Goal: Task Accomplishment & Management: Manage account settings

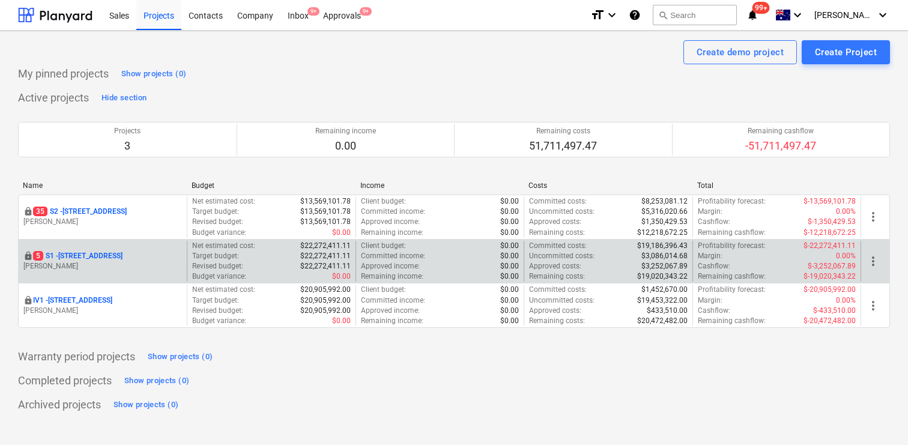
click at [120, 252] on p "5 S1 - [STREET_ADDRESS]" at bounding box center [77, 256] width 89 height 10
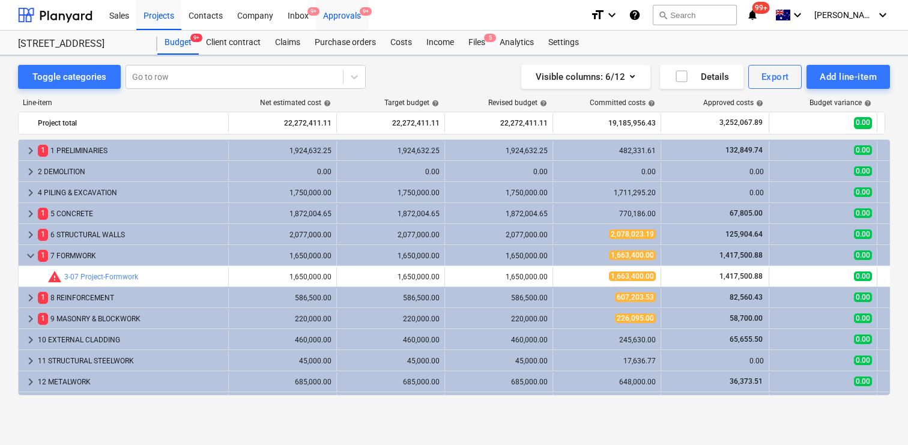
click at [347, 11] on div "Approvals 9+" at bounding box center [342, 14] width 52 height 31
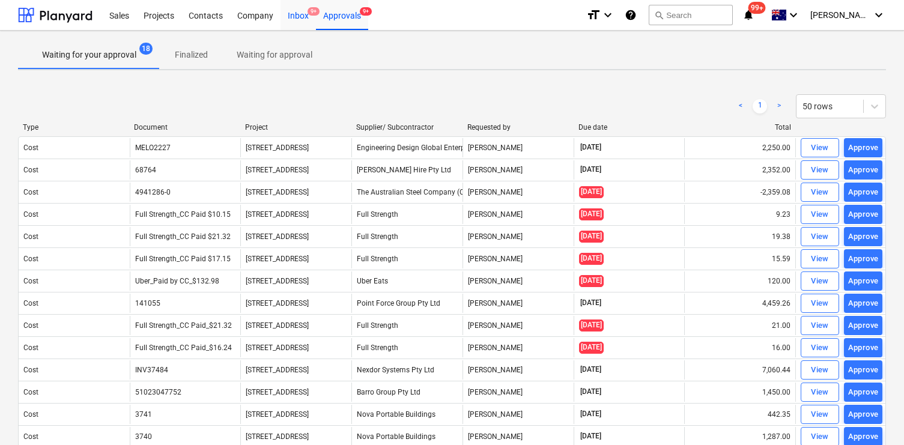
click at [294, 12] on div "Inbox 9+" at bounding box center [297, 14] width 35 height 31
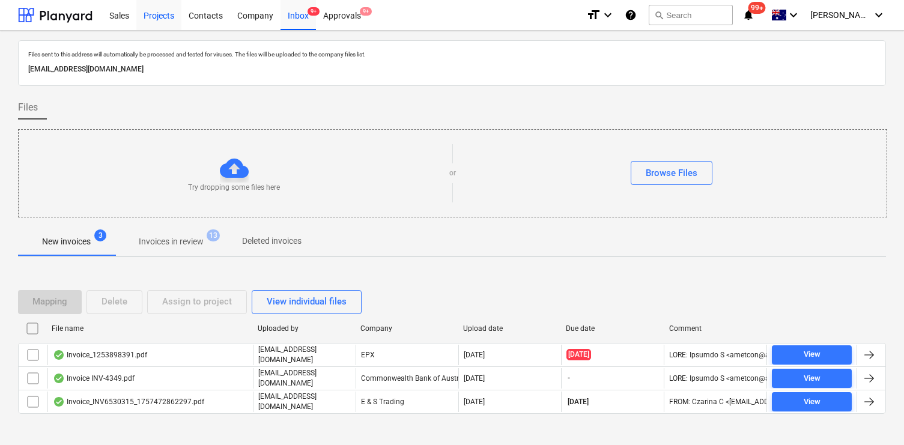
click at [157, 22] on div "Projects" at bounding box center [158, 14] width 45 height 31
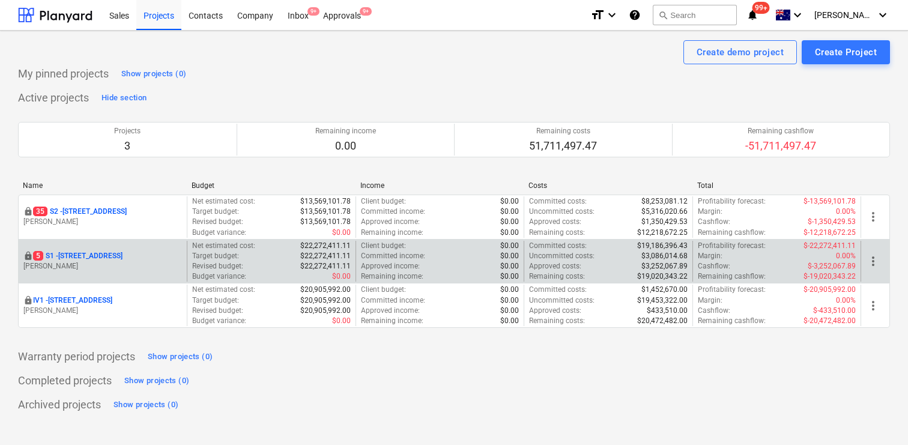
click at [123, 256] on p "5 S1 - 248 Bay Rd, Sandringham" at bounding box center [77, 256] width 89 height 10
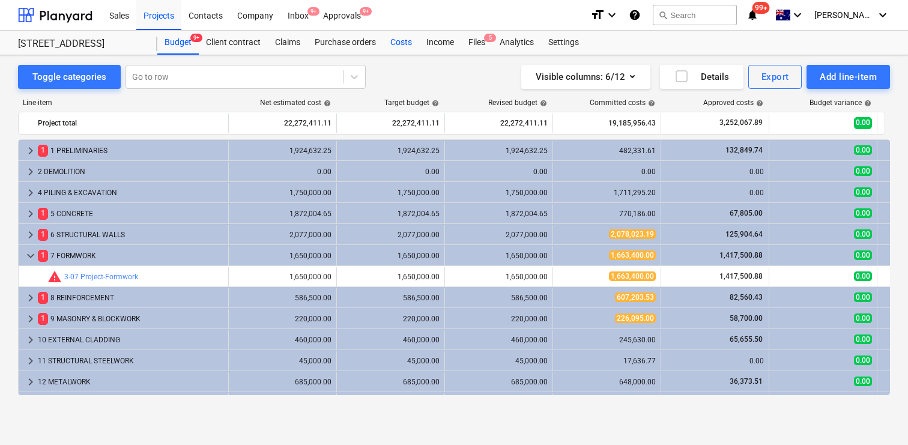
click at [390, 38] on div "Costs" at bounding box center [401, 43] width 36 height 24
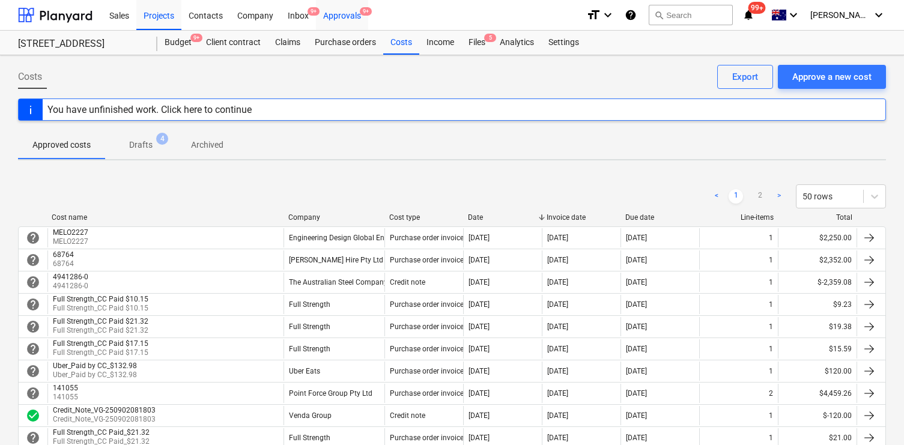
click at [343, 16] on div "Approvals 9+" at bounding box center [342, 14] width 52 height 31
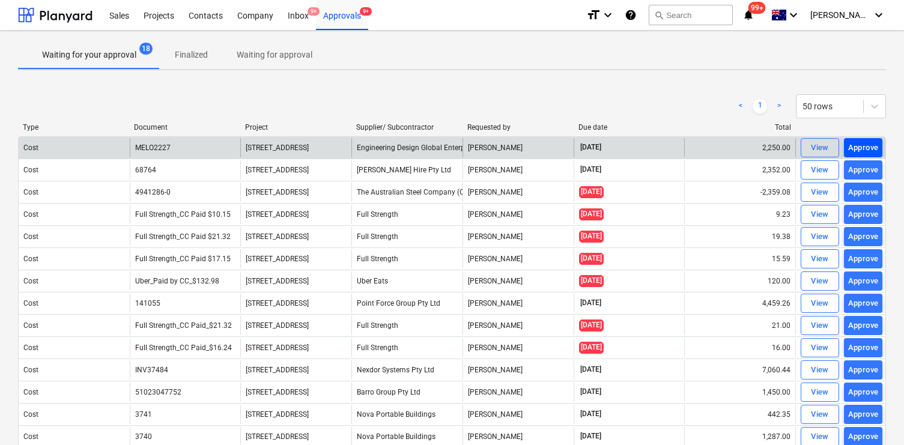
click at [856, 147] on div "Approve" at bounding box center [863, 148] width 31 height 14
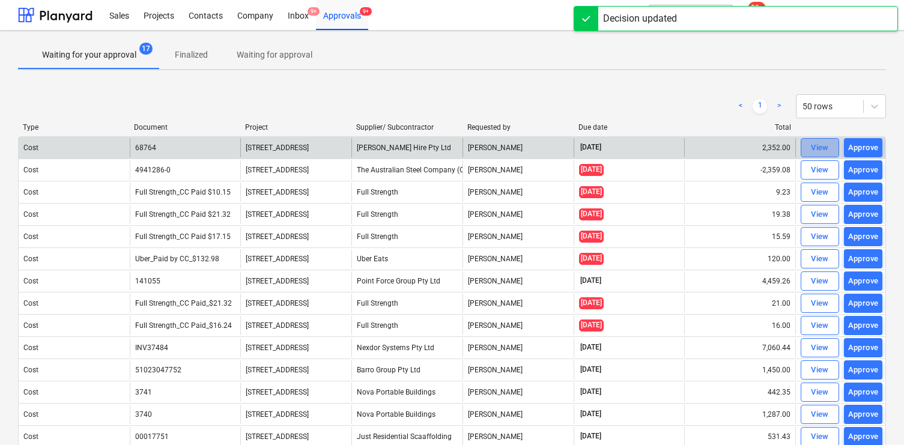
click at [814, 151] on div "View" at bounding box center [820, 148] width 18 height 14
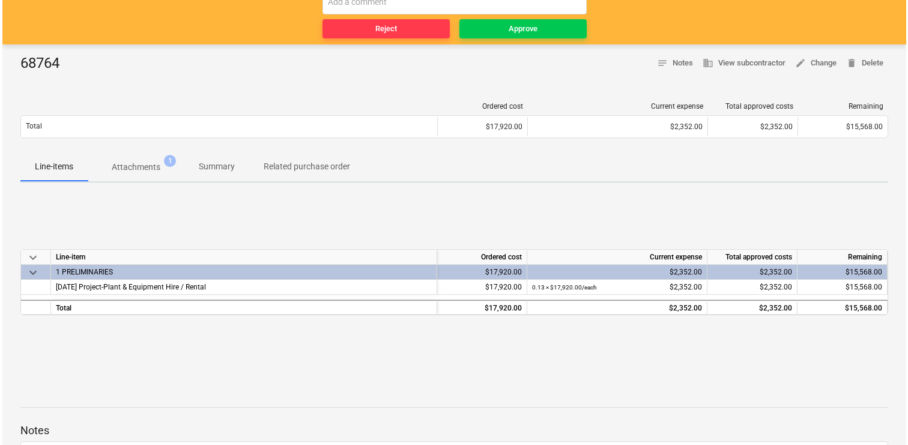
scroll to position [123, 0]
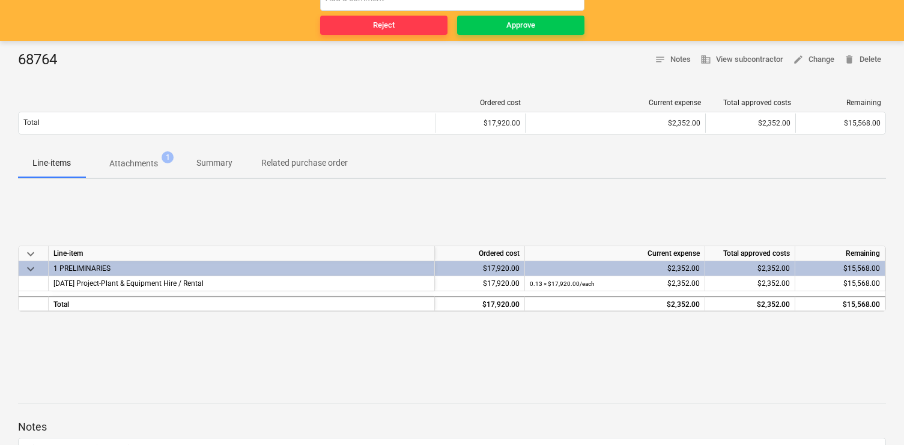
click at [162, 171] on span "Attachments 1" at bounding box center [133, 164] width 97 height 22
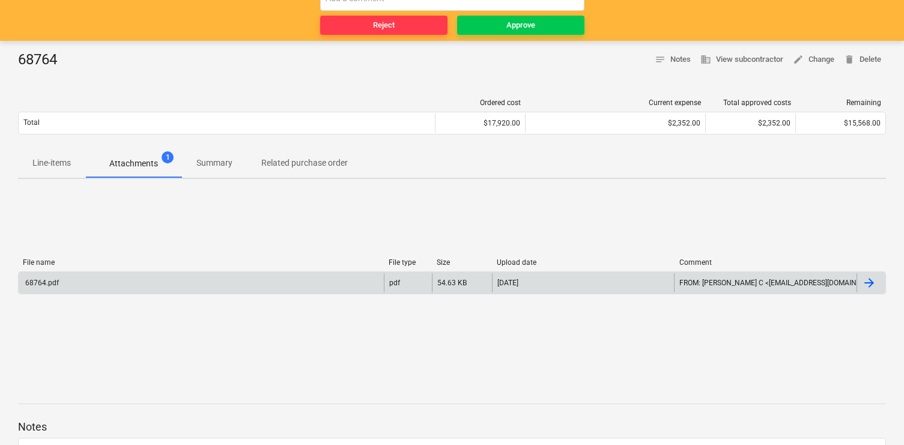
click at [303, 291] on div "68764.pdf" at bounding box center [201, 282] width 365 height 19
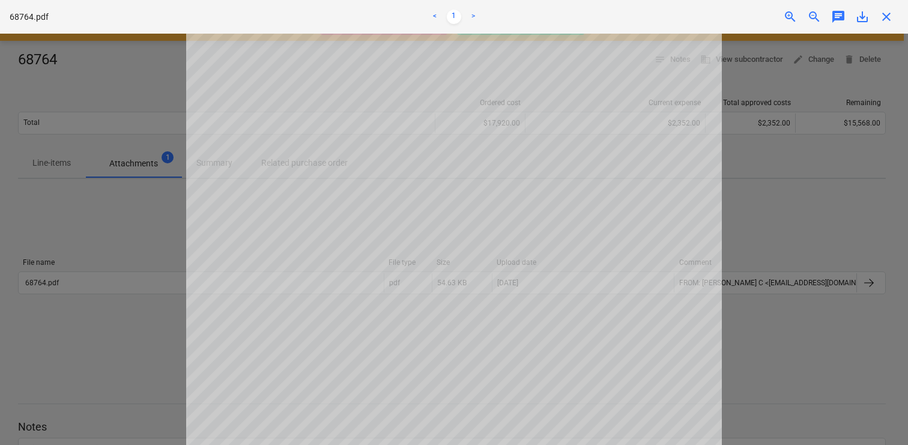
scroll to position [186, 0]
click at [753, 214] on div at bounding box center [454, 239] width 908 height 411
click at [834, 17] on span "chat" at bounding box center [838, 17] width 14 height 14
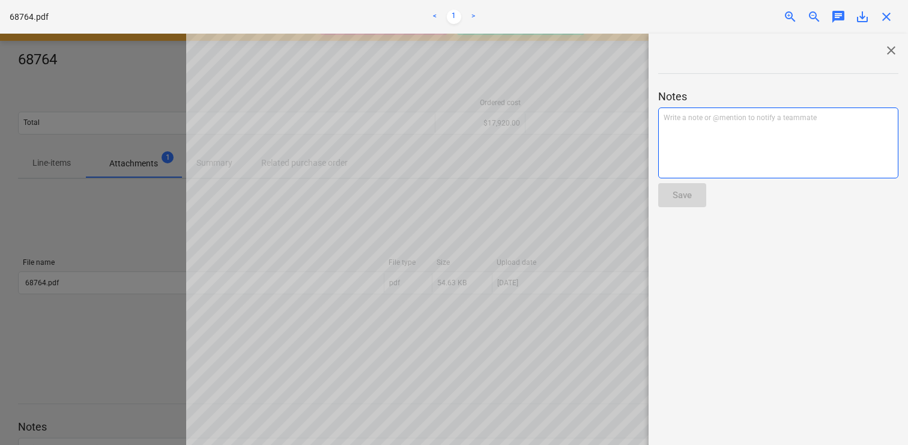
click at [792, 133] on div "Write a note or @mention to notify a teammate [PERSON_NAME]" at bounding box center [778, 143] width 240 height 71
drag, startPoint x: 891, startPoint y: 47, endPoint x: 786, endPoint y: 65, distance: 106.5
click at [889, 48] on span "close" at bounding box center [891, 50] width 14 height 14
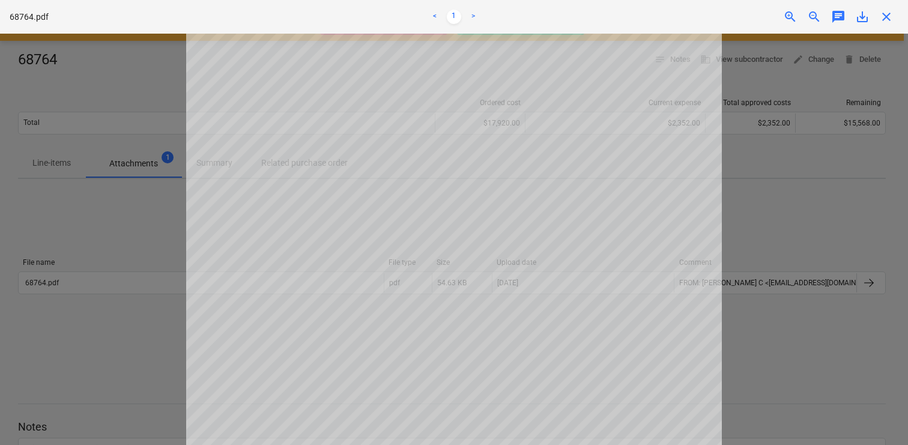
click at [124, 121] on div at bounding box center [454, 239] width 908 height 411
click at [883, 18] on span "close" at bounding box center [886, 17] width 14 height 14
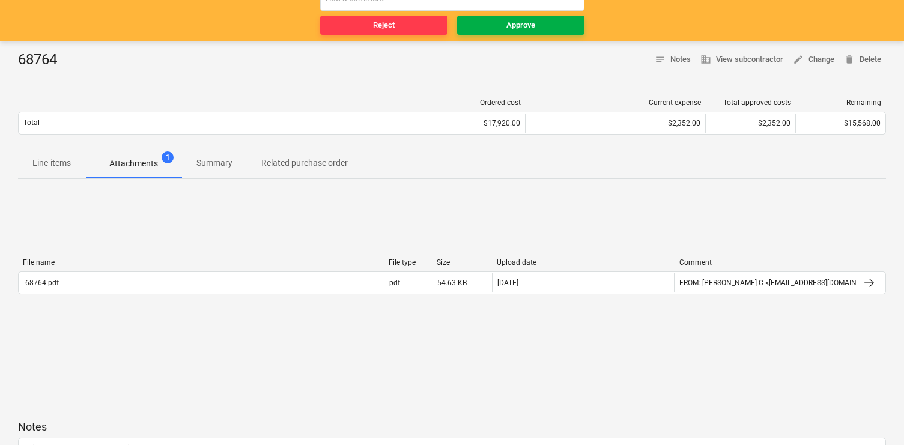
click at [527, 29] on div "Approve" at bounding box center [520, 26] width 29 height 14
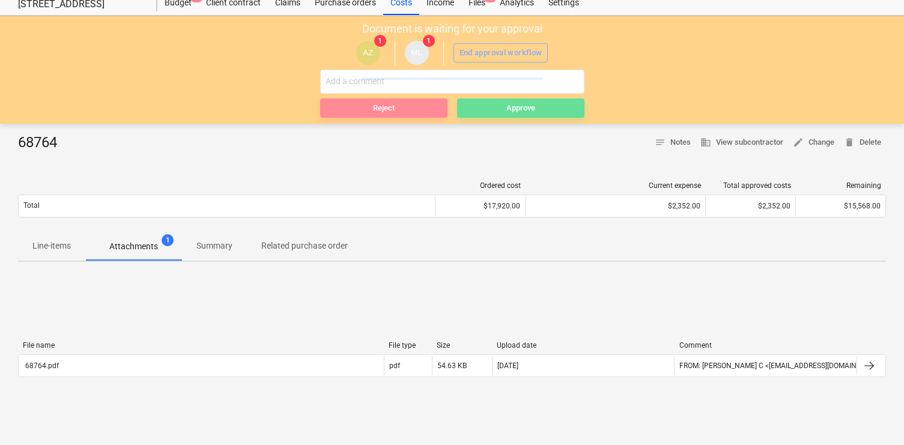
scroll to position [0, 0]
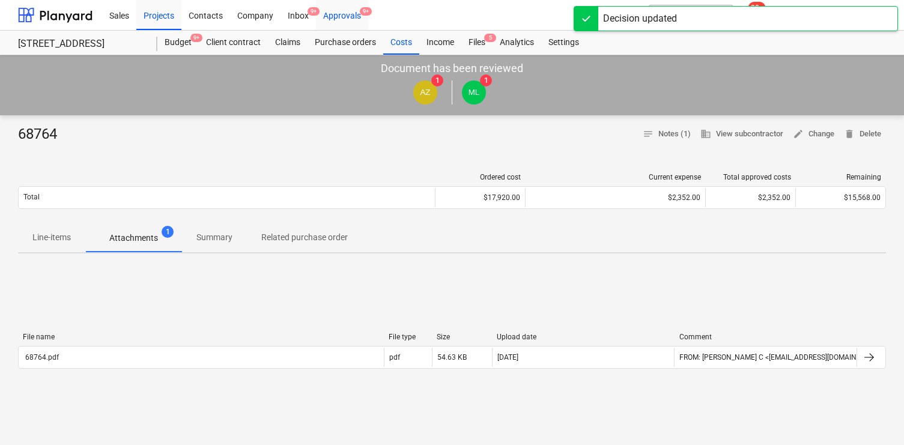
click at [351, 18] on div "Approvals 9+" at bounding box center [342, 14] width 52 height 31
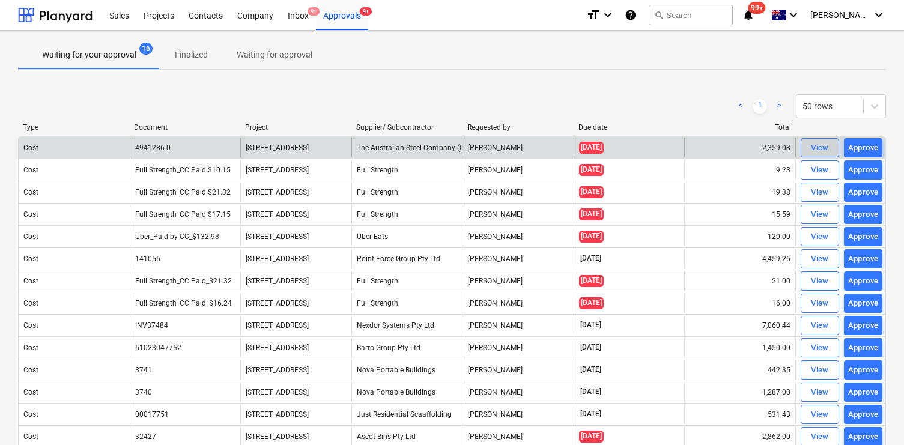
click at [814, 148] on div "View" at bounding box center [820, 148] width 18 height 14
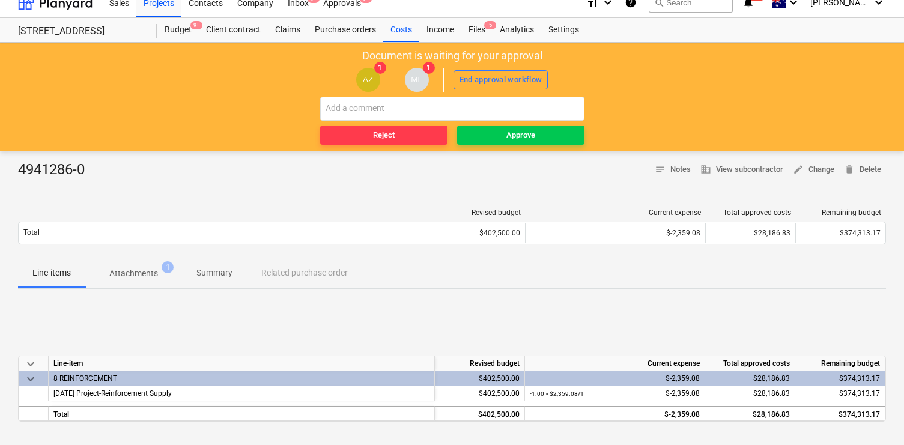
scroll to position [3, 0]
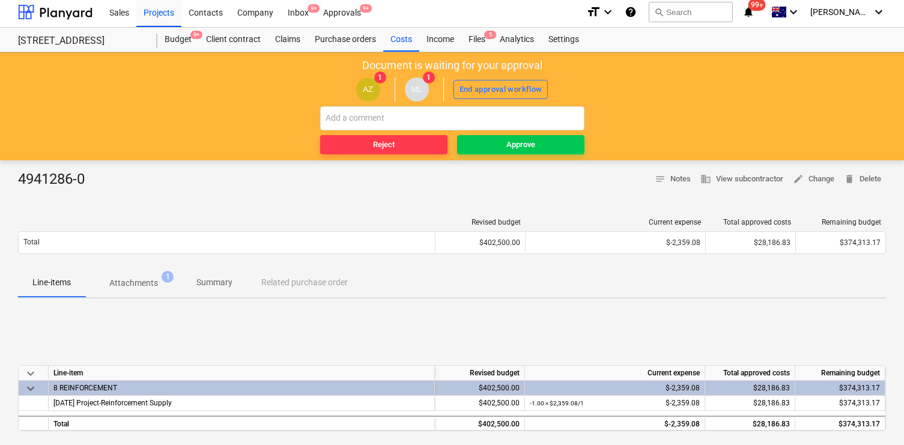
click at [29, 181] on div "4941286-0" at bounding box center [56, 179] width 76 height 19
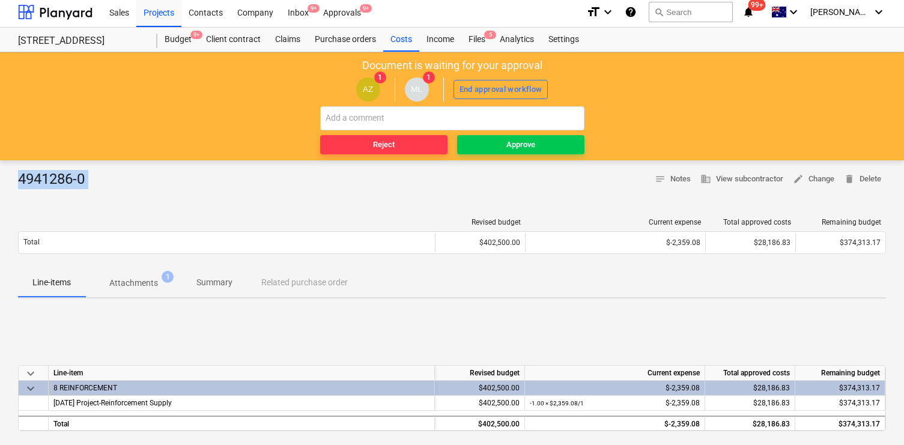
copy div "4941286-0 notes Notes business View subcontractor edit Change delete Delete"
click at [484, 142] on span "Approve" at bounding box center [521, 145] width 118 height 14
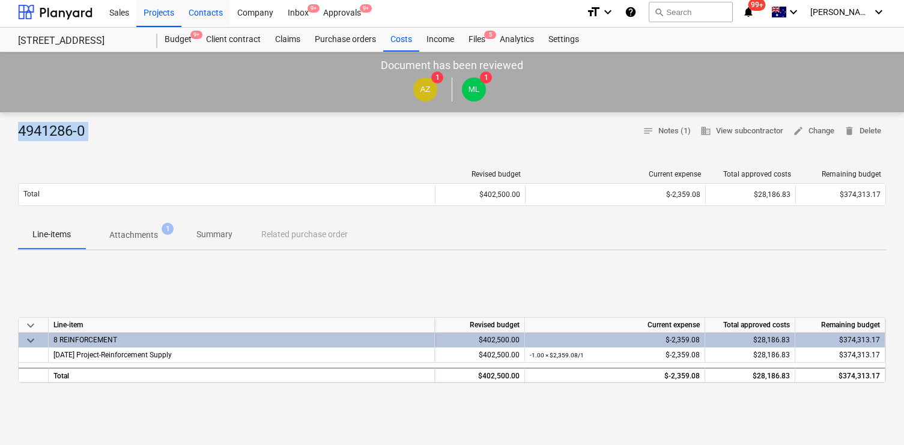
scroll to position [0, 0]
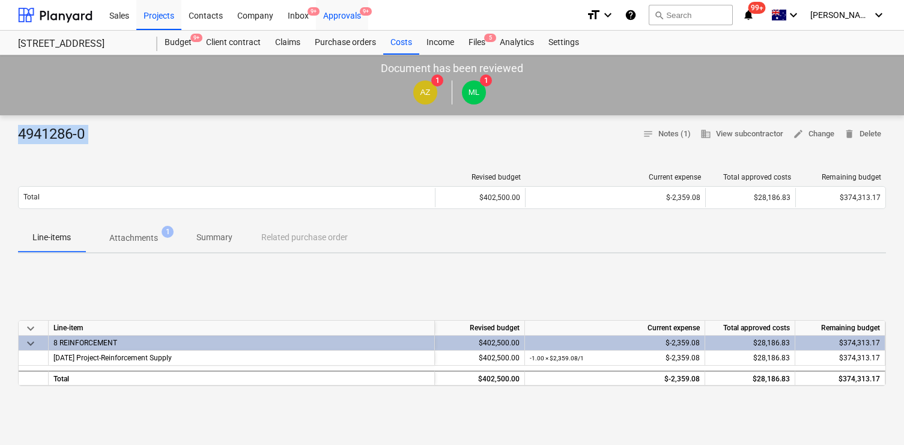
click at [335, 16] on div "Approvals 9+" at bounding box center [342, 14] width 52 height 31
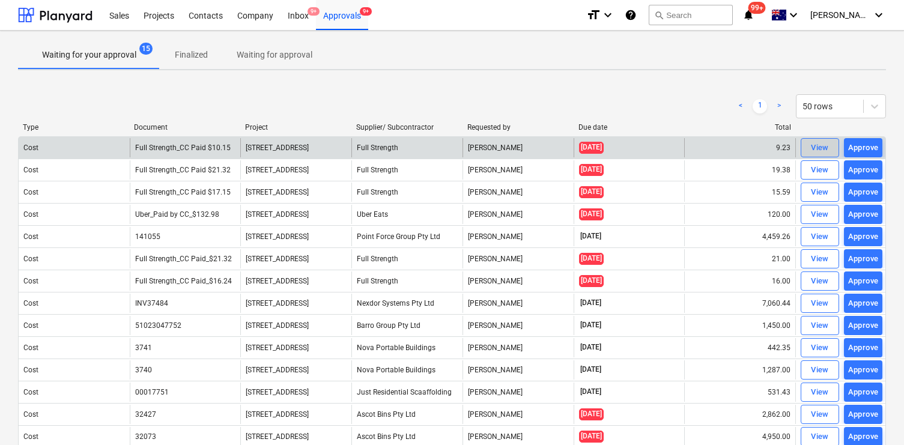
click at [805, 144] on button "View" at bounding box center [820, 147] width 38 height 19
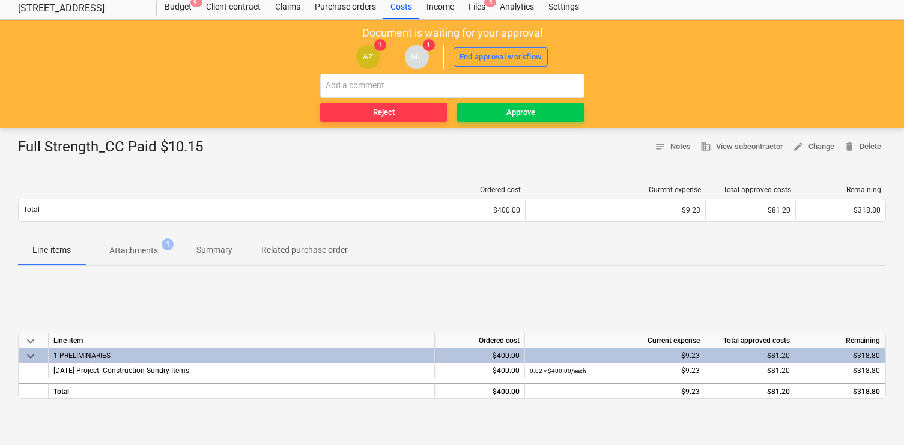
scroll to position [36, 0]
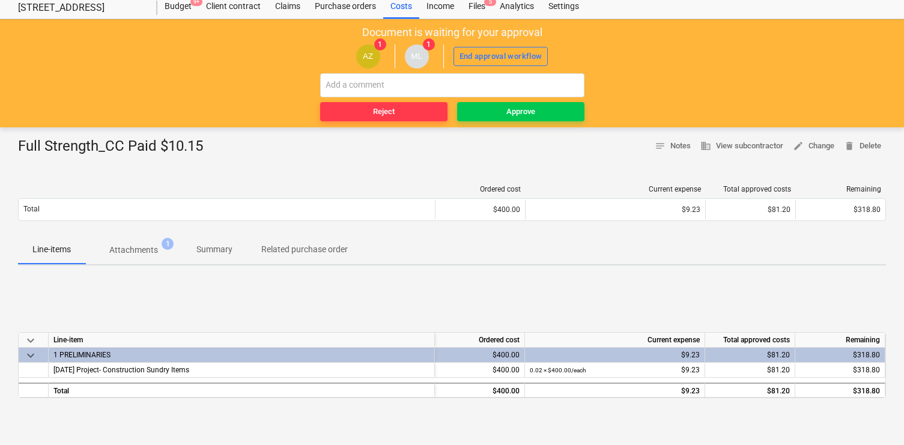
click at [147, 249] on p "Attachments" at bounding box center [133, 250] width 49 height 13
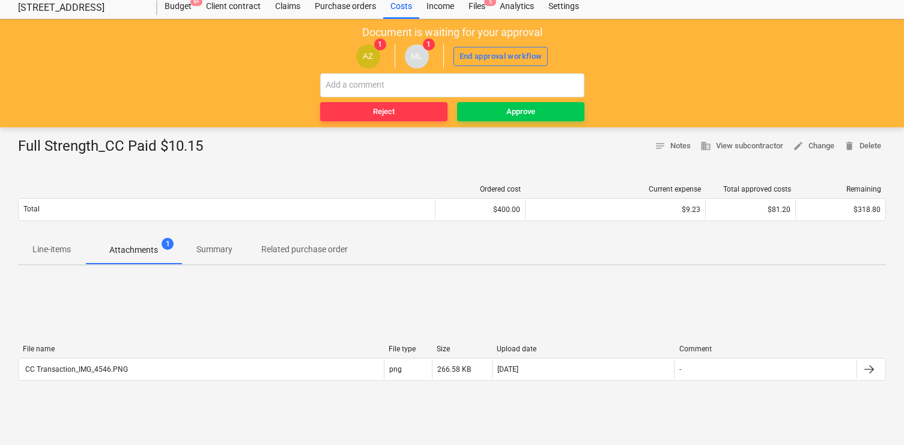
click at [115, 251] on p "Attachments" at bounding box center [133, 250] width 49 height 13
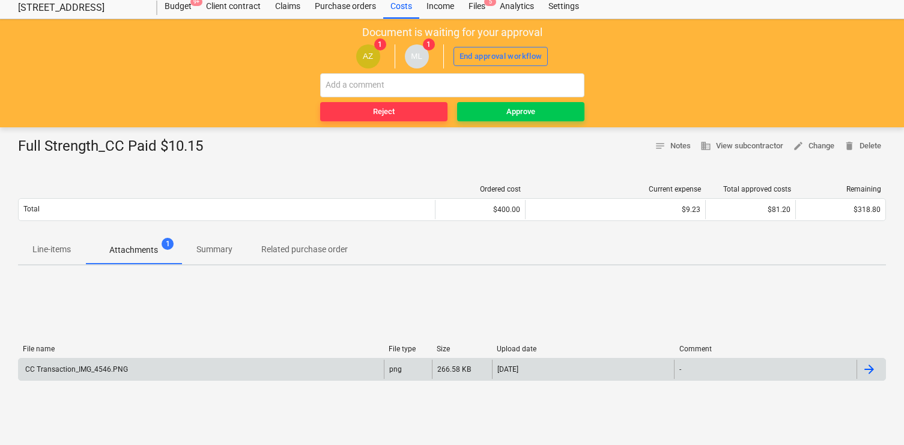
click at [187, 366] on div "CC Transaction_IMG_4546.PNG" at bounding box center [201, 369] width 365 height 19
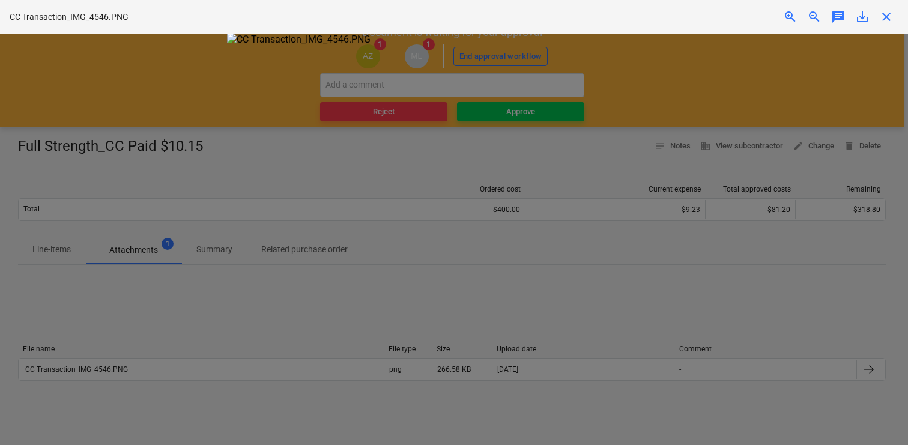
click at [147, 279] on div at bounding box center [454, 239] width 908 height 411
click at [117, 193] on div at bounding box center [454, 239] width 908 height 411
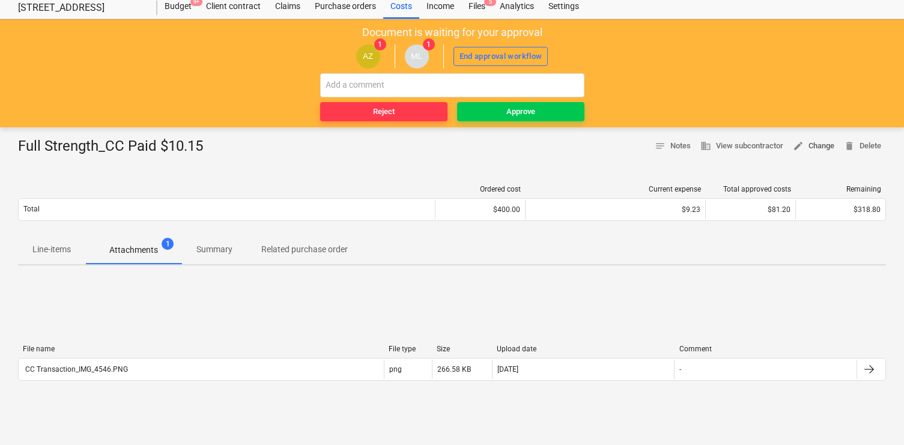
click at [824, 146] on span "edit Change" at bounding box center [813, 146] width 41 height 14
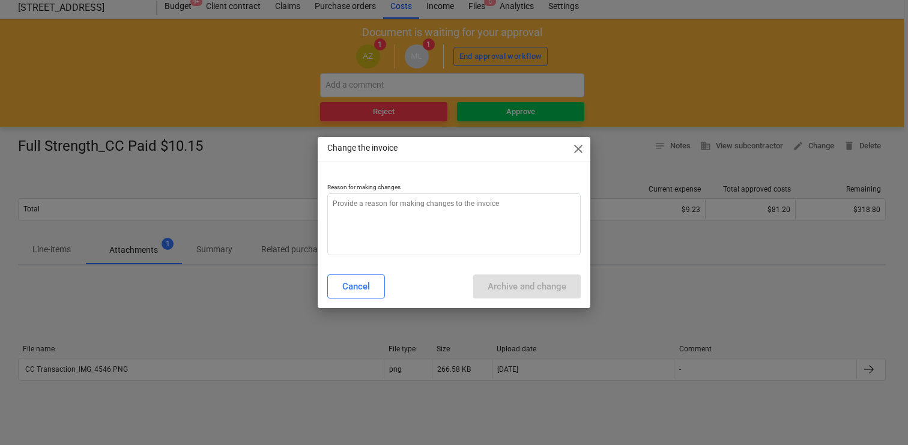
type textarea "x"
click at [471, 240] on textarea at bounding box center [453, 224] width 253 height 62
type textarea "s"
type textarea "x"
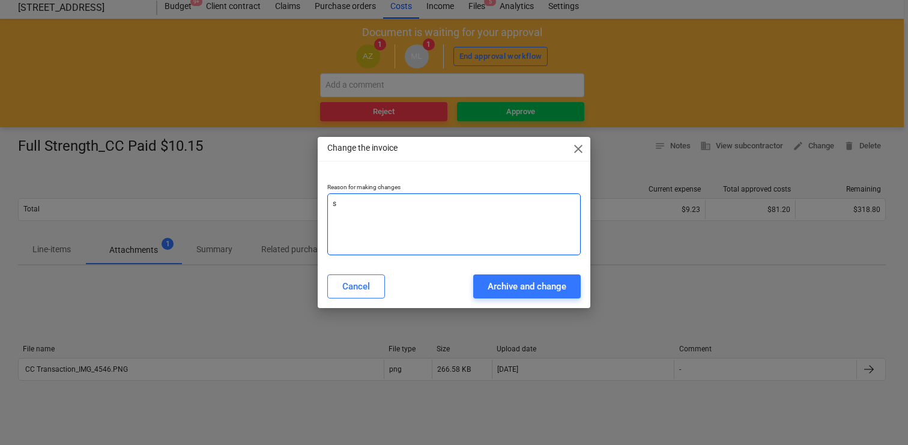
type textarea "st"
type textarea "x"
type textarea "sta"
type textarea "x"
type textarea "staf"
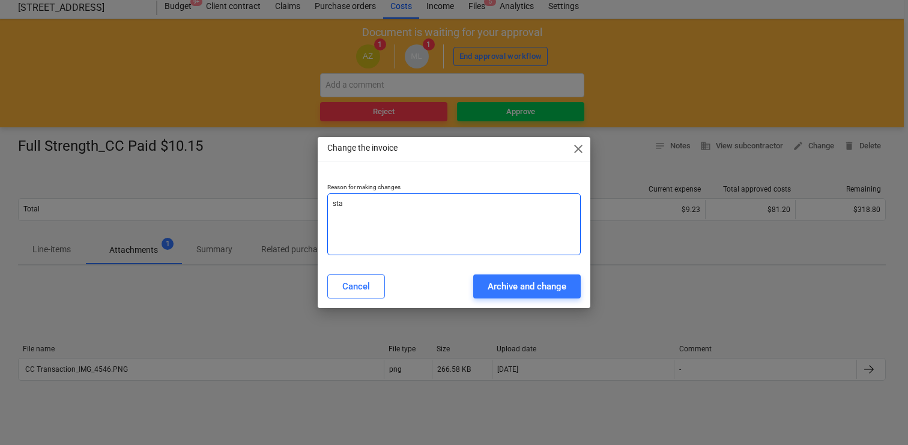
type textarea "x"
type textarea "staff"
type textarea "x"
type textarea "staff"
type textarea "x"
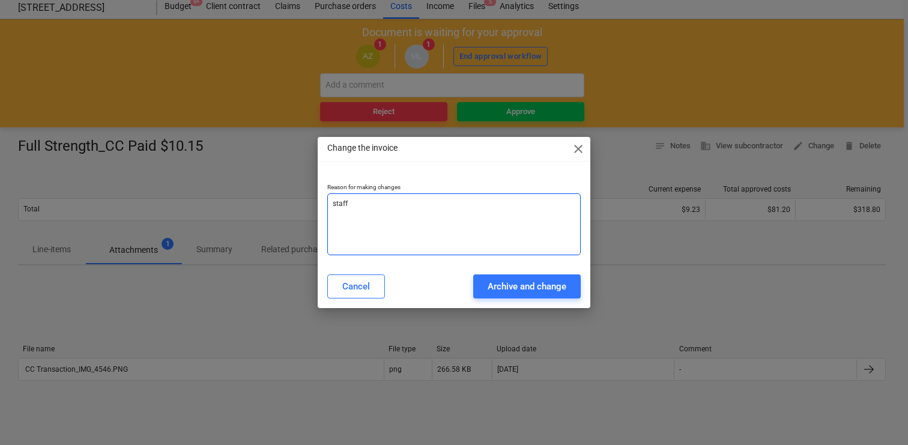
type textarea "staff a"
type textarea "x"
type textarea "staff am"
type textarea "x"
type textarea "staff ame"
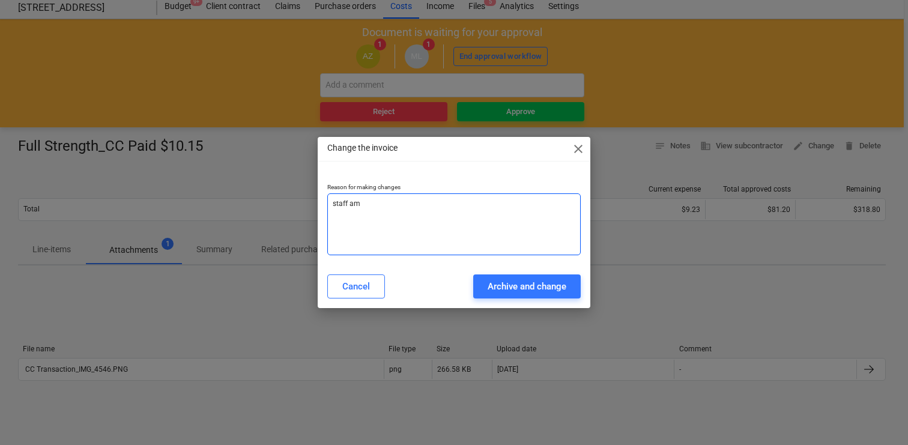
type textarea "x"
type textarea "staff amen"
type textarea "x"
type textarea "staff ameni"
type textarea "x"
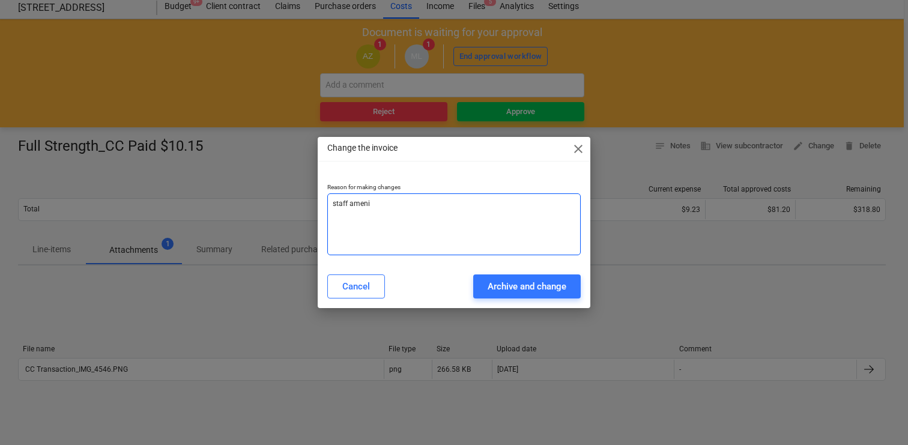
type textarea "staff amenit"
type textarea "x"
type textarea "staff ameniti"
type textarea "x"
type textarea "staff amenitie"
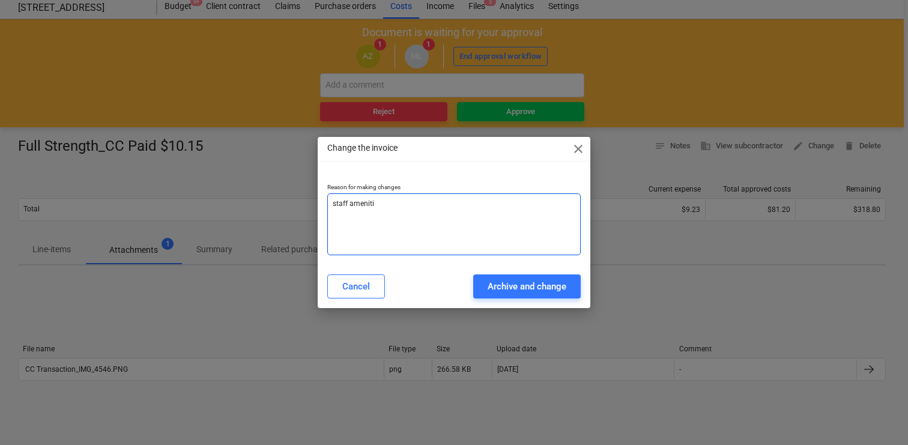
type textarea "x"
type textarea "staff amenities"
type textarea "x"
type textarea "staff amenities"
type textarea "x"
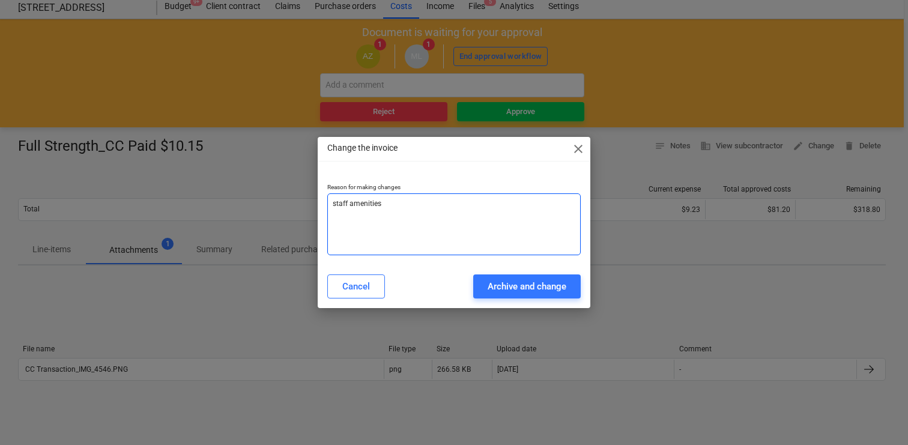
type textarea "staff amenities c"
type textarea "x"
type textarea "staff amenities co"
type textarea "x"
type textarea "staff amenities cos"
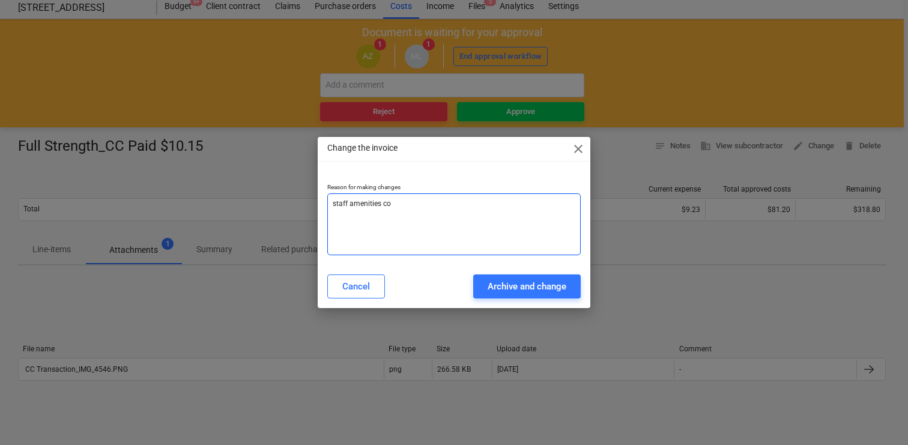
type textarea "x"
type textarea "staff amenities cost"
type textarea "x"
type textarea "staff amenities cost"
type textarea "x"
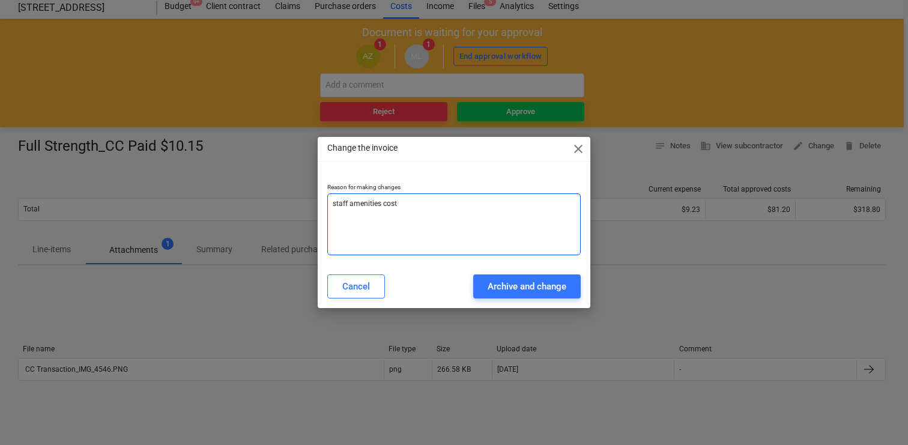
type textarea "staff amenities cost c"
type textarea "x"
type textarea "staff amenities cost co"
type textarea "x"
type textarea "staff amenities cost cod"
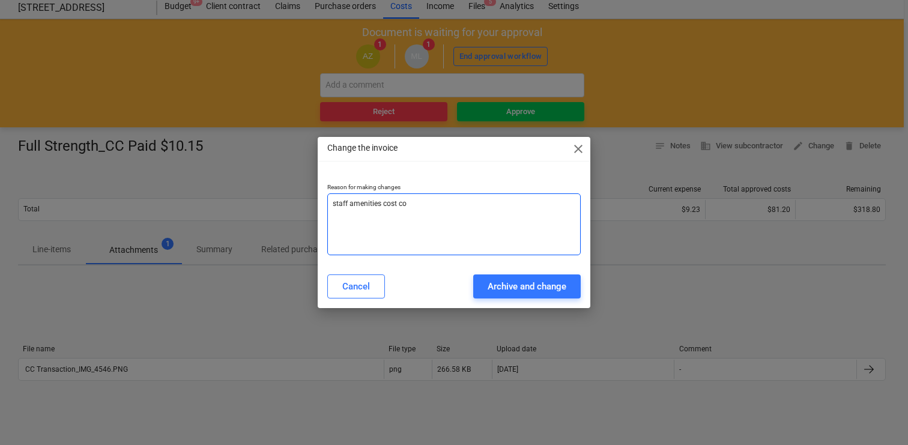
type textarea "x"
type textarea "staff amenities cost code"
type textarea "x"
type textarea "staff amenities cost code"
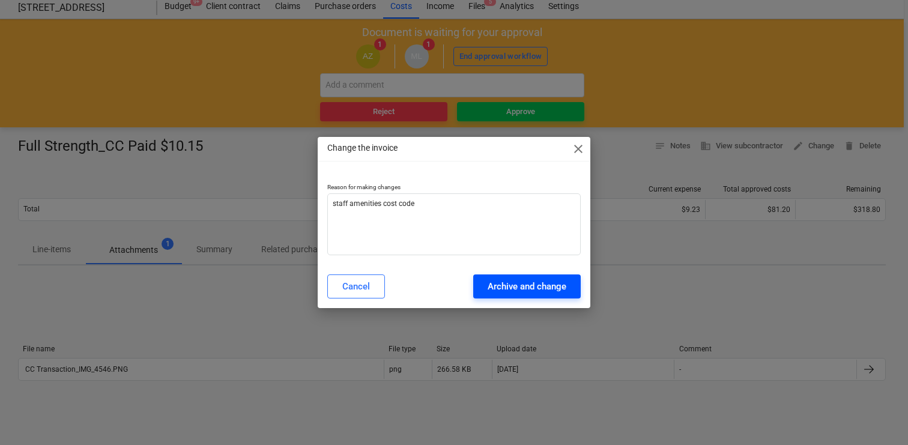
click at [556, 288] on div "Archive and change" at bounding box center [527, 287] width 79 height 16
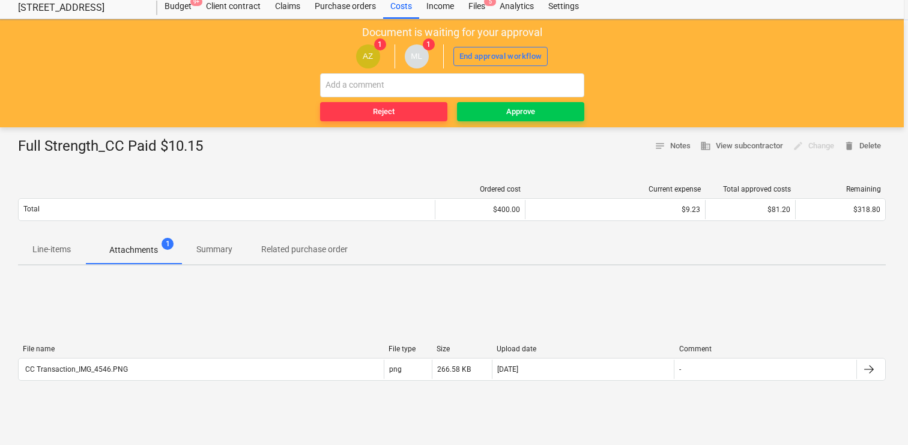
type textarea "x"
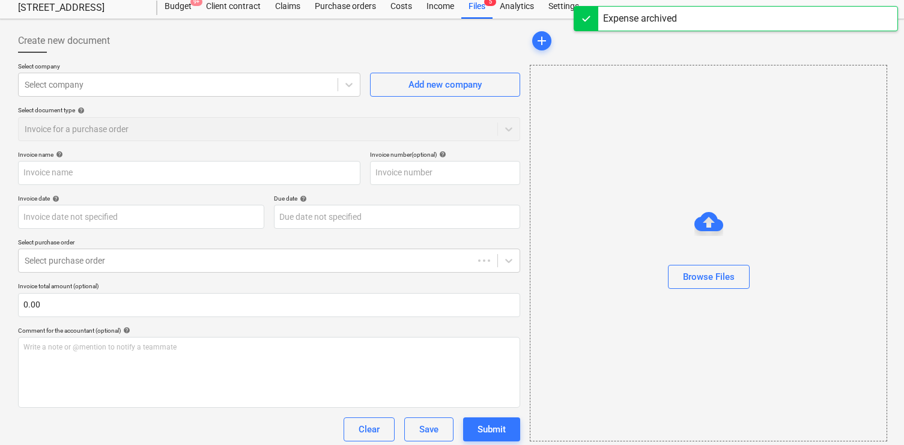
type input "Full Strength_CC Paid $10.15"
type input "[DATE]"
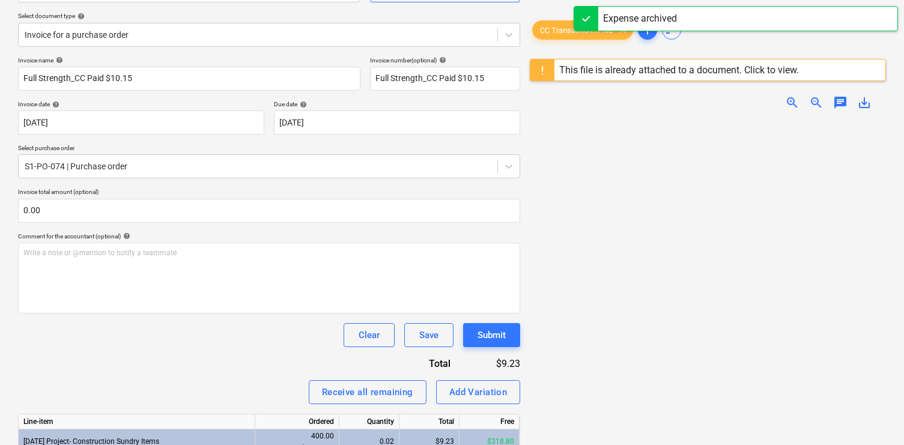
scroll to position [211, 0]
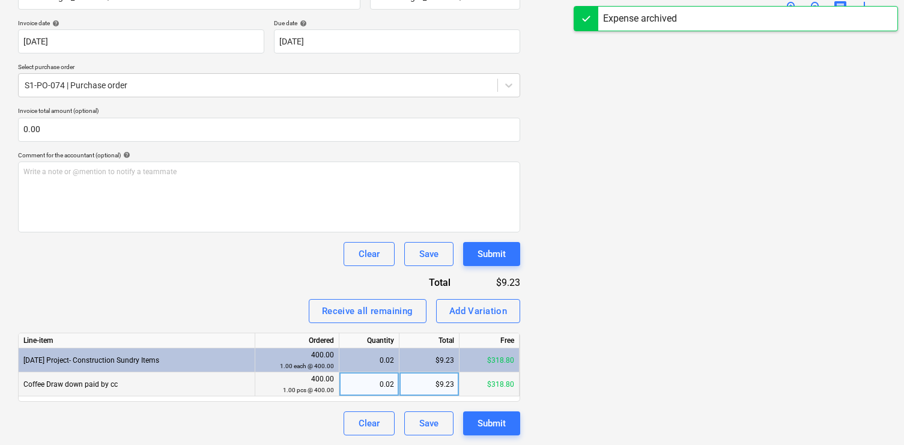
click at [225, 387] on div "Coffee Draw down paid by cc" at bounding box center [137, 384] width 237 height 24
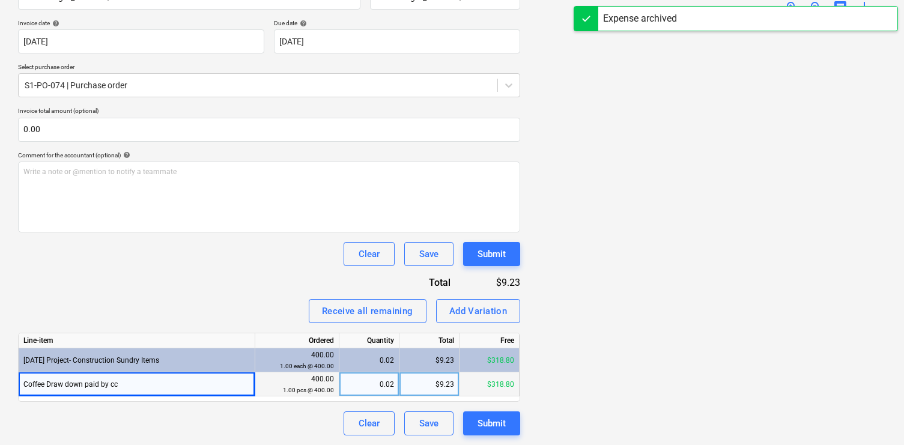
click at [225, 387] on div "Coffee Draw down paid by cc" at bounding box center [137, 384] width 237 height 24
click at [224, 364] on div "3-01-39 Project- Construction Sundry Items" at bounding box center [137, 360] width 237 height 24
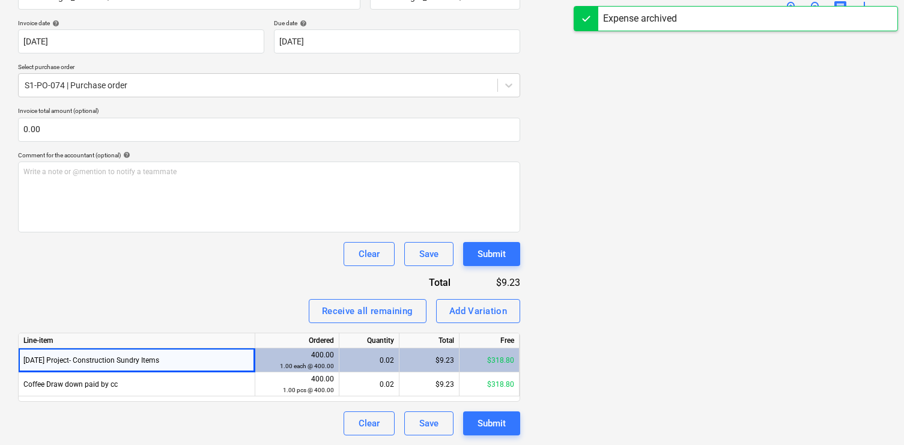
click at [225, 360] on div "3-01-39 Project- Construction Sundry Items" at bounding box center [137, 360] width 237 height 24
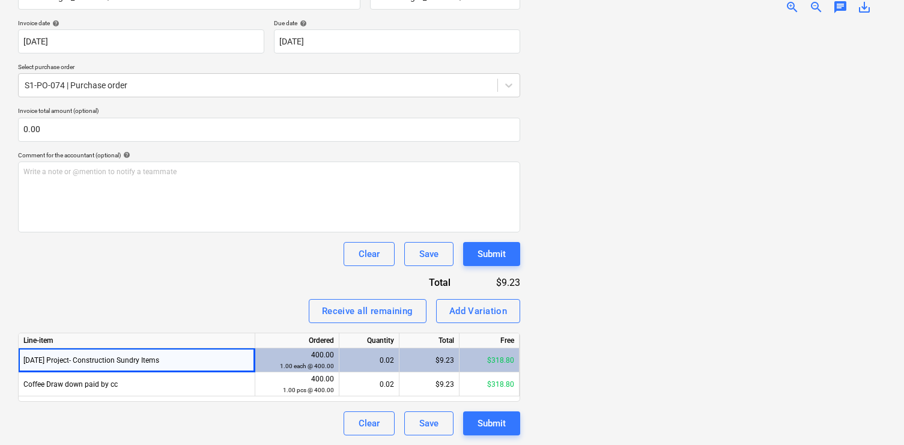
click at [250, 369] on div "3-01-39 Project- Construction Sundry Items" at bounding box center [137, 360] width 237 height 24
click at [471, 317] on div "Add Variation" at bounding box center [478, 311] width 58 height 16
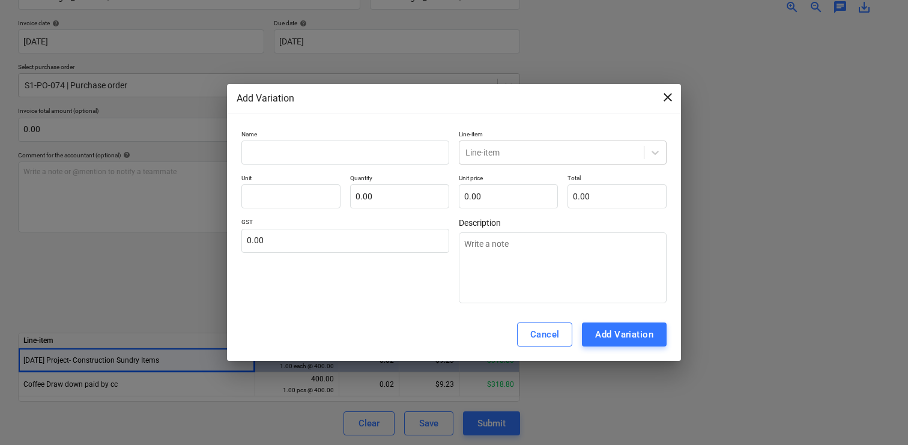
click at [663, 103] on span "close" at bounding box center [668, 97] width 14 height 14
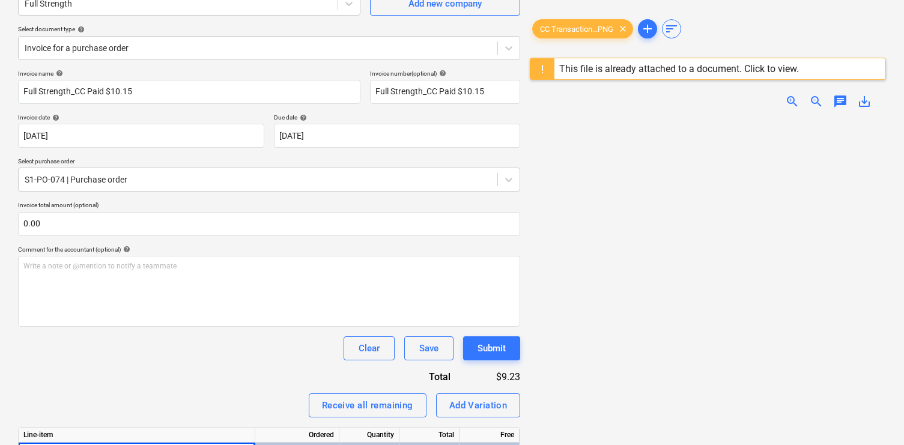
scroll to position [0, 0]
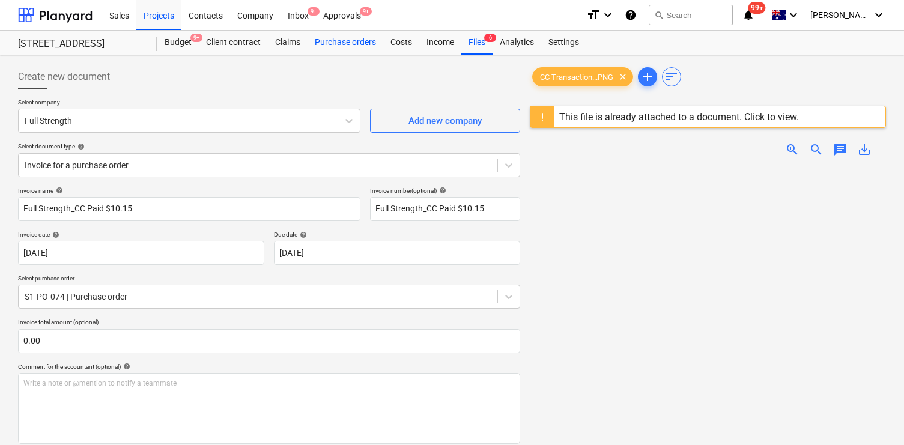
click at [341, 42] on div "Purchase orders" at bounding box center [346, 43] width 76 height 24
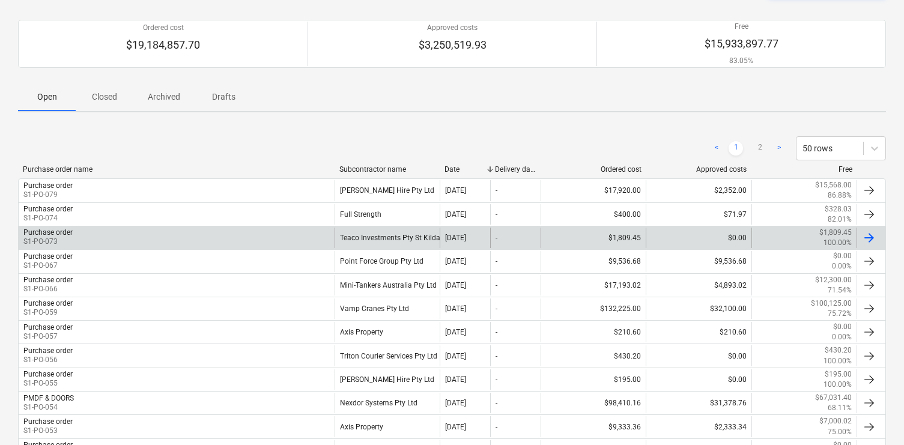
scroll to position [95, 0]
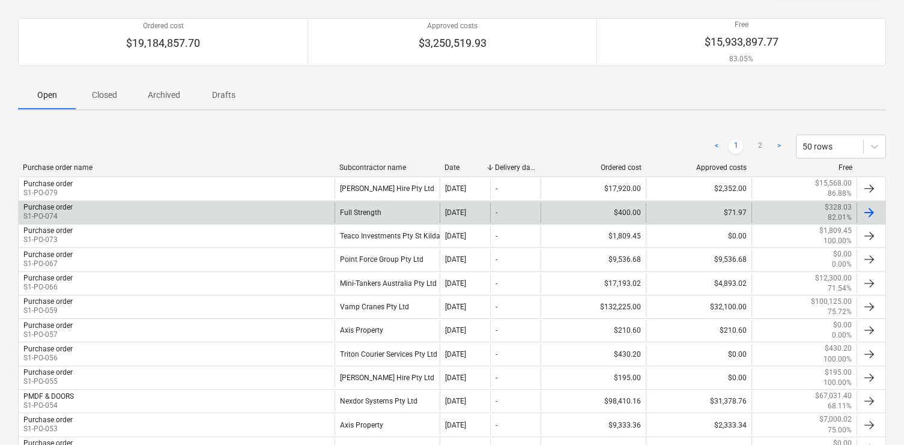
click at [301, 215] on div "Purchase order S1-PO-074" at bounding box center [177, 212] width 316 height 20
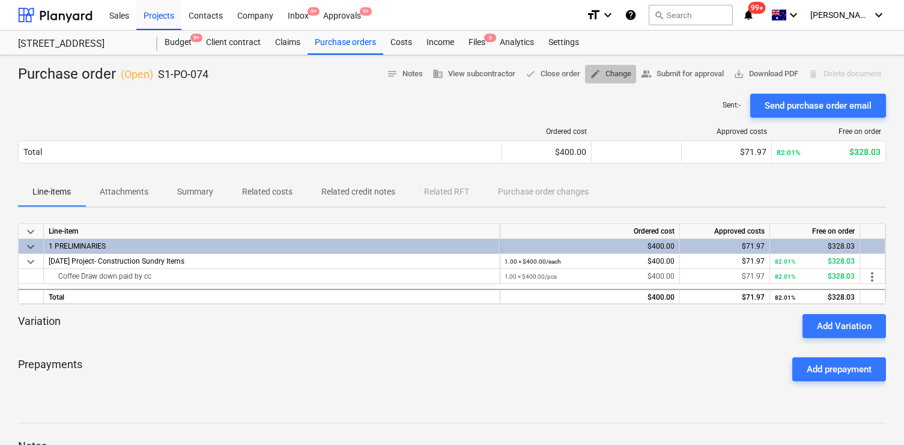
click at [620, 73] on span "edit Change" at bounding box center [610, 74] width 41 height 14
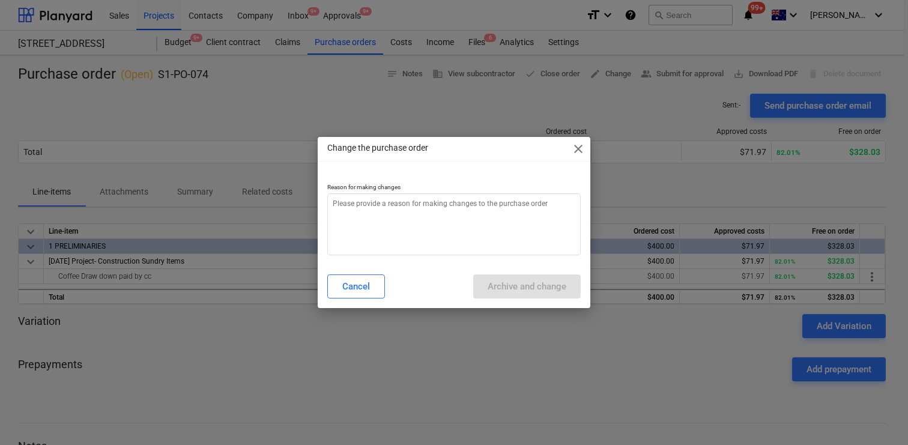
click at [409, 266] on div "Change the purchase order close Reason for making changes Cancel Archive and ch…" at bounding box center [454, 222] width 273 height 171
click at [422, 240] on textarea at bounding box center [453, 224] width 253 height 62
paste textarea "staff amenities cost code"
type textarea "x"
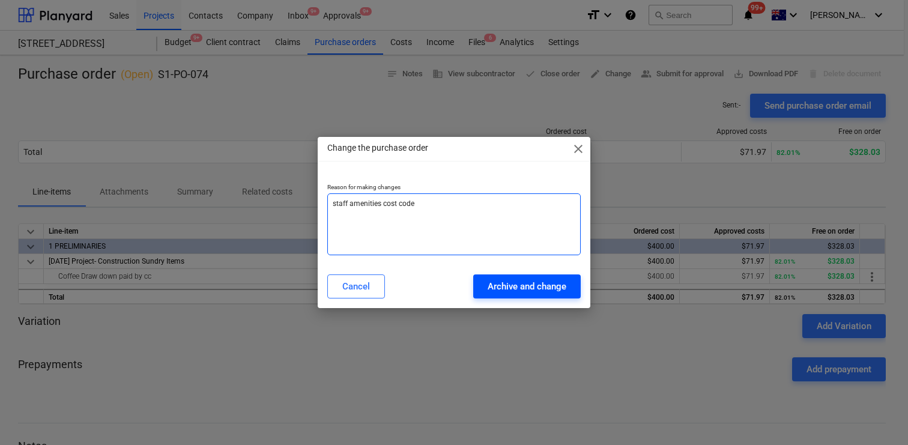
type textarea "staff amenities cost code"
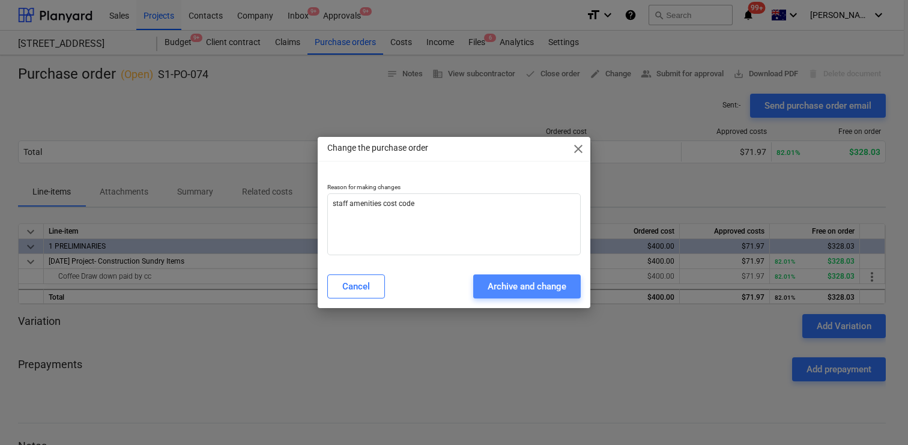
click at [517, 279] on div "Archive and change" at bounding box center [527, 287] width 79 height 16
type textarea "x"
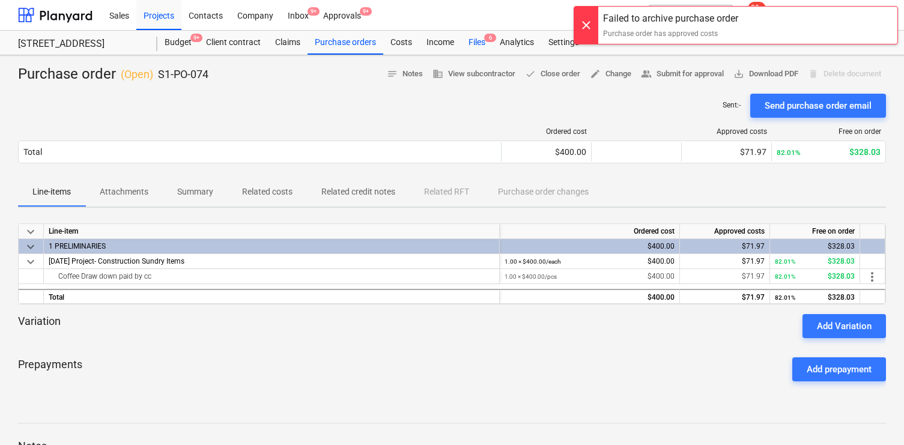
click at [474, 40] on div "Files 6" at bounding box center [476, 43] width 31 height 24
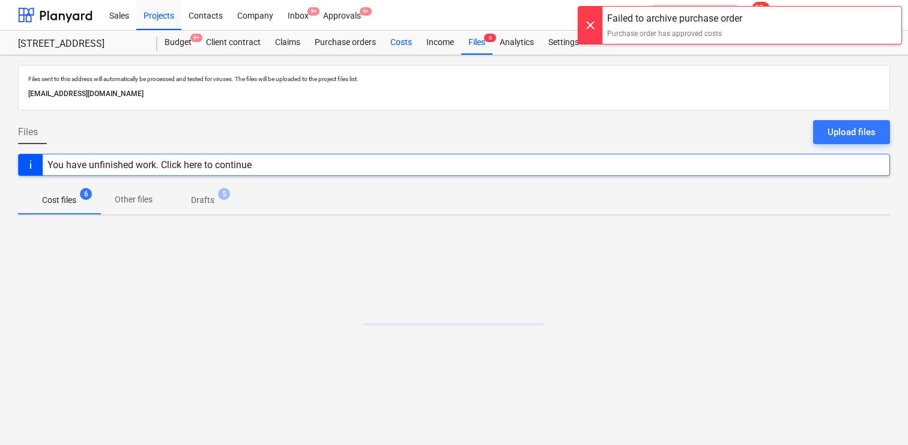
click at [402, 39] on div "Costs" at bounding box center [401, 43] width 36 height 24
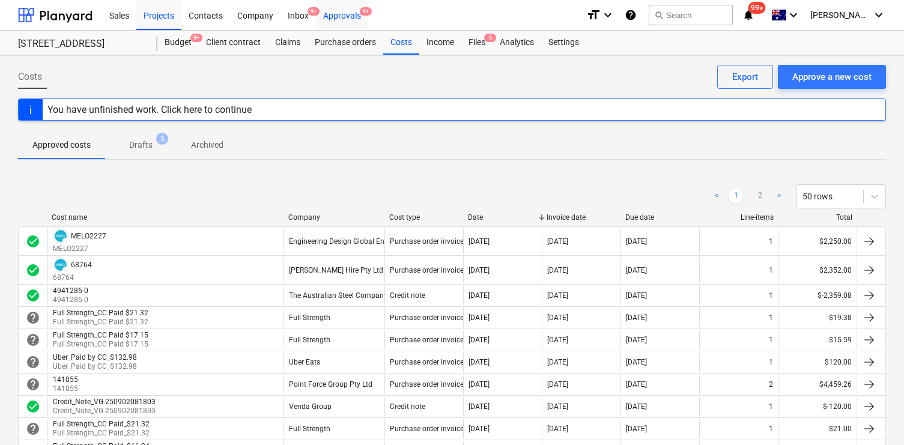
click at [354, 14] on div "Approvals 9+" at bounding box center [342, 14] width 52 height 31
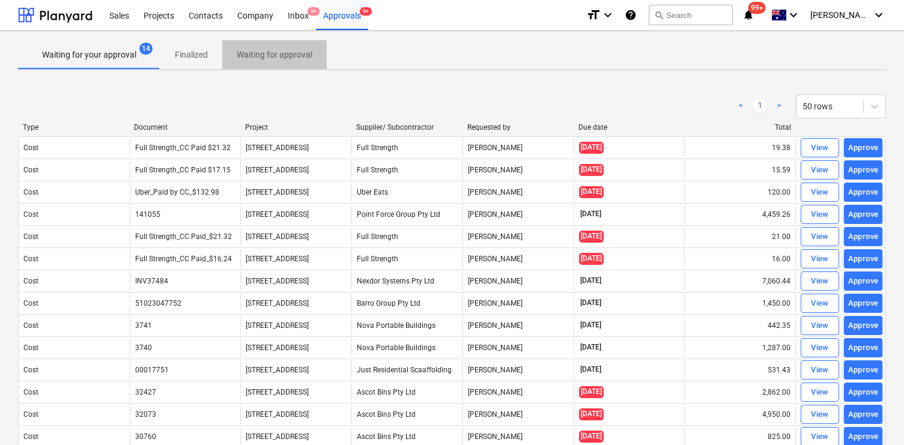
click at [271, 55] on p "Waiting for approval" at bounding box center [275, 55] width 76 height 13
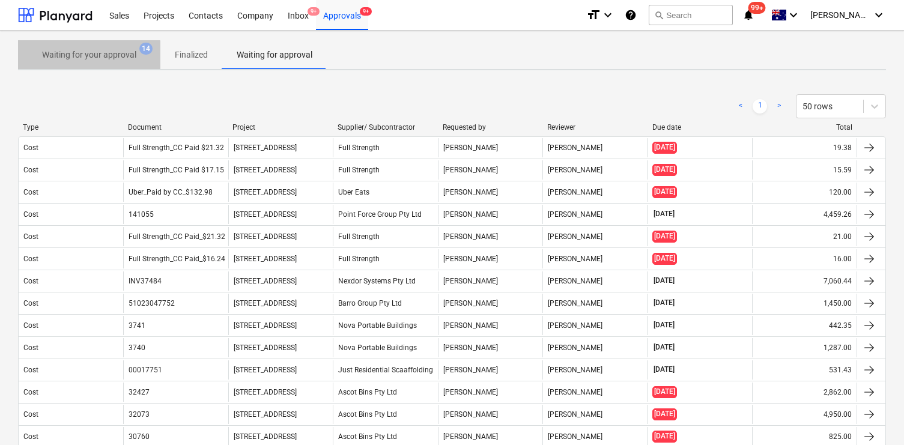
click at [83, 55] on p "Waiting for your approval" at bounding box center [89, 55] width 94 height 13
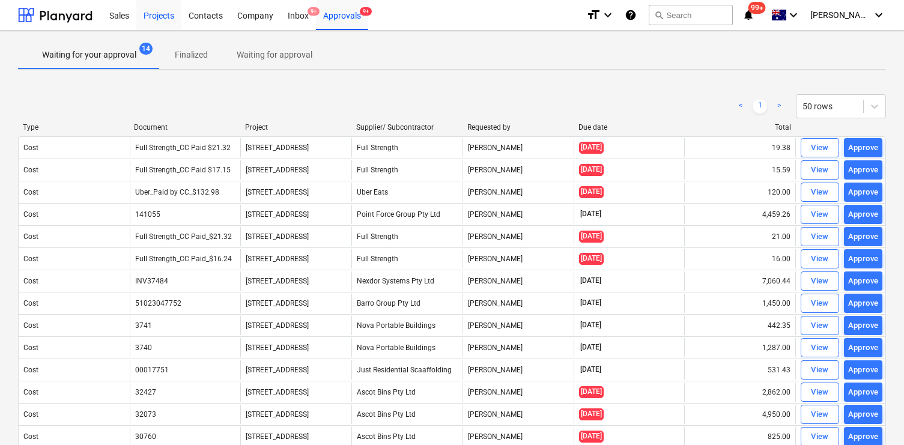
click at [139, 16] on div "Projects" at bounding box center [158, 14] width 45 height 31
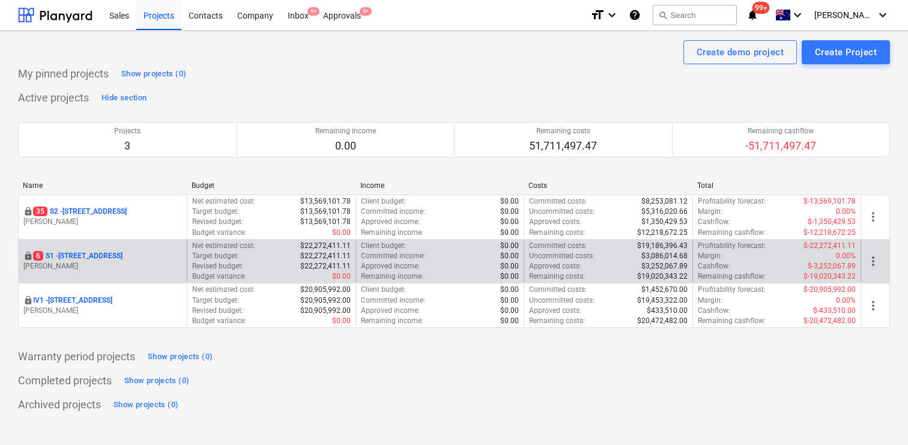
click at [98, 252] on p "6 S1 - 248 Bay Rd, Sandringham" at bounding box center [77, 256] width 89 height 10
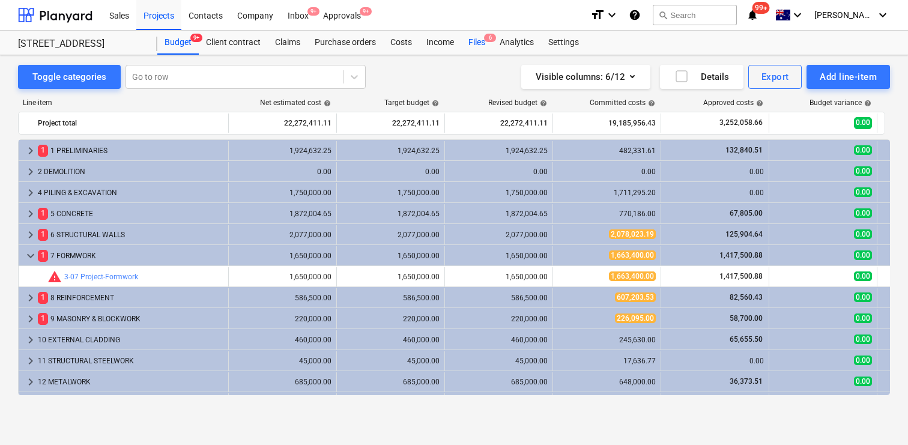
click at [489, 47] on div "Files 6" at bounding box center [476, 43] width 31 height 24
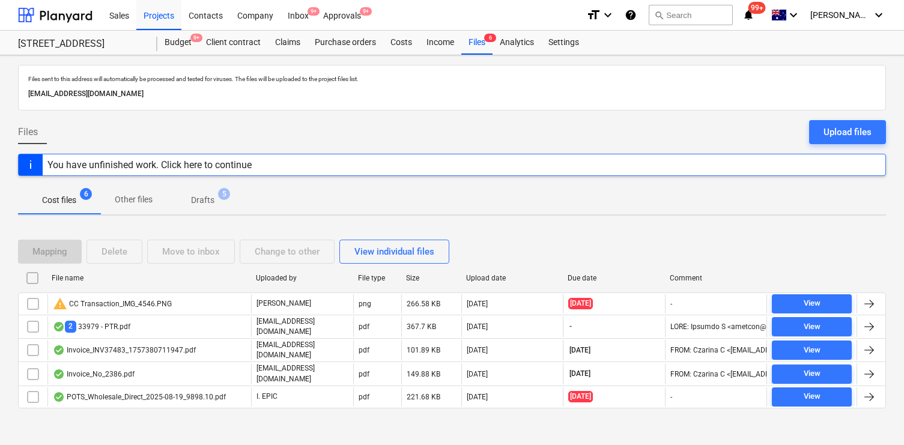
click at [220, 188] on button "Drafts 5" at bounding box center [202, 200] width 71 height 29
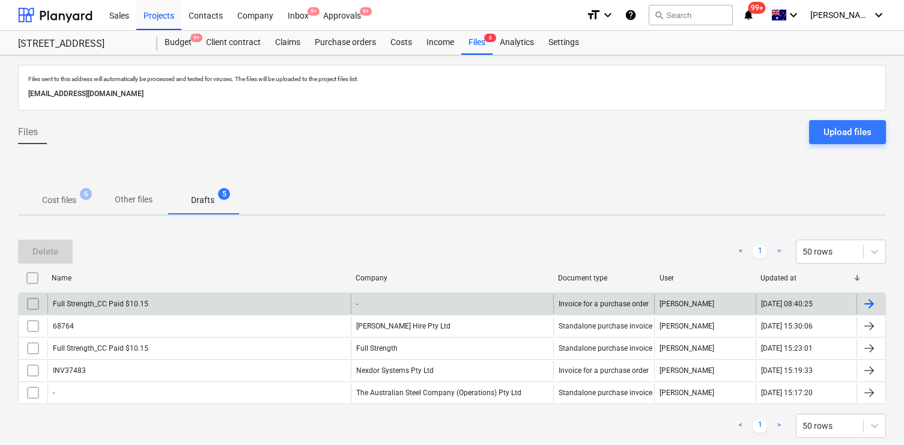
click at [211, 299] on div "Full Strength_CC Paid $10.15" at bounding box center [198, 303] width 303 height 19
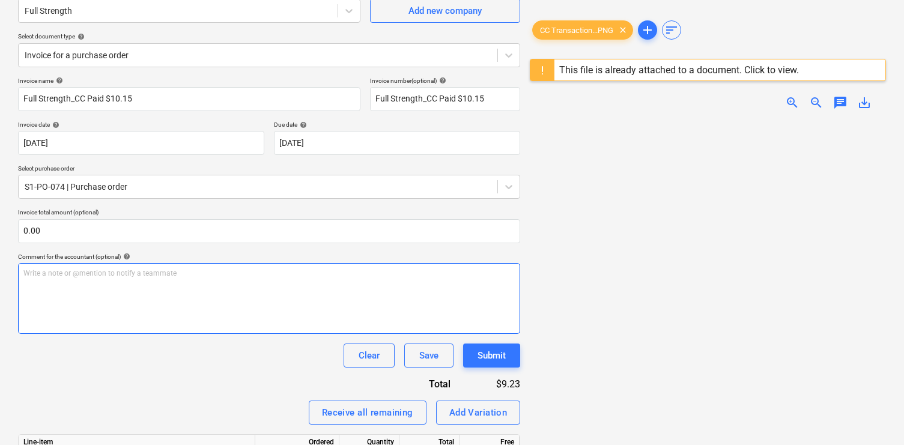
scroll to position [109, 0]
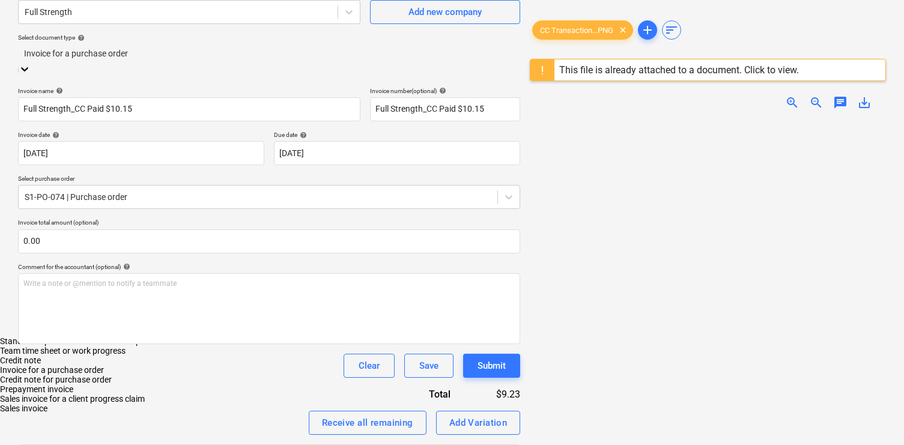
click at [125, 65] on div "Invoice for a purchase order" at bounding box center [269, 60] width 502 height 33
click at [132, 336] on div "Standalone purchase invoice or receipt" at bounding box center [452, 341] width 904 height 10
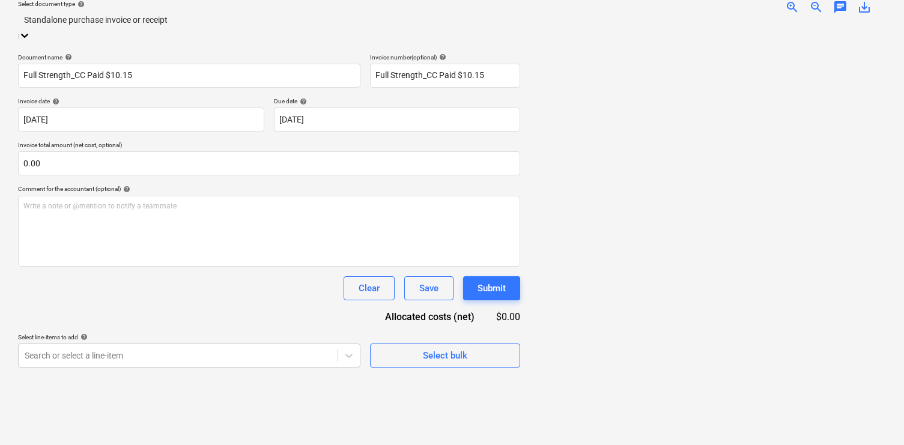
scroll to position [243, 0]
click at [286, 303] on body "Sales Projects Contacts Company Inbox 9+ Approvals 9+ format_size keyboard_arro…" at bounding box center [452, 80] width 904 height 445
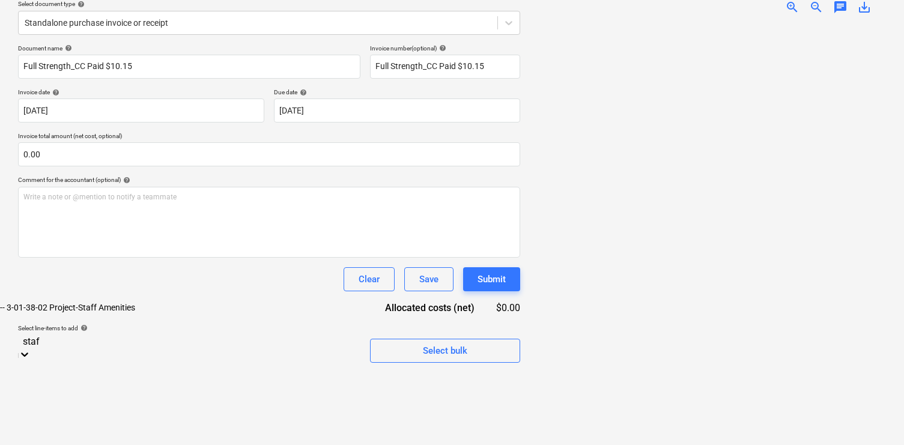
scroll to position [142, 0]
type input "staff"
click at [215, 312] on div "-- 3-01-38-02 Project-Staff Amenities" at bounding box center [452, 308] width 904 height 10
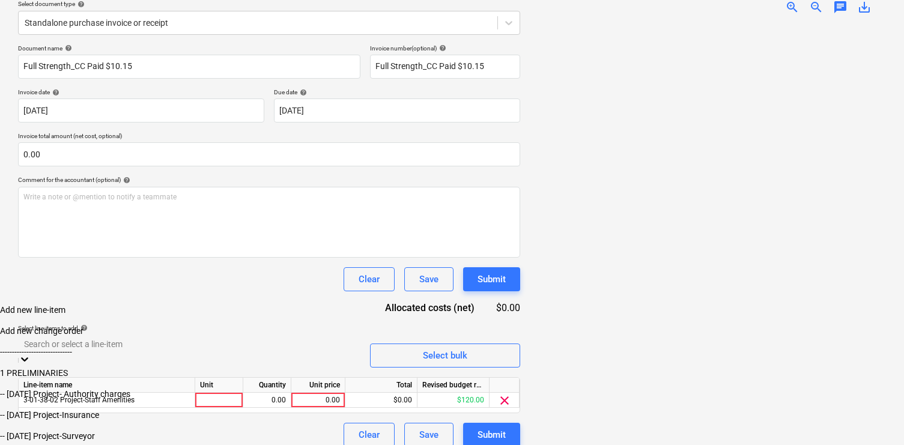
click at [234, 299] on div "Document name help Full Strength_CC Paid $10.15 Invoice number (optional) help …" at bounding box center [269, 245] width 502 height 402
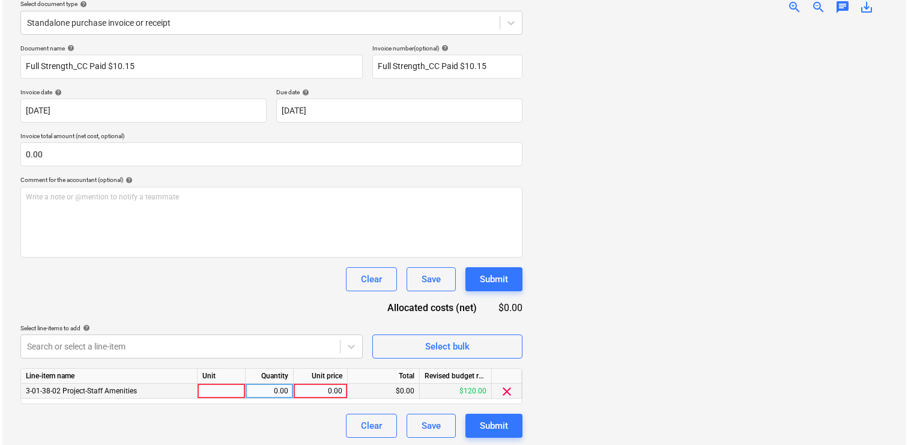
scroll to position [145, 0]
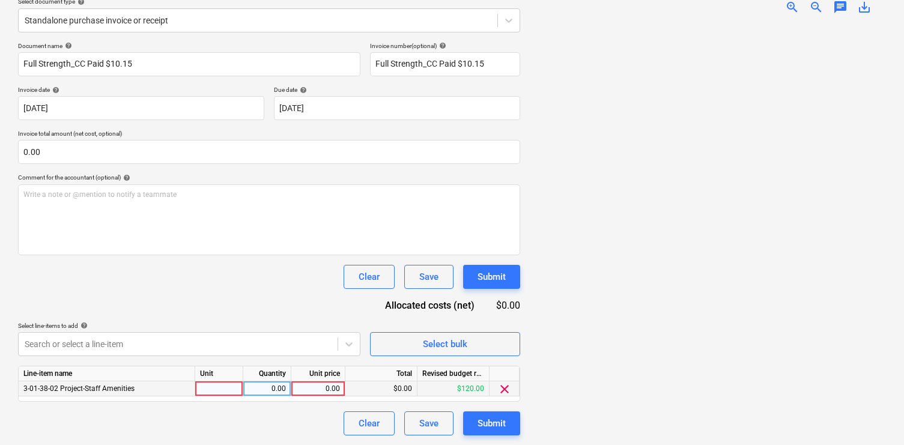
click at [329, 387] on div "0.00" at bounding box center [318, 388] width 44 height 15
click at [321, 388] on div "0.00" at bounding box center [318, 388] width 44 height 15
type input "9.23"
click at [273, 395] on div "1.00" at bounding box center [267, 388] width 38 height 15
click at [313, 413] on div "Clear Save Submit" at bounding box center [269, 423] width 502 height 24
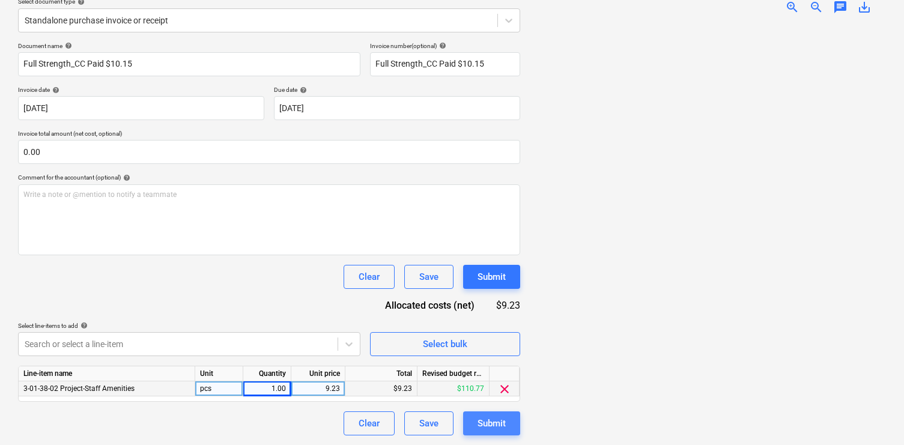
click at [508, 422] on button "Submit" at bounding box center [491, 423] width 57 height 24
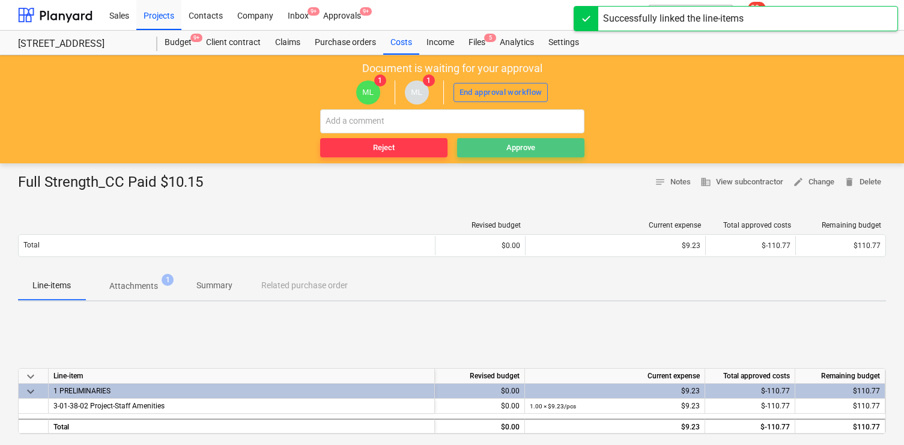
click at [526, 147] on div "Approve" at bounding box center [520, 148] width 29 height 14
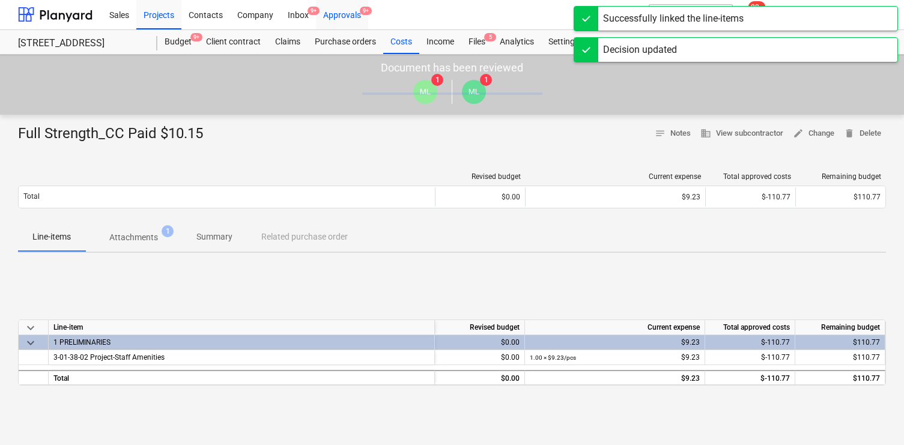
click at [342, 21] on div "Approvals 9+" at bounding box center [342, 14] width 52 height 31
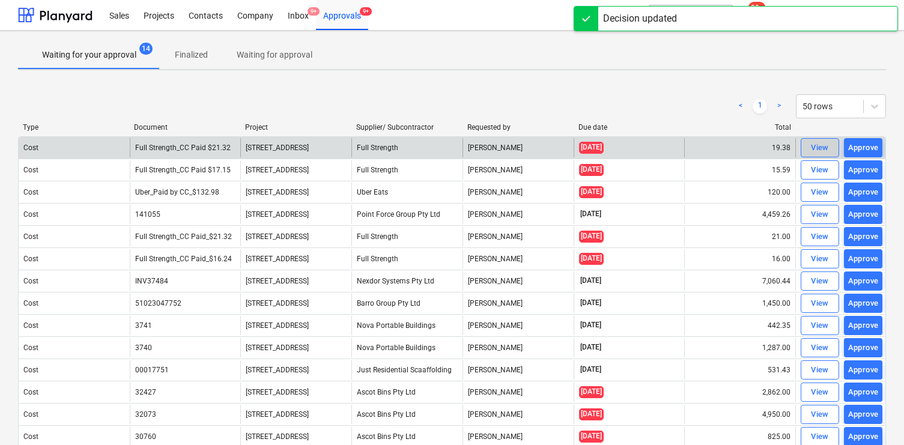
click at [813, 147] on div "View" at bounding box center [820, 148] width 18 height 14
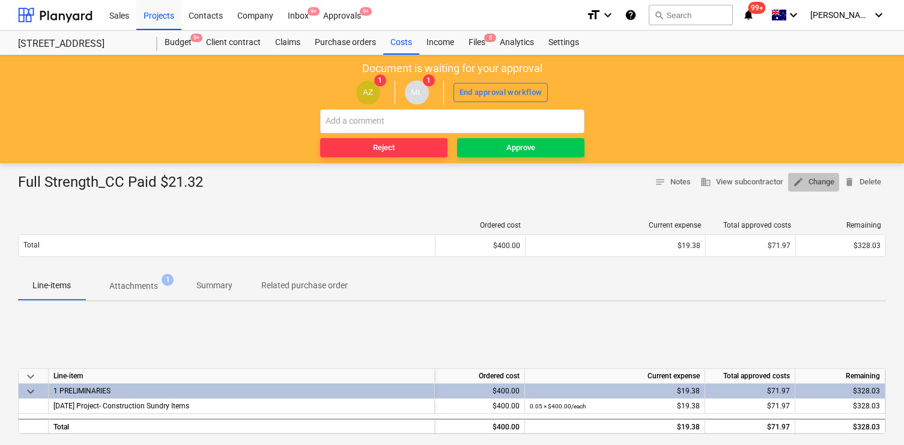
click at [823, 182] on span "edit Change" at bounding box center [813, 182] width 41 height 14
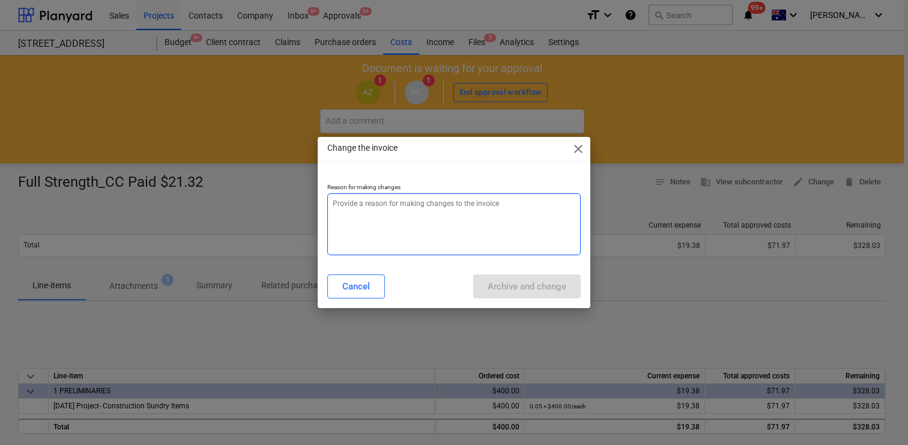
click at [496, 254] on textarea at bounding box center [453, 224] width 253 height 62
paste textarea "staff amenities cost code"
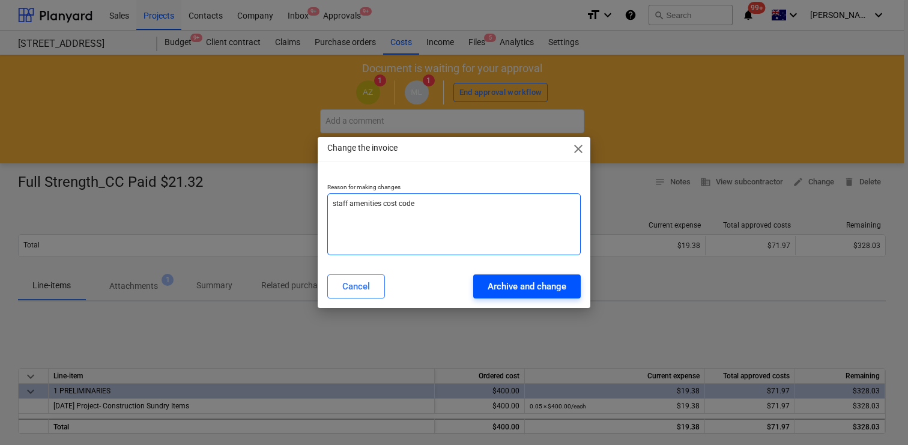
type textarea "staff amenities cost code"
click at [523, 285] on div "Archive and change" at bounding box center [527, 287] width 79 height 16
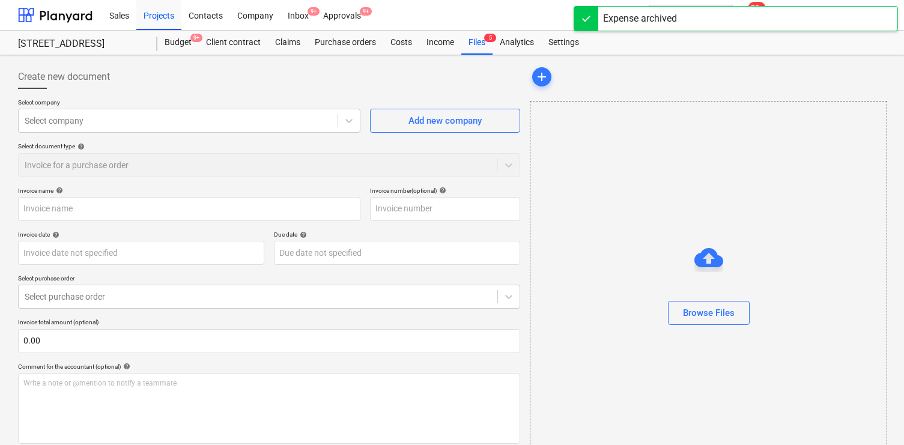
type input "Full Strength_CC Paid $21.32"
type input "[DATE]"
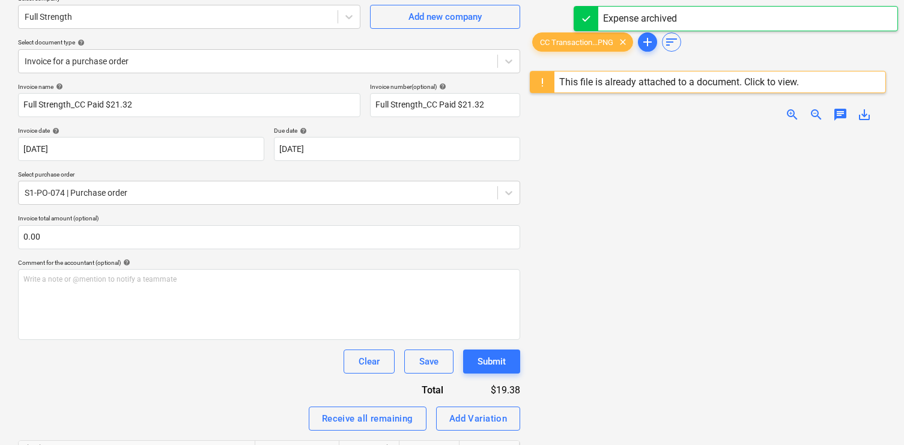
scroll to position [89, 0]
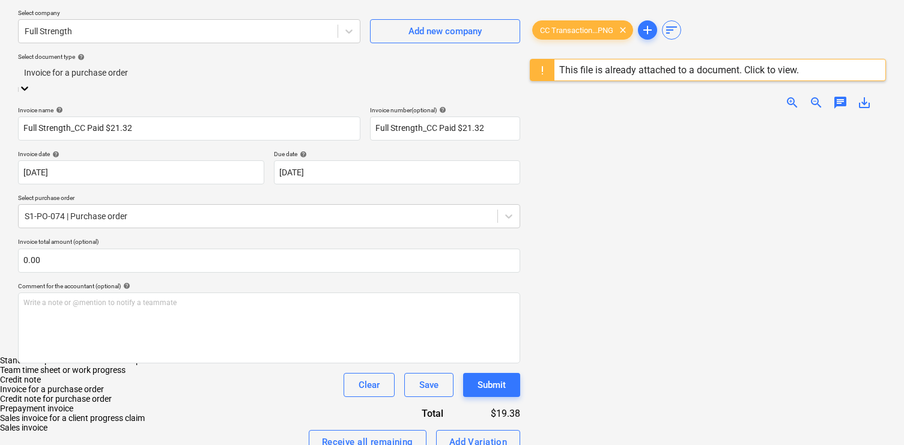
click at [156, 79] on div at bounding box center [269, 73] width 490 height 14
click at [160, 356] on div "Standalone purchase invoice or receipt" at bounding box center [452, 361] width 904 height 10
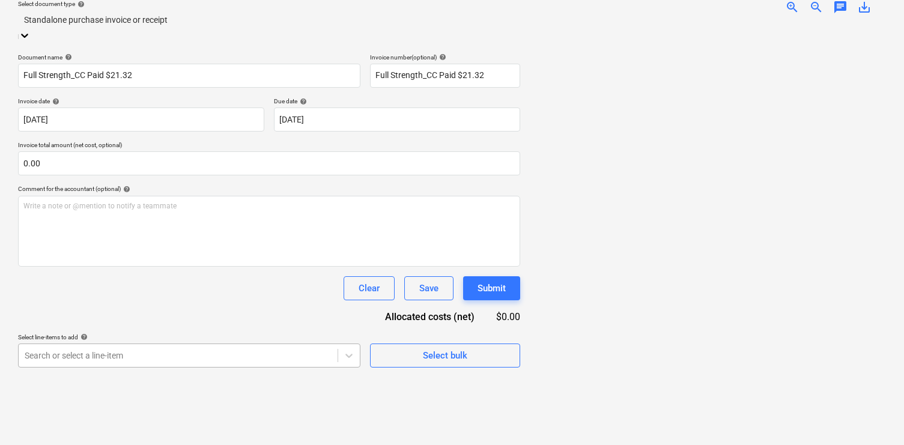
click at [257, 303] on body "Sales Projects Contacts Company Inbox 9+ Approvals 9+ format_size keyboard_arro…" at bounding box center [452, 80] width 904 height 445
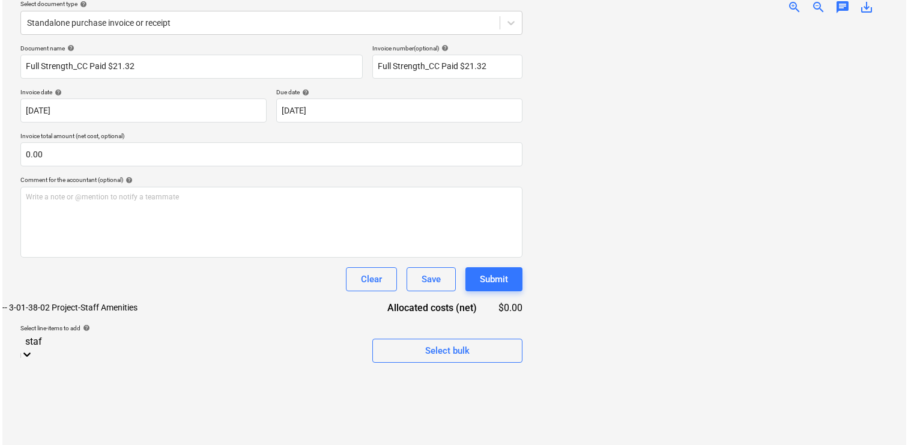
scroll to position [142, 0]
type input "staff"
click at [190, 312] on div "-- 3-01-38-02 Project-Staff Amenities" at bounding box center [452, 308] width 904 height 10
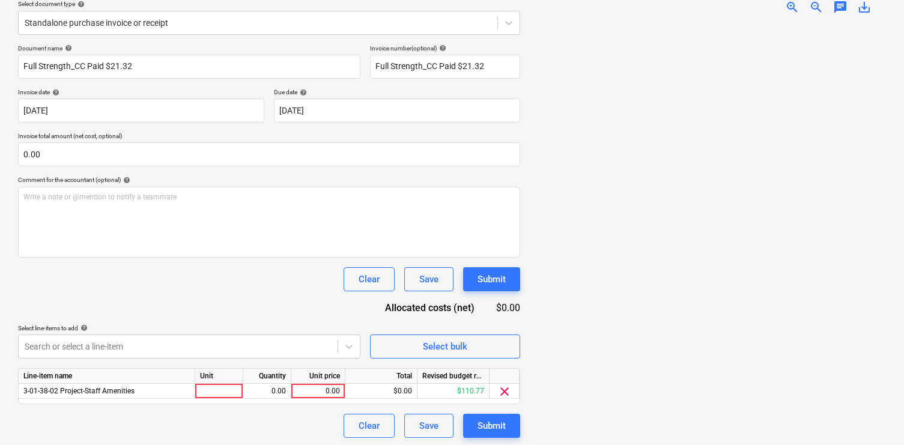
click at [386, 380] on div "Total" at bounding box center [381, 376] width 72 height 15
click at [220, 391] on div at bounding box center [219, 391] width 48 height 15
click at [305, 392] on div "0.00" at bounding box center [318, 391] width 44 height 15
type input "19.39"
click at [307, 314] on div "Document name help Full Strength_CC Paid $21.32 Invoice number (optional) help …" at bounding box center [269, 240] width 502 height 393
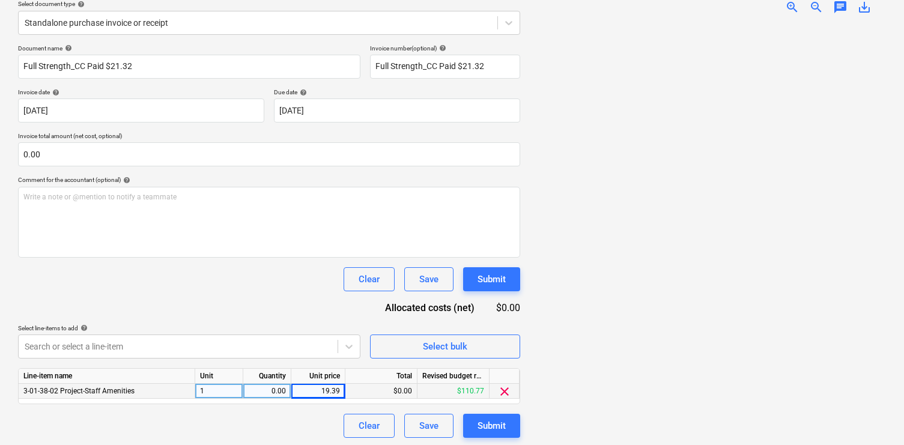
click at [273, 386] on div "0.00" at bounding box center [267, 391] width 38 height 15
click at [276, 309] on div "Document name help Full Strength_CC Paid $21.32 Invoice number (optional) help …" at bounding box center [269, 240] width 502 height 393
click at [267, 391] on div "2.00" at bounding box center [267, 391] width 38 height 15
click at [262, 297] on div "Document name help Full Strength_CC Paid $21.32 Invoice number (optional) help …" at bounding box center [269, 240] width 502 height 393
click at [494, 425] on div "Submit" at bounding box center [491, 426] width 28 height 16
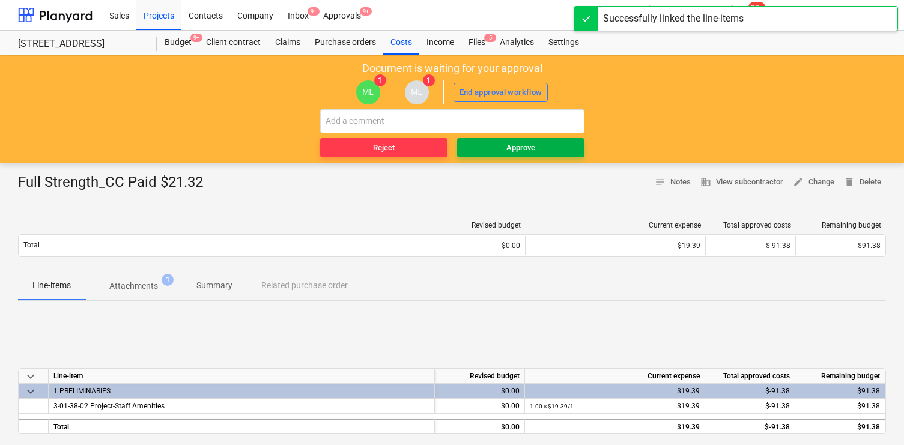
click at [524, 151] on div "Approve" at bounding box center [520, 148] width 29 height 14
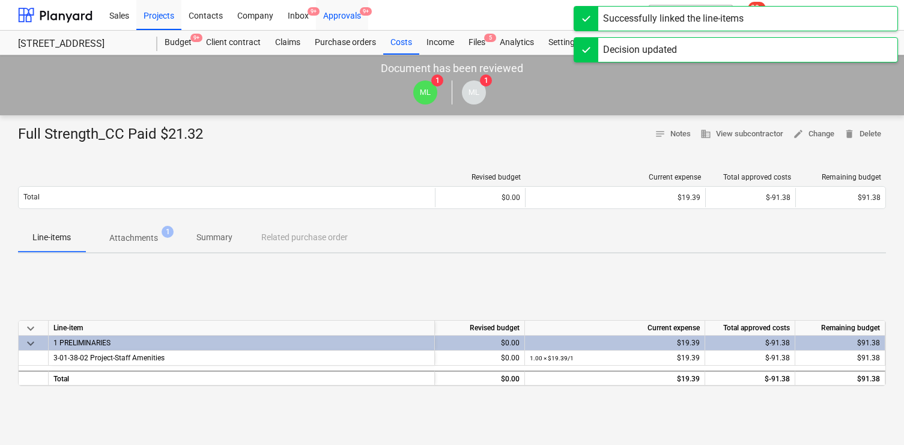
click at [344, 13] on div "Approvals 9+" at bounding box center [342, 14] width 52 height 31
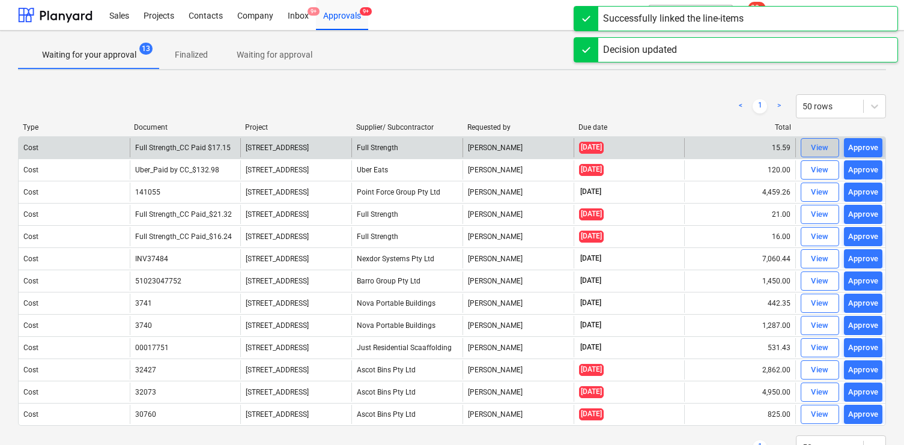
click at [811, 145] on div "View" at bounding box center [820, 148] width 18 height 14
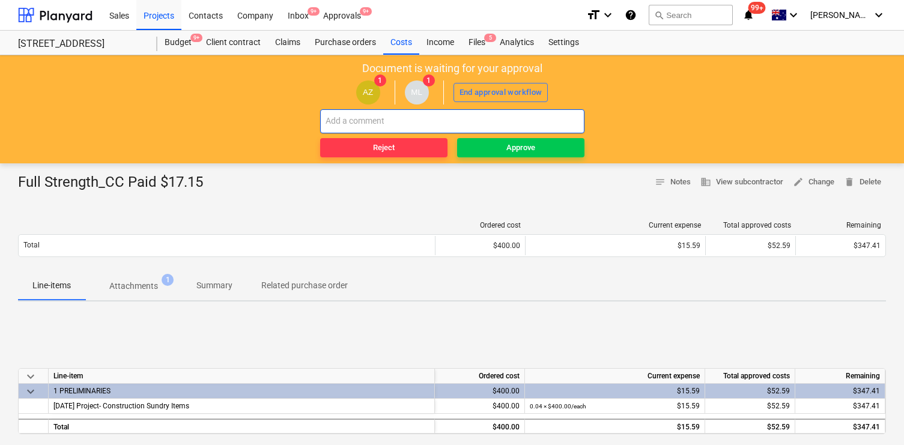
click at [522, 125] on input "text" at bounding box center [452, 121] width 264 height 24
click at [814, 184] on span "edit Change" at bounding box center [813, 182] width 41 height 14
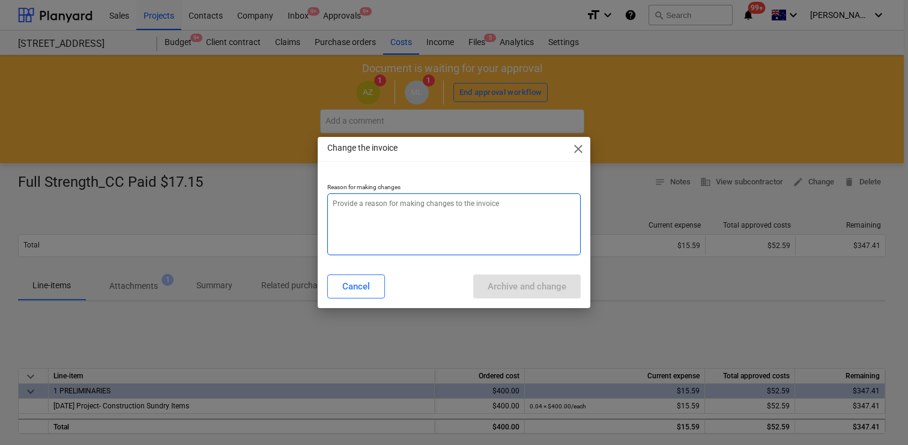
click at [468, 210] on textarea at bounding box center [453, 224] width 253 height 62
paste textarea "staff amenities cost code"
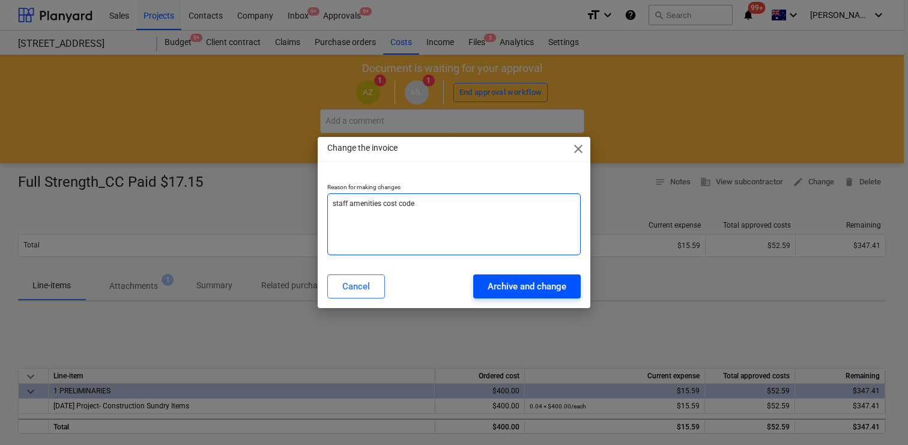
type textarea "staff amenities cost code"
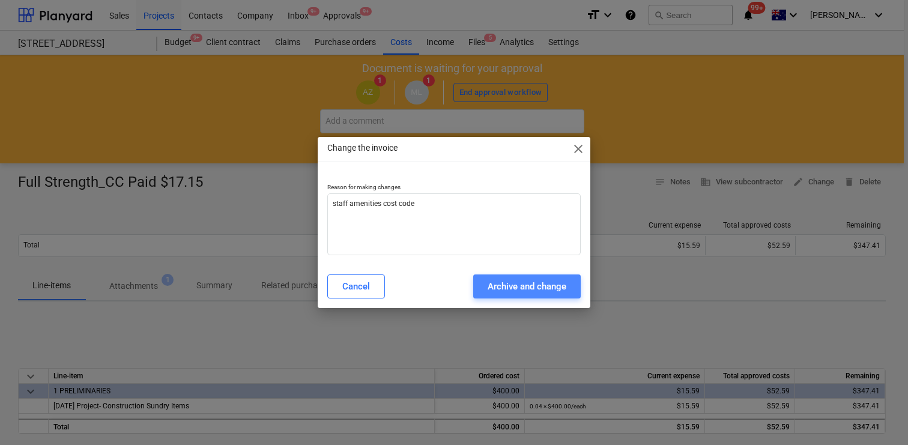
click at [541, 294] on div "Archive and change" at bounding box center [527, 287] width 79 height 16
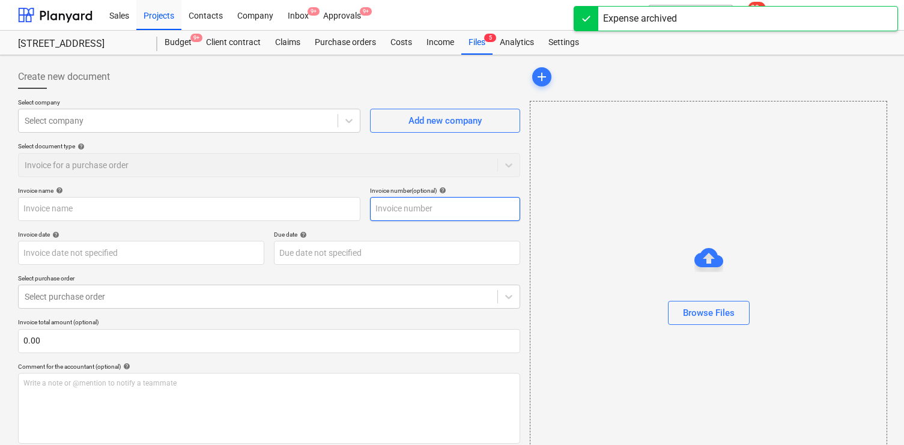
type input "Full Strength_CC Paid $17.15"
type input "16 Sep 2025"
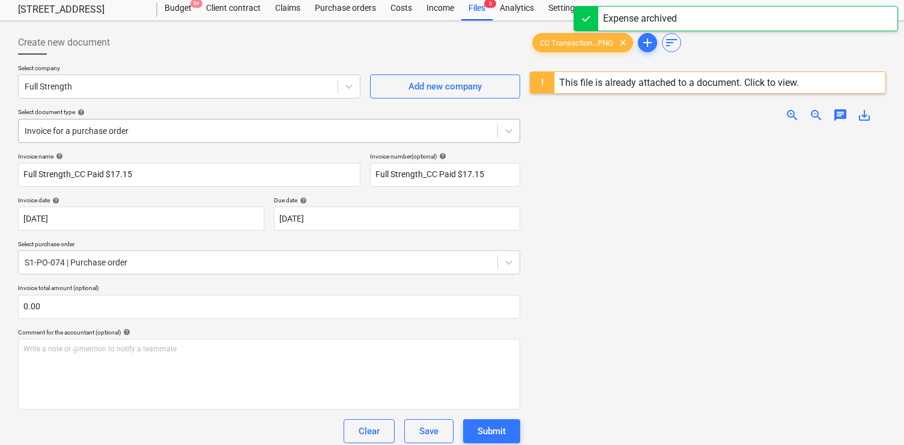
scroll to position [38, 0]
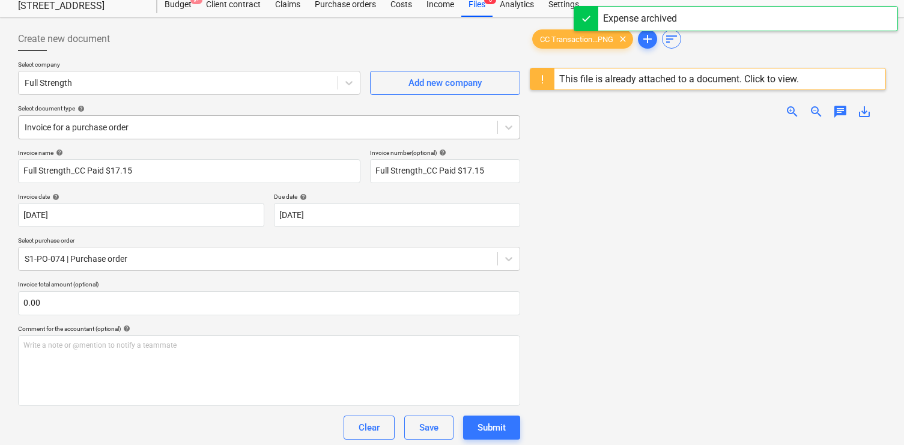
click at [224, 127] on div at bounding box center [258, 127] width 467 height 12
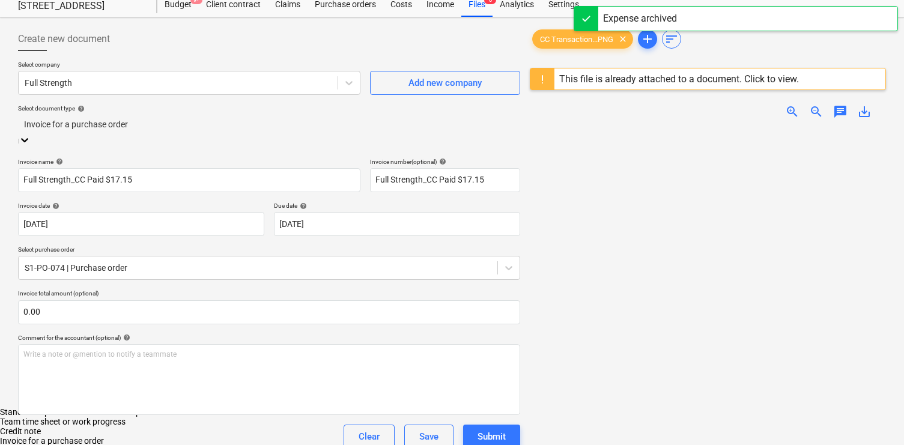
click at [212, 407] on div "Standalone purchase invoice or receipt" at bounding box center [452, 412] width 904 height 10
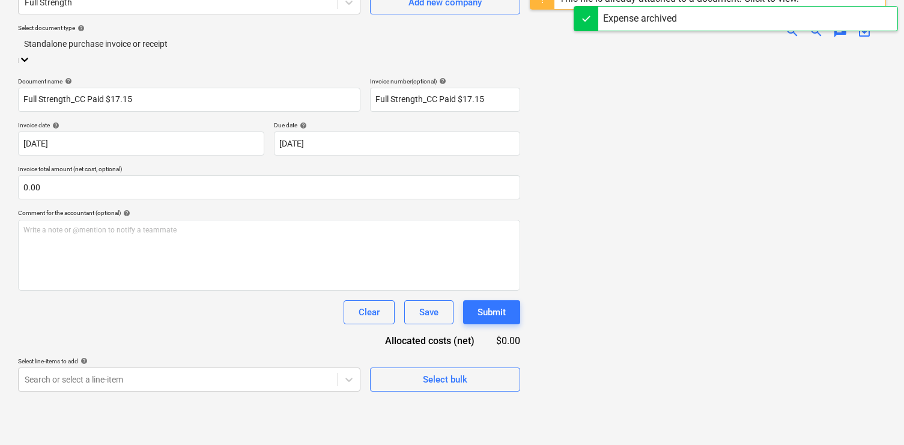
scroll to position [142, 0]
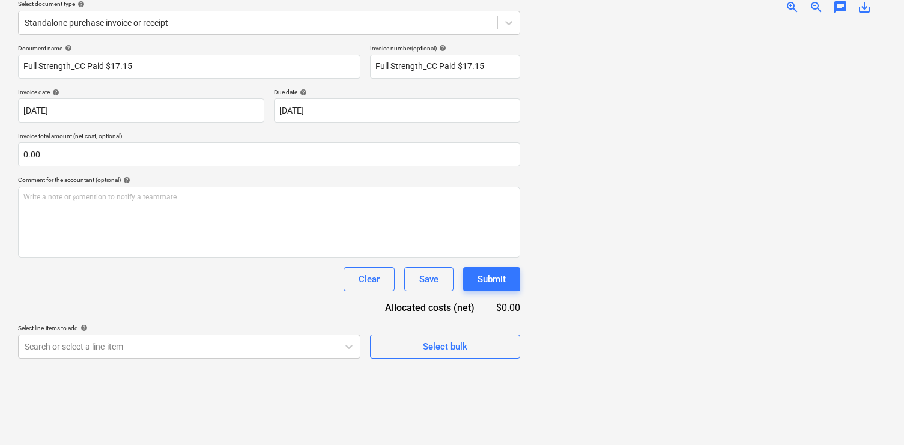
click at [222, 360] on div "Create new document Select company Full Strength Add new company Select documen…" at bounding box center [269, 179] width 512 height 523
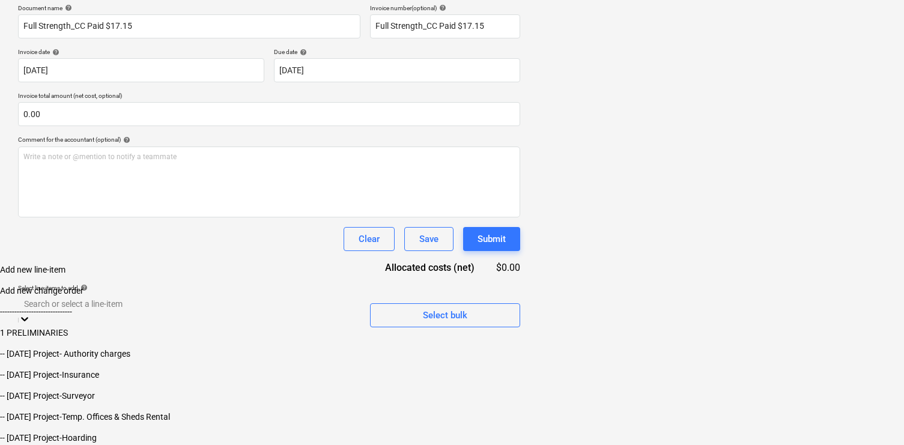
click at [224, 348] on body "Sales Projects Contacts Company Inbox 9+ Approvals 9+ format_size keyboard_arro…" at bounding box center [452, 131] width 904 height 628
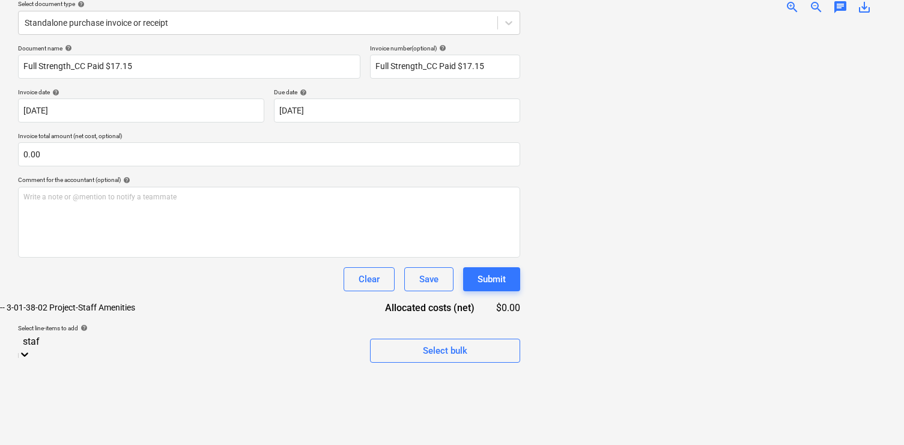
type input "staff"
click at [184, 312] on div "-- 3-01-38-02 Project-Staff Amenities" at bounding box center [452, 308] width 904 height 10
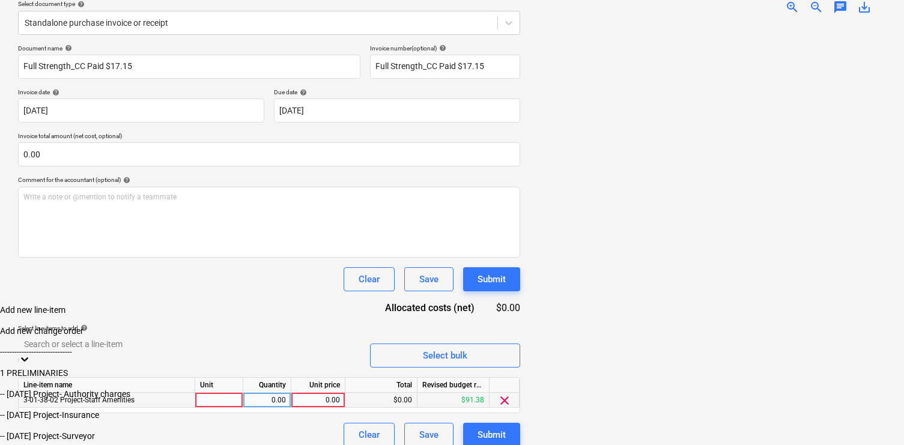
click at [390, 393] on div "$0.00" at bounding box center [381, 400] width 72 height 15
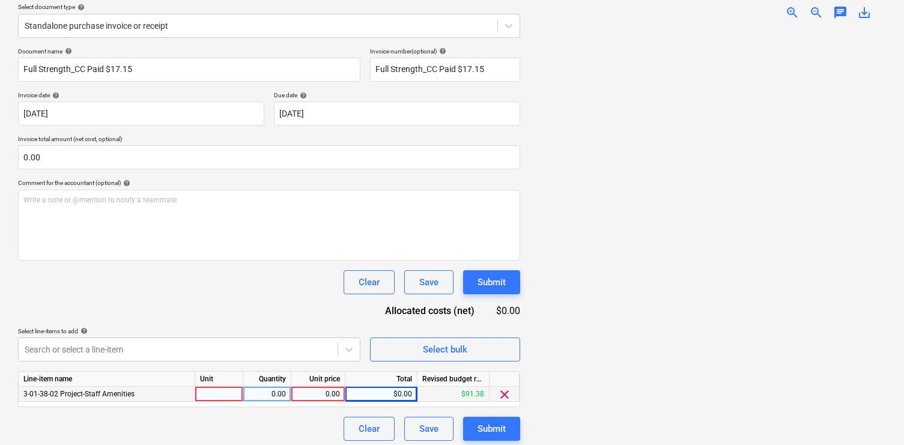
click at [315, 389] on div "0.00" at bounding box center [318, 394] width 44 height 15
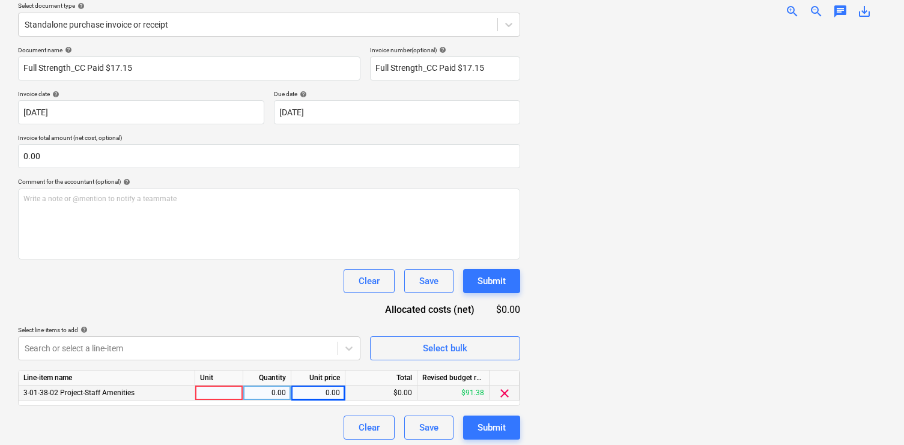
click at [234, 387] on div at bounding box center [219, 393] width 48 height 15
type input "1"
click at [310, 393] on div "0.00" at bounding box center [318, 393] width 44 height 15
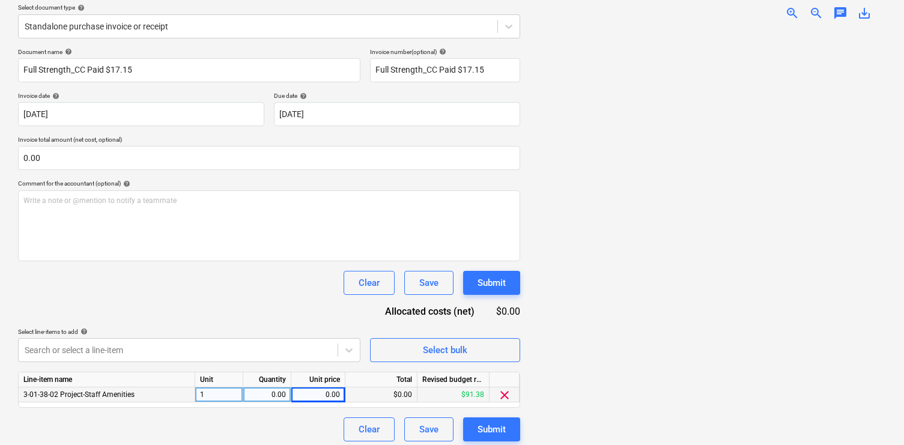
click at [308, 395] on div "0.00" at bounding box center [318, 394] width 44 height 15
click at [308, 395] on input at bounding box center [317, 394] width 53 height 14
type input "15.59"
click at [282, 401] on div "0.00" at bounding box center [267, 394] width 38 height 15
type input "1"
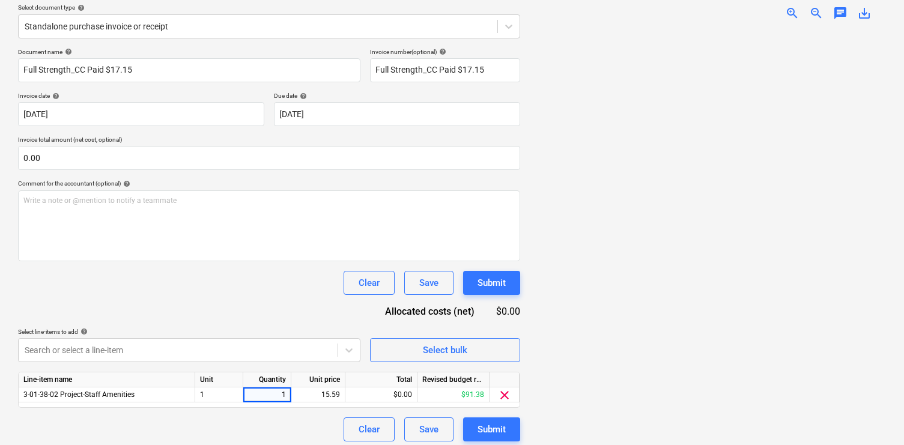
click at [317, 414] on div "Document name help Full Strength_CC Paid $17.15 Invoice number (optional) help …" at bounding box center [269, 244] width 502 height 393
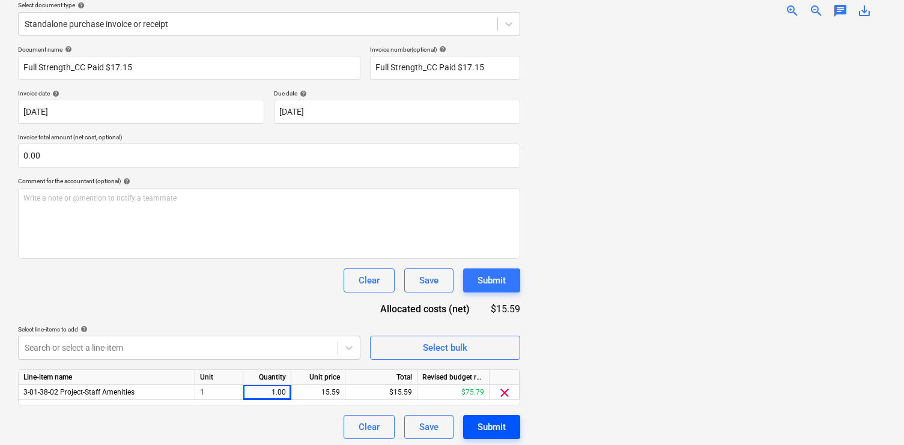
click at [486, 432] on div "Submit" at bounding box center [491, 427] width 28 height 16
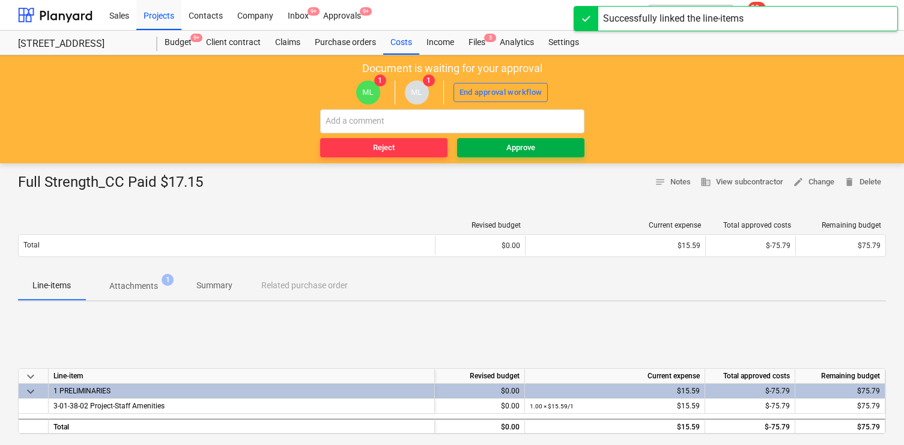
click at [532, 151] on div "Approve" at bounding box center [520, 148] width 29 height 14
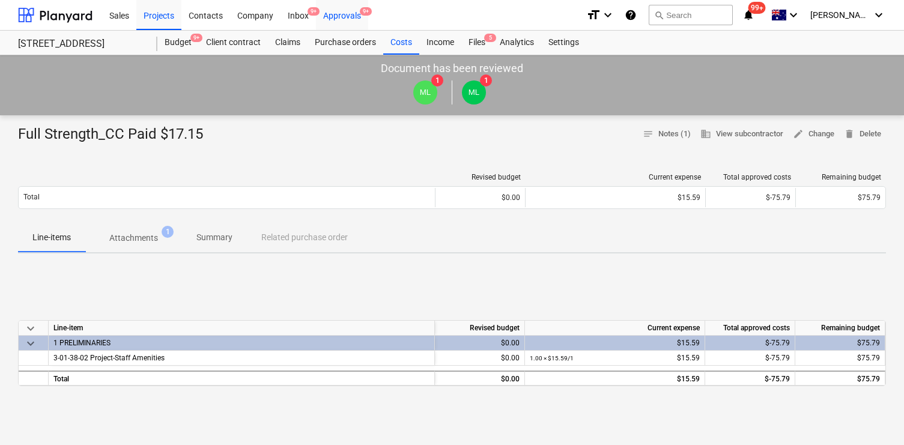
click at [330, 16] on div "Approvals 9+" at bounding box center [342, 14] width 52 height 31
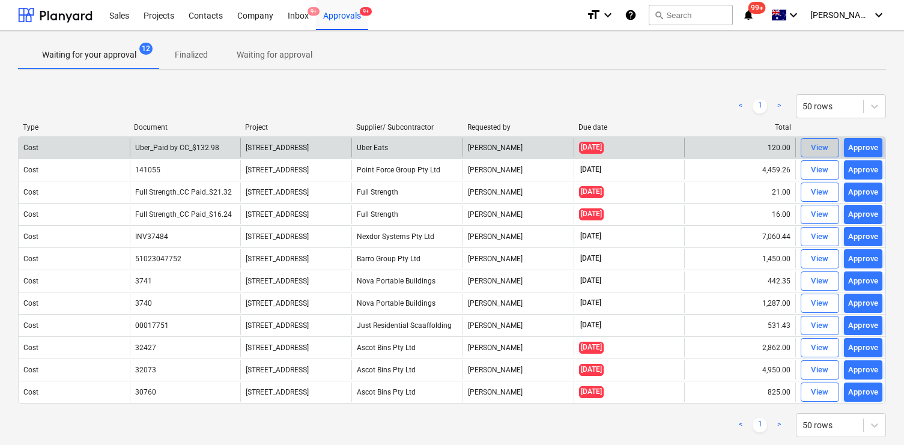
click at [811, 148] on div "View" at bounding box center [820, 148] width 18 height 14
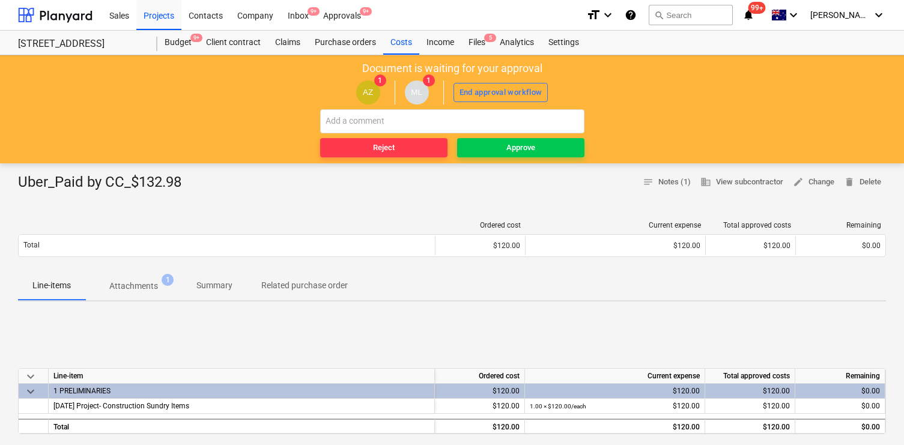
scroll to position [1, 0]
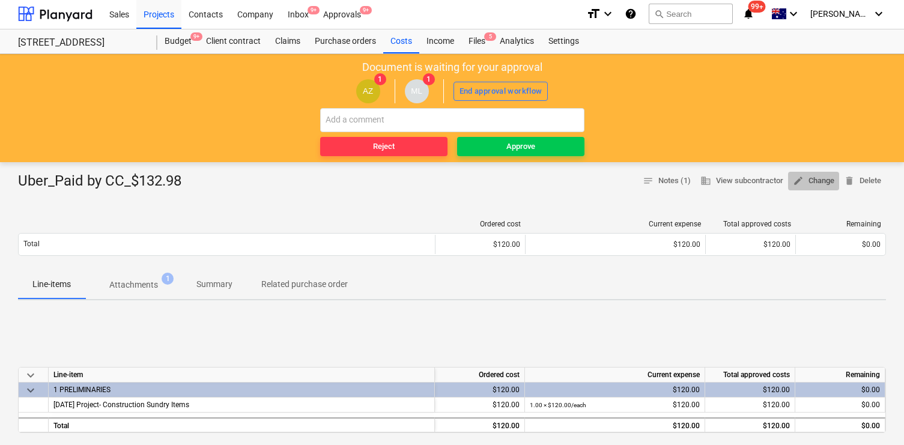
click at [809, 180] on span "edit Change" at bounding box center [813, 181] width 41 height 14
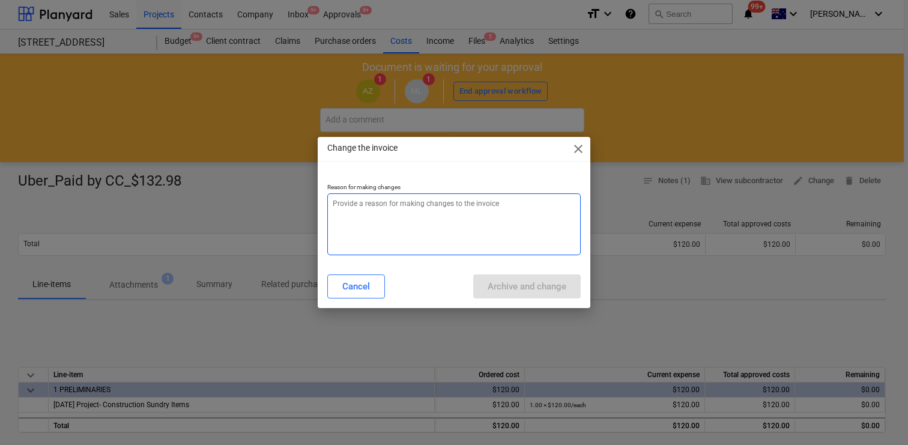
click at [390, 243] on textarea at bounding box center [453, 224] width 253 height 62
paste textarea "staff amenities cost code"
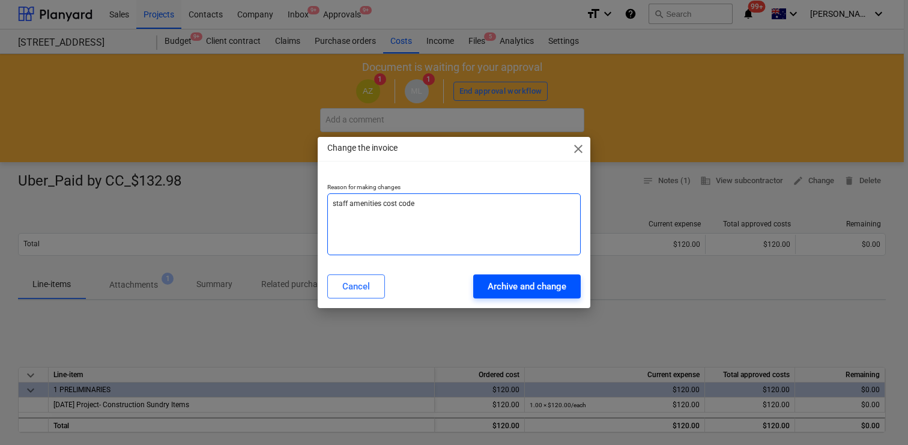
type textarea "staff amenities cost code"
click at [529, 281] on div "Archive and change" at bounding box center [527, 287] width 79 height 16
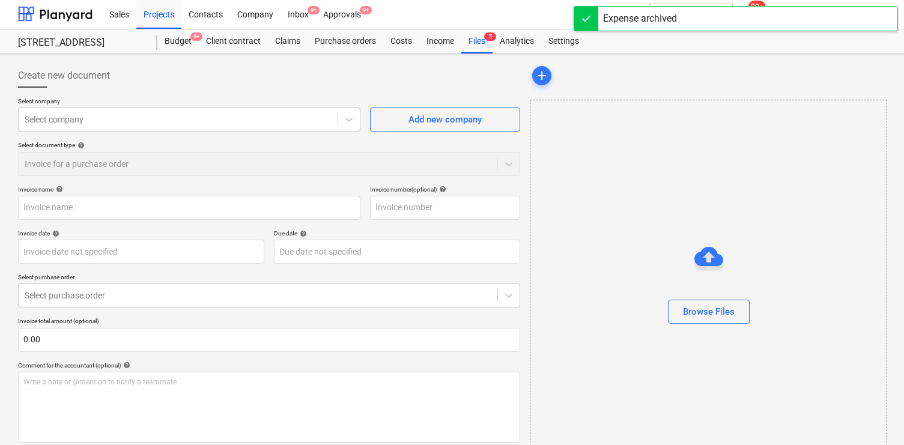
type input "Uber_Paid by CC_$132.98"
type input "[DATE]"
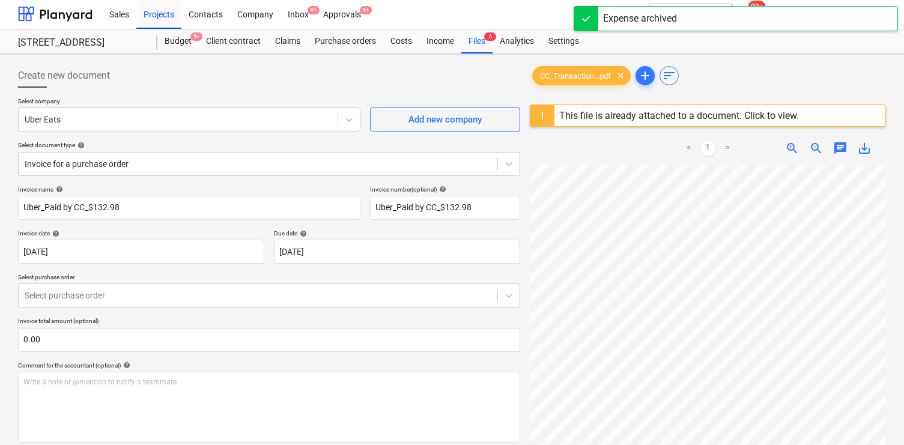
click at [199, 180] on div "Select company Uber Eats Add new company Select document type help Invoice for …" at bounding box center [269, 141] width 502 height 88
click at [183, 168] on div at bounding box center [258, 164] width 467 height 12
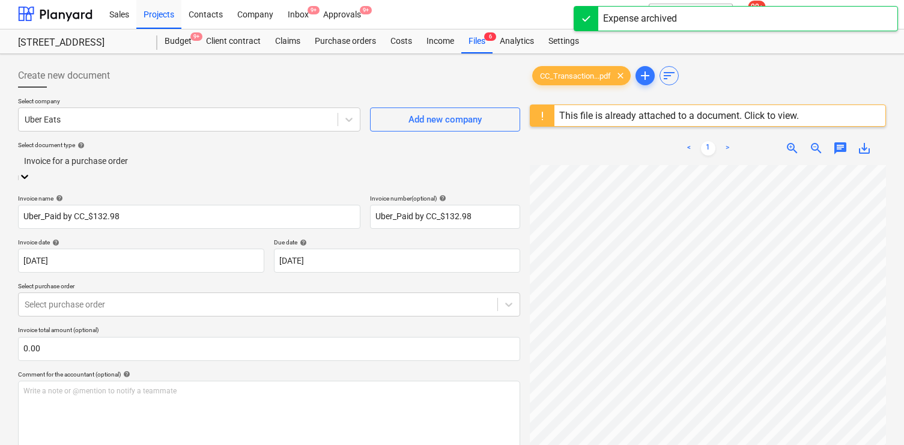
click at [178, 444] on div "Standalone purchase invoice or receipt" at bounding box center [452, 449] width 904 height 10
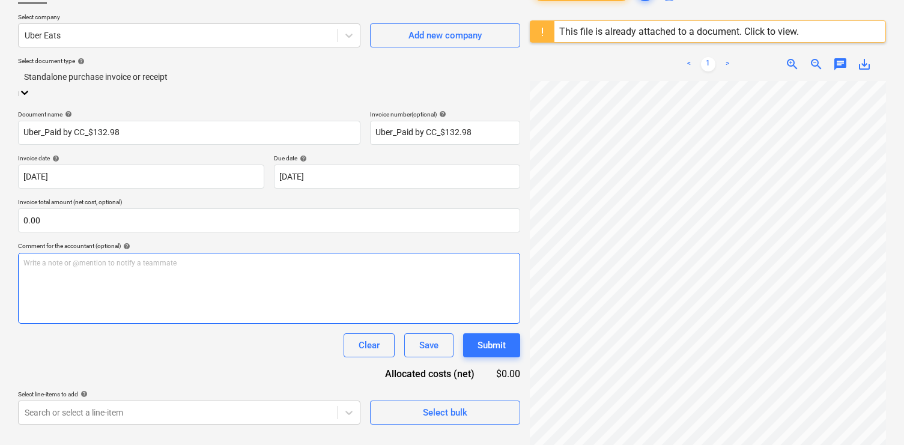
scroll to position [142, 0]
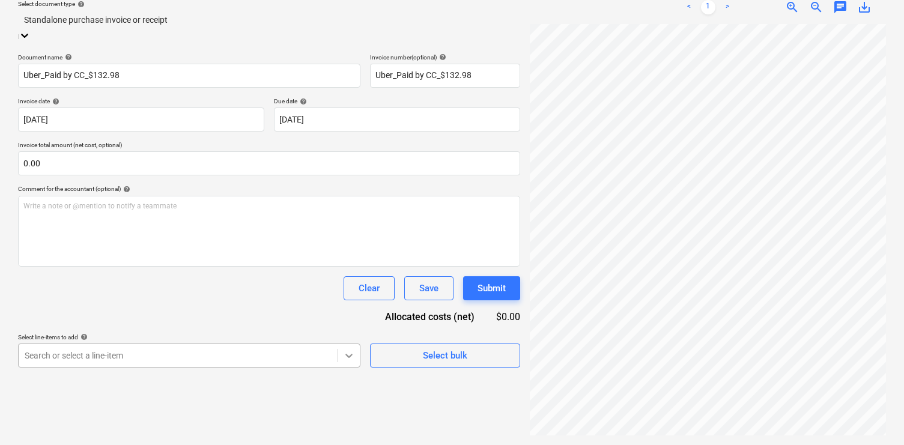
click at [347, 303] on body "Sales Projects Contacts Company Inbox 9+ Approvals 9+ format_size keyboard_arro…" at bounding box center [452, 80] width 904 height 445
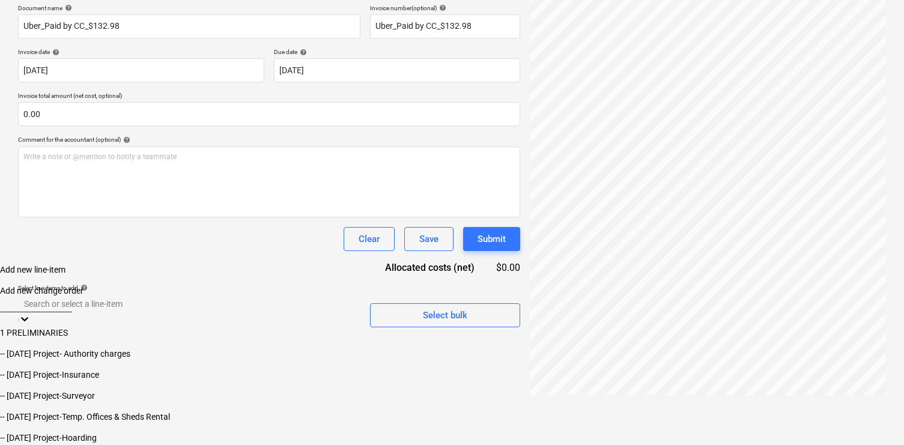
scroll to position [235, 0]
paste input "staff amenities cost code"
type input "staff amenities cost code"
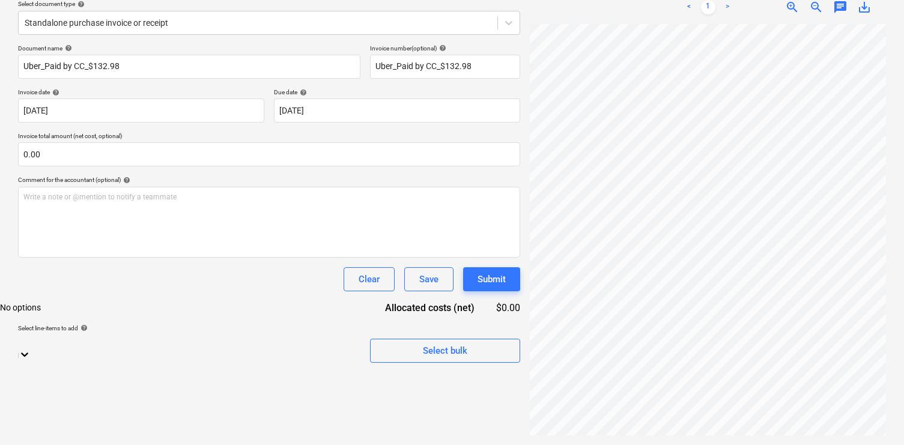
click at [277, 342] on div at bounding box center [189, 341] width 333 height 11
click at [277, 312] on body "Sales Projects Contacts Company Inbox 9+ Approvals 9+ format_size keyboard_arro…" at bounding box center [452, 85] width 904 height 455
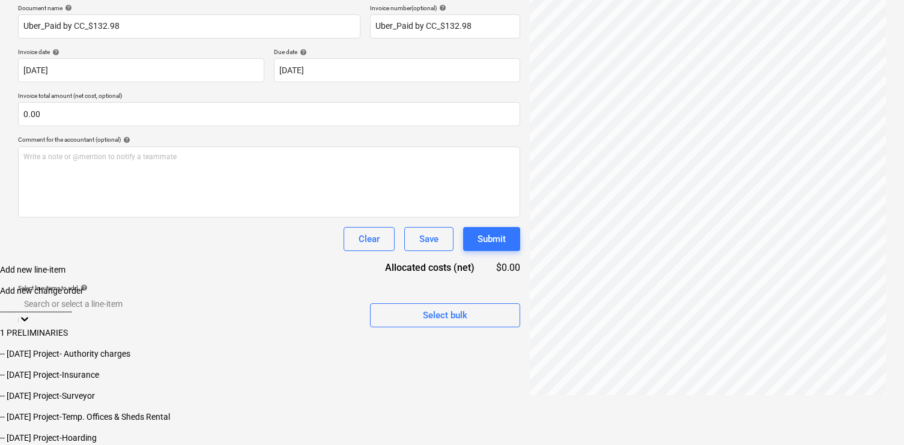
click at [277, 338] on div "1 PRELIMINARIES" at bounding box center [452, 333] width 904 height 10
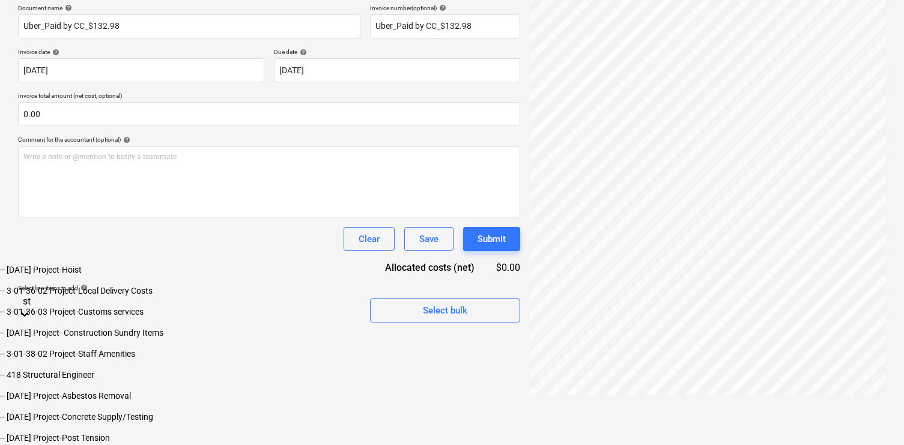
type input "sta"
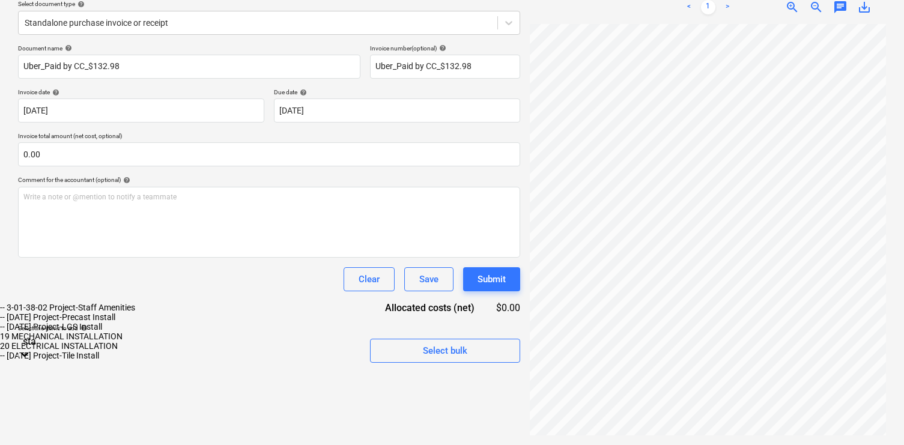
click at [240, 312] on div "-- 3-01-38-02 Project-Staff Amenities" at bounding box center [452, 308] width 904 height 10
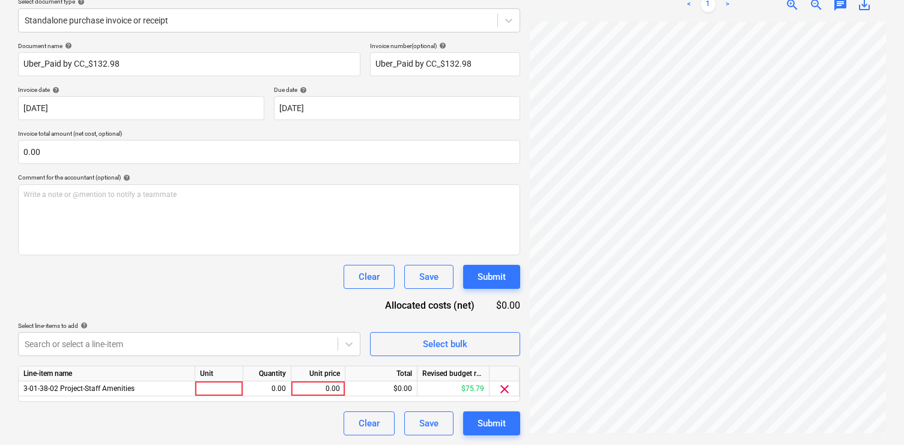
click at [290, 286] on div "Document name help Uber_Paid by CC_$132.98 Invoice number (optional) help Uber_…" at bounding box center [269, 238] width 502 height 393
click at [318, 389] on div "0.00" at bounding box center [318, 388] width 44 height 15
type input "120.89"
click at [271, 305] on div "Document name help Uber_Paid by CC_$132.98 Invoice number (optional) help Uber_…" at bounding box center [269, 238] width 502 height 393
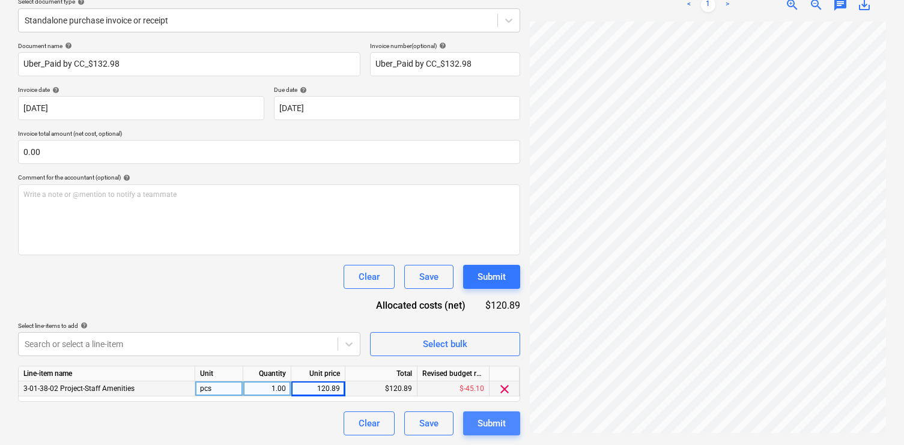
click at [496, 421] on div "Submit" at bounding box center [491, 424] width 28 height 16
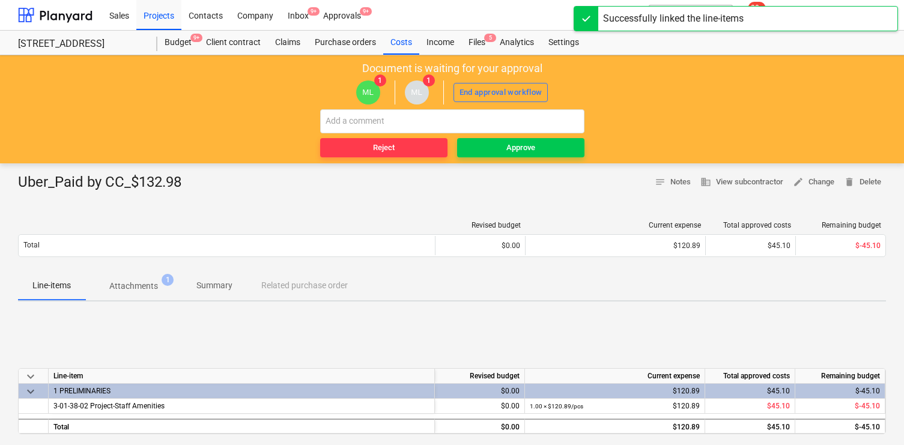
click at [503, 137] on div "Reject Approve" at bounding box center [452, 133] width 264 height 48
click at [504, 144] on span "Approve" at bounding box center [521, 148] width 118 height 14
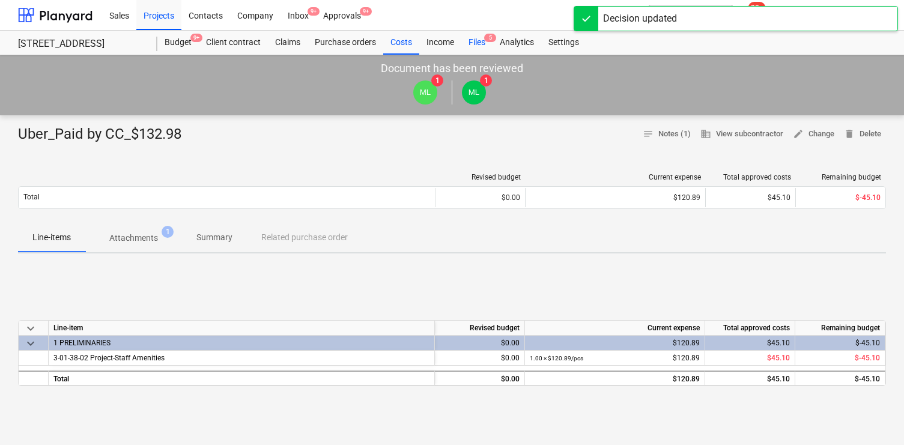
click at [483, 43] on div "Files 5" at bounding box center [476, 43] width 31 height 24
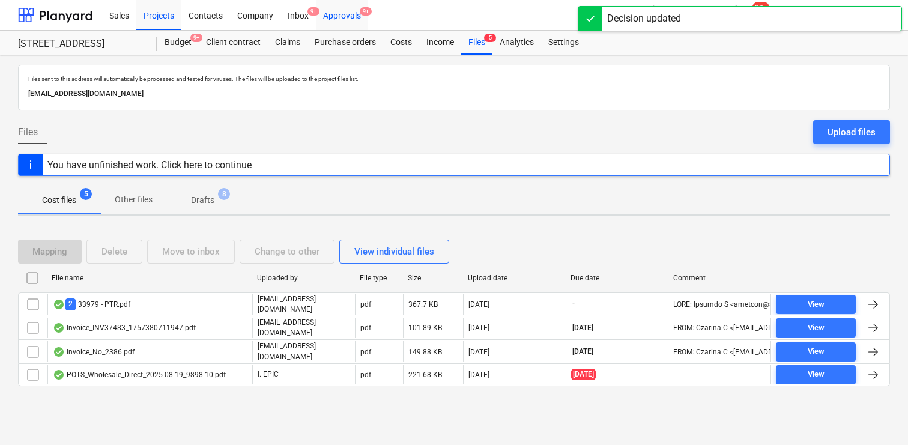
click at [344, 16] on div "Approvals 9+" at bounding box center [342, 14] width 52 height 31
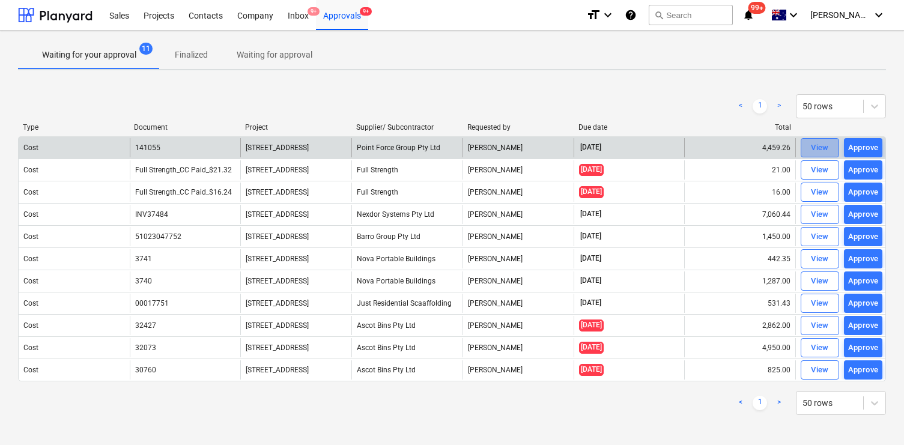
click at [818, 145] on div "View" at bounding box center [820, 148] width 18 height 14
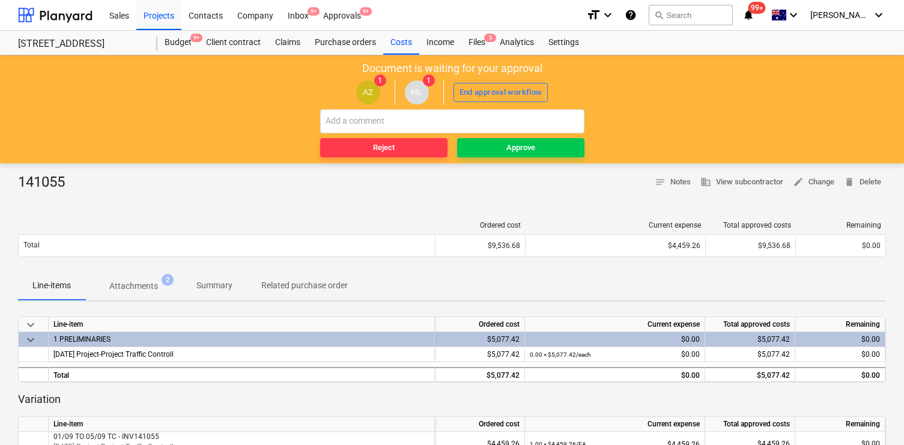
click at [141, 278] on span "Attachments 2" at bounding box center [133, 286] width 97 height 22
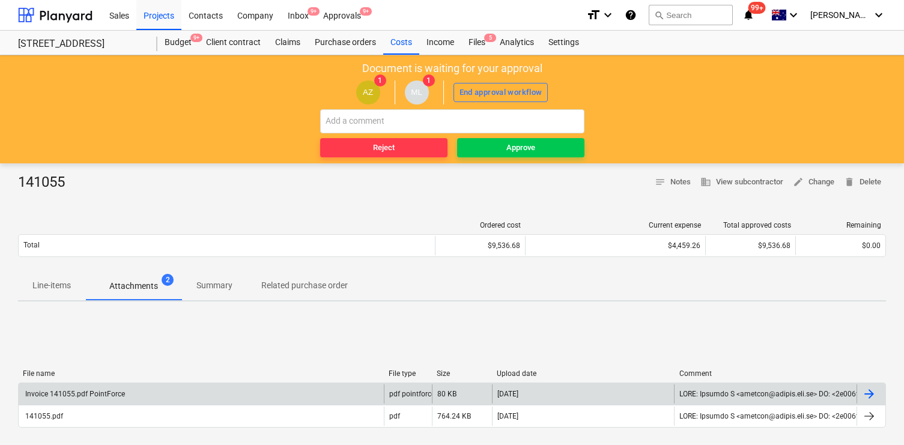
click at [173, 393] on div "Invoice 141055.pdf PointForce" at bounding box center [201, 393] width 365 height 19
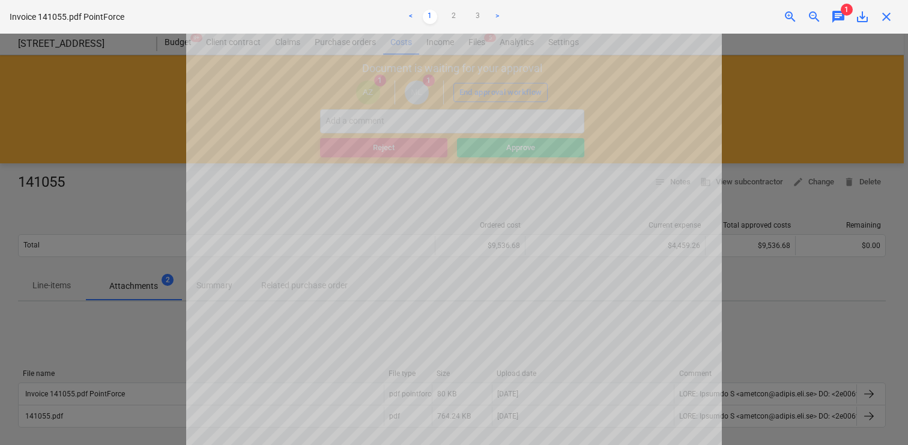
click at [839, 20] on div "Successfully linked the line-items" at bounding box center [740, 12] width 324 height 25
click at [843, 14] on div "Successfully linked the line-items" at bounding box center [740, 12] width 324 height 25
click at [838, 14] on div "Successfully linked the line-items" at bounding box center [740, 12] width 324 height 25
click at [843, 11] on div "Successfully linked the line-items" at bounding box center [740, 12] width 324 height 25
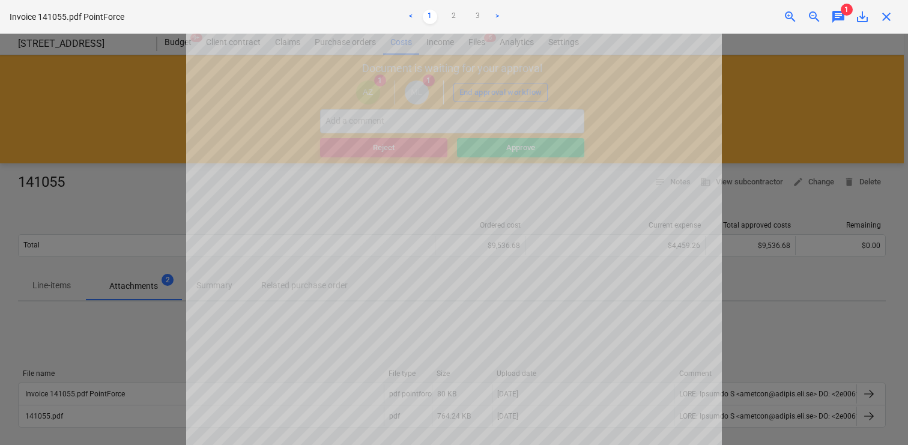
click at [812, 94] on div at bounding box center [454, 239] width 908 height 411
click at [840, 14] on div "Successfully linked the line-items" at bounding box center [740, 12] width 324 height 25
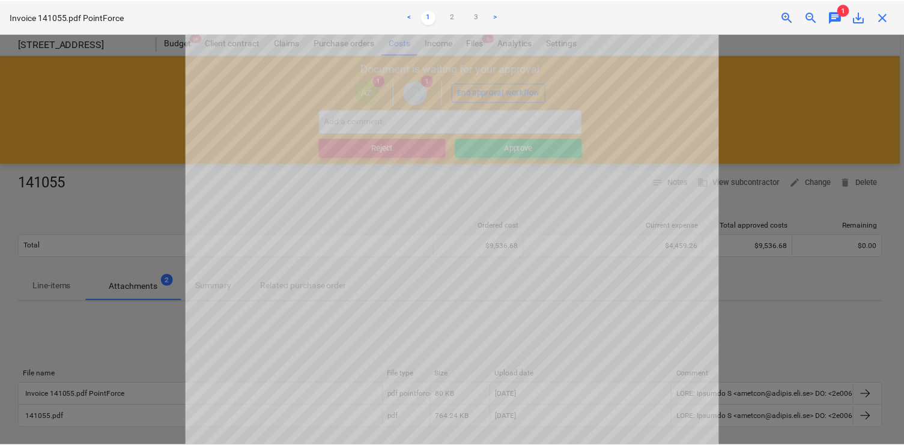
scroll to position [74, 0]
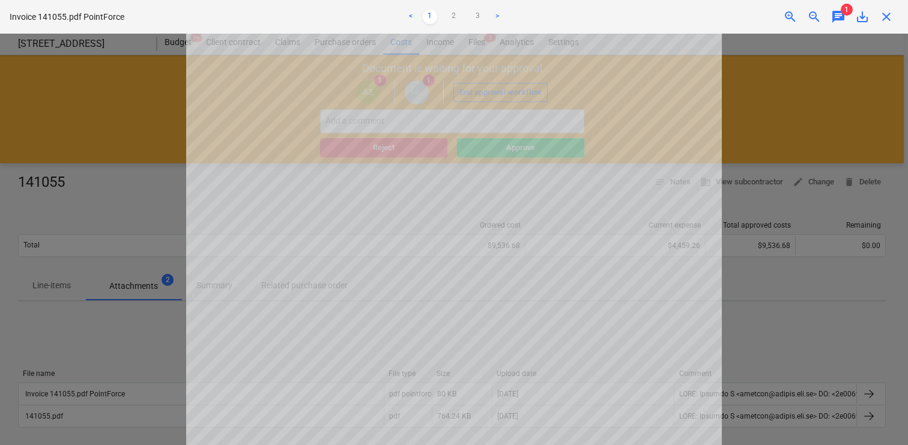
click at [499, 18] on link ">" at bounding box center [497, 17] width 14 height 14
click at [840, 15] on div "Successfully linked the line-items" at bounding box center [740, 12] width 324 height 25
click at [883, 15] on div "Successfully linked the line-items" at bounding box center [740, 12] width 324 height 25
click at [890, 16] on div "Successfully linked the line-items" at bounding box center [740, 12] width 324 height 25
click at [428, 17] on link "1" at bounding box center [430, 17] width 14 height 14
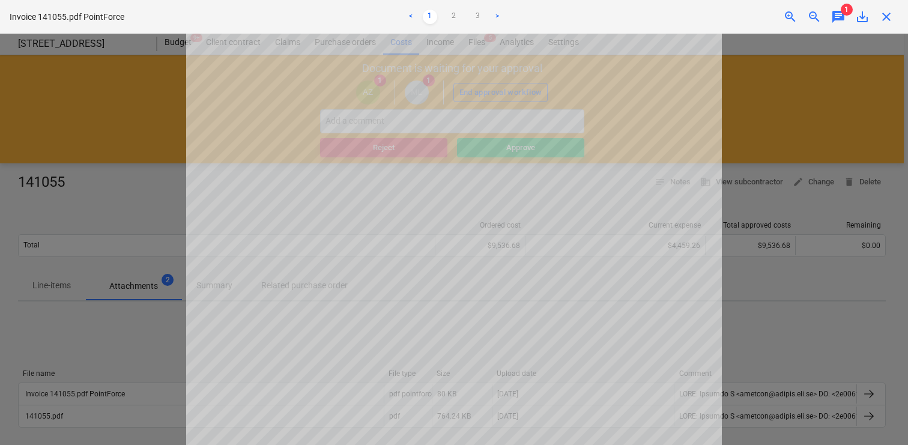
click at [829, 16] on div "Successfully linked the line-items" at bounding box center [740, 12] width 324 height 25
click at [833, 16] on div "Successfully linked the line-items" at bounding box center [740, 12] width 324 height 25
click at [892, 16] on div "Successfully linked the line-items" at bounding box center [740, 12] width 324 height 25
click at [881, 16] on div "Successfully linked the line-items" at bounding box center [740, 12] width 324 height 25
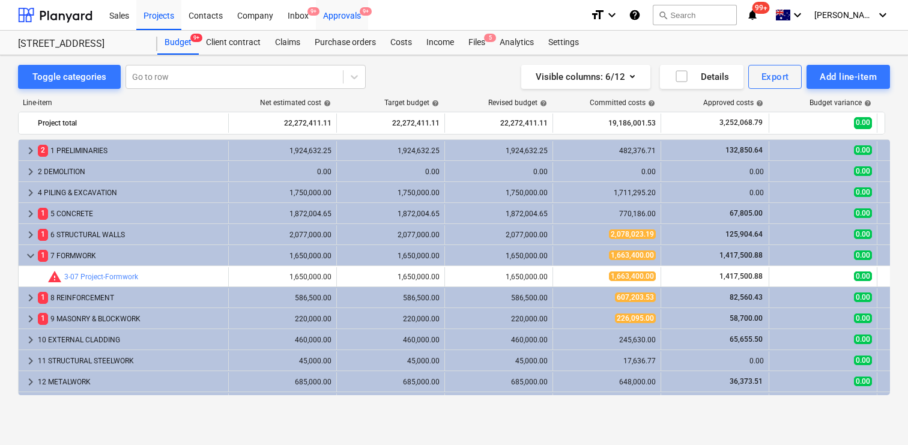
click at [347, 12] on div "Approvals 9+" at bounding box center [342, 14] width 52 height 31
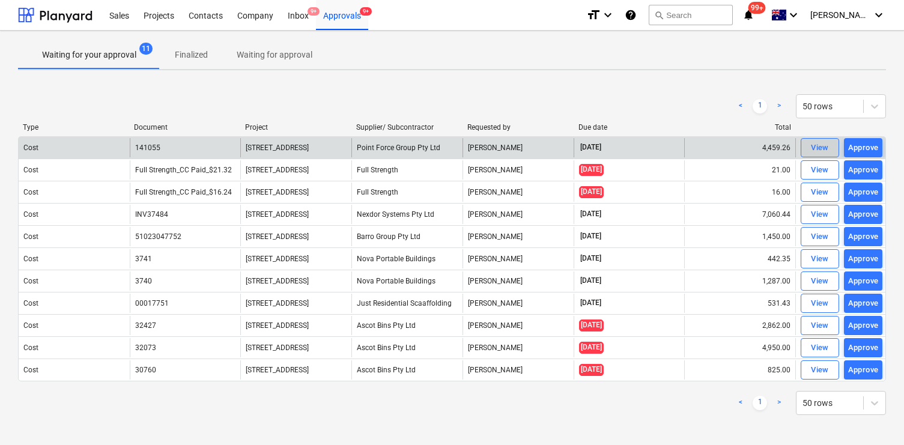
click at [825, 148] on div "View" at bounding box center [820, 148] width 18 height 14
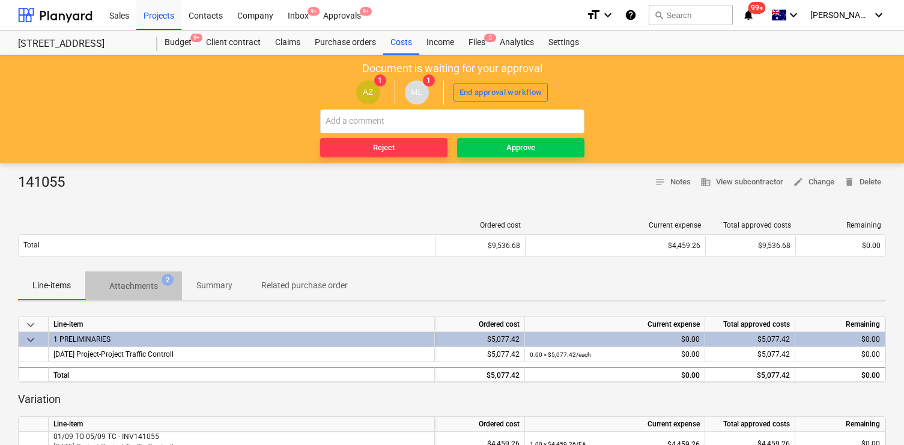
click at [148, 285] on p "Attachments" at bounding box center [133, 286] width 49 height 13
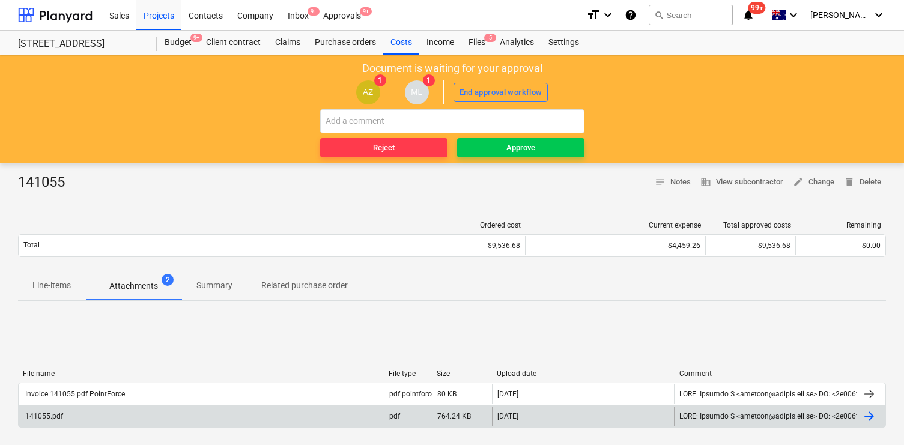
click at [233, 405] on div "141055.pdf pdf 764.24 KB 12.09.2025" at bounding box center [452, 416] width 868 height 23
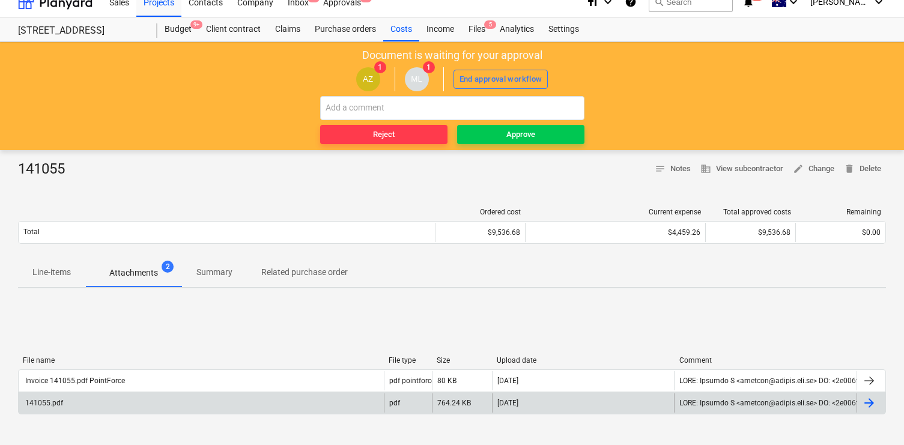
click at [243, 392] on div "141055.pdf pdf 764.24 KB 12.09.2025" at bounding box center [452, 403] width 868 height 23
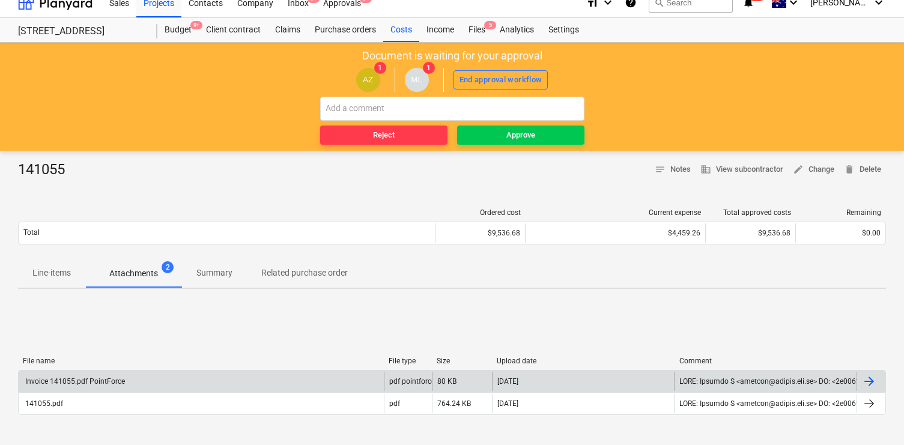
click at [243, 383] on div "Invoice 141055.pdf PointForce" at bounding box center [201, 381] width 365 height 19
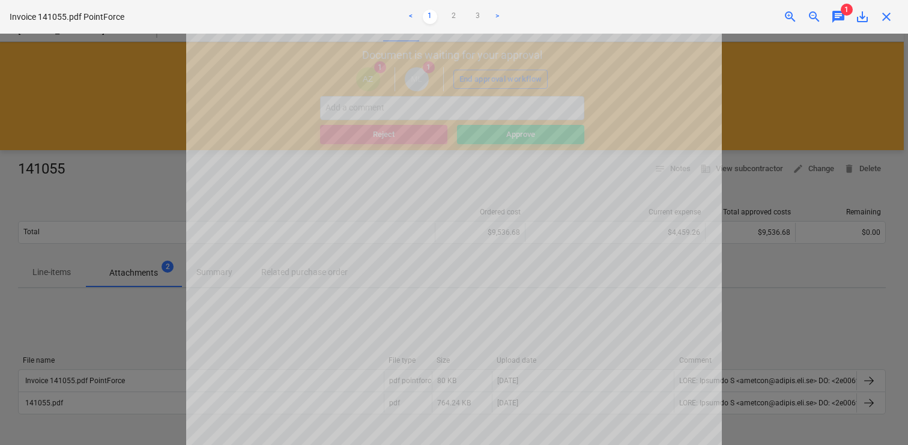
click at [841, 14] on div "Successfully linked the line-items" at bounding box center [740, 12] width 324 height 25
click at [838, 16] on div "Successfully linked the line-items" at bounding box center [740, 12] width 324 height 25
click at [896, 16] on div "Successfully linked the line-items" at bounding box center [740, 12] width 324 height 25
click at [886, 16] on div "Successfully linked the line-items" at bounding box center [740, 12] width 324 height 25
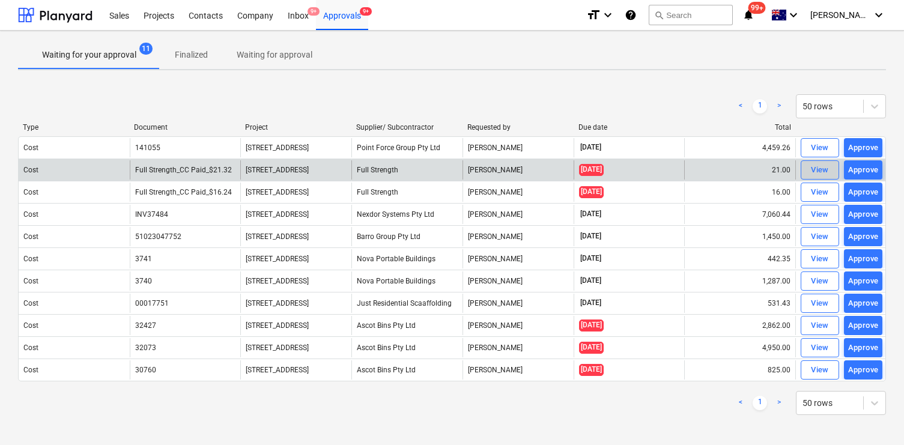
click at [819, 173] on div "View" at bounding box center [820, 170] width 18 height 14
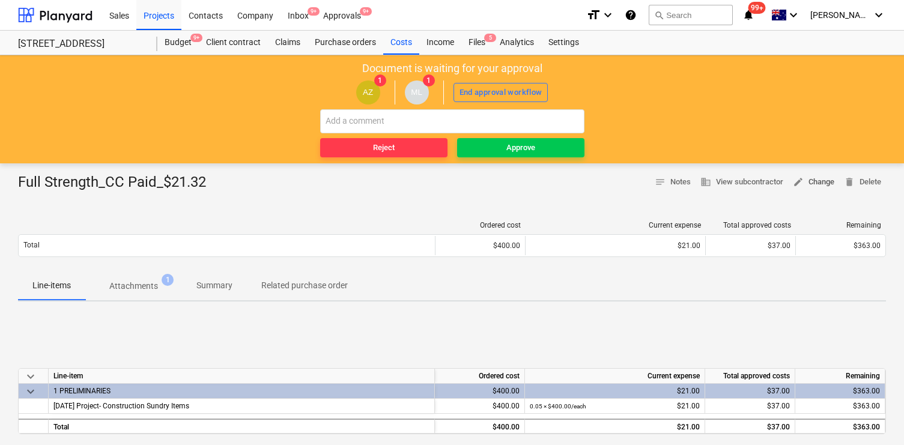
scroll to position [3, 0]
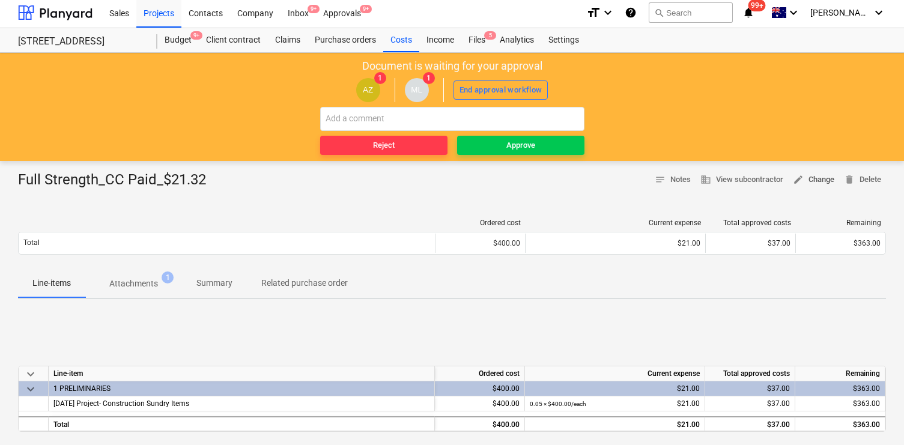
click at [819, 181] on span "edit Change" at bounding box center [813, 180] width 41 height 14
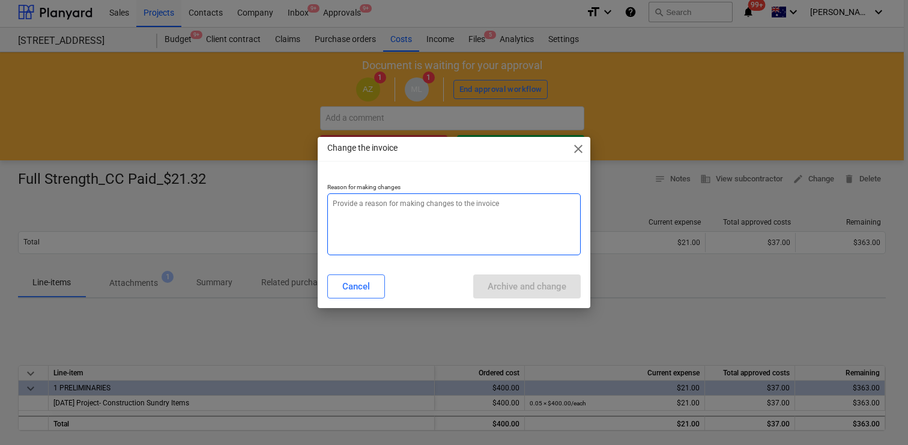
click at [446, 237] on textarea at bounding box center [453, 224] width 253 height 62
paste textarea "staff amenities cost code"
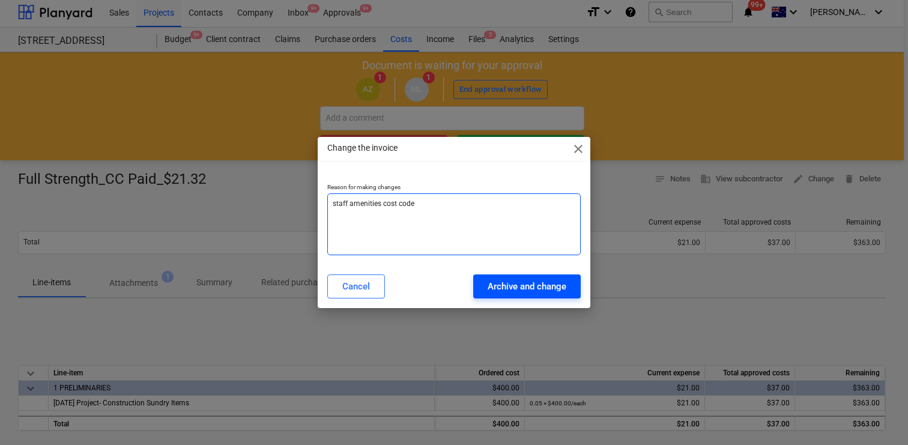
type textarea "staff amenities cost code"
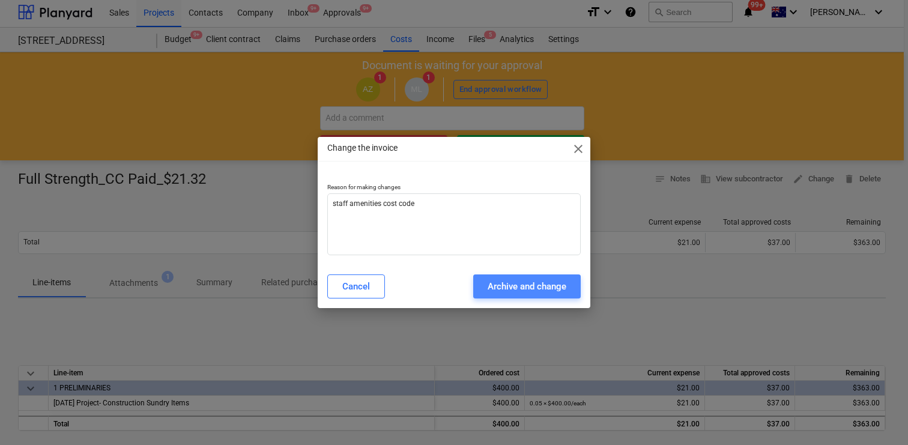
click at [503, 286] on div "Archive and change" at bounding box center [527, 287] width 79 height 16
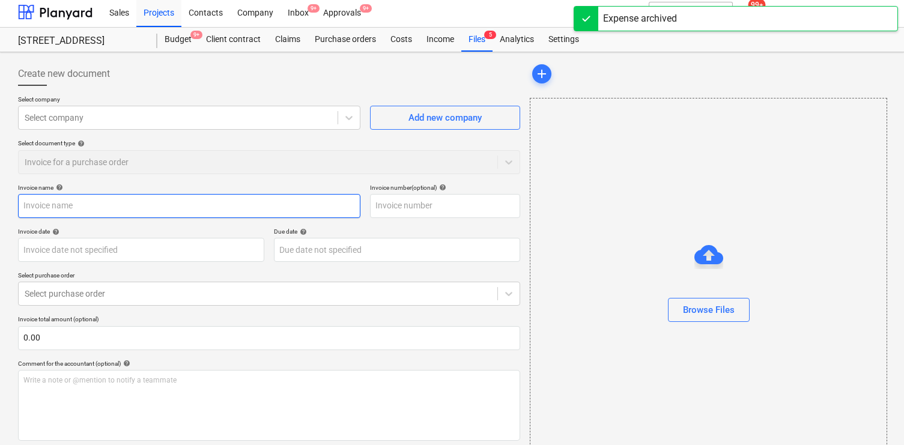
type input "Full Strength_CC Paid_$21.32"
type input "[DATE]"
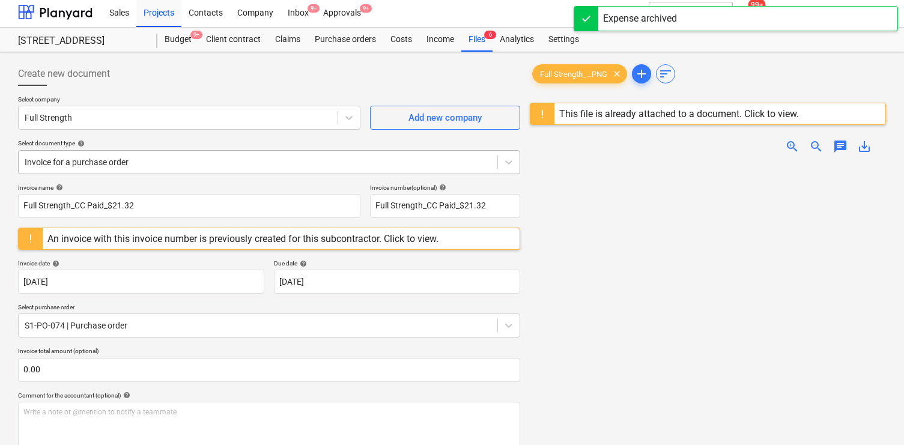
click at [237, 161] on div at bounding box center [258, 162] width 467 height 12
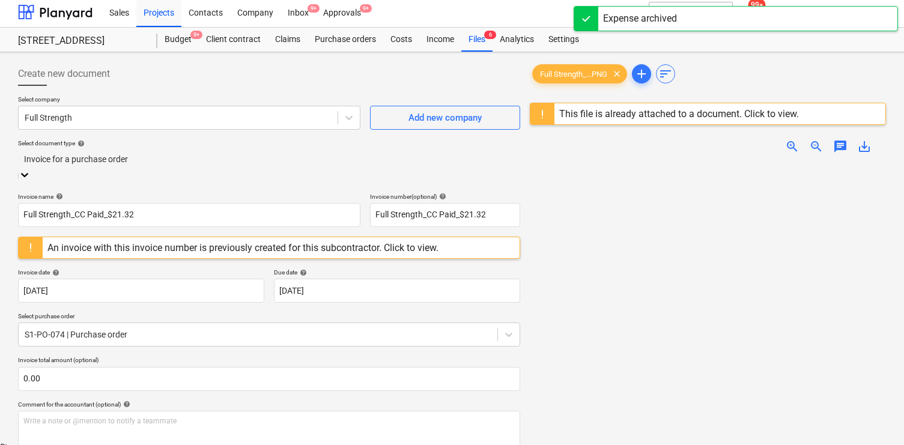
click at [241, 442] on div "Standalone purchase invoice or receipt" at bounding box center [452, 447] width 904 height 10
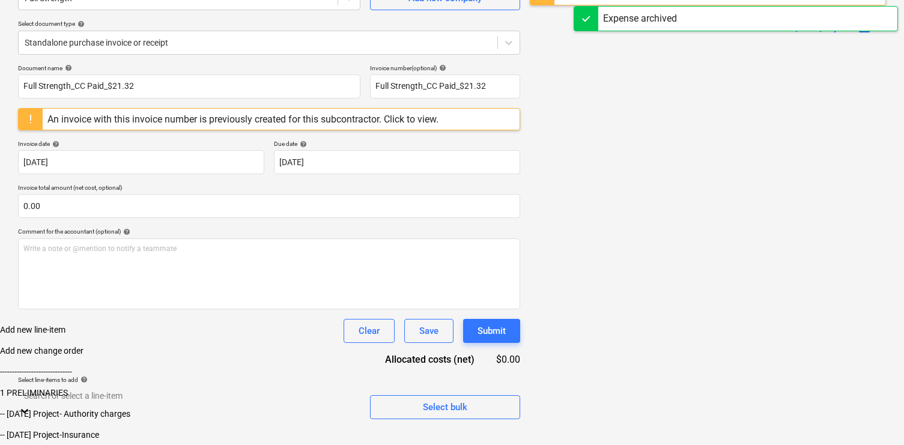
scroll to position [275, 0]
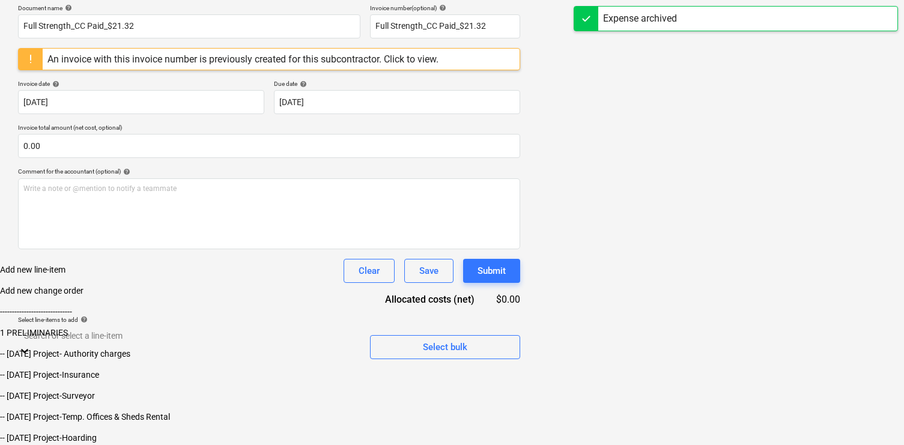
click at [249, 390] on body "Sales Projects Contacts Company Inbox 9+ Approvals 9+ format_size keyboard_arro…" at bounding box center [452, 131] width 904 height 628
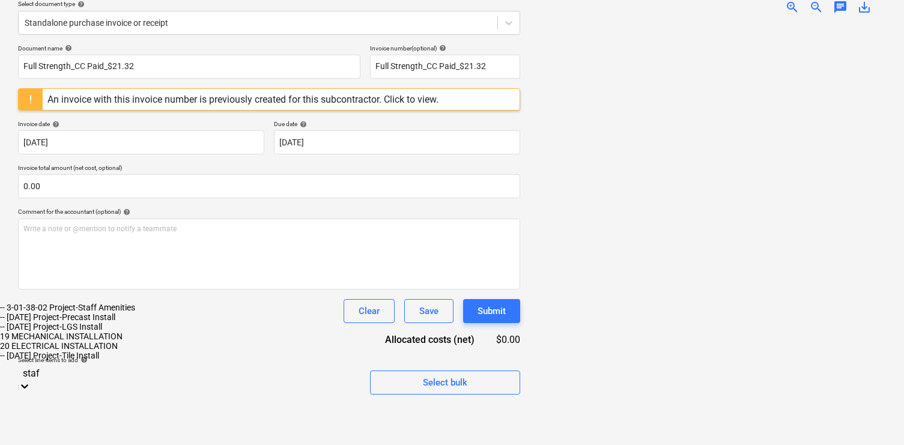
scroll to position [142, 0]
type input "staff"
click at [164, 312] on div "-- 3-01-38-02 Project-Staff Amenities" at bounding box center [452, 308] width 904 height 10
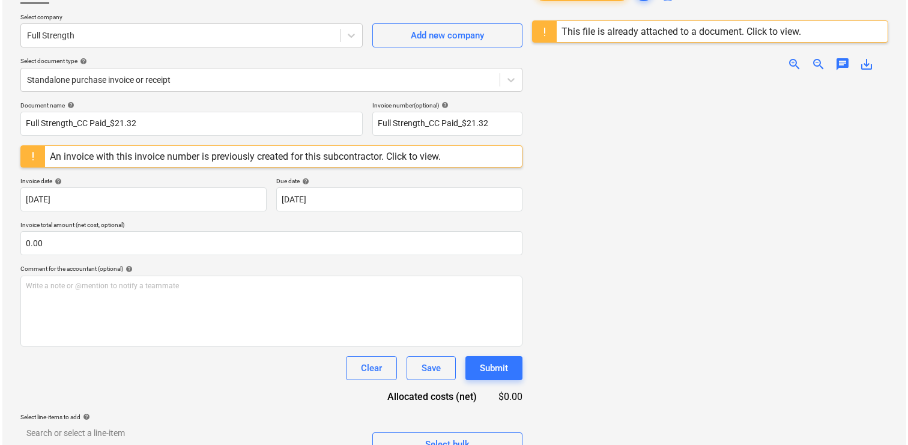
scroll to position [177, 0]
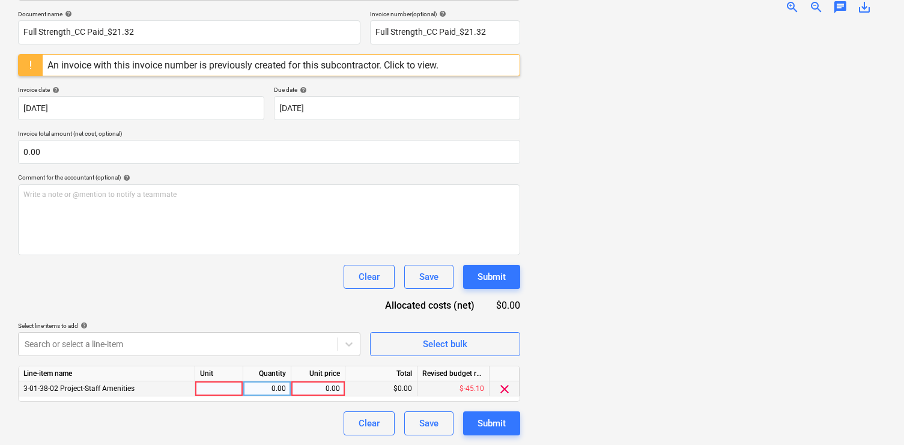
click at [327, 388] on div "0.00" at bounding box center [318, 388] width 44 height 15
type input "19.38"
click at [326, 388] on input "19.38" at bounding box center [317, 388] width 53 height 14
click at [292, 405] on div "Document name help Full Strength_CC Paid_$21.32 Invoice number (optional) help …" at bounding box center [269, 222] width 502 height 425
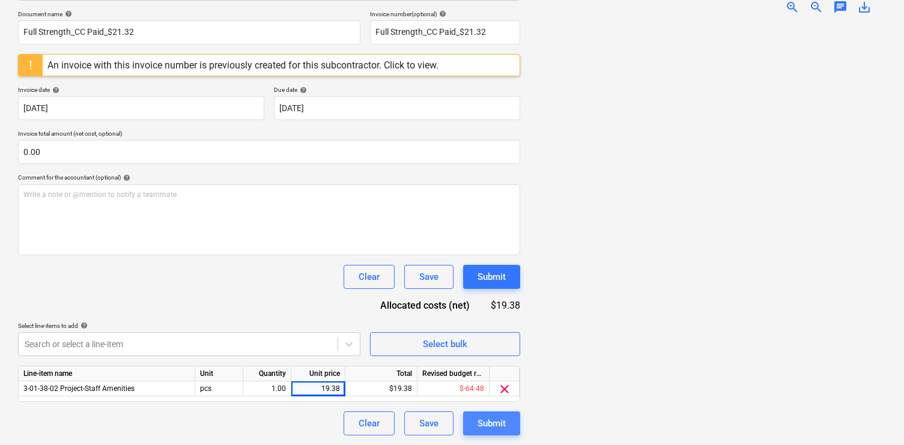
click at [492, 428] on div "Submit" at bounding box center [491, 424] width 28 height 16
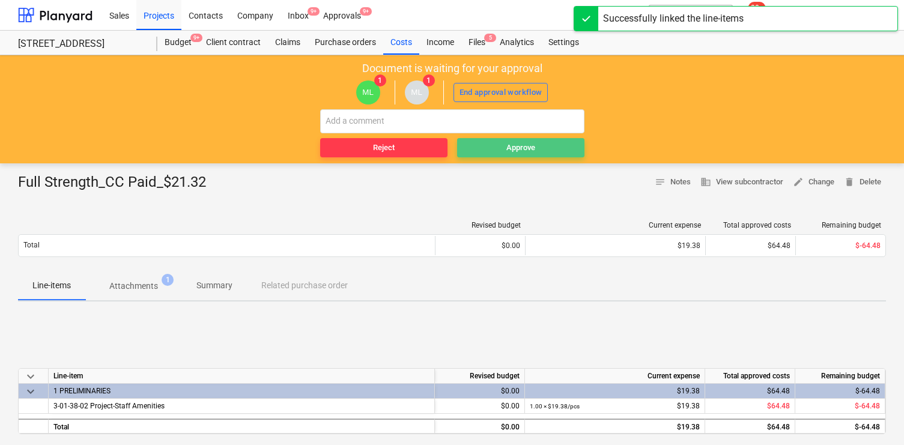
click at [496, 141] on span "Approve" at bounding box center [521, 148] width 118 height 14
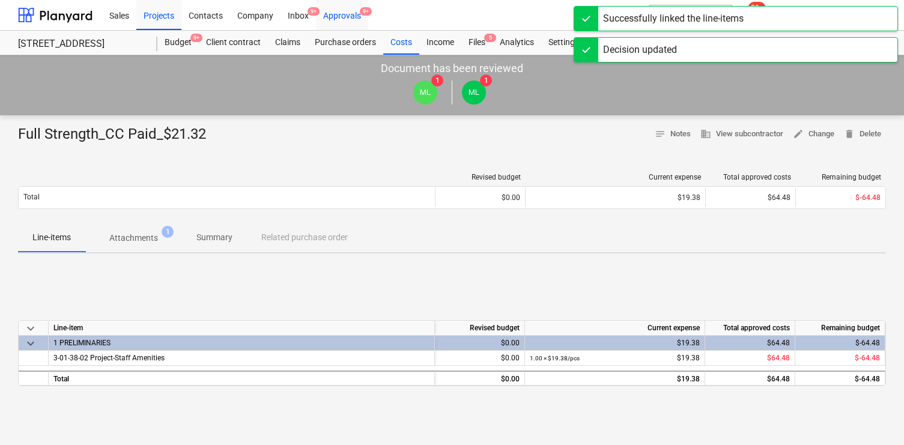
click at [354, 14] on div "Approvals 9+" at bounding box center [342, 14] width 52 height 31
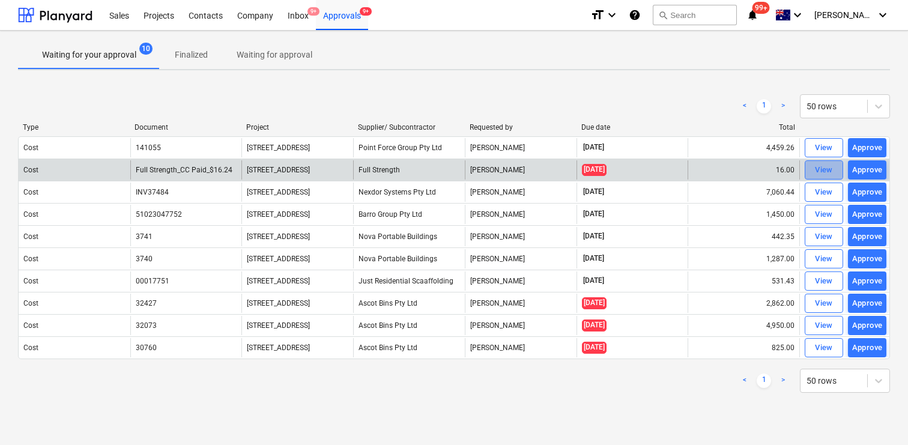
click at [818, 172] on div "View" at bounding box center [824, 170] width 18 height 14
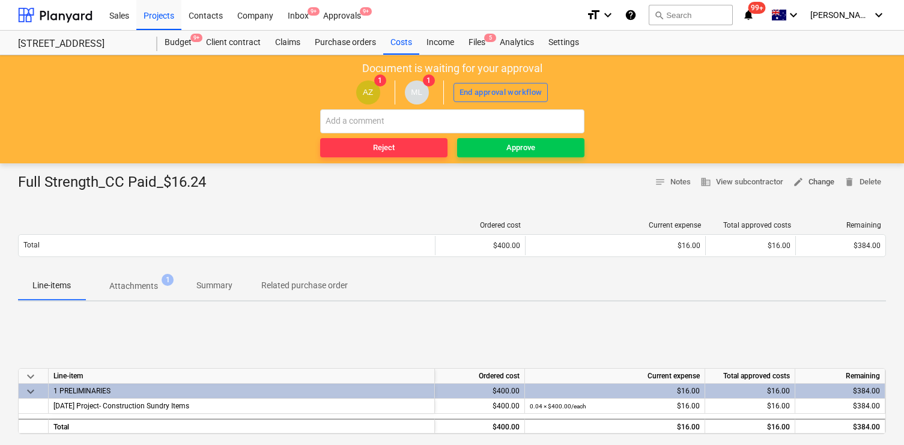
click at [816, 179] on span "edit Change" at bounding box center [813, 182] width 41 height 14
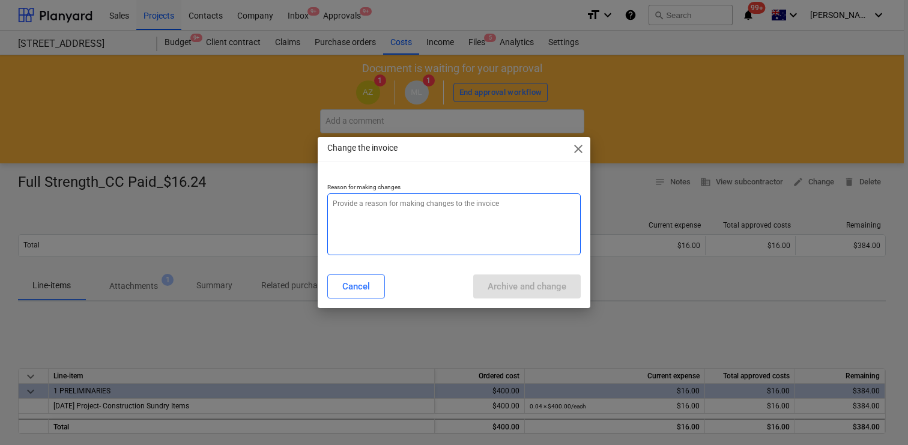
click at [462, 230] on textarea at bounding box center [453, 224] width 253 height 62
paste textarea "staff amenities cost code"
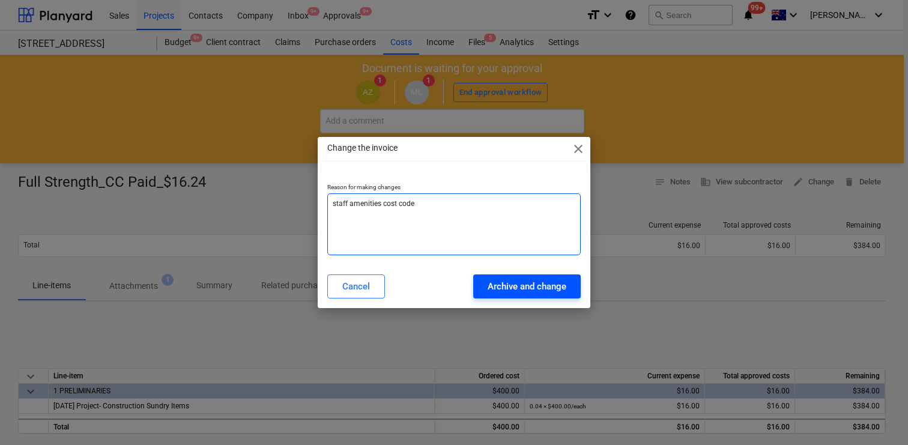
type textarea "staff amenities cost code"
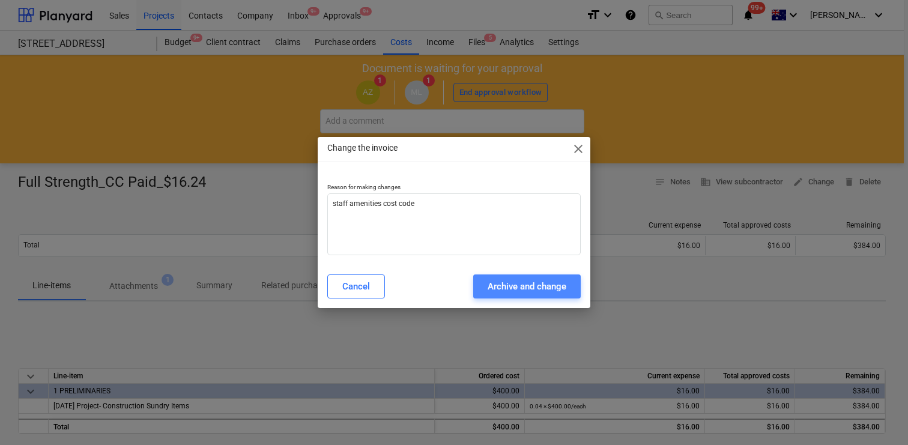
click at [511, 277] on button "Archive and change" at bounding box center [527, 286] width 108 height 24
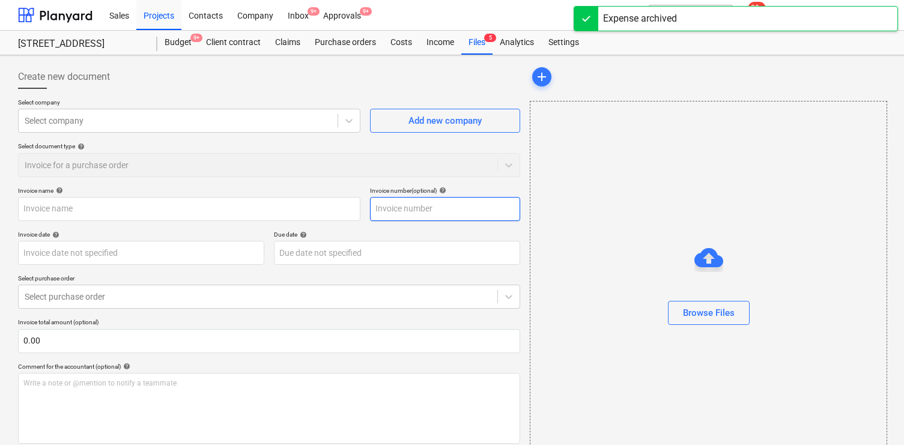
type input "Full Strength_CC Paid_$16.24"
type input "[DATE]"
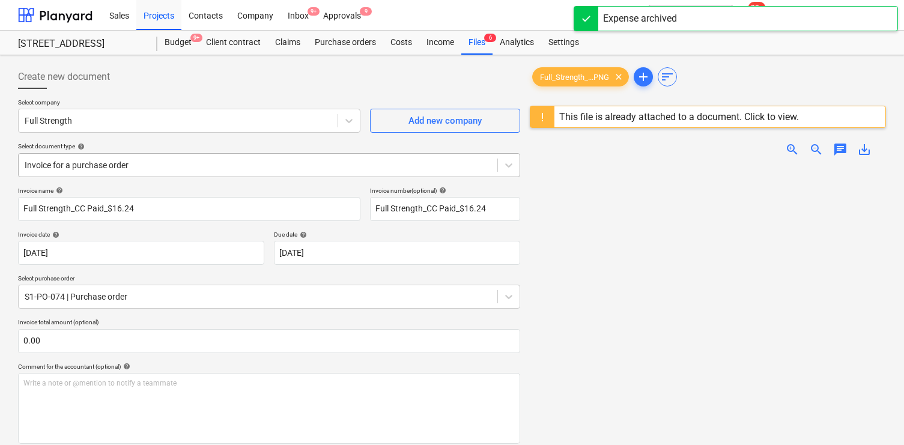
drag, startPoint x: 267, startPoint y: 186, endPoint x: 262, endPoint y: 177, distance: 10.5
click at [266, 183] on div "Select company Full Strength Add new company Select document type help Invoice …" at bounding box center [269, 142] width 502 height 88
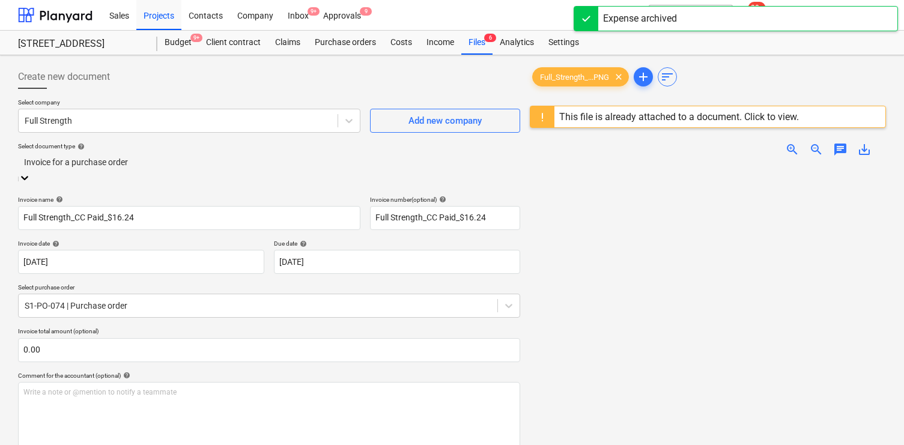
click at [261, 174] on div "Invoice for a purchase order" at bounding box center [269, 169] width 502 height 33
click at [255, 444] on div "Standalone purchase invoice or receipt" at bounding box center [452, 450] width 904 height 10
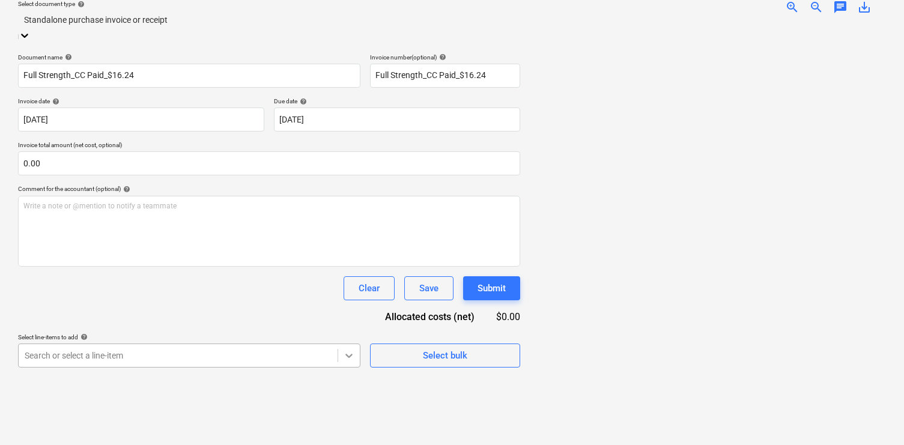
click at [339, 303] on body "Sales Projects Contacts Company Inbox 9+ Approvals 9 format_size keyboard_arrow…" at bounding box center [452, 80] width 904 height 445
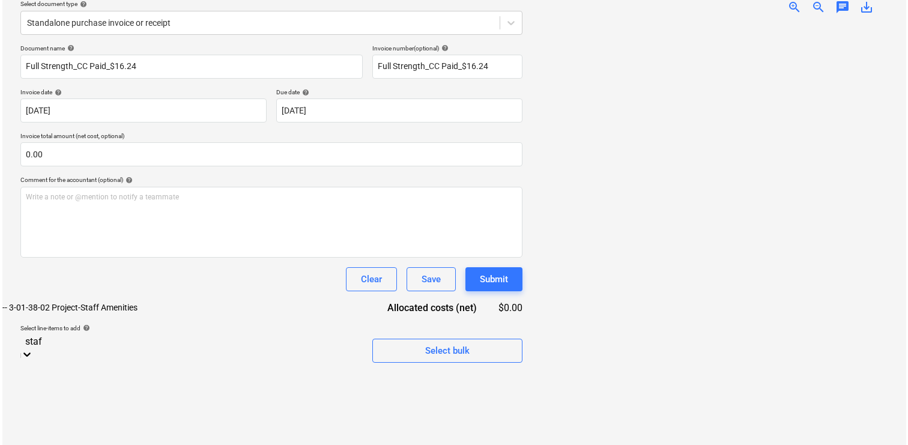
scroll to position [142, 0]
type input "staff"
click at [256, 312] on div "-- 3-01-38-02 Project-Staff Amenities" at bounding box center [452, 308] width 904 height 10
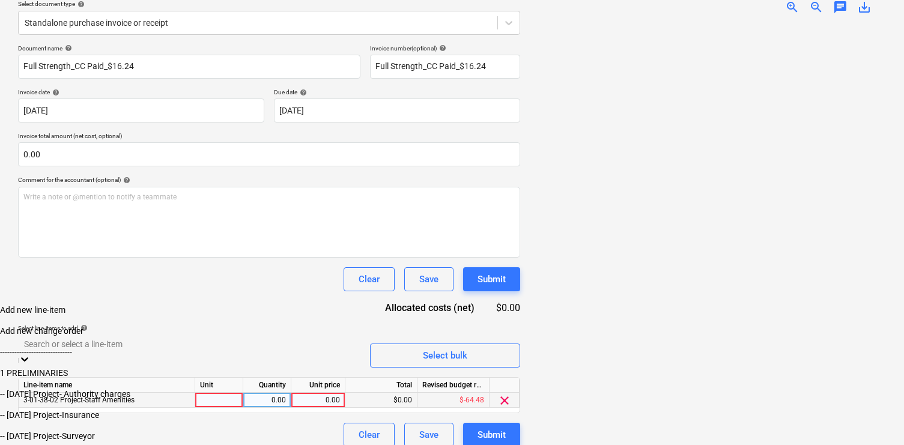
click at [381, 393] on div "$0.00" at bounding box center [381, 400] width 72 height 15
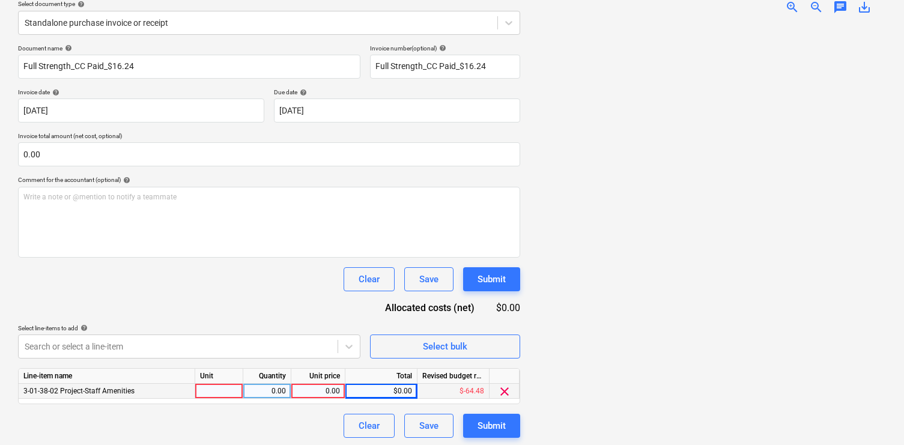
click at [320, 390] on div "0.00" at bounding box center [318, 391] width 44 height 15
type input "14.76"
click at [277, 393] on div "0.00" at bounding box center [267, 391] width 38 height 15
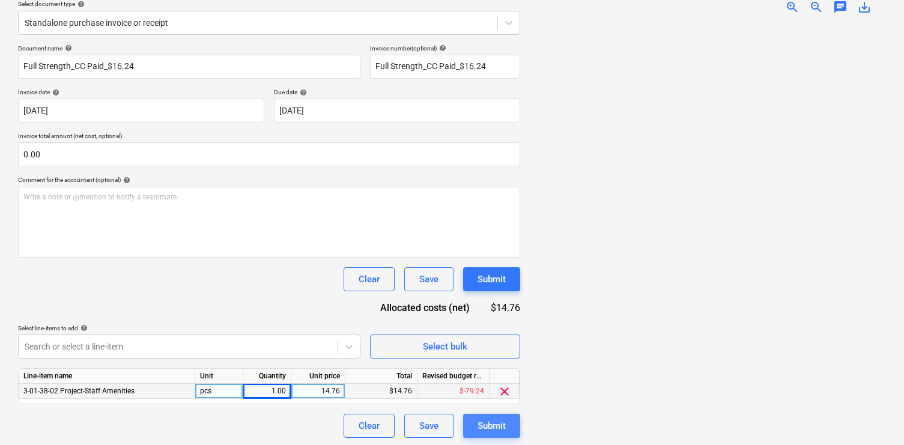
click at [480, 431] on div "Submit" at bounding box center [491, 426] width 28 height 16
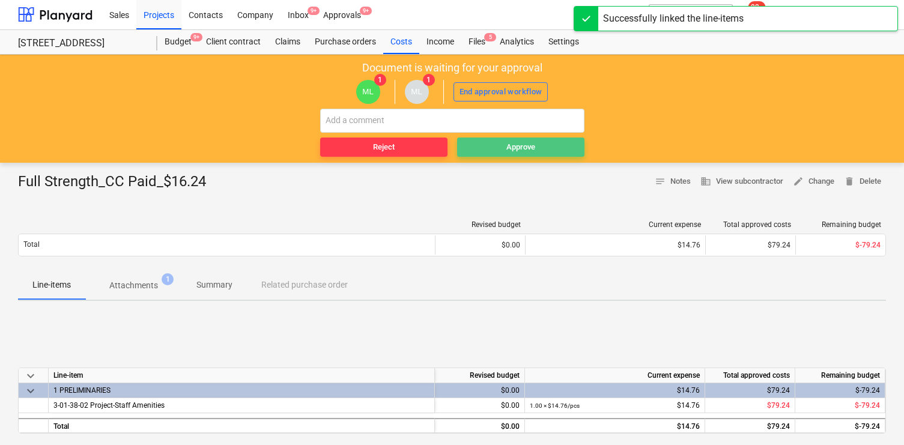
click at [505, 148] on span "Approve" at bounding box center [521, 148] width 118 height 14
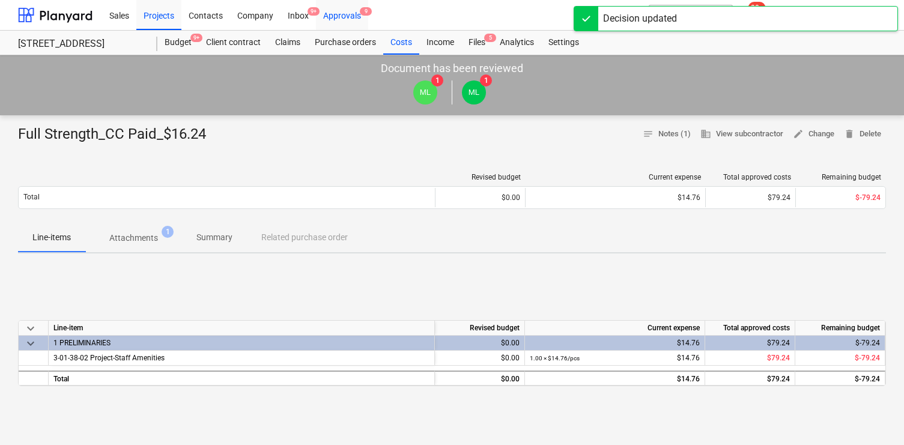
click at [360, 15] on span "9" at bounding box center [366, 11] width 12 height 8
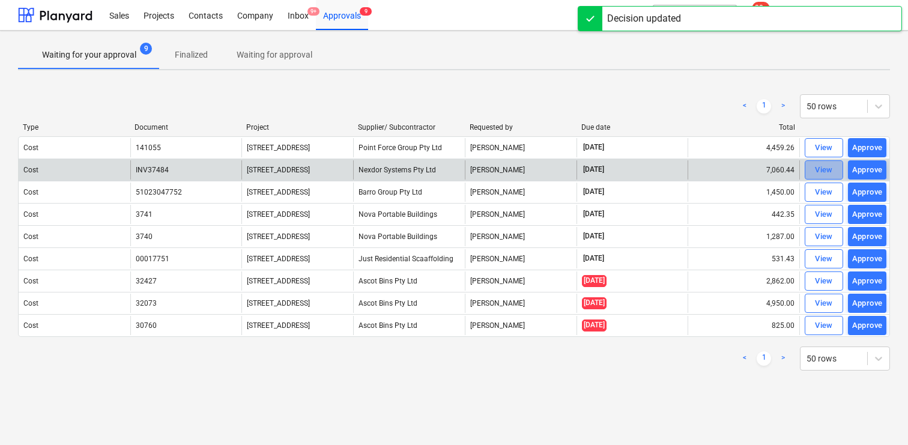
click at [821, 172] on div "View" at bounding box center [824, 170] width 18 height 14
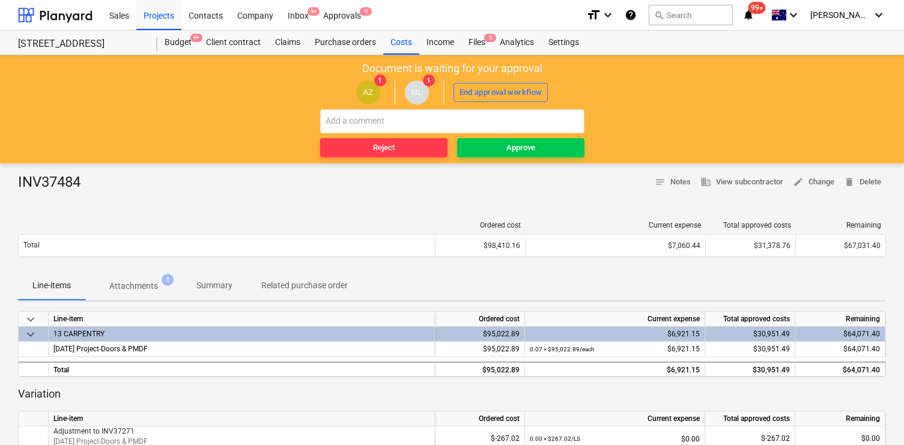
click at [138, 290] on p "Attachments" at bounding box center [133, 286] width 49 height 13
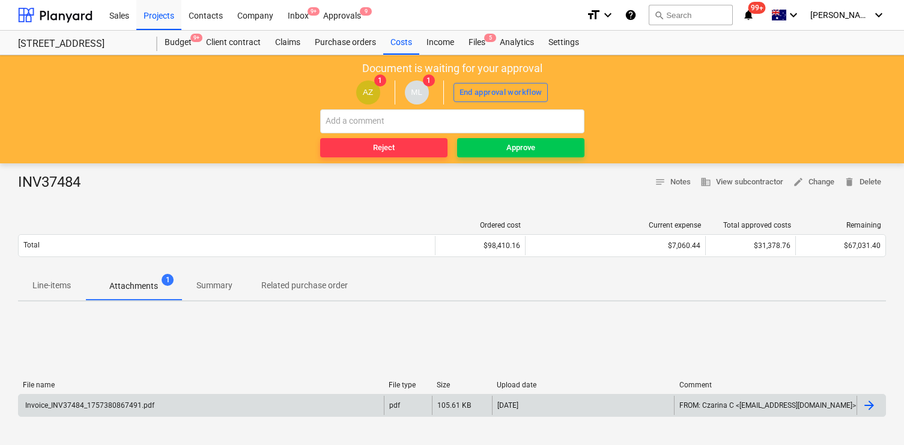
click at [329, 394] on div "Invoice_INV37484_1757380867491.pdf pdf 105.61 KB 10.09.2025 FROM: Czarina C <cz…" at bounding box center [452, 405] width 868 height 23
click at [254, 405] on div "Invoice_INV37484_1757380867491.pdf" at bounding box center [201, 405] width 365 height 19
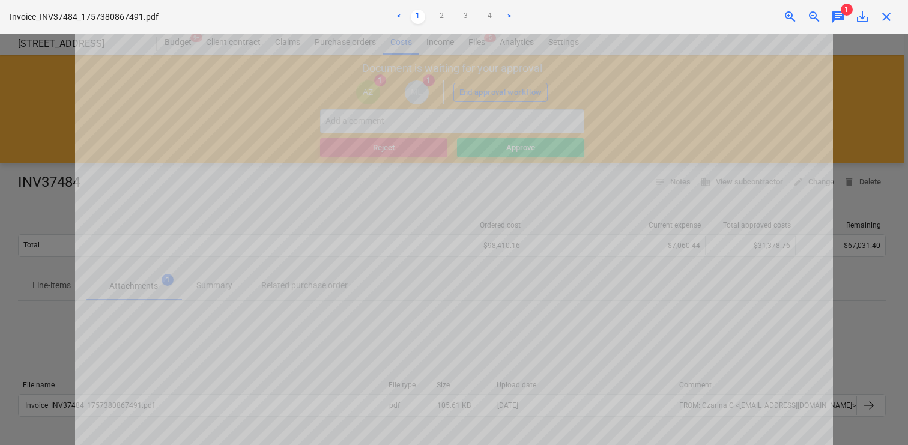
click at [838, 17] on div "Successfully linked the line-items" at bounding box center [740, 12] width 324 height 25
click at [841, 12] on div "Successfully linked the line-items" at bounding box center [740, 12] width 324 height 25
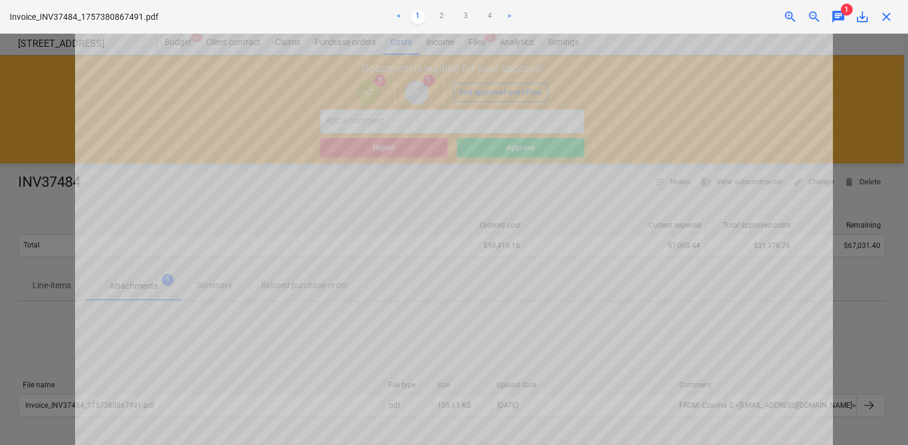
click at [841, 12] on div "Successfully linked the line-items" at bounding box center [740, 12] width 324 height 25
drag, startPoint x: 839, startPoint y: 16, endPoint x: 599, endPoint y: 32, distance: 240.2
click at [838, 16] on div "Successfully linked the line-items" at bounding box center [740, 12] width 324 height 25
click at [505, 11] on link ">" at bounding box center [509, 17] width 14 height 14
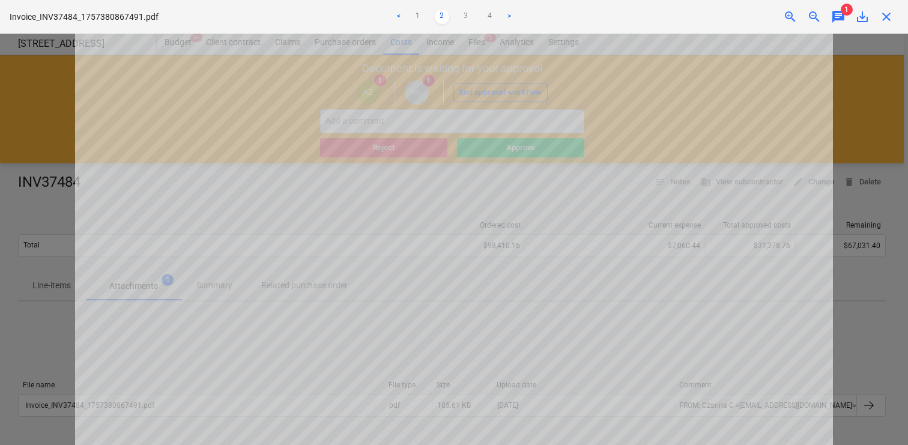
click at [506, 13] on link ">" at bounding box center [509, 17] width 14 height 14
click at [862, 14] on div "Successfully linked the line-items" at bounding box center [740, 12] width 324 height 25
click at [837, 15] on div "Successfully linked the line-items" at bounding box center [740, 12] width 324 height 25
click at [838, 11] on div "Successfully linked the line-items" at bounding box center [740, 12] width 324 height 25
click at [888, 19] on div "Successfully linked the line-items" at bounding box center [740, 12] width 324 height 25
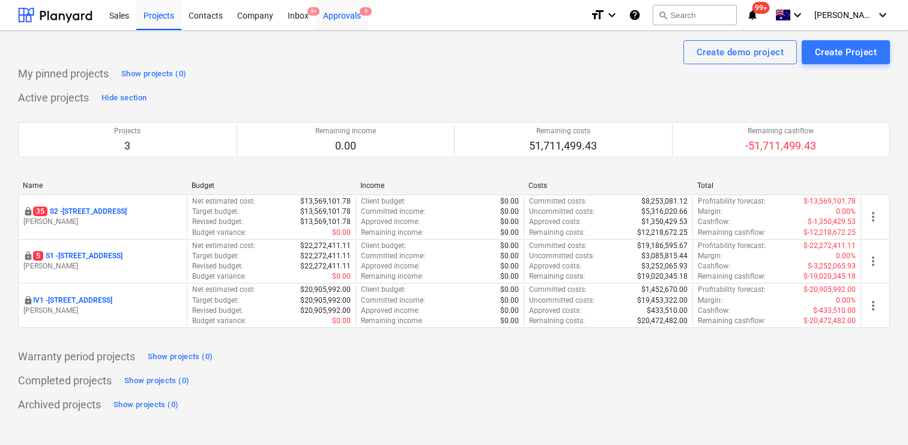
click at [337, 22] on div "Approvals 9" at bounding box center [342, 14] width 52 height 31
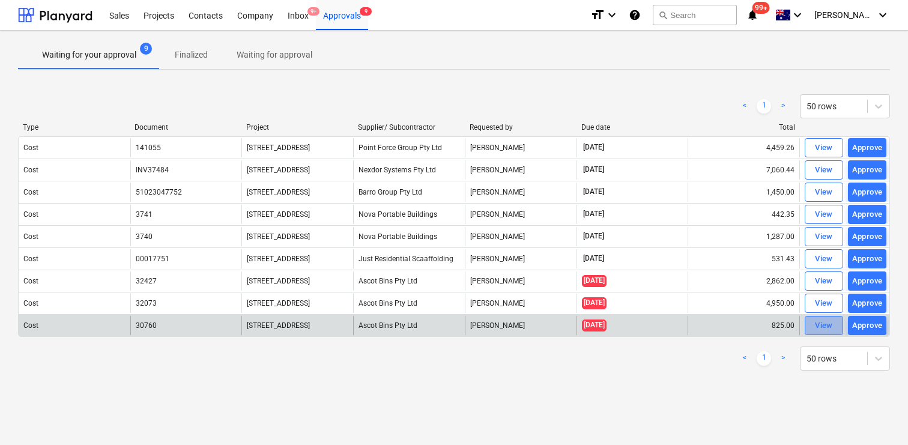
click at [828, 320] on div "View" at bounding box center [824, 326] width 18 height 14
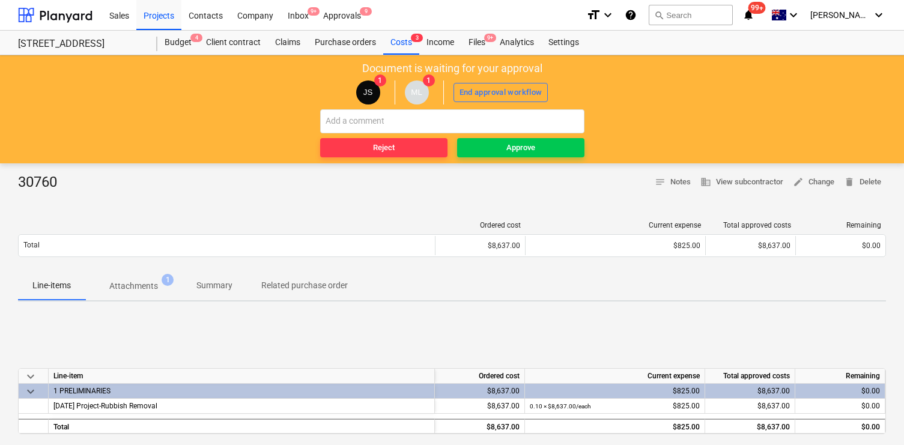
click at [141, 285] on p "Attachments" at bounding box center [133, 286] width 49 height 13
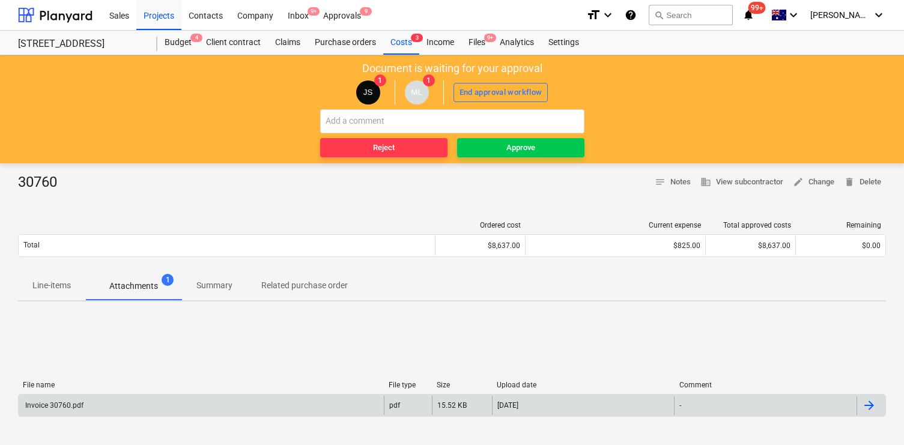
click at [206, 400] on div "Invoice 30760.pdf" at bounding box center [201, 405] width 365 height 19
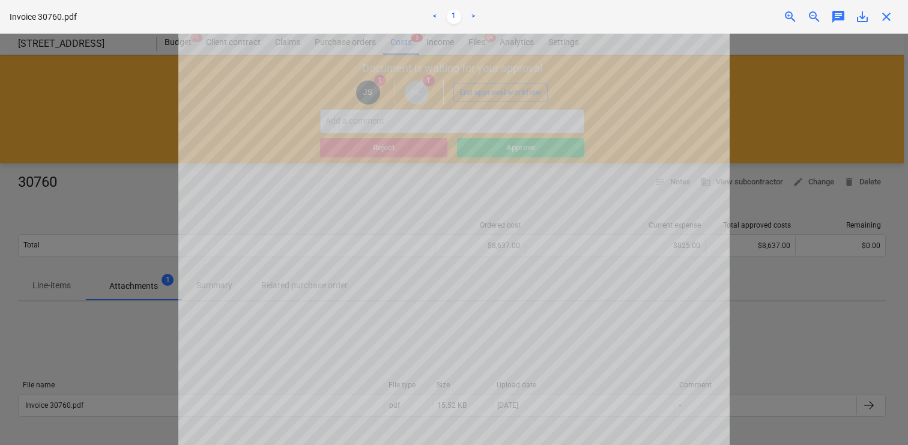
click at [763, 127] on div at bounding box center [454, 239] width 908 height 411
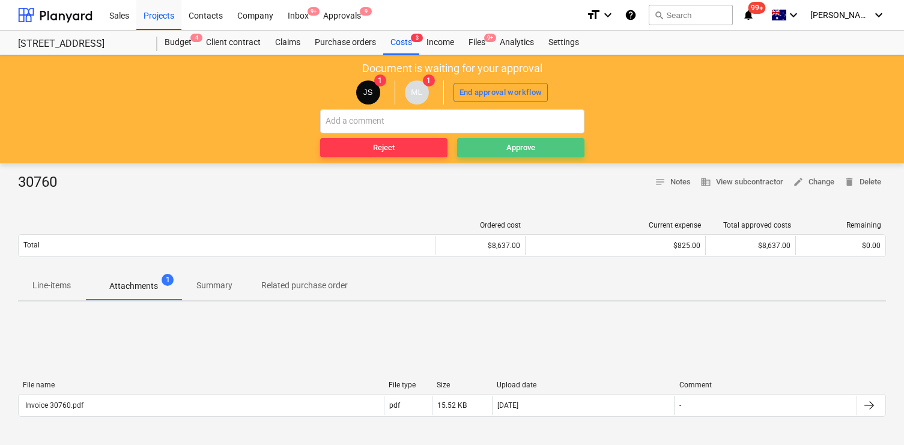
click at [535, 148] on span "Approve" at bounding box center [521, 148] width 118 height 14
click at [502, 143] on span "Approve" at bounding box center [521, 148] width 118 height 14
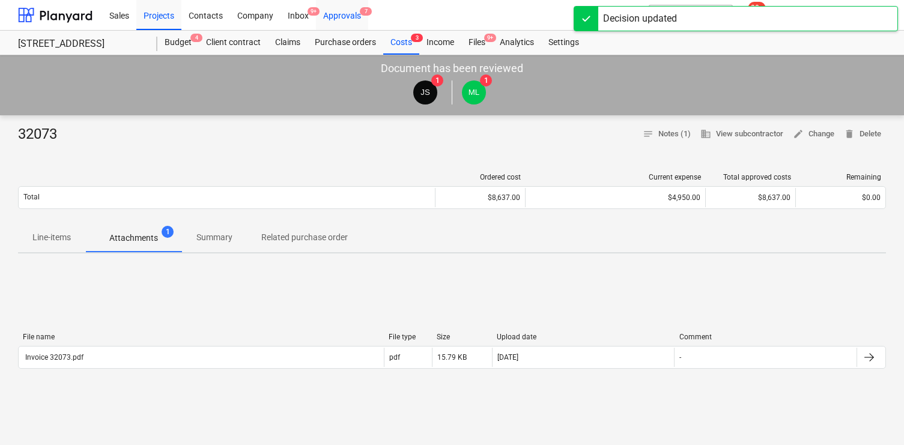
click at [344, 19] on div "Approvals 7" at bounding box center [342, 14] width 52 height 31
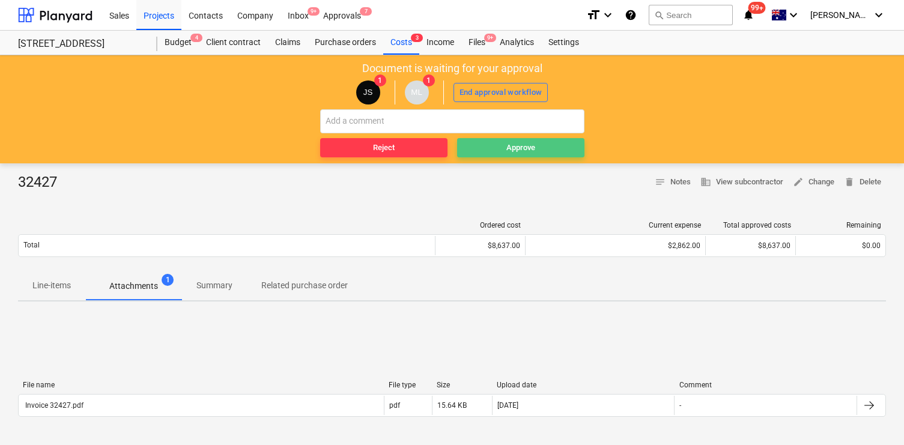
click at [500, 147] on span "Approve" at bounding box center [521, 148] width 118 height 14
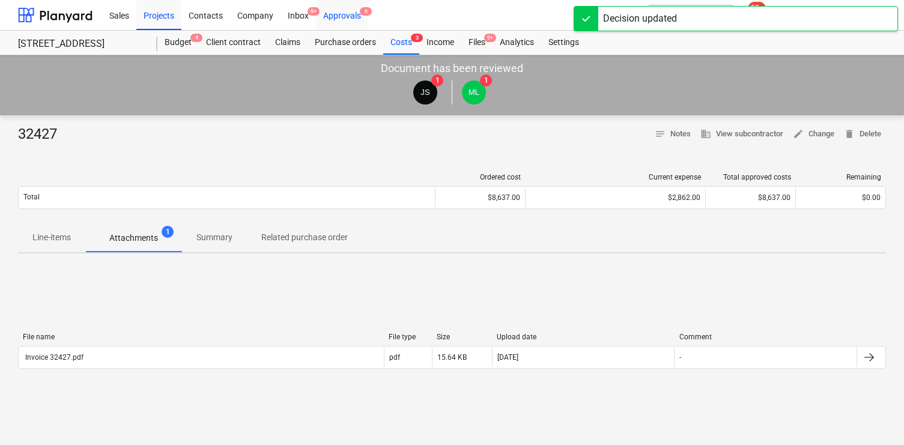
click at [353, 17] on div "Approvals 6" at bounding box center [342, 14] width 52 height 31
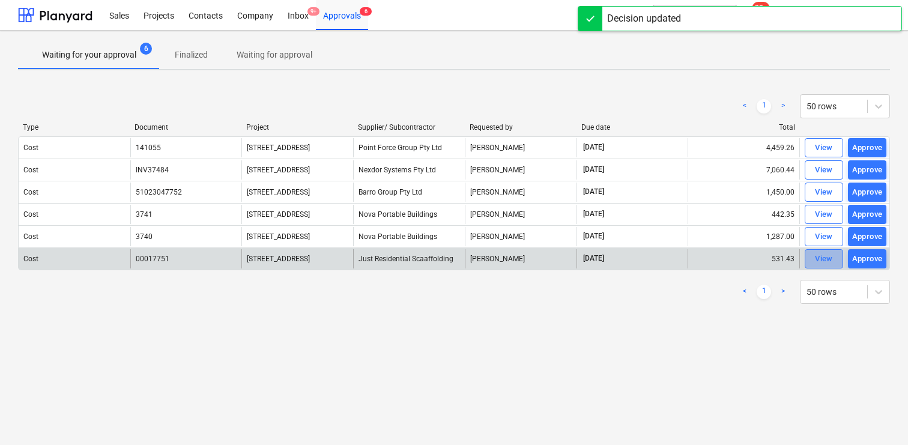
click at [818, 262] on div "View" at bounding box center [824, 259] width 18 height 14
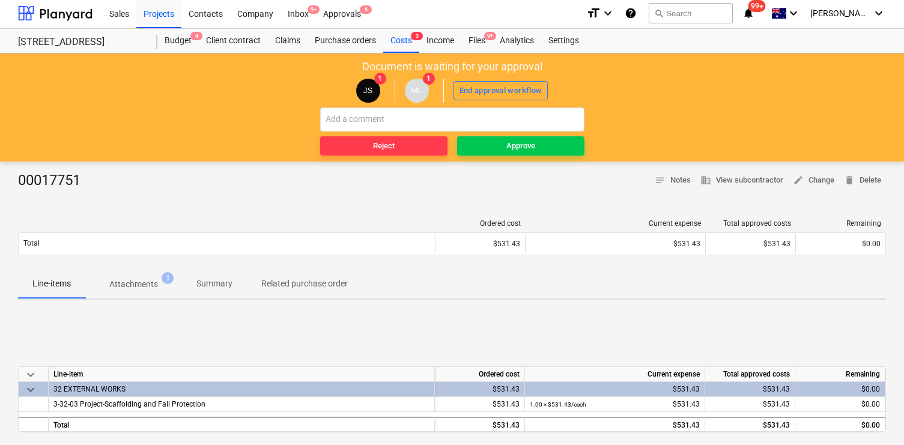
click at [147, 289] on p "Attachments" at bounding box center [133, 284] width 49 height 13
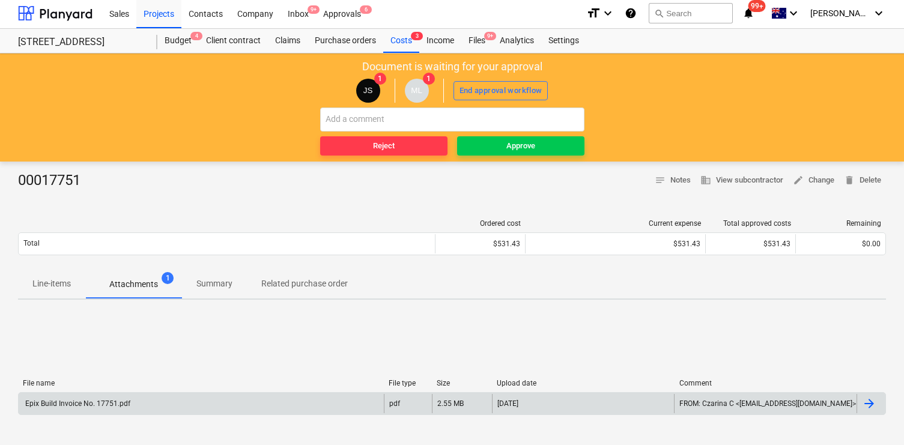
click at [274, 402] on div "Epix Build Invoice No. 17751.pdf" at bounding box center [201, 403] width 365 height 19
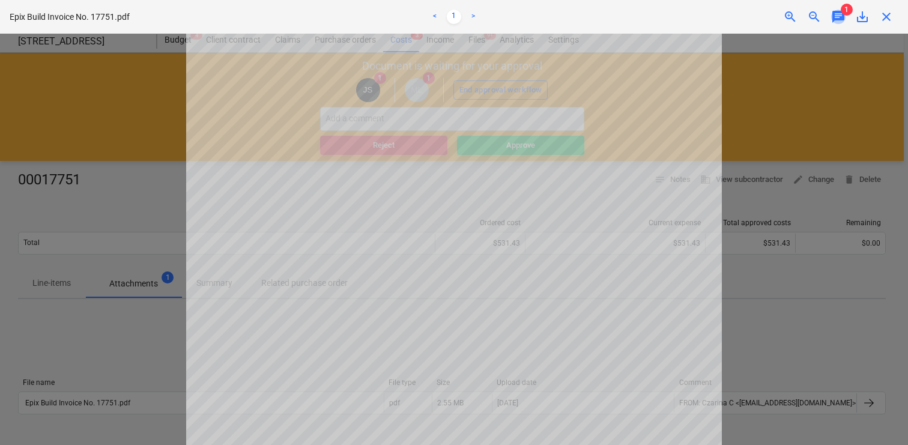
click at [843, 19] on span "chat" at bounding box center [838, 17] width 14 height 14
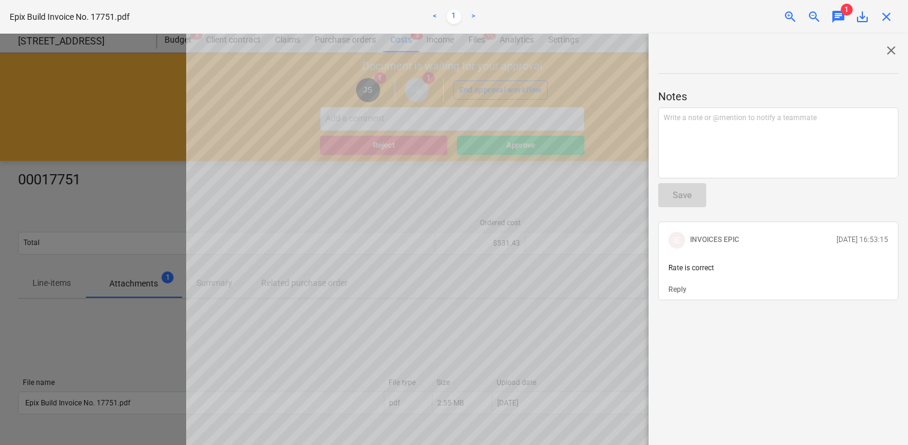
click at [888, 52] on span "close" at bounding box center [891, 50] width 14 height 14
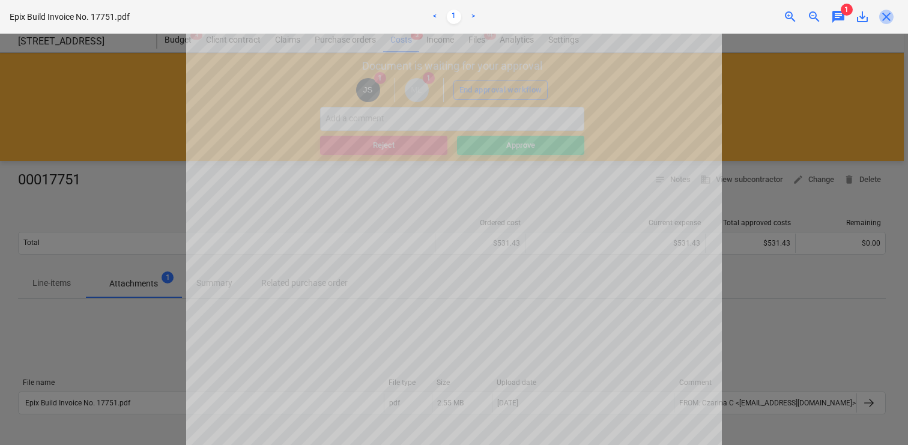
click at [885, 14] on span "close" at bounding box center [886, 17] width 14 height 14
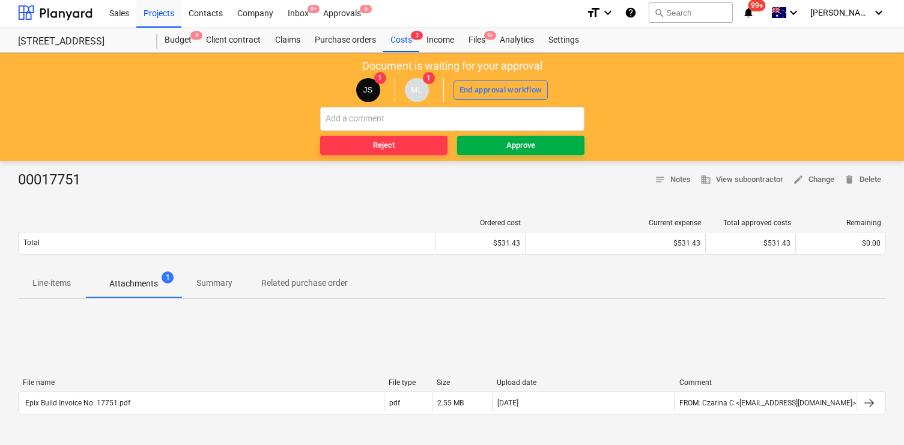
click at [523, 143] on div "Approve" at bounding box center [520, 146] width 29 height 14
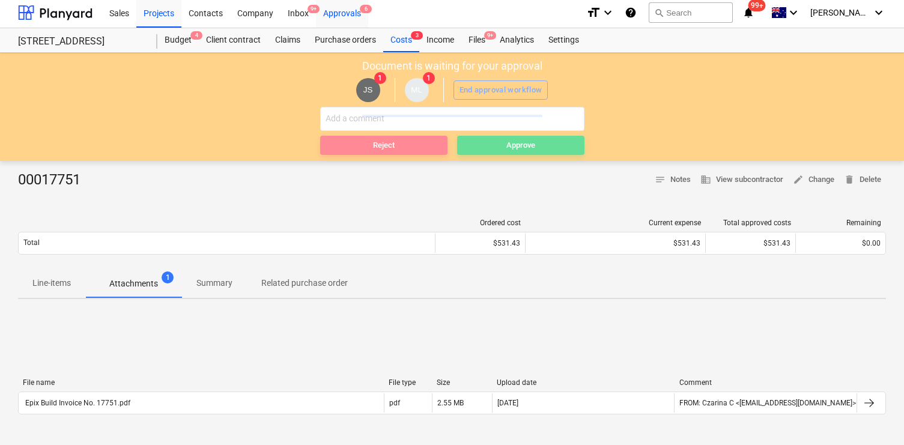
scroll to position [0, 0]
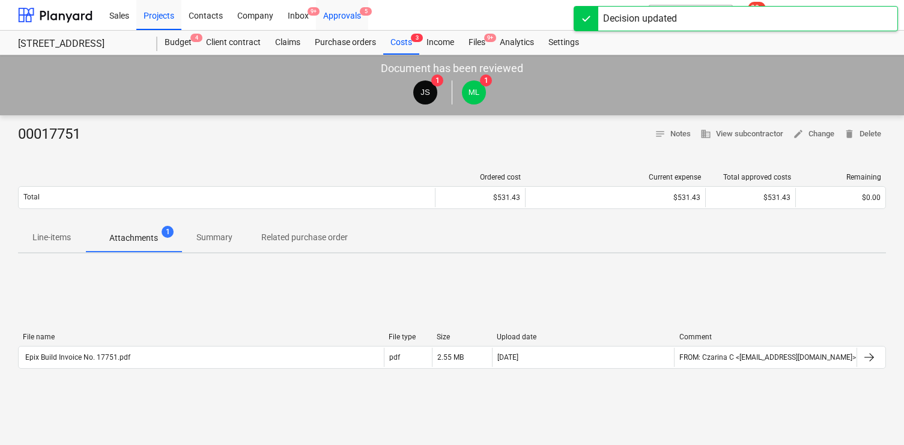
click at [345, 17] on div "Approvals 5" at bounding box center [342, 14] width 52 height 31
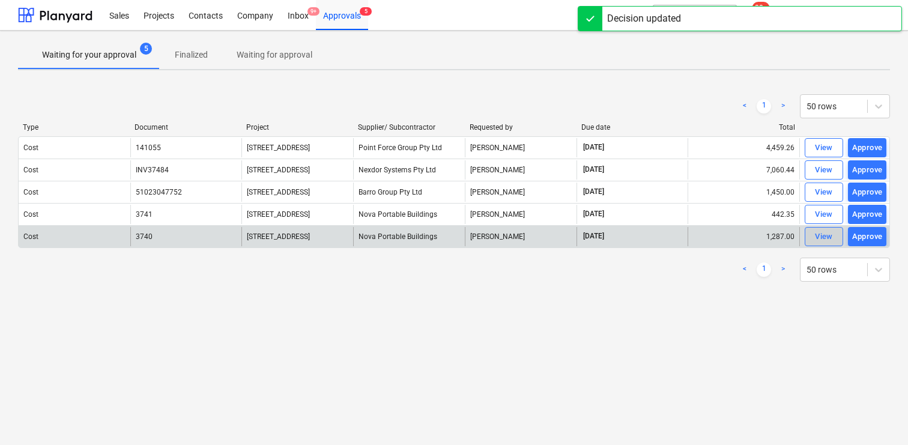
click at [826, 237] on div "View" at bounding box center [824, 237] width 18 height 14
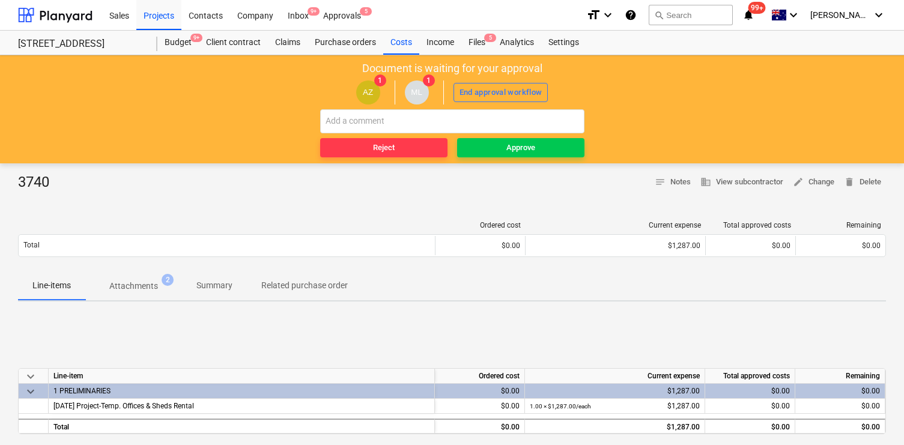
scroll to position [2, 0]
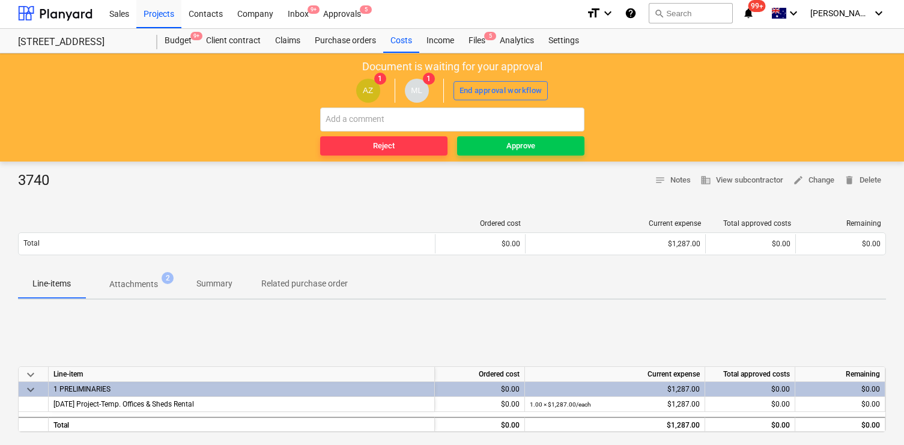
click at [151, 171] on div "3740 notes Notes business View subcontractor edit Change delete Delete Ordered …" at bounding box center [452, 420] width 904 height 516
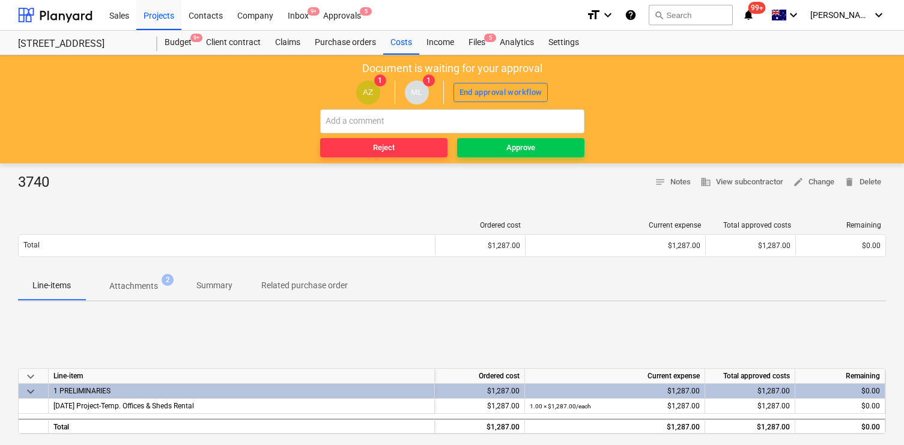
click at [148, 275] on span "Attachments 2" at bounding box center [133, 286] width 97 height 22
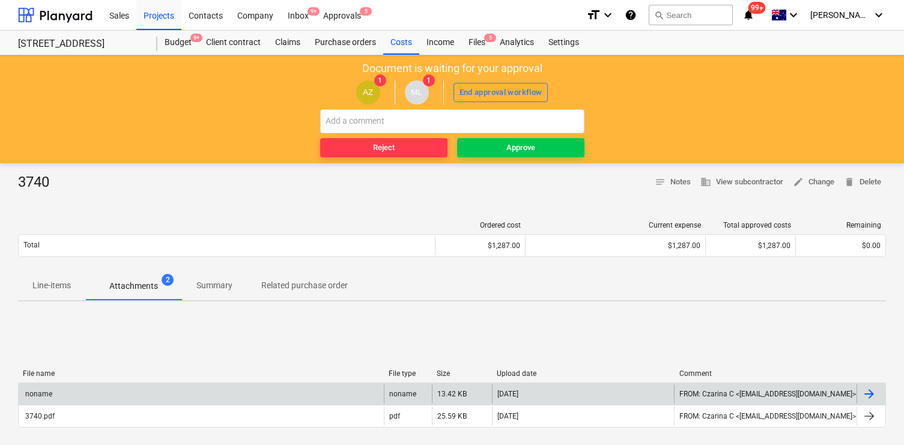
click at [241, 395] on div "noname" at bounding box center [201, 393] width 365 height 19
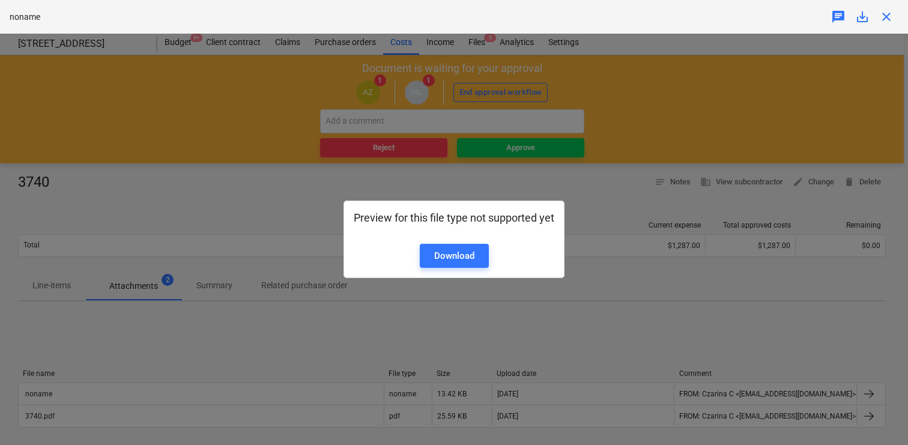
click at [393, 297] on div "Preview for this file type not supported yet Download" at bounding box center [454, 239] width 908 height 411
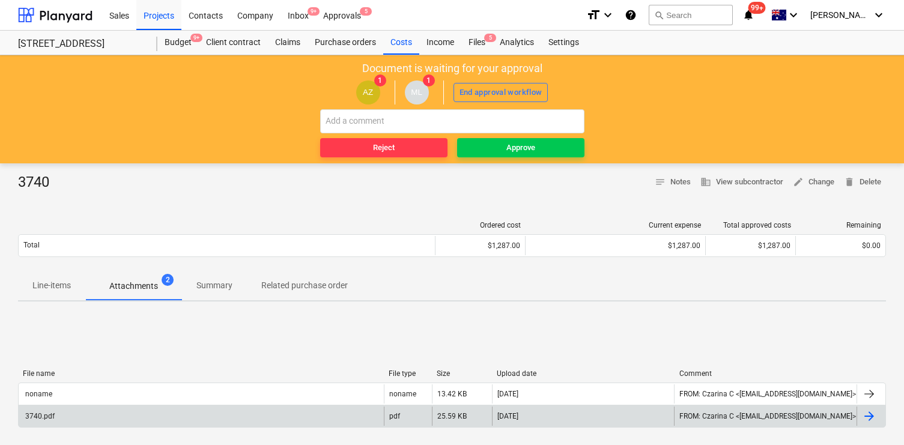
click at [245, 416] on div "3740.pdf" at bounding box center [201, 416] width 365 height 19
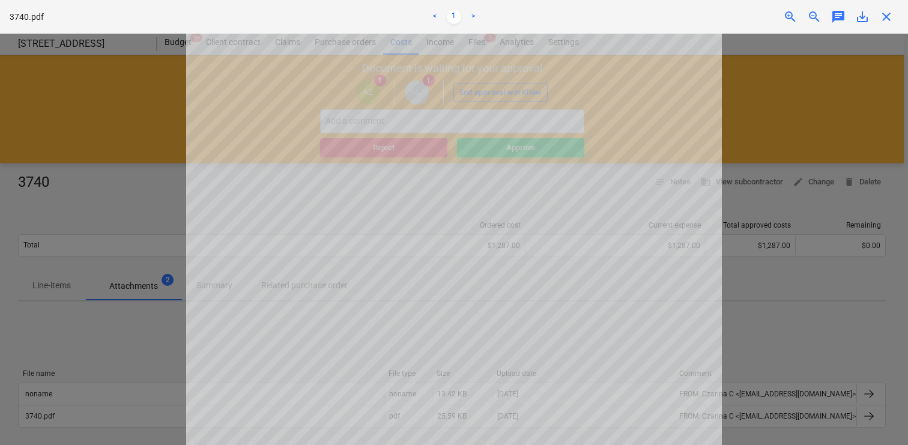
scroll to position [102, 0]
click at [836, 14] on span "chat" at bounding box center [838, 17] width 14 height 14
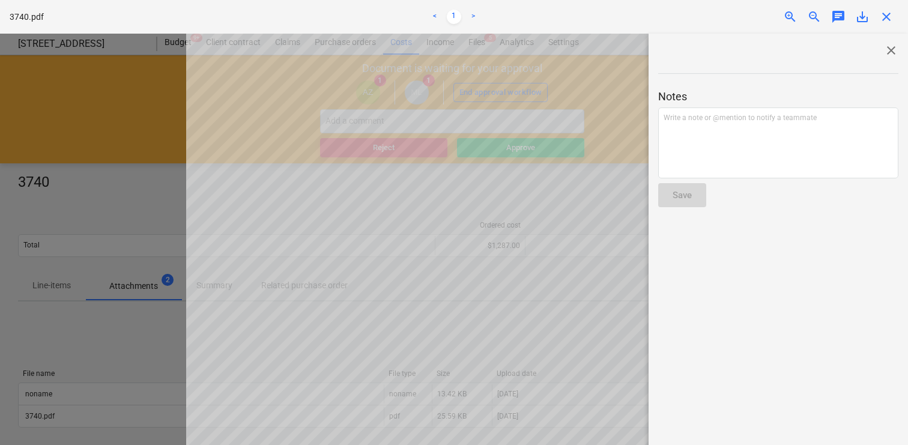
click at [887, 19] on span "close" at bounding box center [886, 17] width 14 height 14
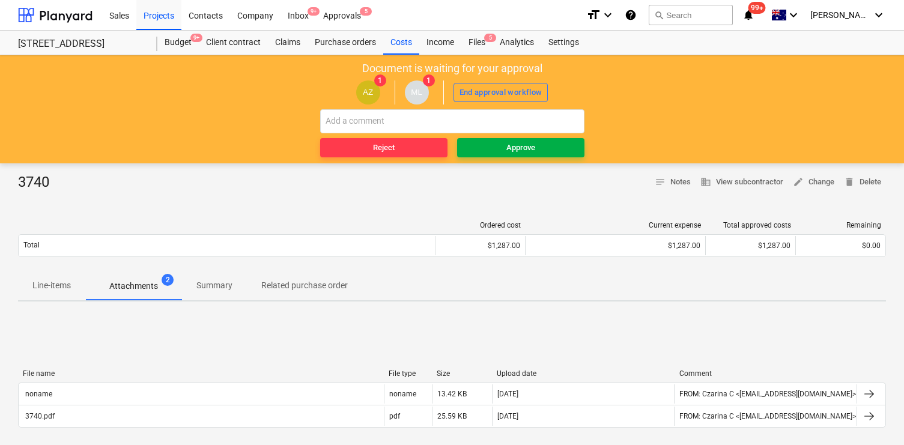
click at [542, 156] on button "Approve" at bounding box center [520, 147] width 127 height 19
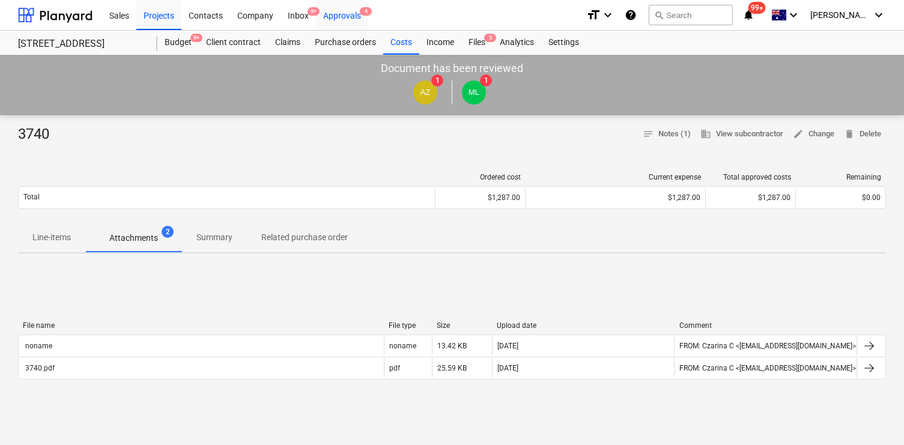
click at [335, 19] on div "Approvals 4" at bounding box center [342, 14] width 52 height 31
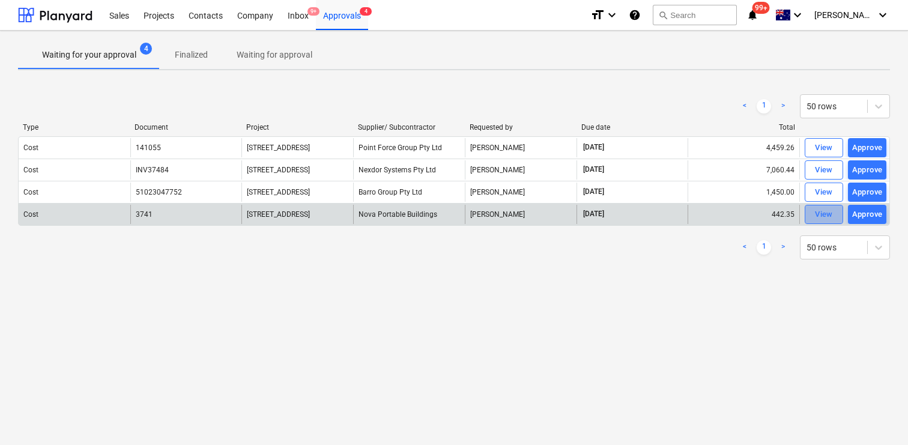
click at [819, 215] on div "View" at bounding box center [824, 215] width 18 height 14
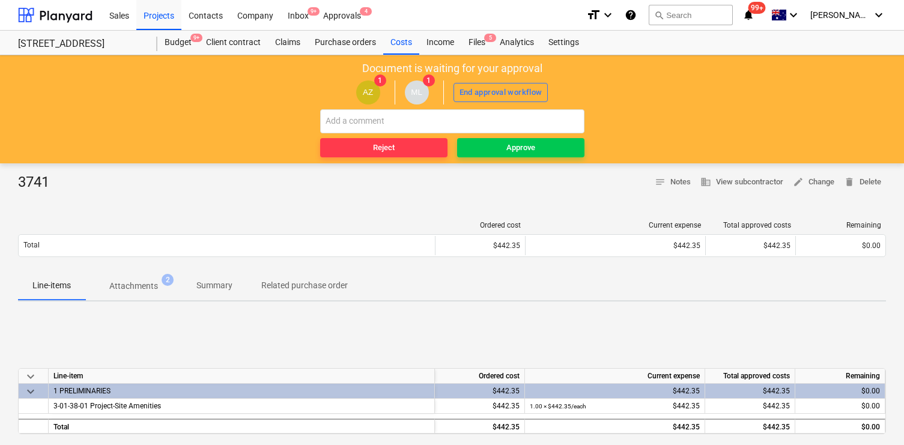
click at [130, 287] on p "Attachments" at bounding box center [133, 286] width 49 height 13
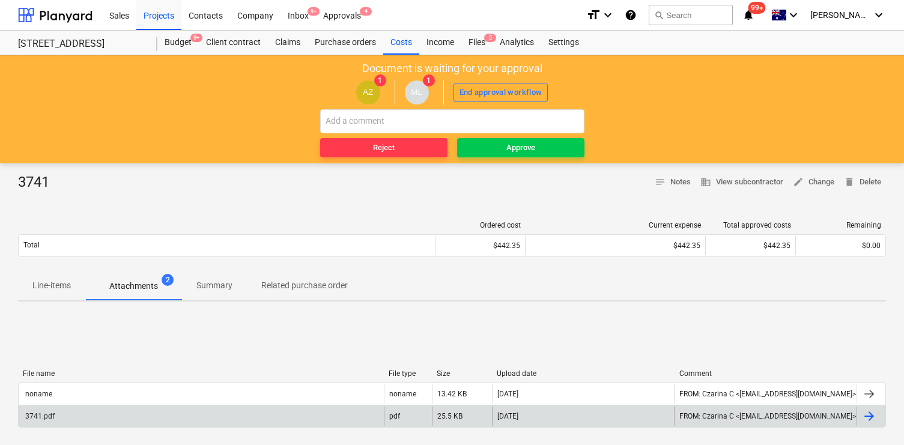
click at [153, 413] on div "3741.pdf" at bounding box center [201, 416] width 365 height 19
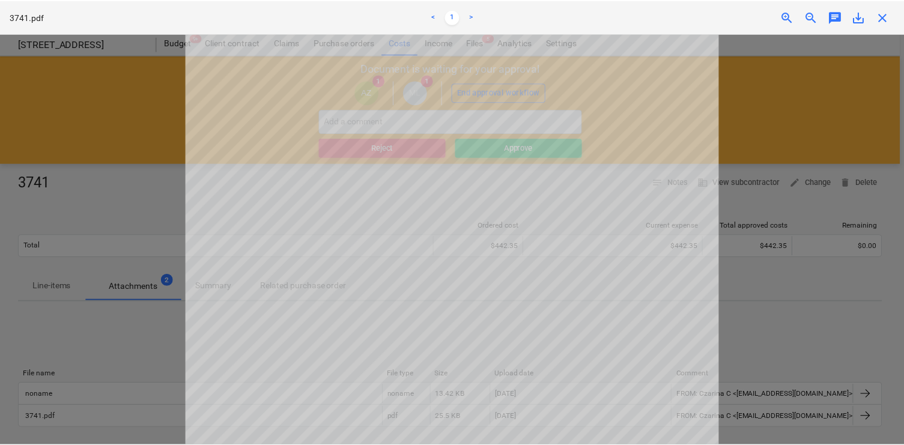
scroll to position [109, 0]
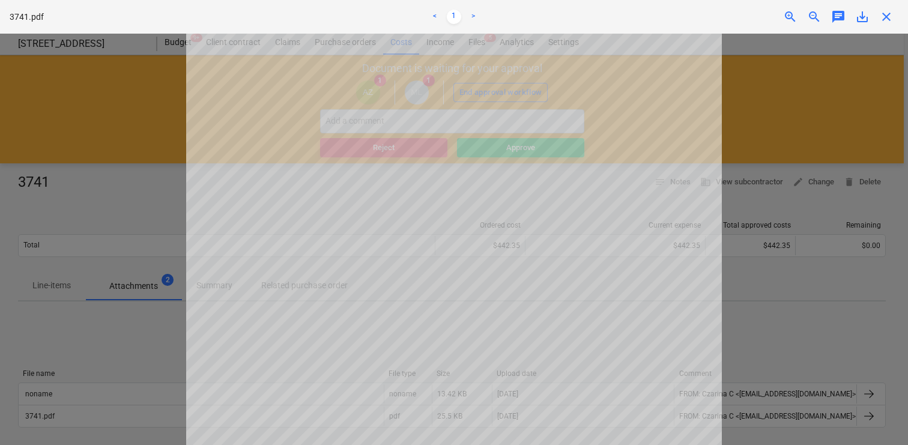
click at [771, 174] on div at bounding box center [454, 239] width 908 height 411
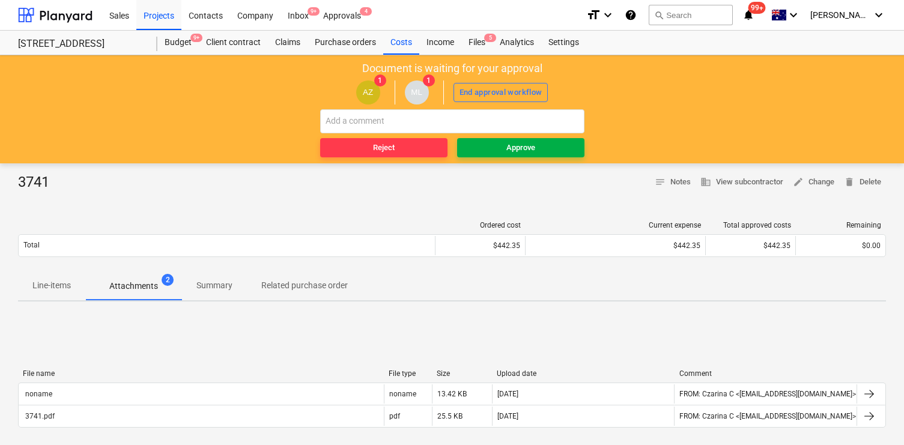
click at [560, 145] on span "Approve" at bounding box center [521, 148] width 118 height 14
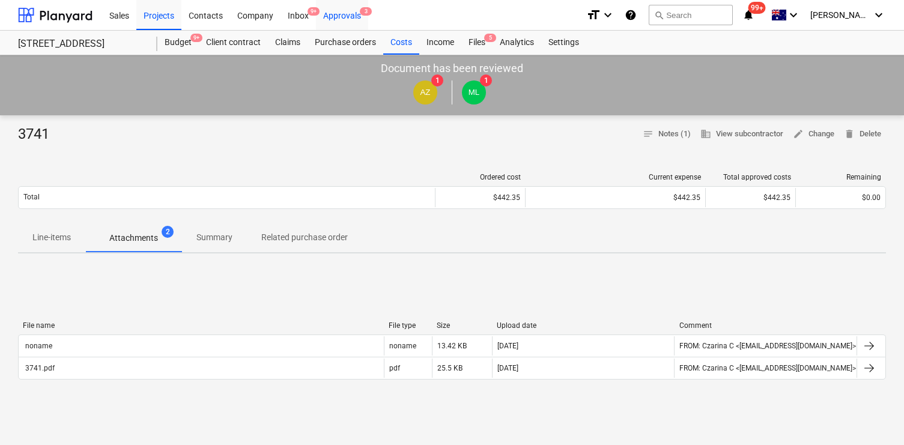
click at [339, 11] on div "Approvals 3" at bounding box center [342, 14] width 52 height 31
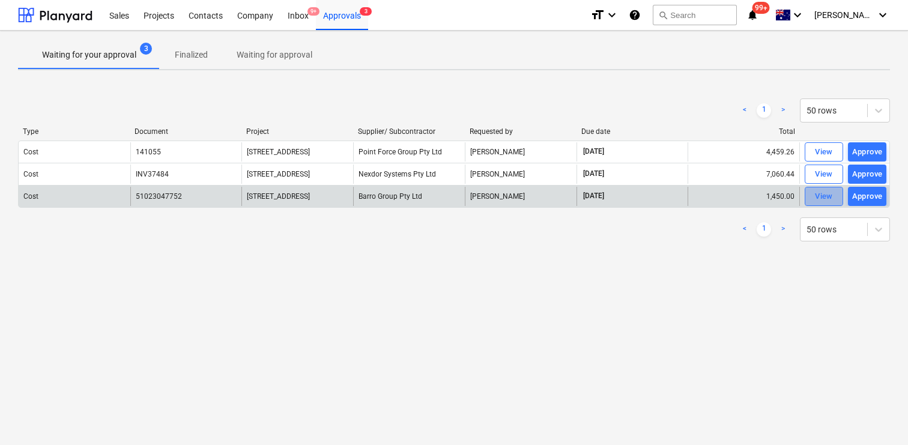
click at [811, 191] on span "View" at bounding box center [824, 197] width 26 height 14
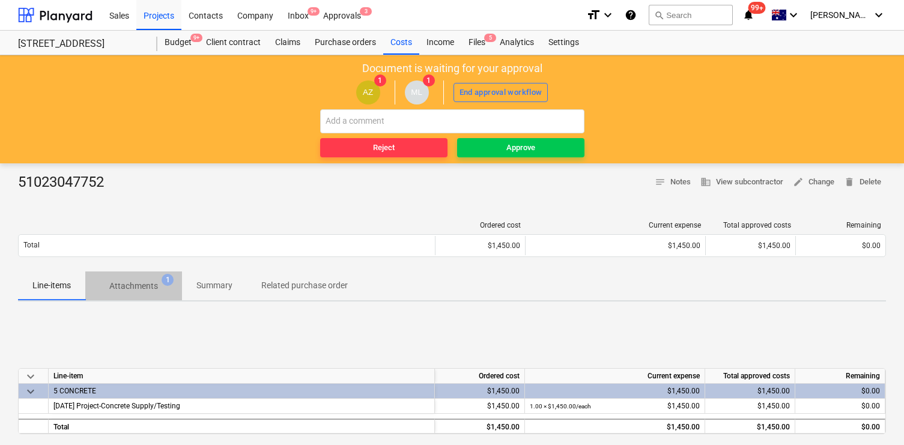
click at [156, 280] on p "Attachments" at bounding box center [133, 286] width 49 height 13
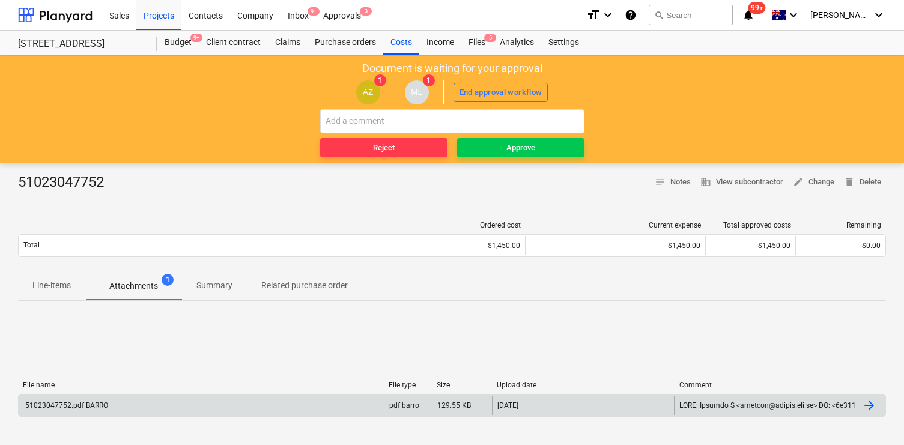
click at [279, 408] on div "51023047752.pdf BARRO" at bounding box center [201, 405] width 365 height 19
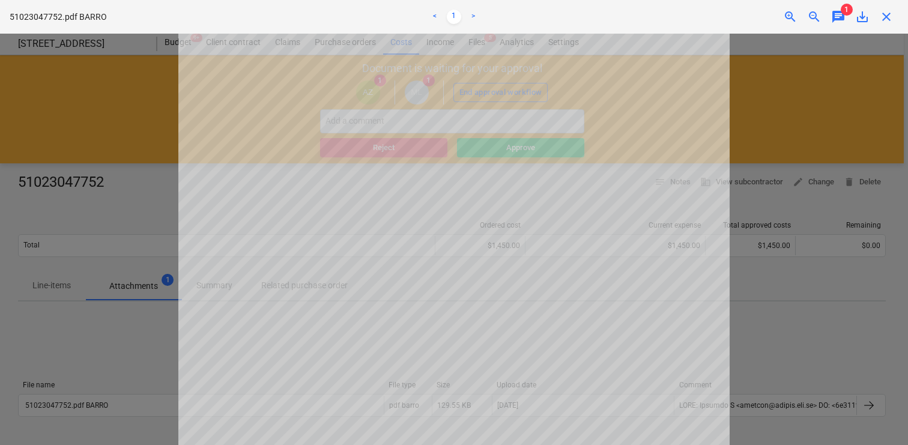
click at [844, 20] on span "chat" at bounding box center [838, 17] width 14 height 14
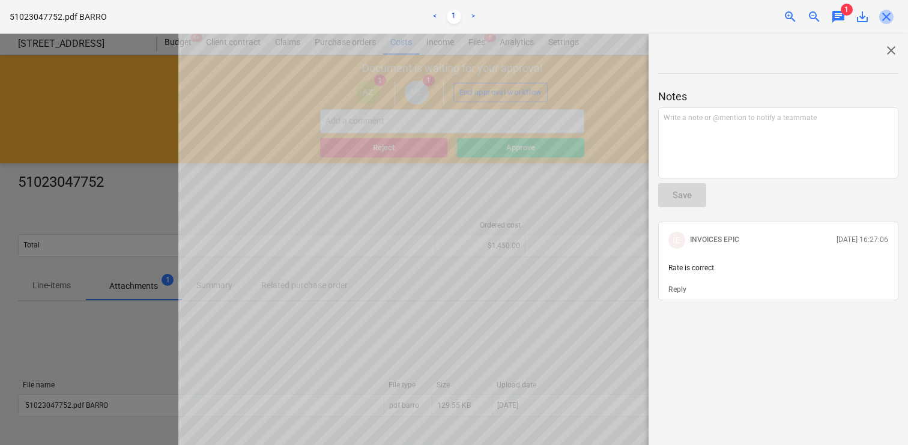
click at [881, 15] on span "close" at bounding box center [886, 17] width 14 height 14
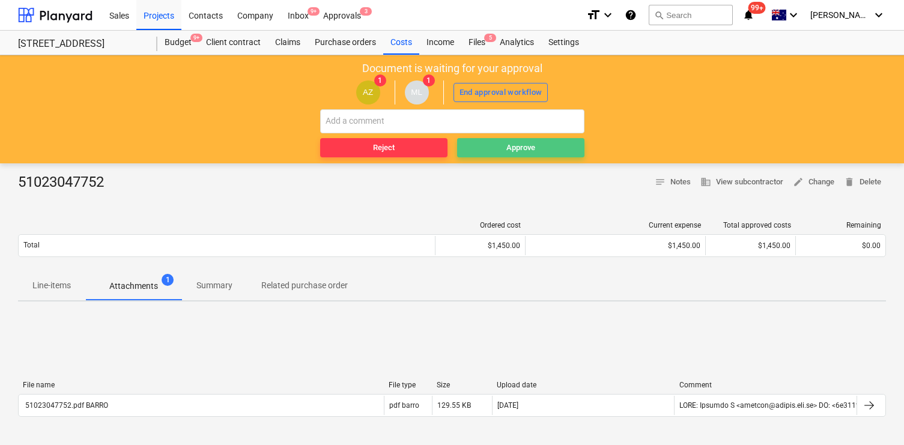
click at [566, 145] on span "Approve" at bounding box center [521, 148] width 118 height 14
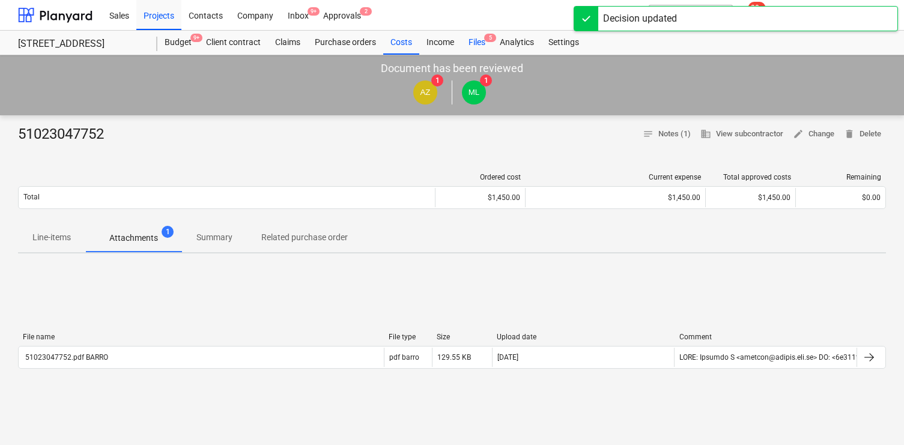
click at [489, 35] on span "5" at bounding box center [490, 38] width 12 height 8
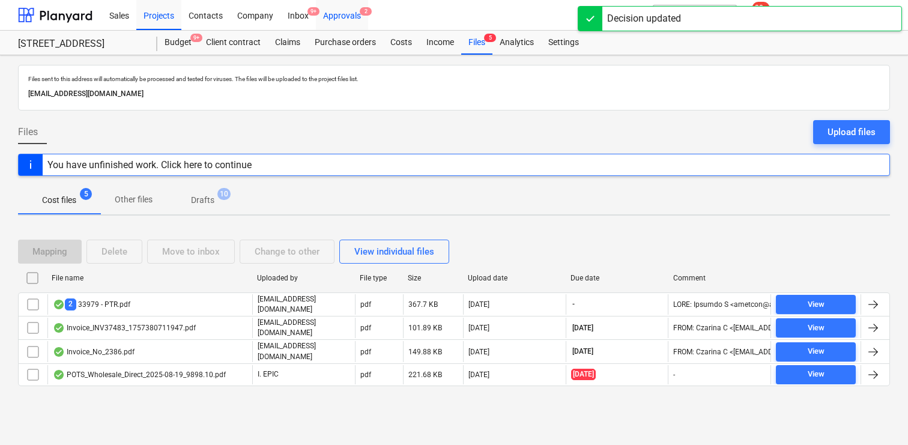
click at [357, 17] on div "Approvals 2" at bounding box center [342, 14] width 52 height 31
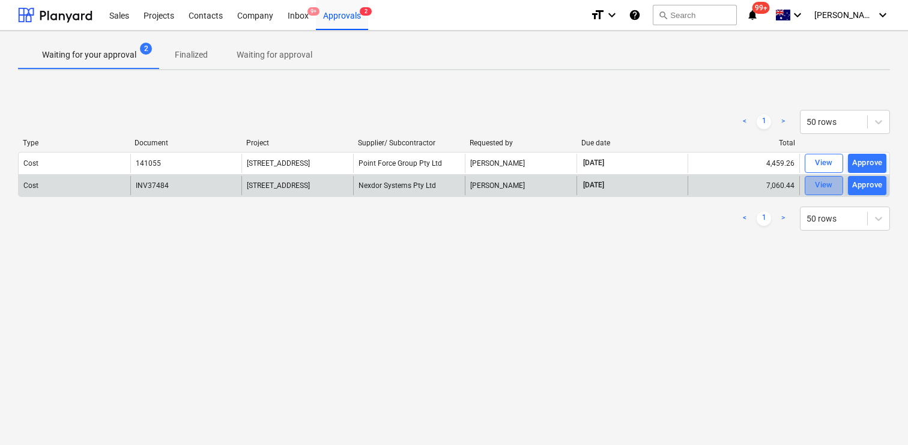
click at [822, 181] on div "View" at bounding box center [824, 185] width 18 height 14
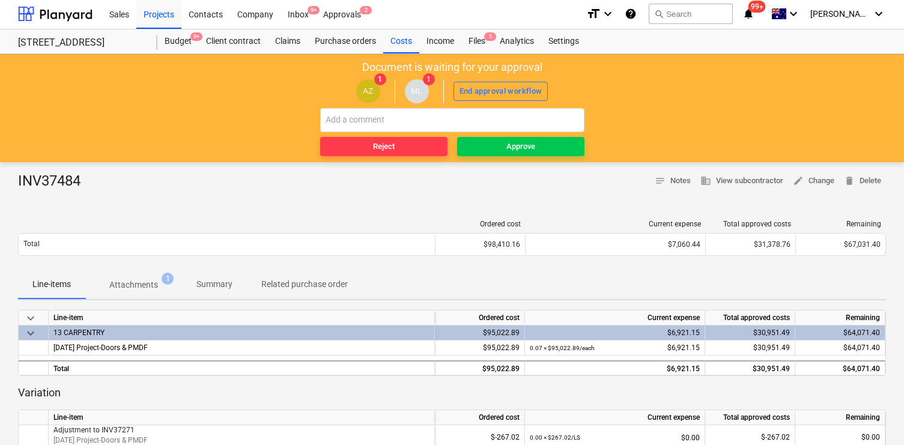
scroll to position [76, 0]
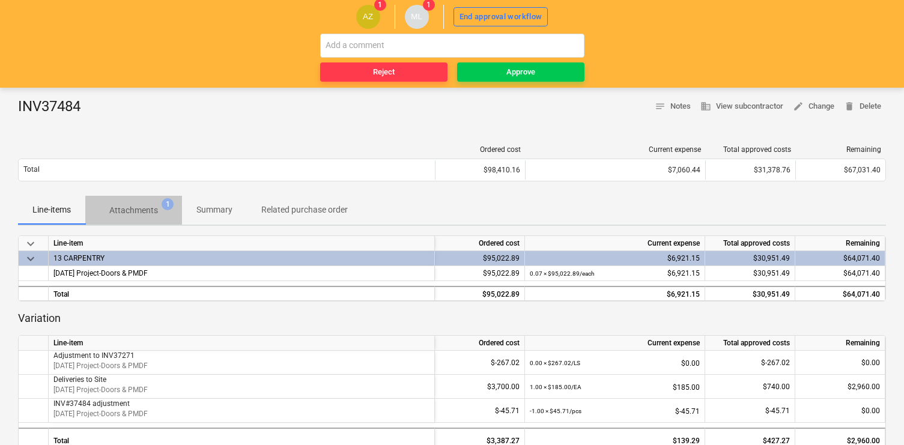
click at [126, 196] on button "Attachments 1" at bounding box center [133, 210] width 97 height 29
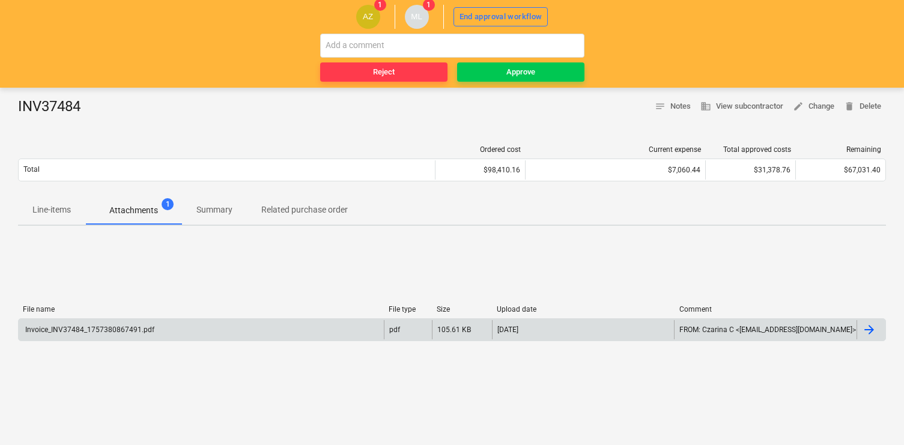
click at [250, 325] on div "Invoice_INV37484_1757380867491.pdf" at bounding box center [201, 329] width 365 height 19
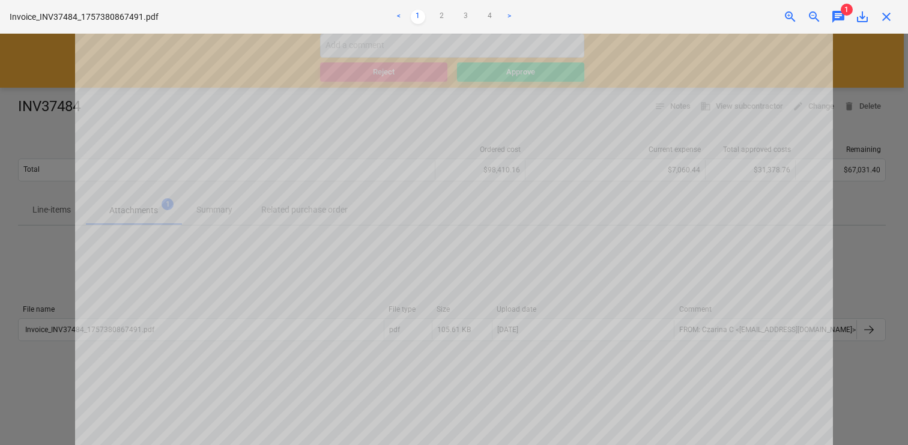
click at [840, 24] on div "Invoice_INV37484_1757380867491.pdf < 1 2 3 4 > zoom_in zoom_out chat 1 save_alt…" at bounding box center [454, 17] width 908 height 34
click at [841, 18] on span "chat" at bounding box center [838, 17] width 14 height 14
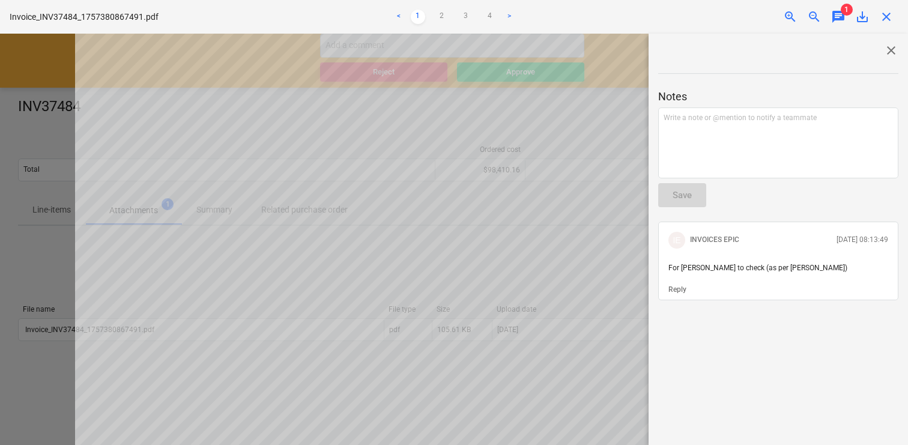
click at [887, 16] on span "close" at bounding box center [886, 17] width 14 height 14
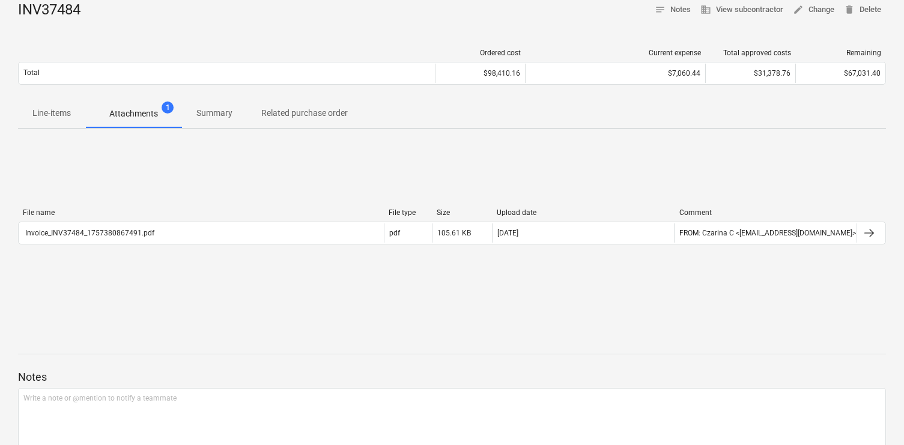
scroll to position [187, 0]
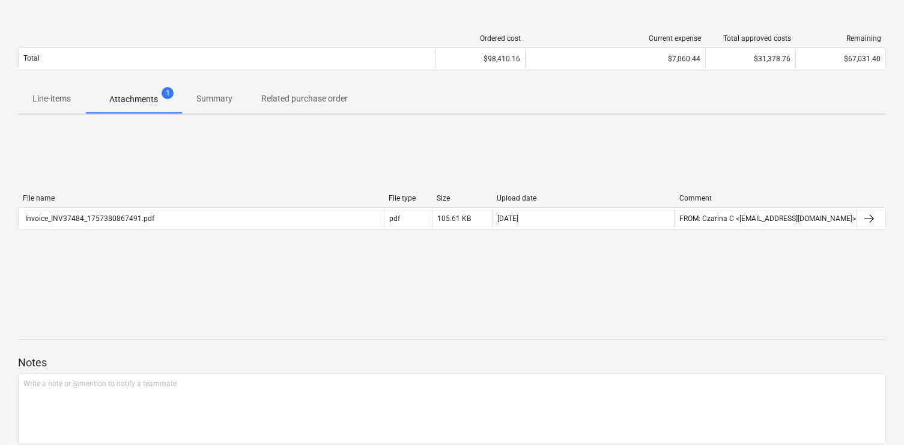
click at [40, 105] on p "Line-items" at bounding box center [51, 98] width 38 height 13
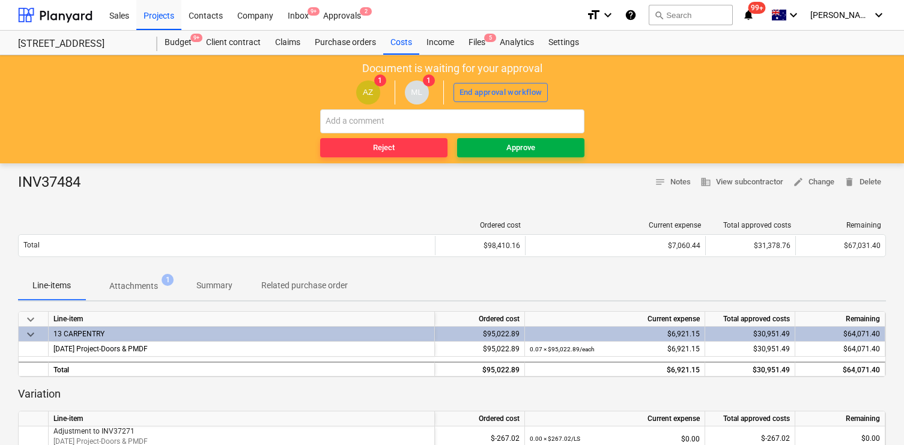
click at [537, 147] on span "Approve" at bounding box center [521, 148] width 118 height 14
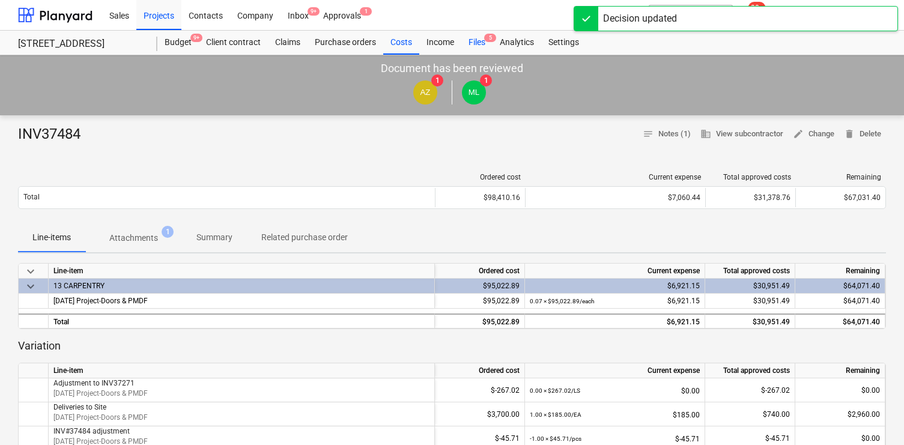
click at [479, 37] on div "Files 5" at bounding box center [476, 43] width 31 height 24
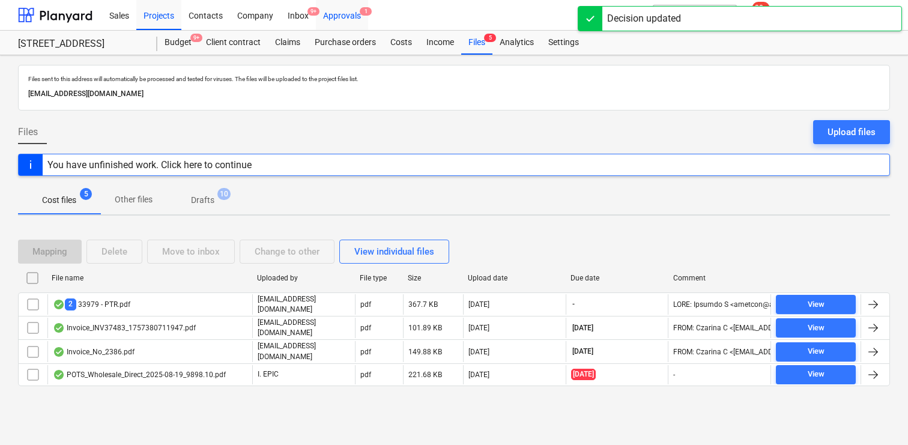
click at [343, 8] on div "Approvals 1" at bounding box center [342, 14] width 52 height 31
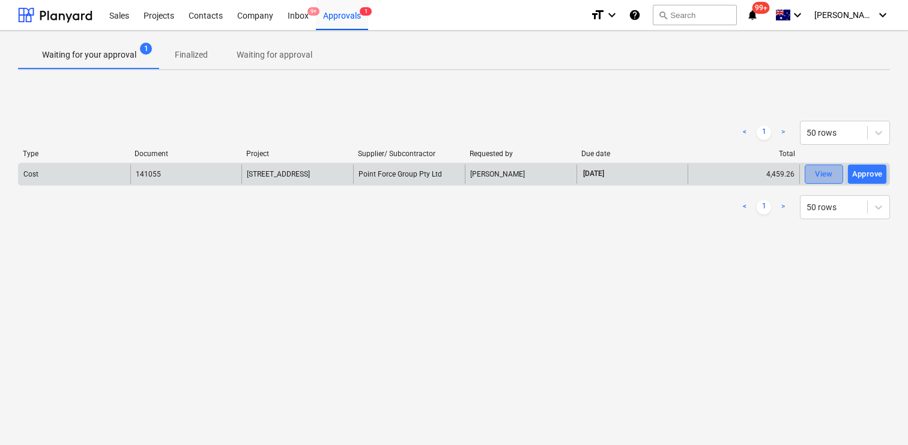
click at [822, 178] on div "View" at bounding box center [824, 175] width 18 height 14
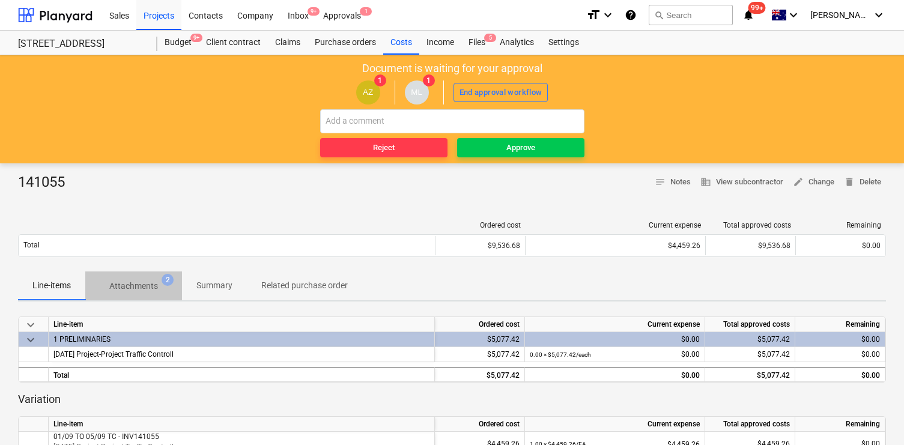
click at [159, 274] on button "Attachments 2" at bounding box center [133, 285] width 97 height 29
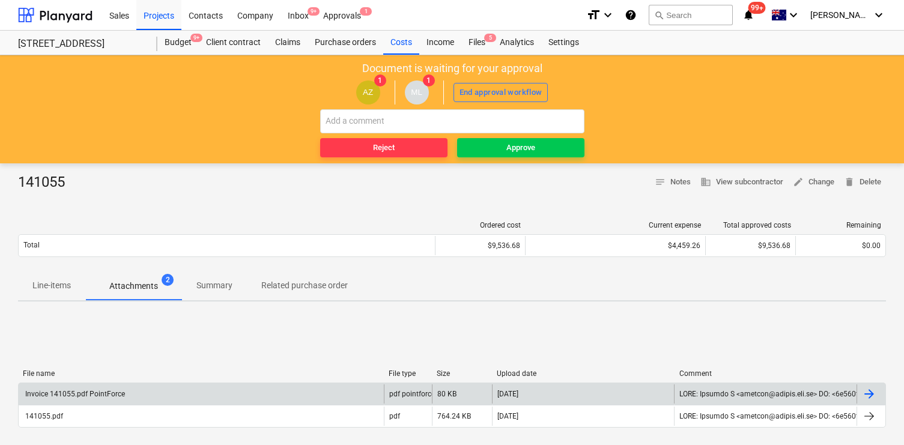
click at [133, 390] on div "Invoice 141055.pdf PointForce" at bounding box center [201, 393] width 365 height 19
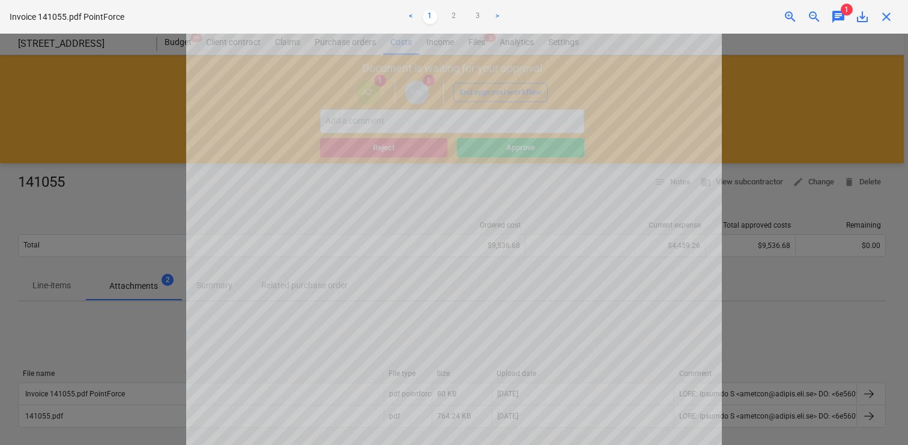
click at [833, 19] on span "chat" at bounding box center [838, 17] width 14 height 14
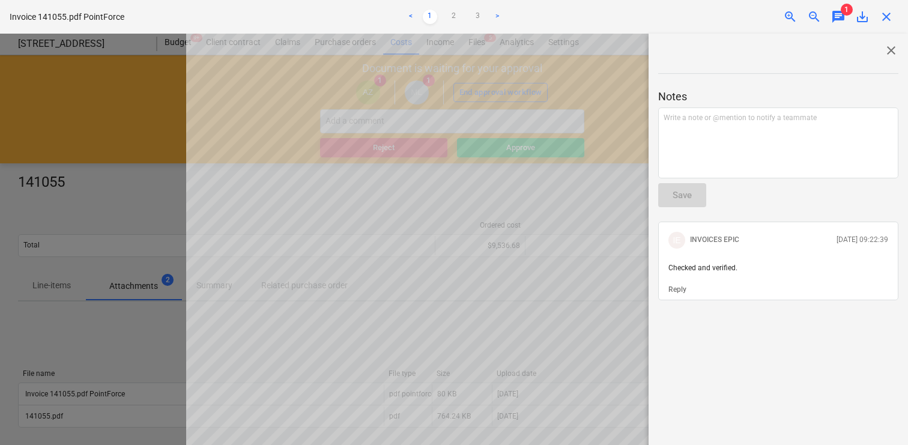
click at [880, 13] on span "close" at bounding box center [886, 17] width 14 height 14
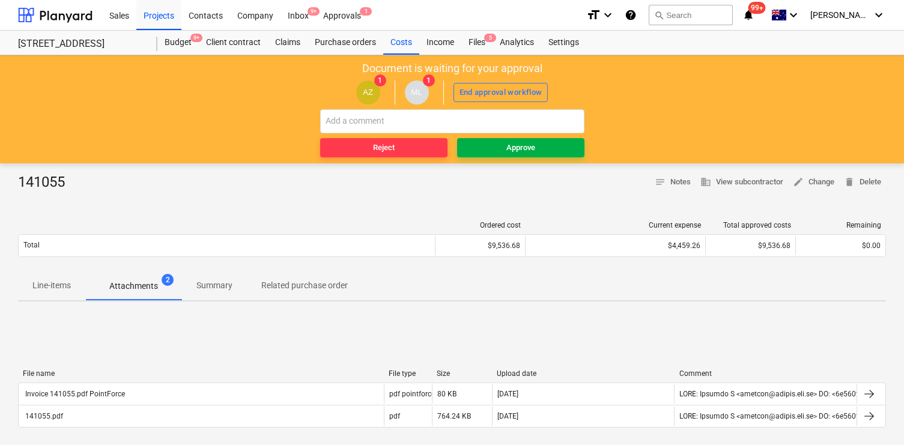
click at [537, 141] on span "Approve" at bounding box center [521, 148] width 118 height 14
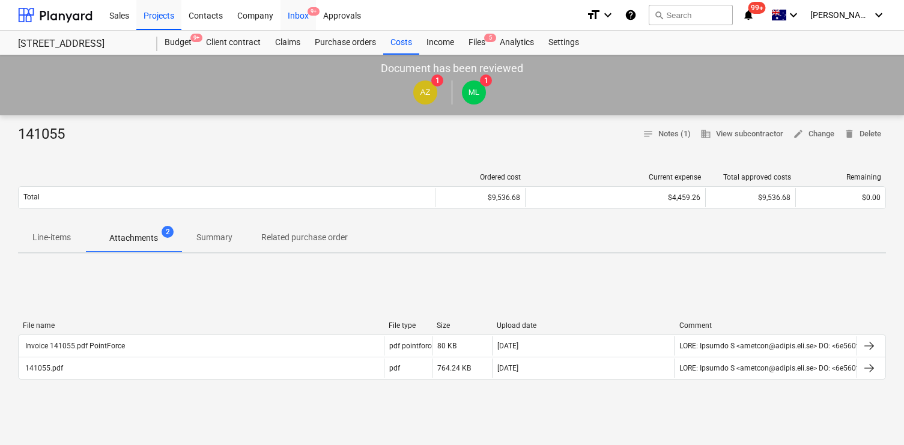
click at [306, 19] on div "Inbox 9+" at bounding box center [297, 14] width 35 height 31
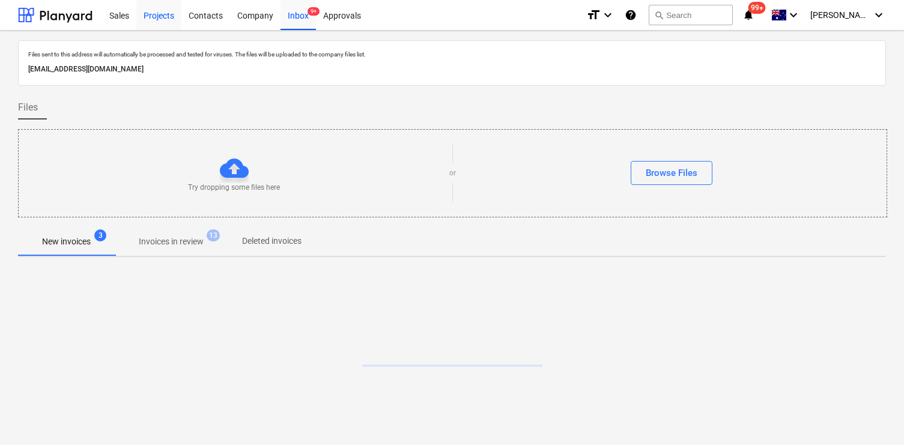
click at [164, 19] on div "Projects" at bounding box center [158, 14] width 45 height 31
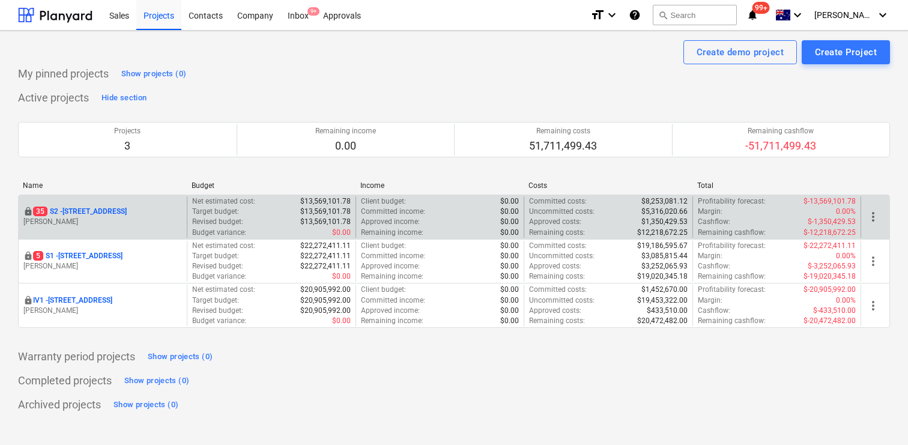
click at [109, 208] on p "35 S2 - 76 Beach Rd, Sandringham" at bounding box center [80, 212] width 94 height 10
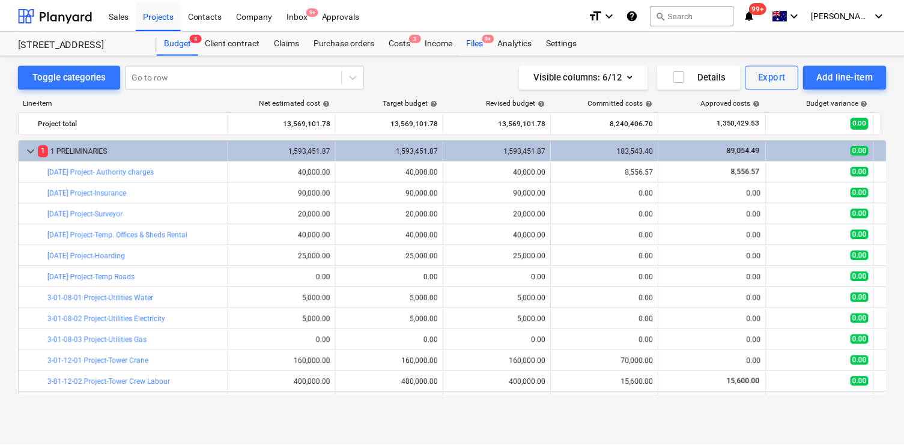
scroll to position [129, 0]
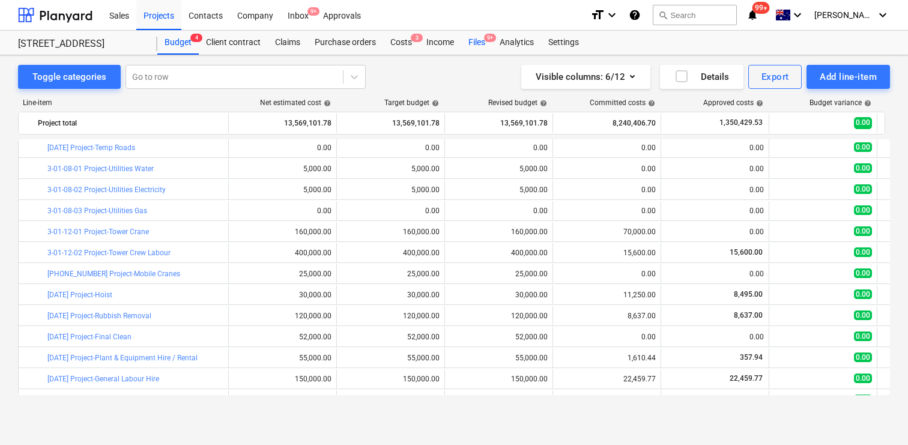
click at [482, 45] on div "Files 9+" at bounding box center [476, 43] width 31 height 24
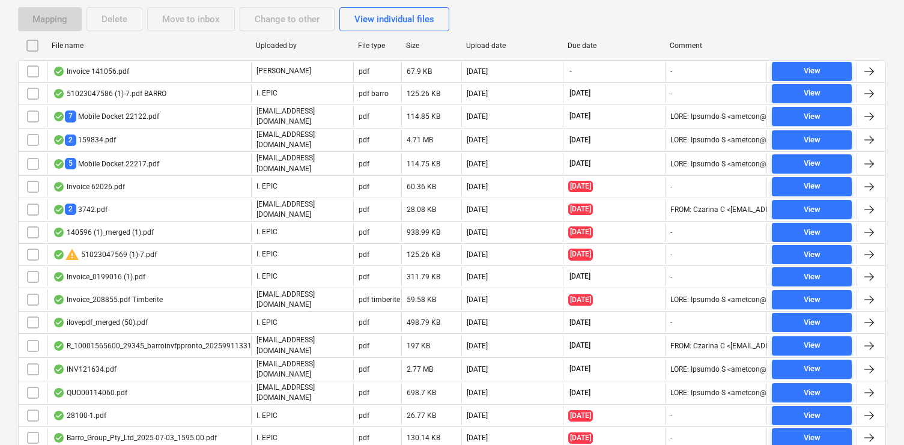
scroll to position [336, 0]
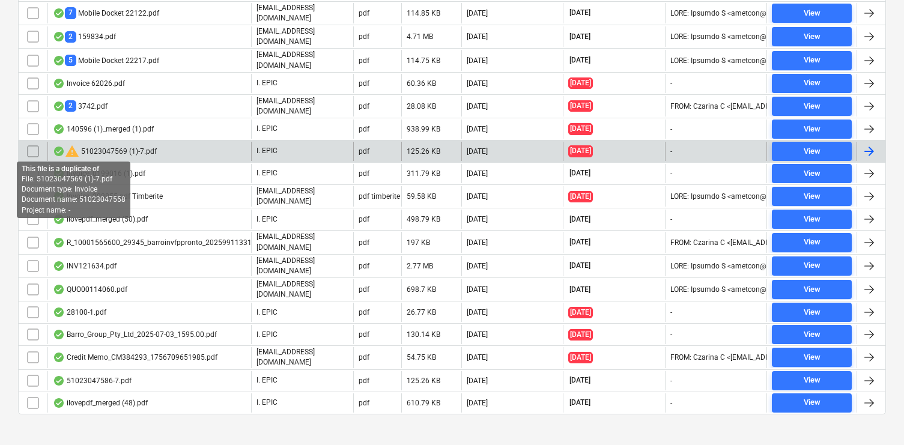
click at [72, 145] on span "warning" at bounding box center [72, 151] width 14 height 14
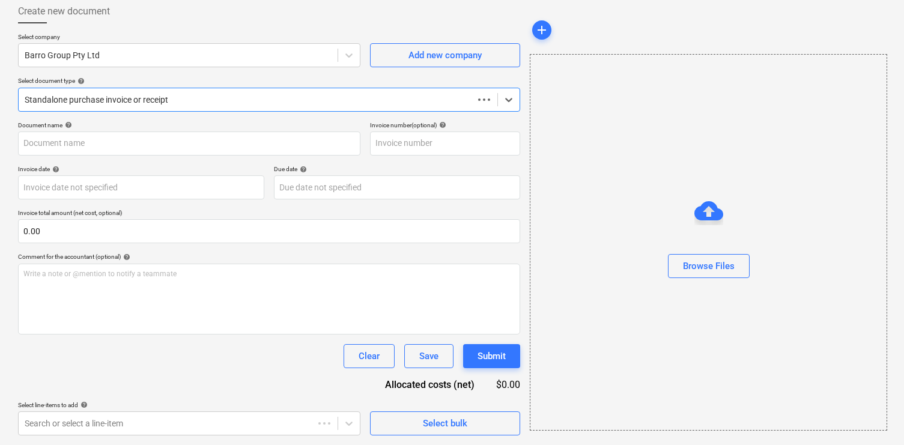
scroll to position [65, 0]
type input "51023047558"
type input "[DATE]"
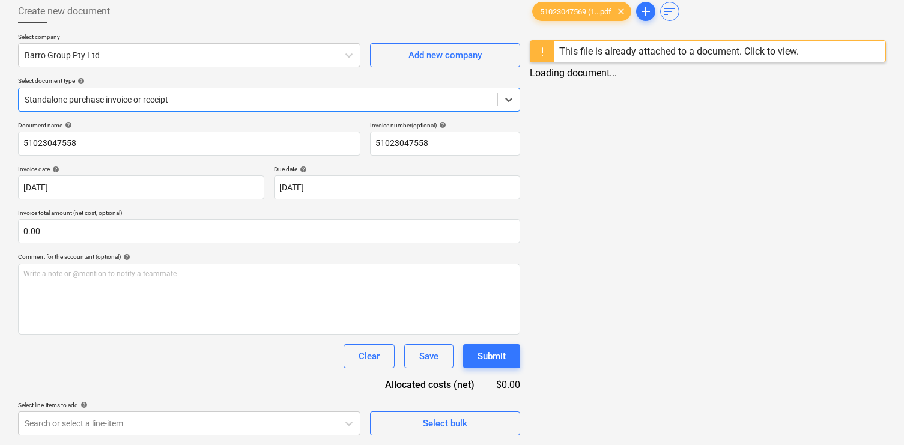
scroll to position [0, 0]
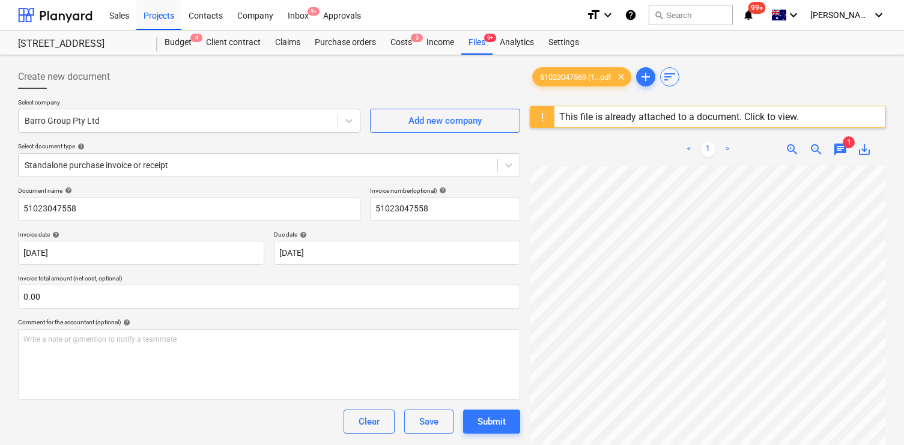
click at [625, 120] on div "This file is already attached to a document. Click to view." at bounding box center [679, 116] width 240 height 11
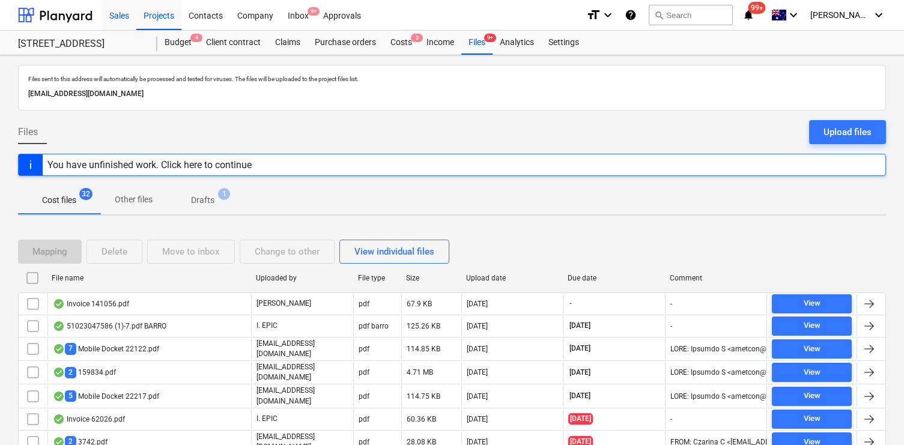
scroll to position [336, 0]
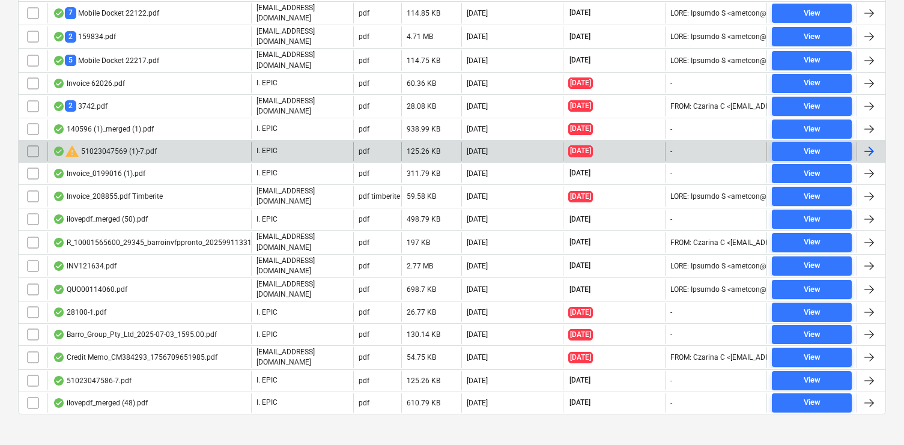
click at [33, 145] on input "checkbox" at bounding box center [32, 151] width 19 height 19
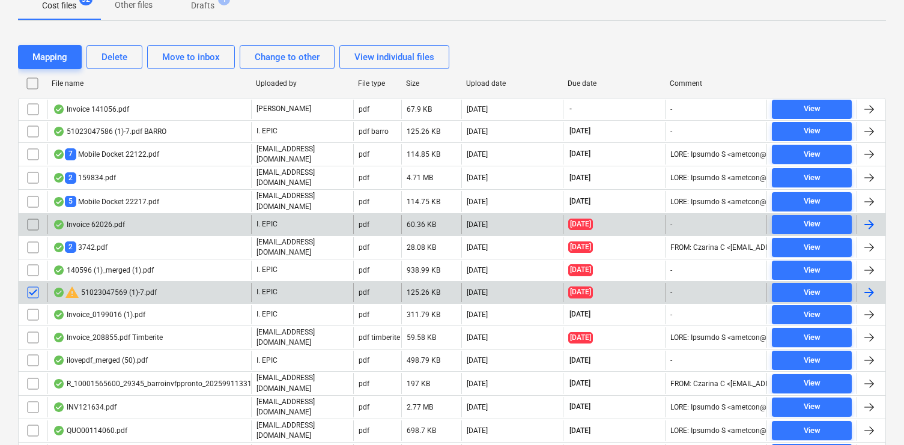
scroll to position [188, 0]
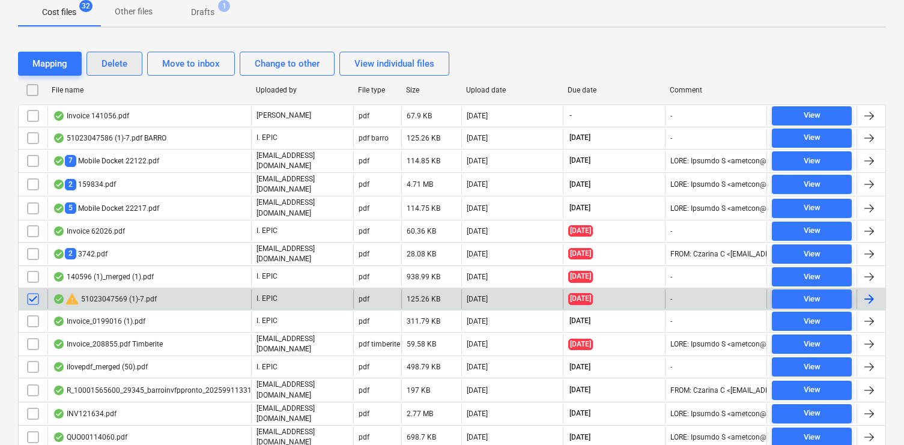
drag, startPoint x: 144, startPoint y: 59, endPoint x: 135, endPoint y: 61, distance: 9.1
click at [140, 61] on div "Mapping Delete Move to inbox Change to other View individual files" at bounding box center [236, 64] width 436 height 24
click at [131, 61] on button "Delete" at bounding box center [114, 64] width 56 height 24
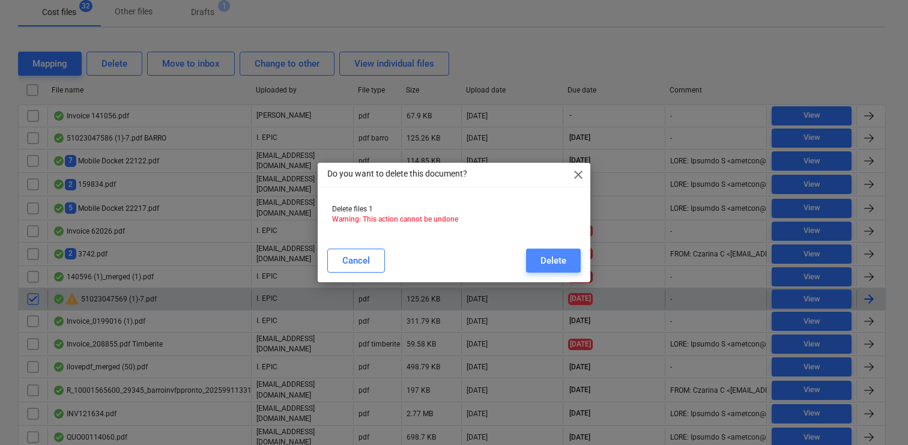
drag, startPoint x: 578, startPoint y: 261, endPoint x: 570, endPoint y: 260, distance: 8.4
click at [576, 261] on button "Delete" at bounding box center [553, 261] width 55 height 24
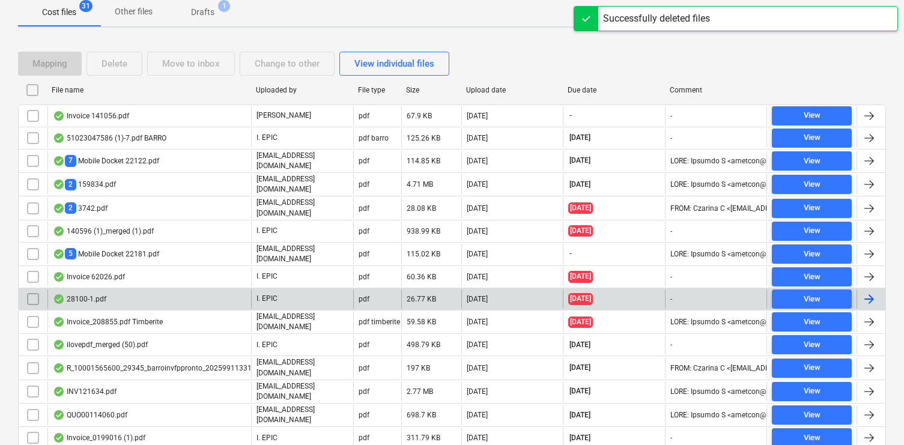
click at [108, 111] on div "Invoice 141056.pdf" at bounding box center [91, 116] width 76 height 10
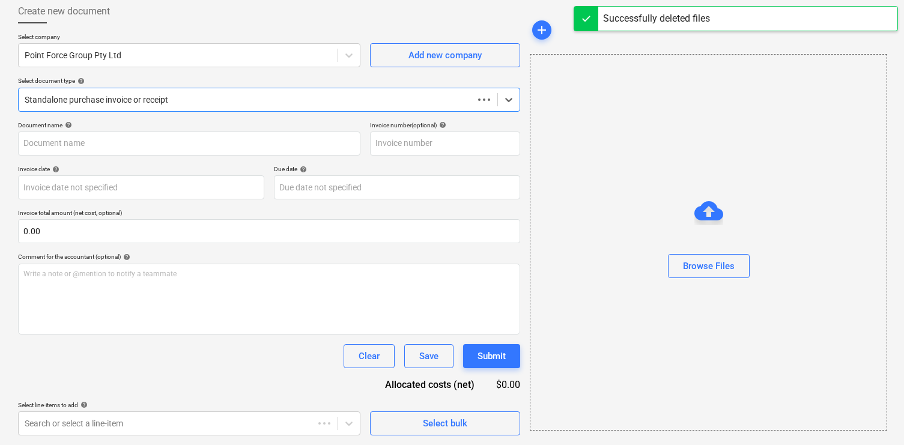
scroll to position [65, 0]
type input "141056"
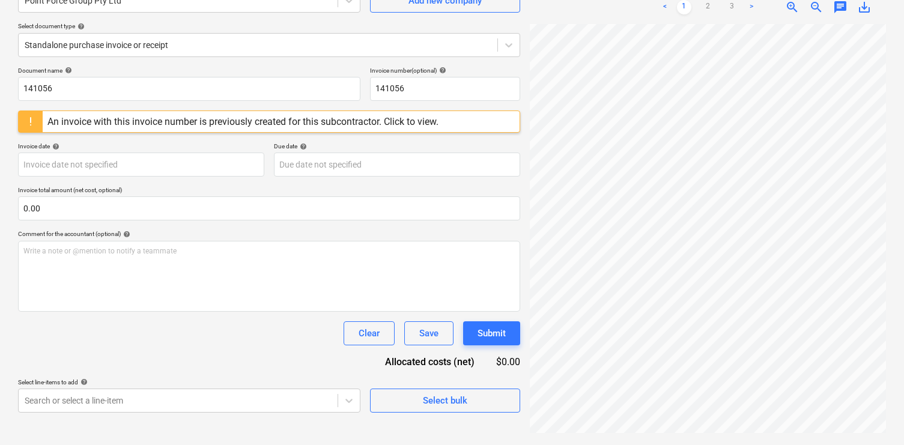
scroll to position [0, 0]
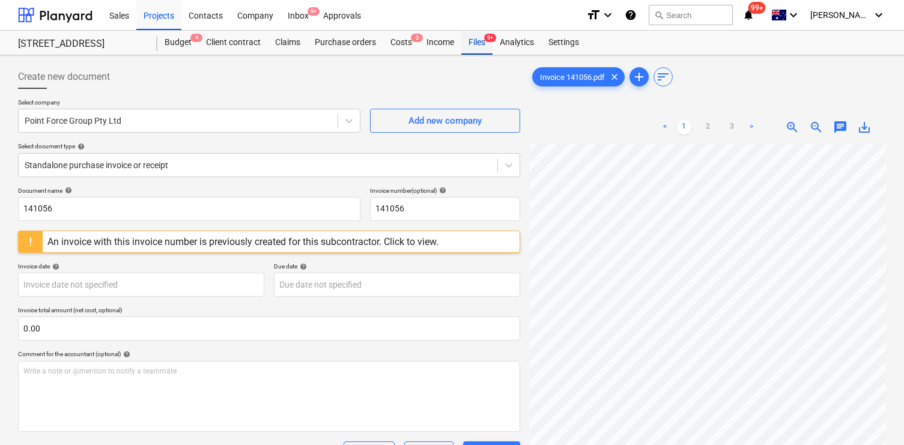
click at [473, 46] on div "Files 9+" at bounding box center [476, 43] width 31 height 24
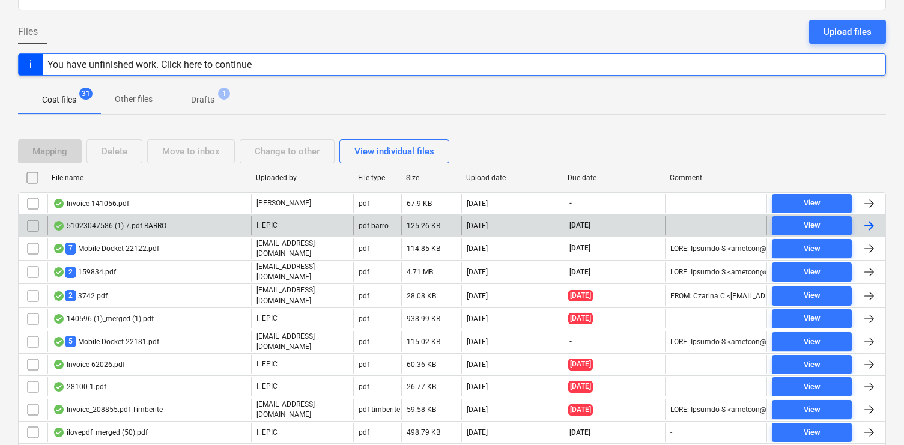
click at [158, 222] on div "51023047586 (1)-7.pdf BARRO" at bounding box center [110, 226] width 114 height 10
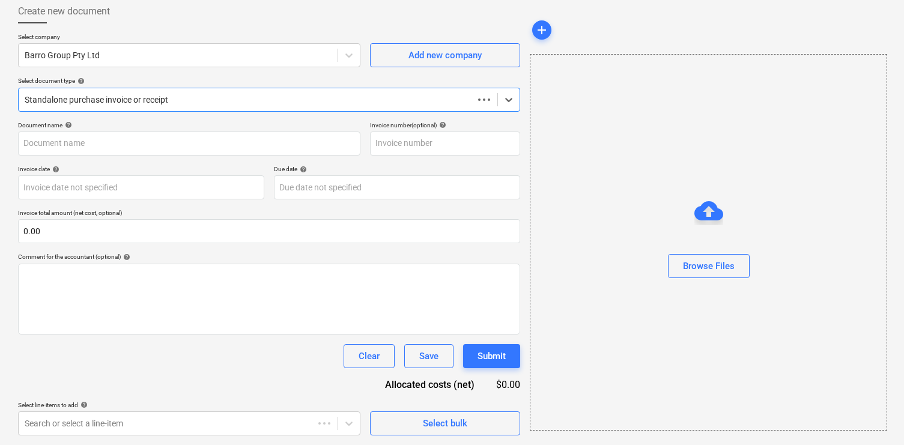
scroll to position [65, 0]
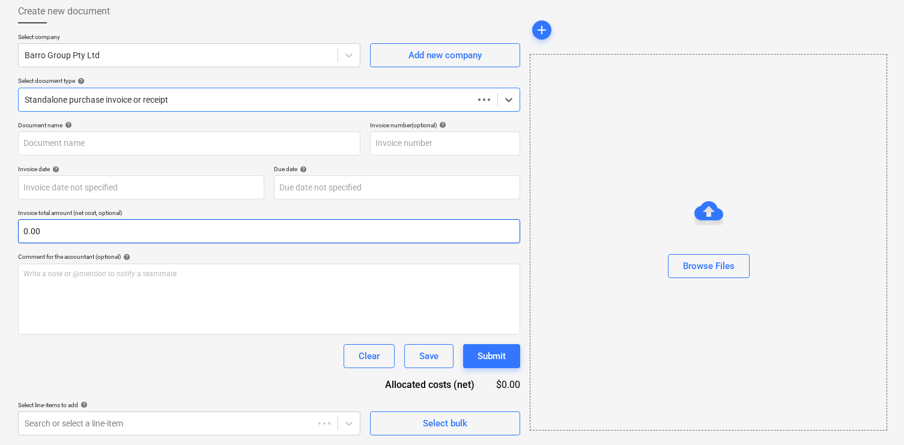
type input "51023047558"
type input "[DATE]"
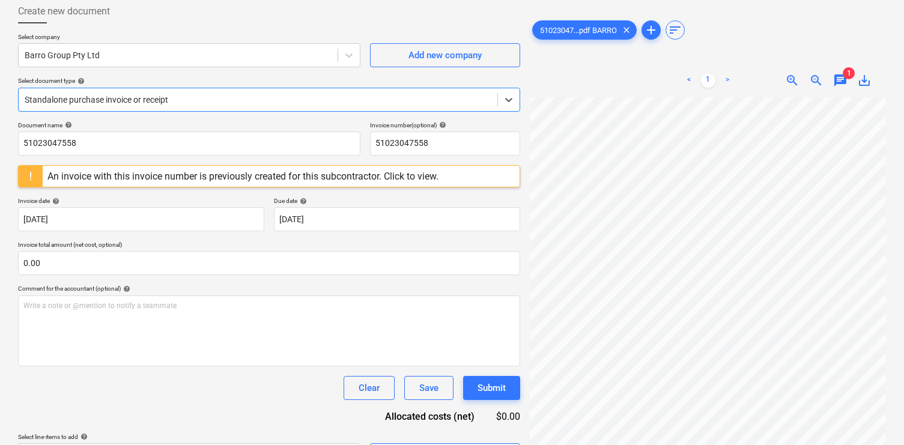
scroll to position [0, 187]
click at [841, 74] on span "chat" at bounding box center [840, 80] width 14 height 14
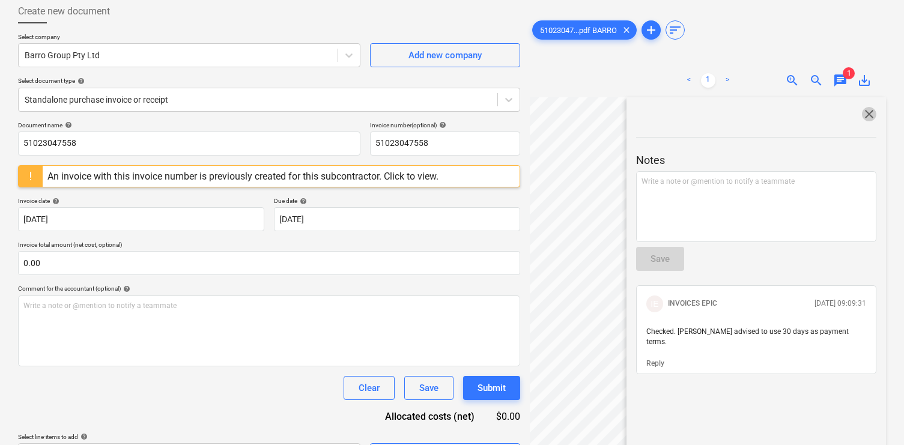
click at [862, 112] on span "close" at bounding box center [869, 114] width 14 height 14
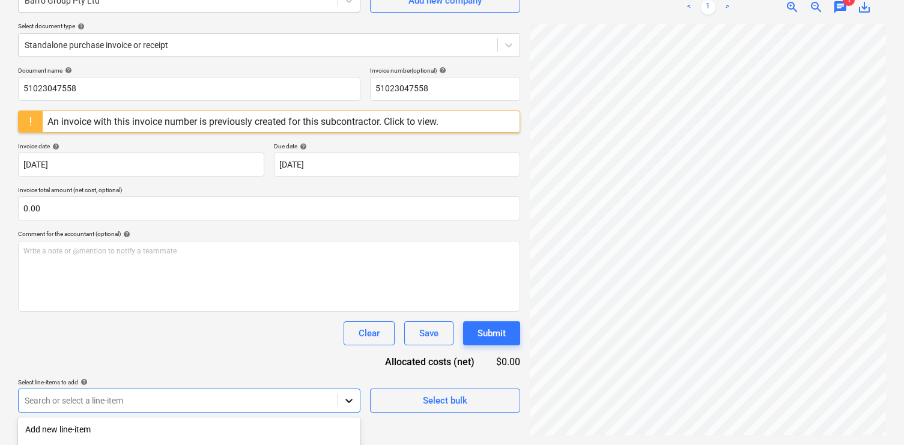
scroll to position [275, 0]
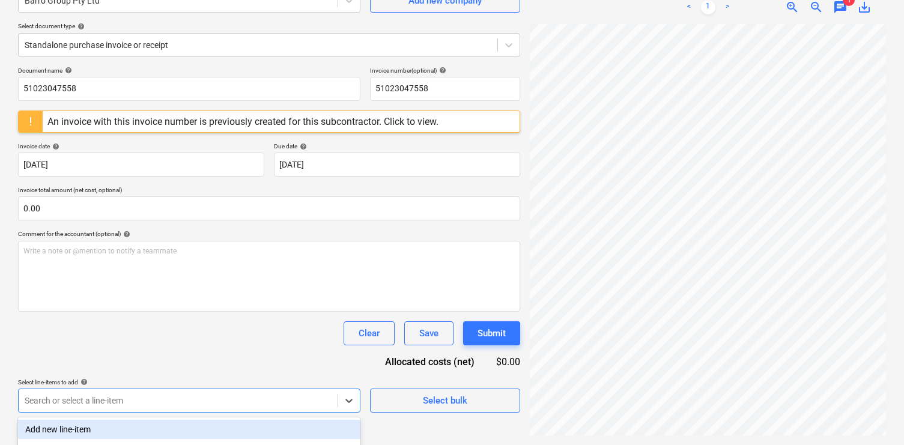
click at [205, 251] on div "Document name help 51023047558 Invoice number (optional) help 51023047558 An in…" at bounding box center [269, 240] width 502 height 346
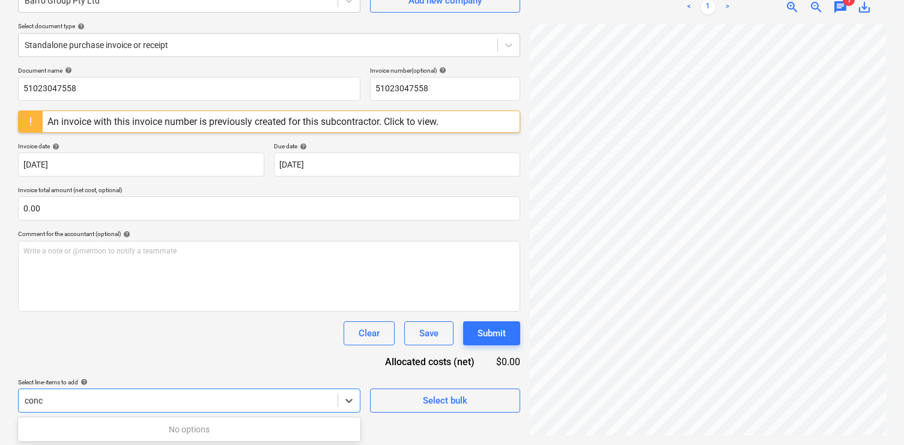
scroll to position [174, 0]
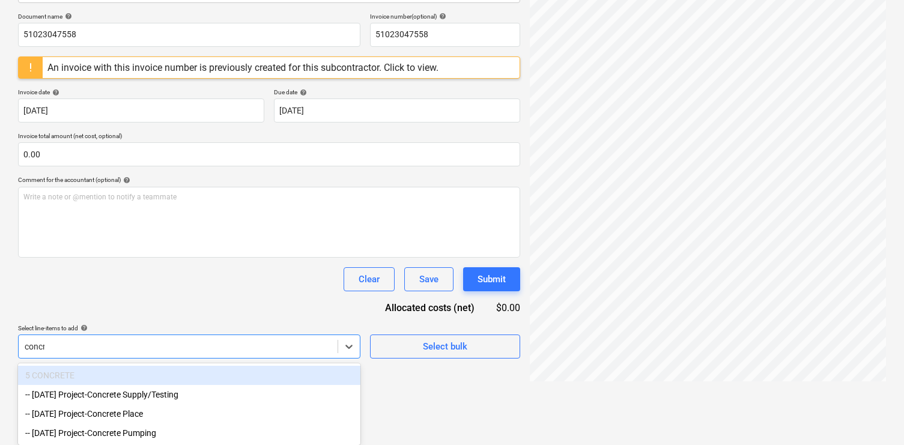
type input "concre"
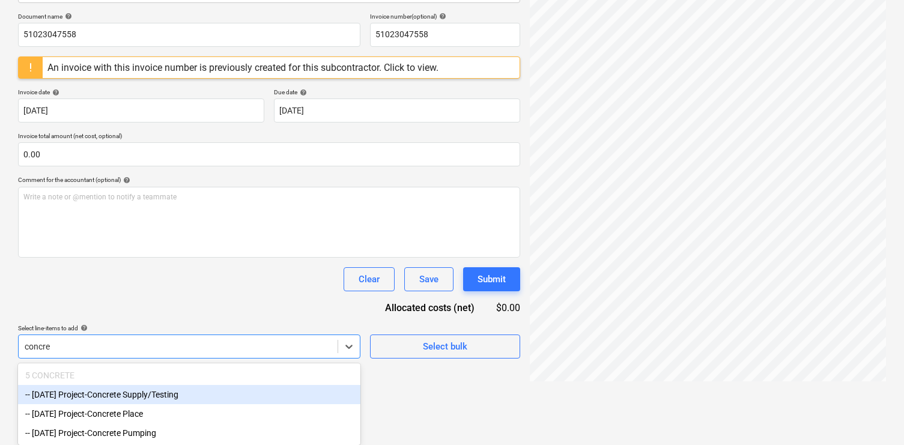
click at [138, 398] on div "-- 3-05-01 Project-Concrete Supply/Testing" at bounding box center [189, 394] width 342 height 19
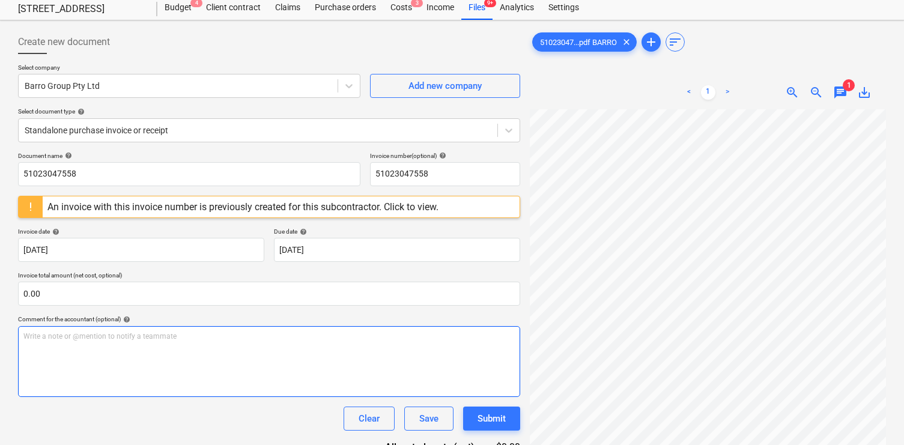
scroll to position [32, 0]
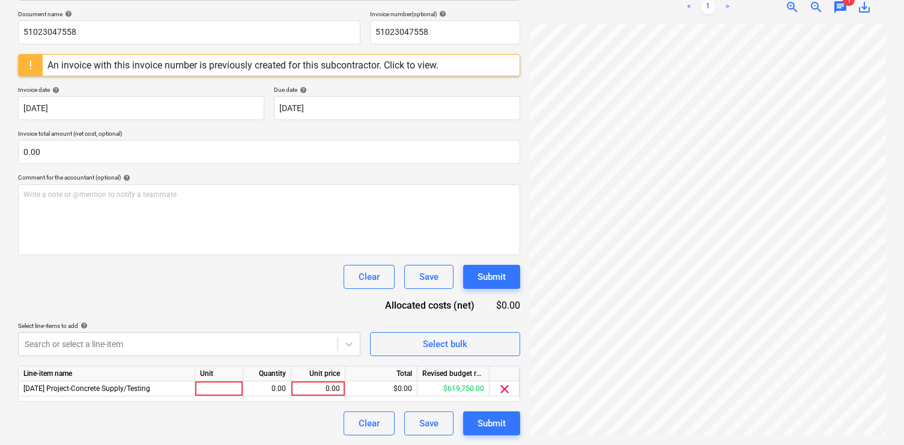
click at [413, 268] on html "Sales Projects Contacts Company Inbox 9+ Approvals format_size keyboard_arrow_d…" at bounding box center [452, 45] width 904 height 445
click at [320, 389] on div "0.00" at bounding box center [318, 388] width 44 height 15
type input "250"
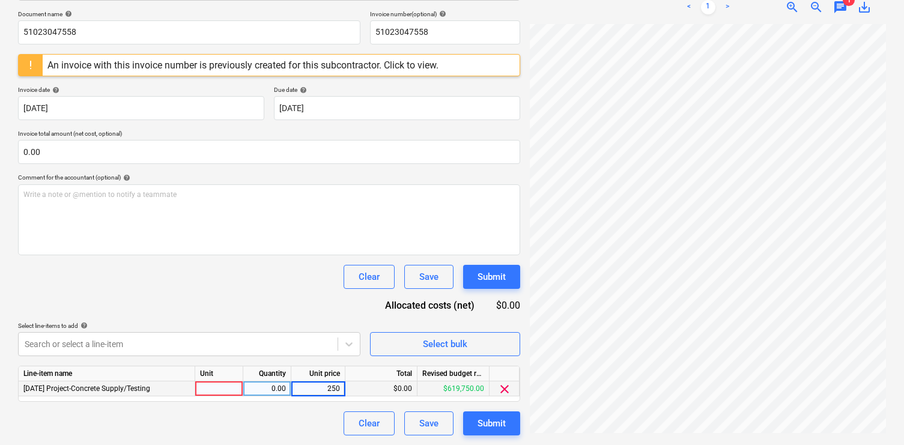
click at [270, 391] on div "0.00" at bounding box center [267, 388] width 38 height 15
click at [294, 320] on div "Document name help 51023047558 Invoice number (optional) help 51023047558 An in…" at bounding box center [269, 222] width 502 height 425
click at [494, 426] on div "Submit" at bounding box center [491, 424] width 28 height 16
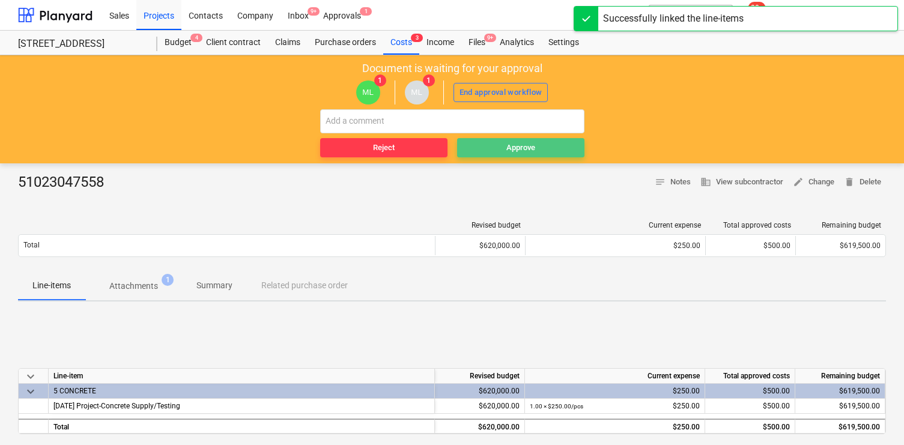
click at [484, 148] on span "Approve" at bounding box center [521, 148] width 118 height 14
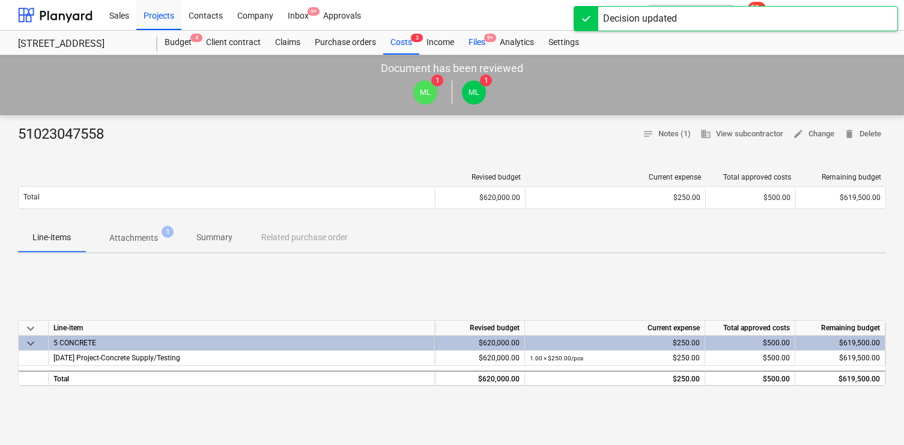
click at [477, 43] on div "Files 9+" at bounding box center [476, 43] width 31 height 24
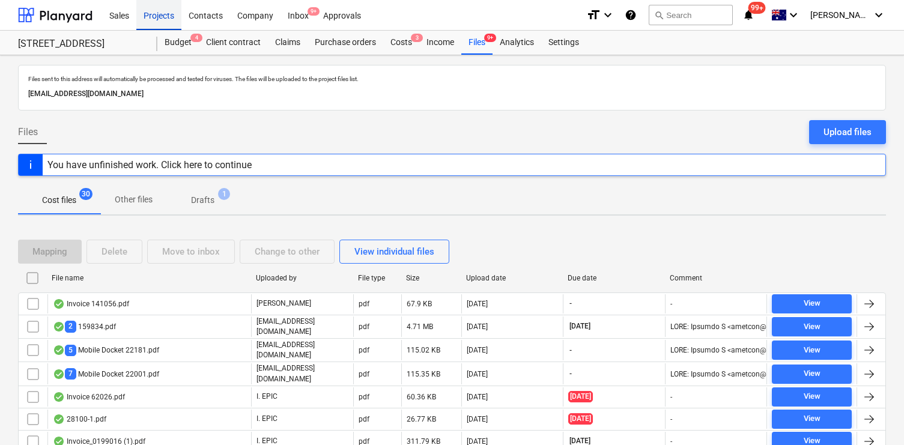
click at [154, 12] on div "Projects" at bounding box center [158, 14] width 45 height 31
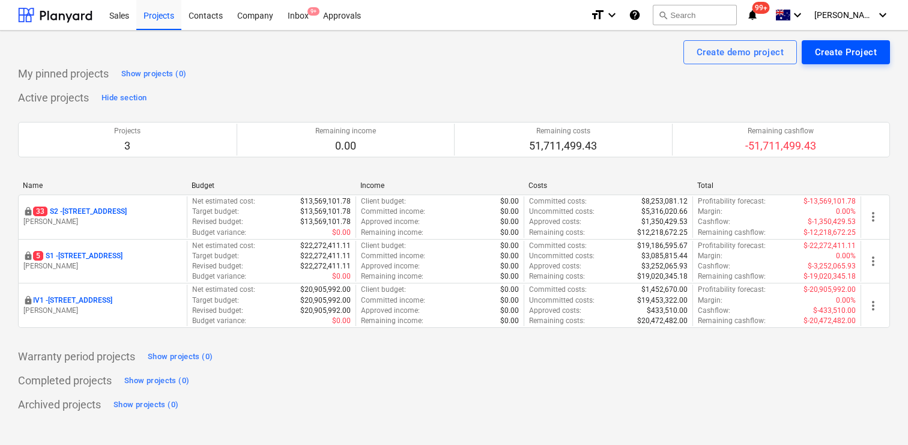
click at [858, 56] on div "Create Project" at bounding box center [846, 52] width 62 height 16
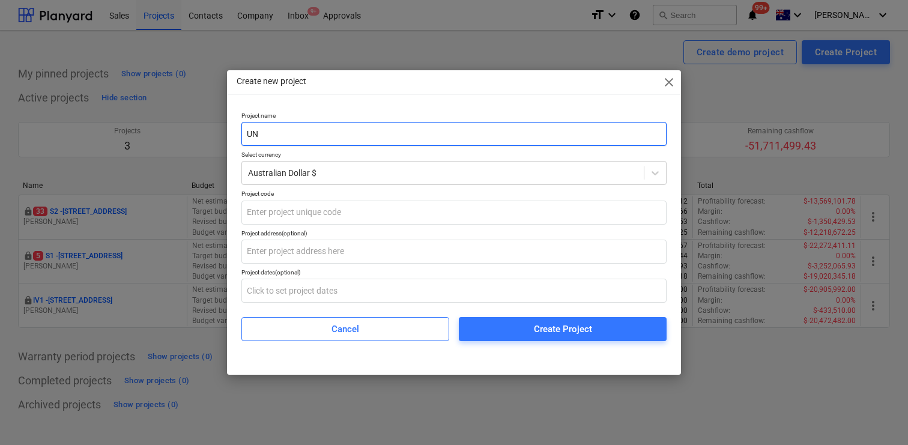
type input "U"
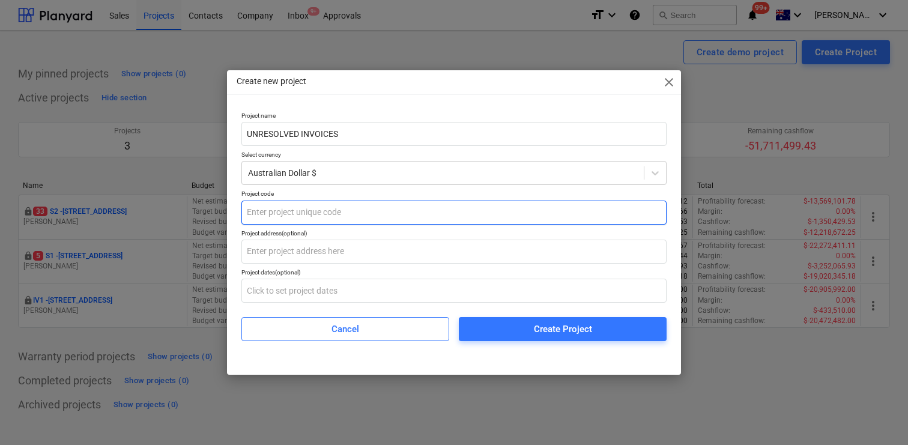
type input "UNRESOLVED INVOICES"
click at [466, 220] on input "text" at bounding box center [453, 213] width 425 height 24
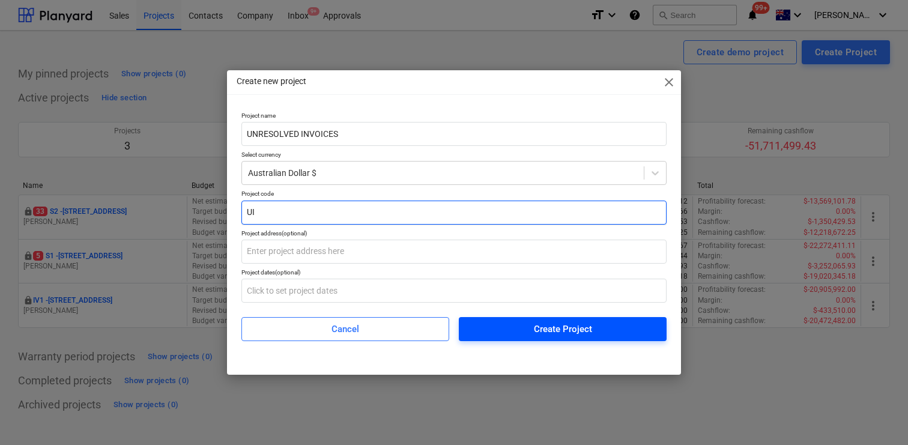
type input "UI"
click at [550, 331] on div "Create Project" at bounding box center [563, 329] width 58 height 16
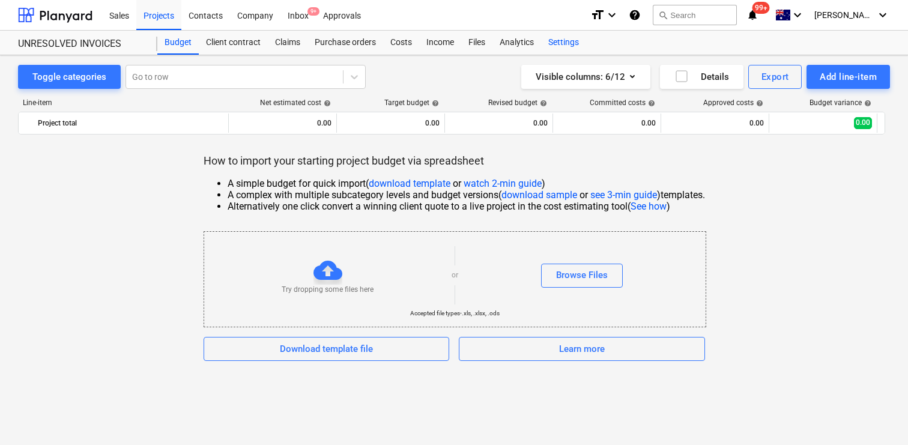
click at [556, 37] on div "Settings" at bounding box center [563, 43] width 45 height 24
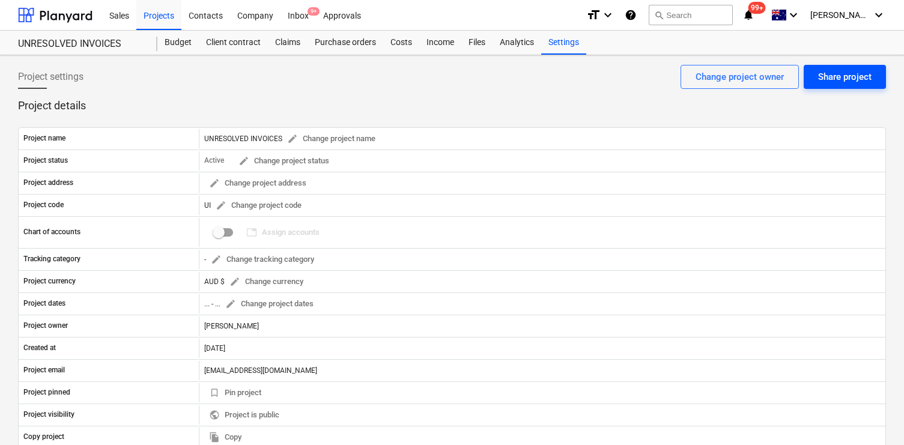
click at [850, 87] on button "Share project" at bounding box center [845, 77] width 82 height 24
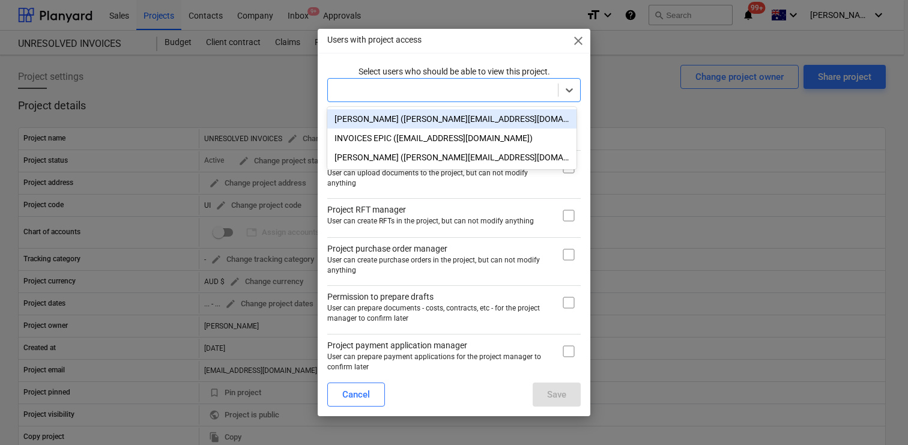
click at [461, 95] on div at bounding box center [443, 90] width 218 height 12
click at [480, 121] on div "Jacob Salta (jacob@epixbuild.com.au)" at bounding box center [451, 118] width 249 height 19
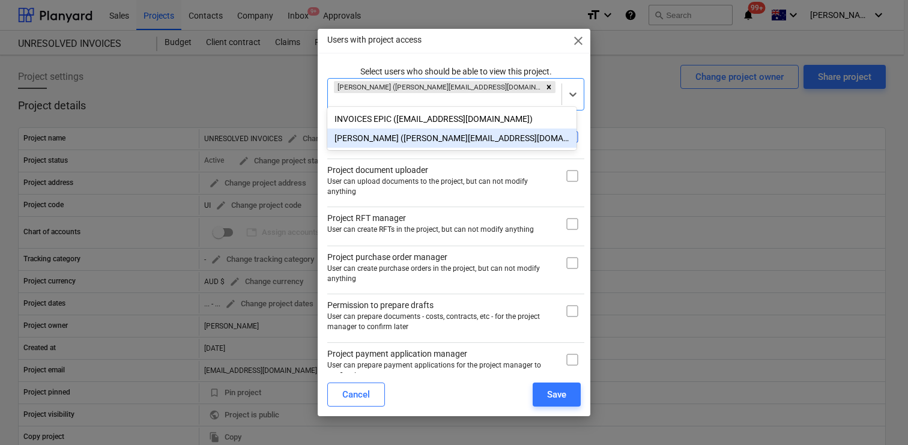
drag, startPoint x: 556, startPoint y: 160, endPoint x: 559, endPoint y: 166, distance: 7.0
click at [560, 164] on input "checkbox" at bounding box center [572, 176] width 24 height 24
checkbox input "true"
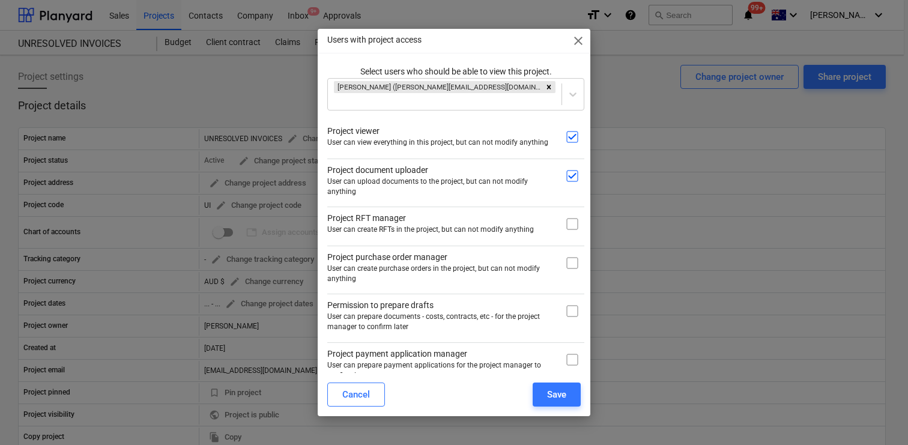
click at [559, 207] on div "Project RFT manager User can create RFTs in the project, but can not modify any…" at bounding box center [455, 221] width 257 height 29
click at [560, 227] on input "checkbox" at bounding box center [572, 224] width 24 height 24
checkbox input "true"
drag, startPoint x: 556, startPoint y: 255, endPoint x: 566, endPoint y: 282, distance: 29.5
click at [560, 255] on input "checkbox" at bounding box center [572, 263] width 24 height 24
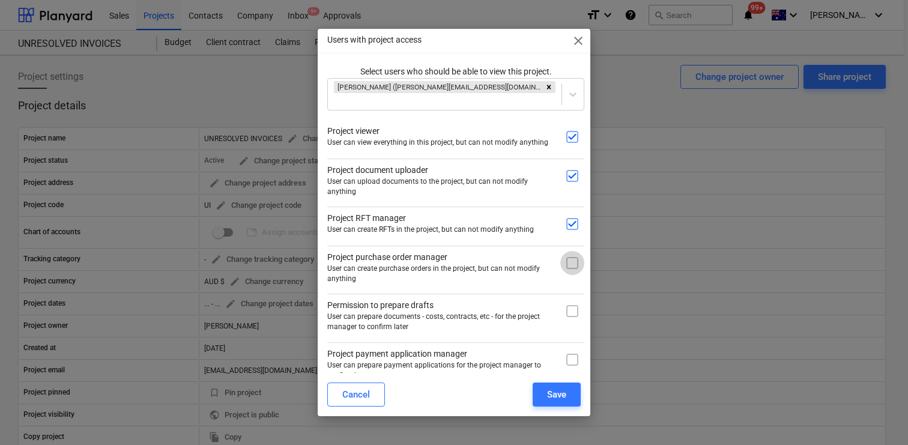
checkbox input "true"
click at [565, 307] on input "checkbox" at bounding box center [572, 311] width 24 height 24
checkbox input "true"
click at [564, 357] on input "checkbox" at bounding box center [572, 360] width 24 height 24
checkbox input "true"
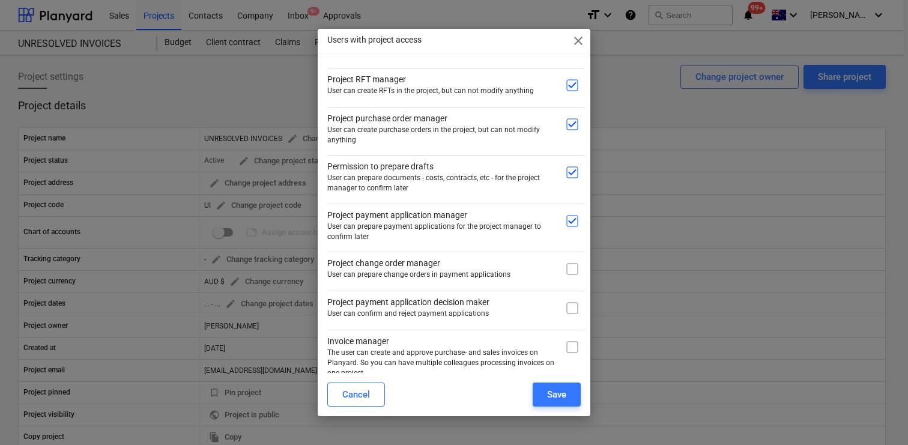
scroll to position [145, 0]
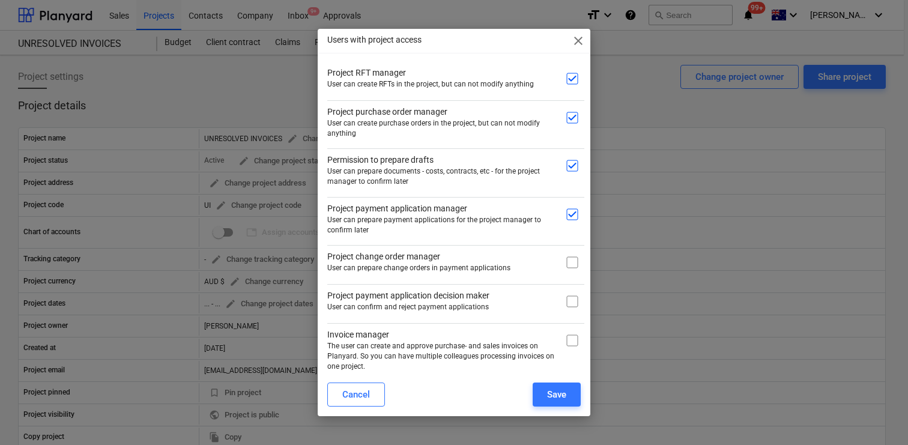
drag, startPoint x: 563, startPoint y: 249, endPoint x: 565, endPoint y: 258, distance: 9.2
click at [563, 250] on input "checkbox" at bounding box center [572, 262] width 24 height 24
checkbox input "true"
click at [565, 289] on input "checkbox" at bounding box center [572, 301] width 24 height 24
checkbox input "true"
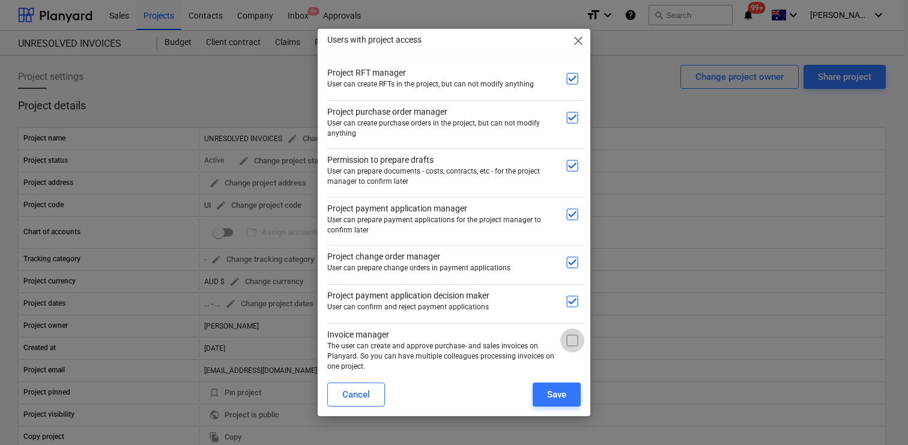
click at [563, 332] on input "checkbox" at bounding box center [572, 341] width 24 height 24
checkbox input "true"
click at [557, 390] on div "Save" at bounding box center [556, 395] width 19 height 16
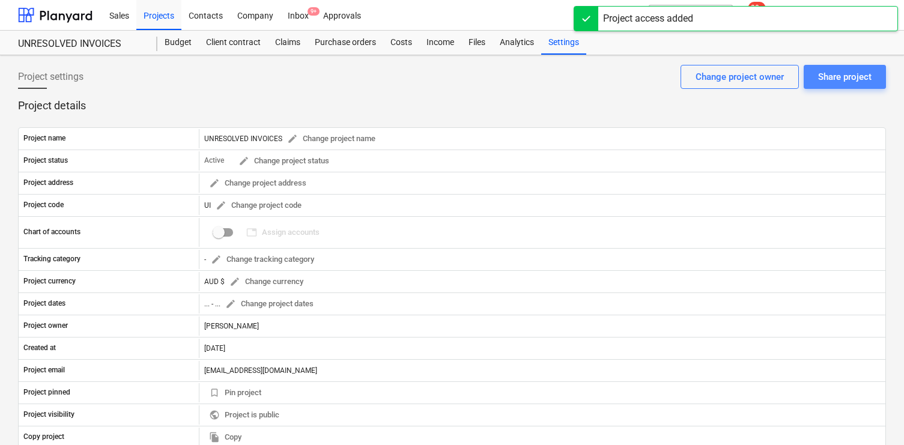
click at [851, 77] on div "Share project" at bounding box center [844, 77] width 53 height 16
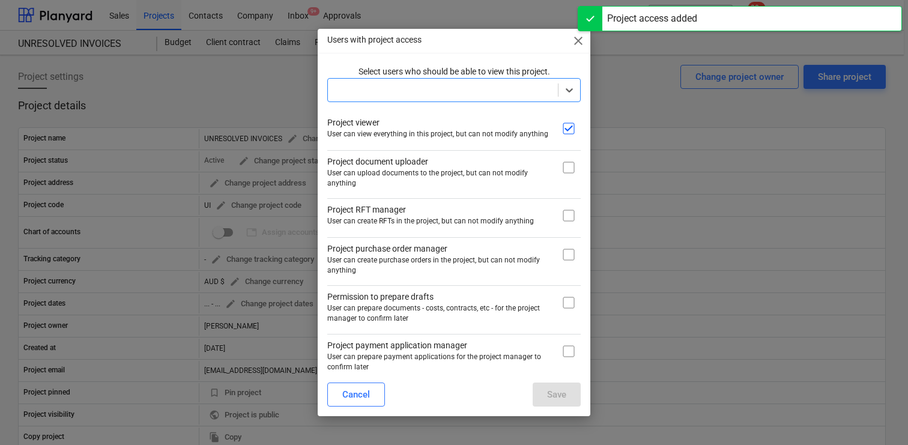
click at [480, 92] on div at bounding box center [443, 90] width 218 height 12
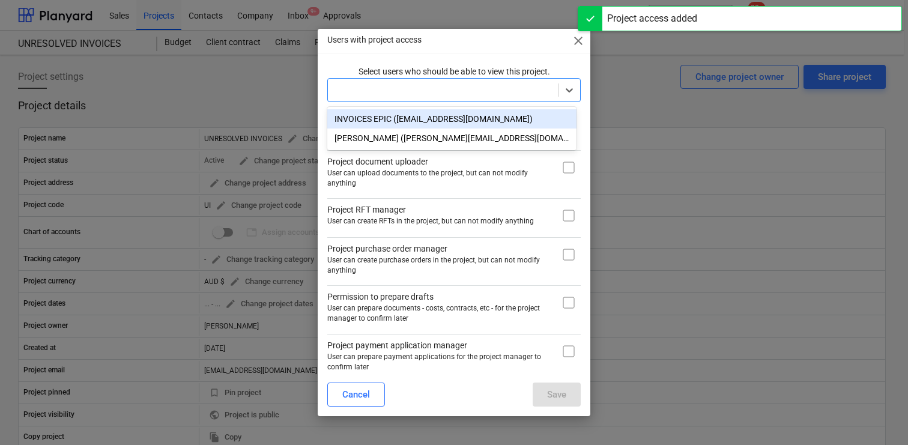
drag, startPoint x: 468, startPoint y: 119, endPoint x: 496, endPoint y: 131, distance: 30.7
click at [468, 119] on div "INVOICES EPIC (invoices@epicbuilds.com.au)" at bounding box center [451, 118] width 249 height 19
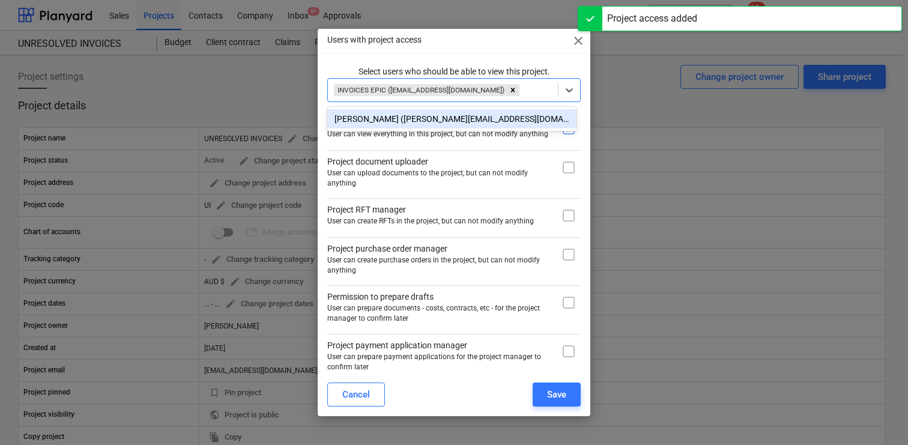
click at [518, 118] on div "Andrew Zheng (azheng@epixbuild.com.au)" at bounding box center [451, 118] width 249 height 19
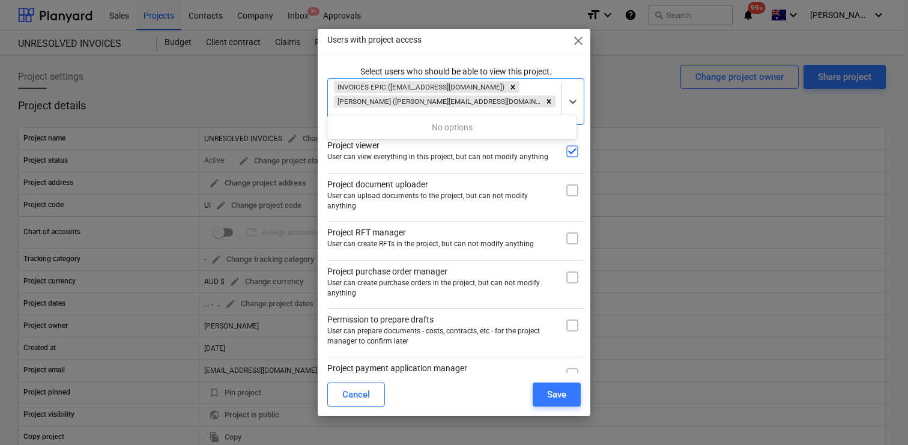
drag, startPoint x: 553, startPoint y: 151, endPoint x: 561, endPoint y: 171, distance: 21.5
click at [553, 152] on div "Select users who should be able to view this project. option Andrew Zheng (azhe…" at bounding box center [453, 298] width 253 height 467
click at [562, 178] on input "checkbox" at bounding box center [572, 190] width 24 height 24
checkbox input "true"
click at [566, 226] on input "checkbox" at bounding box center [572, 238] width 24 height 24
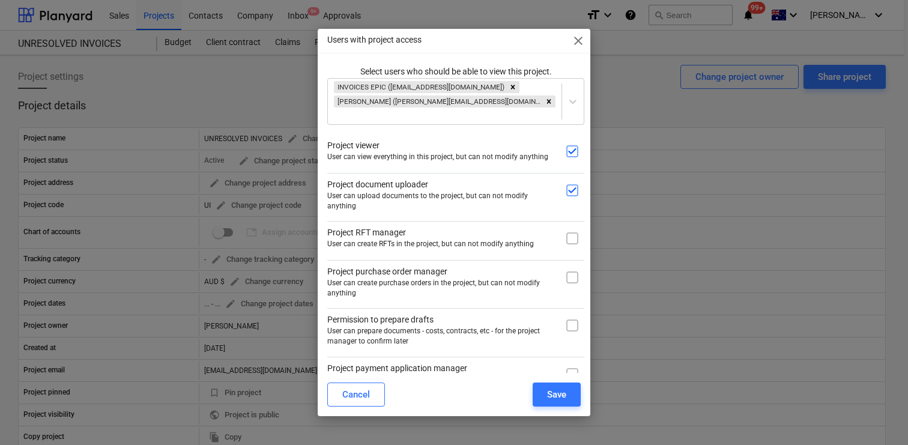
checkbox input "true"
click at [565, 266] on input "checkbox" at bounding box center [572, 277] width 24 height 24
checkbox input "true"
click at [563, 317] on input "checkbox" at bounding box center [572, 326] width 24 height 24
checkbox input "true"
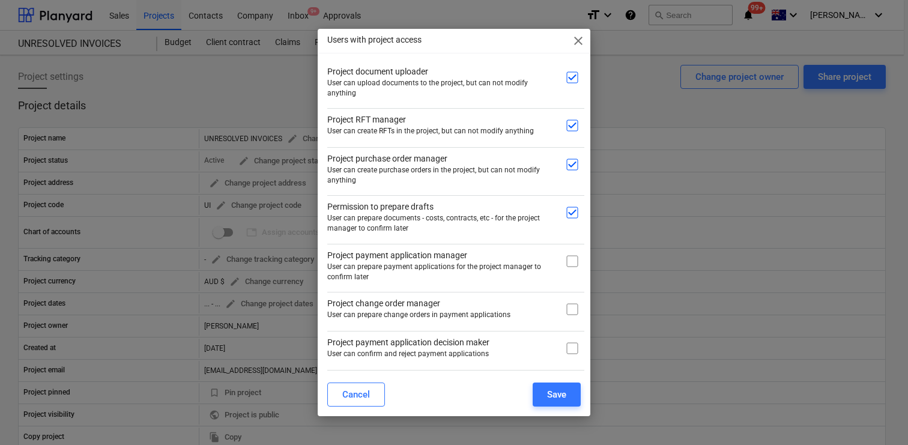
scroll to position [114, 0]
drag, startPoint x: 571, startPoint y: 241, endPoint x: 569, endPoint y: 251, distance: 10.4
click at [571, 248] on input "checkbox" at bounding box center [572, 260] width 24 height 24
checkbox input "true"
click at [567, 298] on input "checkbox" at bounding box center [572, 308] width 24 height 24
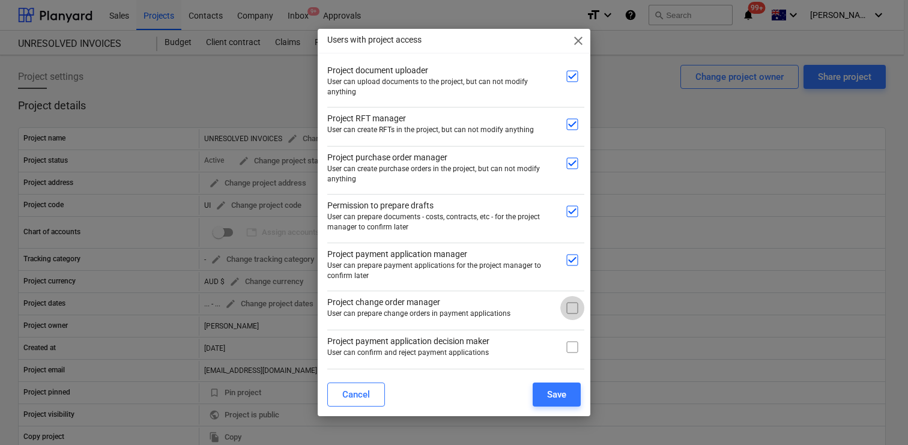
checkbox input "true"
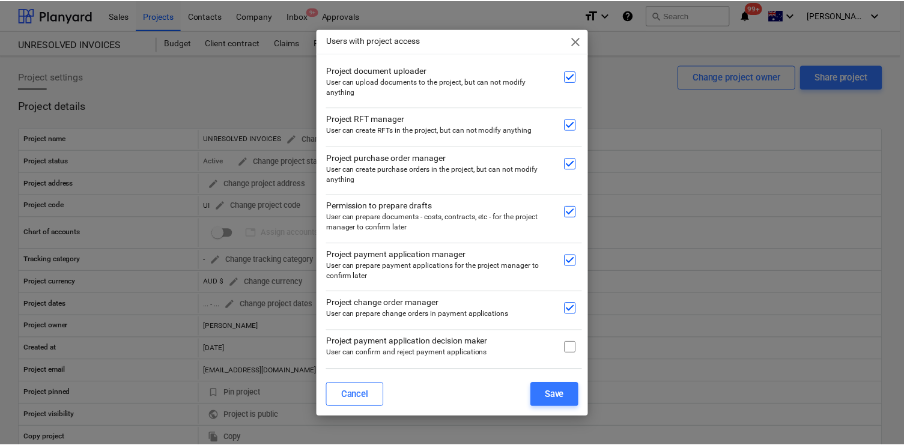
scroll to position [154, 0]
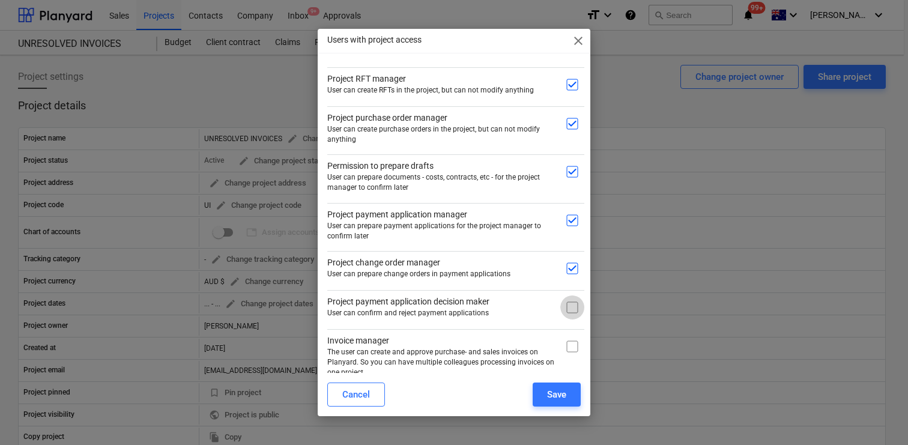
click at [565, 295] on input "checkbox" at bounding box center [572, 307] width 24 height 24
checkbox input "true"
drag, startPoint x: 567, startPoint y: 342, endPoint x: 560, endPoint y: 363, distance: 22.8
click at [567, 342] on input "checkbox" at bounding box center [572, 347] width 24 height 24
checkbox input "true"
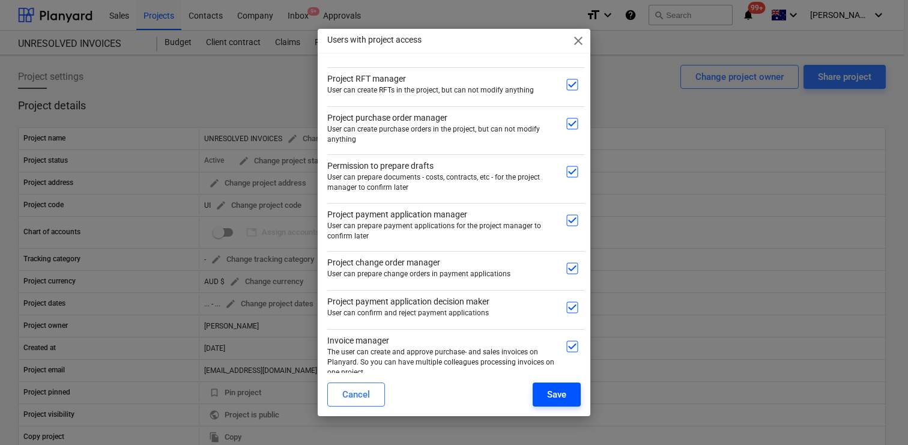
click at [541, 386] on button "Save" at bounding box center [557, 395] width 48 height 24
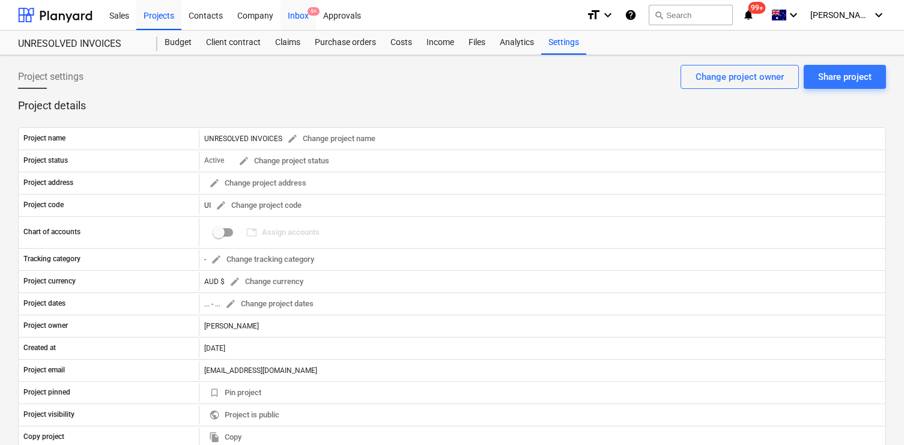
click at [299, 18] on div "Inbox 9+" at bounding box center [297, 14] width 35 height 31
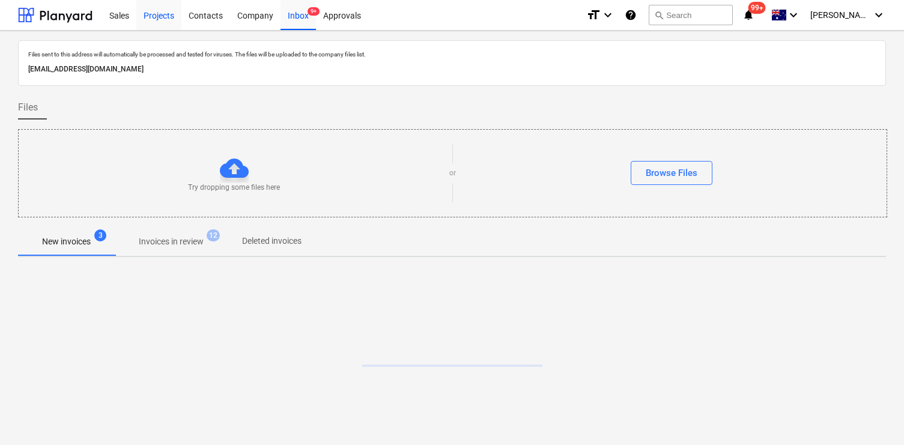
click at [152, 22] on div "Projects" at bounding box center [158, 14] width 45 height 31
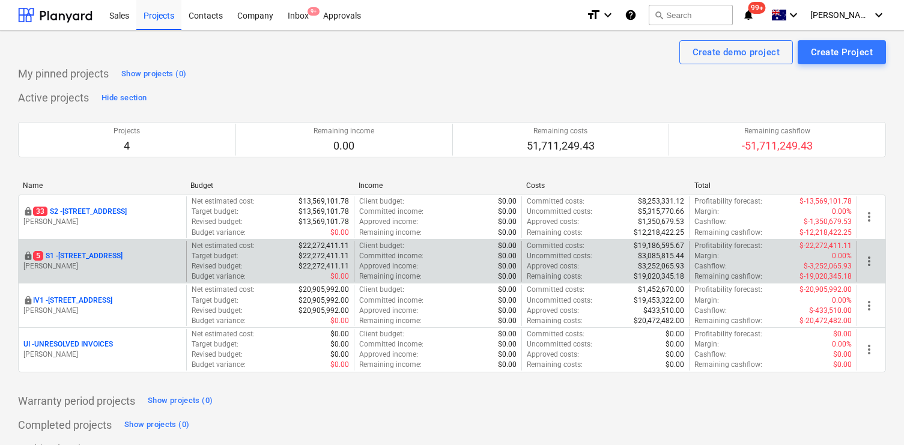
click at [94, 256] on p "5 S1 - 248 Bay Rd, Sandringham" at bounding box center [77, 256] width 89 height 10
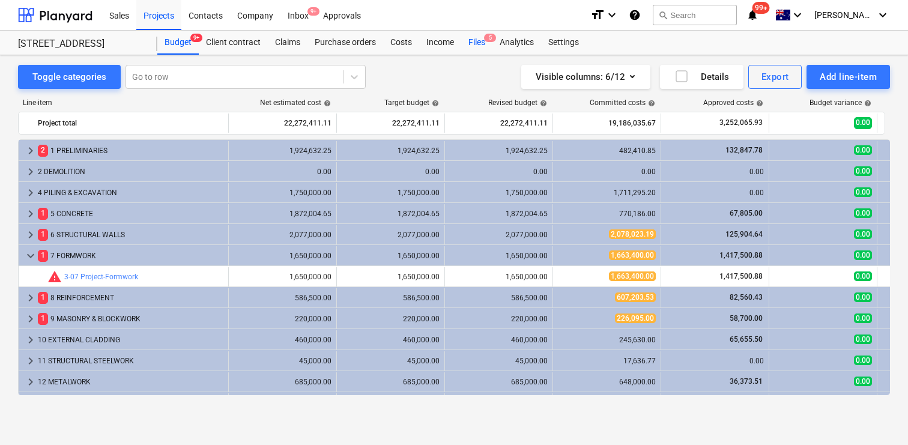
click at [482, 45] on div "Files 5" at bounding box center [476, 43] width 31 height 24
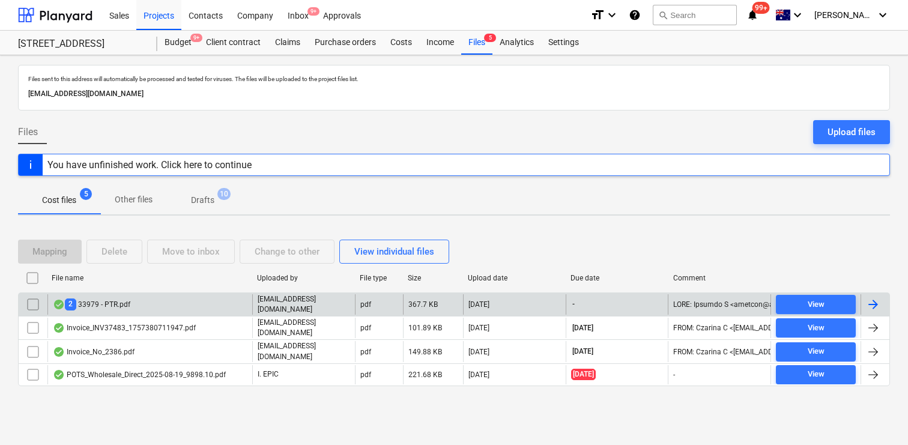
click at [190, 302] on div "2 33979 - PTR.pdf" at bounding box center [149, 304] width 205 height 20
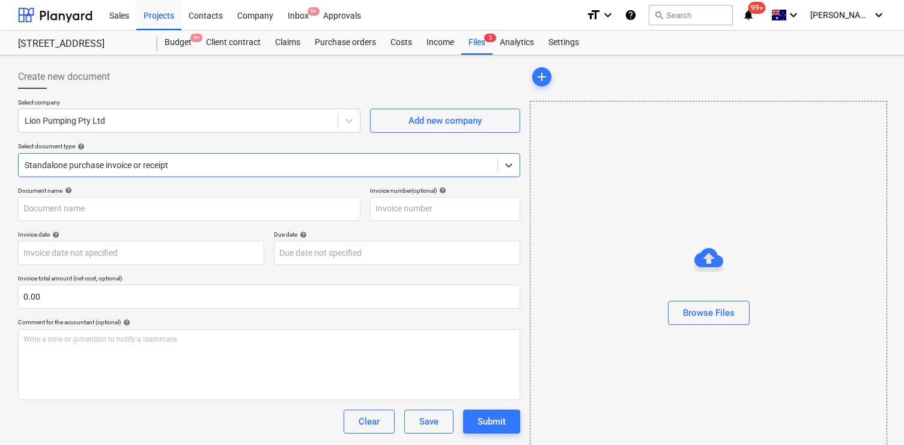
type input "33979"
type input "[DATE]"
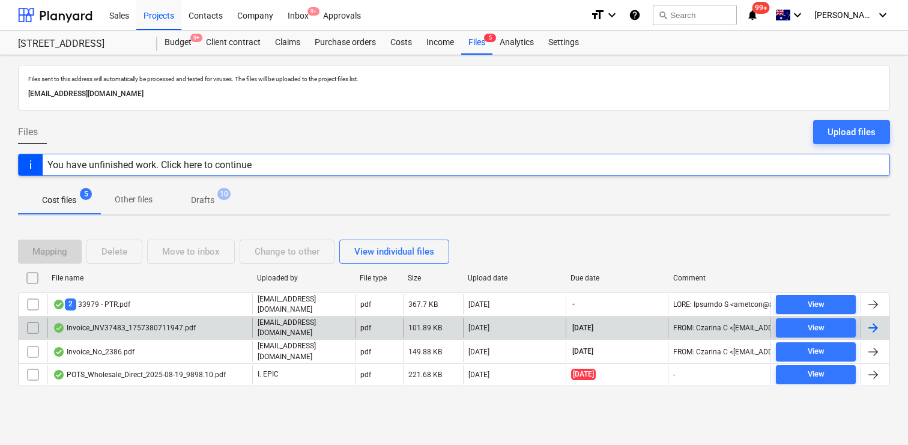
click at [198, 326] on div "Invoice_INV37483_1757380711947.pdf" at bounding box center [149, 328] width 205 height 20
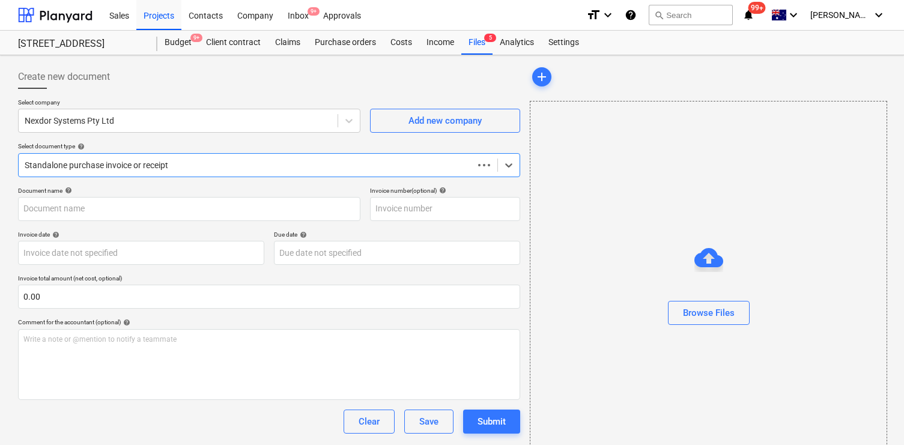
type input "INV37483"
type input "[DATE]"
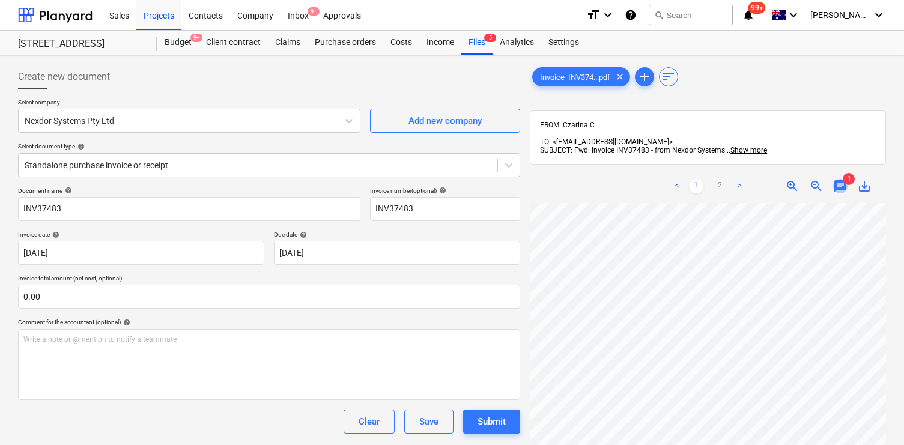
click at [836, 179] on span "chat" at bounding box center [840, 186] width 14 height 14
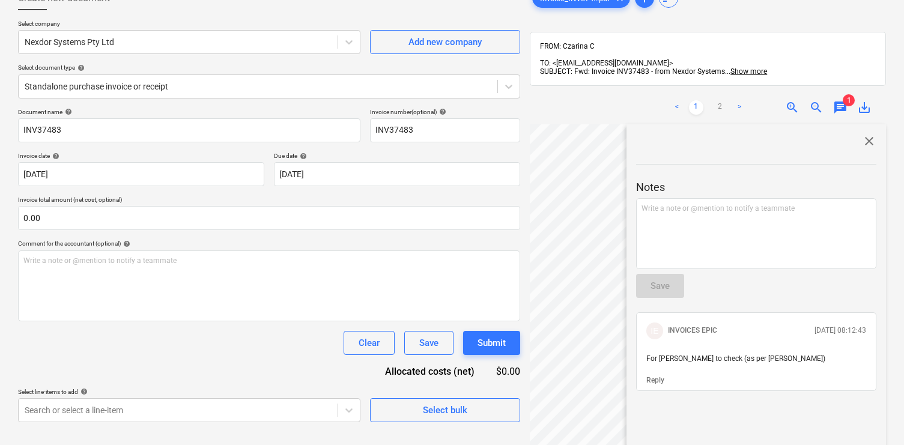
scroll to position [79, 0]
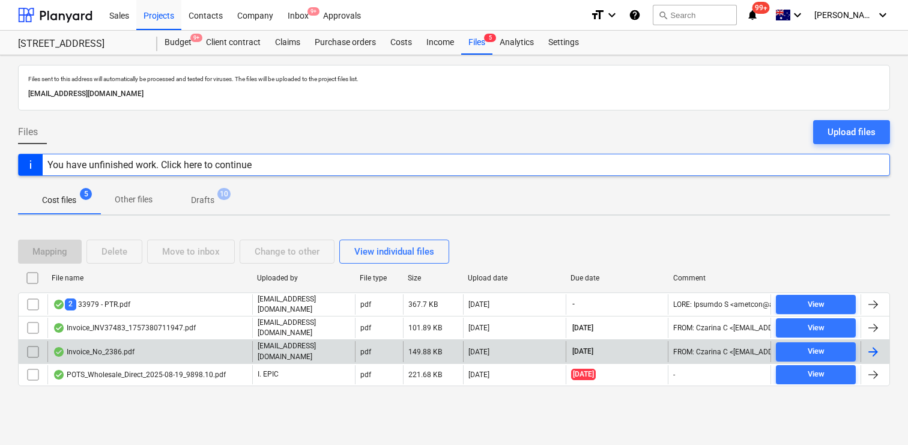
click at [119, 347] on div "Invoice_No_2386.pdf" at bounding box center [94, 352] width 82 height 10
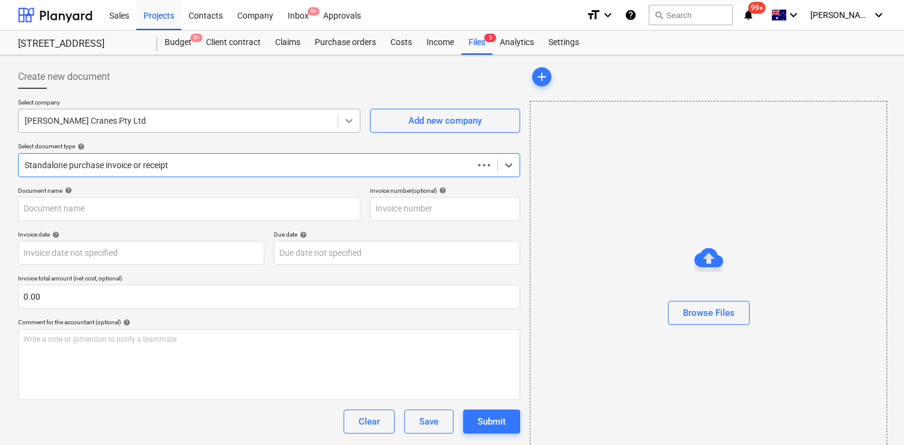
type input "2386"
type input "25 Aug 2025"
type input "[DATE]"
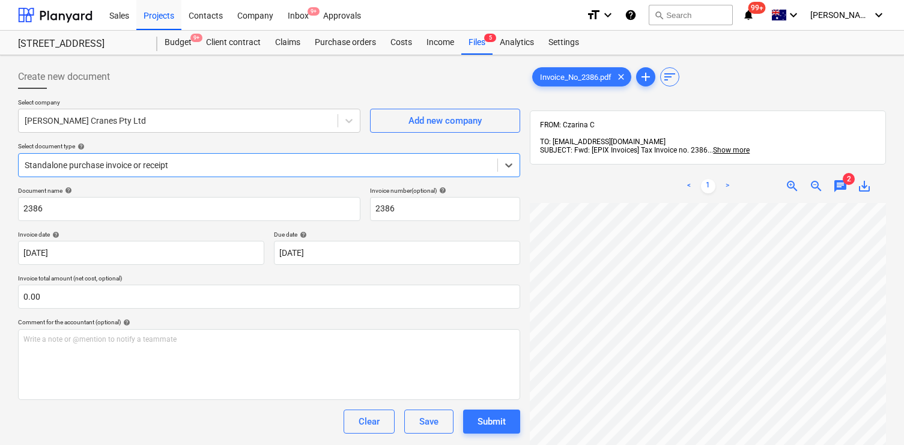
click at [843, 179] on span "chat" at bounding box center [840, 186] width 14 height 14
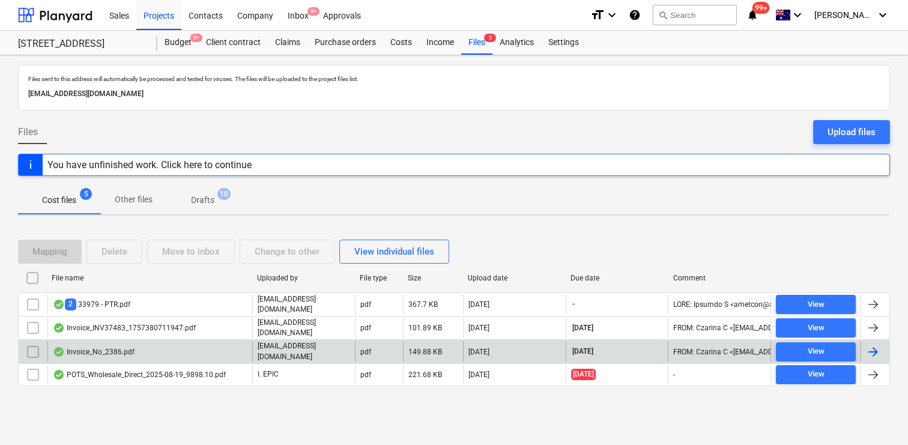
click at [31, 350] on input "checkbox" at bounding box center [32, 351] width 19 height 19
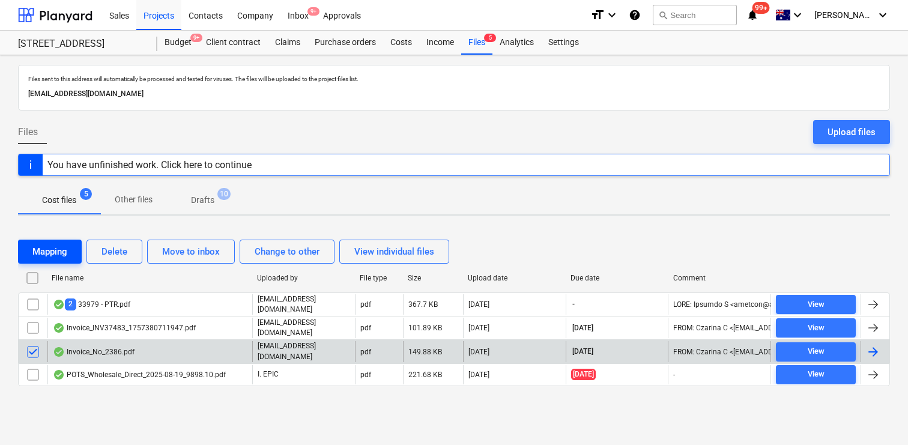
click at [53, 254] on div "Mapping" at bounding box center [49, 252] width 35 height 16
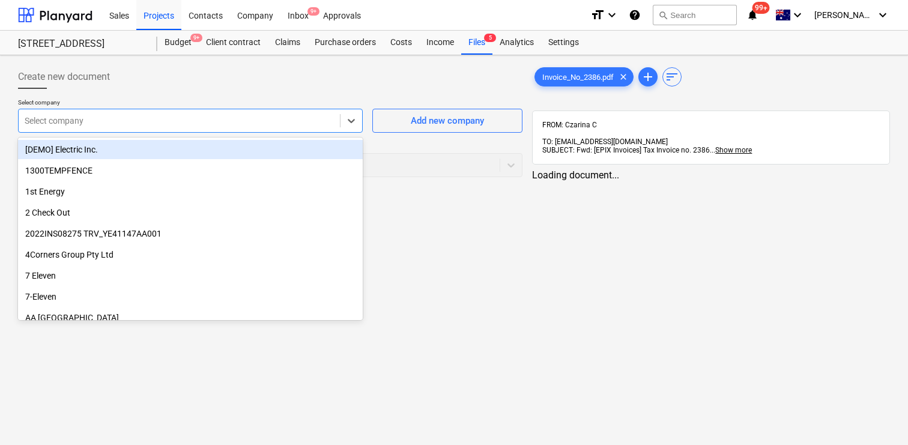
click at [191, 122] on div at bounding box center [179, 121] width 309 height 12
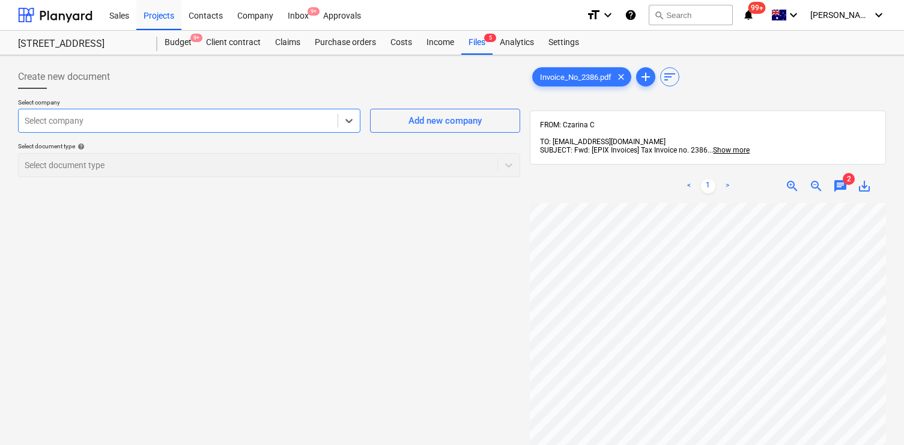
click at [191, 122] on div at bounding box center [178, 121] width 307 height 12
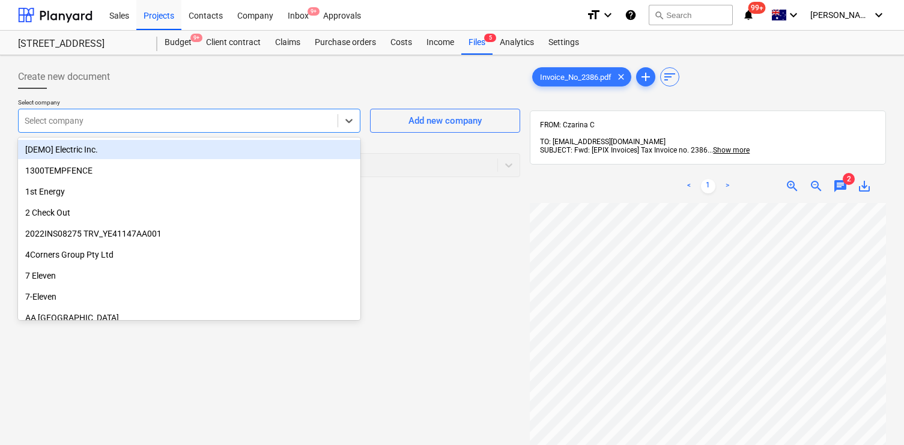
click at [172, 118] on div at bounding box center [178, 121] width 307 height 12
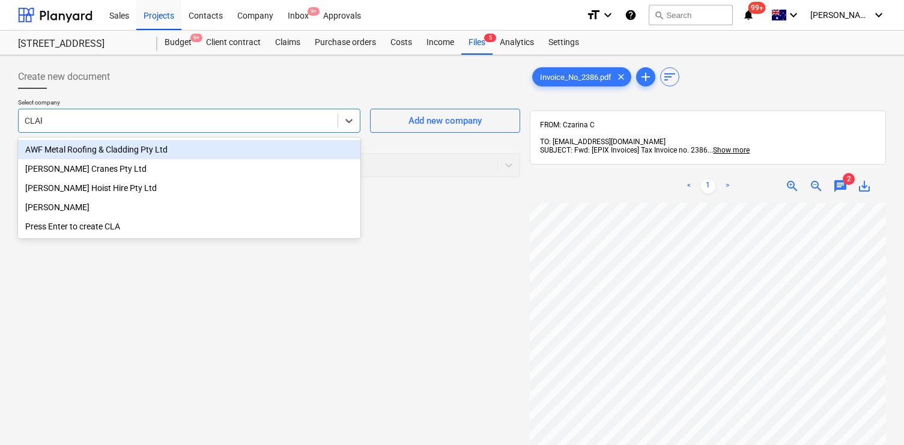
type input "CLARK"
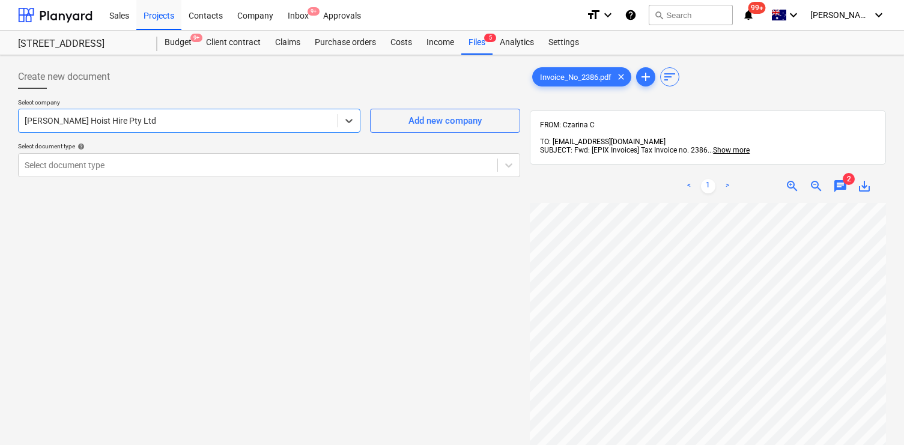
scroll to position [98, 0]
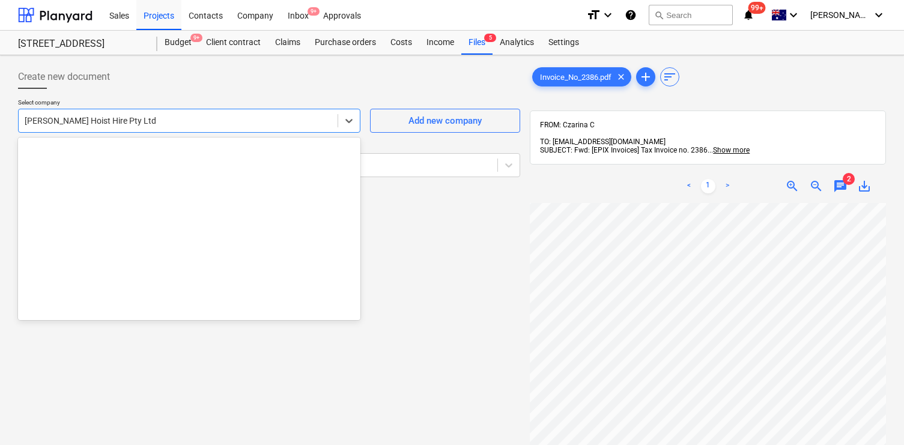
click at [189, 115] on div at bounding box center [178, 121] width 307 height 12
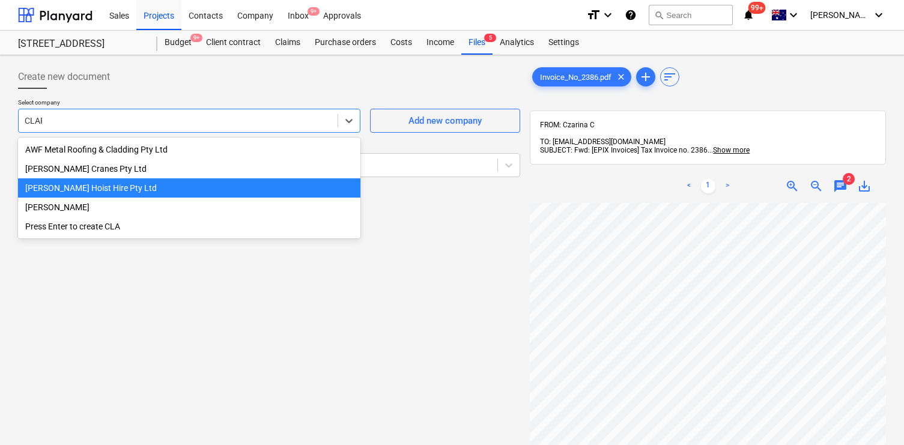
type input "CLARK"
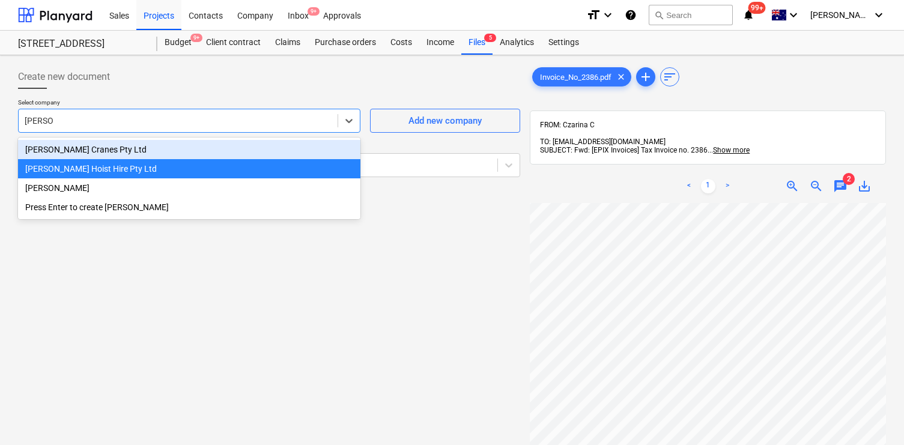
click at [183, 153] on div "Clark Cranes Pty Ltd" at bounding box center [189, 149] width 342 height 19
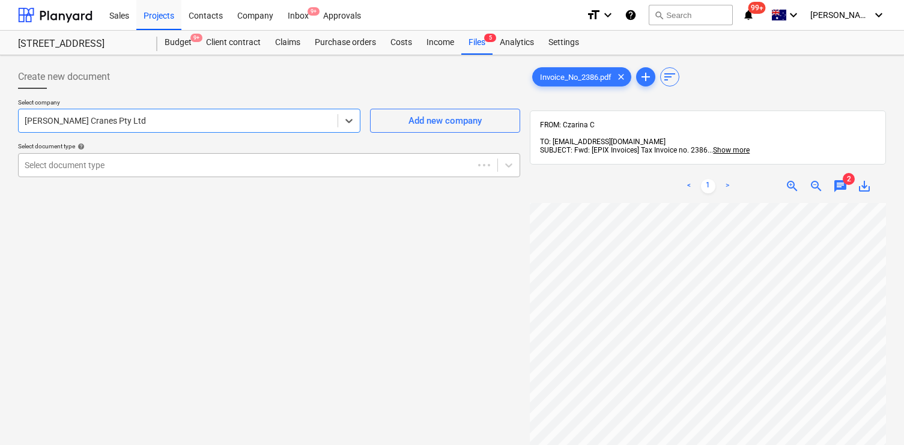
click at [184, 165] on div at bounding box center [246, 165] width 443 height 12
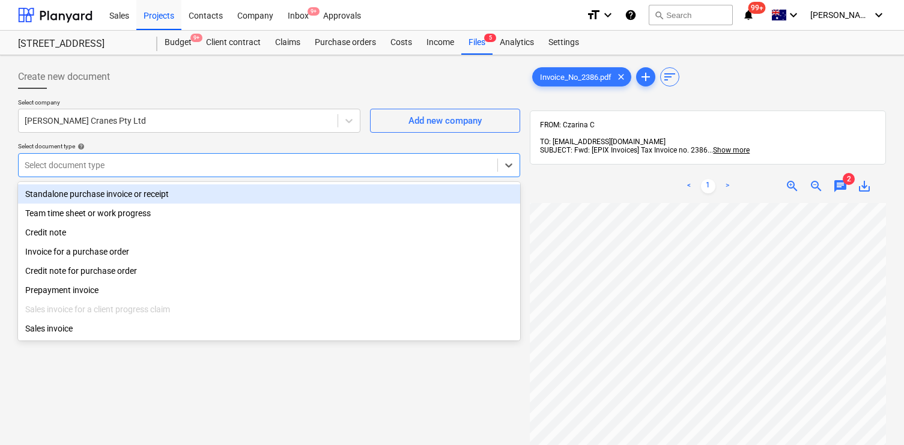
click at [181, 190] on div "Standalone purchase invoice or receipt" at bounding box center [269, 193] width 502 height 19
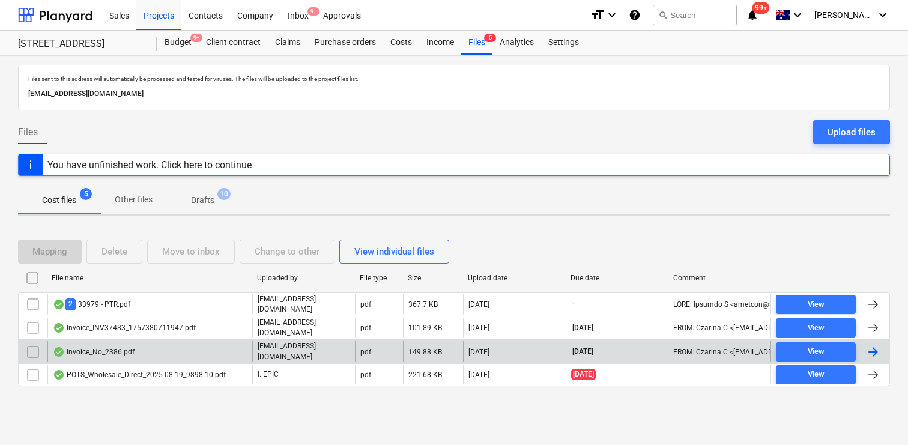
click at [34, 347] on input "checkbox" at bounding box center [32, 351] width 19 height 19
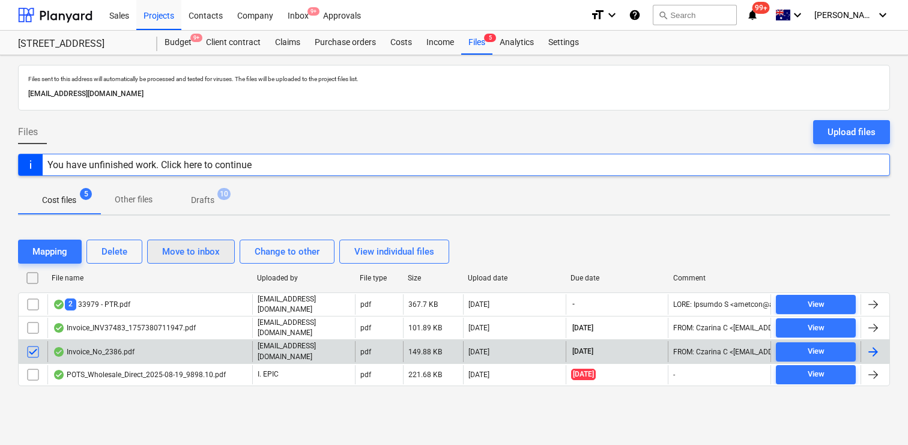
click at [216, 254] on div "Move to inbox" at bounding box center [191, 252] width 58 height 16
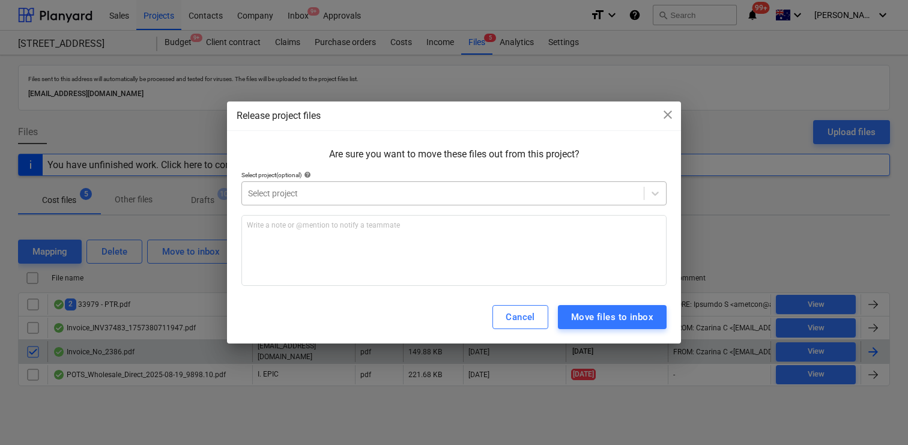
click at [337, 195] on div at bounding box center [443, 193] width 390 height 12
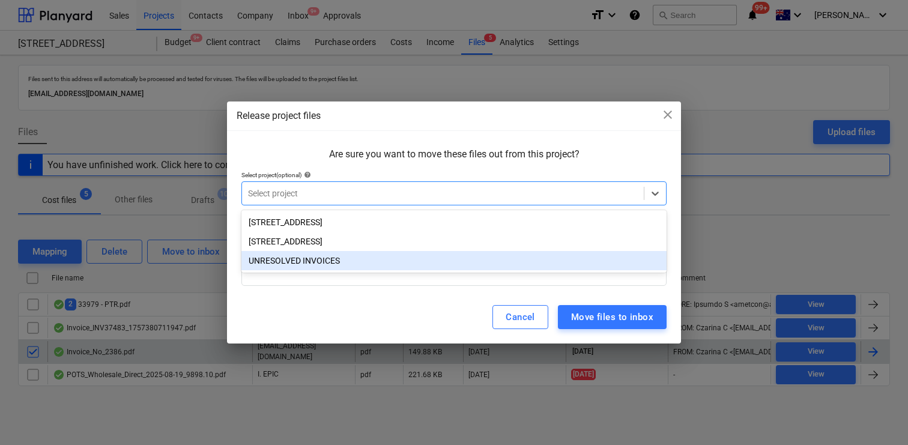
click at [318, 258] on div "UNRESOLVED INVOICES" at bounding box center [453, 260] width 425 height 19
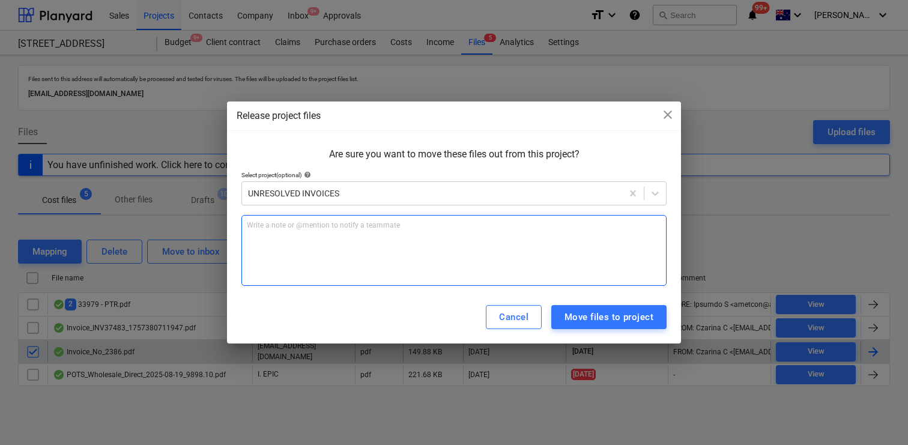
click at [521, 263] on div "Write a note or @mention to notify a teammate ﻿" at bounding box center [453, 250] width 425 height 71
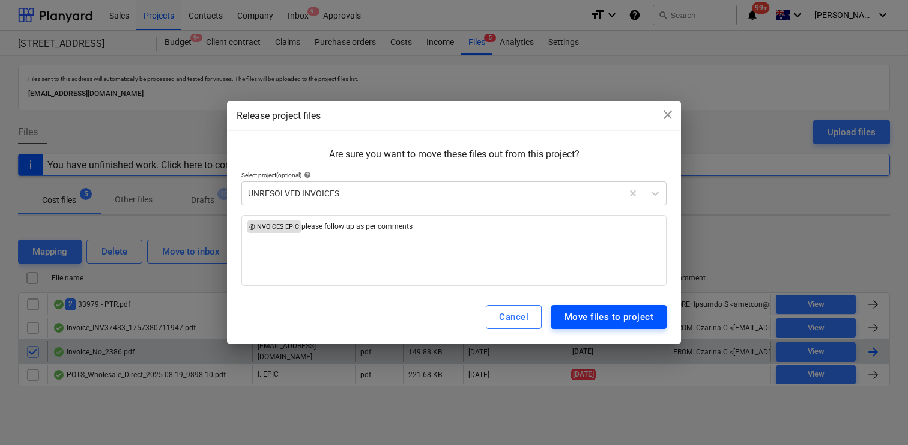
click at [610, 318] on div "Move files to project" at bounding box center [609, 317] width 89 height 16
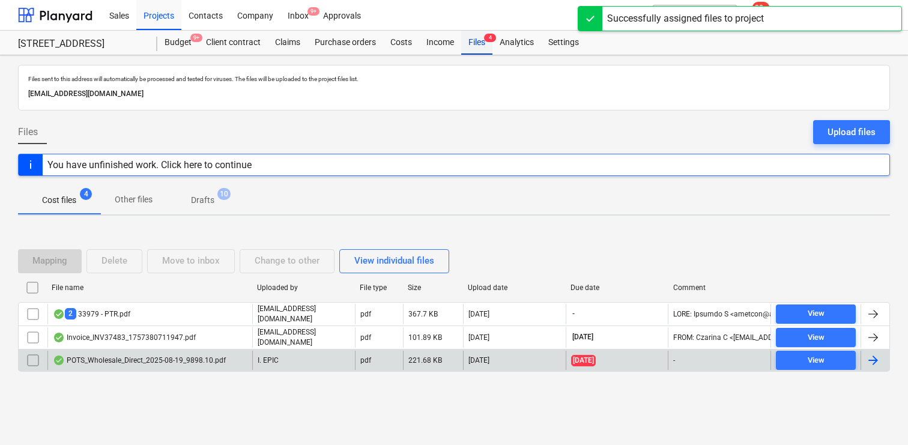
click at [484, 37] on div "Files 4" at bounding box center [476, 43] width 31 height 24
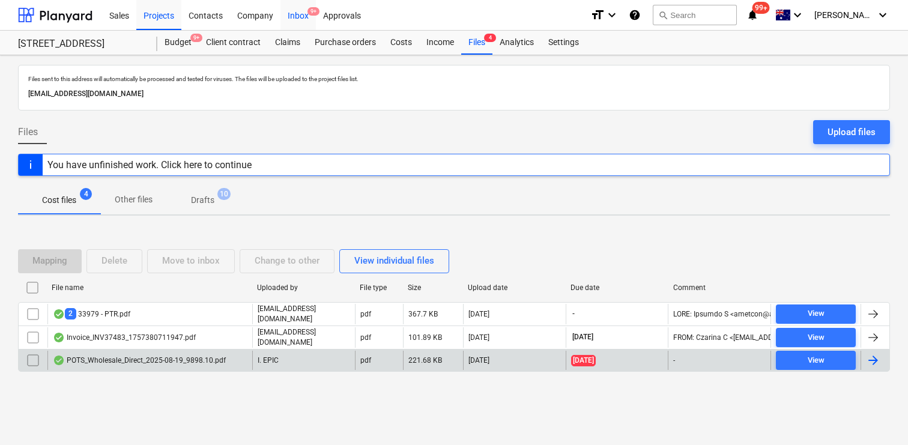
click at [297, 14] on div "Inbox 9+" at bounding box center [297, 14] width 35 height 31
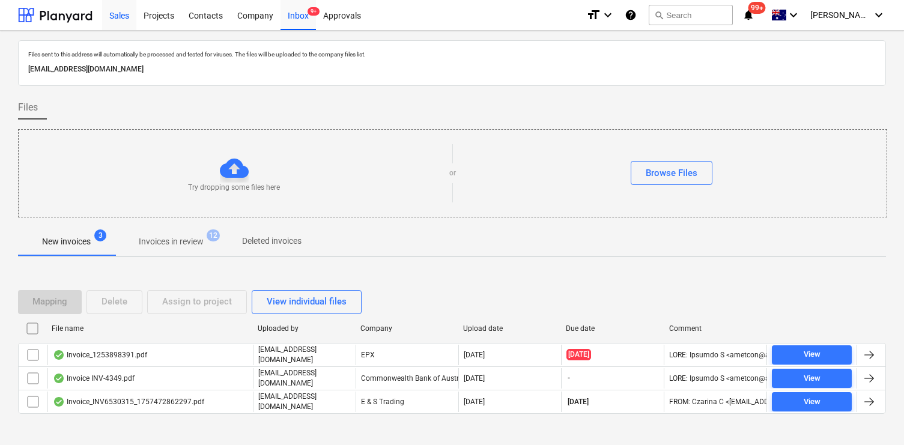
click at [128, 16] on div "Sales" at bounding box center [119, 14] width 34 height 31
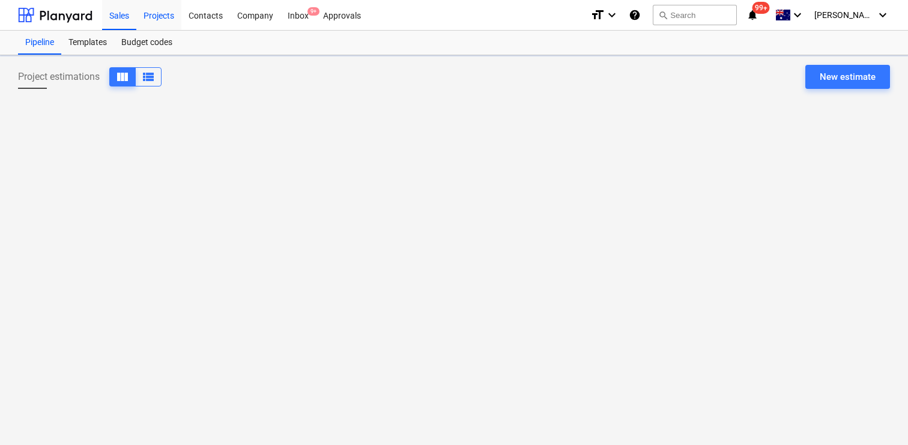
click at [165, 17] on div "Projects" at bounding box center [158, 14] width 45 height 31
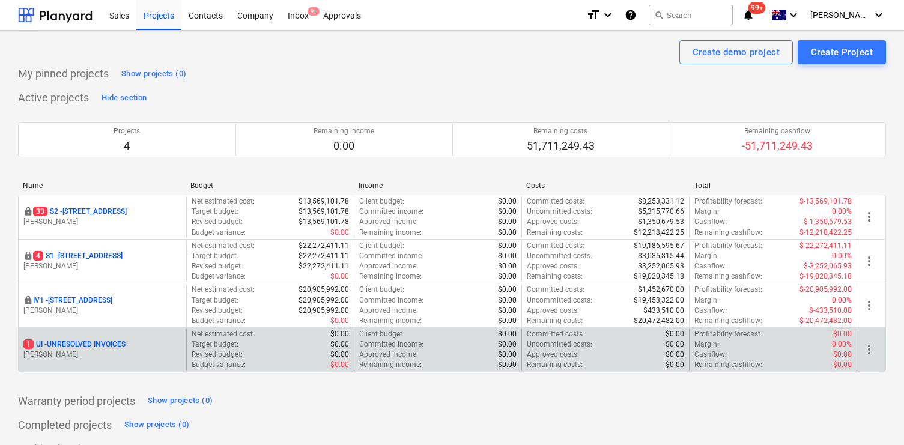
click at [99, 347] on p "1 UI - UNRESOLVED INVOICES" at bounding box center [74, 344] width 102 height 10
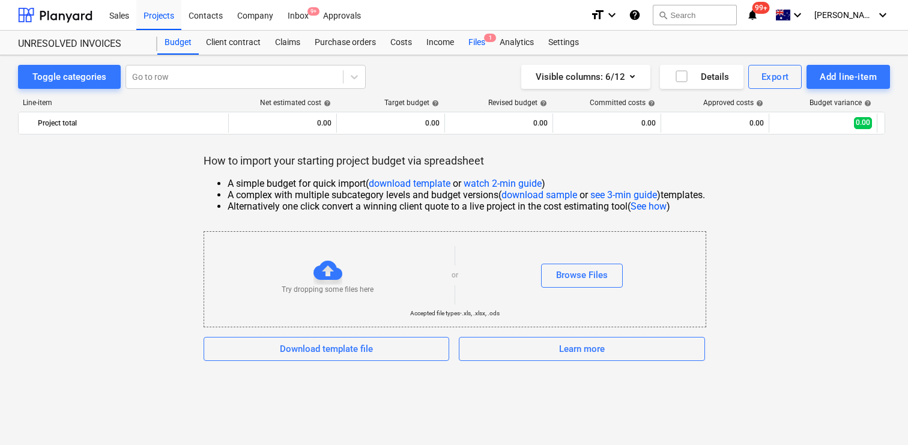
click at [477, 32] on div "Files 1" at bounding box center [476, 43] width 31 height 24
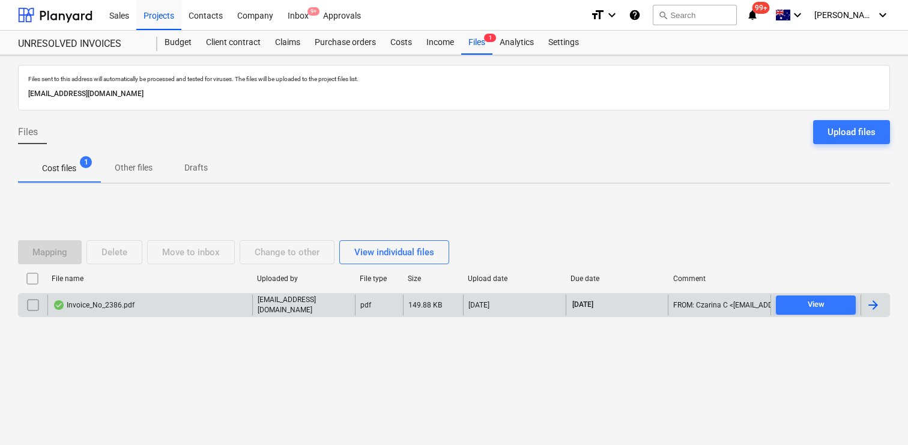
click at [205, 311] on div "Invoice_No_2386.pdf" at bounding box center [149, 305] width 205 height 20
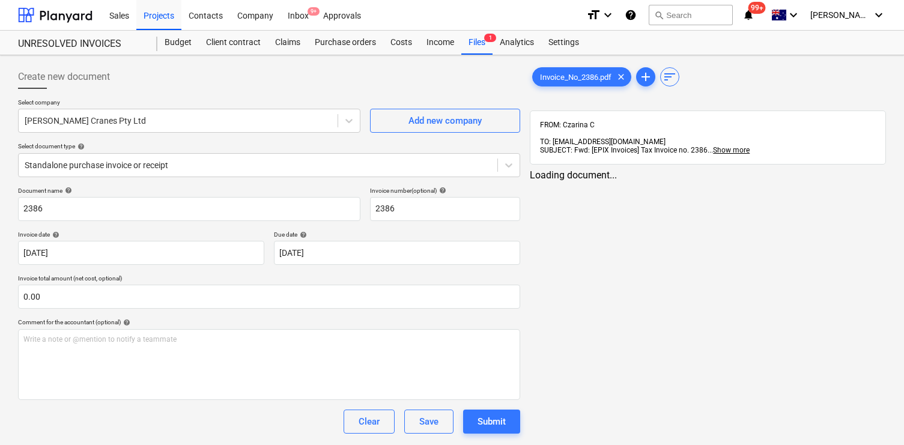
click at [626, 169] on div "Loading document..." at bounding box center [708, 174] width 356 height 11
click at [587, 80] on span "Invoice_No_2386.pdf" at bounding box center [576, 77] width 86 height 9
click at [726, 146] on span "Show more" at bounding box center [731, 150] width 37 height 8
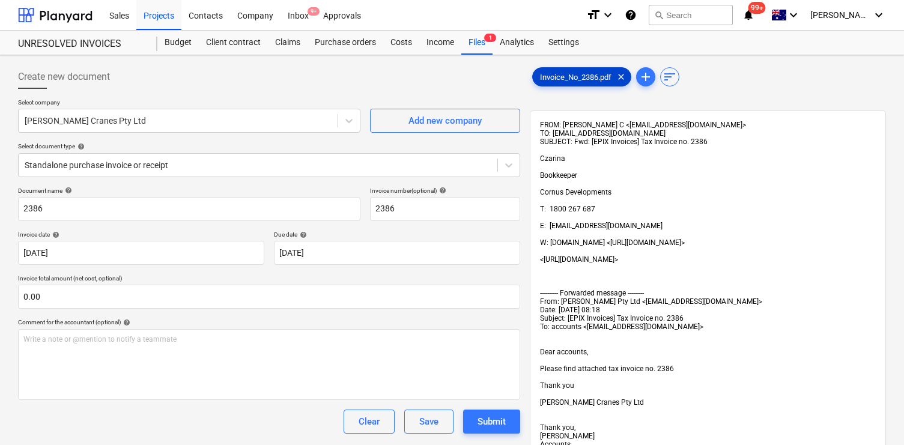
click at [576, 79] on span "Invoice_No_2386.pdf" at bounding box center [576, 77] width 86 height 9
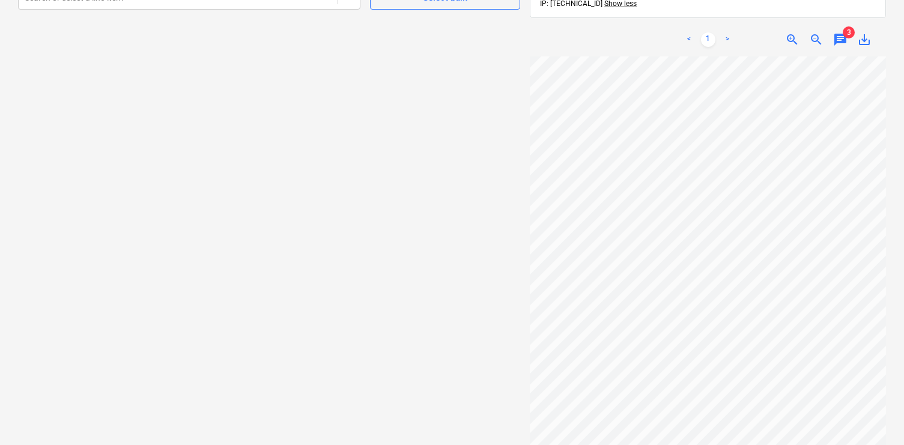
scroll to position [497, 0]
click at [843, 30] on span "3" at bounding box center [849, 27] width 12 height 12
click at [841, 37] on span "chat" at bounding box center [840, 34] width 14 height 14
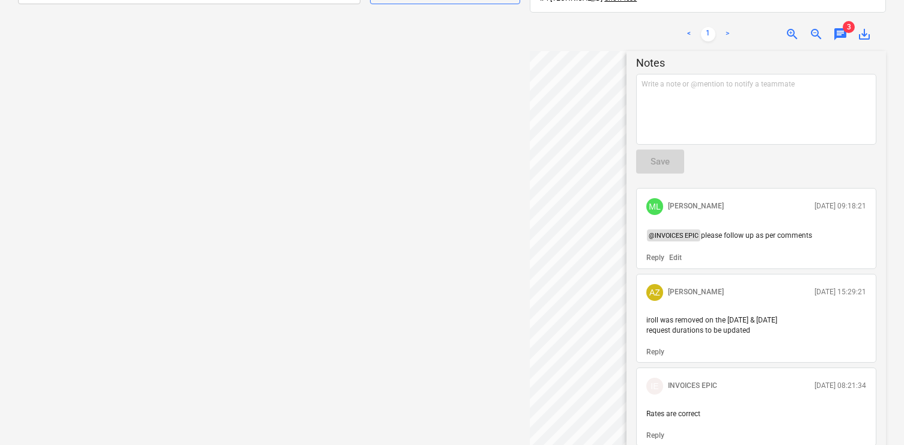
scroll to position [56, 0]
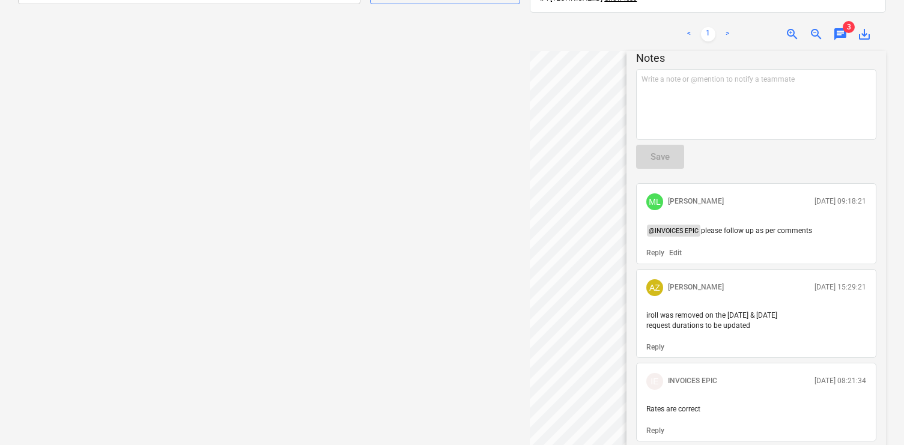
click at [438, 181] on div "Create new document Select company Clark Cranes Pty Ltd Add new company Select …" at bounding box center [269, 15] width 512 height 904
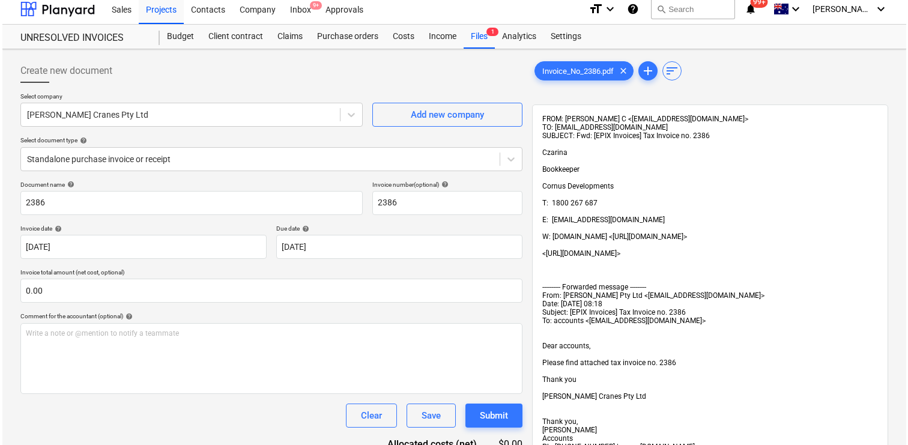
scroll to position [0, 0]
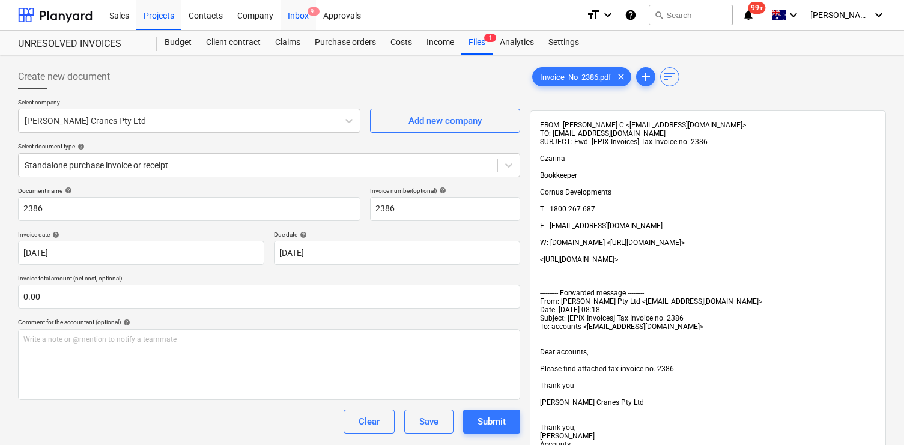
click at [307, 19] on div "Inbox 9+" at bounding box center [297, 14] width 35 height 31
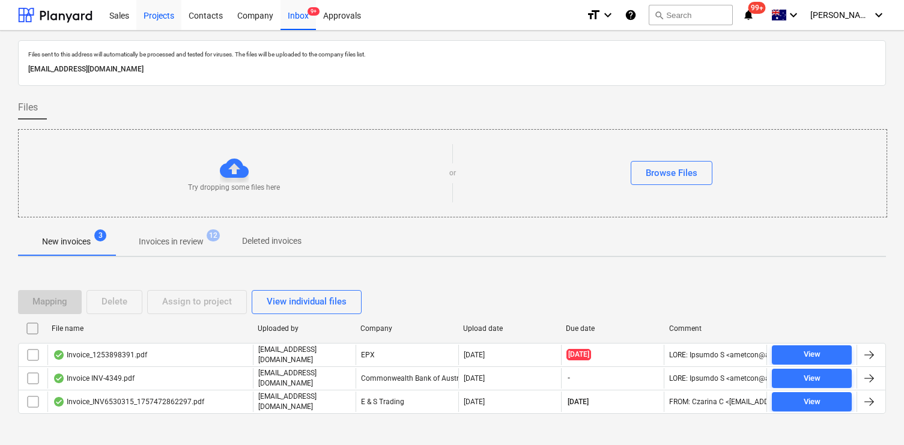
click at [153, 16] on div "Projects" at bounding box center [158, 14] width 45 height 31
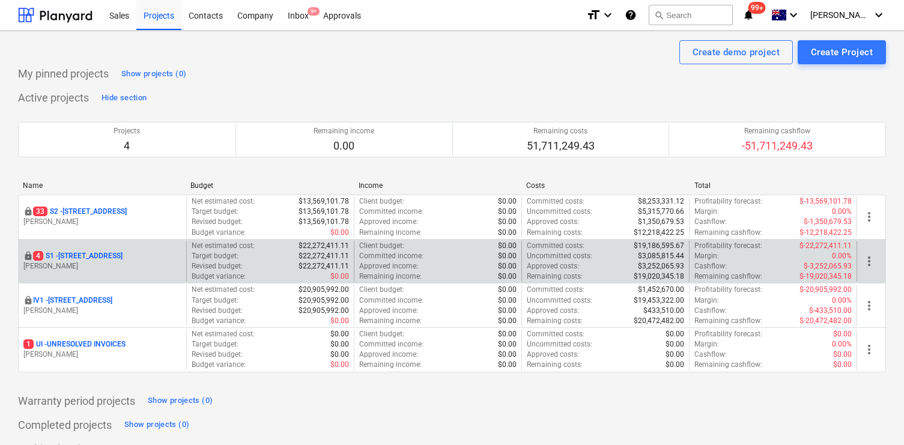
click at [123, 257] on p "4 S1 - 248 Bay Rd, Sandringham" at bounding box center [77, 256] width 89 height 10
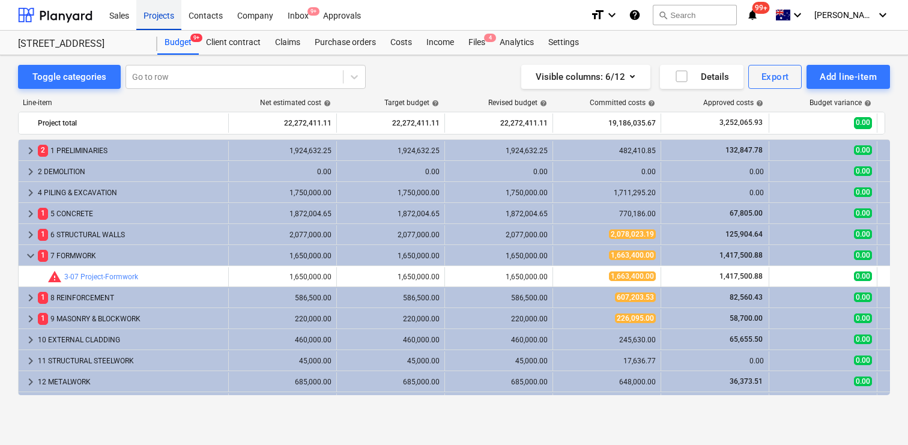
click at [168, 22] on div "Projects" at bounding box center [158, 14] width 45 height 31
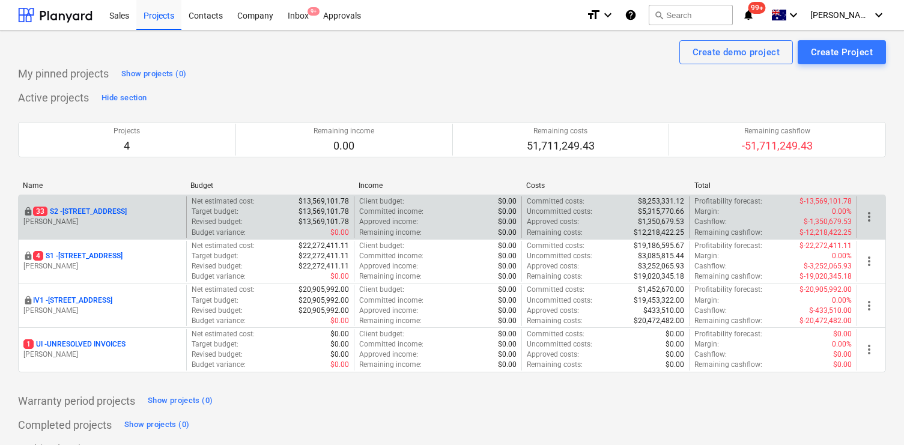
click at [96, 210] on p "33 S2 - 76 Beach Rd, Sandringham" at bounding box center [80, 212] width 94 height 10
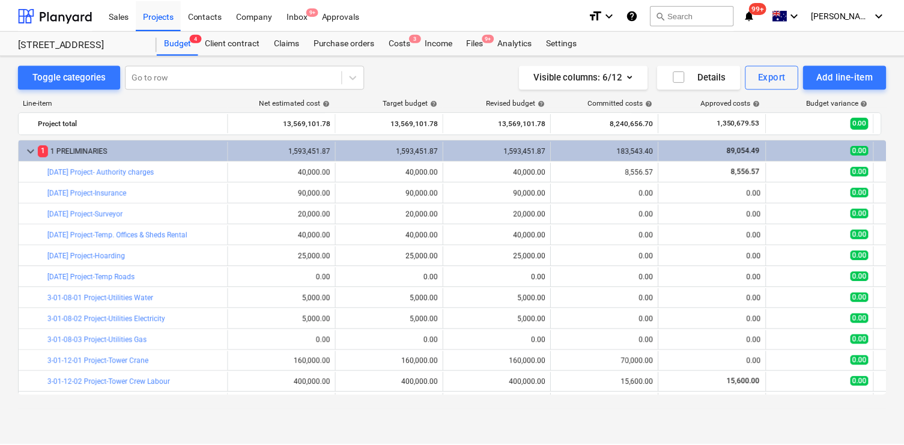
scroll to position [129, 0]
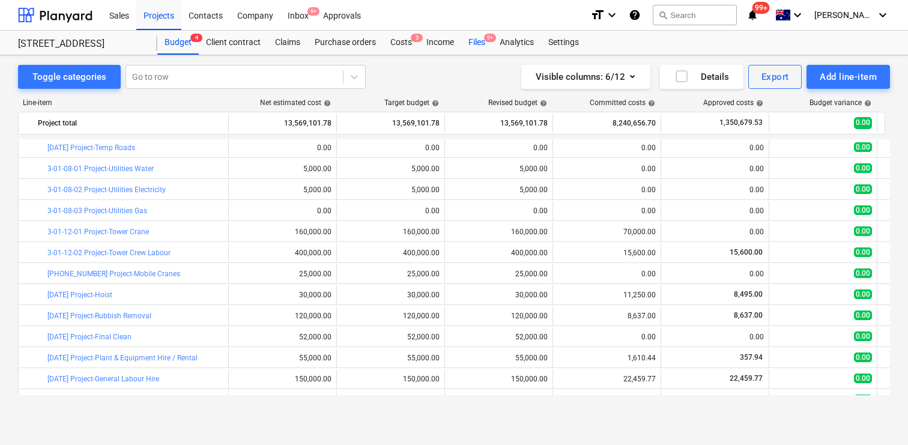
click at [479, 40] on div "Files 9+" at bounding box center [476, 43] width 31 height 24
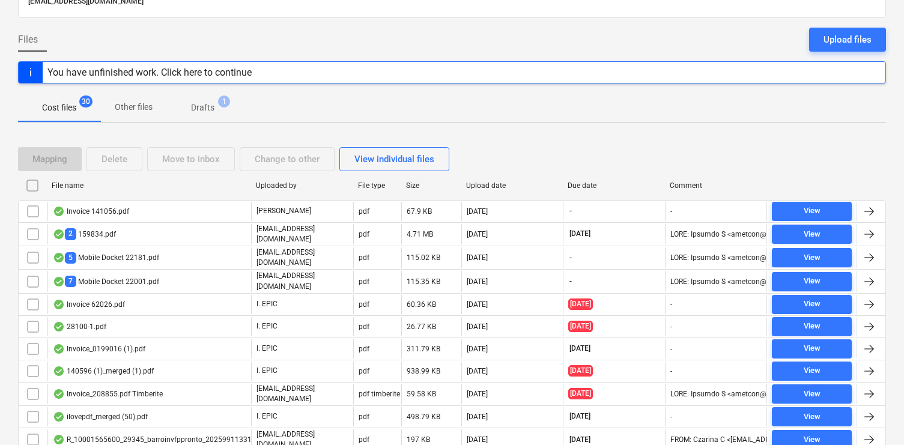
scroll to position [81, 0]
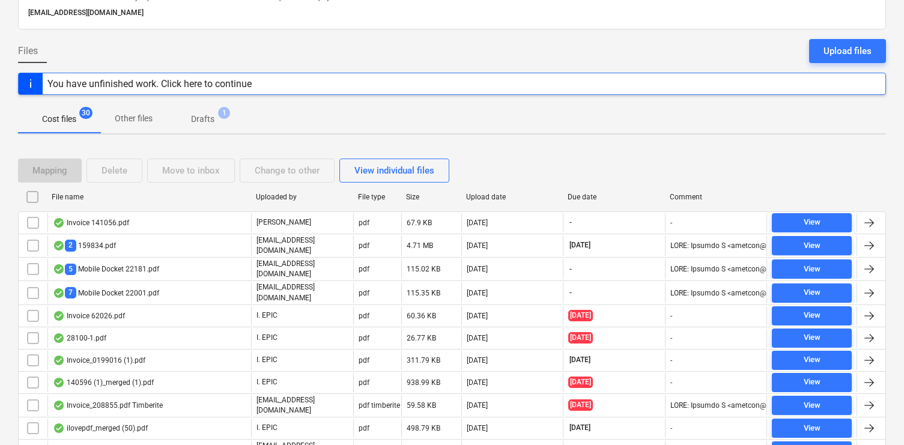
click at [172, 86] on div "You have unfinished work. Click here to continue" at bounding box center [149, 83] width 204 height 11
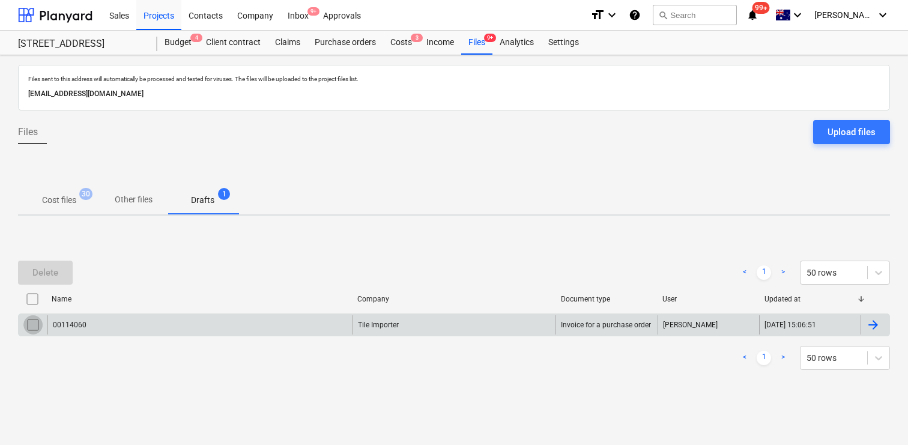
click at [28, 323] on input "checkbox" at bounding box center [32, 324] width 19 height 19
click at [37, 269] on div "Delete" at bounding box center [45, 273] width 26 height 16
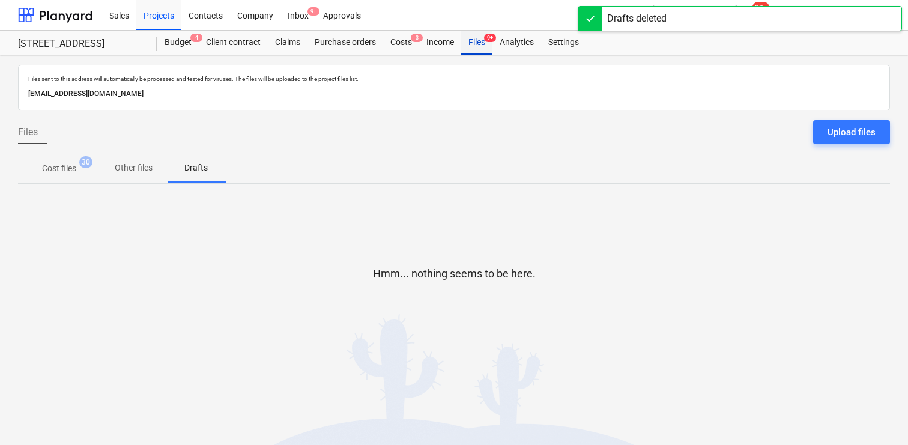
click at [479, 46] on div "Files 9+" at bounding box center [476, 43] width 31 height 24
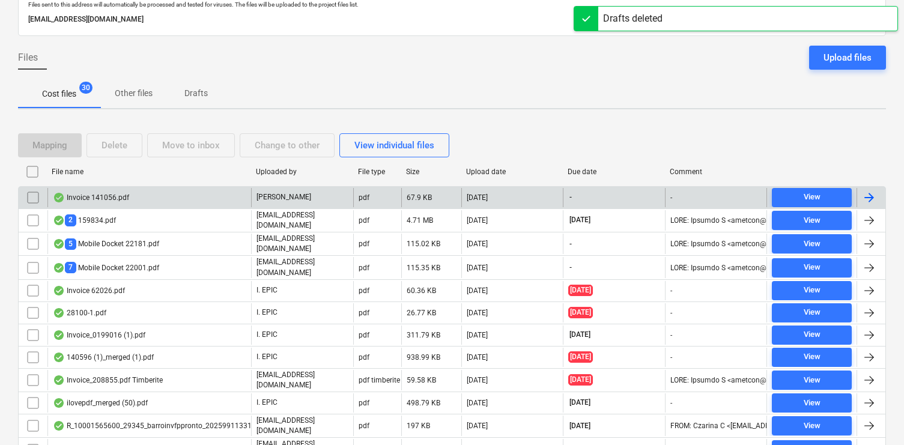
click at [179, 201] on div "Invoice 141056.pdf" at bounding box center [149, 197] width 204 height 19
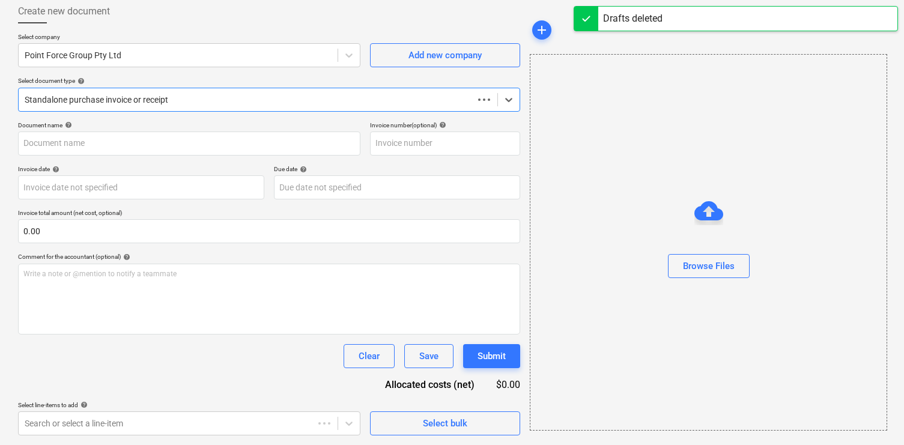
type input "141056"
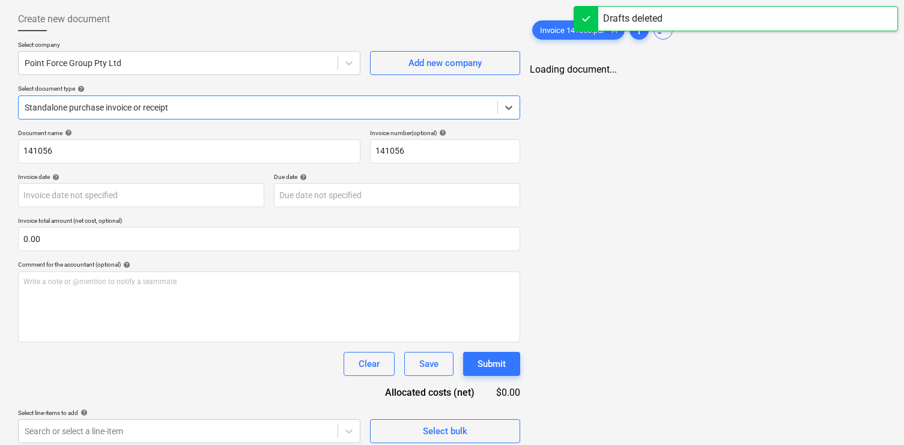
scroll to position [0, 0]
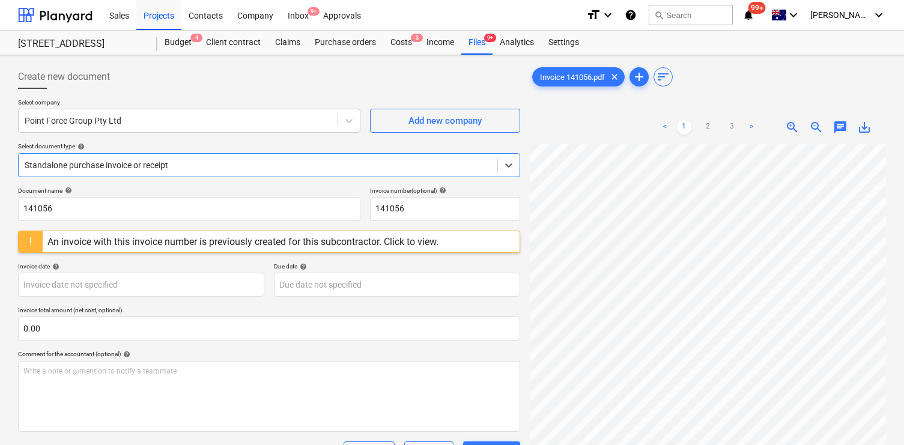
click at [840, 127] on span "chat" at bounding box center [840, 127] width 14 height 14
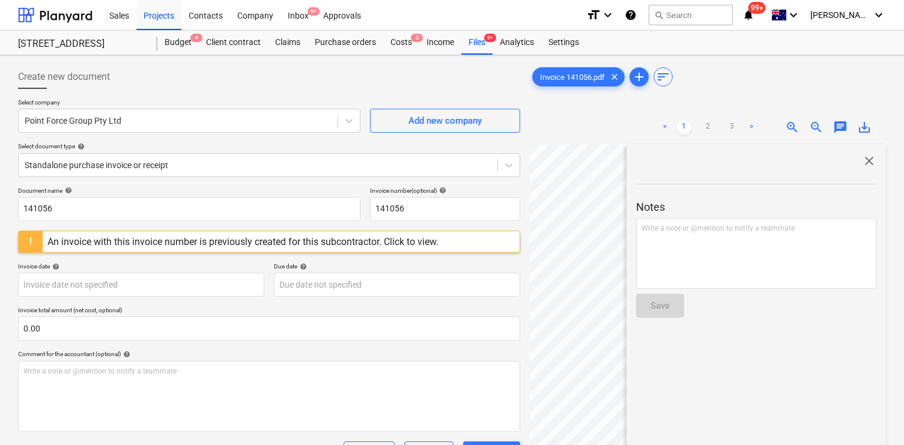
click at [804, 216] on div at bounding box center [756, 216] width 240 height 4
click at [800, 234] on div "Write a note or @mention to notify a teammate ﻿" at bounding box center [756, 253] width 240 height 71
click at [659, 312] on div "Save" at bounding box center [659, 306] width 19 height 16
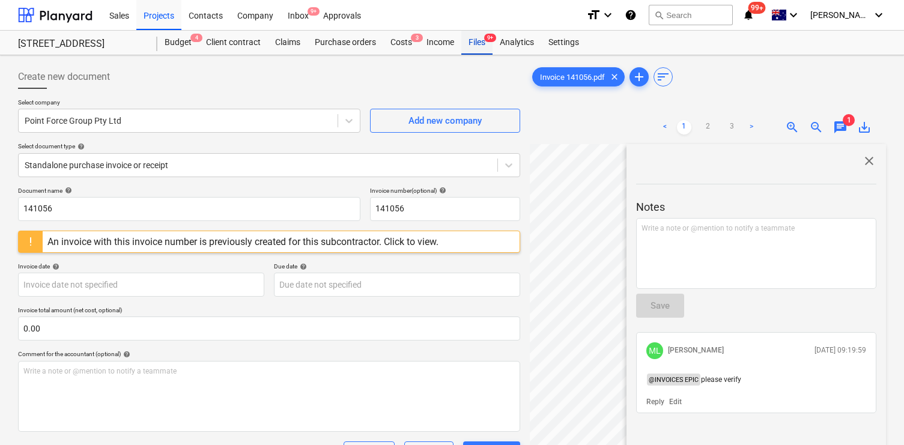
click at [471, 43] on div "Files 9+" at bounding box center [476, 43] width 31 height 24
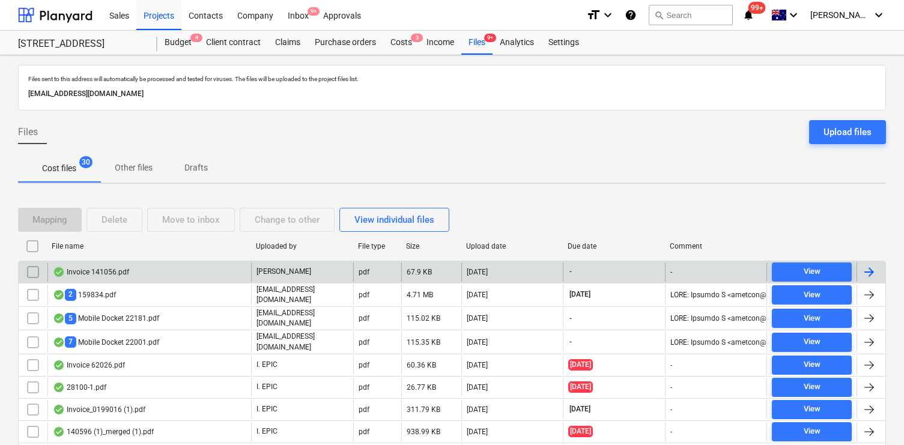
click at [31, 272] on input "checkbox" at bounding box center [32, 271] width 19 height 19
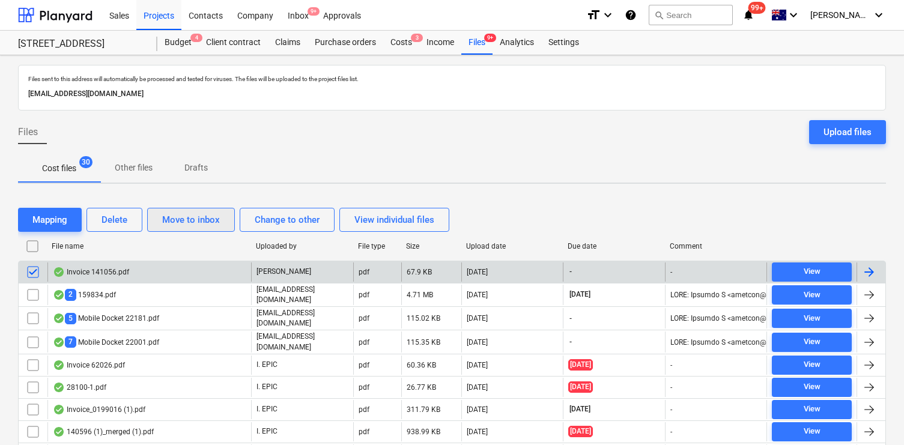
click at [194, 221] on div "Move to inbox" at bounding box center [191, 220] width 58 height 16
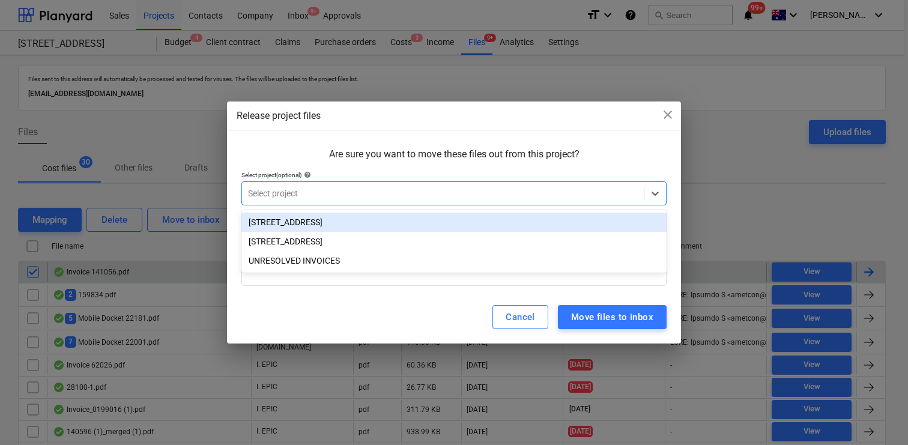
click at [311, 192] on div at bounding box center [443, 193] width 390 height 12
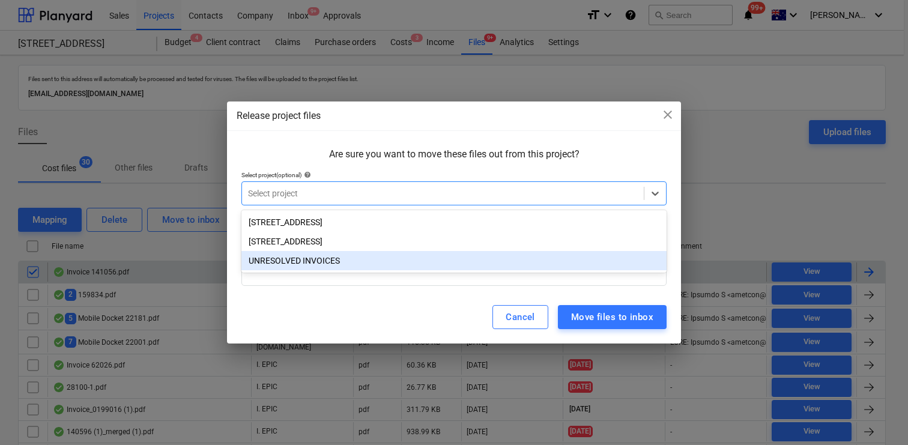
click at [317, 265] on div "UNRESOLVED INVOICES" at bounding box center [453, 260] width 425 height 19
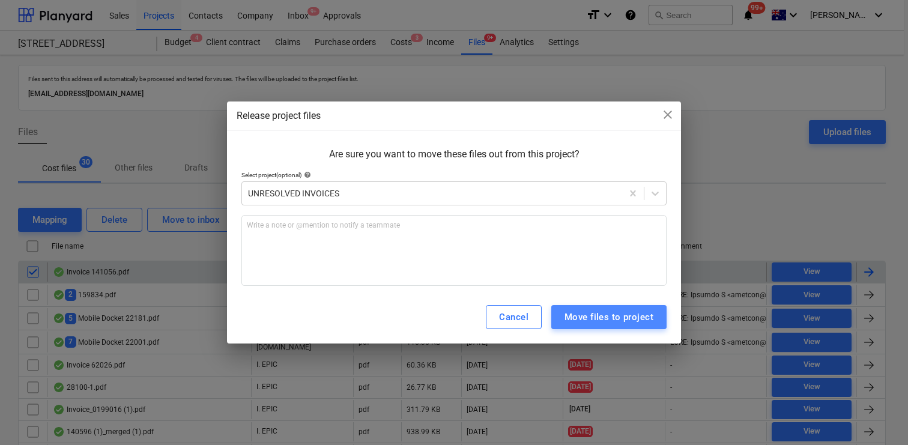
click at [605, 318] on div "Move files to project" at bounding box center [609, 317] width 89 height 16
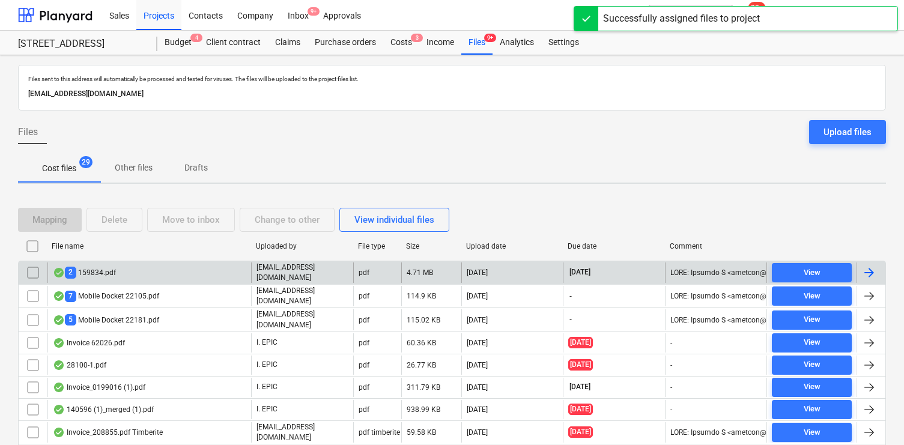
click at [100, 274] on div "2 159834.pdf" at bounding box center [84, 272] width 63 height 11
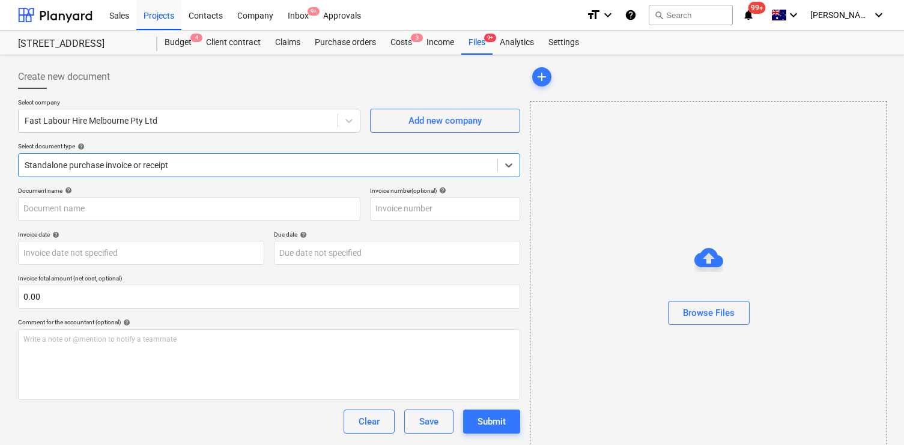
type input "159834"
type input "[DATE]"
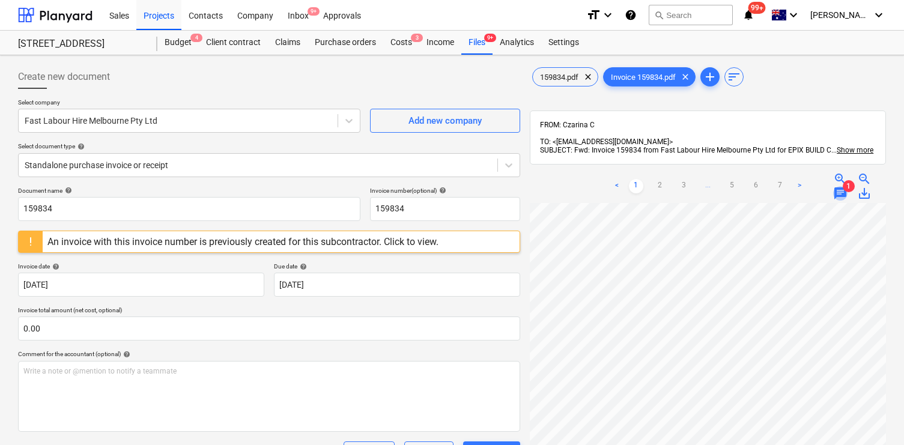
click at [840, 186] on span "chat" at bounding box center [840, 193] width 14 height 14
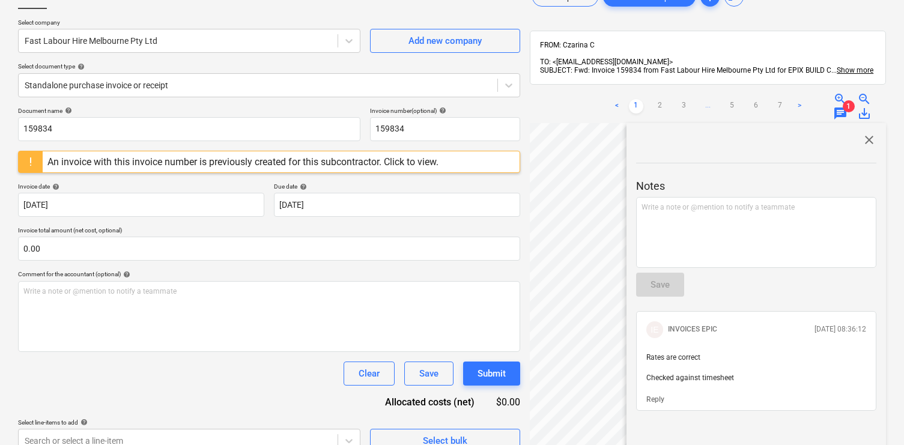
scroll to position [81, 0]
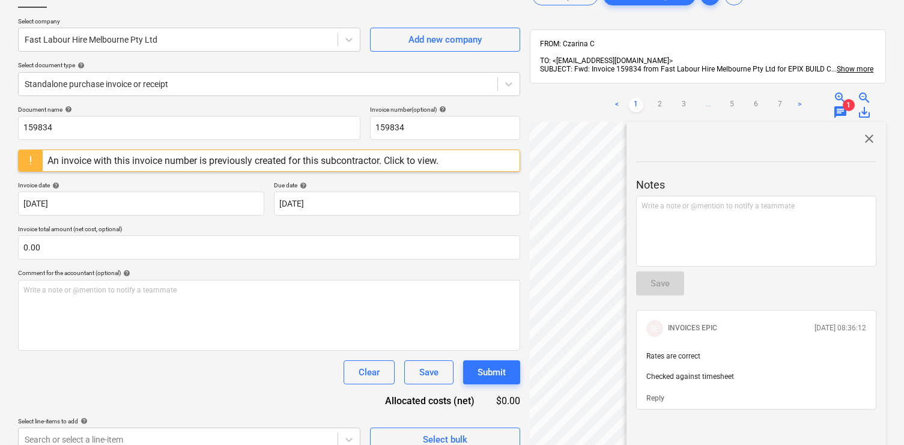
click at [862, 132] on span "close" at bounding box center [869, 139] width 14 height 14
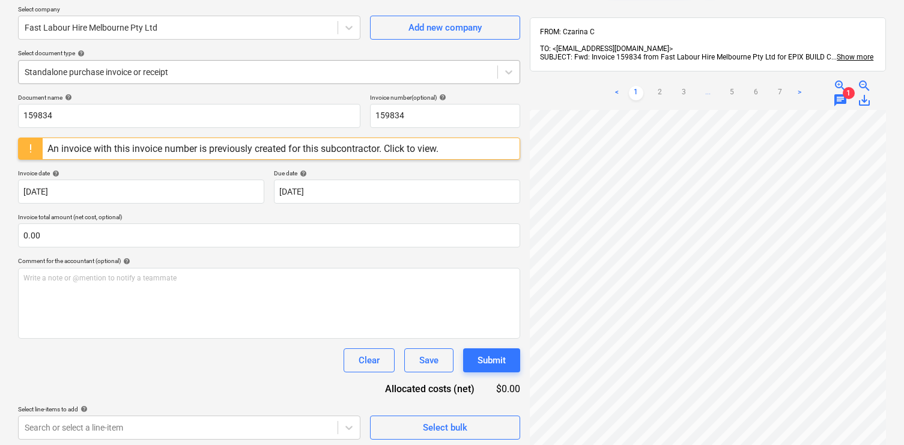
scroll to position [95, 0]
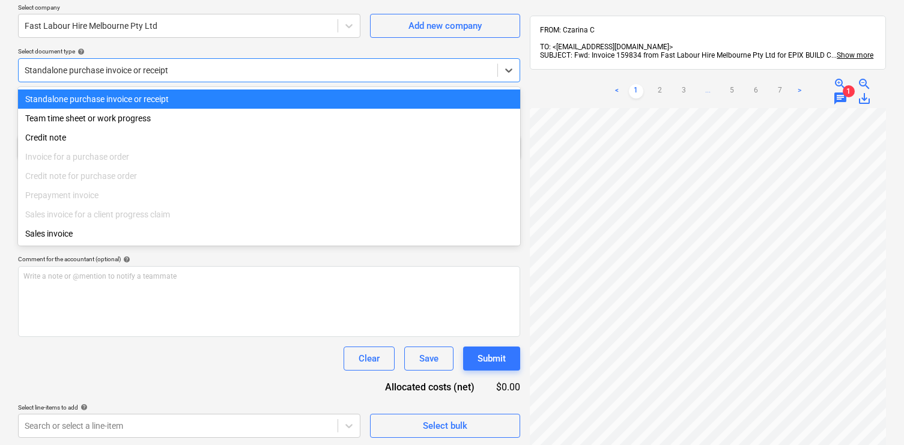
click at [174, 76] on div "Standalone purchase invoice or receipt" at bounding box center [258, 70] width 479 height 17
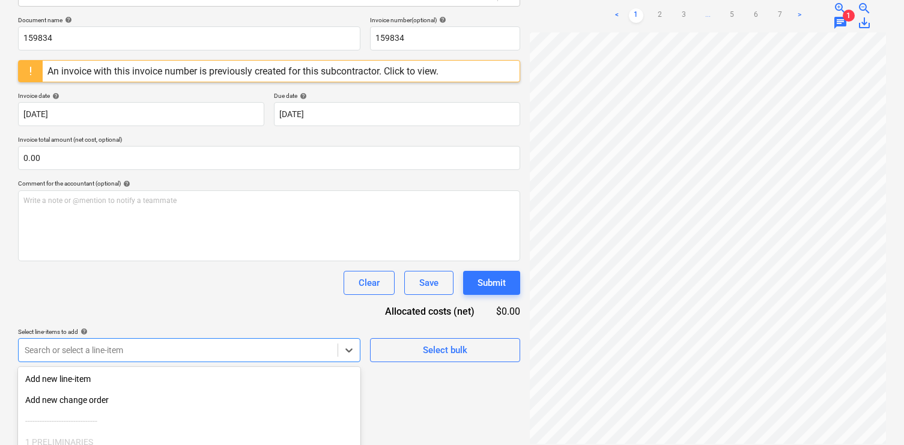
scroll to position [275, 0]
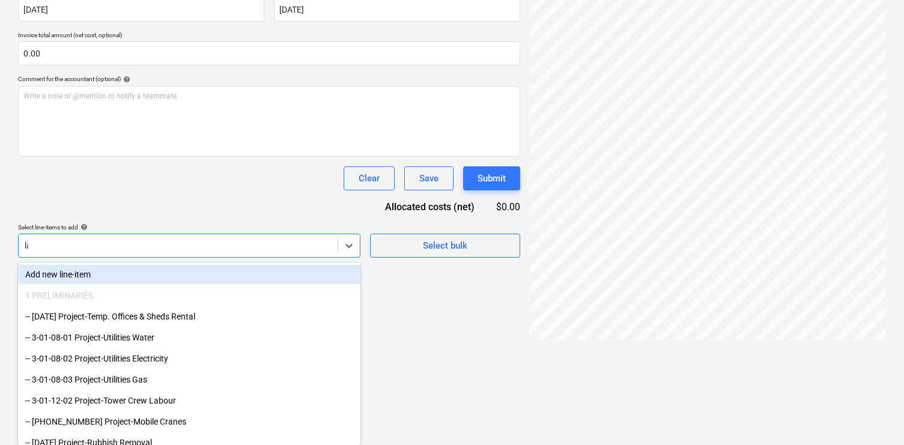
scroll to position [171, 0]
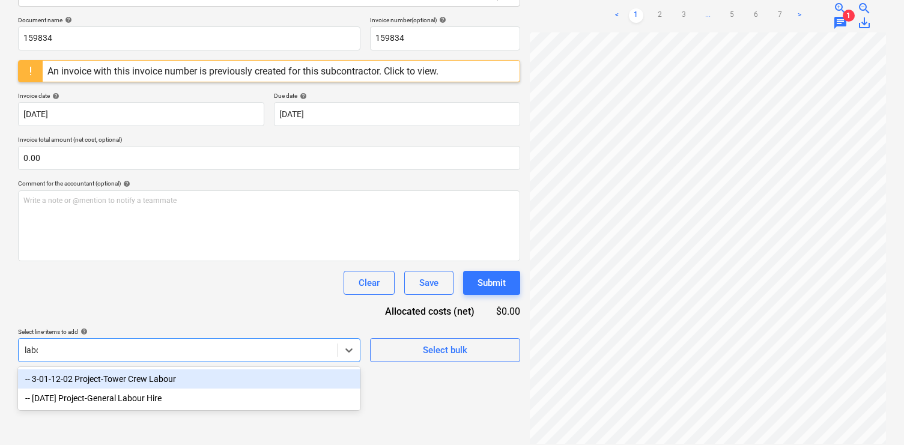
type input "labour"
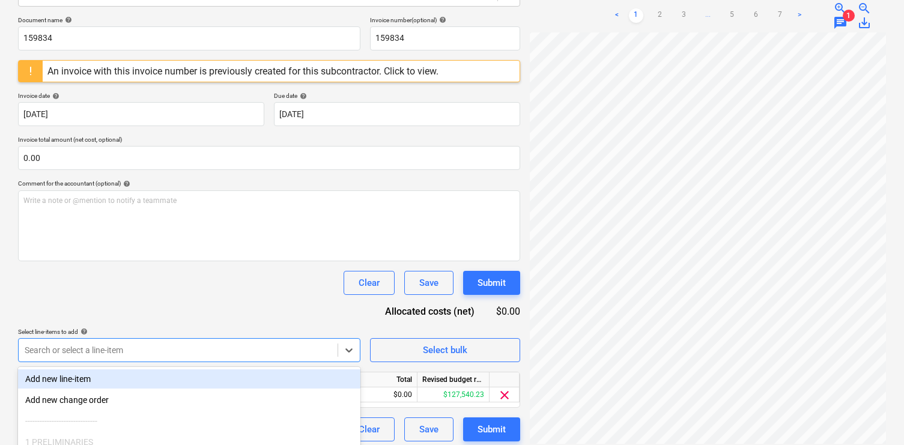
click at [248, 302] on div "Document name help 159834 Invoice number (optional) help 159834 An invoice with…" at bounding box center [269, 228] width 502 height 425
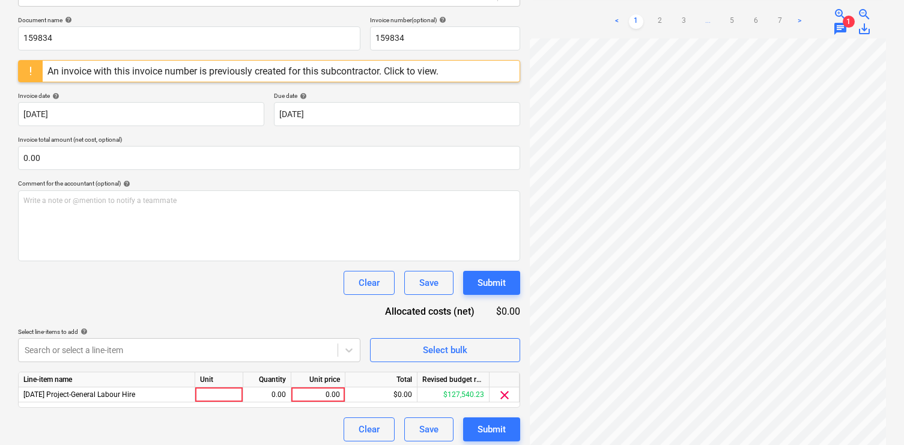
scroll to position [177, 0]
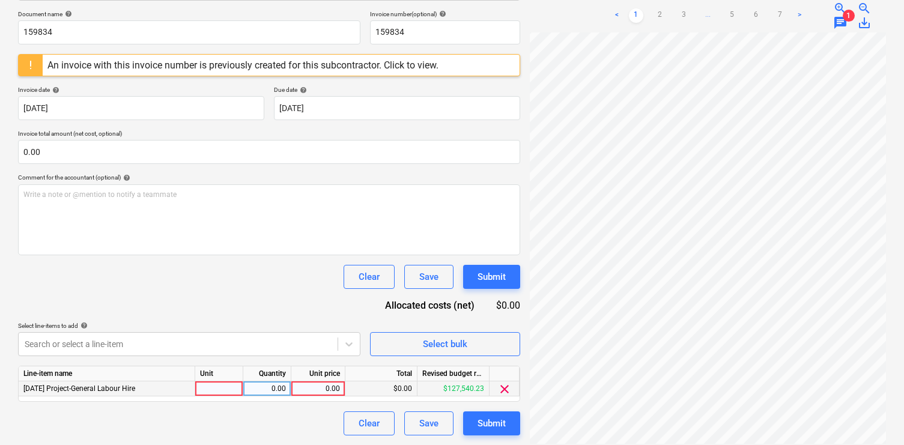
click at [322, 386] on div "0.00" at bounding box center [318, 388] width 44 height 15
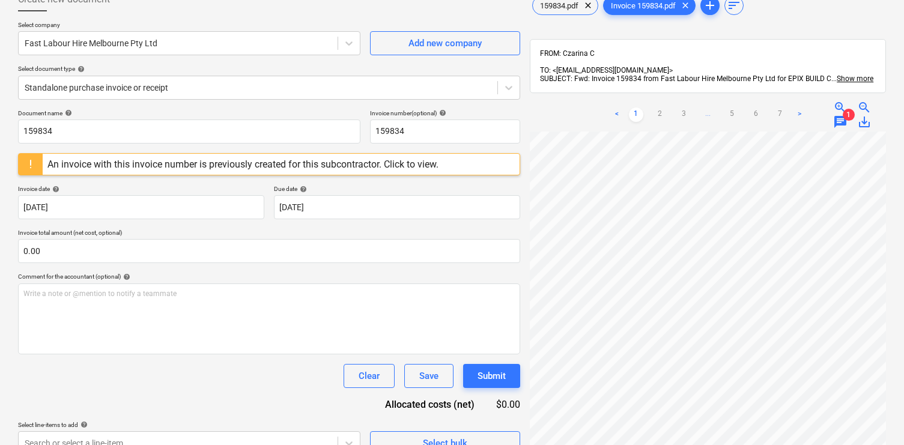
scroll to position [70, 0]
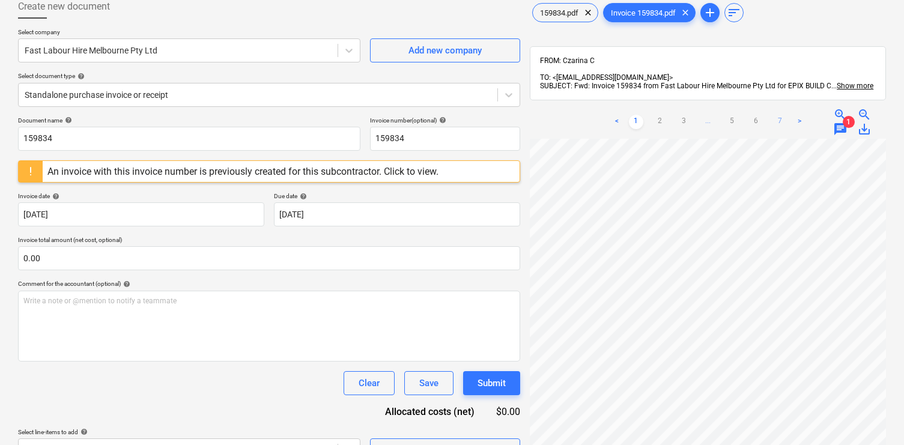
click at [775, 115] on link "7" at bounding box center [780, 122] width 14 height 14
click at [868, 108] on span "zoom_out" at bounding box center [864, 115] width 14 height 14
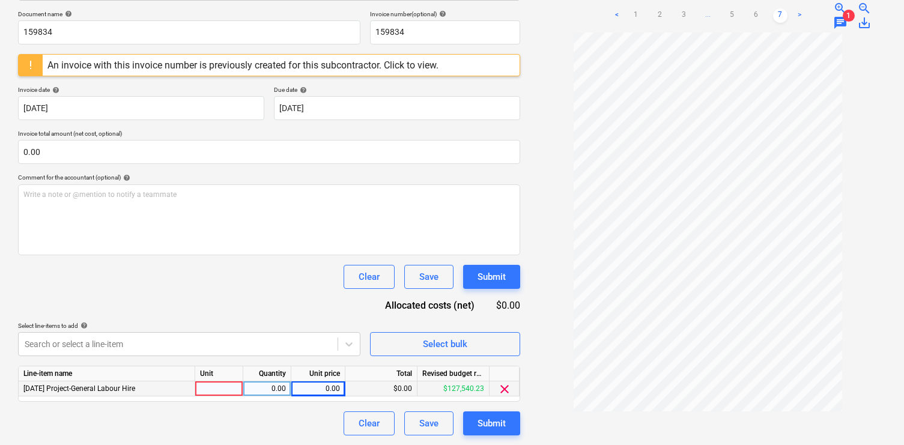
scroll to position [150, 0]
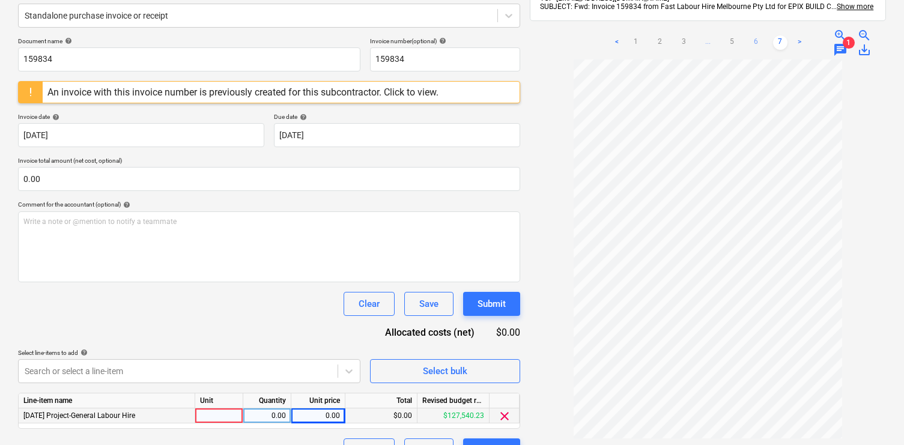
click at [760, 35] on link "6" at bounding box center [756, 42] width 14 height 14
click at [834, 28] on span "zoom_in" at bounding box center [840, 35] width 14 height 14
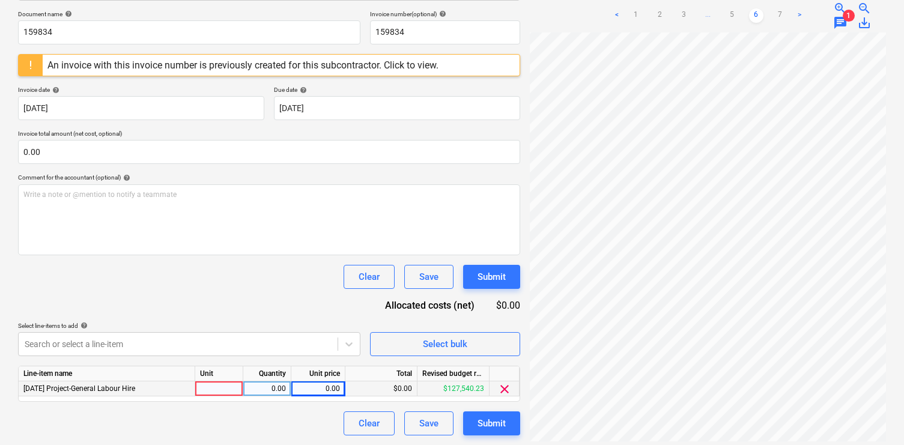
click at [325, 388] on div "0.00" at bounding box center [318, 388] width 44 height 15
type input "20275.67"
click at [840, 16] on span "chat" at bounding box center [840, 23] width 14 height 14
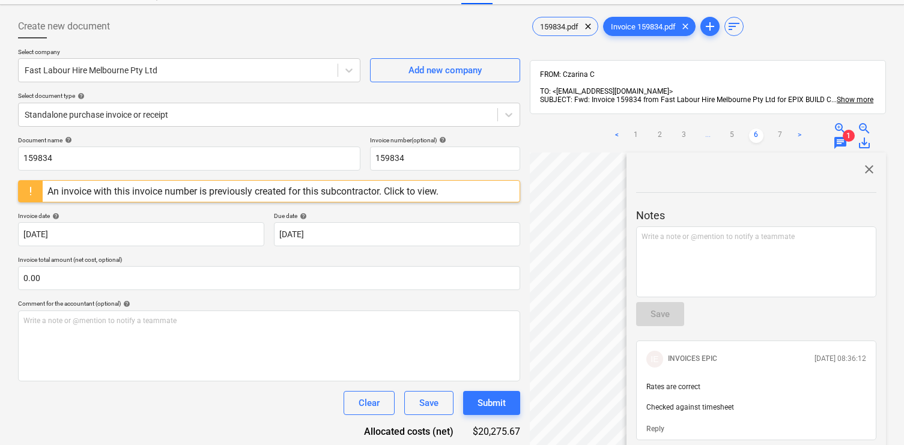
scroll to position [0, 0]
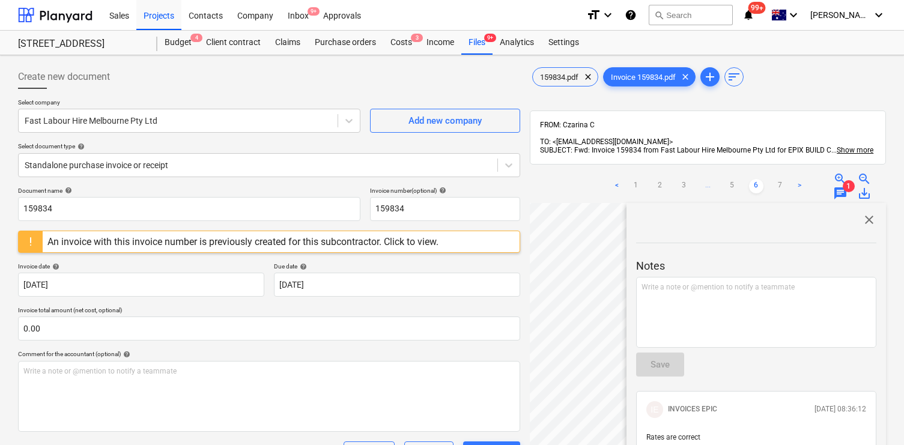
click at [862, 213] on span "close" at bounding box center [869, 220] width 14 height 14
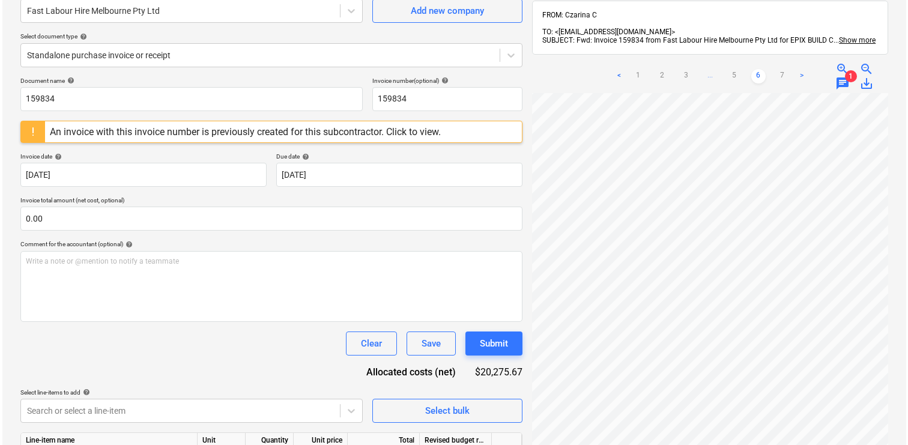
scroll to position [177, 0]
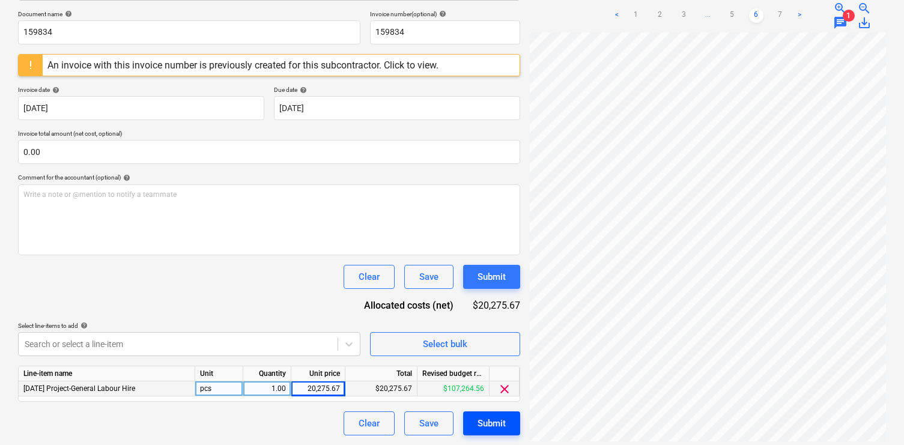
click at [488, 422] on div "Submit" at bounding box center [491, 424] width 28 height 16
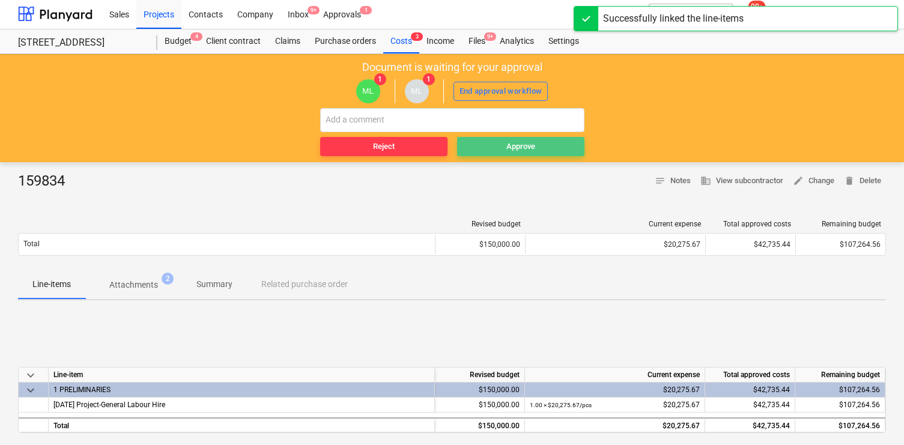
click at [506, 141] on div "Approve" at bounding box center [520, 147] width 29 height 14
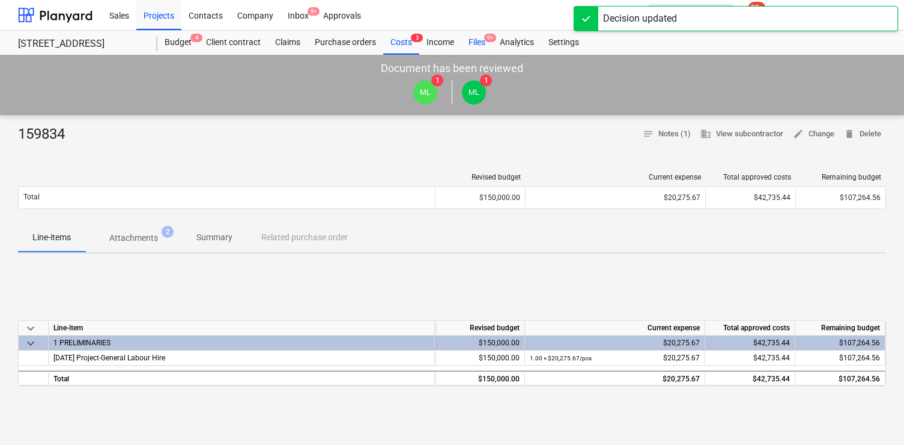
click at [470, 45] on div "Files 9+" at bounding box center [476, 43] width 31 height 24
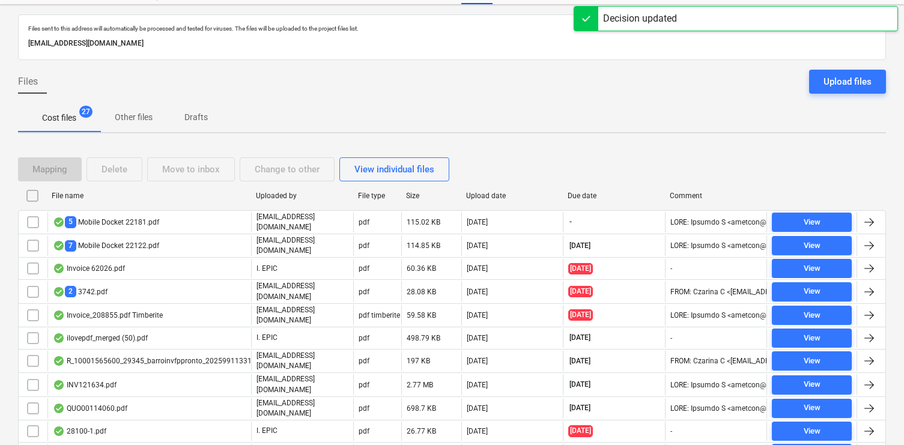
scroll to position [55, 0]
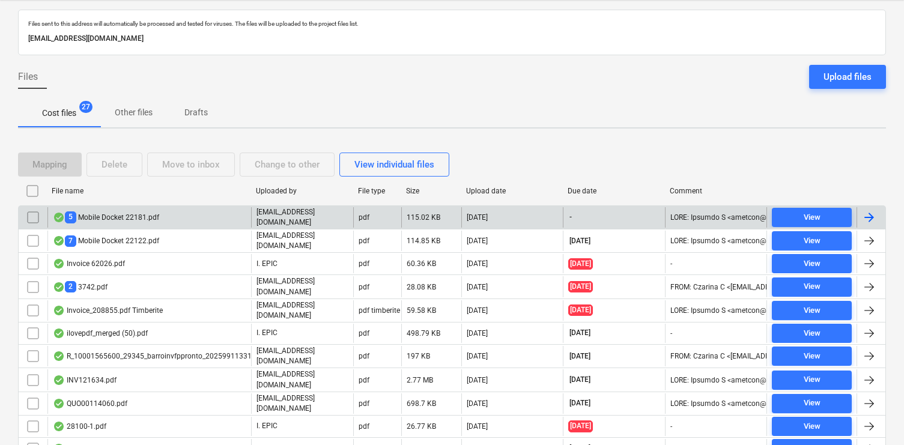
click at [147, 210] on div "5 Mobile Docket 22181.pdf" at bounding box center [149, 217] width 204 height 20
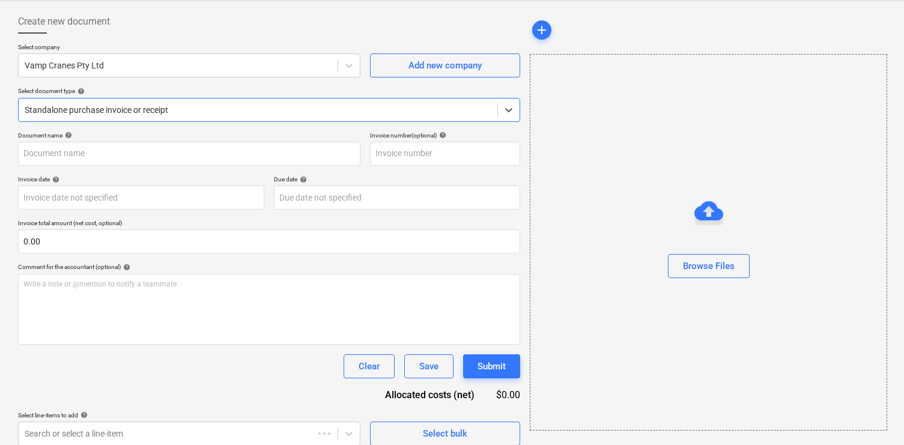
type input "12943"
type input "[DATE]"
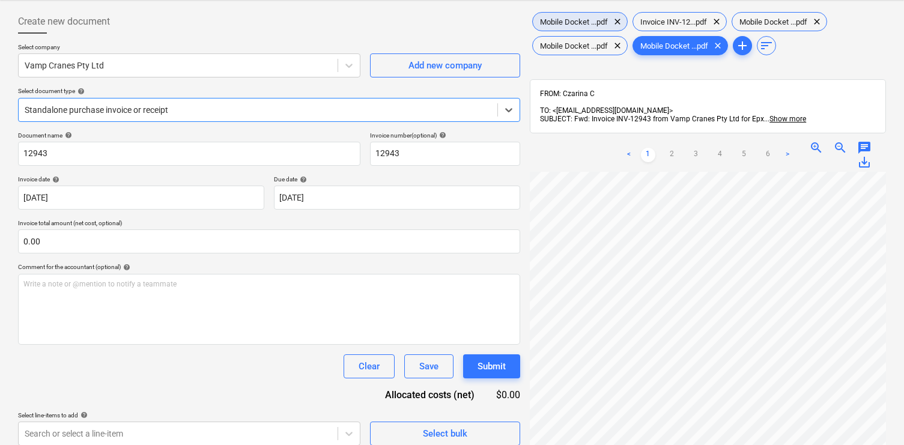
click at [561, 25] on span "Mobile Docket ...pdf" at bounding box center [574, 21] width 82 height 9
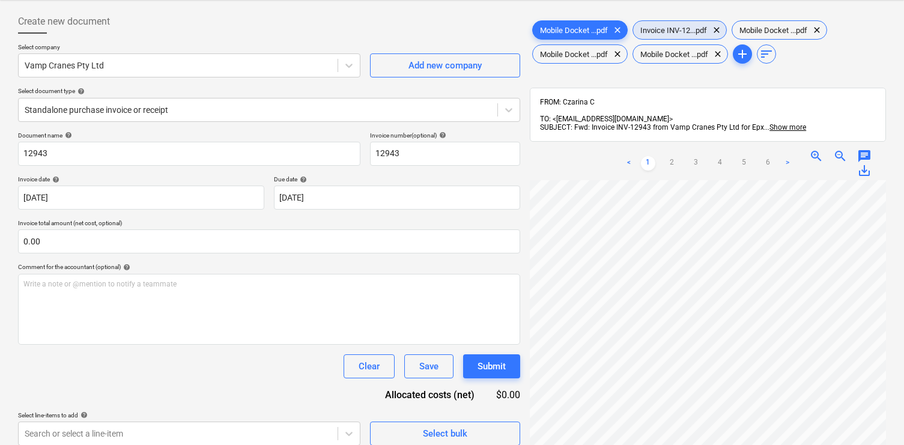
click at [670, 29] on span "Invoice INV-12...pdf" at bounding box center [673, 30] width 81 height 9
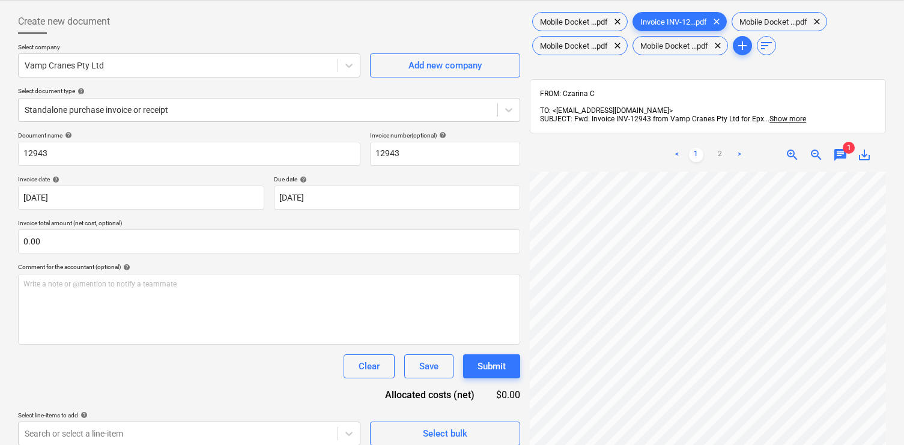
click at [843, 142] on span "1" at bounding box center [849, 148] width 12 height 12
click at [840, 148] on span "chat" at bounding box center [840, 155] width 14 height 14
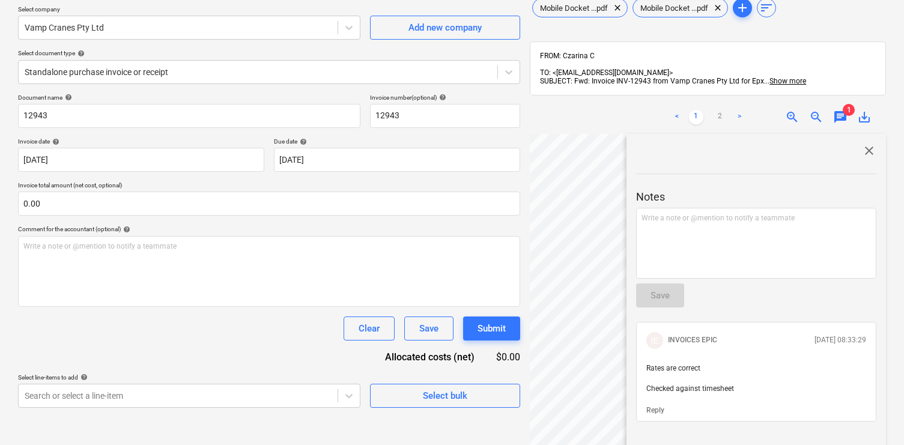
scroll to position [79, 0]
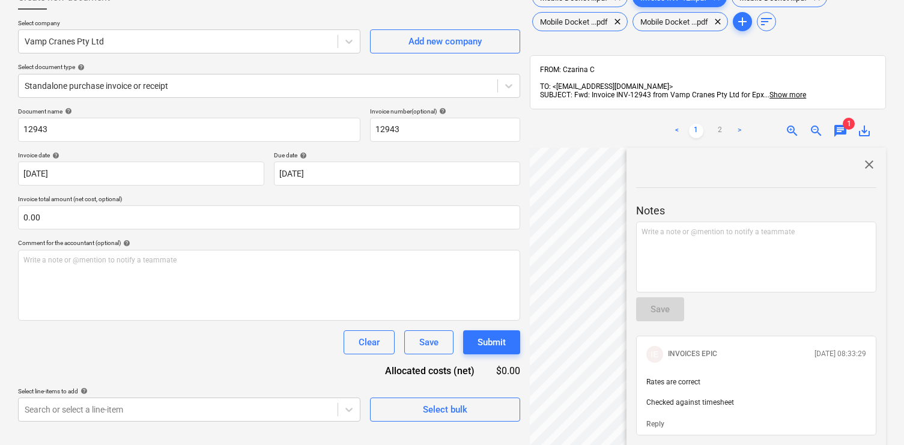
click at [862, 157] on span "close" at bounding box center [869, 164] width 14 height 14
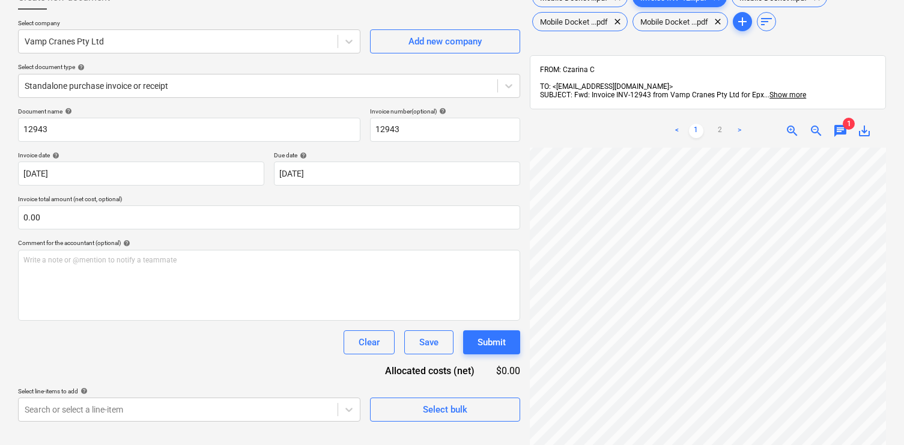
scroll to position [103, 0]
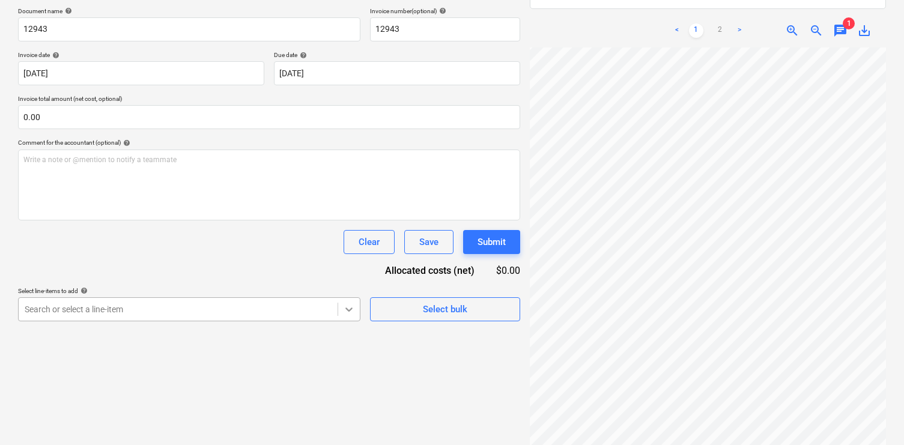
click at [348, 265] on body "Sales Projects Contacts Company Inbox 9+ Approvals format_size keyboard_arrow_d…" at bounding box center [452, 42] width 904 height 445
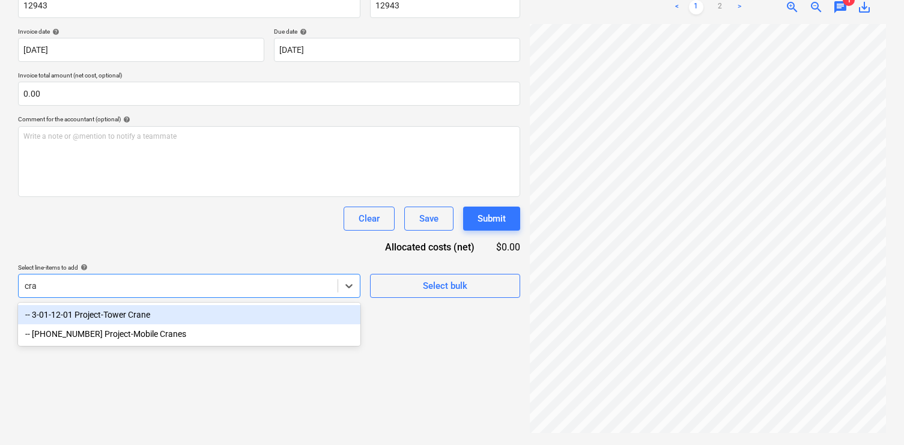
scroll to position [195, 0]
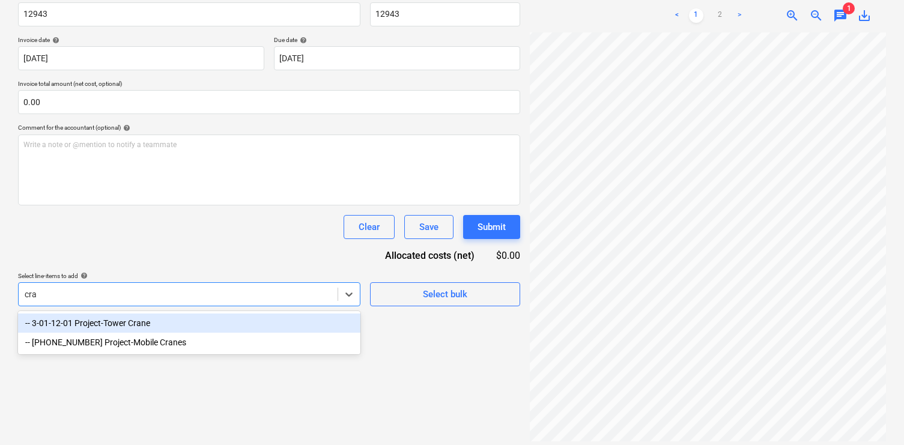
type input "cr"
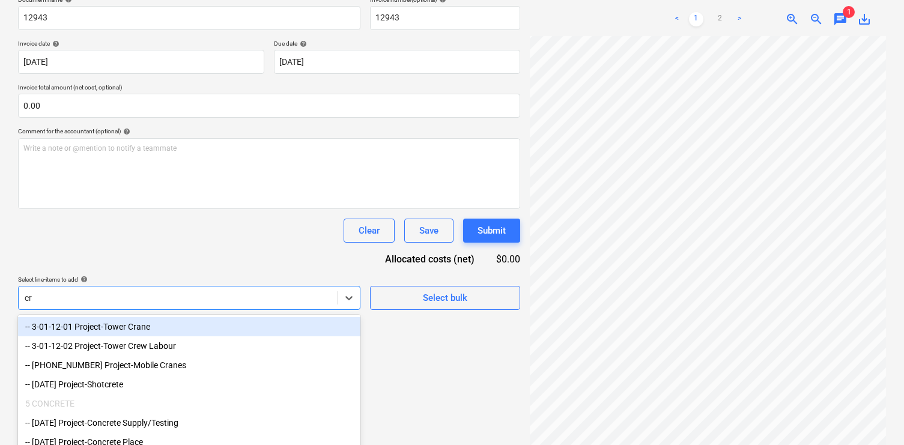
scroll to position [203, 0]
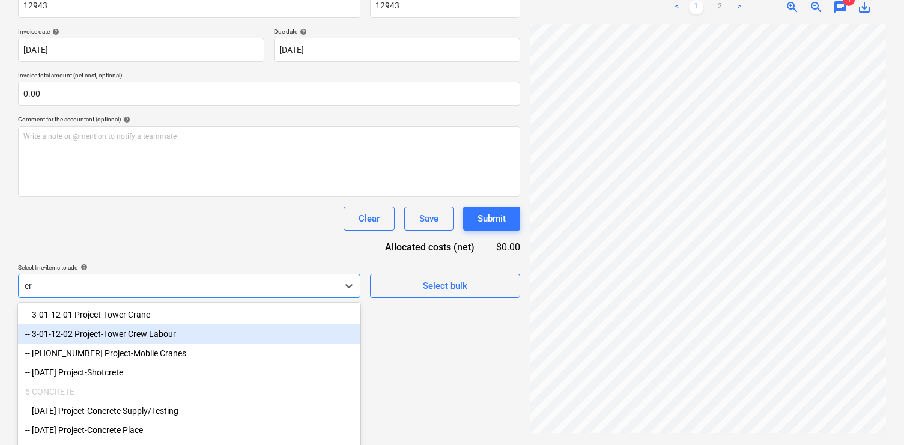
click at [154, 335] on div "-- 3-01-12-02 Project-Tower Crew Labour" at bounding box center [189, 333] width 342 height 19
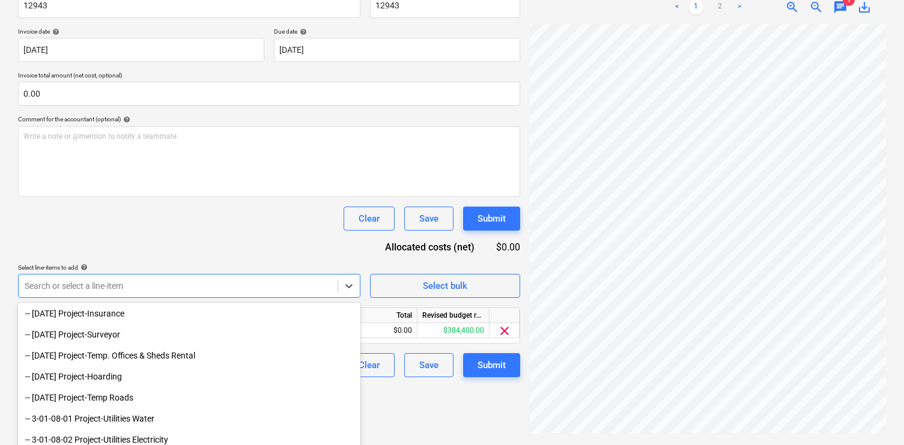
scroll to position [112, 0]
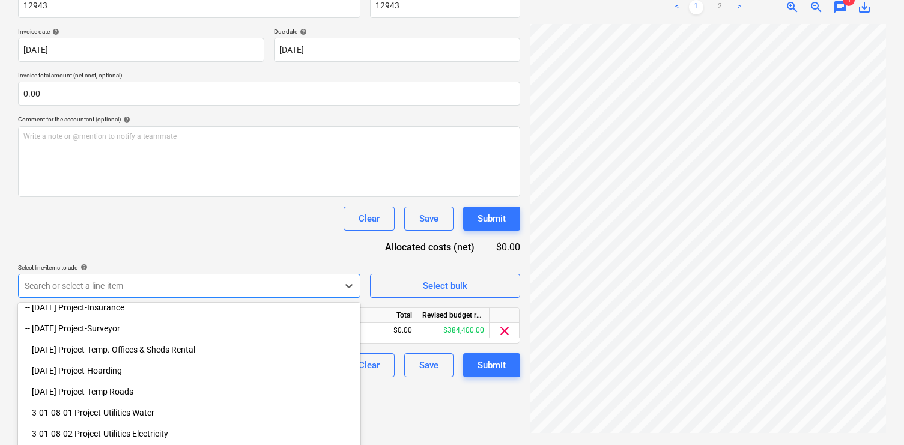
click at [426, 414] on div "Create new document Select company Vamp Cranes Pty Ltd Add new company Select d…" at bounding box center [269, 148] width 512 height 583
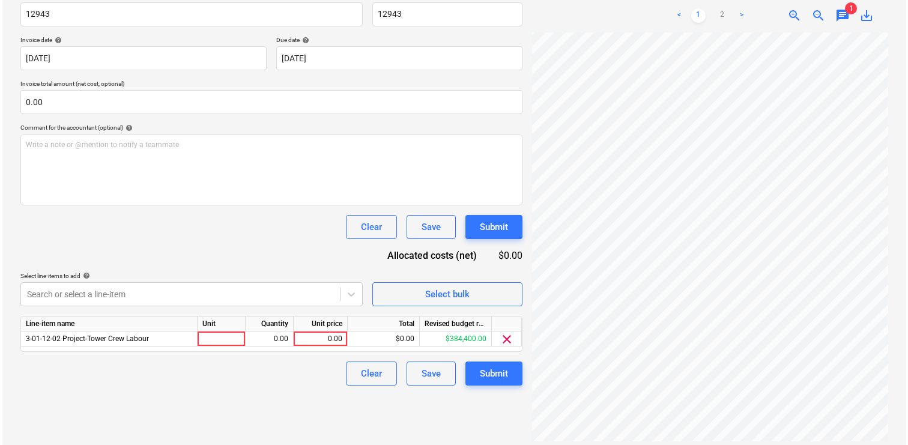
scroll to position [103, 8]
click at [329, 334] on div "0.00" at bounding box center [318, 339] width 44 height 15
type input "9600"
click at [271, 377] on div "Clear Save Submit" at bounding box center [269, 374] width 502 height 24
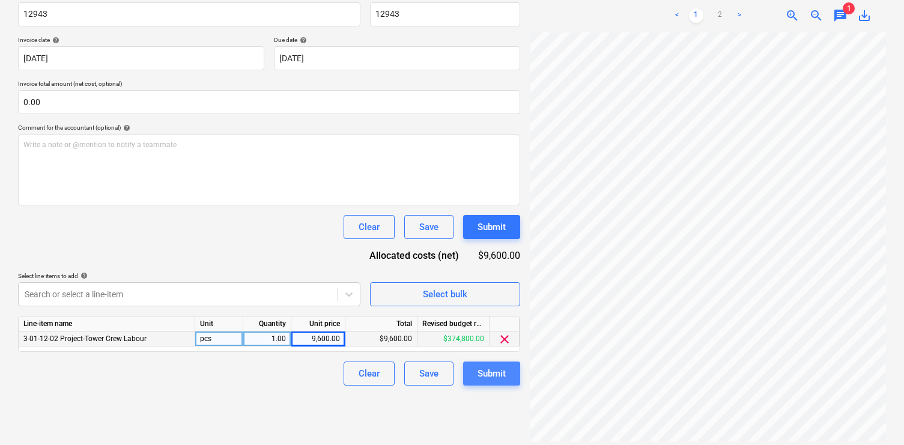
click at [487, 375] on div "Submit" at bounding box center [491, 374] width 28 height 16
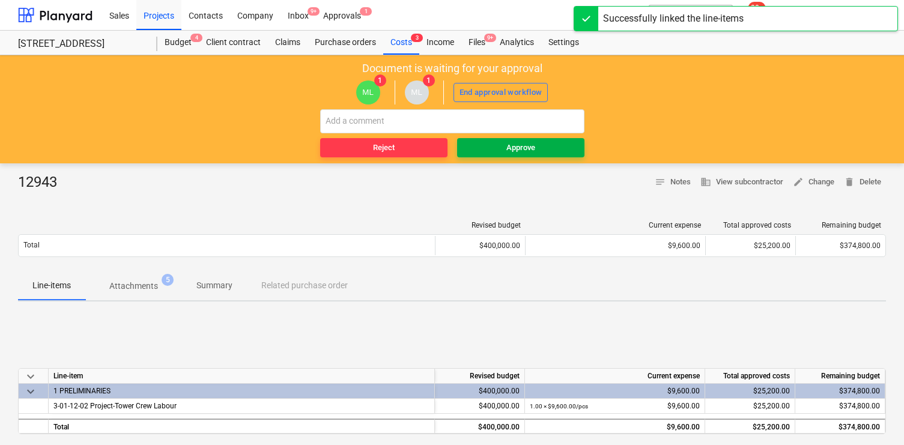
click at [527, 157] on button "Approve" at bounding box center [520, 147] width 127 height 19
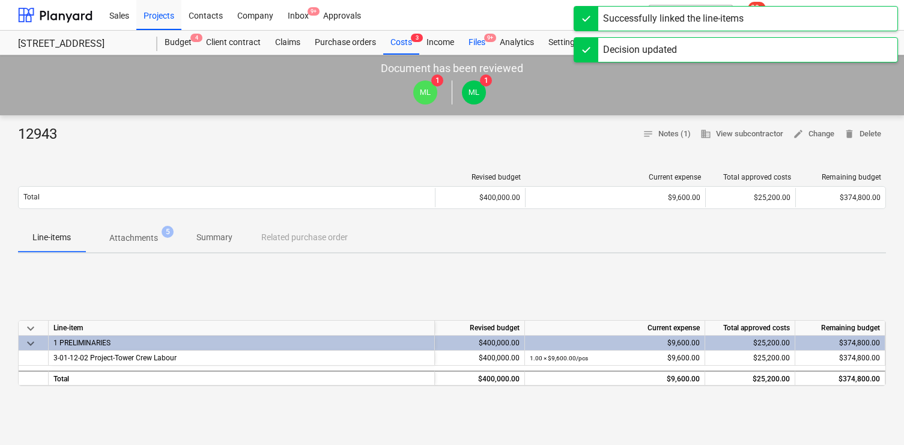
click at [485, 44] on div "Files 9+" at bounding box center [476, 43] width 31 height 24
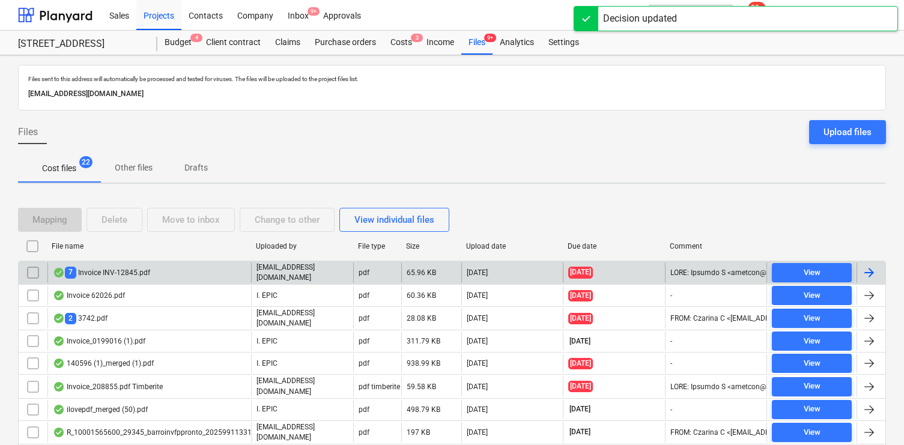
click at [128, 270] on div "7 Invoice INV-12845.pdf" at bounding box center [101, 272] width 97 height 11
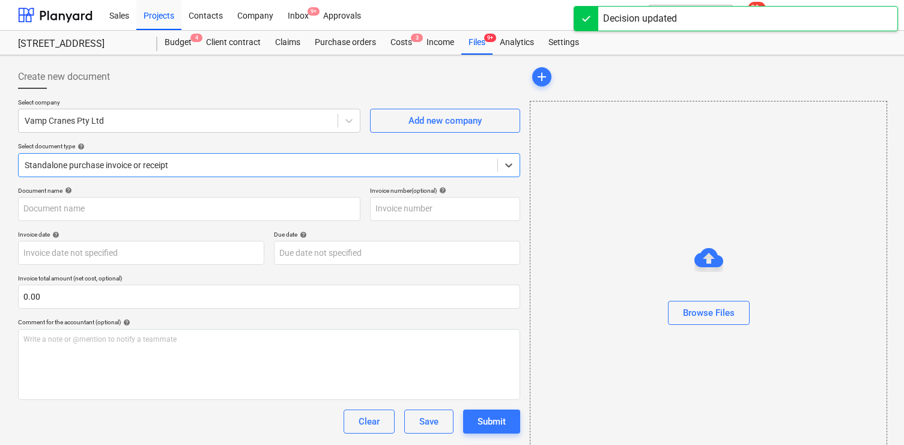
type input "INV-12845"
type input "[DATE]"
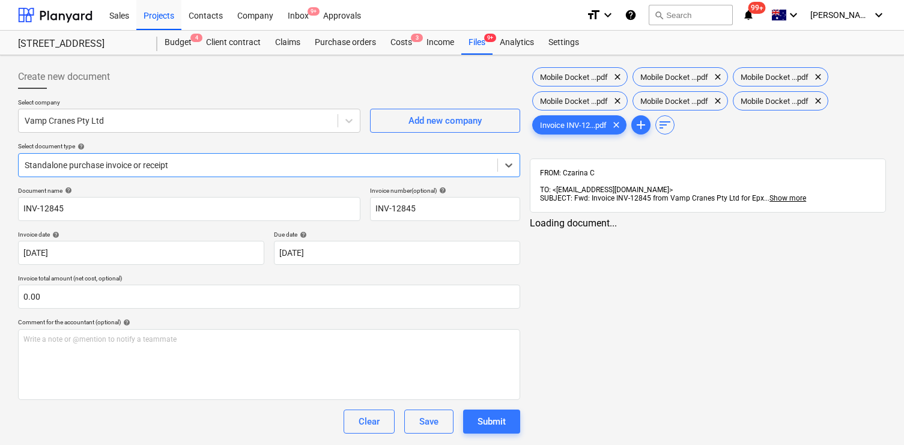
scroll to position [65, 0]
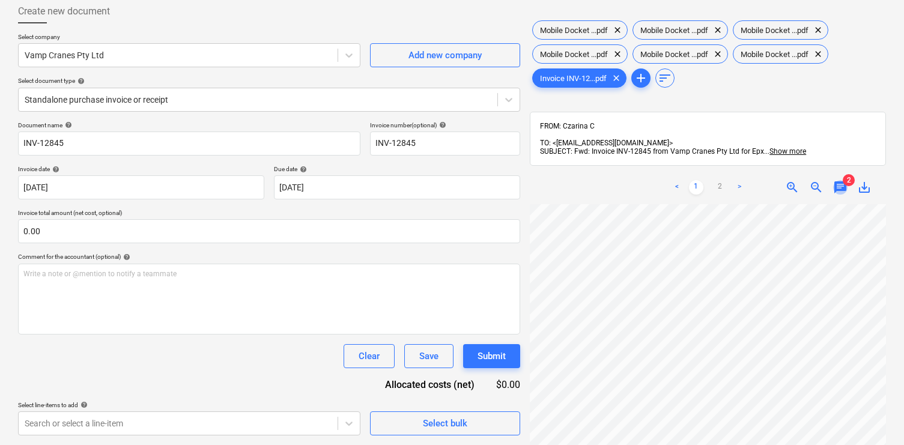
click at [841, 180] on span "chat" at bounding box center [840, 187] width 14 height 14
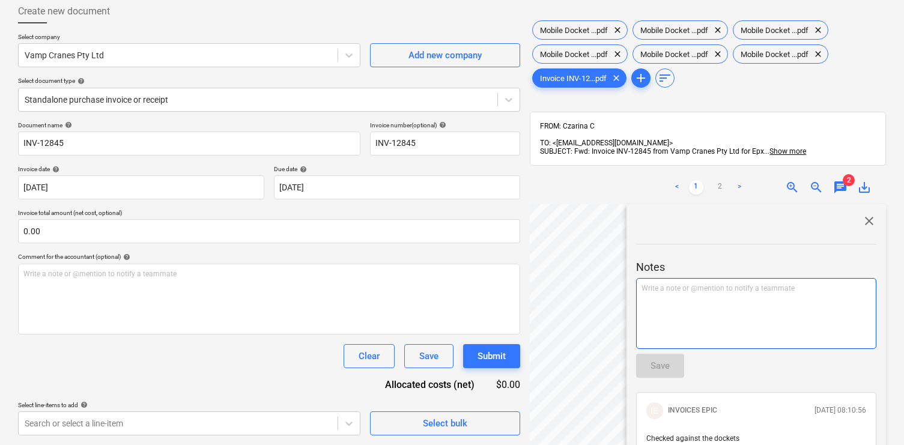
click at [774, 321] on div "Write a note or @mention to notify a teammate ﻿" at bounding box center [756, 313] width 240 height 71
drag, startPoint x: 832, startPoint y: 397, endPoint x: 834, endPoint y: 283, distance: 114.1
click at [819, 344] on div "Notes Write a note or @mention to notify a teammate ﻿ Save IE INVOICES EPIC 11.…" at bounding box center [756, 391] width 240 height 327
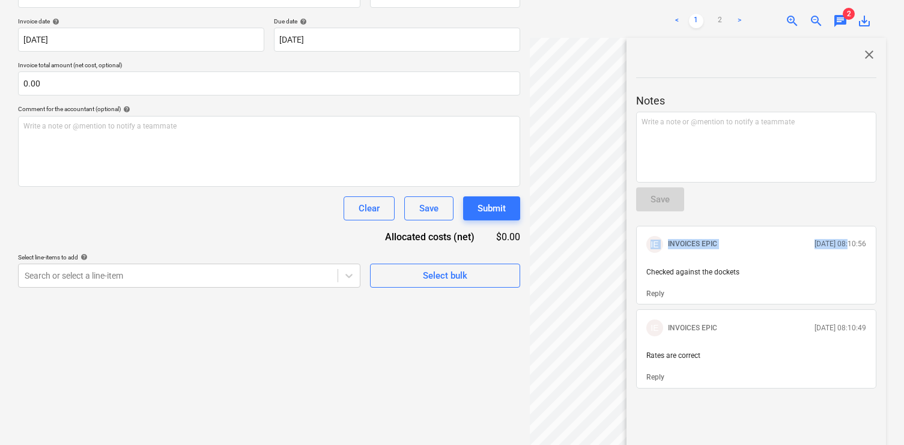
scroll to position [210, 0]
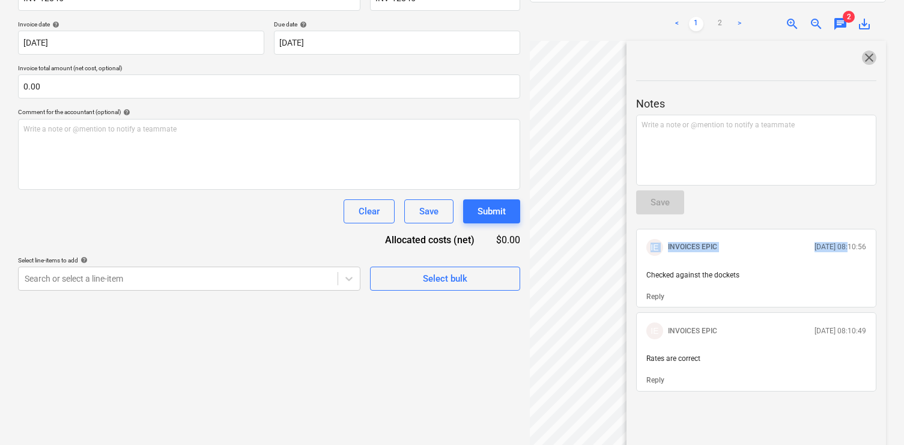
click at [866, 50] on span "close" at bounding box center [869, 57] width 14 height 14
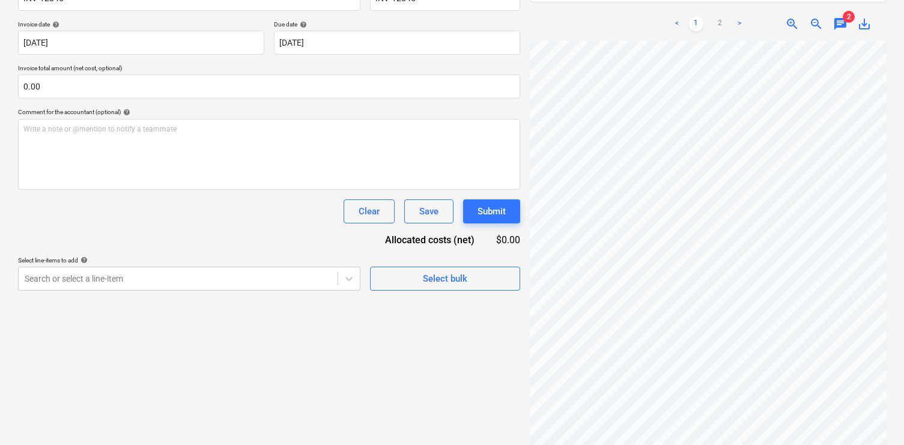
scroll to position [103, 0]
click at [252, 235] on body "Sales Projects Contacts Company Inbox 9+ Approvals format_size keyboard_arrow_d…" at bounding box center [452, 12] width 904 height 445
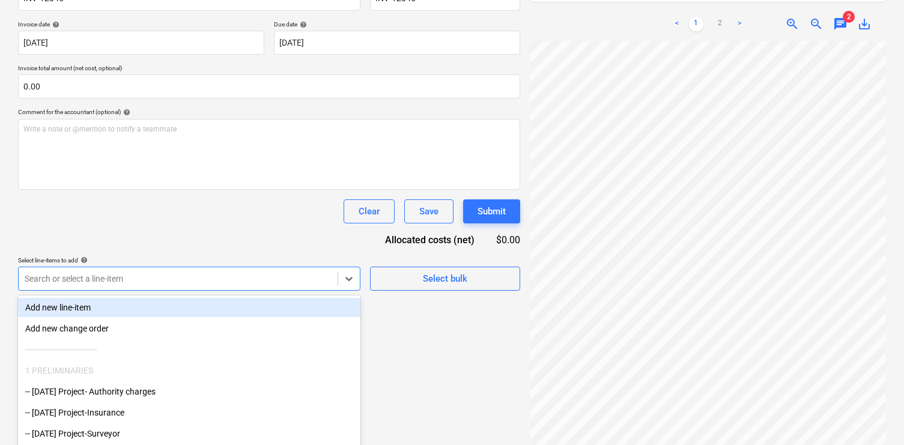
scroll to position [243, 0]
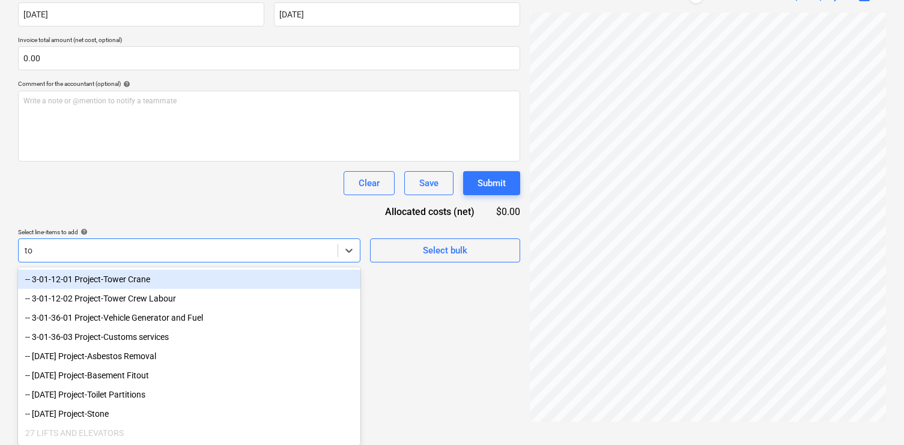
type input "tow"
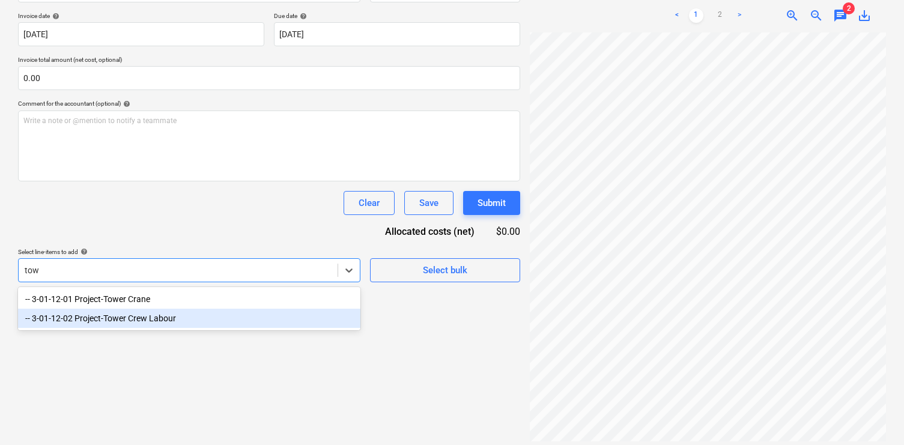
click at [255, 317] on div "-- 3-01-12-02 Project-Tower Crew Labour" at bounding box center [189, 318] width 342 height 19
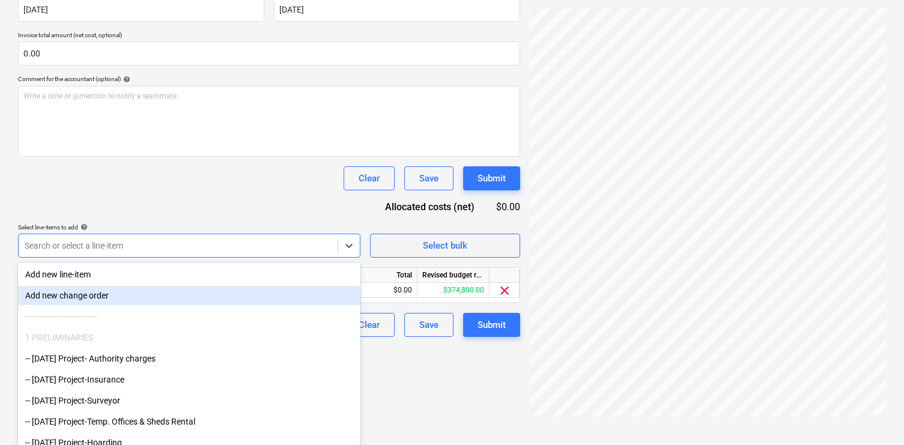
scroll to position [0, 0]
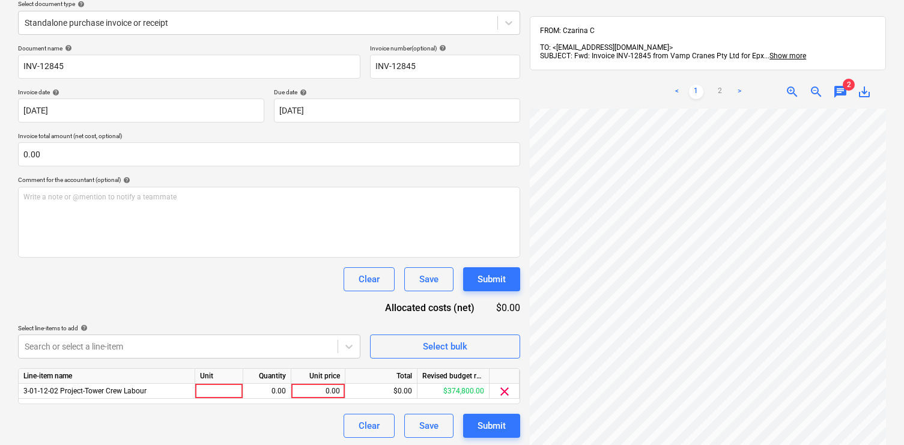
click at [740, 85] on link ">" at bounding box center [739, 92] width 14 height 14
click at [396, 393] on div "$0.00" at bounding box center [381, 391] width 72 height 15
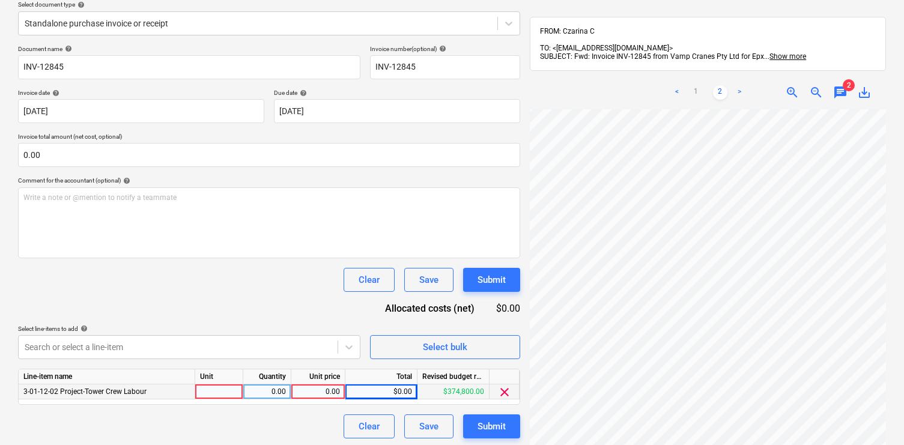
click at [338, 393] on div "0.00" at bounding box center [318, 391] width 44 height 15
type input "14025"
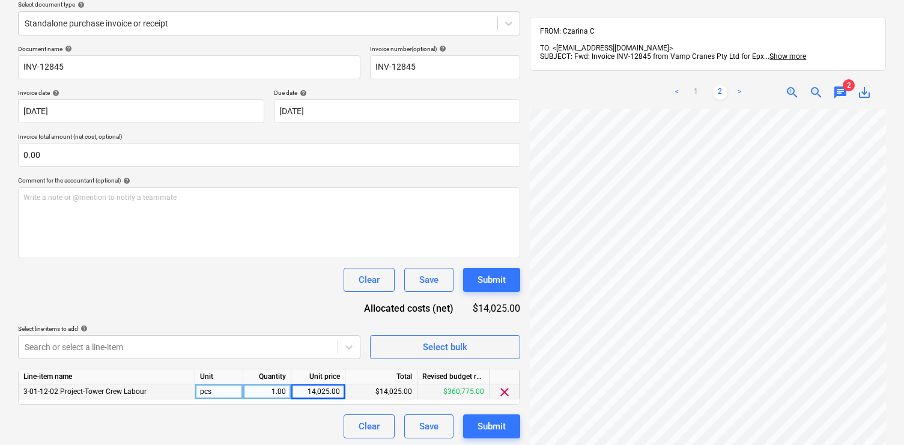
click at [318, 315] on div "Document name help INV-12845 Invoice number (optional) help INV-12845 Invoice d…" at bounding box center [269, 241] width 502 height 393
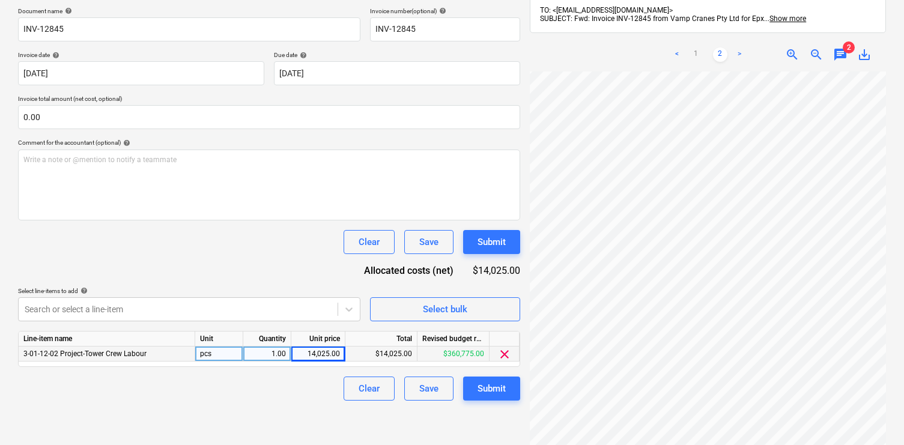
scroll to position [219, 0]
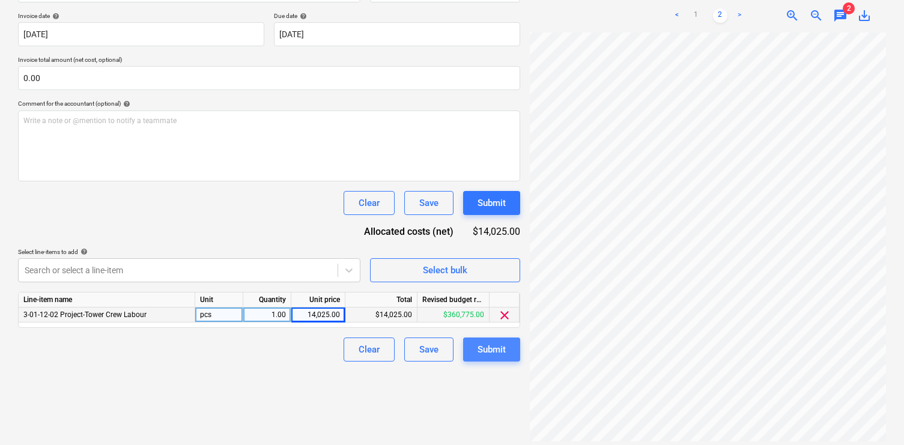
click at [486, 351] on div "Submit" at bounding box center [491, 350] width 28 height 16
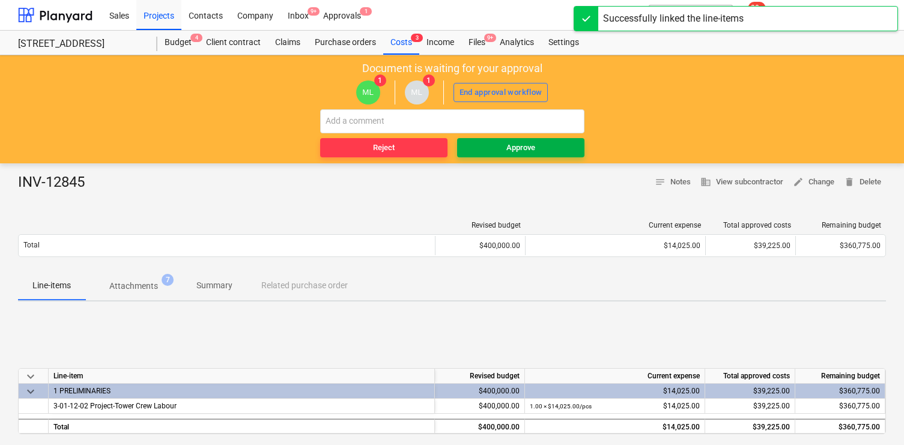
click at [517, 145] on div "Approve" at bounding box center [520, 148] width 29 height 14
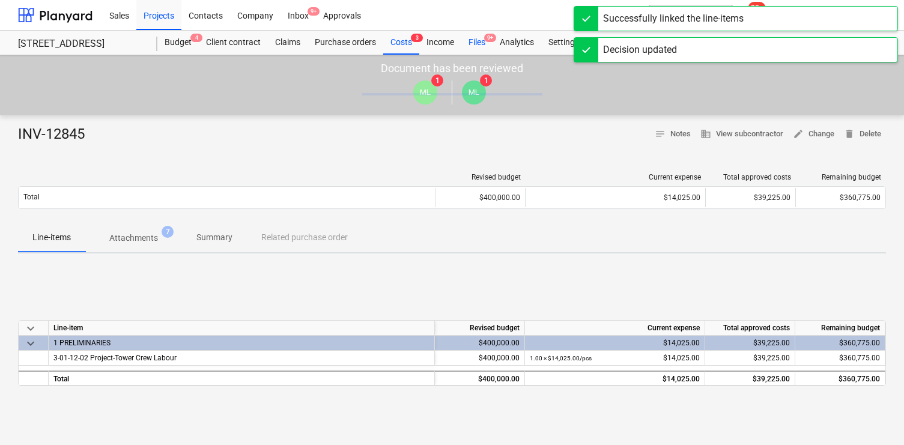
click at [480, 46] on div "Files 9+" at bounding box center [476, 43] width 31 height 24
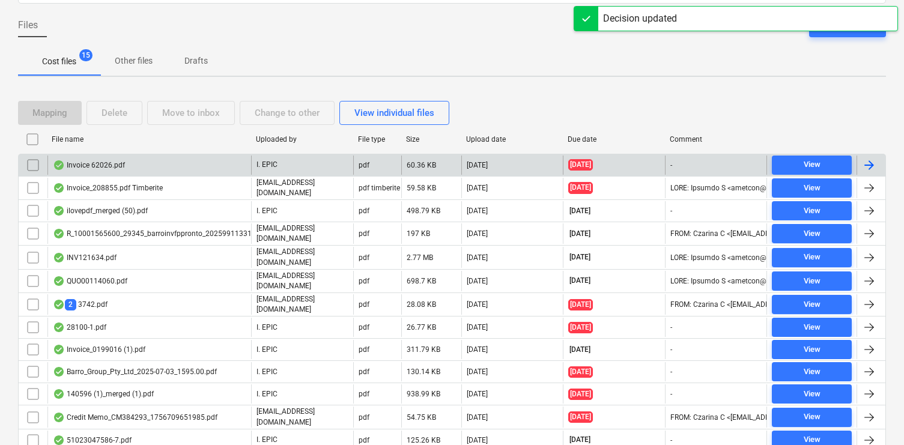
click at [154, 169] on div "Invoice 62026.pdf" at bounding box center [149, 165] width 204 height 19
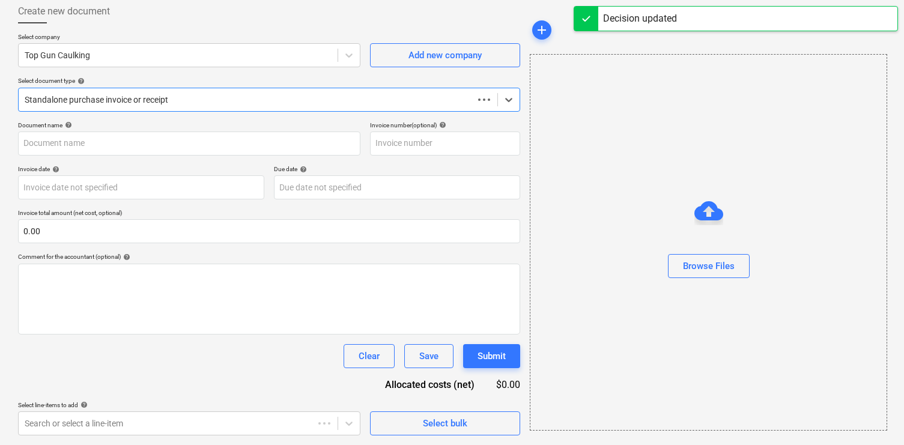
scroll to position [65, 0]
type input "62026"
type input "[DATE]"
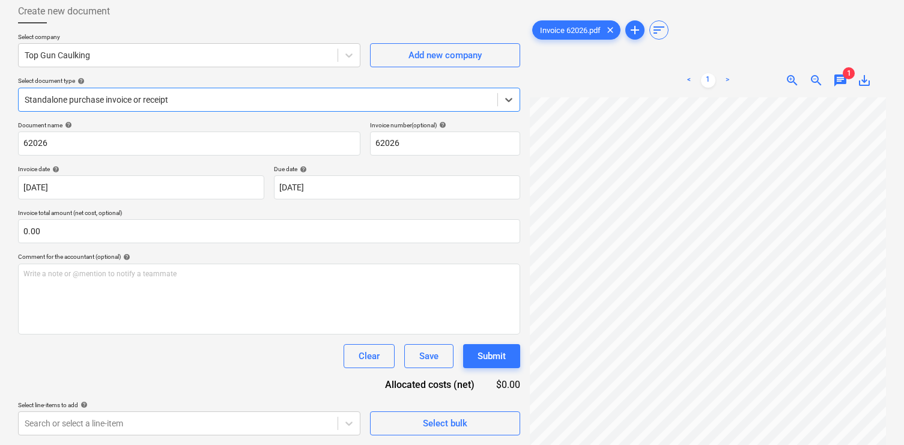
click at [835, 82] on span "chat" at bounding box center [840, 80] width 14 height 14
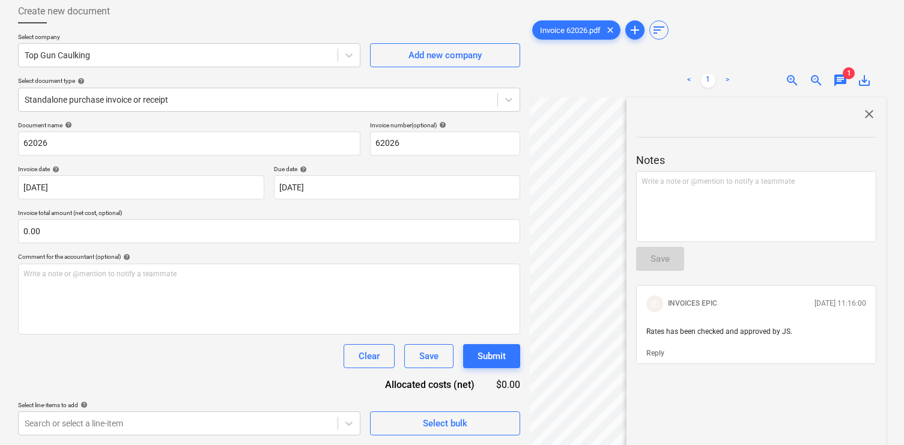
click at [862, 115] on span "close" at bounding box center [869, 114] width 14 height 14
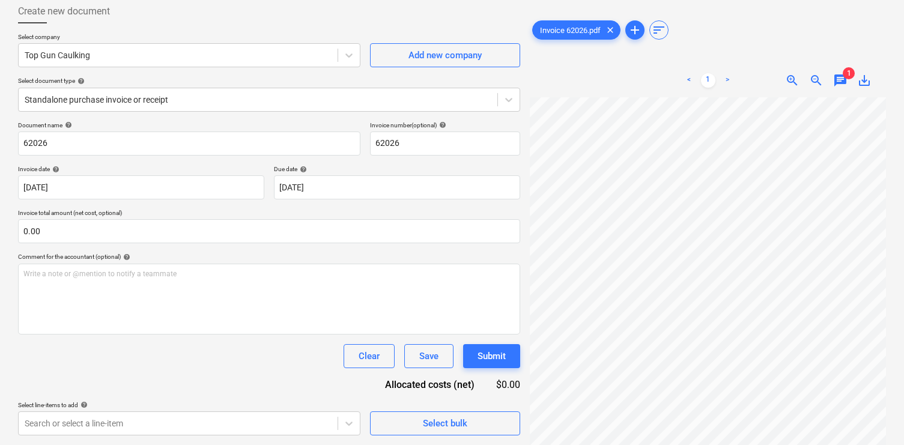
scroll to position [103, 0]
click at [341, 380] on body "Sales Projects Contacts Company Inbox 9+ Approvals format_size keyboard_arrow_d…" at bounding box center [452, 157] width 904 height 445
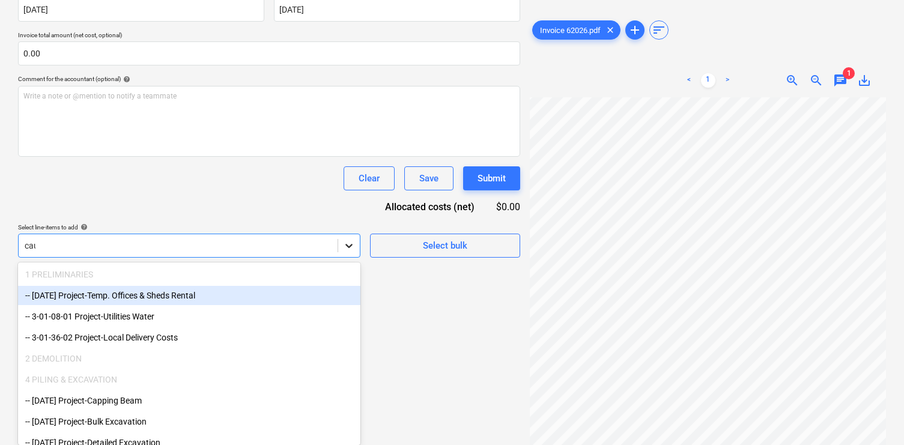
scroll to position [120, 0]
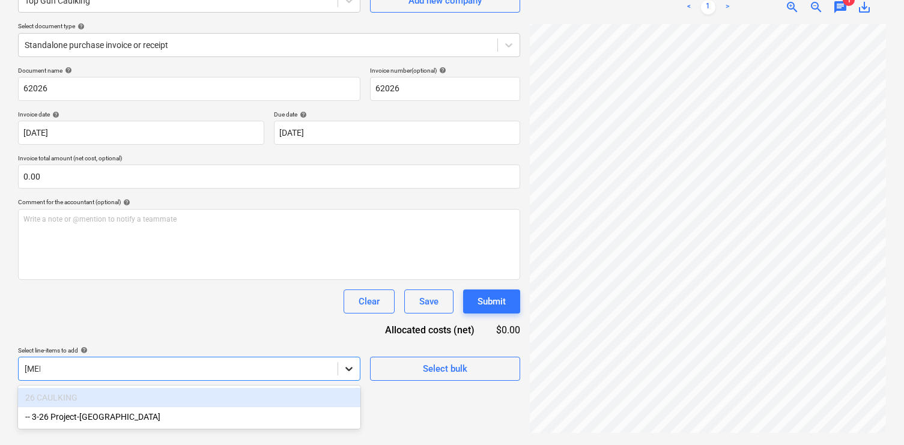
type input "caulk"
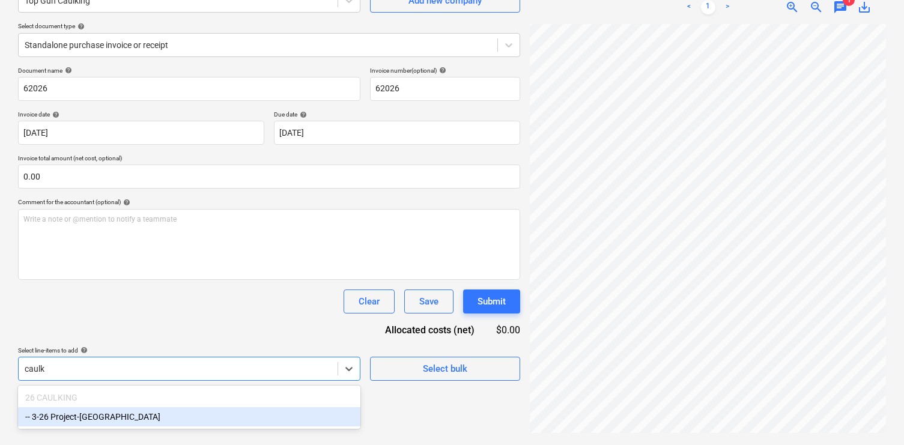
click at [205, 414] on div "-- 3-26 Project-Caulking" at bounding box center [189, 416] width 342 height 19
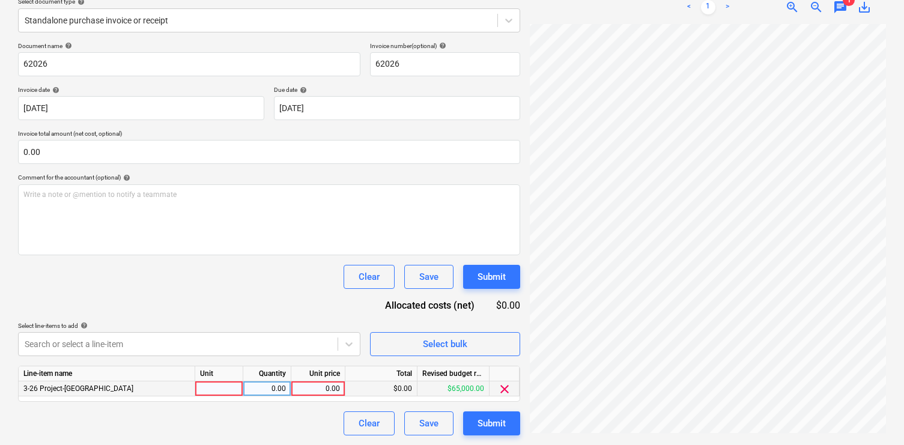
click at [385, 322] on div "Document name help 62026 Invoice number (optional) help 62026 Invoice date help…" at bounding box center [269, 238] width 502 height 393
click at [323, 386] on div "0.00" at bounding box center [318, 388] width 44 height 15
type input "3360"
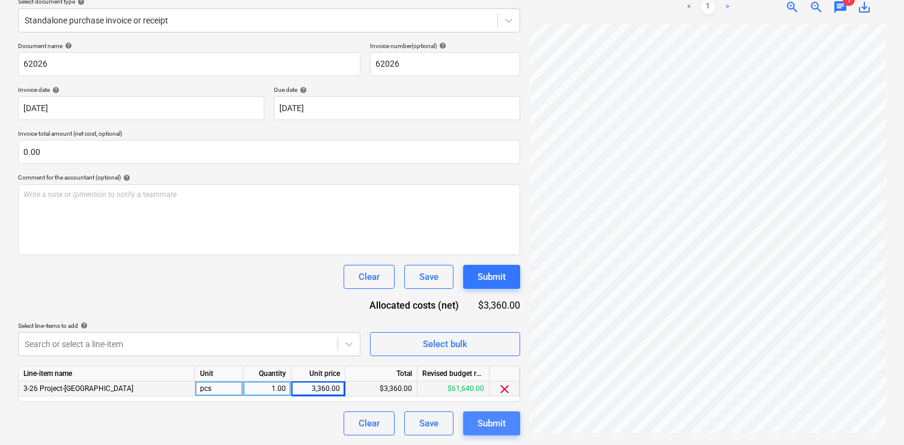
click at [482, 425] on div "Submit" at bounding box center [491, 424] width 28 height 16
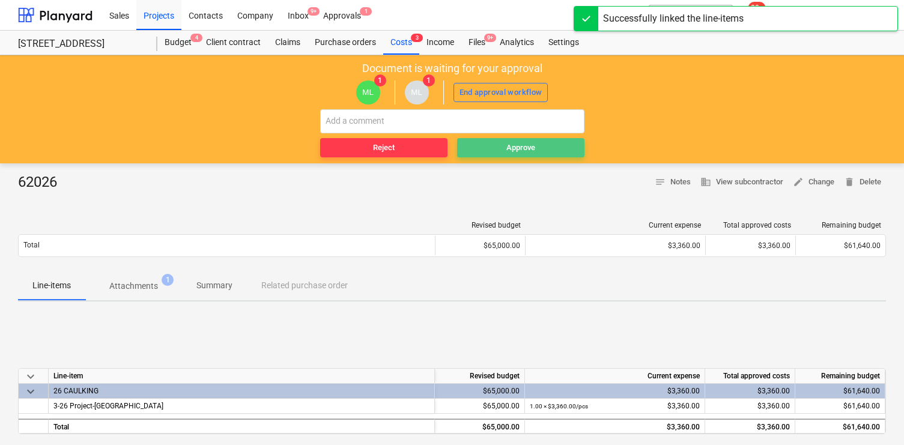
click at [497, 142] on span "Approve" at bounding box center [521, 148] width 118 height 14
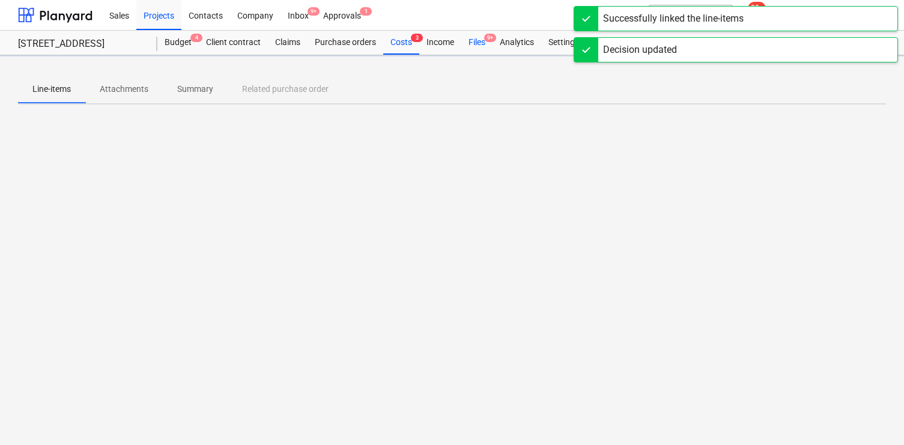
click at [485, 44] on div "Files 9+" at bounding box center [476, 43] width 31 height 24
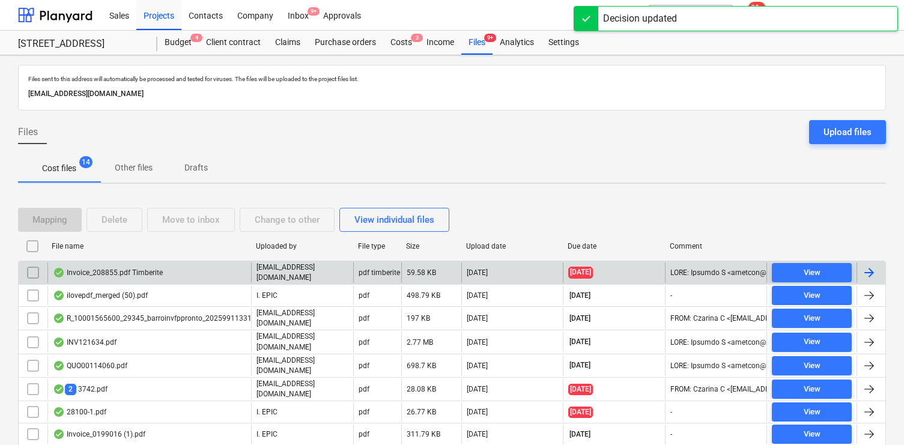
click at [186, 271] on div "Invoice_208855.pdf Timberite" at bounding box center [149, 272] width 204 height 20
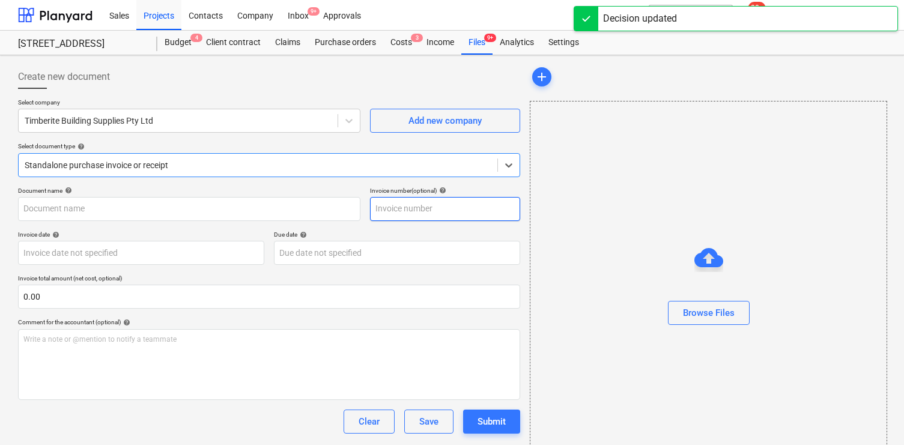
type input "208855"
type input "[DATE]"
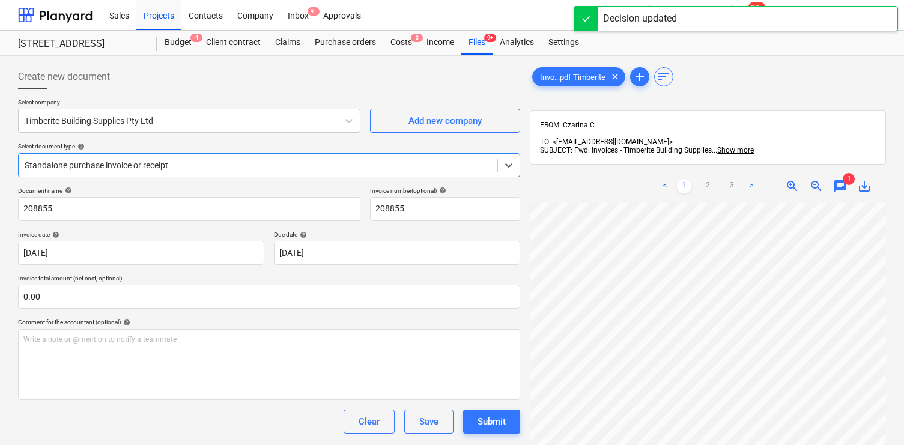
click at [838, 179] on span "chat" at bounding box center [840, 186] width 14 height 14
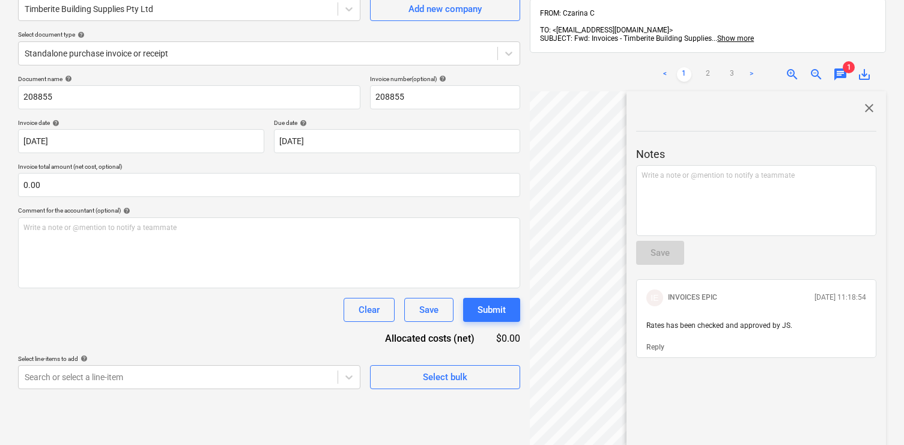
scroll to position [114, 0]
click at [866, 99] on span "close" at bounding box center [869, 106] width 14 height 14
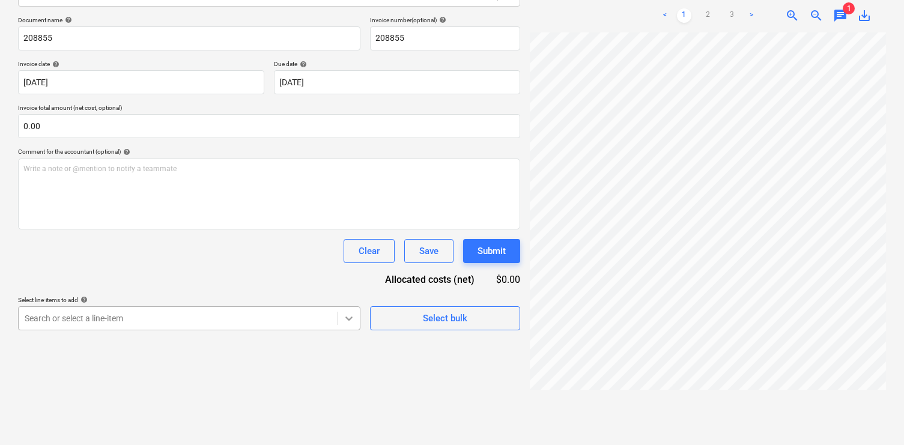
click at [351, 274] on body "Sales Projects Contacts Company Inbox 9+ Approvals format_size keyboard_arrow_d…" at bounding box center [452, 51] width 904 height 445
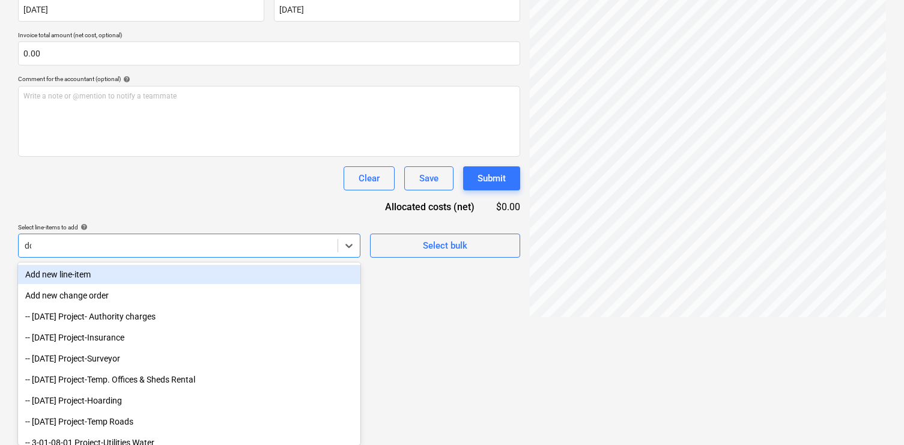
scroll to position [171, 0]
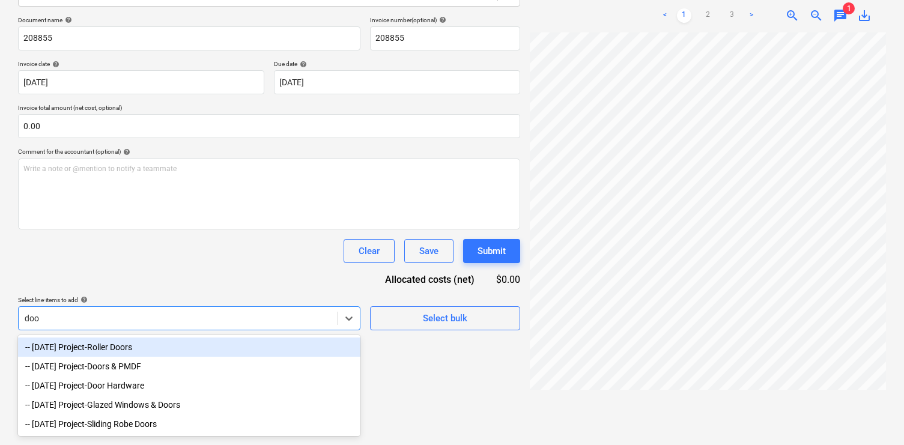
type input "door"
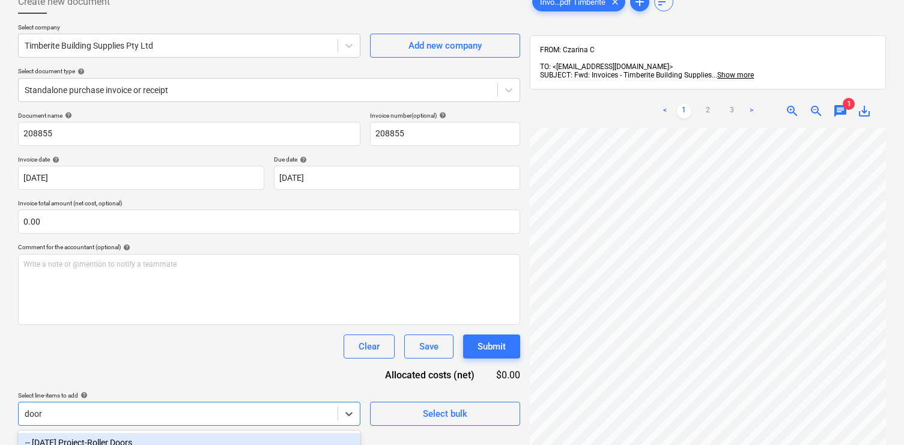
scroll to position [26, 0]
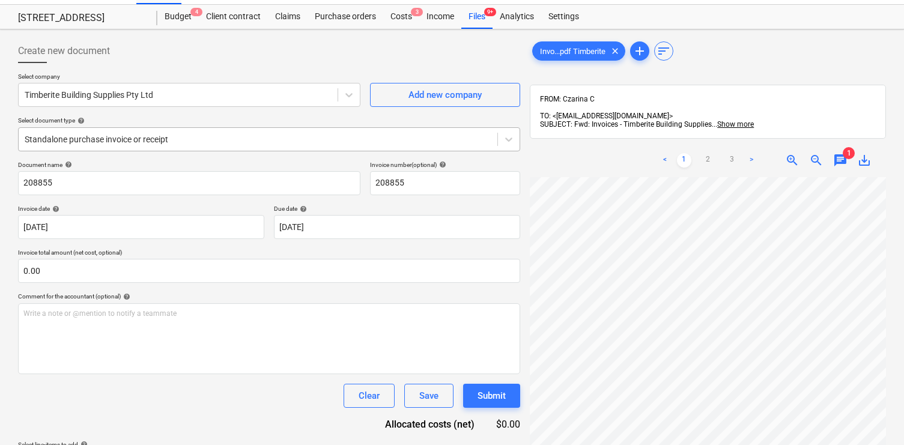
click at [213, 135] on div at bounding box center [258, 139] width 467 height 12
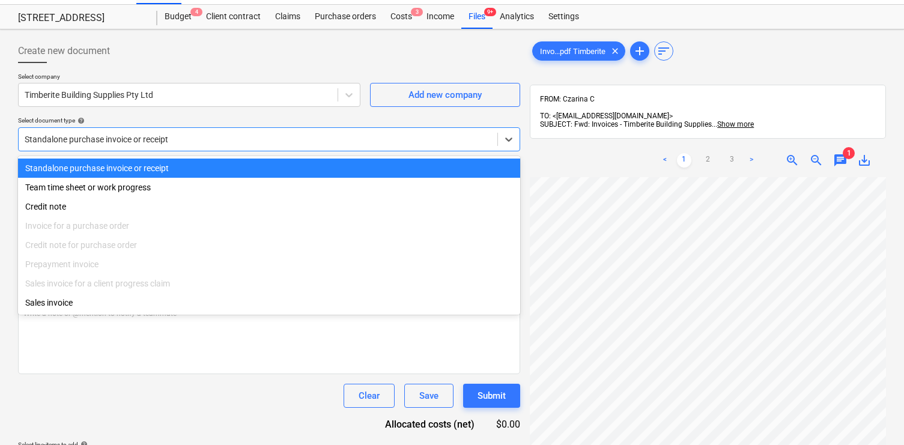
click at [198, 123] on div "Select document type help" at bounding box center [269, 121] width 502 height 8
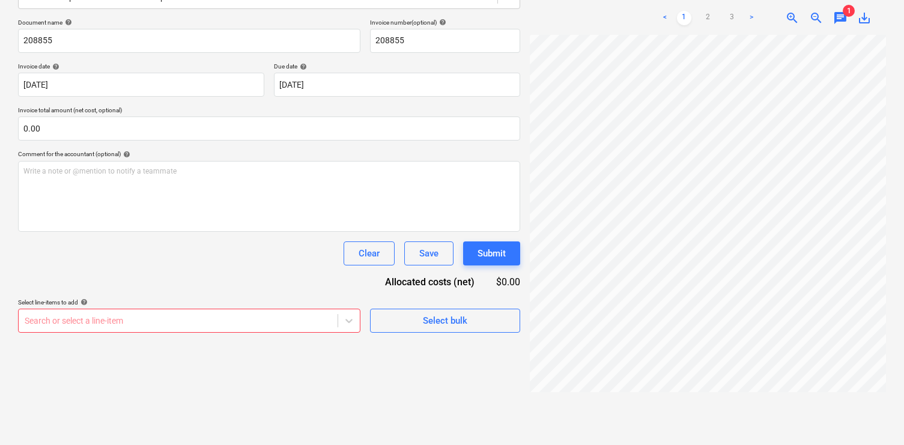
scroll to position [0, 0]
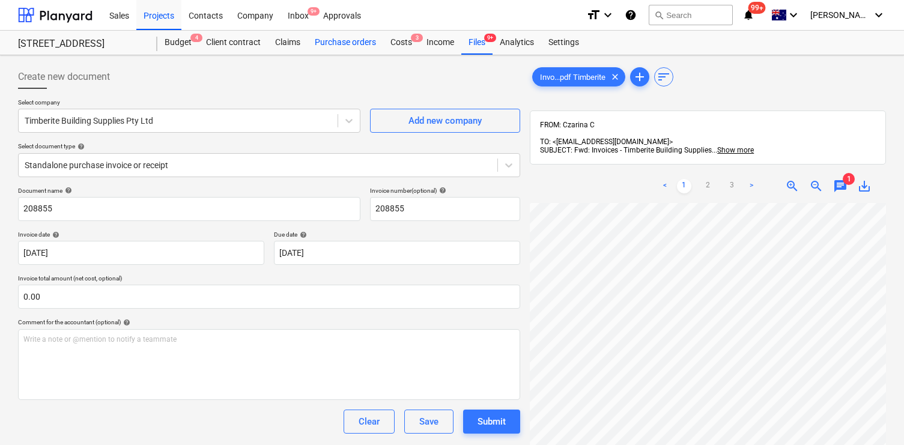
click at [329, 34] on div "Purchase orders" at bounding box center [346, 43] width 76 height 24
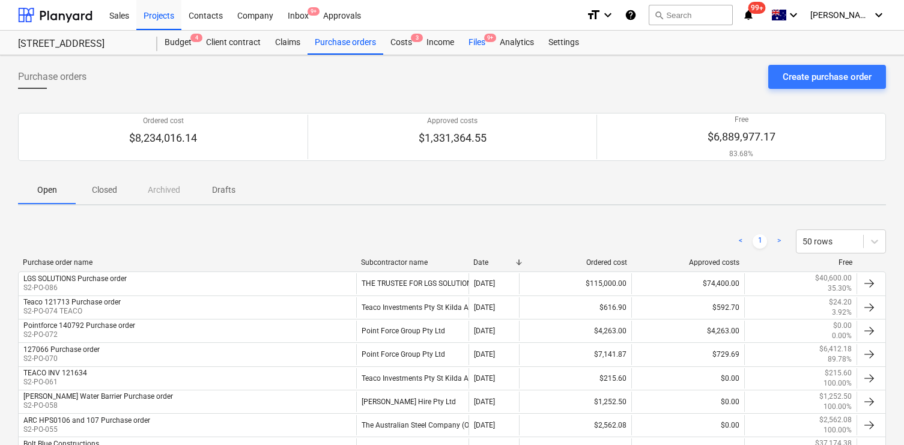
click at [479, 40] on div "Files 9+" at bounding box center [476, 43] width 31 height 24
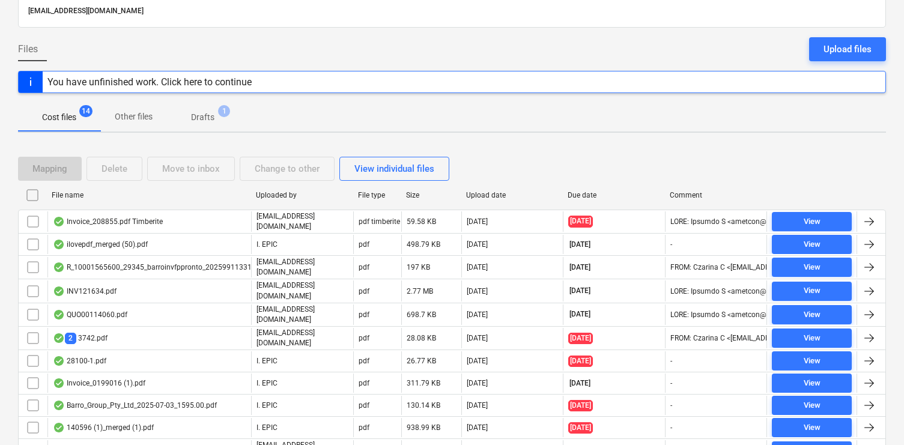
scroll to position [101, 0]
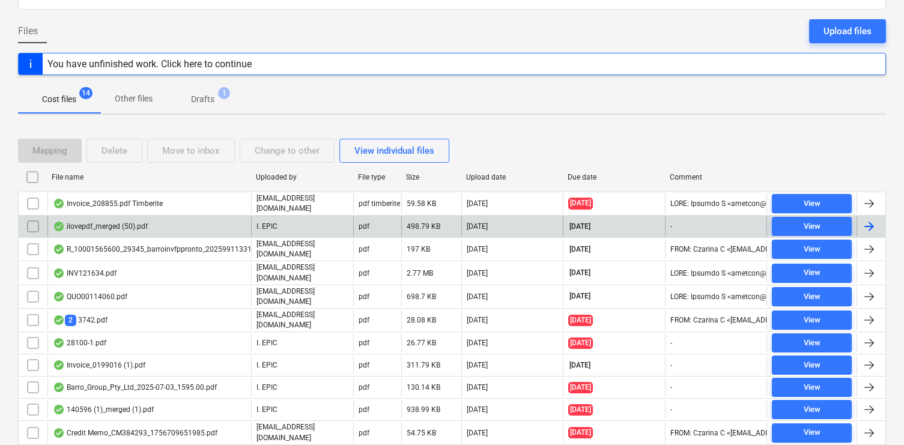
click at [129, 224] on div "ilovepdf_merged (50).pdf" at bounding box center [100, 227] width 95 height 10
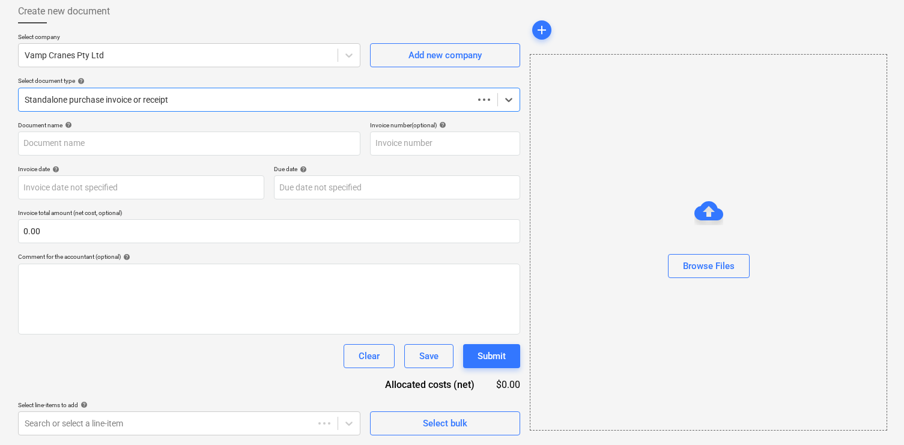
scroll to position [65, 0]
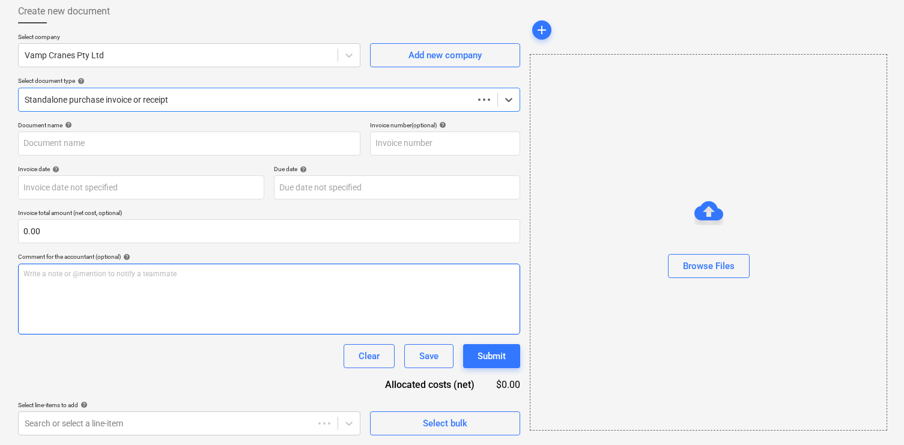
type input "INV-12943"
type input "[DATE]"
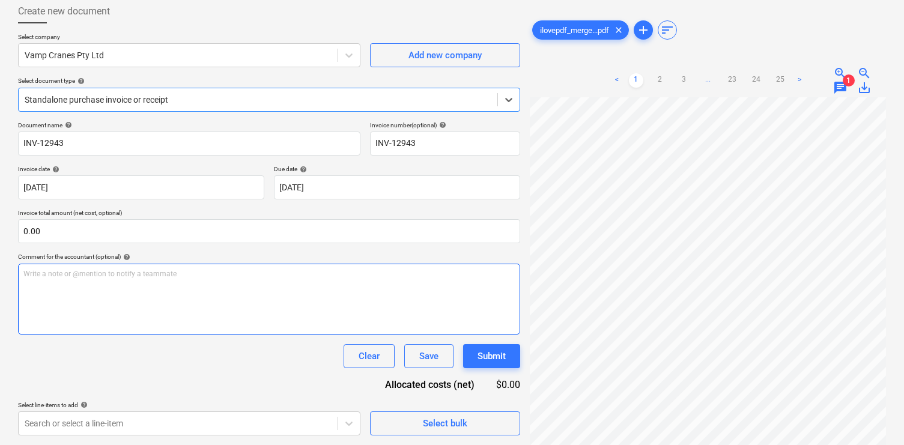
scroll to position [13, 0]
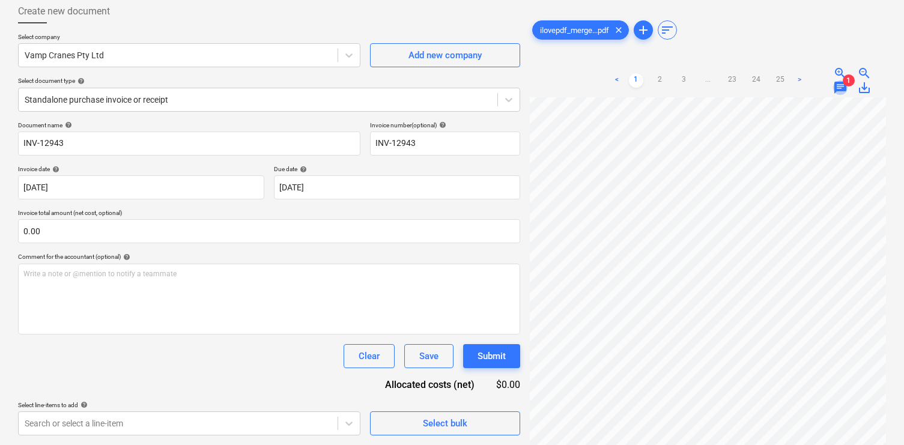
click at [836, 88] on span "chat" at bounding box center [840, 87] width 14 height 14
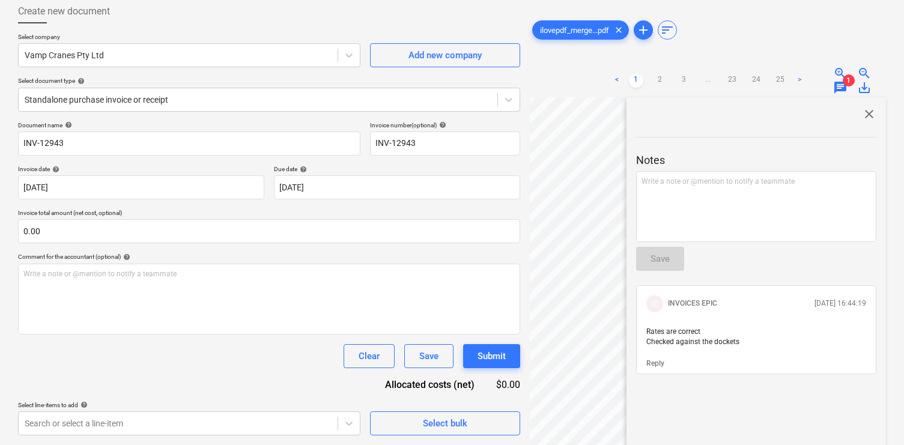
click at [863, 111] on span "close" at bounding box center [869, 114] width 14 height 14
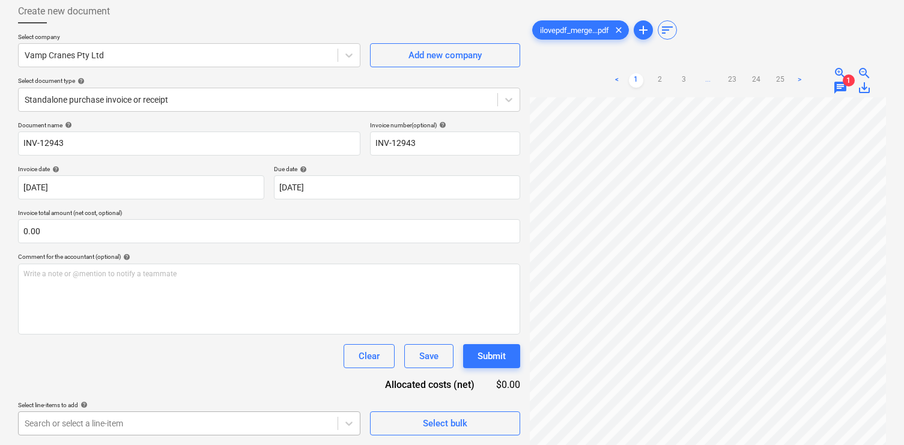
click at [235, 380] on body "Sales Projects Contacts Company Inbox 9+ Approvals format_size keyboard_arrow_d…" at bounding box center [452, 157] width 904 height 445
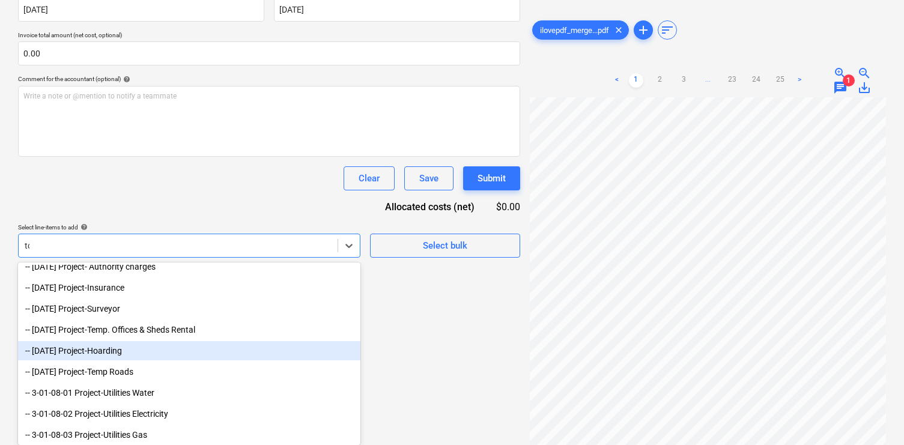
scroll to position [120, 0]
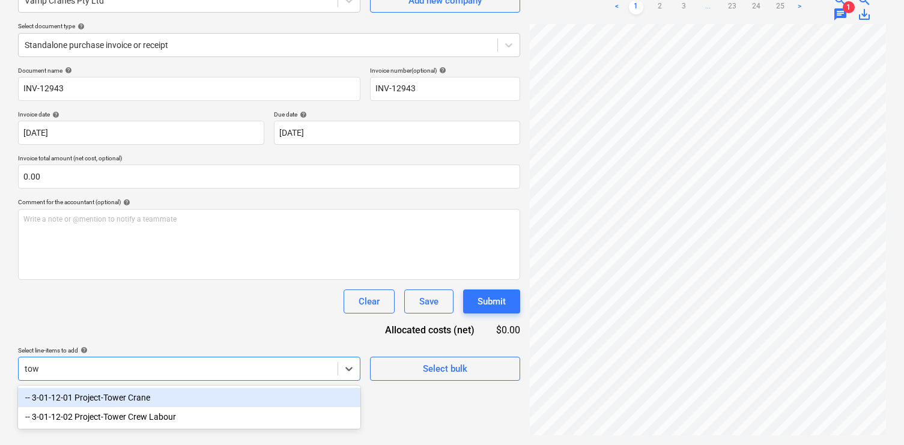
type input "towe"
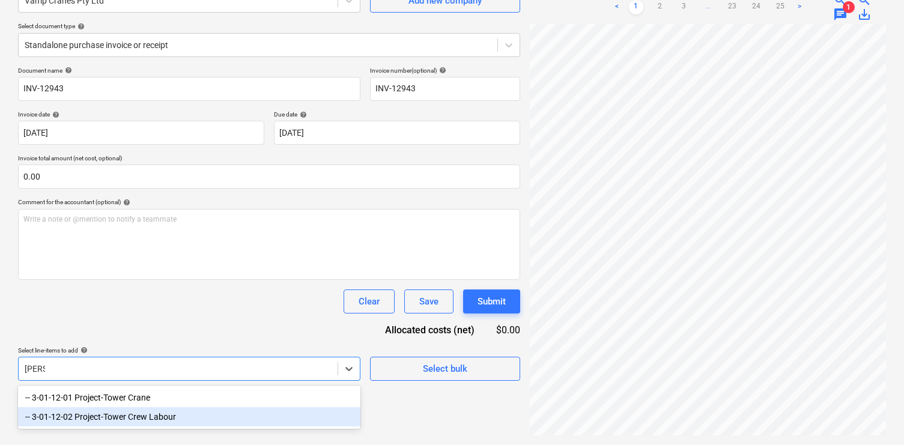
click at [186, 410] on div "-- 3-01-12-02 Project-Tower Crew Labour" at bounding box center [189, 416] width 342 height 19
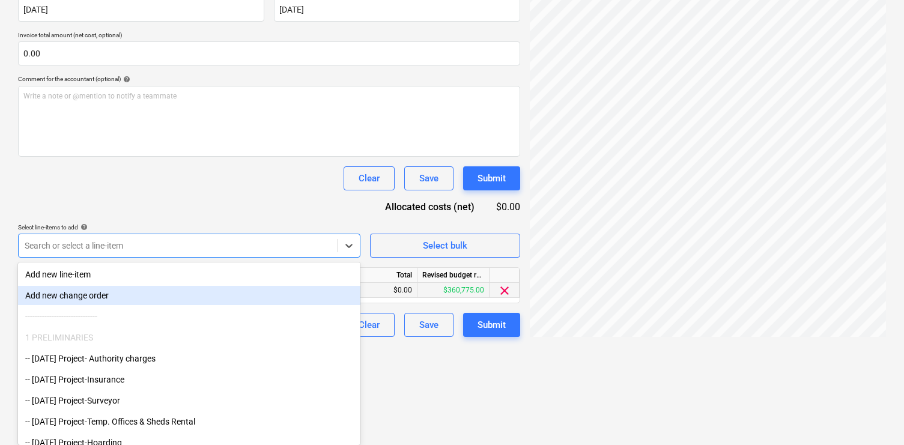
click at [386, 297] on div "Document name help INV-12943 Invoice number (optional) help INV-12943 Invoice d…" at bounding box center [269, 140] width 502 height 393
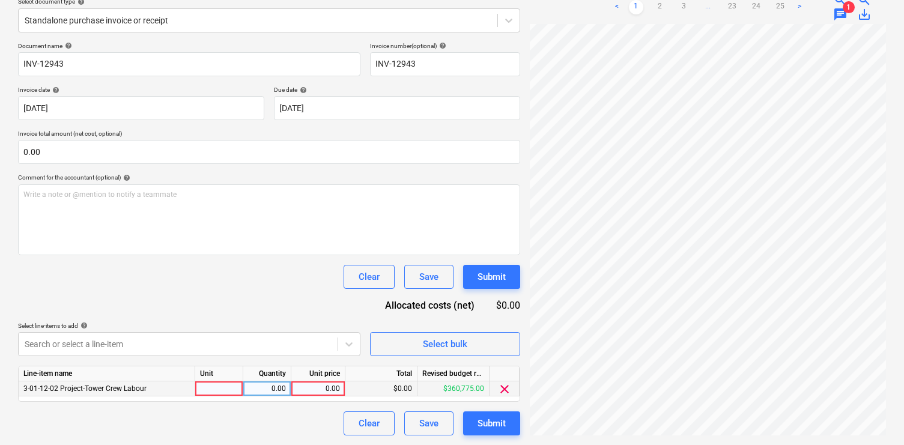
click at [317, 392] on div "0.00" at bounding box center [318, 388] width 44 height 15
click at [799, 10] on link ">" at bounding box center [799, 7] width 14 height 14
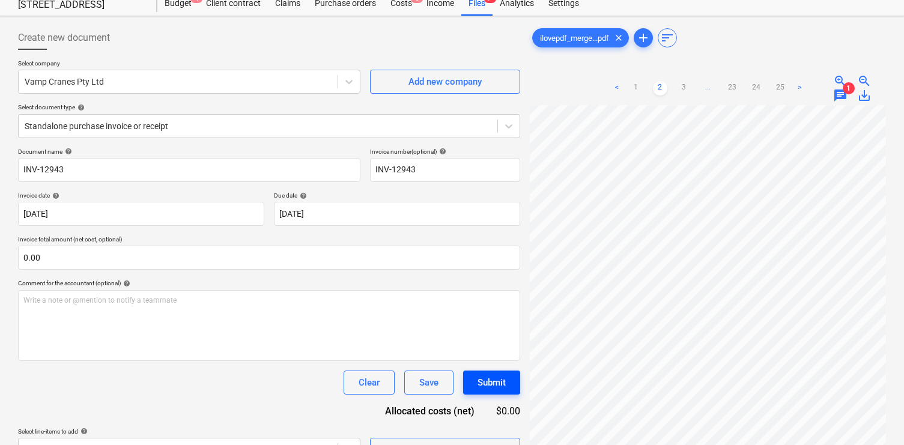
scroll to position [37, 0]
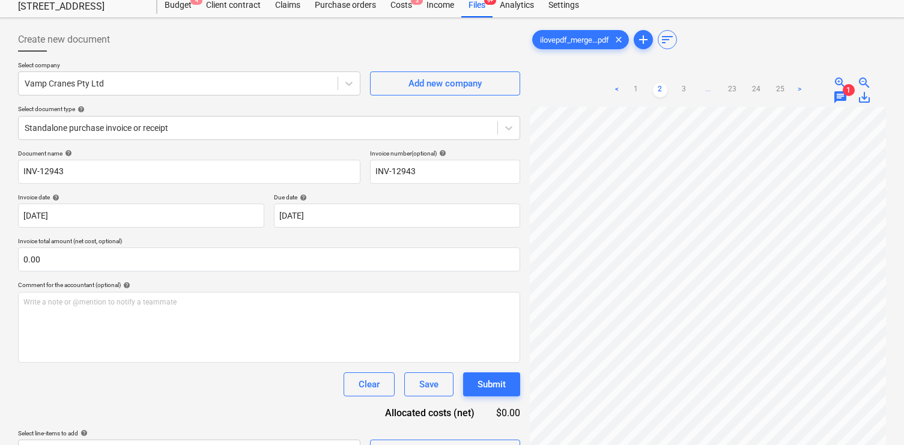
click at [643, 89] on ul "< 1 2 3 ... 23 24 25 >" at bounding box center [708, 90] width 197 height 14
click at [632, 92] on link "1" at bounding box center [636, 90] width 14 height 14
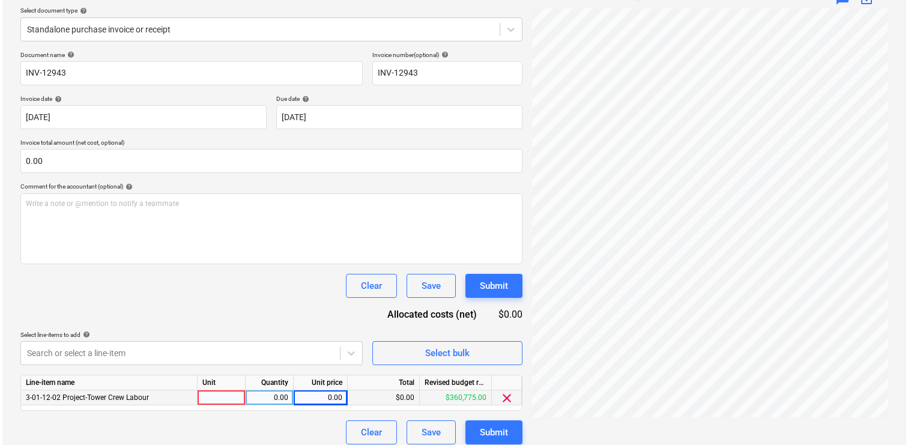
scroll to position [145, 0]
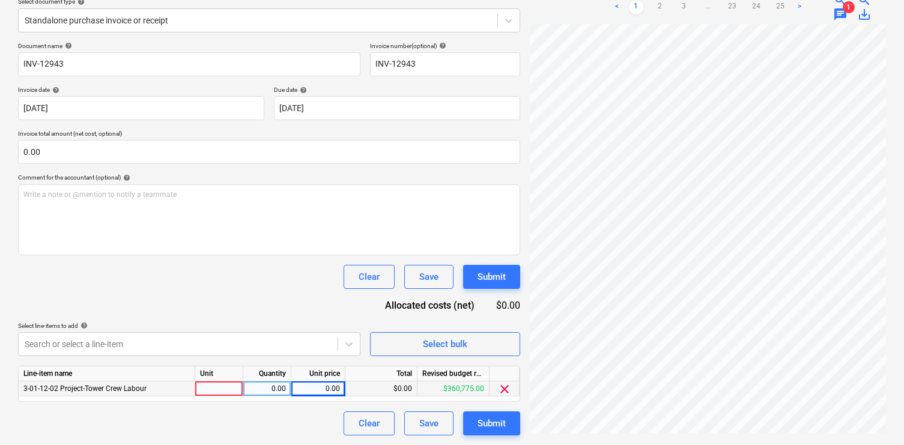
click at [318, 392] on div "0.00" at bounding box center [318, 388] width 44 height 15
type input "9600"
click at [503, 419] on div "Submit" at bounding box center [491, 424] width 28 height 16
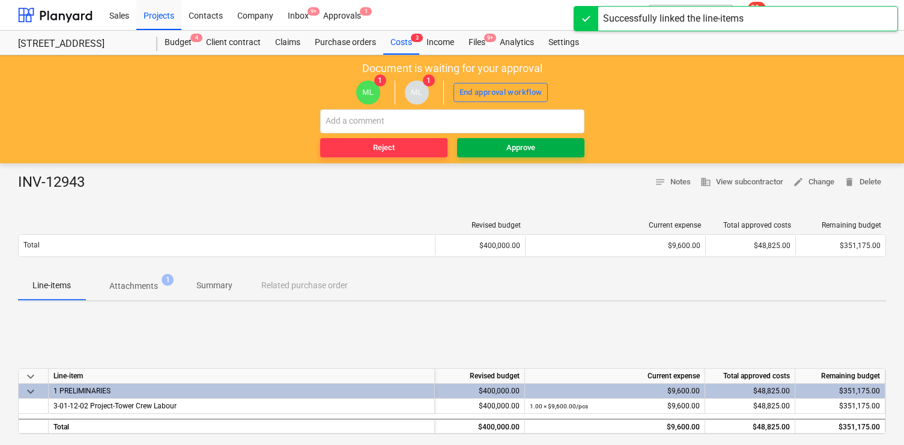
click at [533, 145] on div "Approve" at bounding box center [520, 148] width 29 height 14
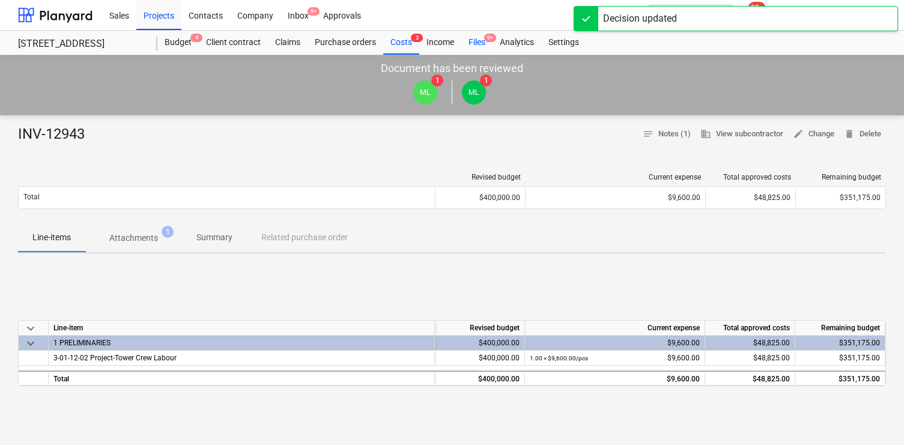
click at [481, 43] on div "Files 9+" at bounding box center [476, 43] width 31 height 24
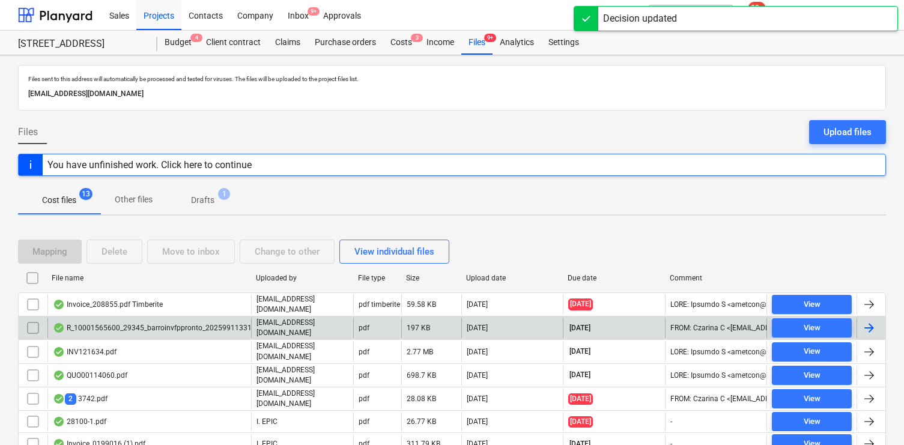
click at [206, 324] on div "R_10001565600_29345_barroinvfppronto_202599113319.pdf" at bounding box center [161, 328] width 216 height 10
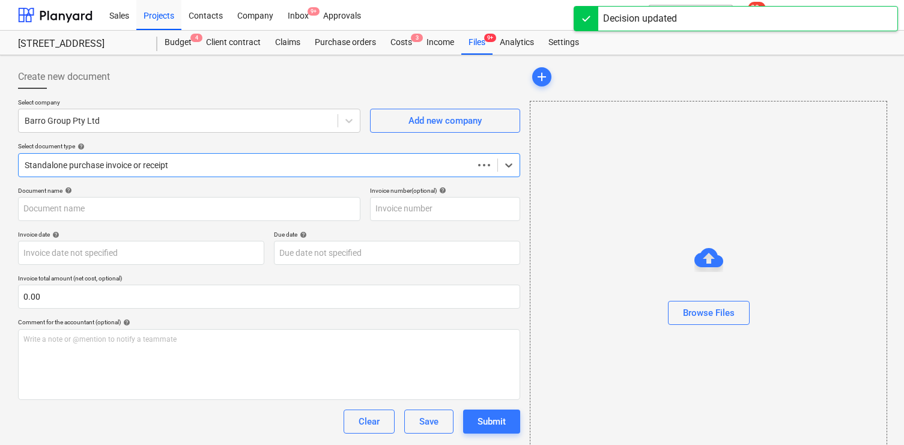
type input "10001565600"
type input "[DATE]"
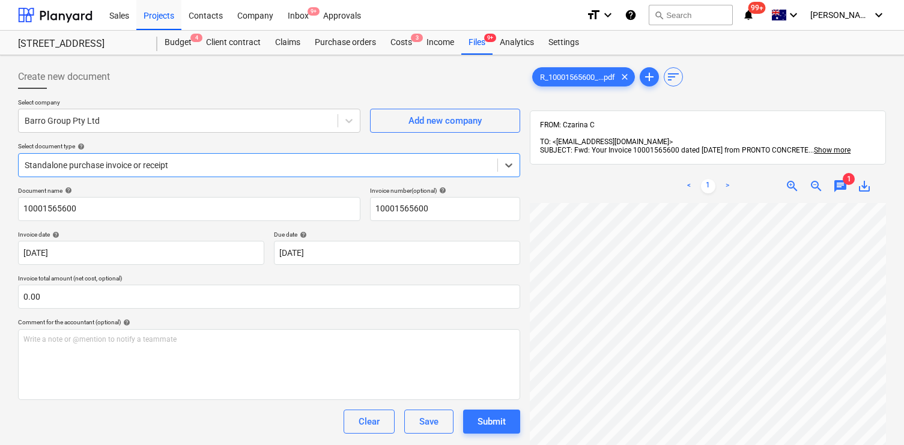
click at [844, 173] on span "1" at bounding box center [849, 179] width 12 height 12
click at [842, 180] on span "chat" at bounding box center [840, 186] width 14 height 14
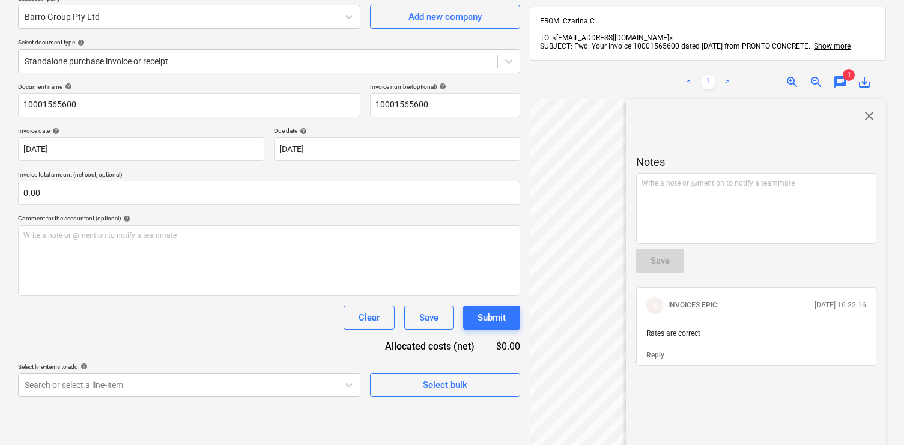
scroll to position [112, 0]
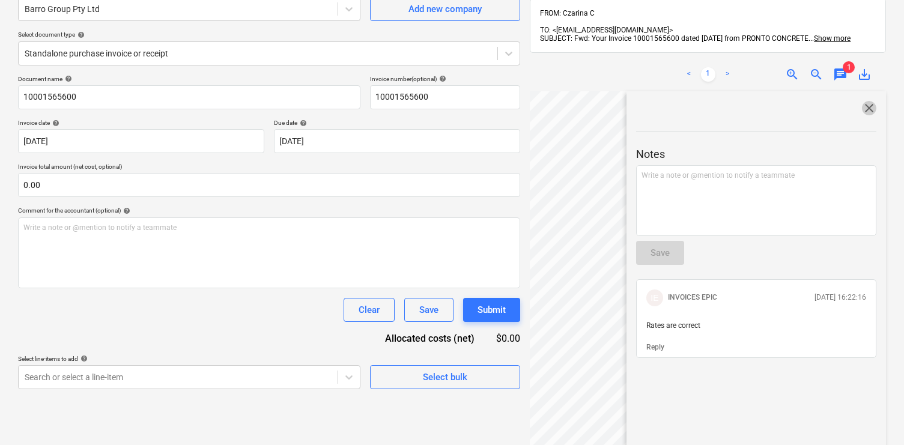
click at [868, 101] on span "close" at bounding box center [869, 108] width 14 height 14
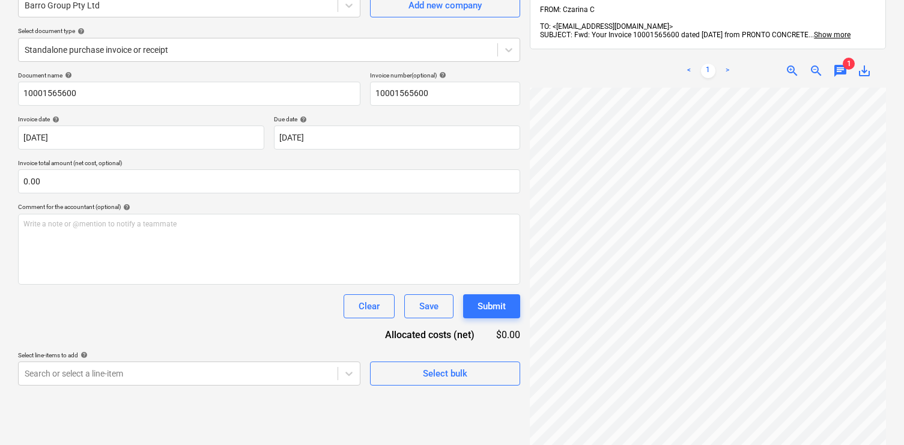
scroll to position [100, 0]
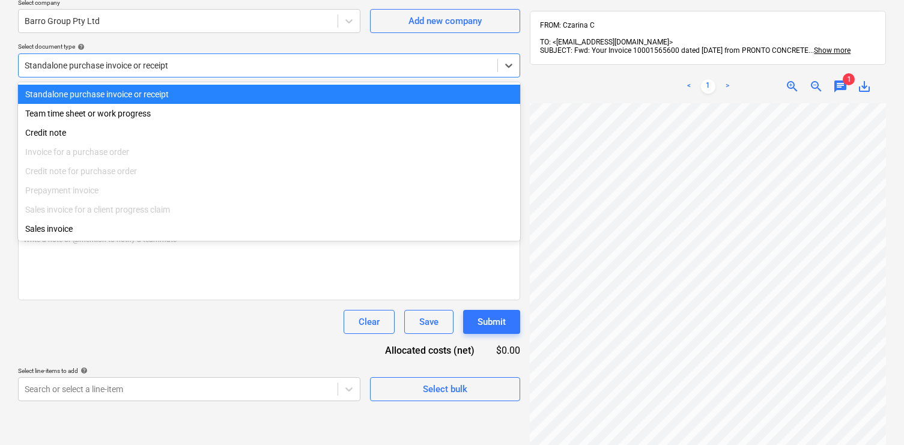
click at [156, 66] on div at bounding box center [258, 65] width 467 height 12
click at [165, 76] on div "Standalone purchase invoice or receipt" at bounding box center [269, 65] width 502 height 24
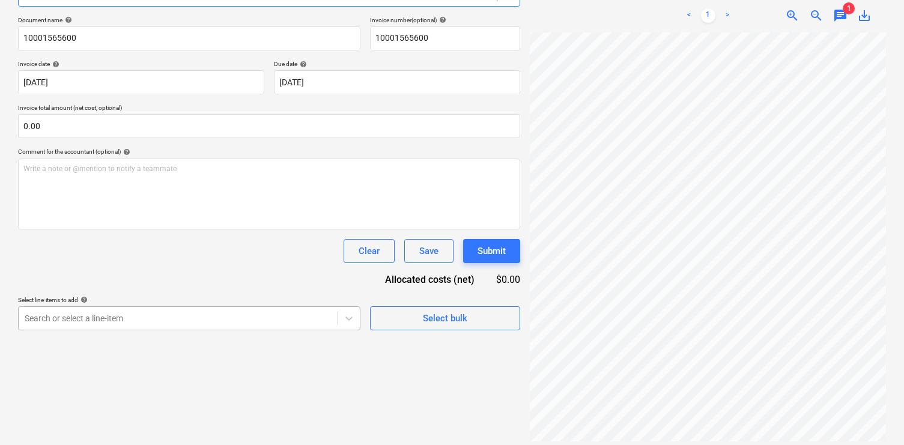
scroll to position [243, 0]
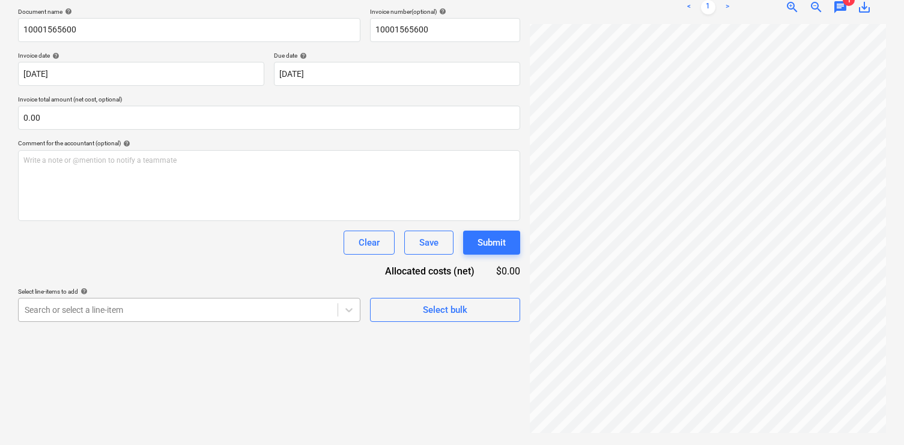
click at [331, 266] on body "Sales Projects Contacts Company Inbox 9+ Approvals format_size keyboard_arrow_d…" at bounding box center [452, 43] width 904 height 445
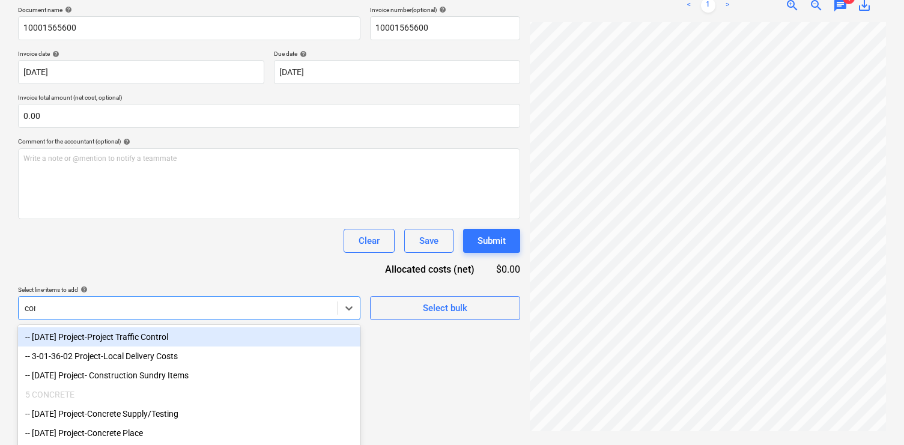
type input "conc"
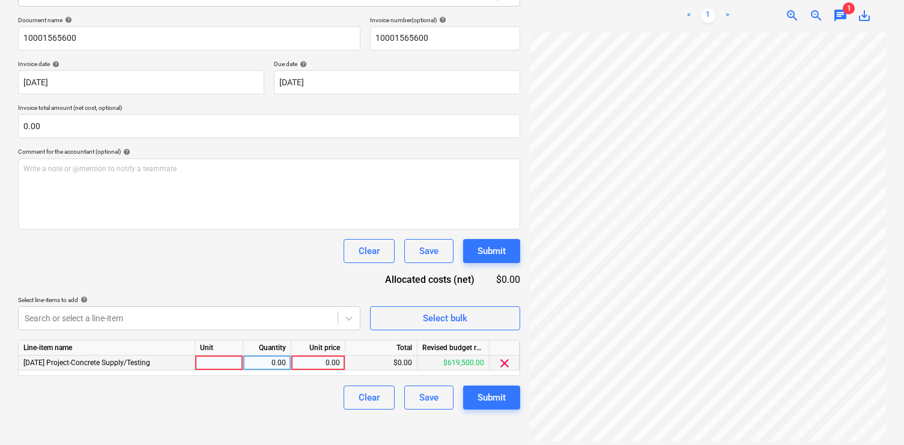
click at [387, 297] on div "Document name help 10001565600 Invoice number (optional) help 10001565600 Invoi…" at bounding box center [269, 212] width 502 height 393
click at [321, 371] on div "Line-item name Unit Quantity Unit price Total Revised budget remaining 3-05-01 …" at bounding box center [269, 358] width 502 height 36
click at [322, 360] on div "0.00" at bounding box center [318, 364] width 44 height 15
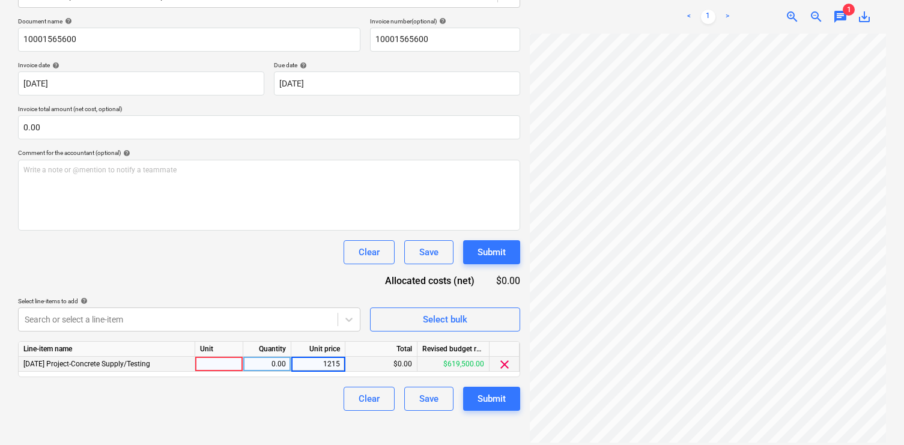
type input "12157"
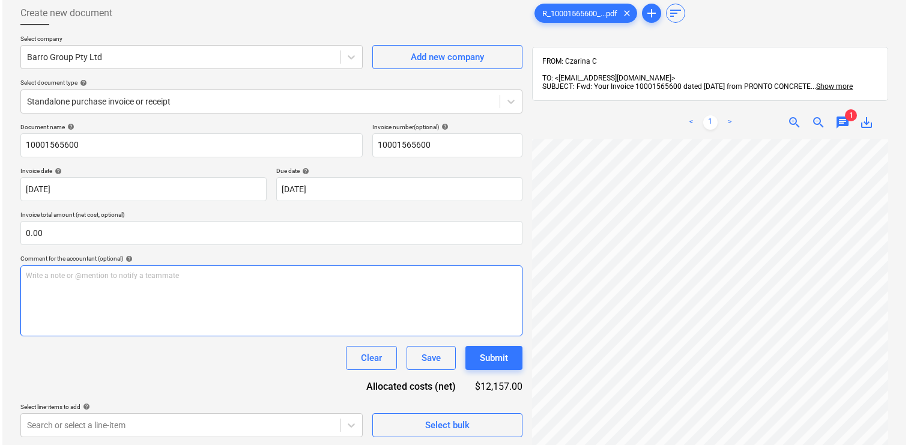
scroll to position [171, 0]
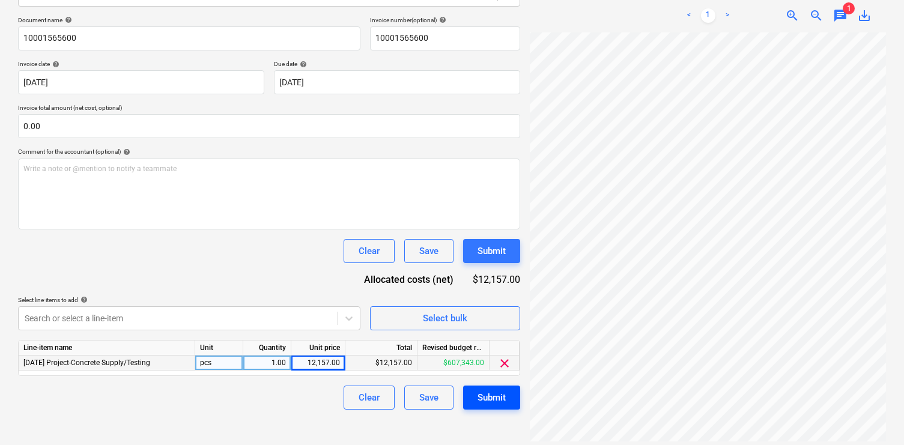
click at [494, 395] on div "Submit" at bounding box center [491, 398] width 28 height 16
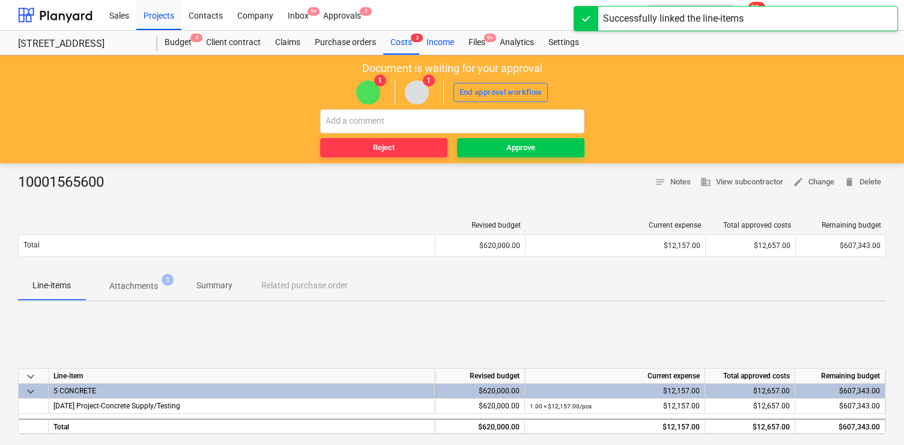
scroll to position [2, 0]
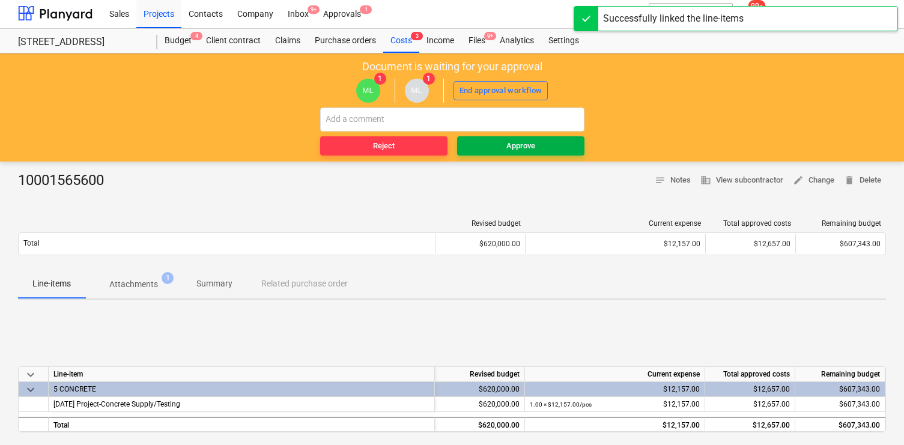
click at [527, 147] on div "Approve" at bounding box center [520, 146] width 29 height 14
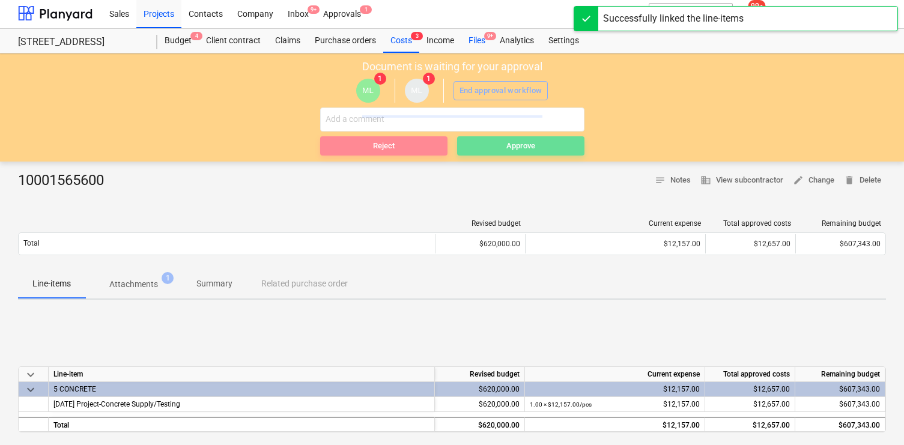
scroll to position [0, 0]
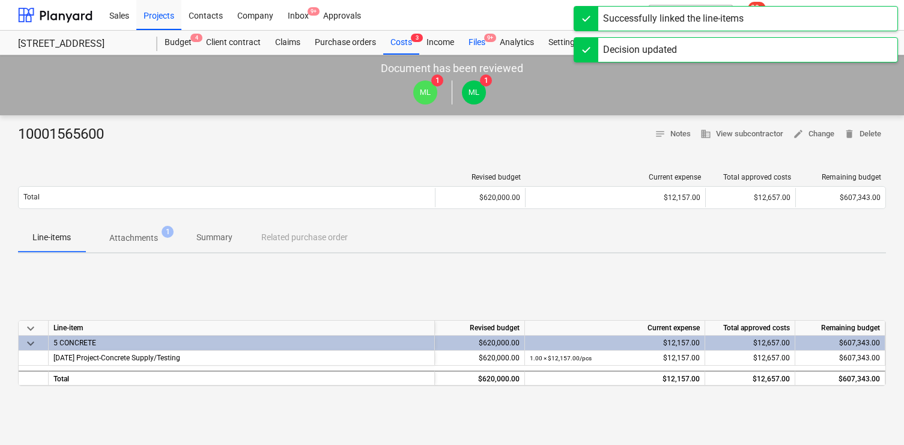
click at [483, 41] on div "Files 9+" at bounding box center [476, 43] width 31 height 24
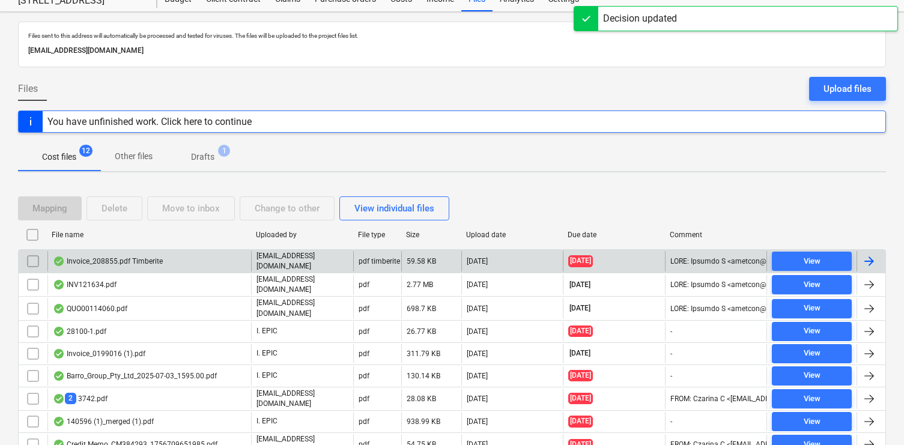
scroll to position [64, 0]
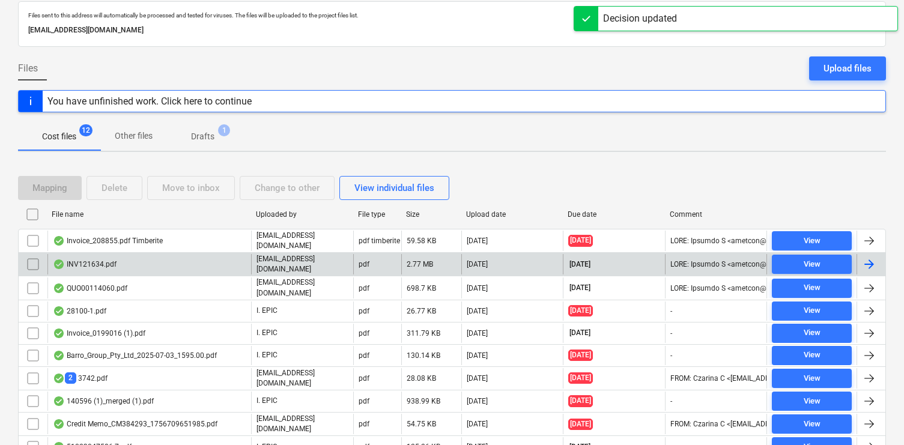
click at [202, 265] on div "INV121634.pdf" at bounding box center [149, 264] width 204 height 20
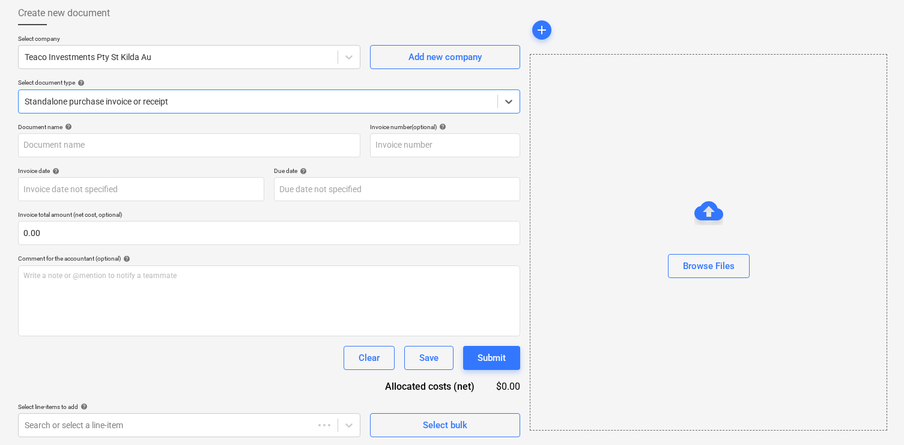
type input "121634"
type input "[DATE]"
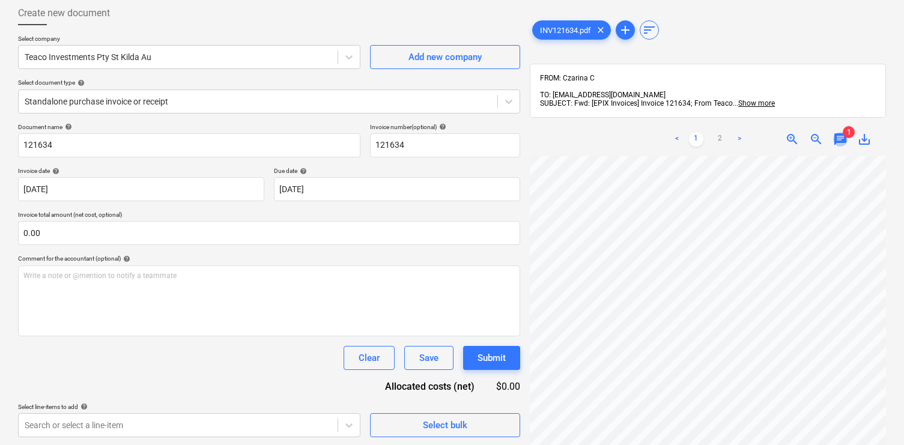
click at [835, 132] on span "chat" at bounding box center [840, 139] width 14 height 14
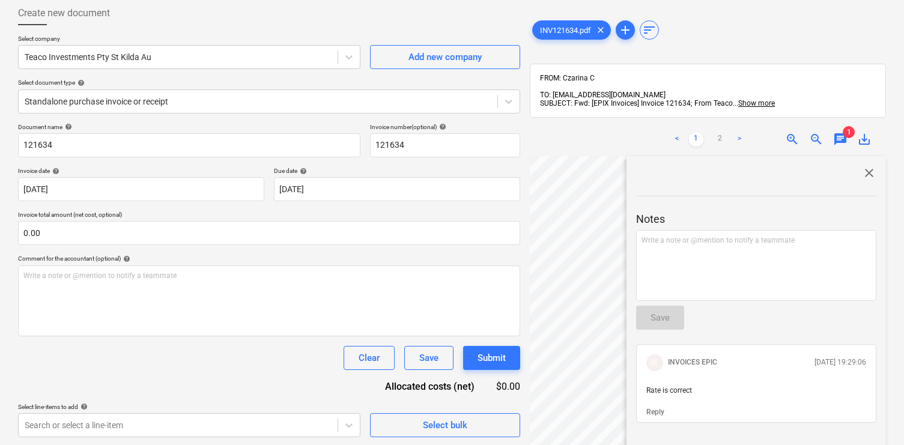
click at [862, 166] on span "close" at bounding box center [869, 173] width 14 height 14
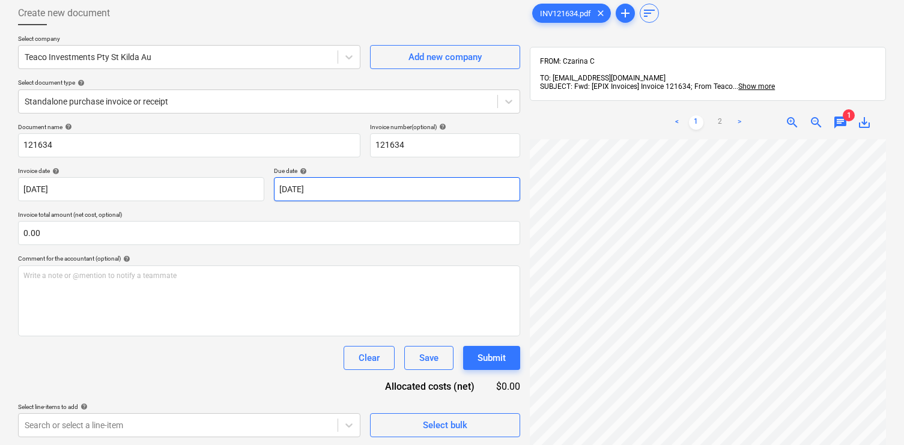
scroll to position [171, 0]
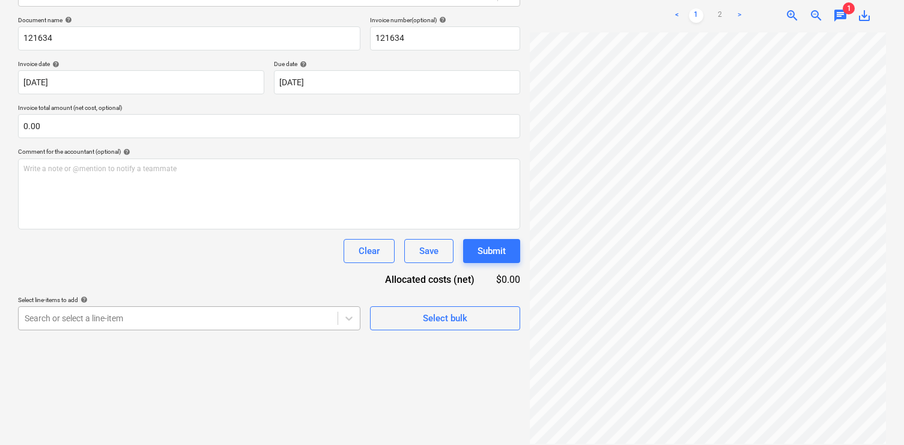
click at [239, 274] on body "Sales Projects Contacts Company Inbox 9+ Approvals format_size keyboard_arrow_d…" at bounding box center [452, 51] width 904 height 445
type input "sund"
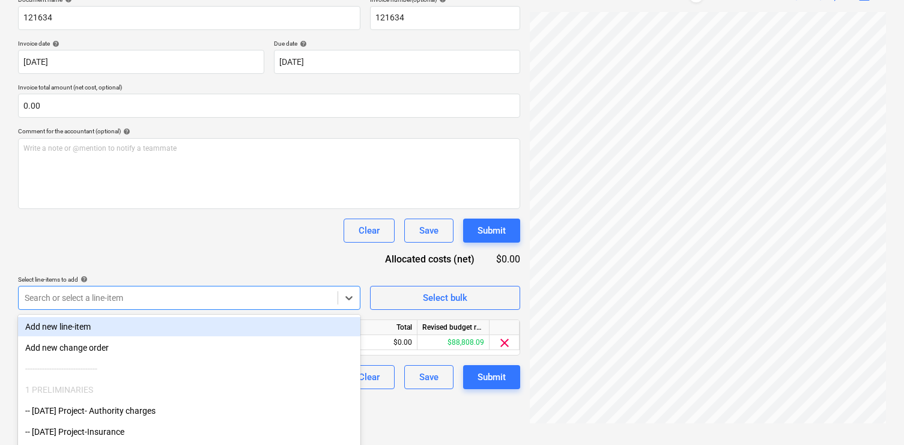
click at [241, 266] on div "Document name help 121634 Invoice number (optional) help 121634 Invoice date he…" at bounding box center [269, 192] width 502 height 393
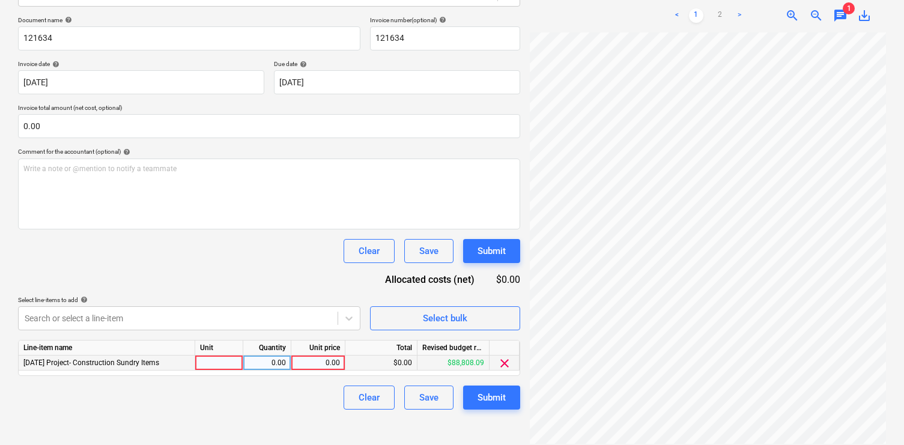
click at [327, 360] on div "0.00" at bounding box center [318, 363] width 44 height 15
click at [186, 359] on div "3-01-39 Project- Construction Sundry Items" at bounding box center [107, 363] width 177 height 15
click at [174, 360] on div "3-01-39 Project- Construction Sundry Items" at bounding box center [107, 363] width 177 height 15
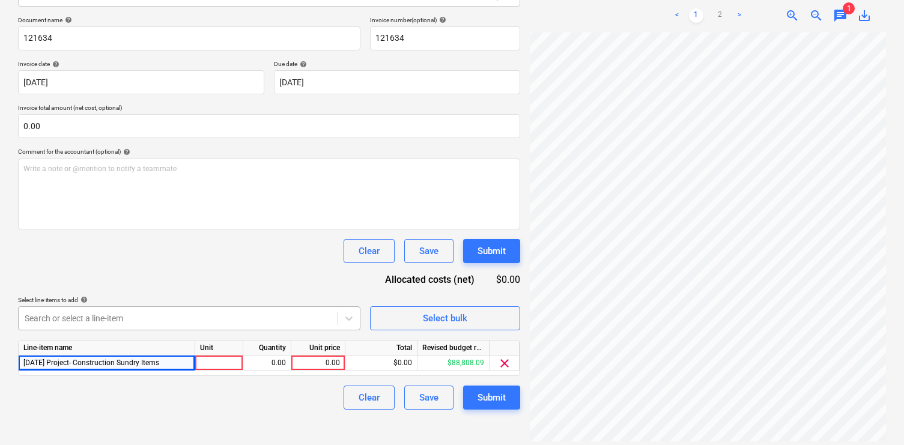
click at [184, 274] on body "Sales Projects Contacts Company Inbox 9+ Approvals format_size keyboard_arrow_d…" at bounding box center [452, 51] width 904 height 445
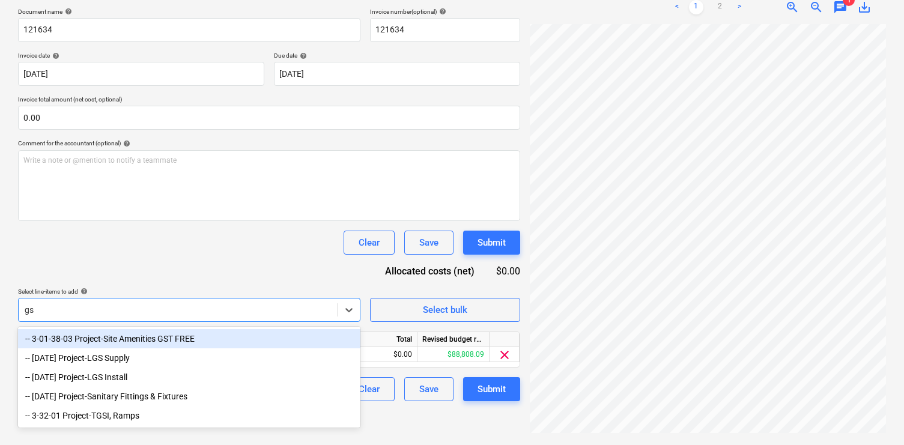
scroll to position [171, 0]
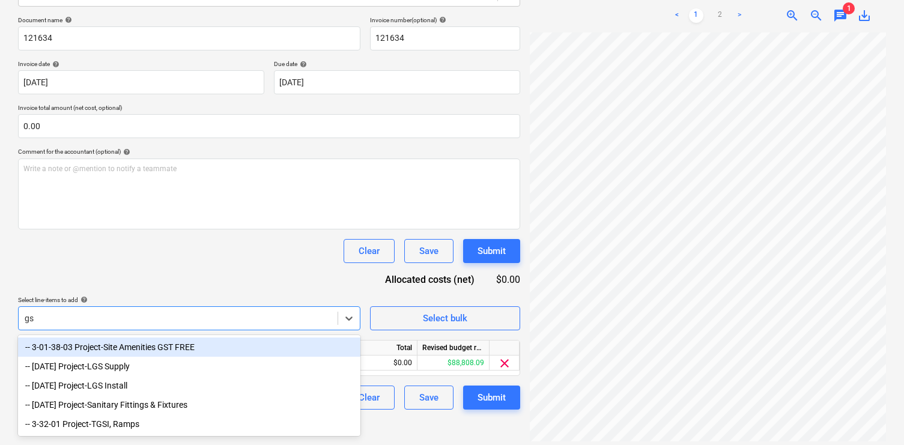
type input "gst"
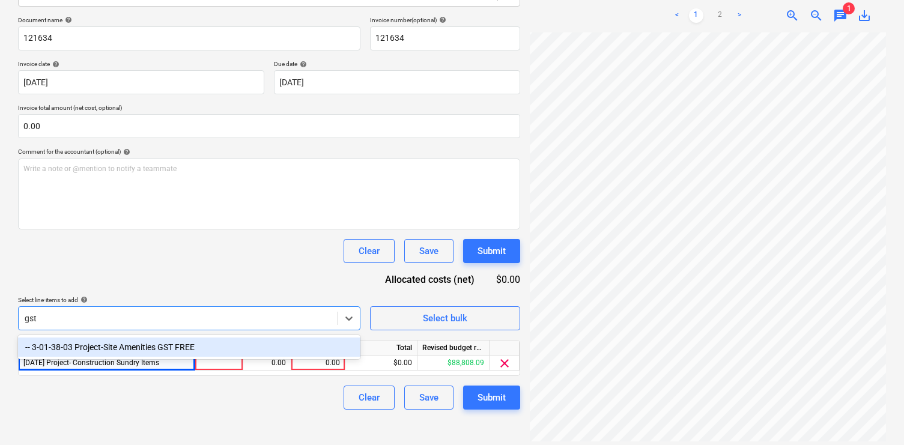
scroll to position [243, 0]
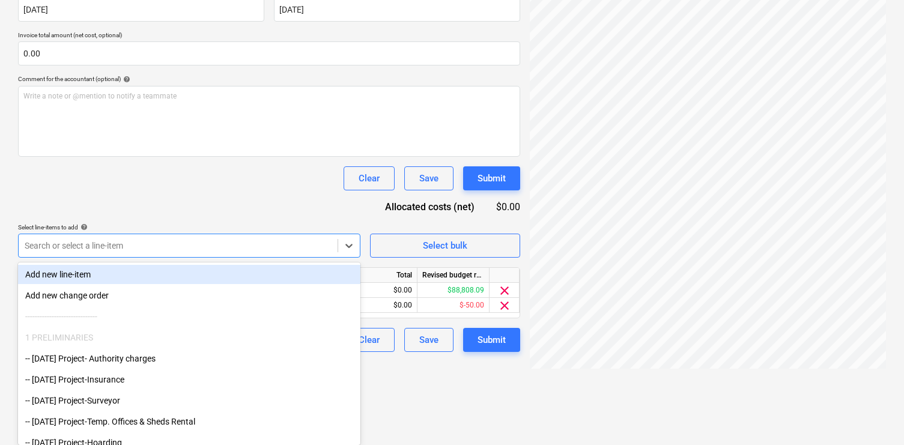
click at [211, 222] on div "Document name help 121634 Invoice number (optional) help 121634 Invoice date he…" at bounding box center [269, 148] width 502 height 408
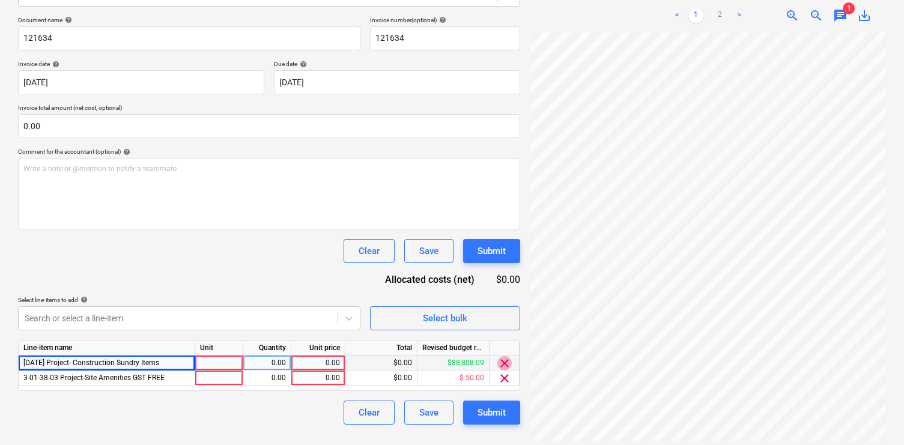
click at [502, 364] on span "clear" at bounding box center [504, 363] width 14 height 14
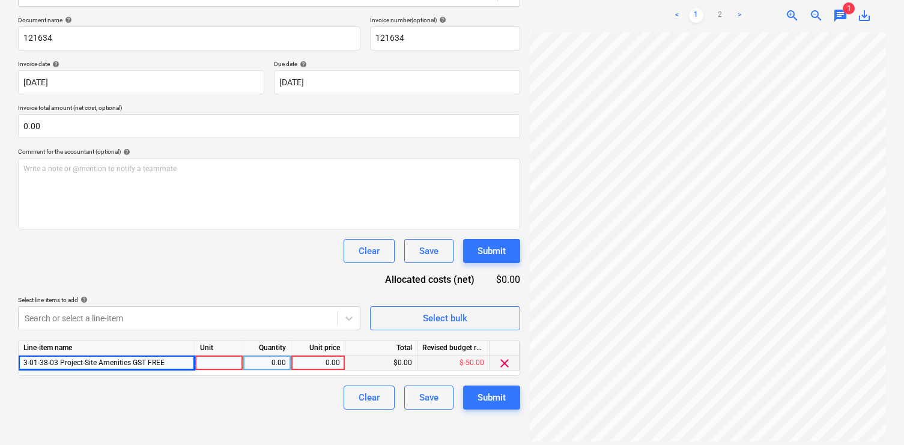
click at [318, 359] on div "0.00" at bounding box center [318, 363] width 44 height 15
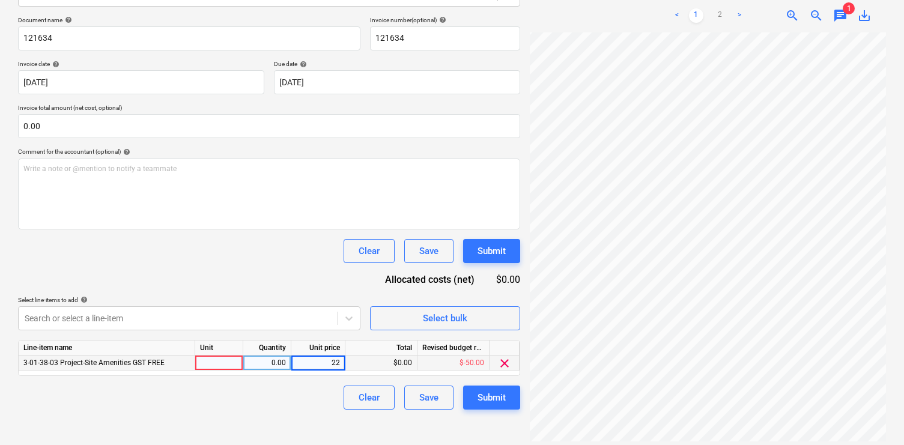
type input "220"
click at [491, 396] on div "Submit" at bounding box center [491, 398] width 28 height 16
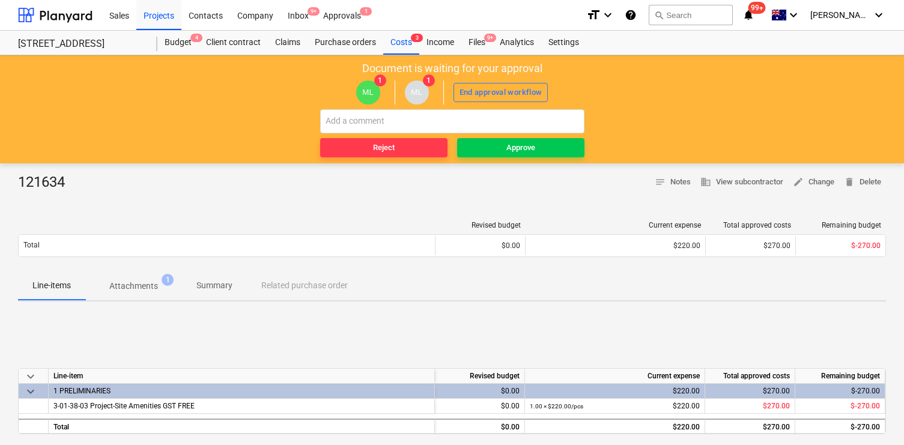
scroll to position [111, 0]
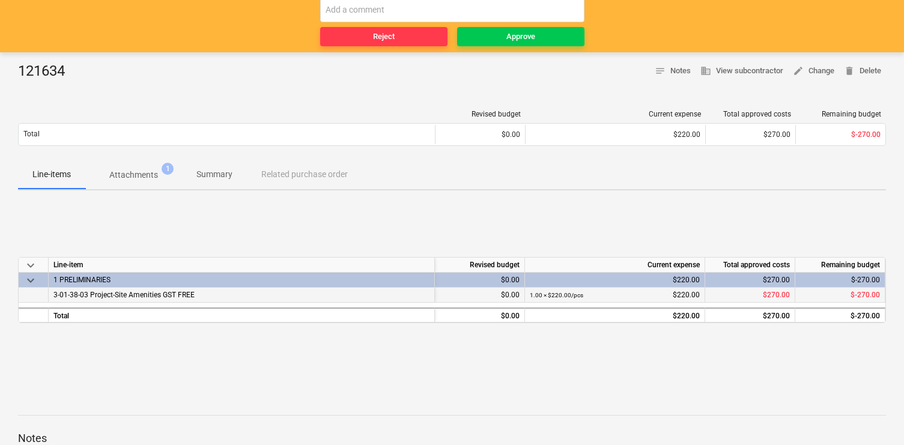
click at [221, 296] on div "3-01-38-03 Project-Site Amenities GST FREE" at bounding box center [242, 295] width 386 height 15
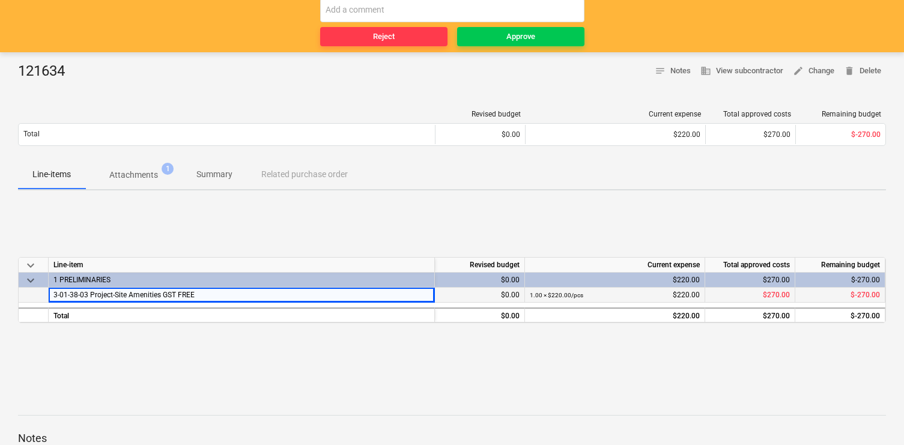
click at [221, 296] on div "3-01-38-03 Project-Site Amenities GST FREE" at bounding box center [242, 295] width 386 height 15
drag, startPoint x: 204, startPoint y: 295, endPoint x: 97, endPoint y: 291, distance: 106.4
click at [97, 291] on div "3-01-38-03 Project-Site Amenities GST FREE" at bounding box center [242, 295] width 386 height 15
copy span "Project-Site Amenities GST FREE"
click at [202, 291] on div "3-01-38-03 Project-Site Amenities GST FREE" at bounding box center [242, 295] width 386 height 15
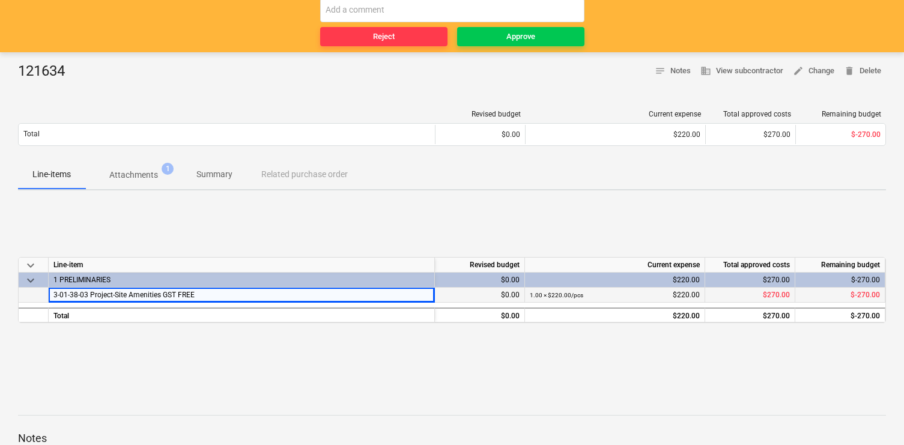
click at [202, 291] on div "3-01-38-03 Project-Site Amenities GST FREE" at bounding box center [242, 295] width 386 height 15
click at [505, 41] on span "Approve" at bounding box center [521, 37] width 118 height 14
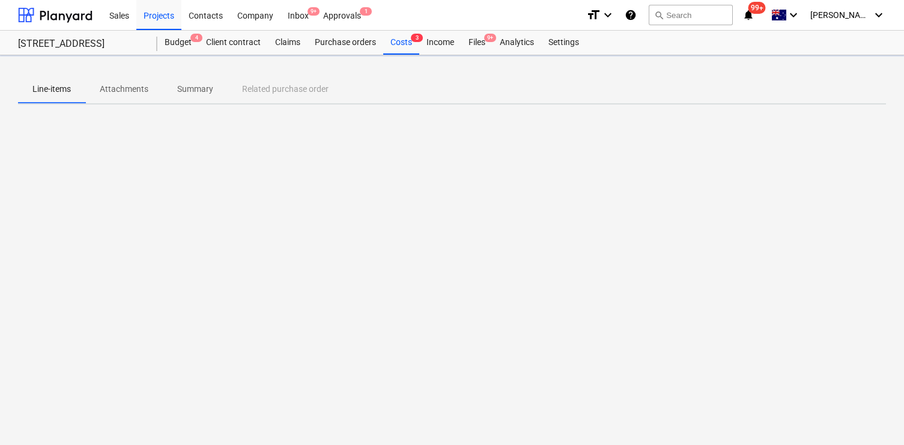
scroll to position [0, 0]
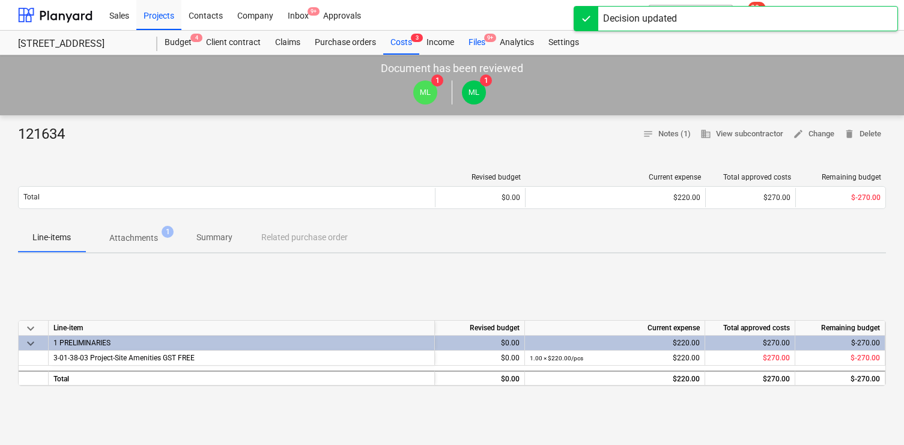
click at [476, 43] on div "Files 9+" at bounding box center [476, 43] width 31 height 24
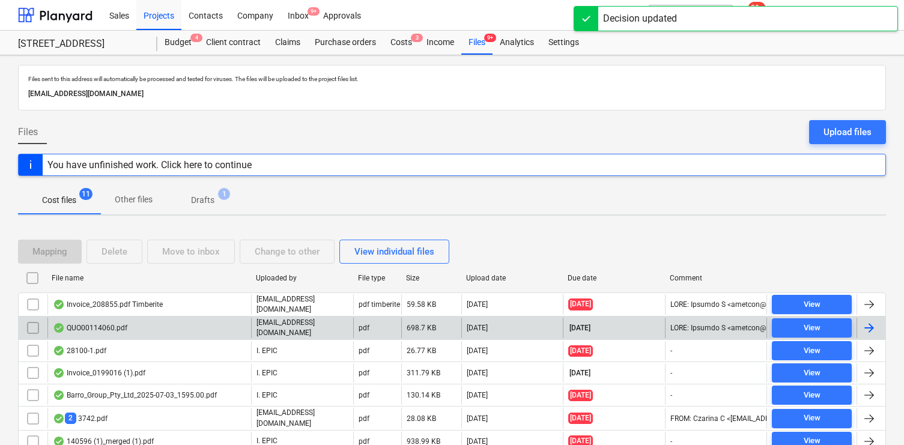
click at [222, 327] on div "QUO00114060.pdf" at bounding box center [149, 328] width 204 height 20
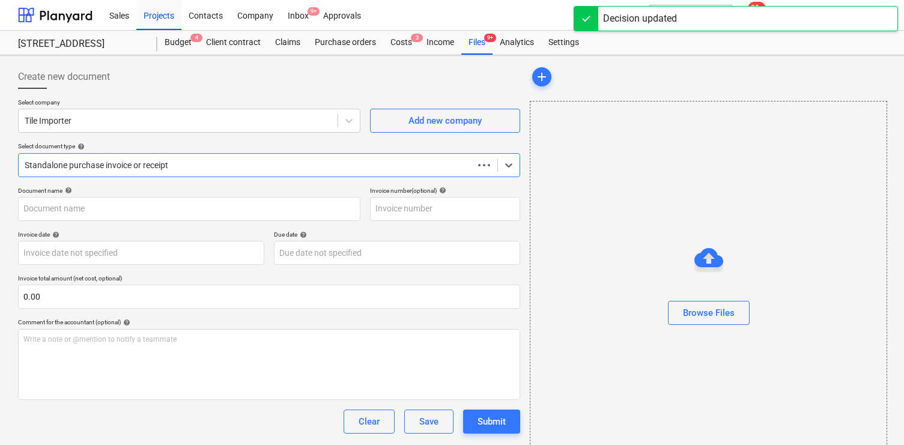
type input "00114060"
type input "[DATE]"
type input "05 Oct 2025"
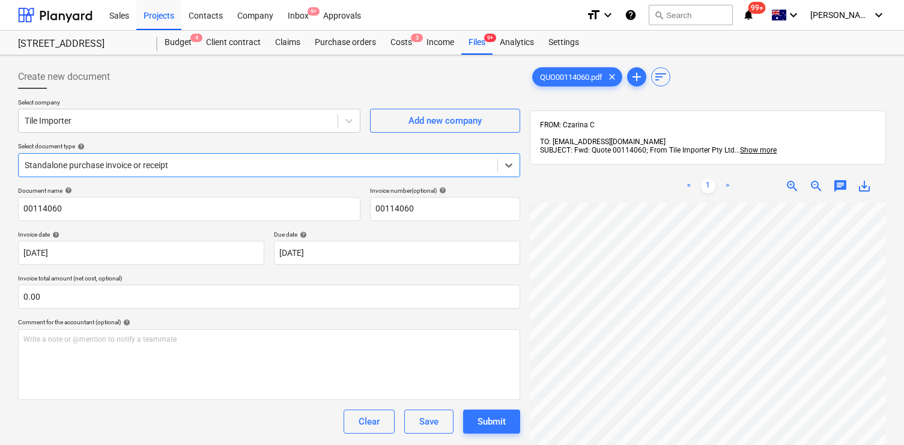
click at [836, 179] on span "chat" at bounding box center [840, 186] width 14 height 14
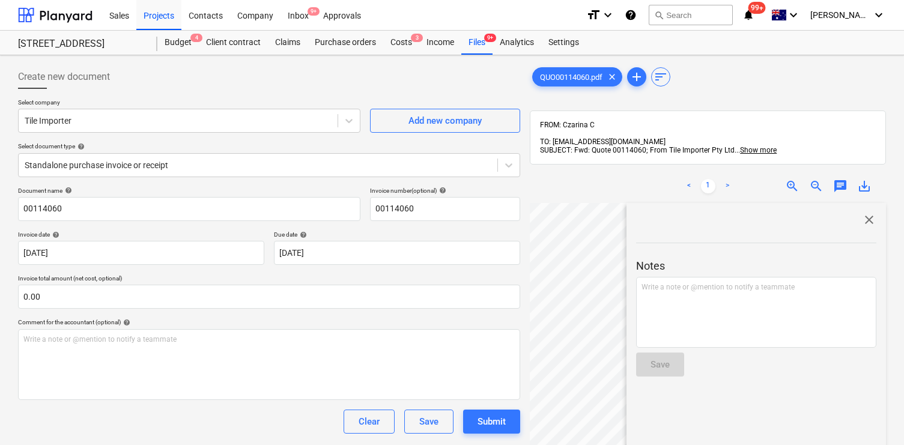
click at [862, 213] on span "close" at bounding box center [869, 220] width 14 height 14
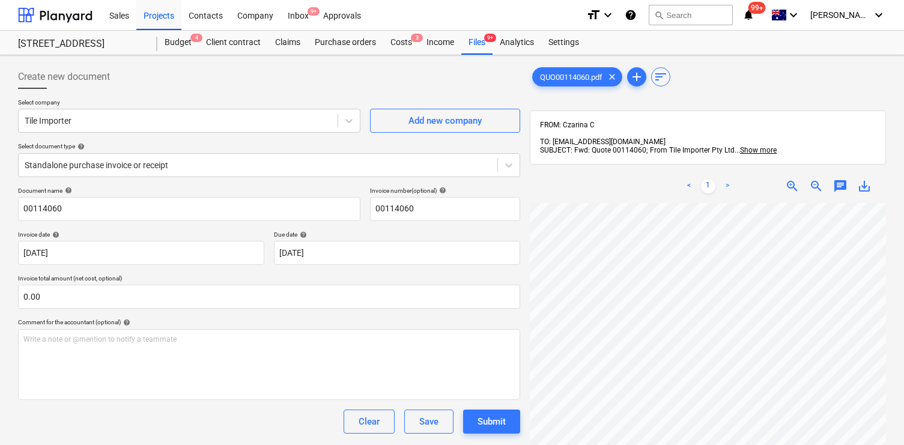
scroll to position [22, 0]
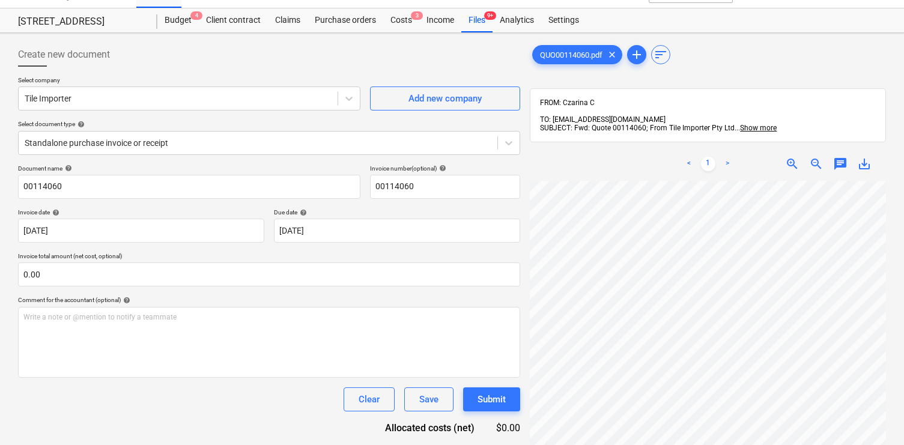
click at [844, 157] on span "chat" at bounding box center [840, 164] width 14 height 14
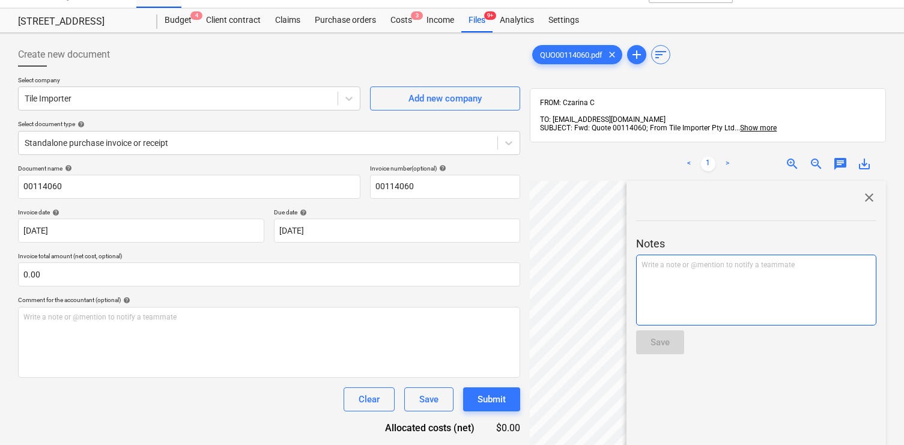
click at [741, 279] on div "Write a note or @mention to notify a teammate ﻿" at bounding box center [756, 290] width 240 height 71
click at [652, 281] on span "Has this already been paid?" at bounding box center [686, 285] width 90 height 8
click at [648, 282] on div "no comments? ﻿ Has this already been paid?" at bounding box center [756, 290] width 240 height 71
click at [649, 282] on div "no comments? ﻿ Has this already been paid?" at bounding box center [756, 290] width 240 height 71
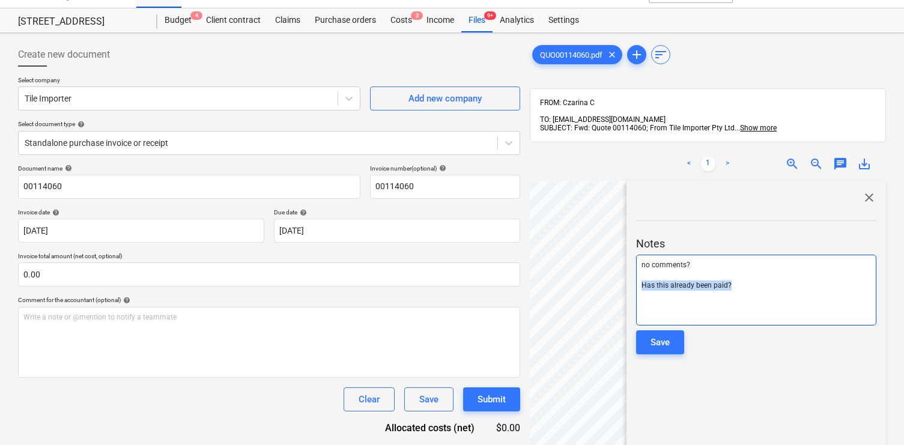
click at [652, 281] on span "Has this already been paid?" at bounding box center [686, 285] width 90 height 8
click at [644, 281] on span "Has this already been paid?" at bounding box center [686, 285] width 90 height 8
click at [763, 298] on div "no comments? ﻿ Also, has this already been paid?" at bounding box center [756, 290] width 240 height 71
click at [643, 261] on span "no comments?" at bounding box center [665, 265] width 49 height 8
click at [795, 284] on div "no comments? ﻿ Also, has this already been paid?" at bounding box center [756, 290] width 240 height 71
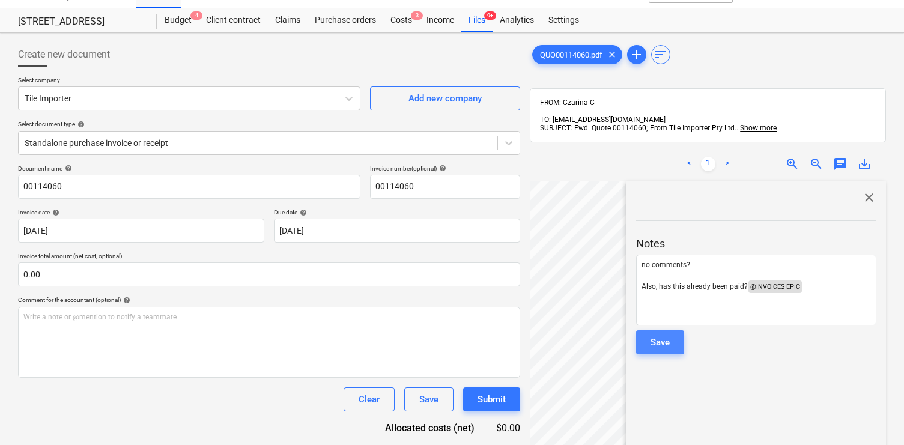
click at [675, 330] on button "Save" at bounding box center [660, 342] width 48 height 24
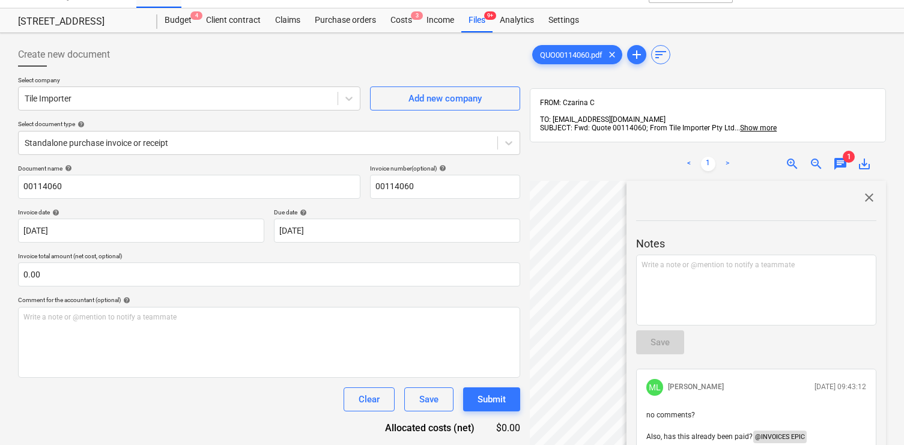
scroll to position [0, 0]
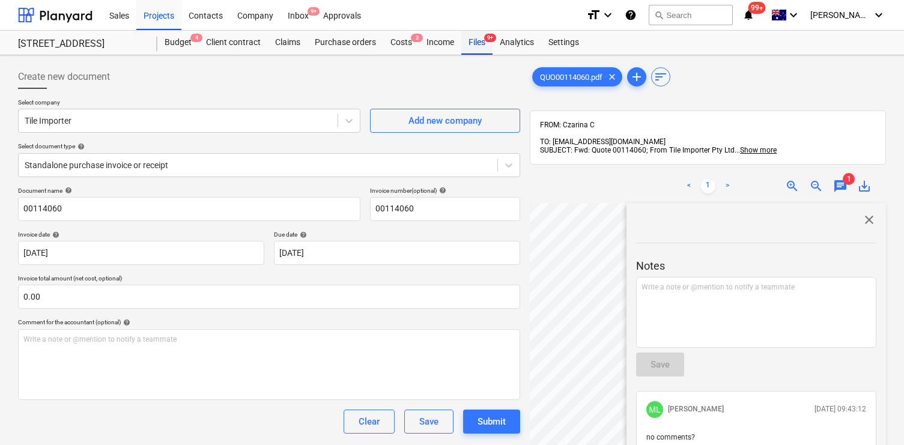
click at [478, 41] on div "Files 9+" at bounding box center [476, 43] width 31 height 24
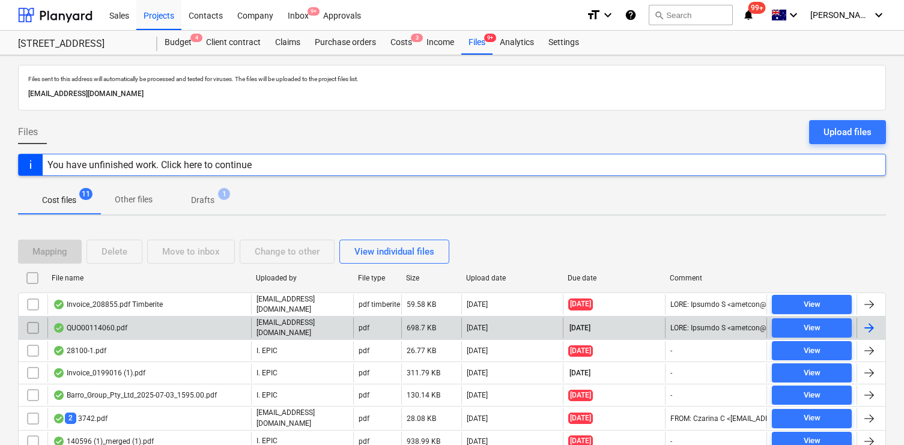
click at [29, 326] on input "checkbox" at bounding box center [32, 327] width 19 height 19
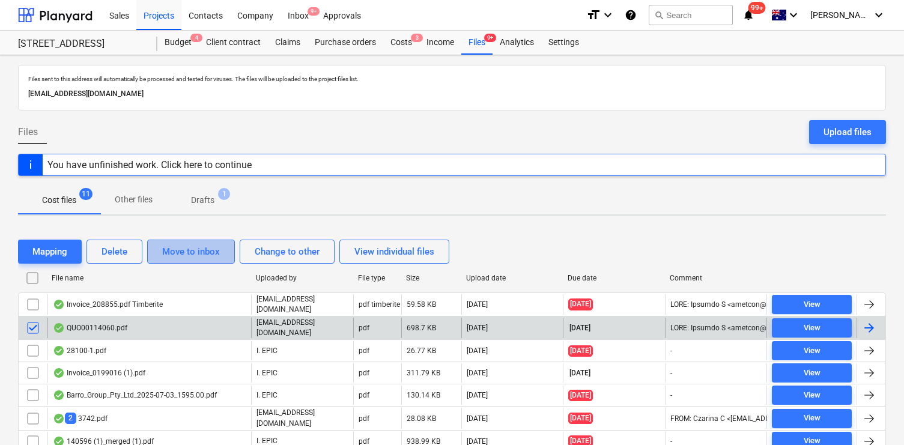
click at [182, 256] on div "Move to inbox" at bounding box center [191, 252] width 58 height 16
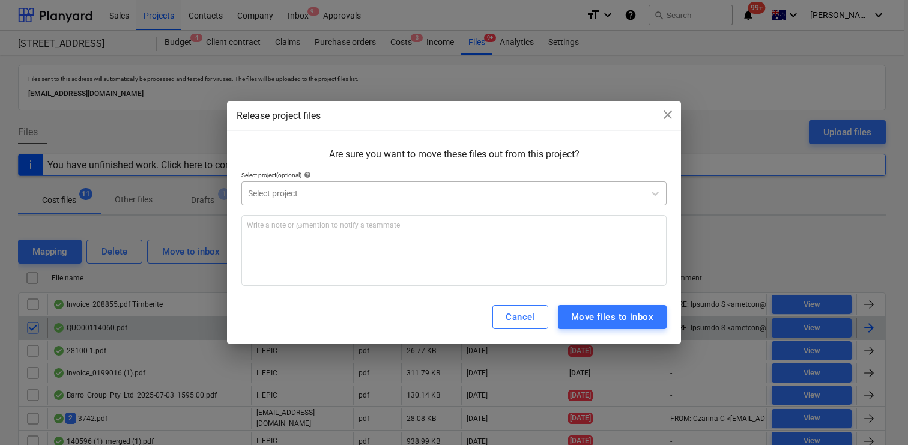
click at [314, 192] on div at bounding box center [443, 193] width 390 height 12
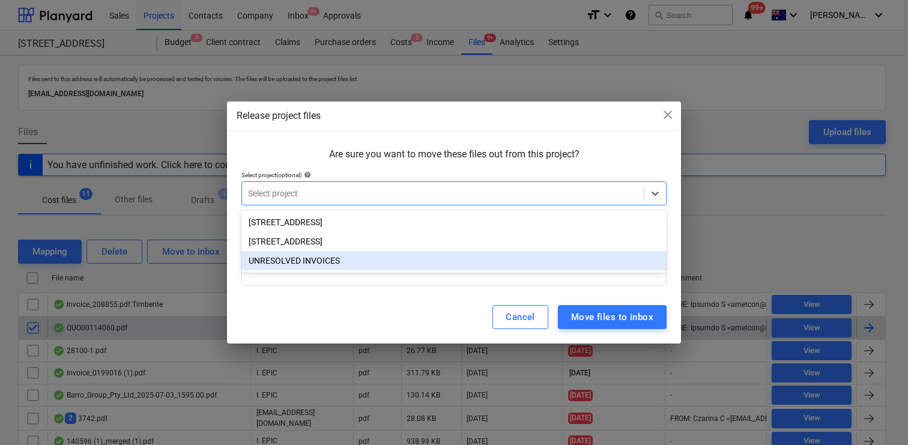
click at [317, 255] on div "UNRESOLVED INVOICES" at bounding box center [453, 260] width 425 height 19
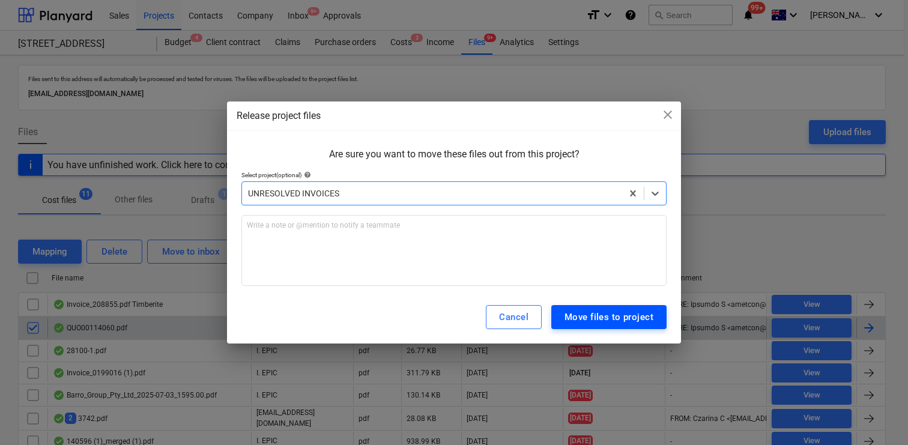
click at [618, 326] on button "Move files to project" at bounding box center [608, 317] width 115 height 24
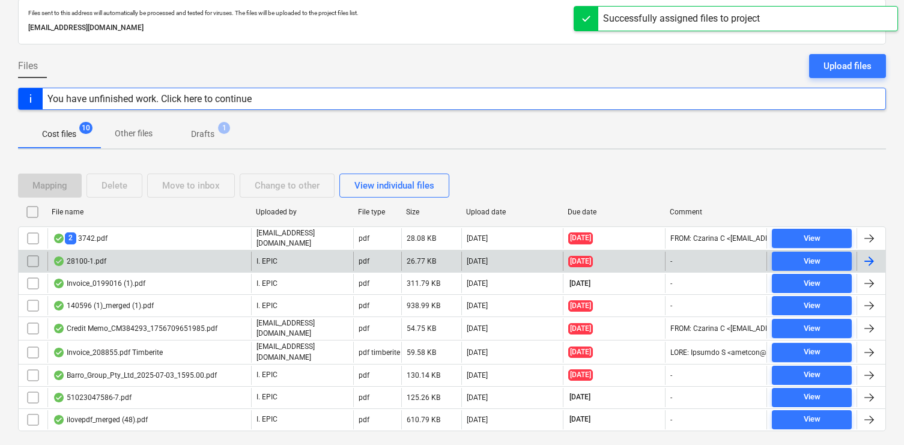
scroll to position [67, 0]
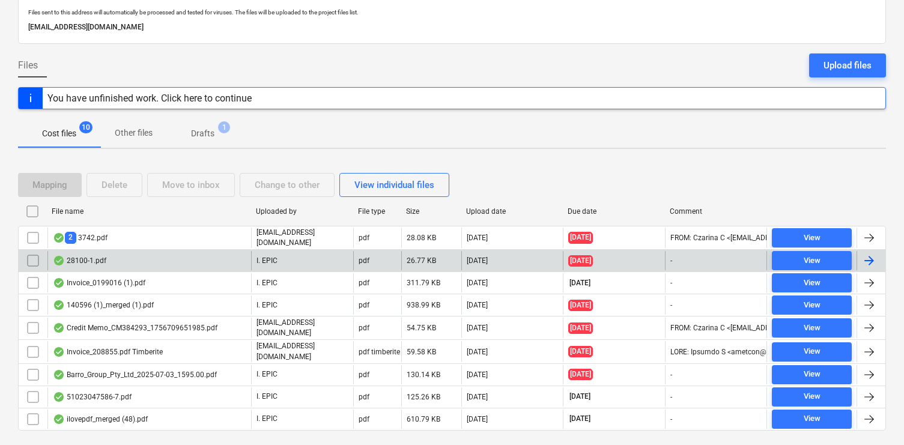
click at [183, 259] on div "28100-1.pdf" at bounding box center [149, 260] width 204 height 19
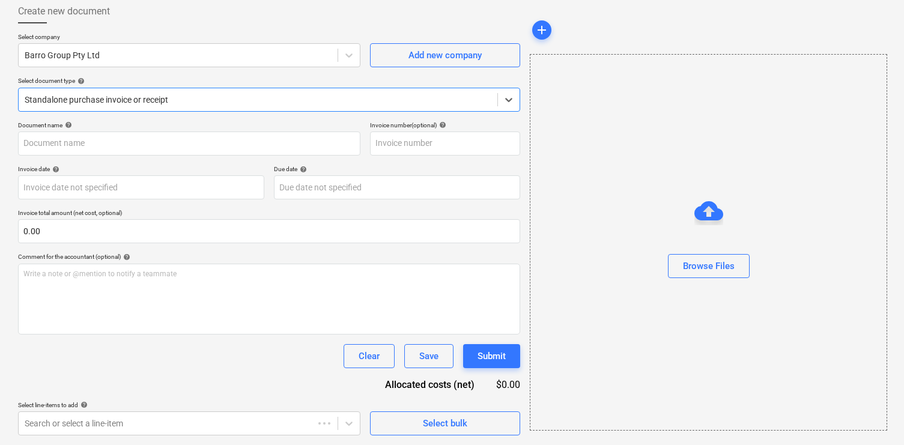
type input "51023047367"
type input "01 Aug 2025"
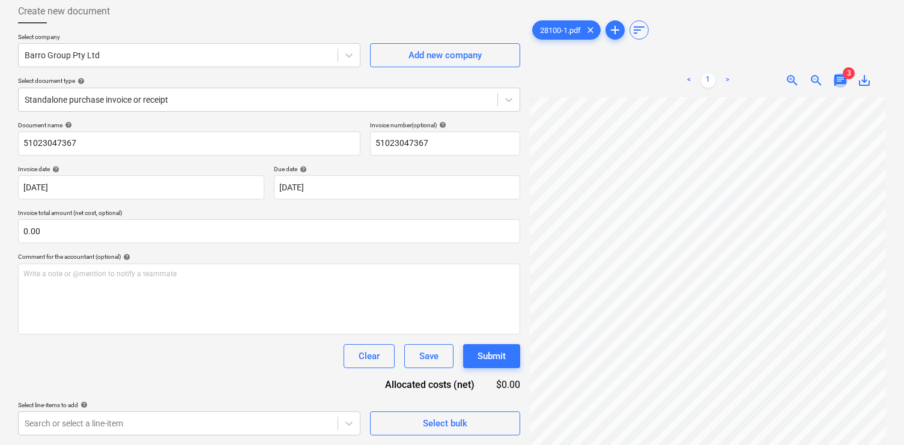
click at [841, 77] on span "chat" at bounding box center [840, 80] width 14 height 14
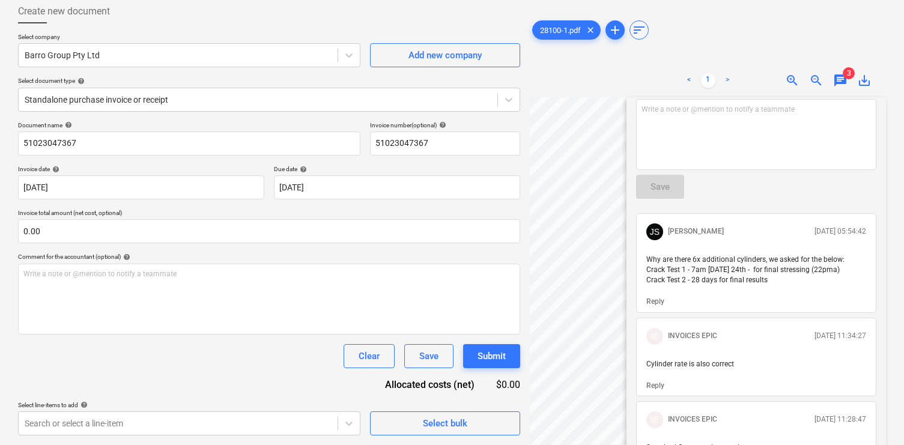
scroll to position [0, 0]
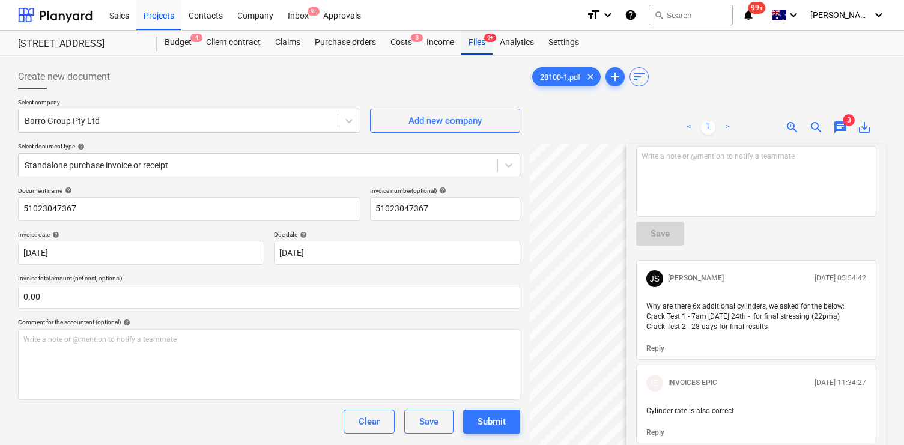
click at [477, 44] on div "Files 9+" at bounding box center [476, 43] width 31 height 24
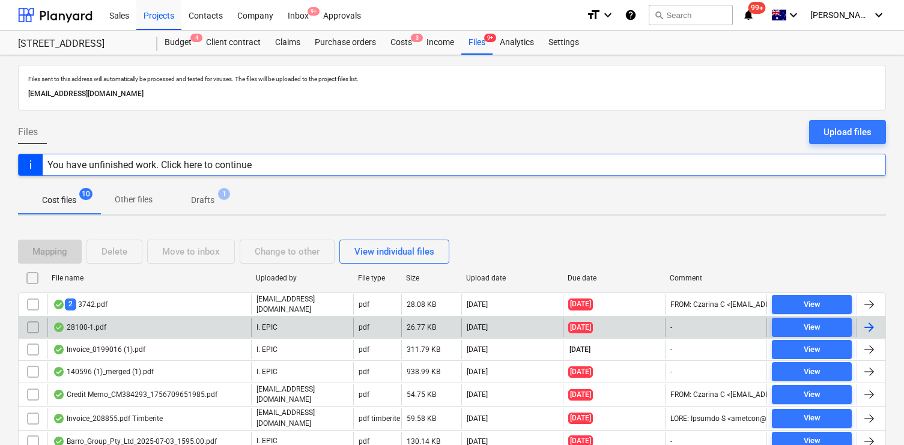
click at [68, 323] on div "28100-1.pdf" at bounding box center [79, 328] width 53 height 10
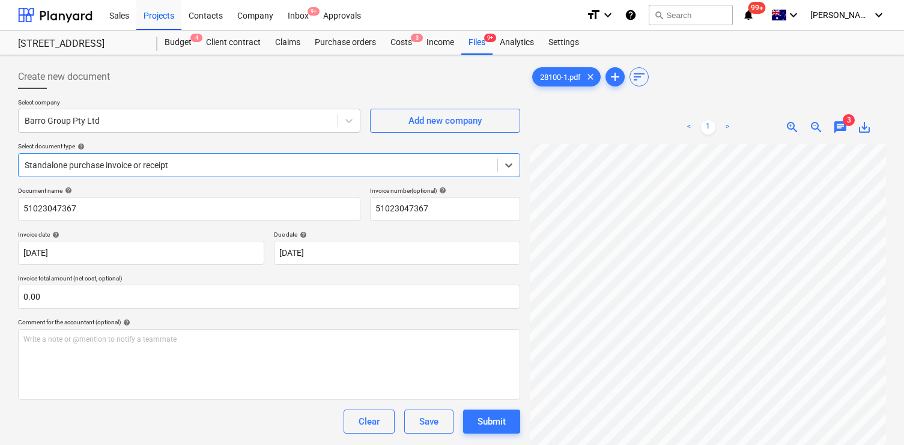
click at [841, 124] on span "chat" at bounding box center [840, 127] width 14 height 14
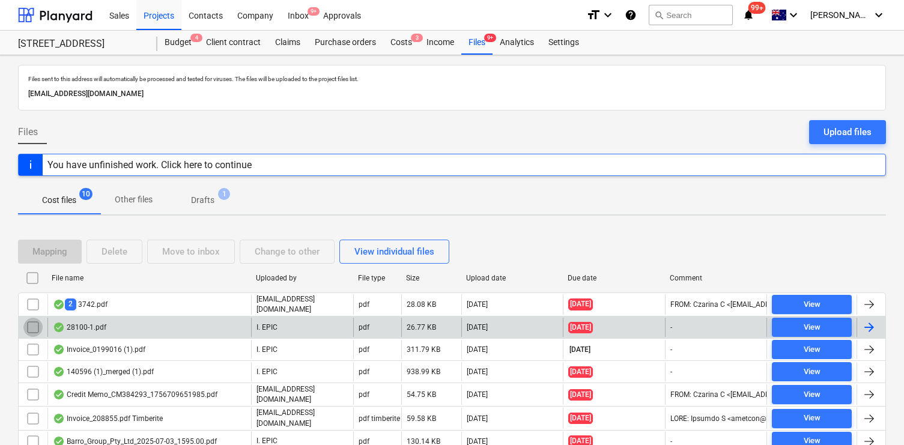
click at [27, 324] on input "checkbox" at bounding box center [32, 327] width 19 height 19
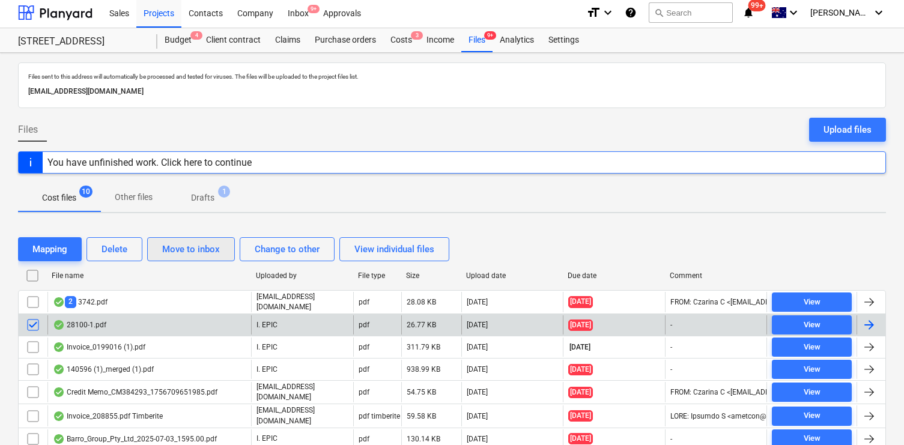
click at [190, 252] on div "Move to inbox" at bounding box center [191, 249] width 58 height 16
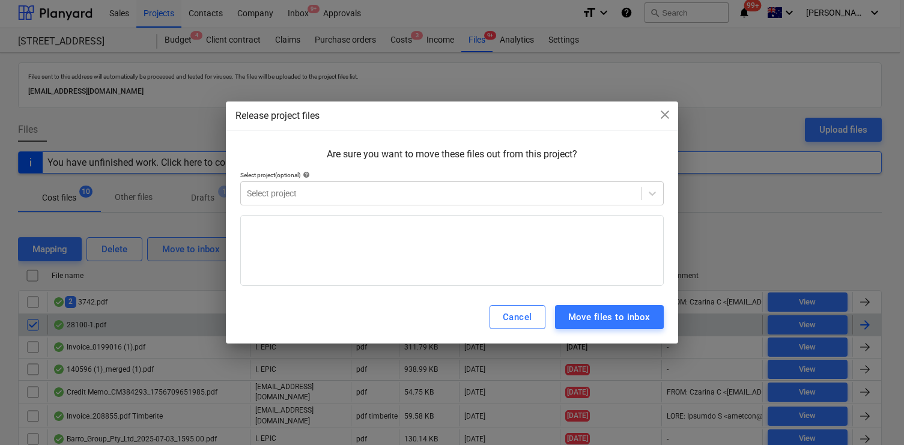
scroll to position [3, 0]
click at [342, 210] on div at bounding box center [453, 210] width 425 height 10
click at [335, 198] on div at bounding box center [443, 193] width 390 height 12
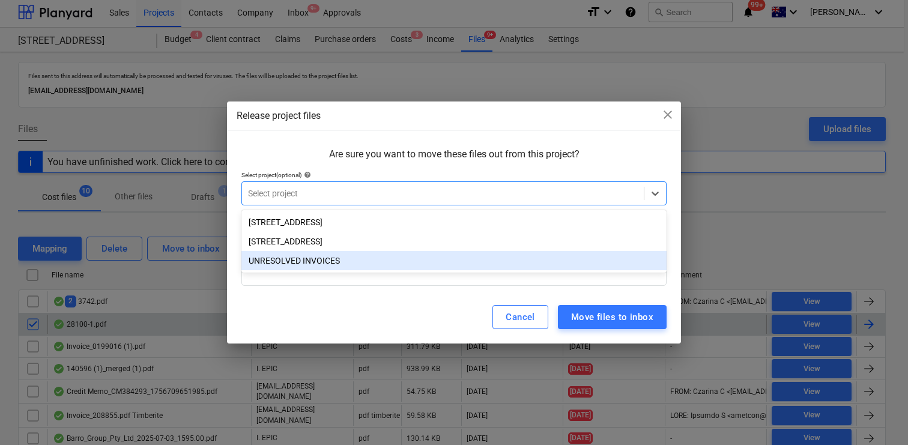
click at [329, 253] on div "UNRESOLVED INVOICES" at bounding box center [453, 260] width 425 height 19
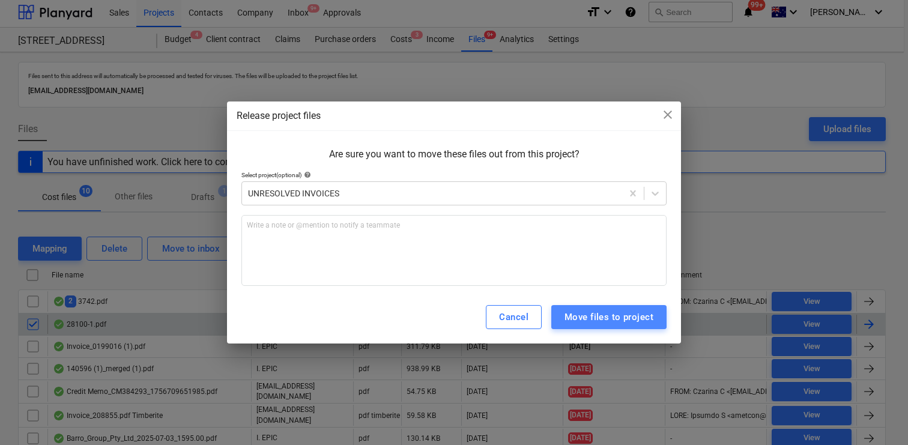
click at [607, 311] on div "Move files to project" at bounding box center [609, 317] width 89 height 16
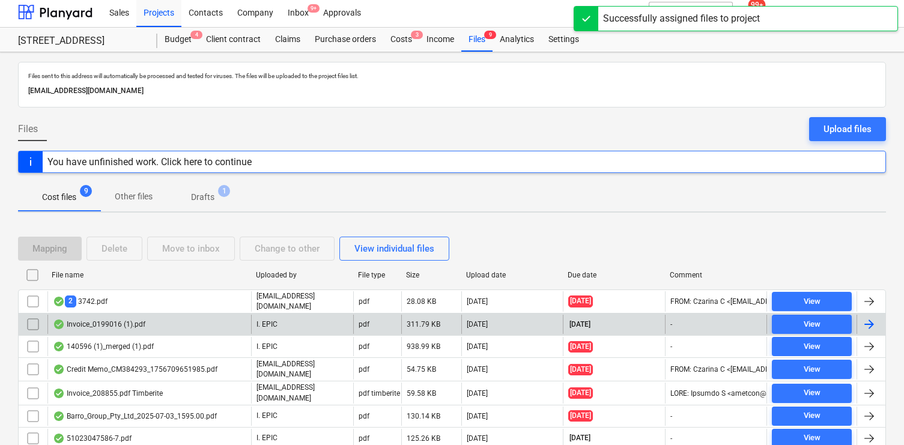
click at [82, 325] on div "Invoice_0199016 (1).pdf" at bounding box center [99, 325] width 92 height 10
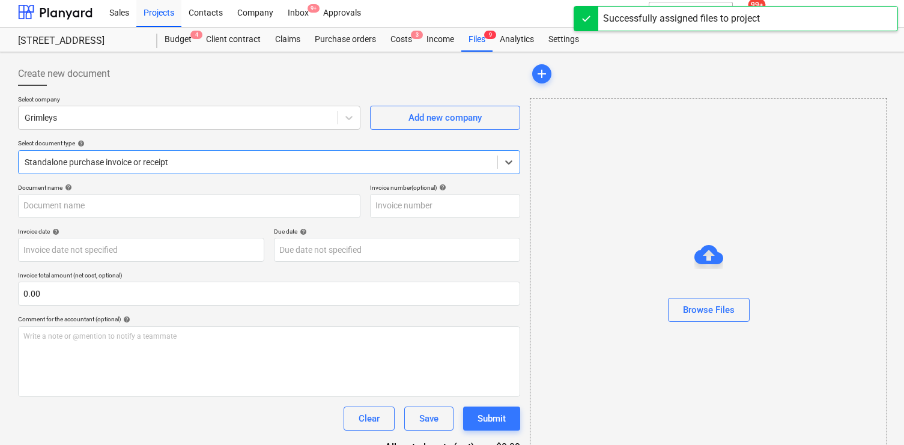
type input "0199016"
type input "[DATE]"
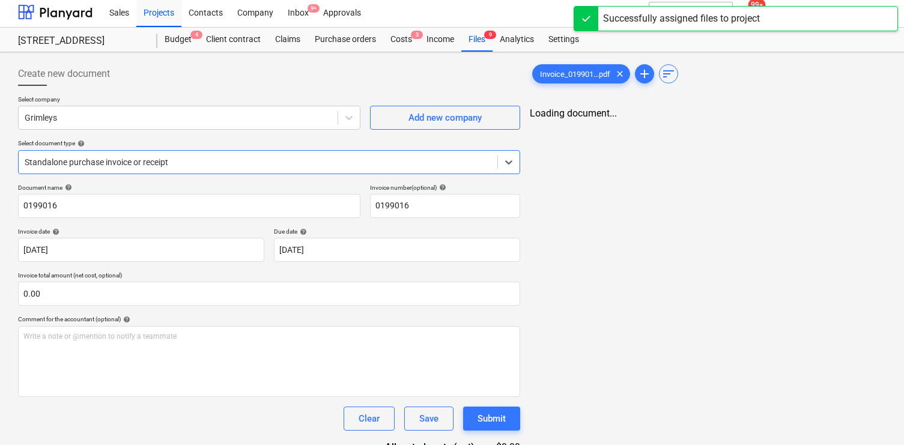
scroll to position [2, 0]
click at [841, 118] on span "chat" at bounding box center [840, 125] width 14 height 14
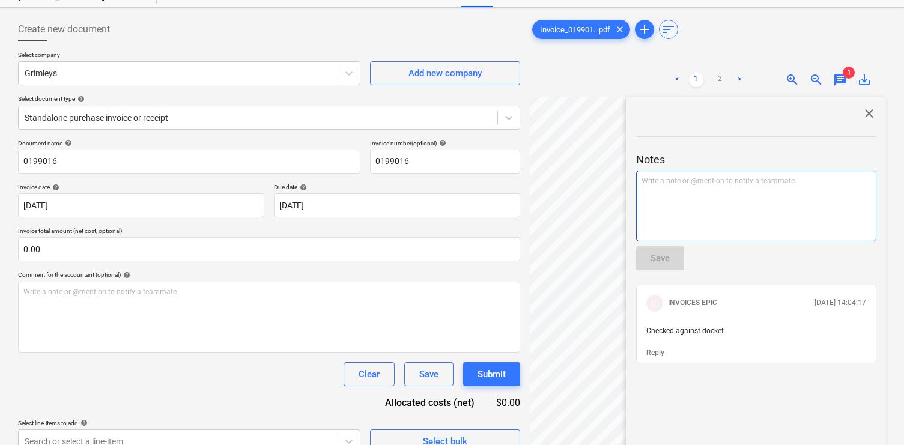
scroll to position [48, 0]
click at [863, 111] on span "close" at bounding box center [869, 113] width 14 height 14
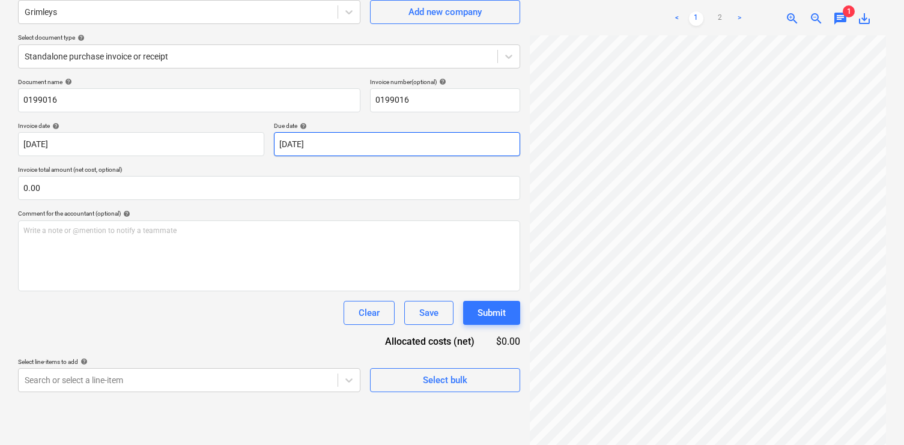
scroll to position [120, 0]
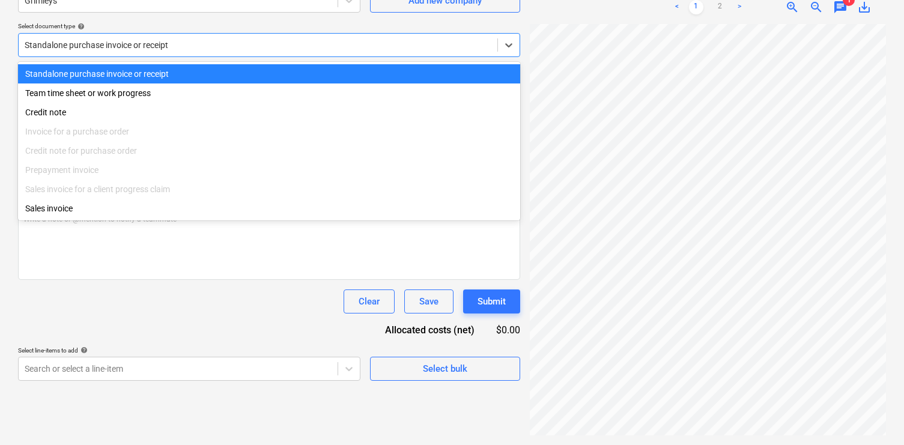
click at [277, 50] on div at bounding box center [258, 45] width 467 height 12
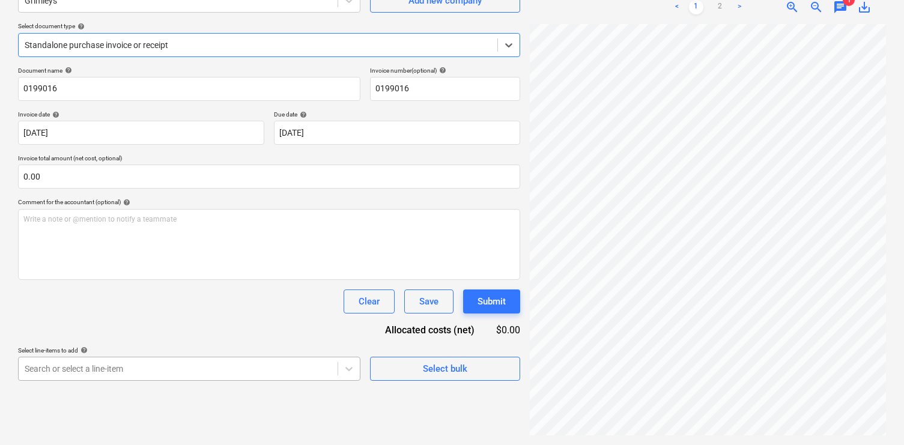
click at [271, 325] on body "Sales Projects Contacts Company Inbox 9+ Approvals format_size keyboard_arrow_d…" at bounding box center [452, 102] width 904 height 445
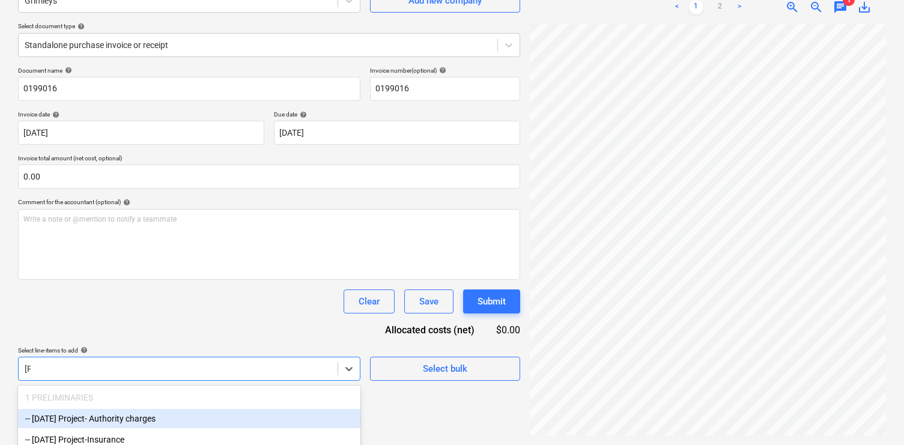
type input "sundr"
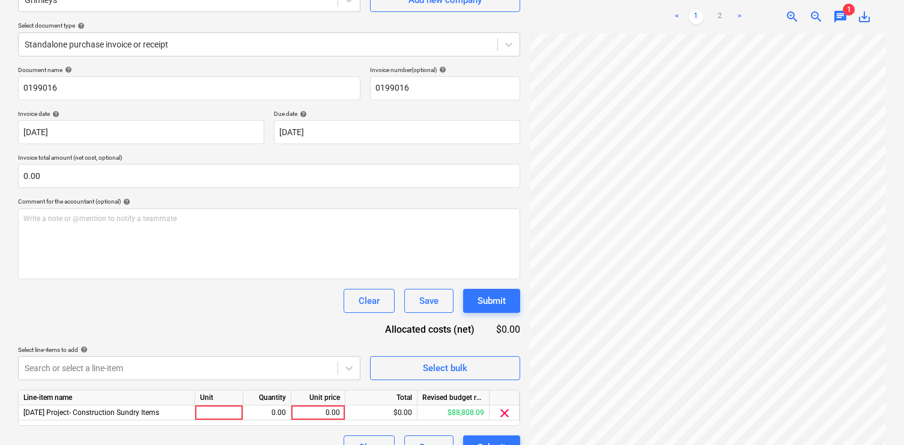
click at [265, 314] on div "Document name help 0199016 Invoice number (optional) help 0199016 Invoice date …" at bounding box center [269, 262] width 502 height 393
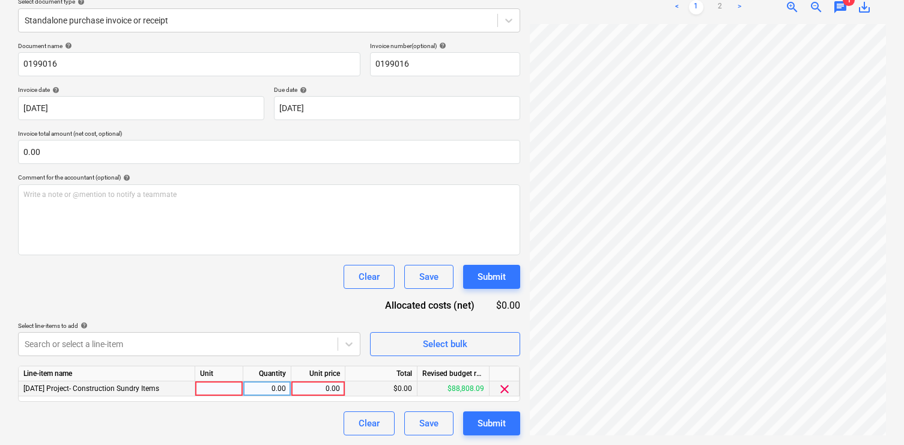
click at [318, 389] on div "0.00" at bounding box center [318, 388] width 44 height 15
type input "149.30"
click at [264, 389] on div "1.00" at bounding box center [267, 388] width 38 height 15
type input "2"
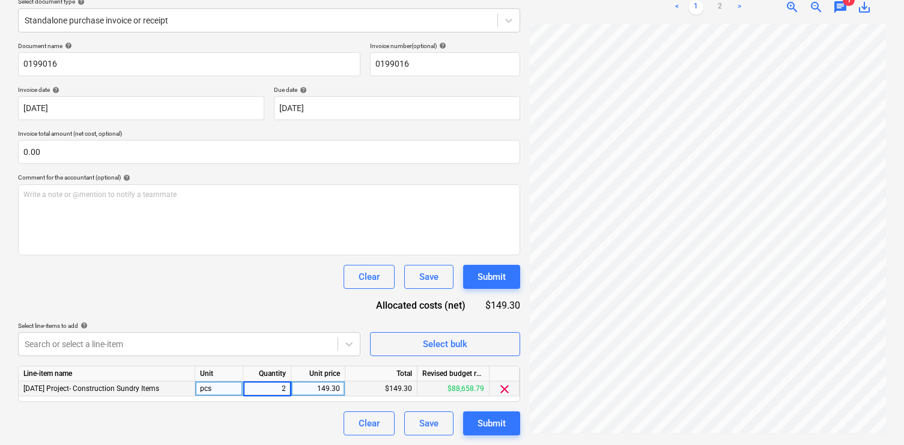
click at [265, 319] on div "Document name help 0199016 Invoice number (optional) help 0199016 Invoice date …" at bounding box center [269, 238] width 502 height 393
click at [476, 425] on button "Submit" at bounding box center [491, 423] width 57 height 24
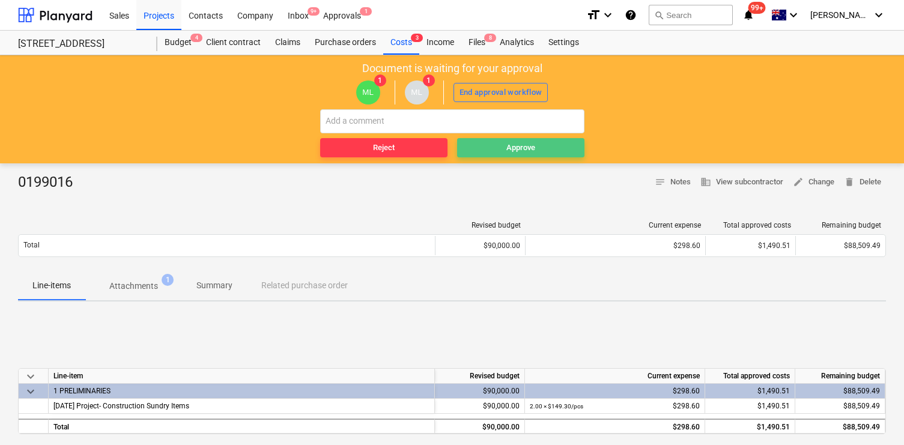
click at [512, 151] on div "Approve" at bounding box center [520, 148] width 29 height 14
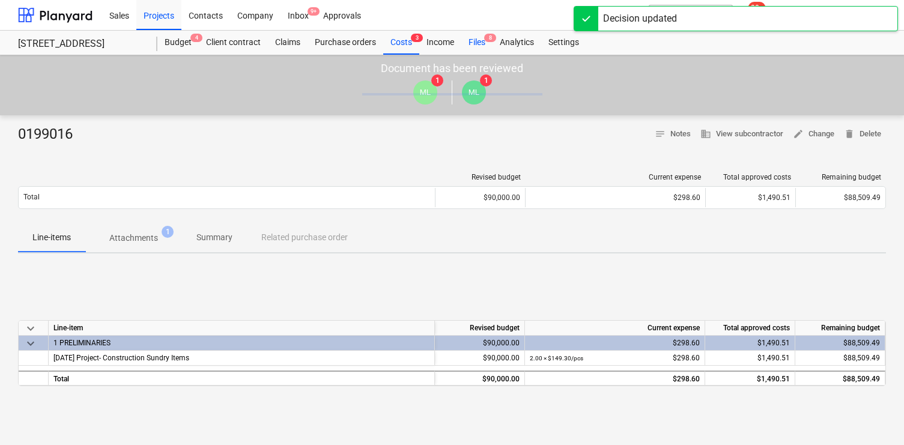
click at [467, 40] on div "Files 8" at bounding box center [476, 43] width 31 height 24
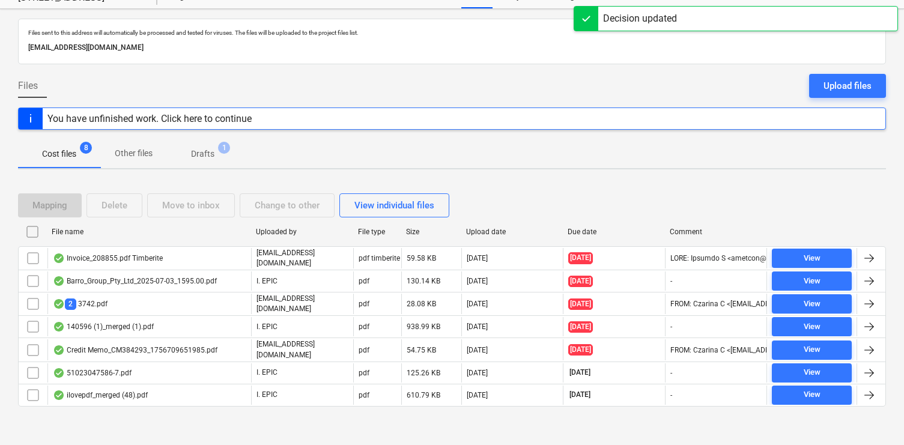
scroll to position [47, 0]
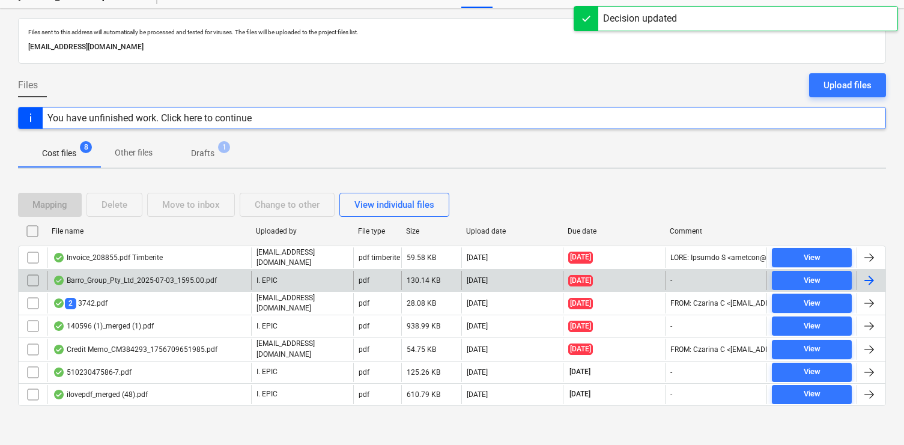
click at [194, 279] on div "Barro_Group_Pty_Ltd_2025-07-03_1595.00.pdf" at bounding box center [135, 281] width 164 height 10
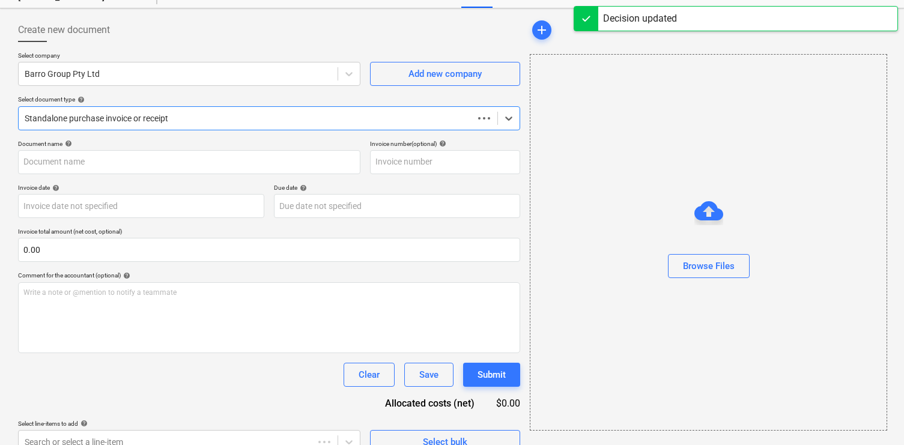
type input "51023047174"
type input "03 Jul 2025"
type input "02 Aug 2025"
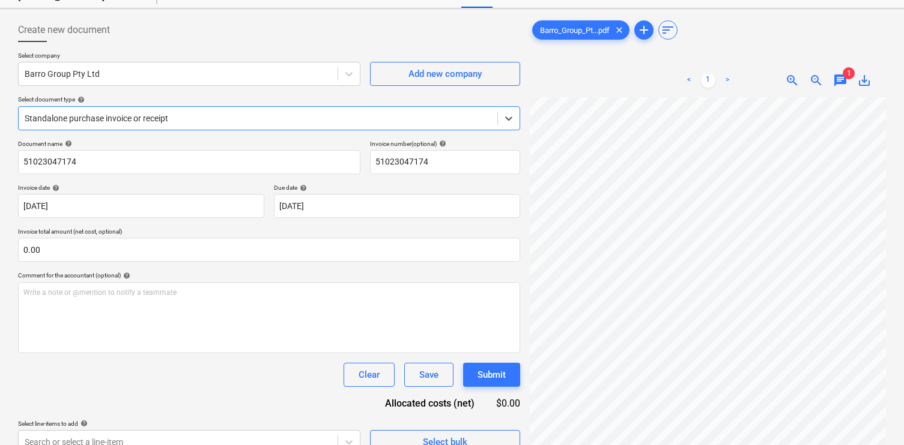
click at [841, 79] on span "chat" at bounding box center [840, 80] width 14 height 14
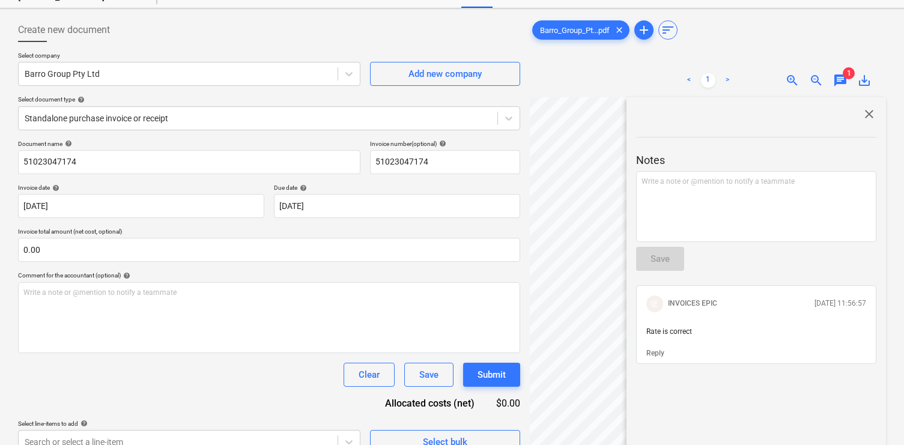
click at [866, 114] on span "close" at bounding box center [869, 114] width 14 height 14
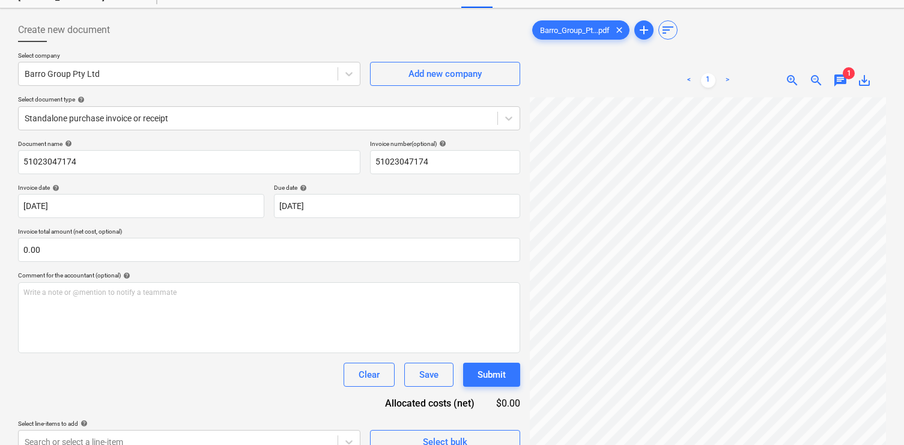
scroll to position [92, 0]
click at [836, 83] on span "chat" at bounding box center [840, 80] width 14 height 14
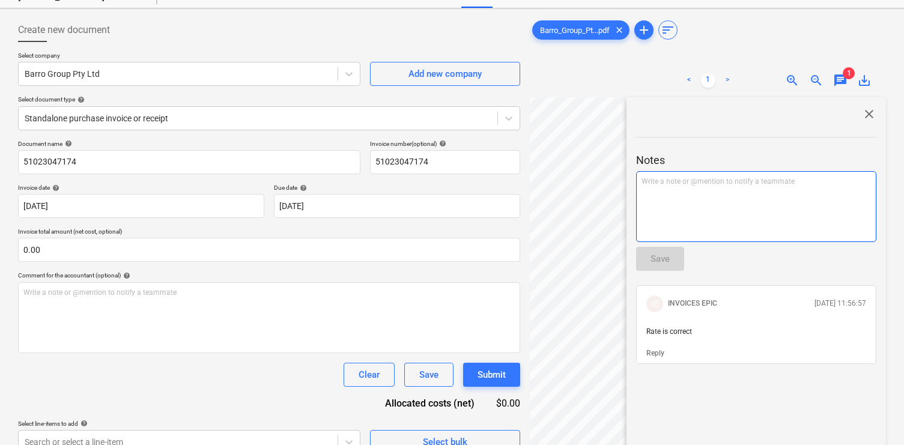
click at [789, 207] on div "Write a note or @mention to notify a teammate ﻿" at bounding box center [756, 206] width 240 height 71
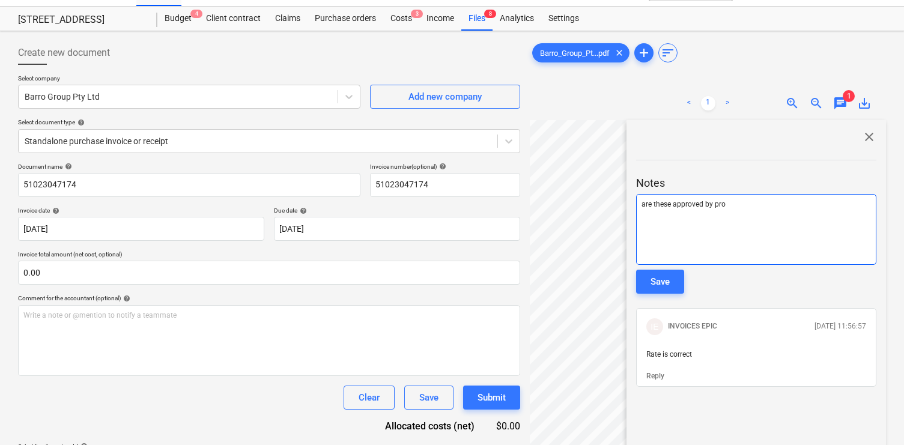
scroll to position [0, 0]
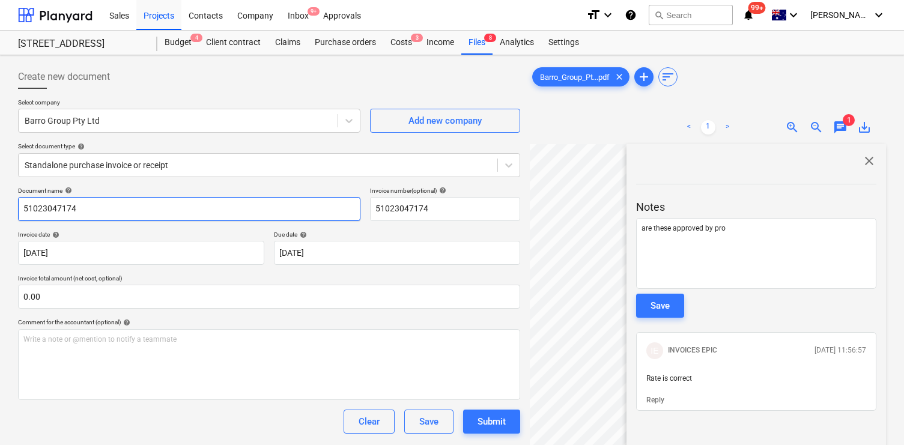
click at [159, 208] on input "51023047174" at bounding box center [189, 209] width 342 height 24
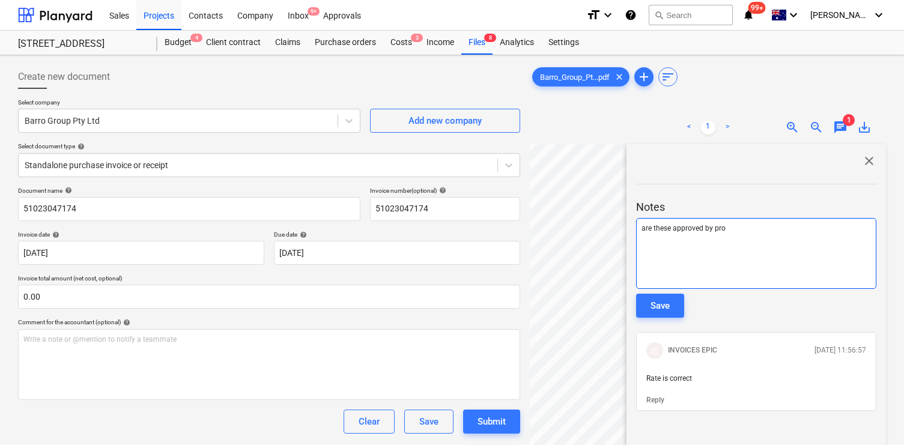
click at [793, 232] on p "are these approved by pro" at bounding box center [755, 228] width 229 height 10
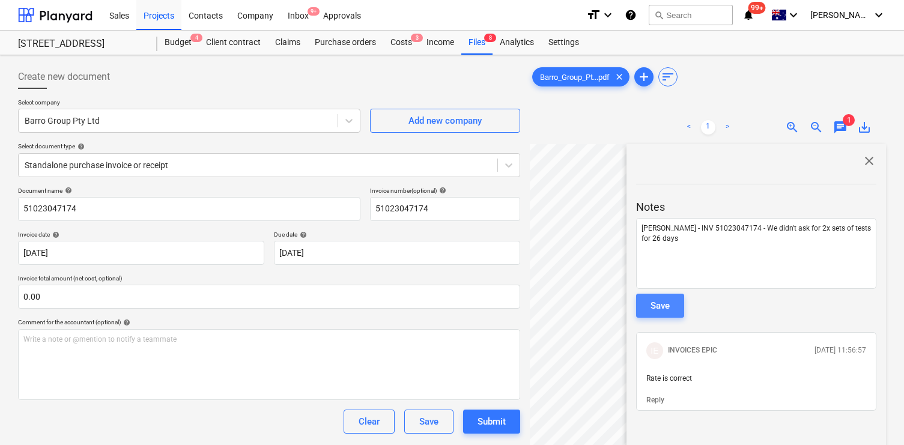
click at [656, 305] on div "Save" at bounding box center [659, 306] width 19 height 16
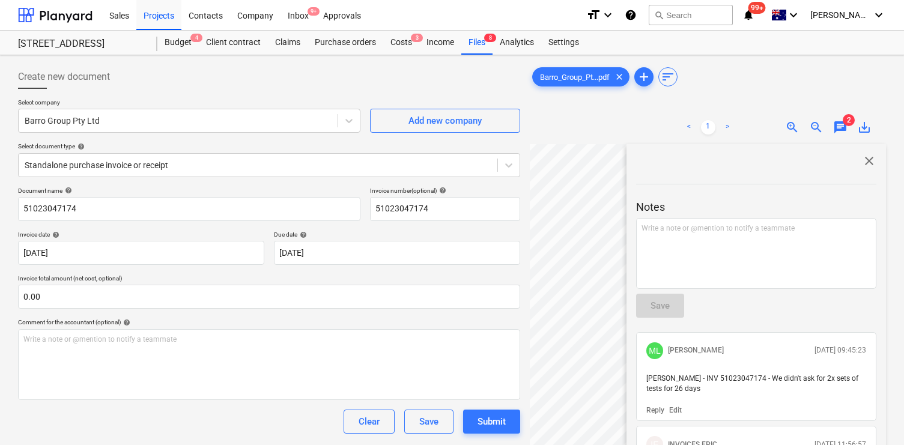
click at [868, 163] on span "close" at bounding box center [869, 161] width 14 height 14
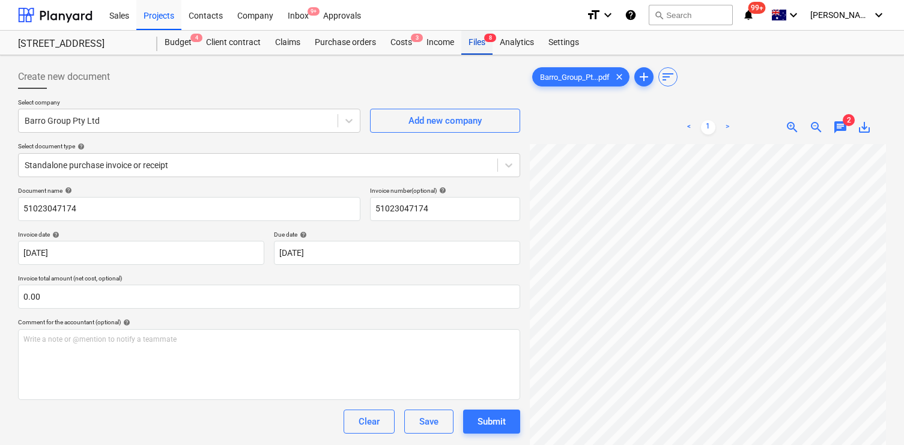
click at [464, 44] on div "Files 8" at bounding box center [476, 43] width 31 height 24
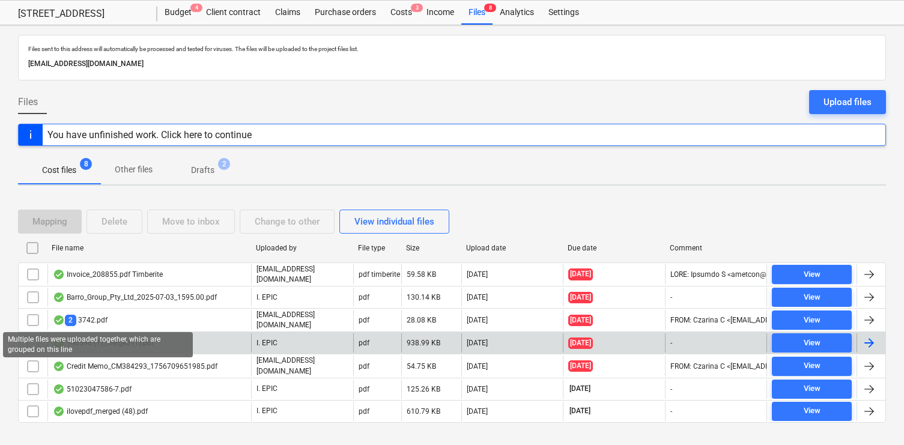
scroll to position [47, 0]
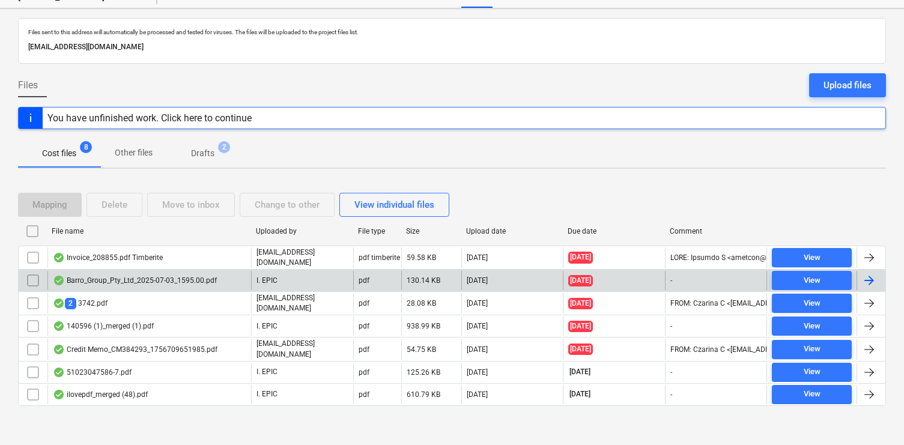
click at [89, 276] on div "Barro_Group_Pty_Ltd_2025-07-03_1595.00.pdf" at bounding box center [135, 281] width 164 height 10
click at [33, 278] on input "checkbox" at bounding box center [32, 280] width 19 height 19
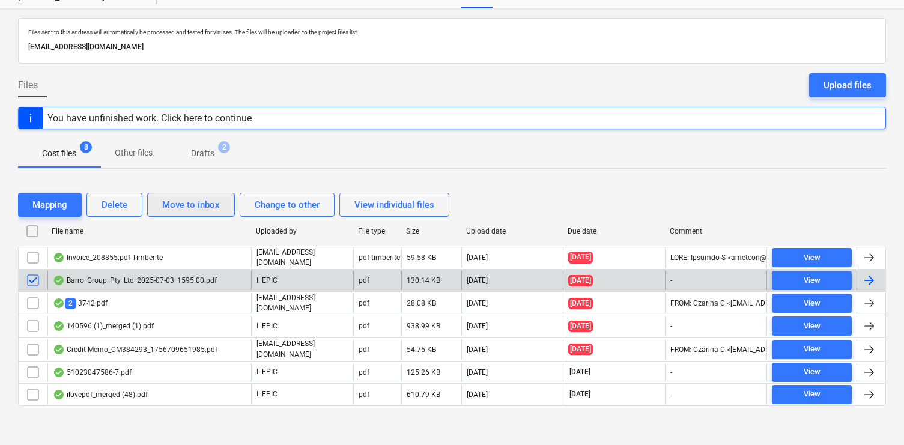
click at [183, 199] on div "Move to inbox" at bounding box center [191, 205] width 58 height 16
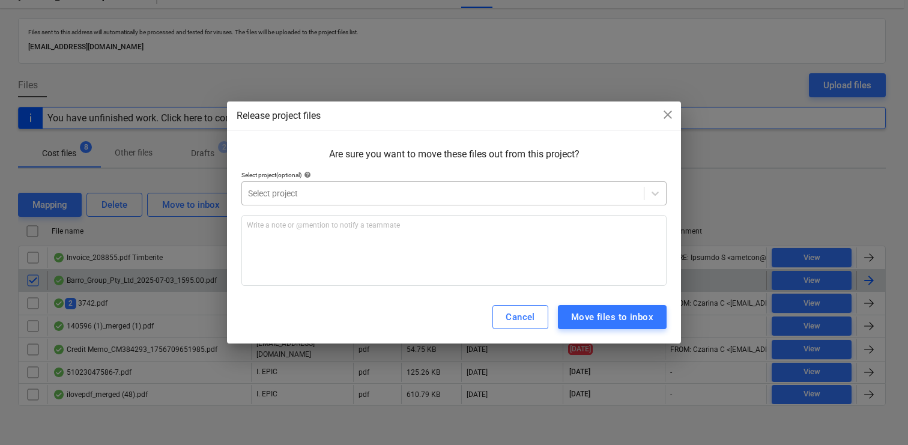
click at [329, 202] on div "Select project" at bounding box center [453, 193] width 425 height 24
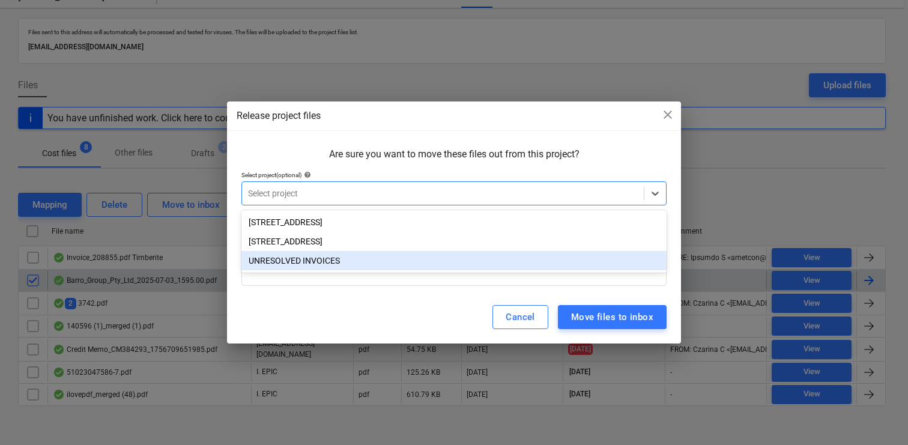
click at [333, 255] on div "UNRESOLVED INVOICES" at bounding box center [453, 260] width 425 height 19
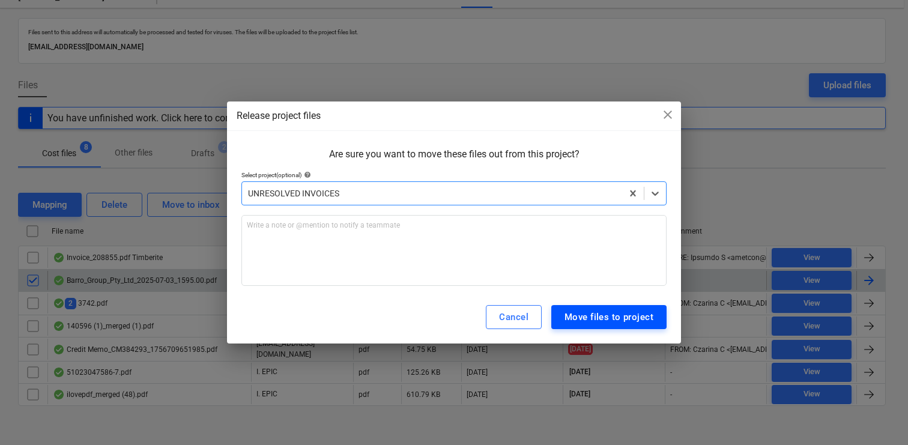
click at [610, 308] on button "Move files to project" at bounding box center [608, 317] width 115 height 24
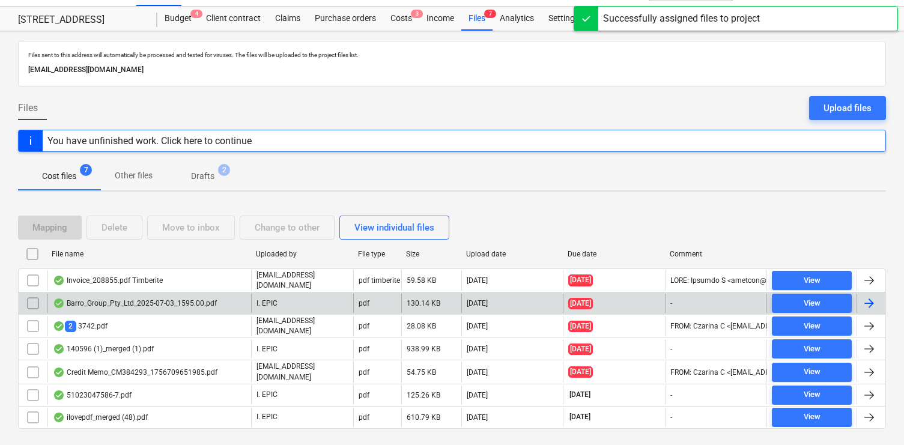
scroll to position [25, 0]
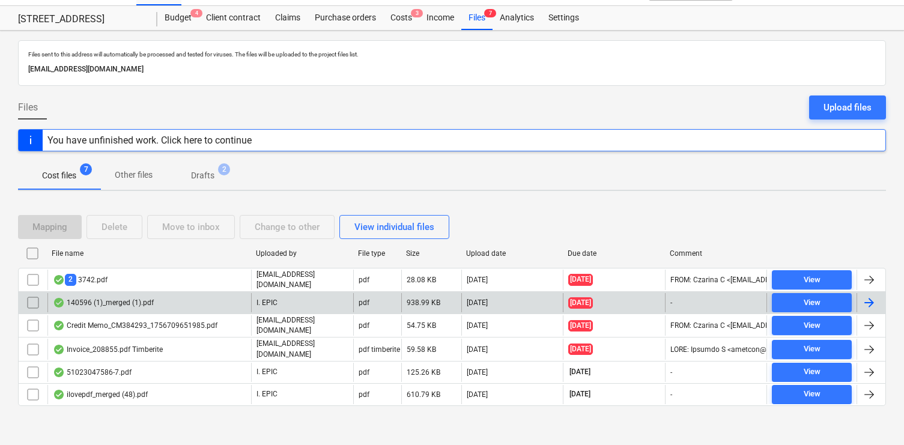
click at [118, 307] on div "140596 (1)_merged (1).pdf" at bounding box center [149, 302] width 204 height 19
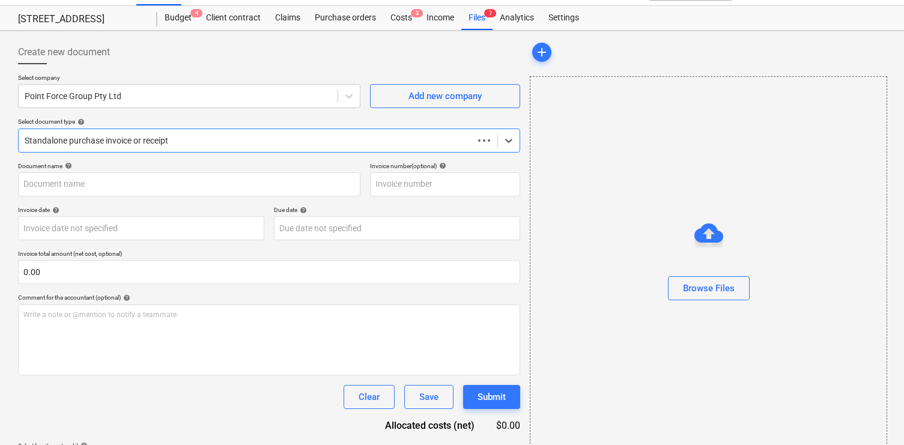
scroll to position [47, 0]
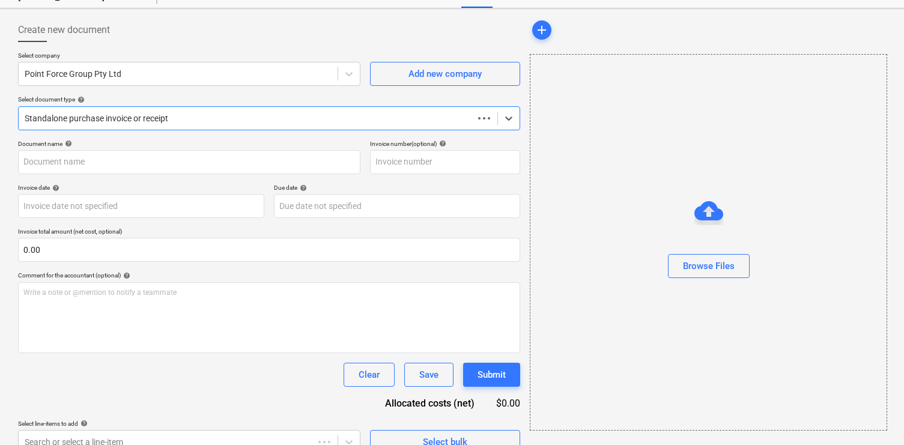
type input "140596"
type input "[DATE]"
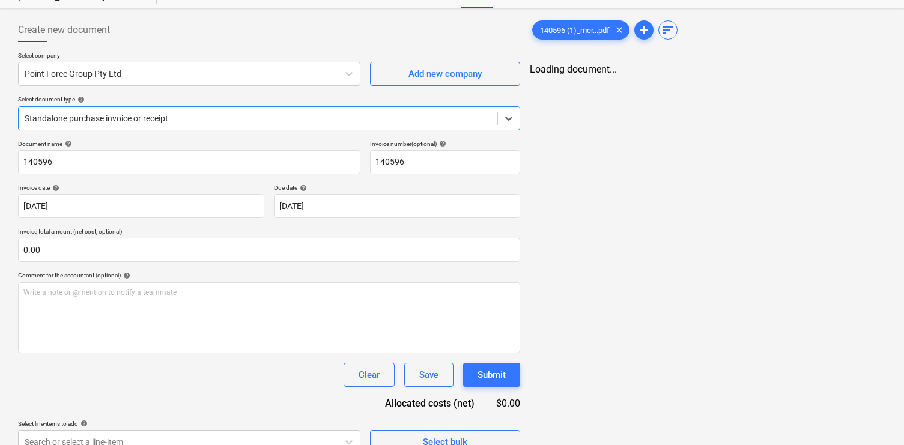
scroll to position [0, 0]
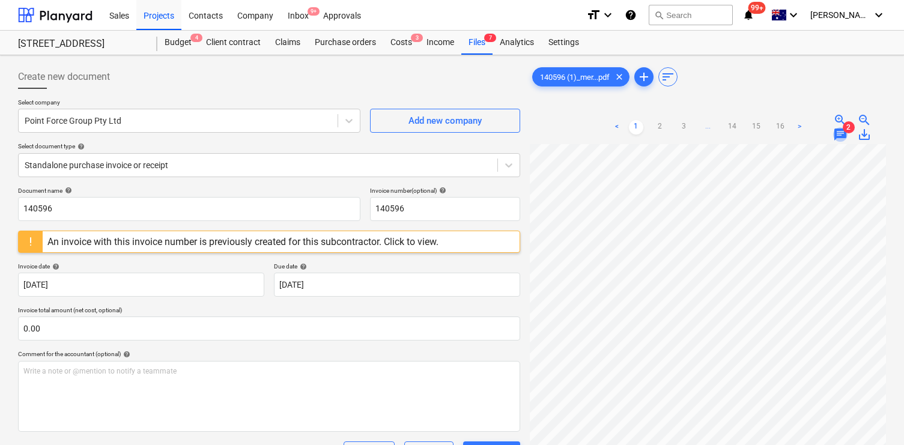
click at [838, 133] on span "chat" at bounding box center [840, 134] width 14 height 14
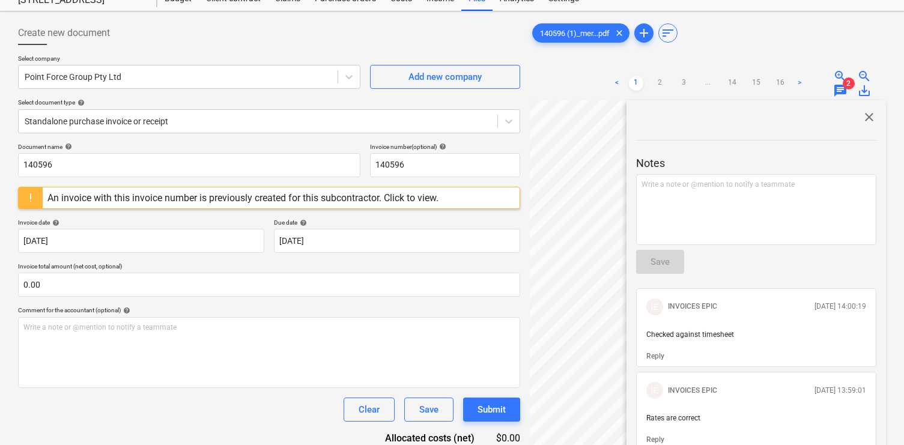
scroll to position [32, 0]
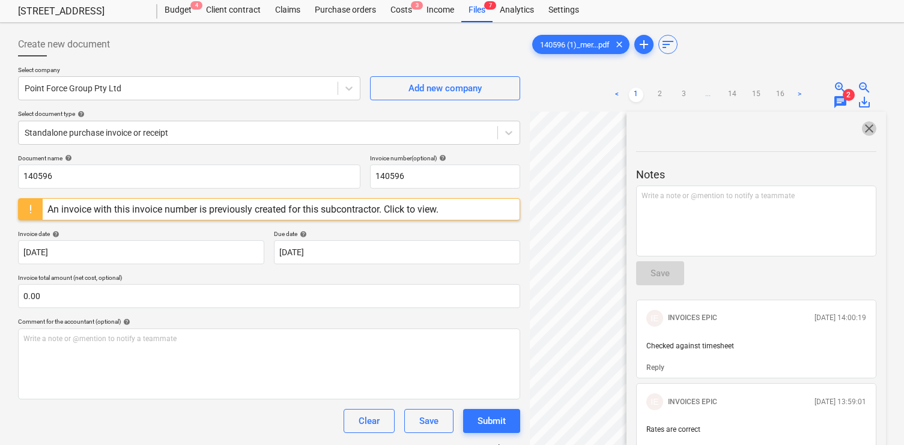
click at [864, 126] on span "close" at bounding box center [869, 128] width 14 height 14
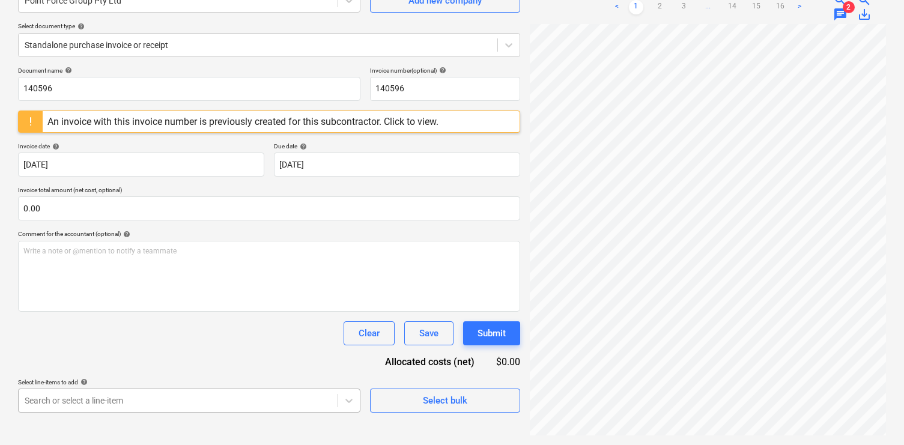
scroll to position [275, 0]
click at [286, 325] on body "Sales Projects Contacts Company Inbox 9+ Approvals format_size keyboard_arrow_d…" at bounding box center [452, 102] width 904 height 445
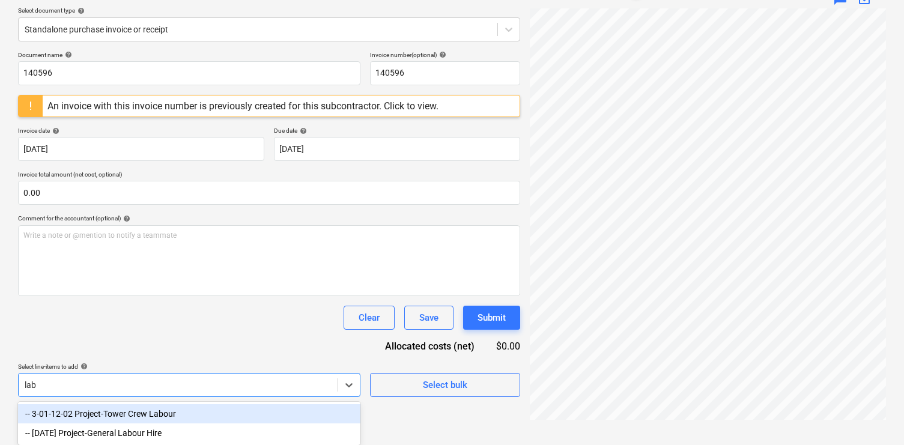
scroll to position [136, 0]
type input "labour"
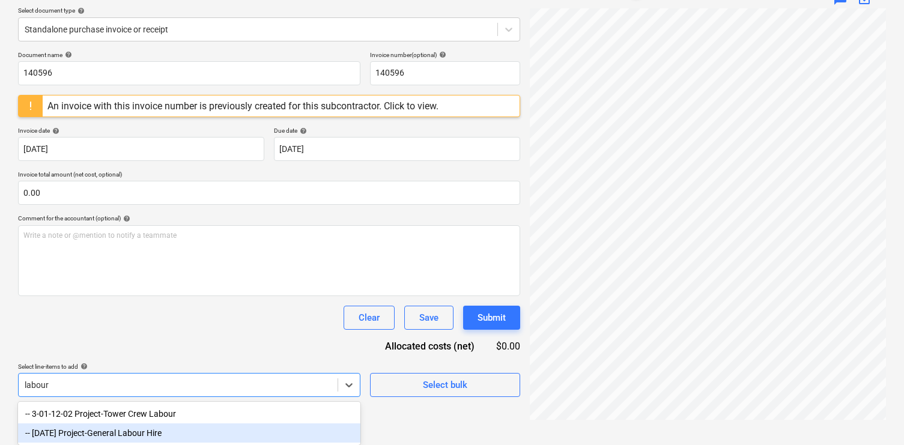
click at [259, 431] on div "-- 3-01-34 Project-General Labour Hire" at bounding box center [189, 432] width 342 height 19
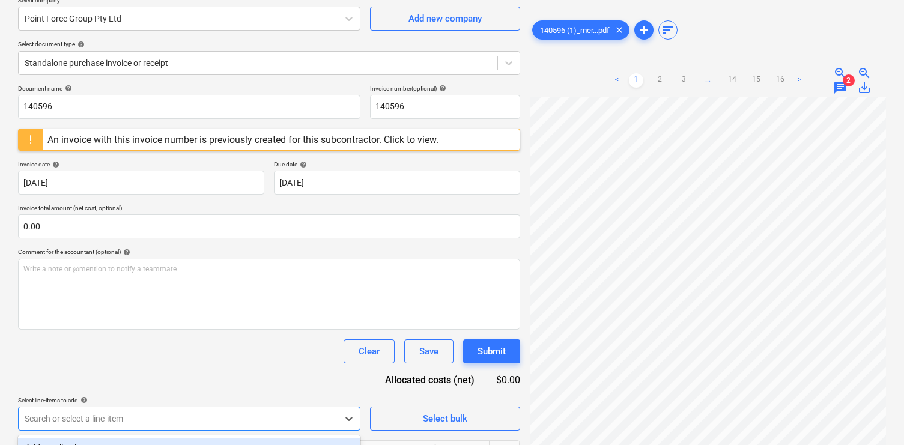
scroll to position [97, 0]
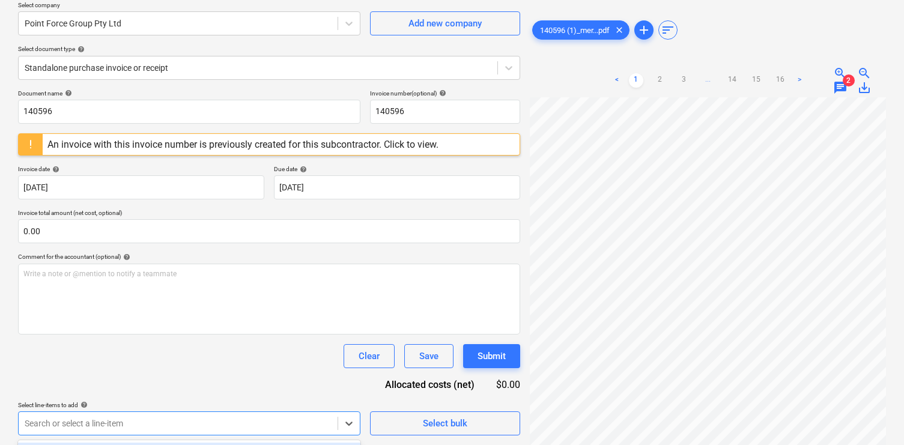
click at [801, 78] on link ">" at bounding box center [799, 80] width 14 height 14
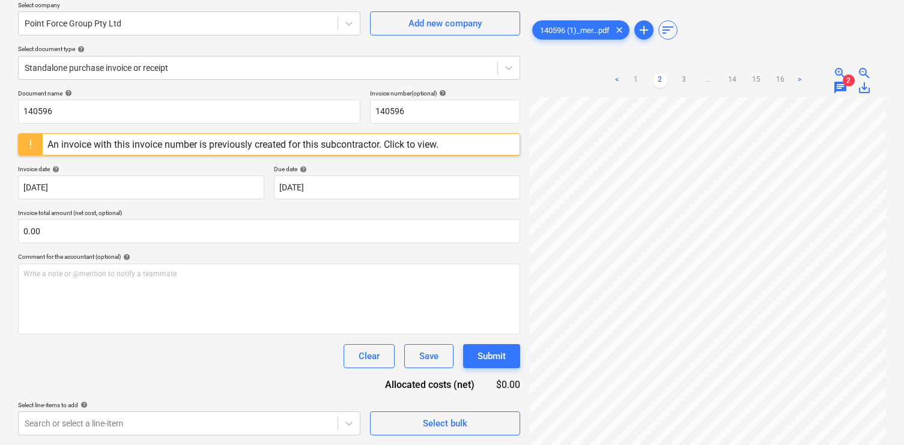
click at [837, 85] on span "chat" at bounding box center [840, 87] width 14 height 14
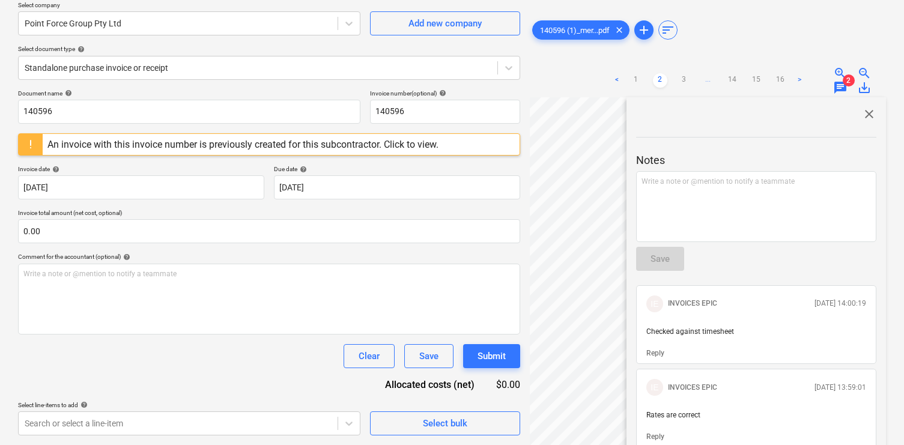
click at [866, 115] on span "close" at bounding box center [869, 114] width 14 height 14
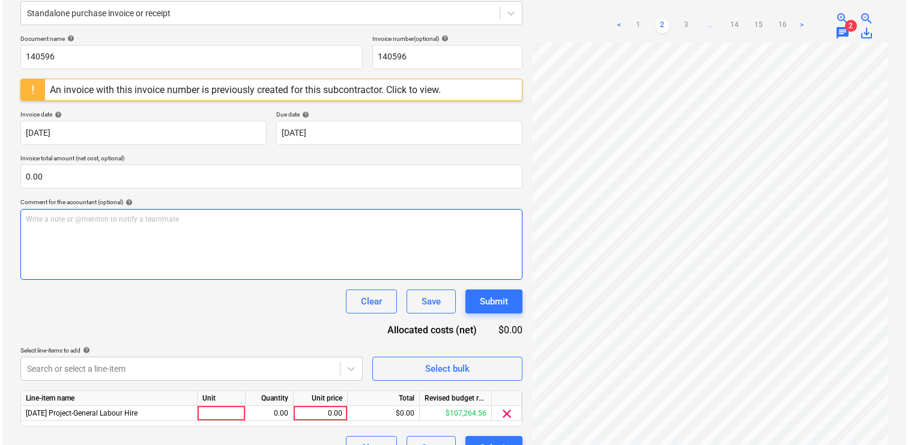
scroll to position [177, 0]
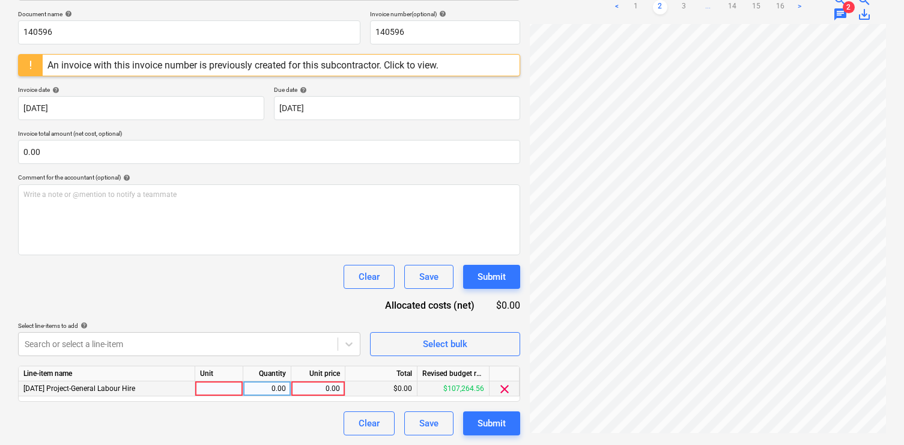
click at [311, 386] on div "0.00" at bounding box center [318, 388] width 44 height 15
type input "6273.26"
click at [231, 300] on div "Document name help 140596 Invoice number (optional) help 140596 An invoice with…" at bounding box center [269, 222] width 502 height 425
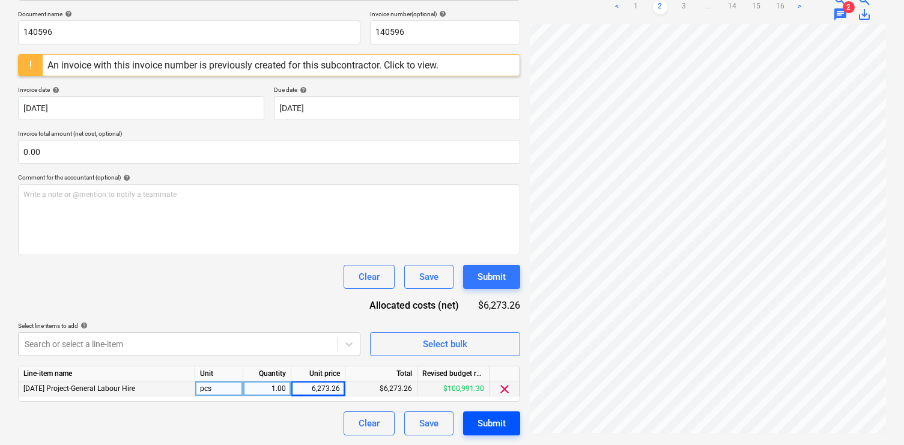
click at [486, 416] on div "Submit" at bounding box center [491, 424] width 28 height 16
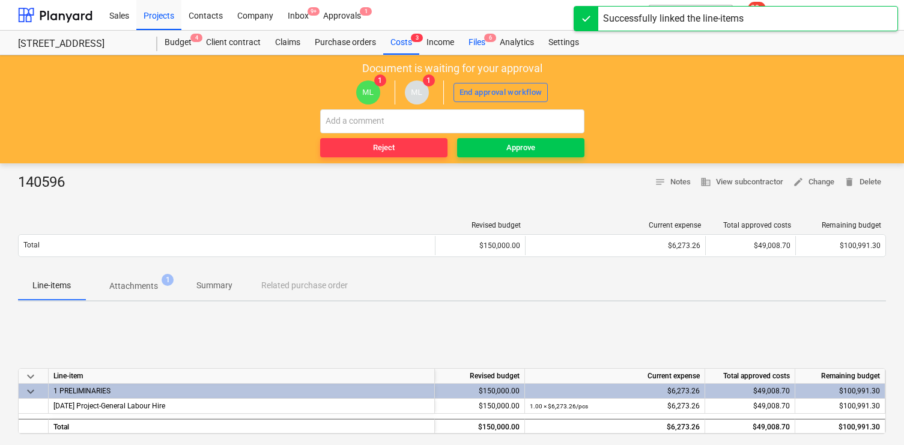
click at [480, 44] on div "Files 6" at bounding box center [476, 43] width 31 height 24
click at [499, 146] on span "Approve" at bounding box center [521, 148] width 118 height 14
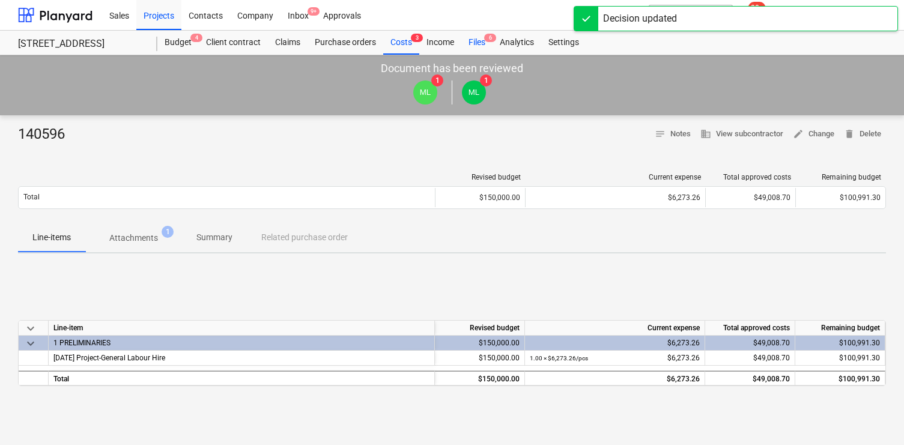
click at [479, 38] on div "Files 6" at bounding box center [476, 43] width 31 height 24
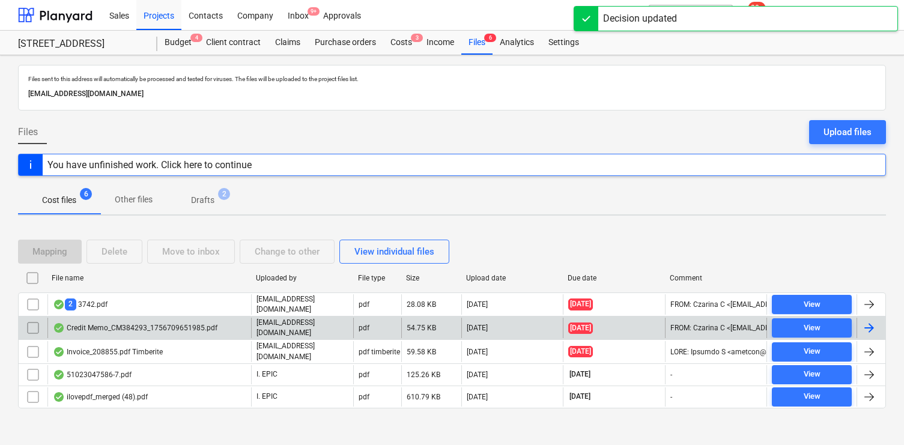
click at [132, 327] on div "Credit Memo_CM384293_1756709651985.pdf" at bounding box center [135, 328] width 165 height 10
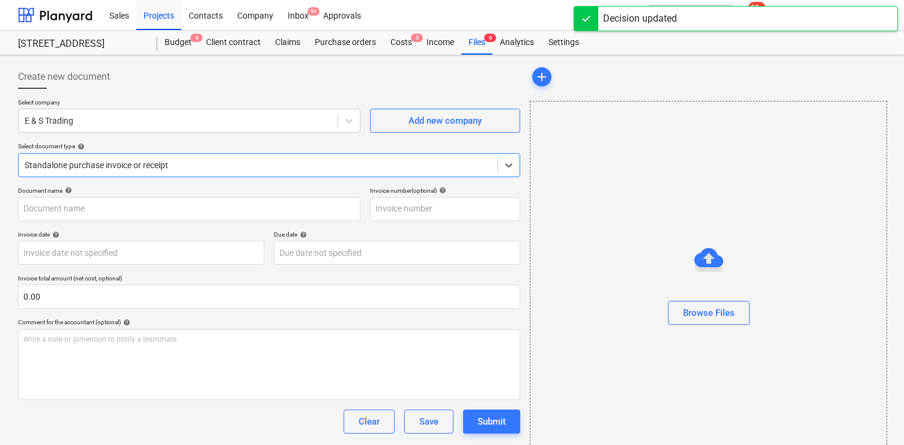
type input "384293"
type input "[DATE]"
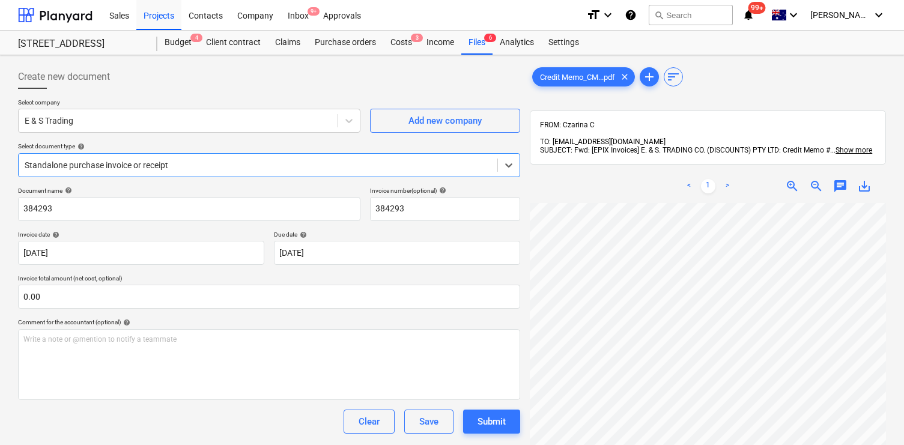
scroll to position [63, 0]
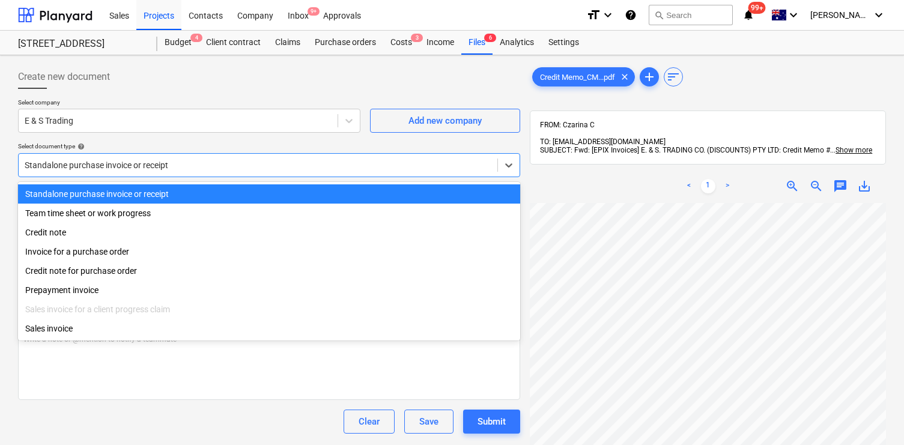
click at [296, 162] on div at bounding box center [258, 165] width 467 height 12
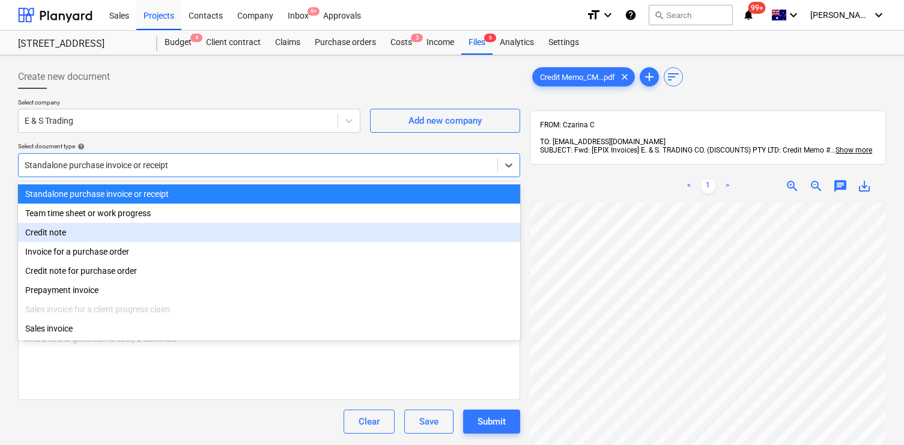
click at [300, 226] on div "Credit note" at bounding box center [269, 232] width 502 height 19
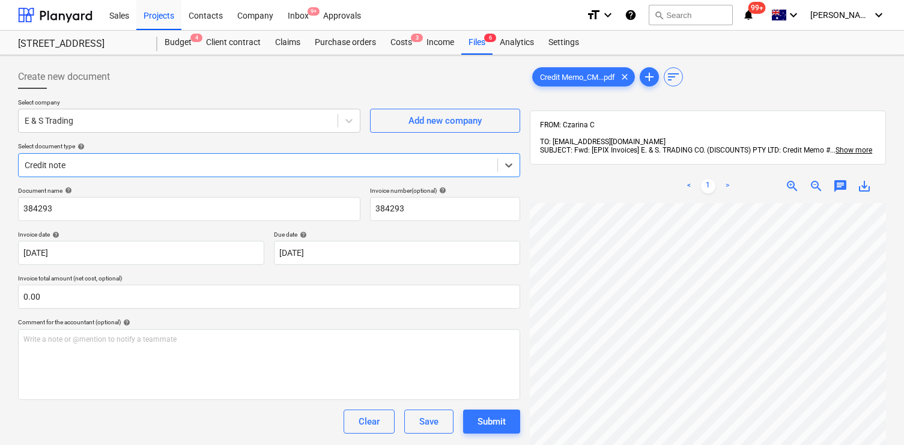
drag, startPoint x: 246, startPoint y: 171, endPoint x: 241, endPoint y: 180, distance: 9.4
click at [244, 171] on div "Credit note" at bounding box center [258, 165] width 479 height 17
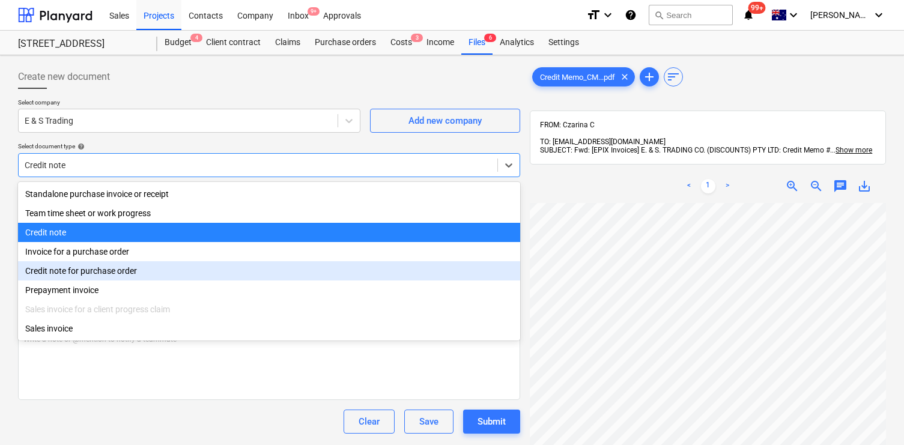
click at [259, 265] on div "Credit note for purchase order" at bounding box center [269, 270] width 502 height 19
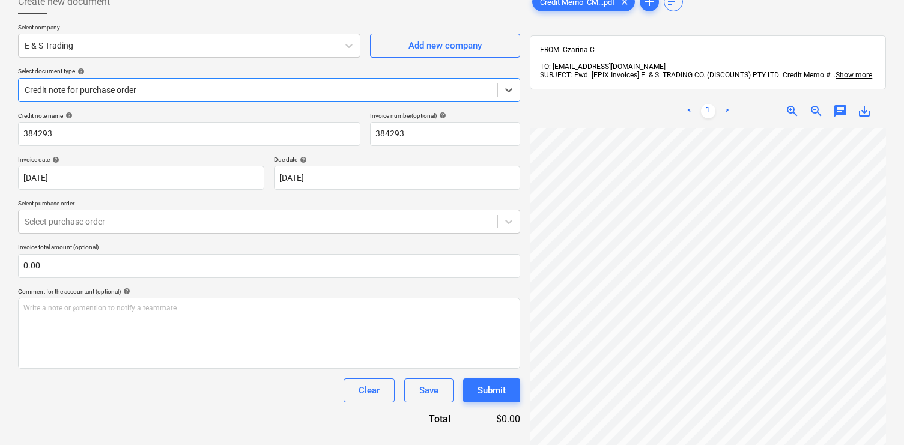
scroll to position [102, 0]
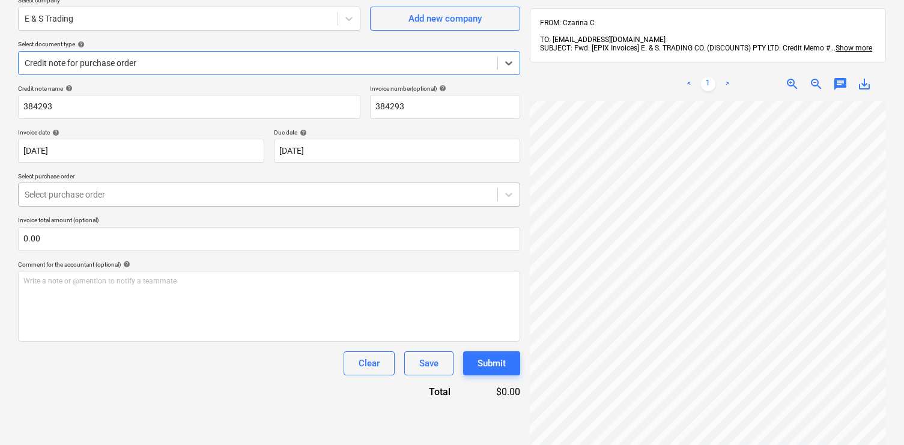
click at [225, 190] on div at bounding box center [258, 195] width 467 height 12
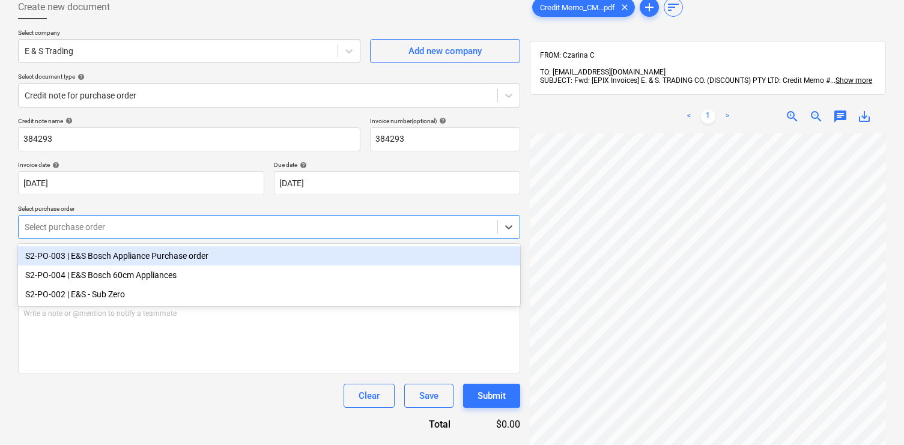
scroll to position [69, 0]
click at [232, 94] on div at bounding box center [258, 96] width 467 height 12
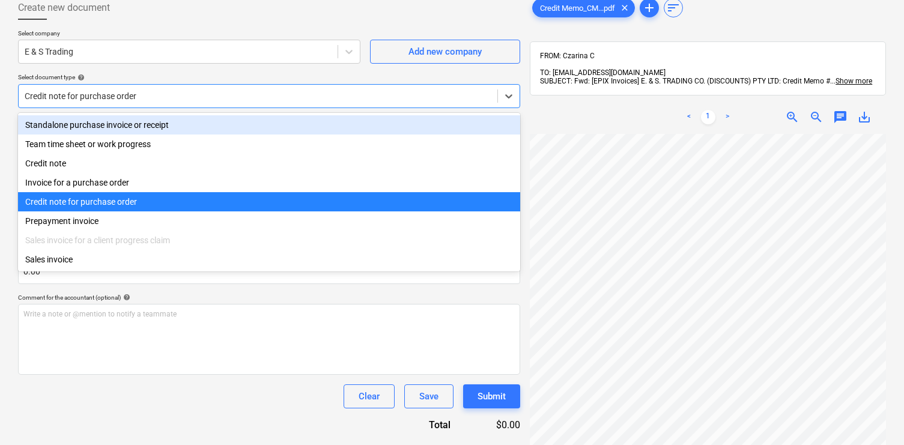
click at [196, 88] on div "Credit note for purchase order" at bounding box center [258, 96] width 479 height 17
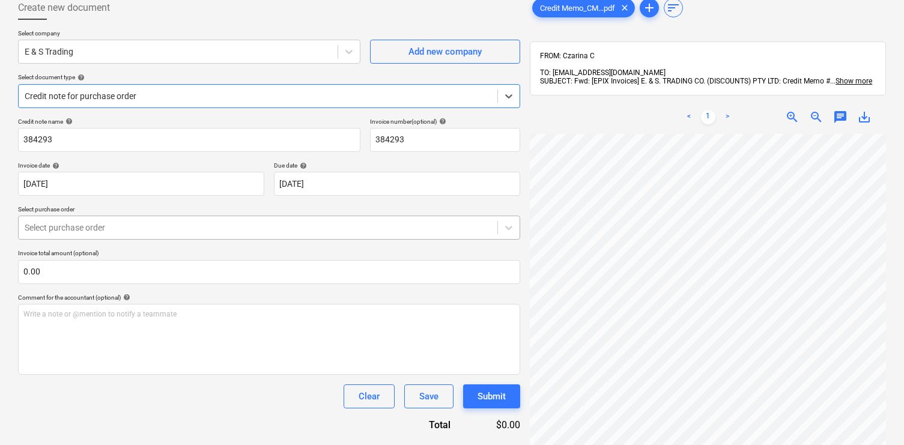
click at [198, 217] on div "Select purchase order" at bounding box center [269, 228] width 502 height 24
click at [167, 110] on div "Select company E & S Trading Add new company Select document type help Credit n…" at bounding box center [269, 73] width 502 height 88
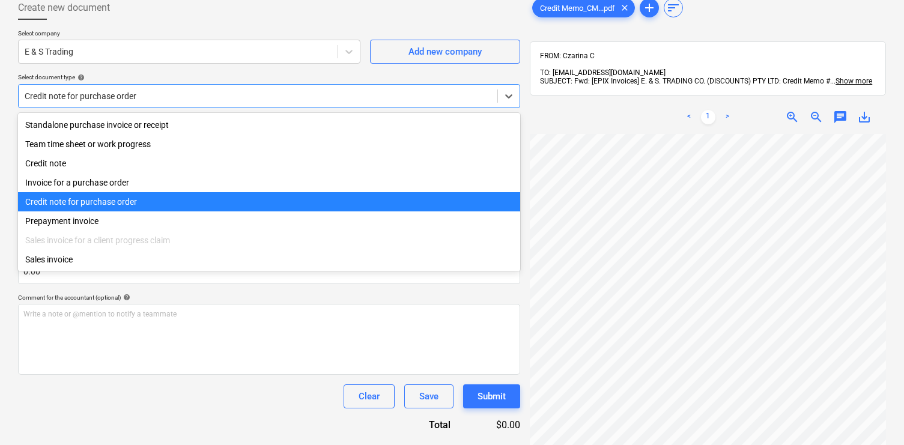
click at [164, 102] on div "Credit note for purchase order" at bounding box center [258, 96] width 479 height 17
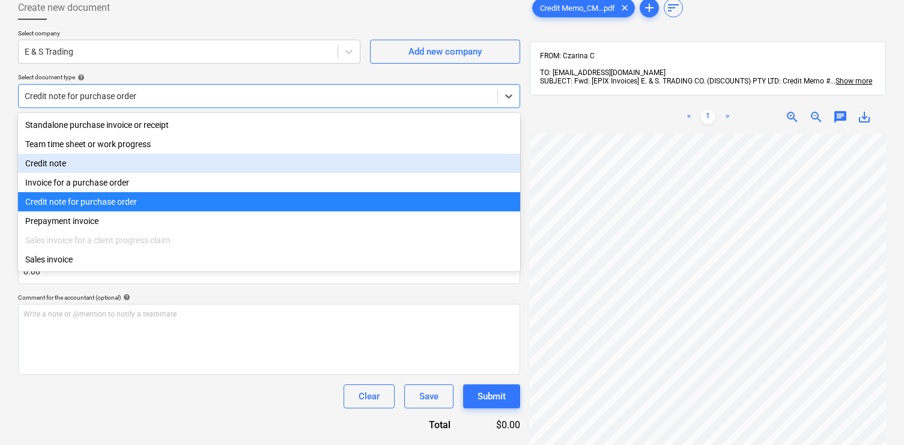
click at [159, 164] on div "Credit note" at bounding box center [269, 163] width 502 height 19
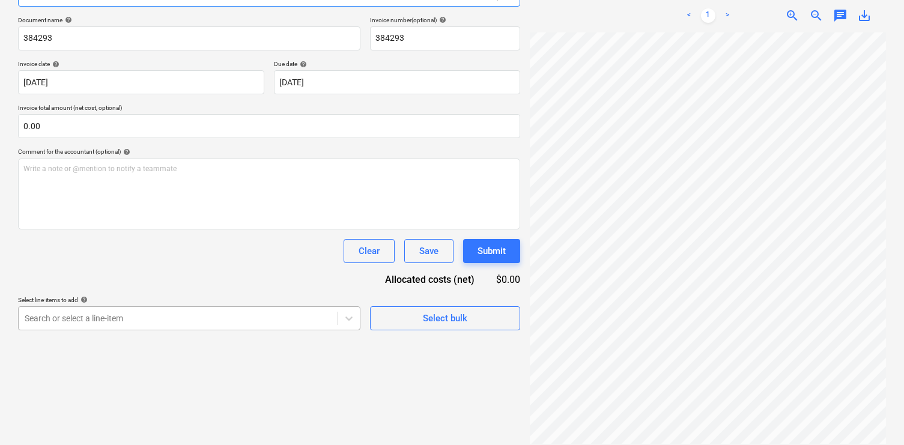
scroll to position [243, 0]
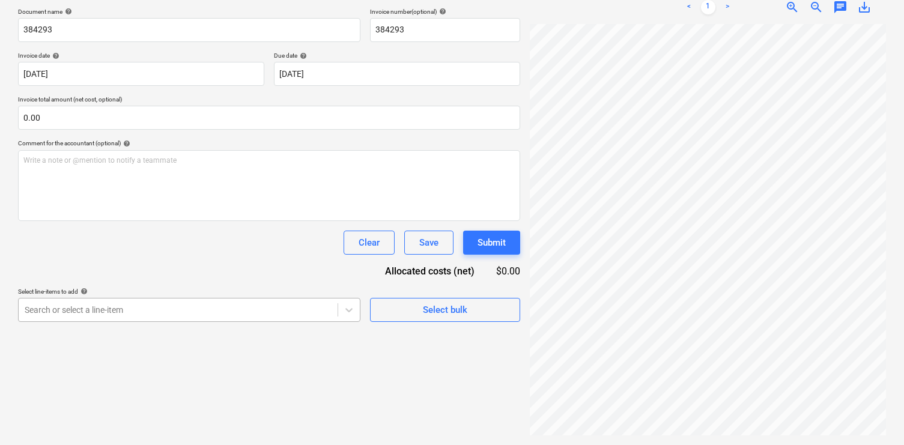
click at [299, 266] on body "Sales Projects Contacts Company Inbox 9+ Approvals format_size keyboard_arrow_d…" at bounding box center [452, 43] width 904 height 445
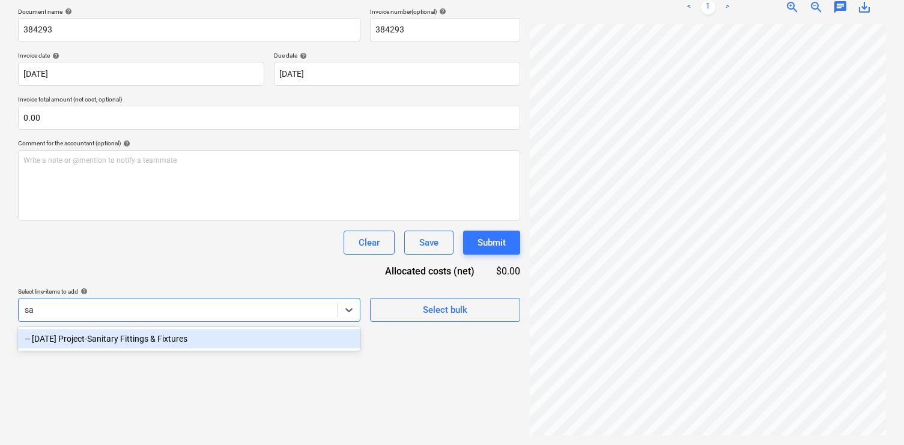
scroll to position [171, 0]
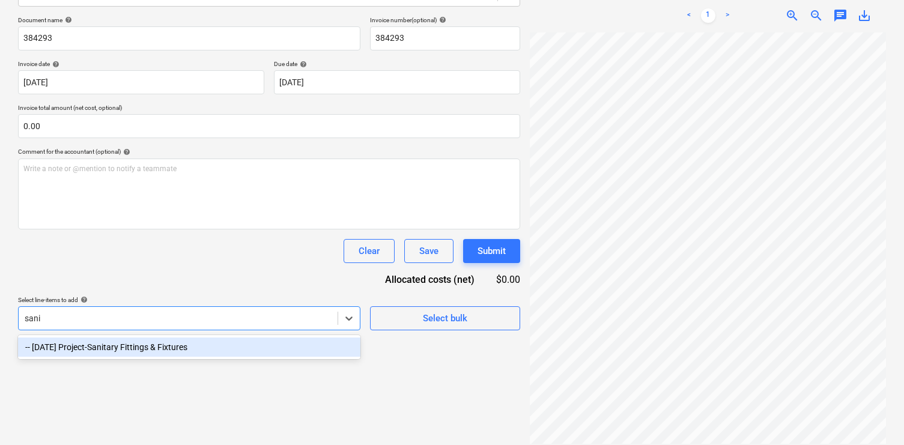
type input "sanit"
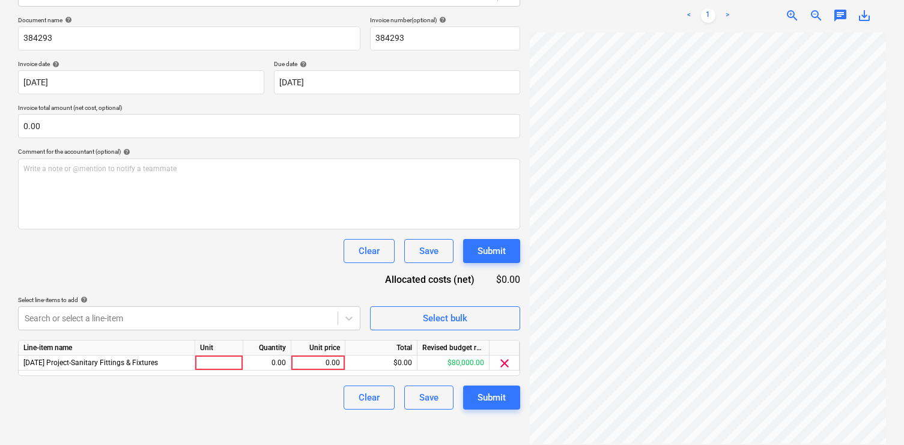
click at [320, 273] on div "Document name help 384293 Invoice number (optional) help 384293 Invoice date he…" at bounding box center [269, 212] width 502 height 393
click at [325, 360] on div "0.00" at bounding box center [318, 363] width 44 height 15
type input "570.91"
click at [217, 359] on div at bounding box center [219, 363] width 48 height 15
click at [255, 280] on div "Document name help 384293 Invoice number (optional) help 384293 Invoice date he…" at bounding box center [269, 212] width 502 height 393
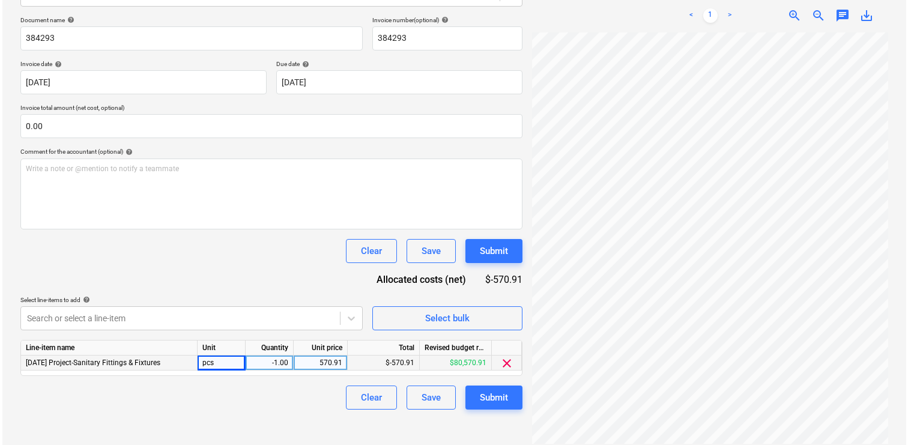
scroll to position [170, 0]
click at [498, 392] on div "Submit" at bounding box center [491, 398] width 28 height 16
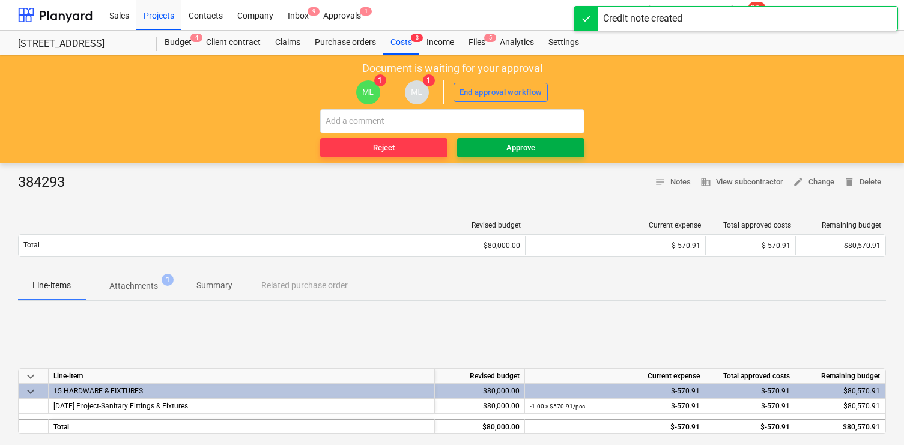
click at [529, 154] on div "Approve" at bounding box center [520, 148] width 29 height 14
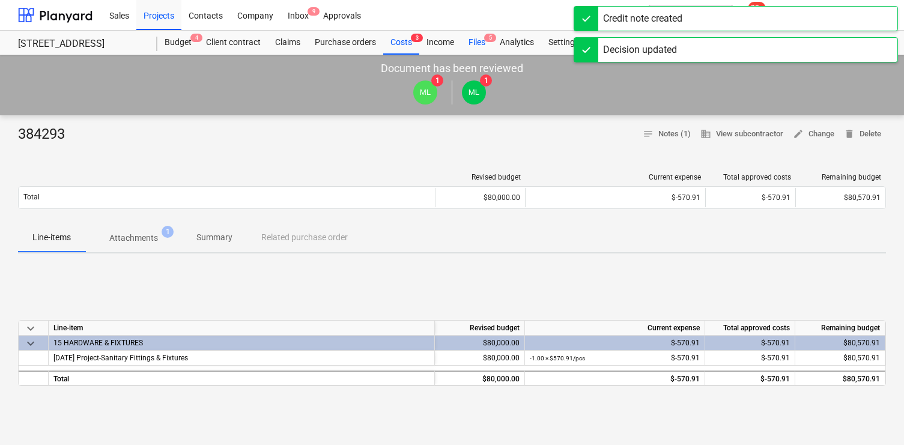
click at [480, 46] on div "Files 5" at bounding box center [476, 43] width 31 height 24
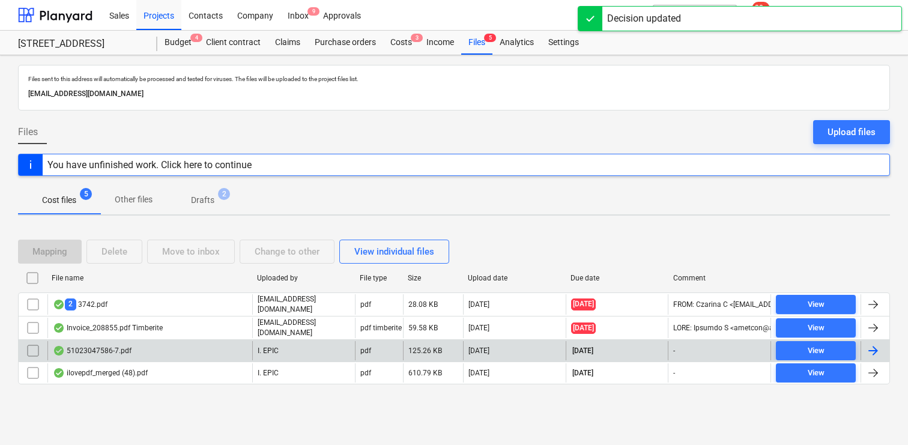
click at [128, 348] on div "51023047586-7.pdf" at bounding box center [92, 351] width 79 height 10
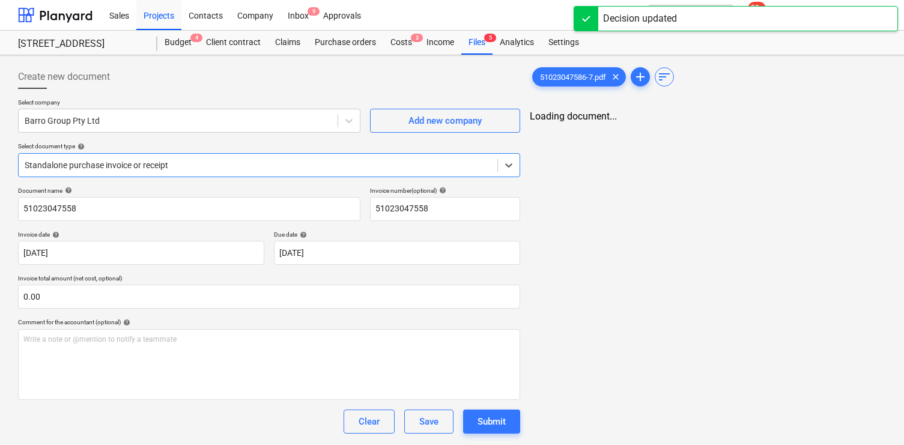
type input "51023047558"
type input "[DATE]"
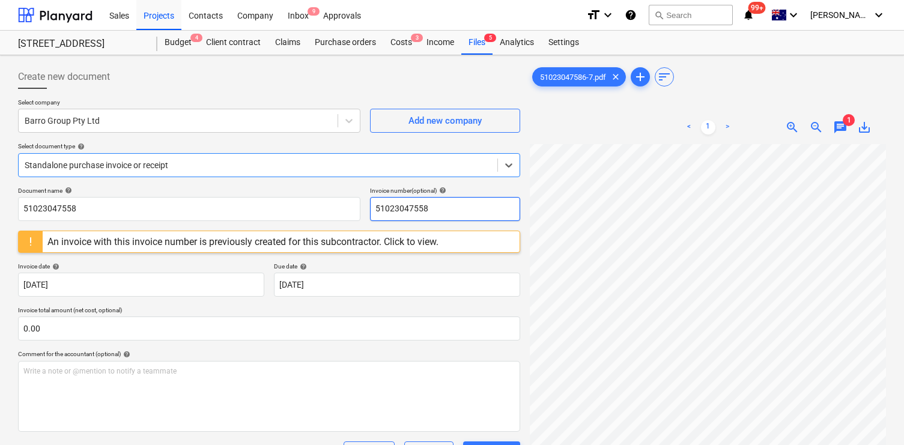
scroll to position [35, 0]
click at [830, 128] on div "chat" at bounding box center [840, 127] width 24 height 14
click at [834, 128] on span "chat" at bounding box center [840, 127] width 14 height 14
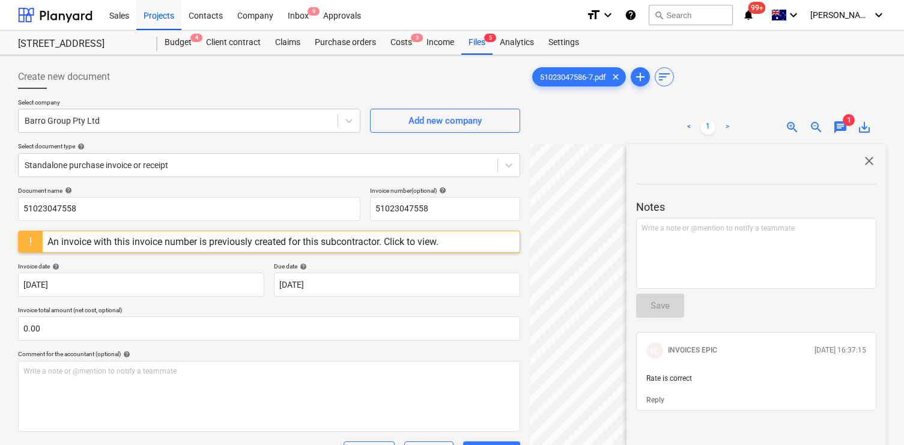
click at [864, 161] on span "close" at bounding box center [869, 161] width 14 height 14
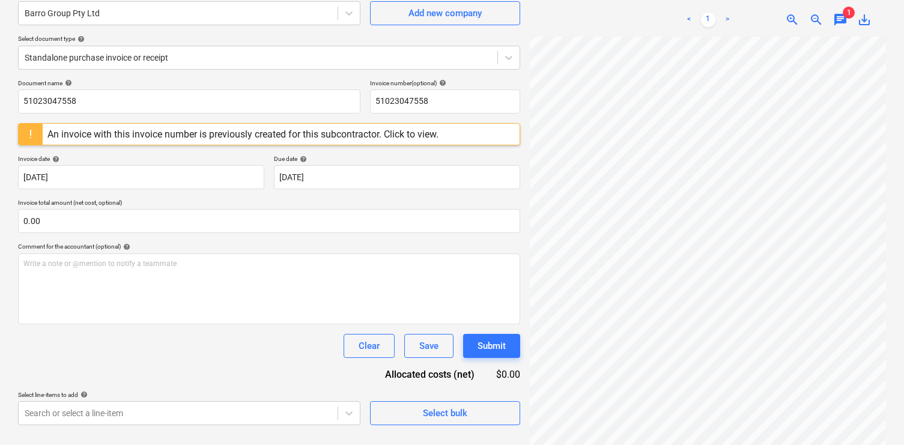
scroll to position [120, 0]
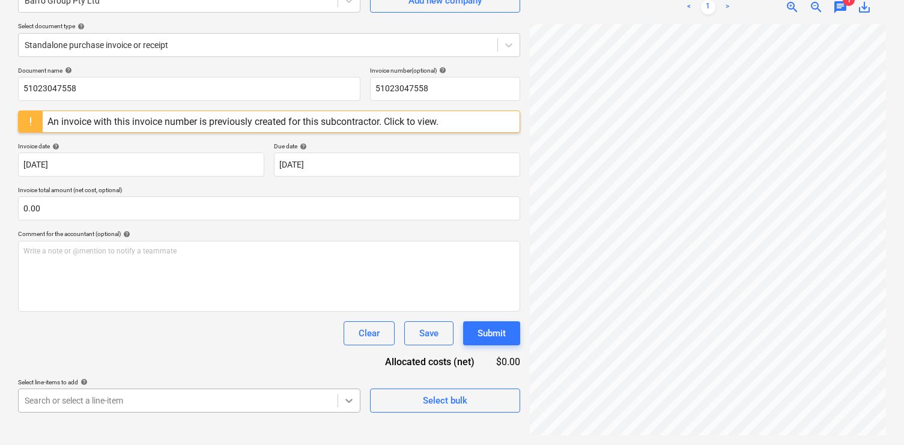
click at [359, 325] on body "Sales Projects Contacts Company Inbox 9 Approvals format_size keyboard_arrow_do…" at bounding box center [452, 102] width 904 height 445
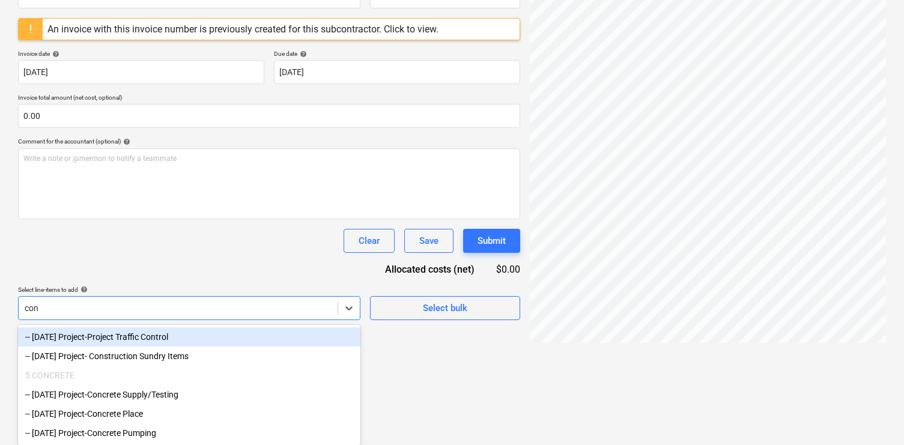
scroll to position [174, 0]
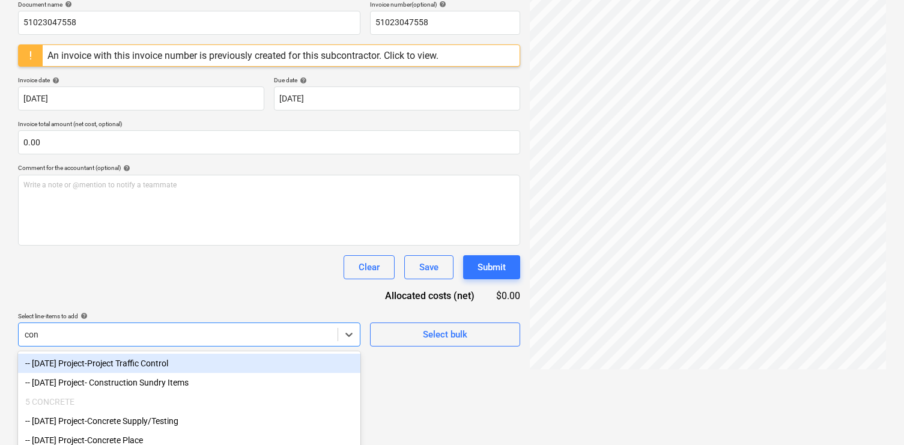
type input "conc"
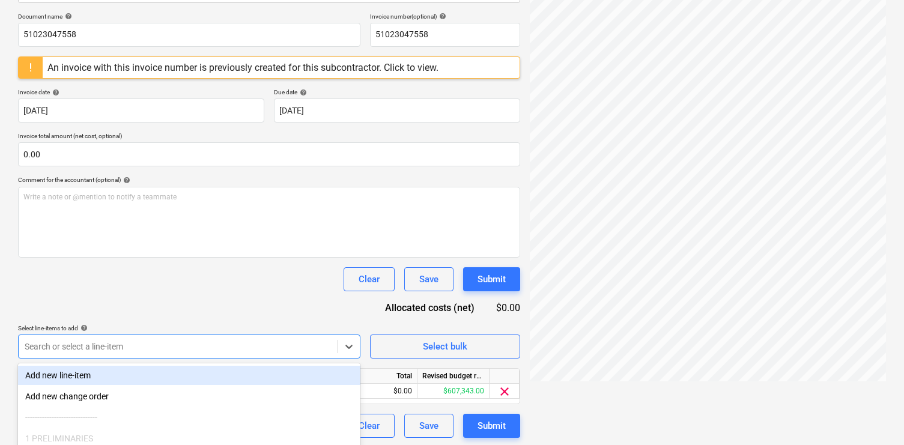
click at [244, 310] on div "Document name help 51023047558 Invoice number (optional) help 51023047558 An in…" at bounding box center [269, 225] width 502 height 425
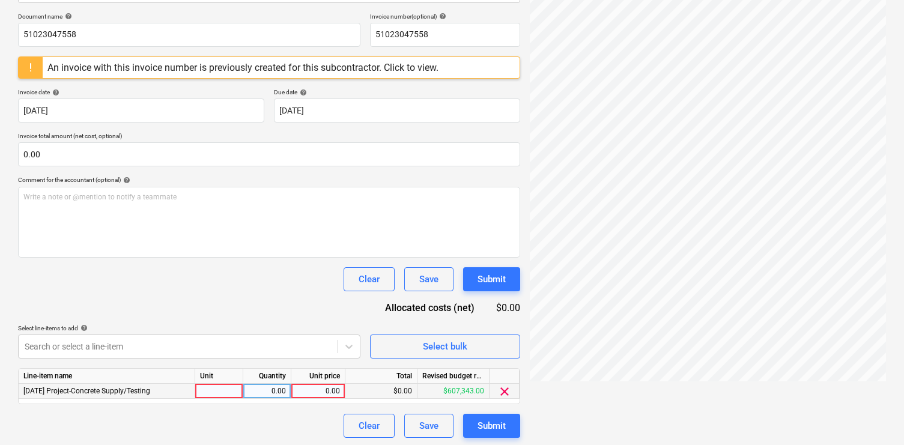
click at [328, 395] on div "0.00" at bounding box center [318, 391] width 44 height 15
type input "250"
click at [271, 294] on div "Document name help 51023047558 Invoice number (optional) help 51023047558 An in…" at bounding box center [269, 225] width 502 height 425
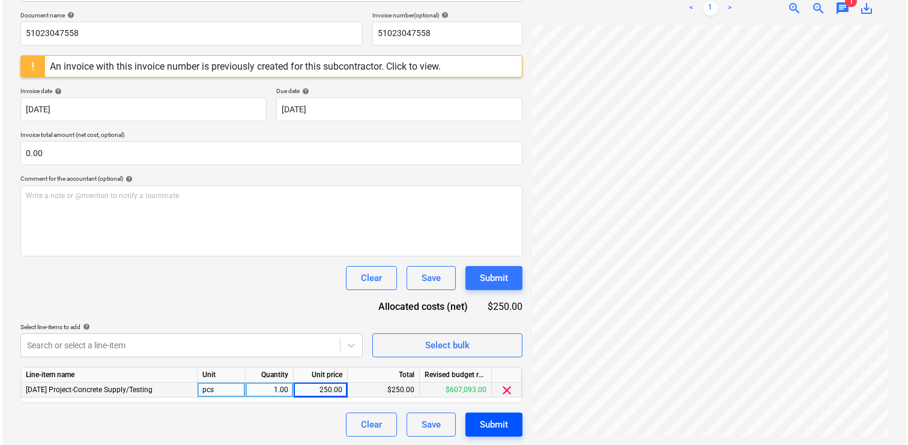
scroll to position [177, 0]
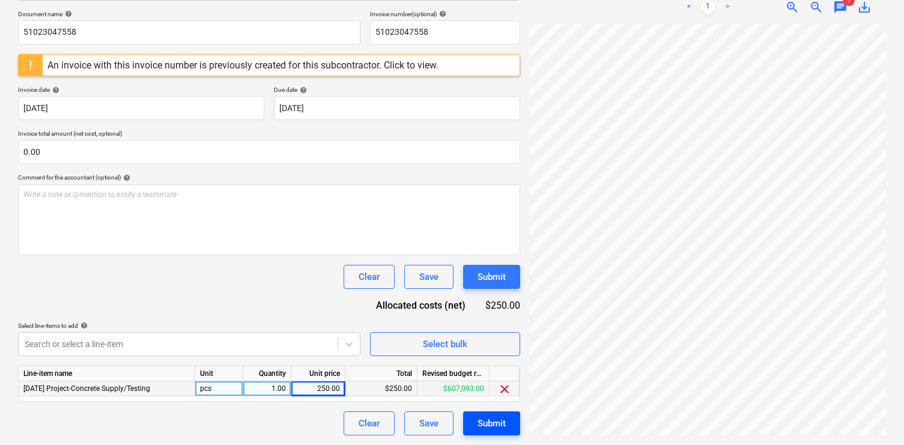
click at [491, 421] on div "Submit" at bounding box center [491, 424] width 28 height 16
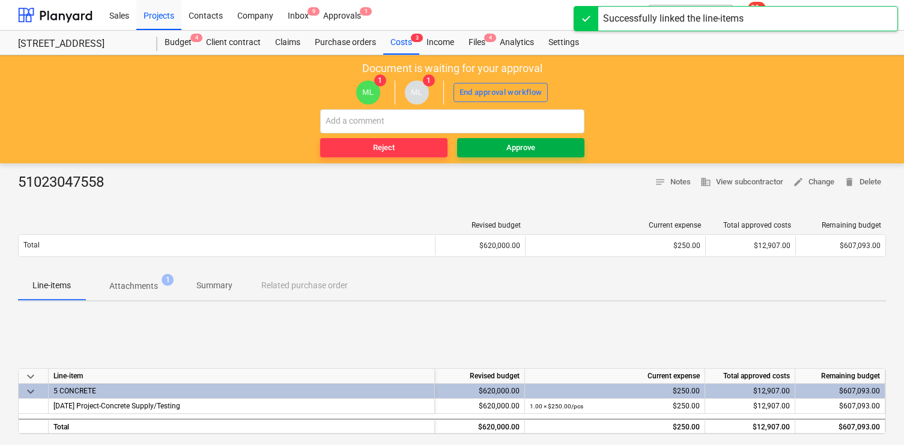
click at [494, 139] on button "Approve" at bounding box center [520, 147] width 127 height 19
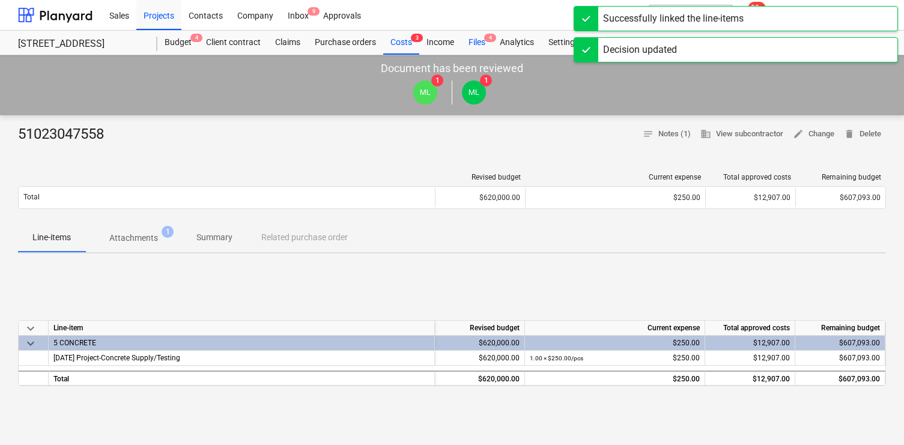
click at [484, 43] on div "Files 4" at bounding box center [476, 43] width 31 height 24
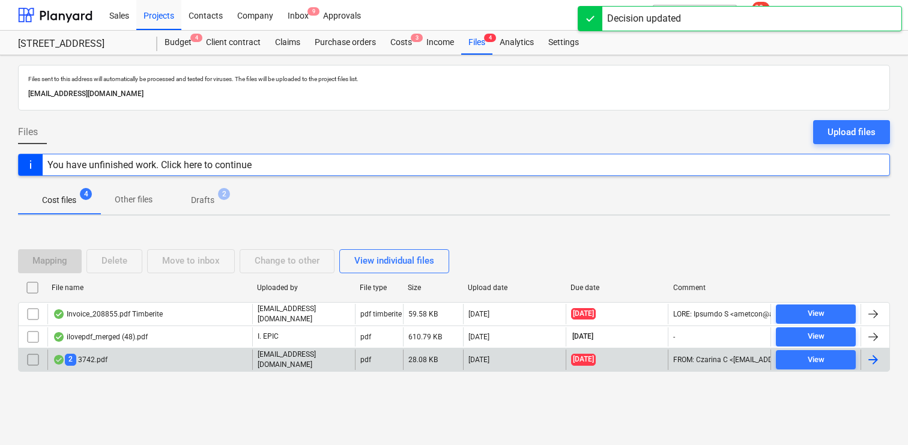
click at [183, 353] on div "2 3742.pdf" at bounding box center [149, 360] width 205 height 20
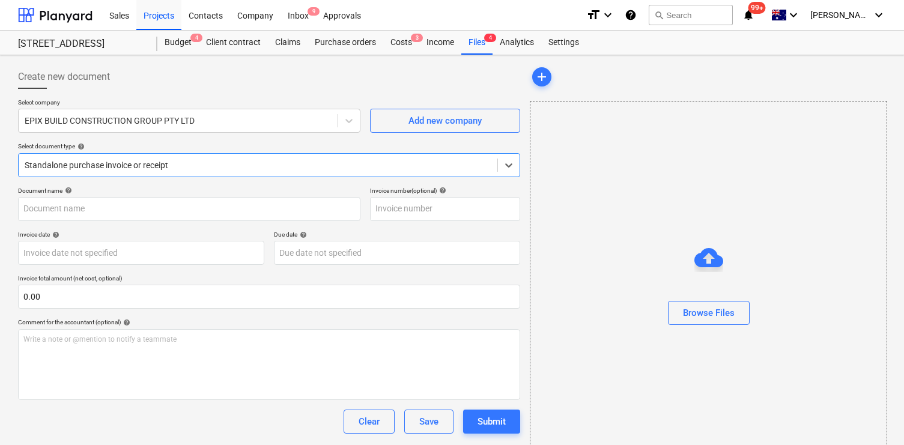
type input "3742"
type input "[DATE]"
type input "28 Sep 2025"
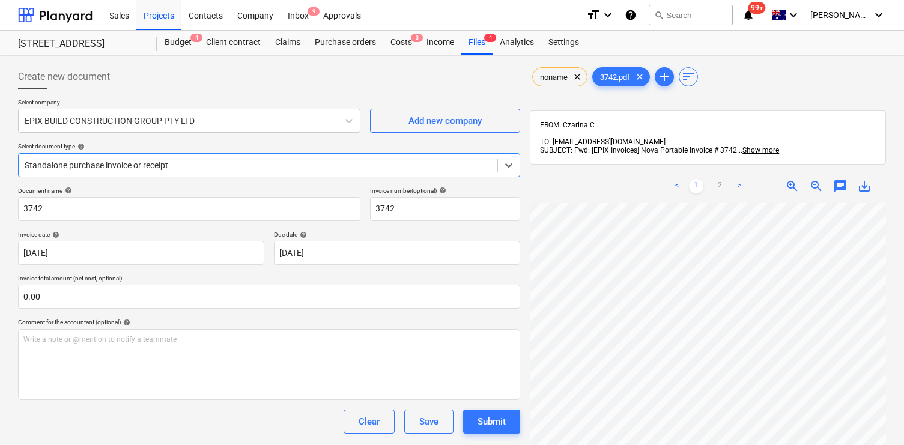
click at [837, 179] on span "chat" at bounding box center [840, 186] width 14 height 14
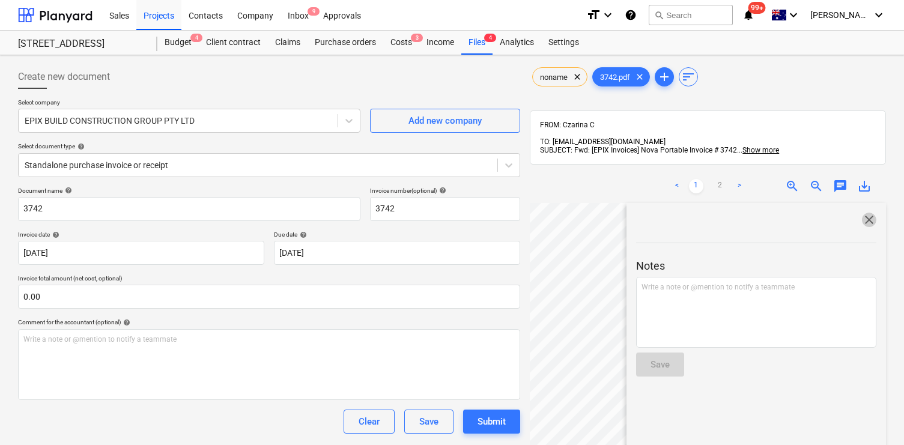
click at [862, 215] on span "close" at bounding box center [869, 220] width 14 height 14
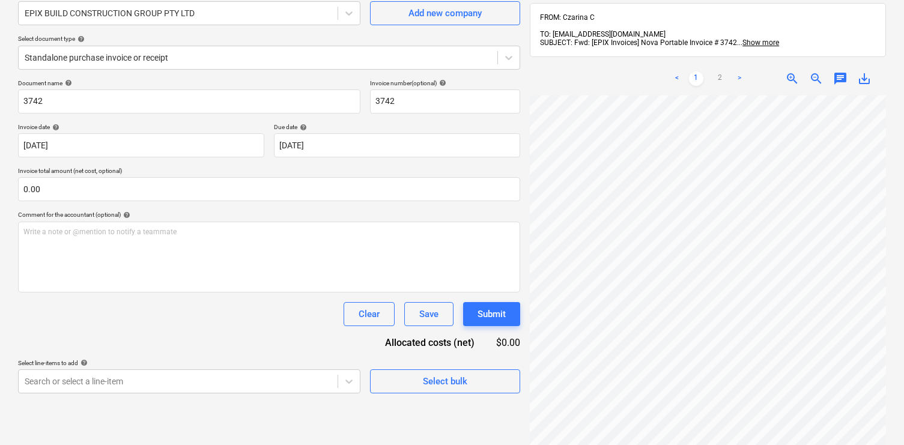
scroll to position [106, 0]
drag, startPoint x: 846, startPoint y: 76, endPoint x: 836, endPoint y: 78, distance: 10.4
click at [846, 76] on span "chat" at bounding box center [840, 80] width 14 height 14
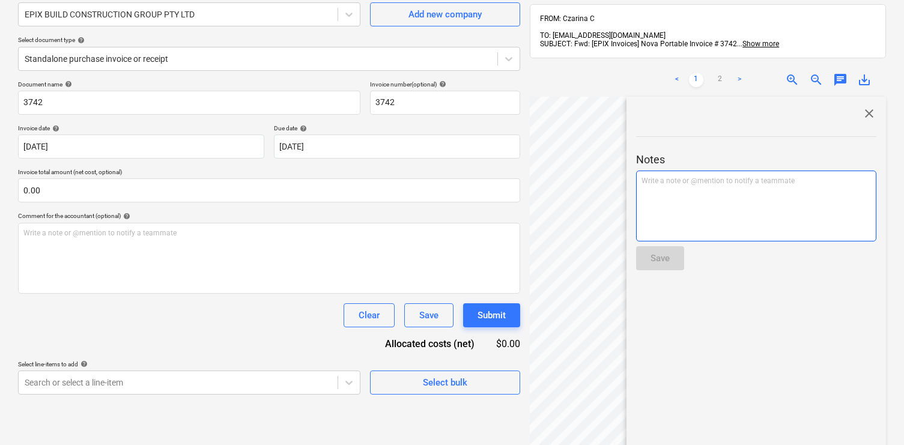
click at [781, 176] on p "Write a note or @mention to notify a teammate ﻿" at bounding box center [755, 181] width 229 height 10
click at [649, 250] on button "Save" at bounding box center [660, 258] width 48 height 24
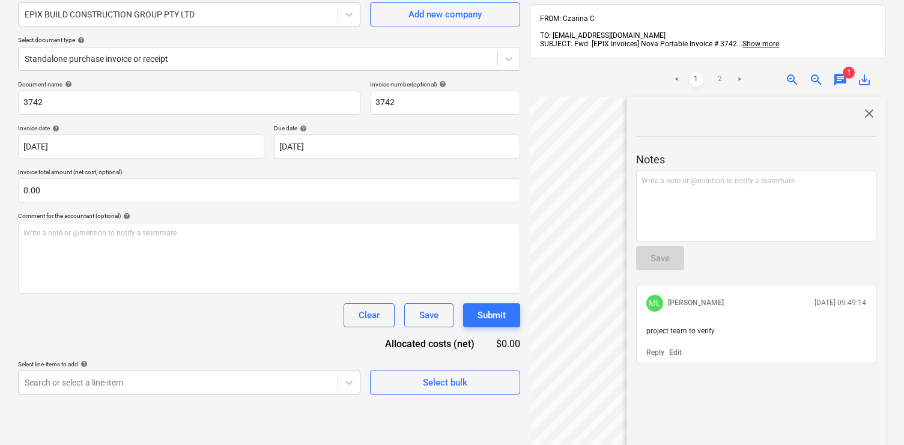
click at [865, 106] on span "close" at bounding box center [869, 113] width 14 height 14
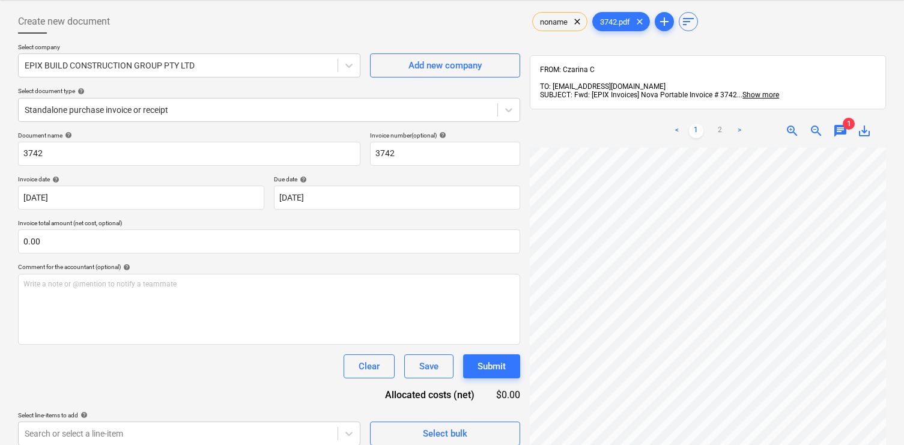
scroll to position [0, 0]
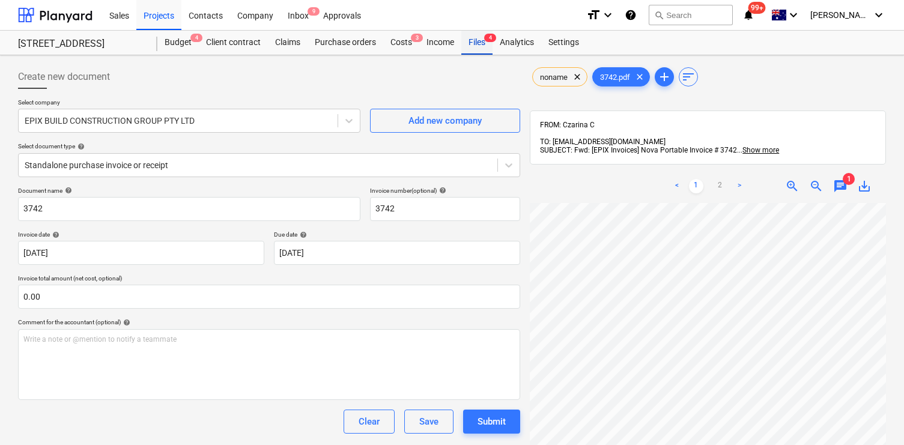
click at [474, 45] on div "Files 4" at bounding box center [476, 43] width 31 height 24
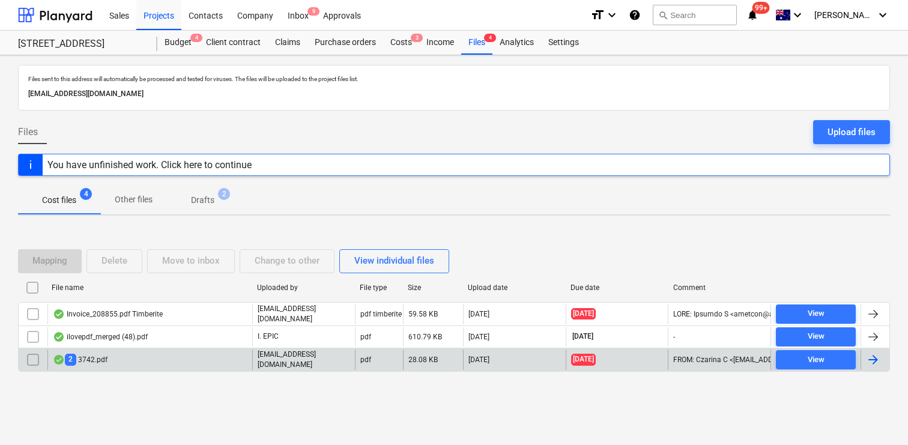
click at [36, 359] on input "checkbox" at bounding box center [32, 359] width 19 height 19
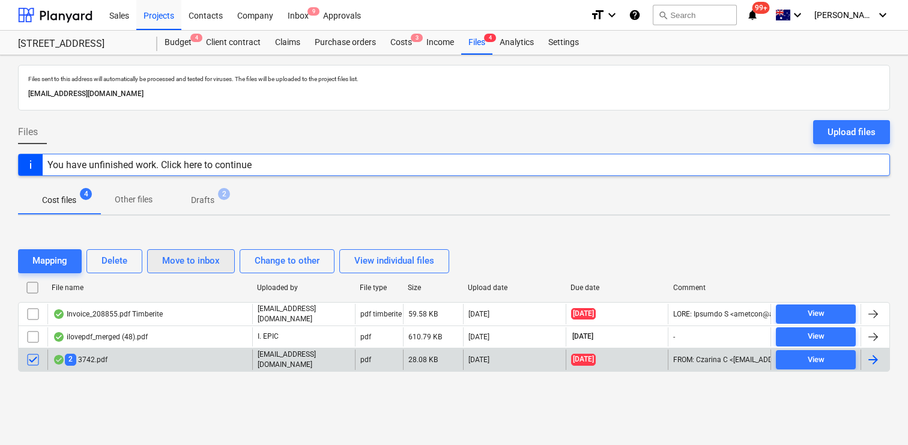
click at [185, 268] on div "Move to inbox" at bounding box center [191, 261] width 58 height 16
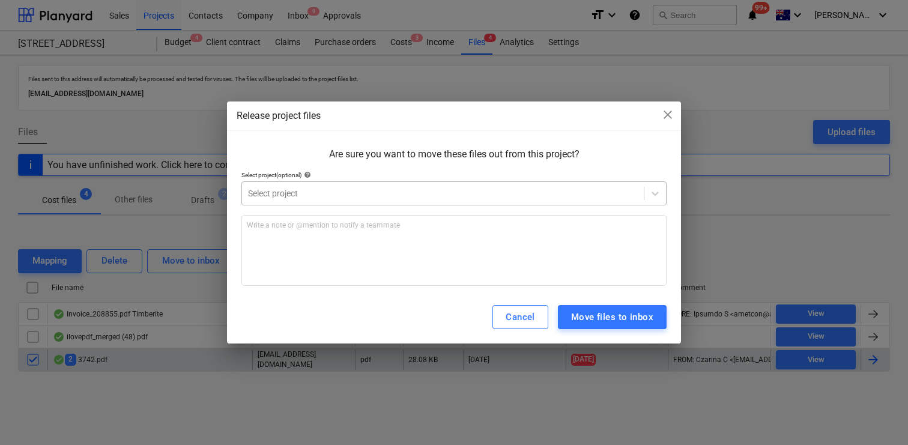
click at [321, 185] on div "Select project" at bounding box center [443, 193] width 402 height 17
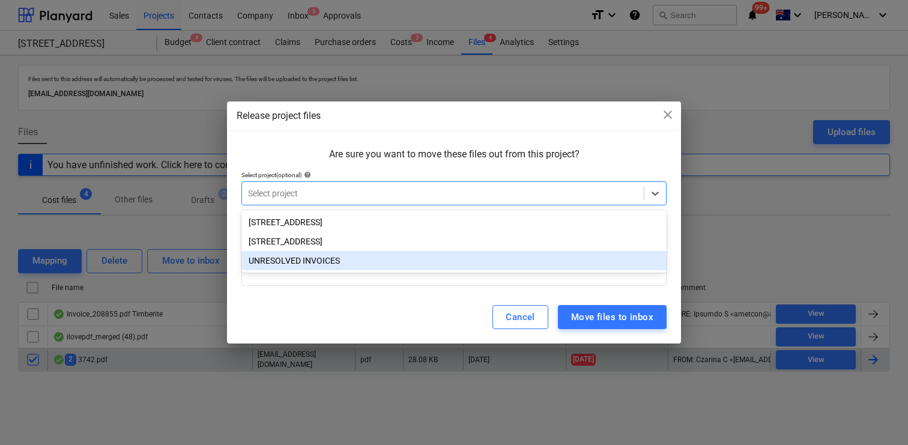
click at [320, 259] on div "UNRESOLVED INVOICES" at bounding box center [453, 260] width 425 height 19
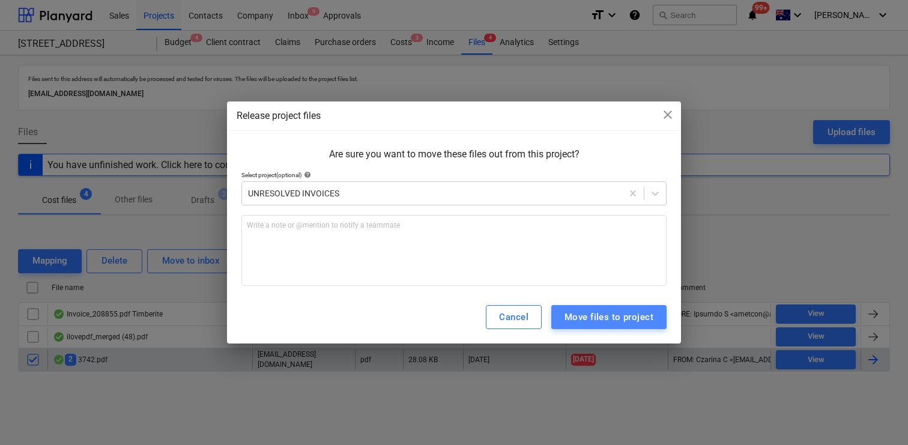
click at [626, 317] on div "Move files to project" at bounding box center [609, 317] width 89 height 16
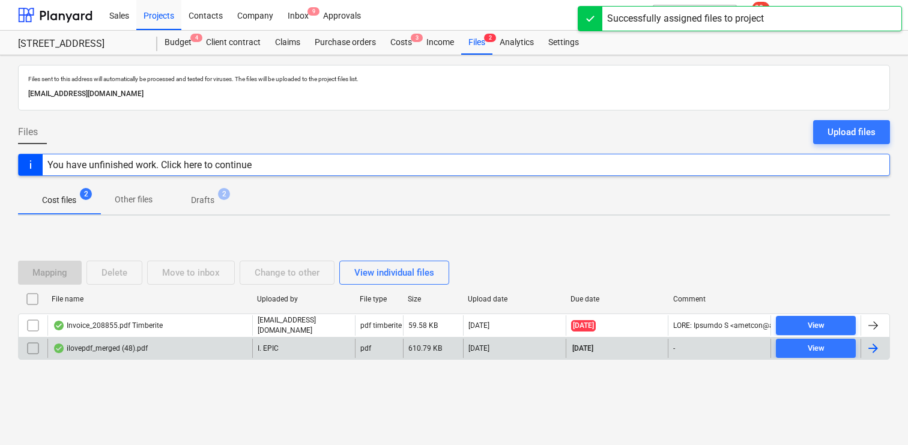
click at [226, 347] on div "ilovepdf_merged (48).pdf" at bounding box center [149, 348] width 205 height 19
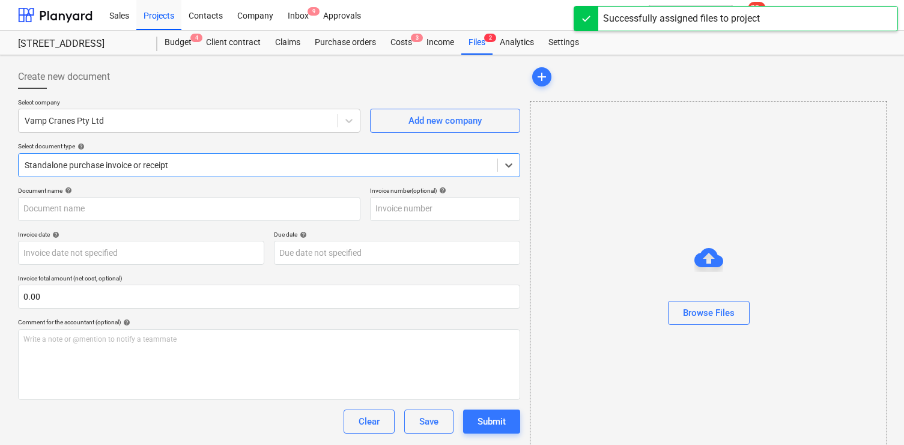
type input "INV-12845"
type input "[DATE]"
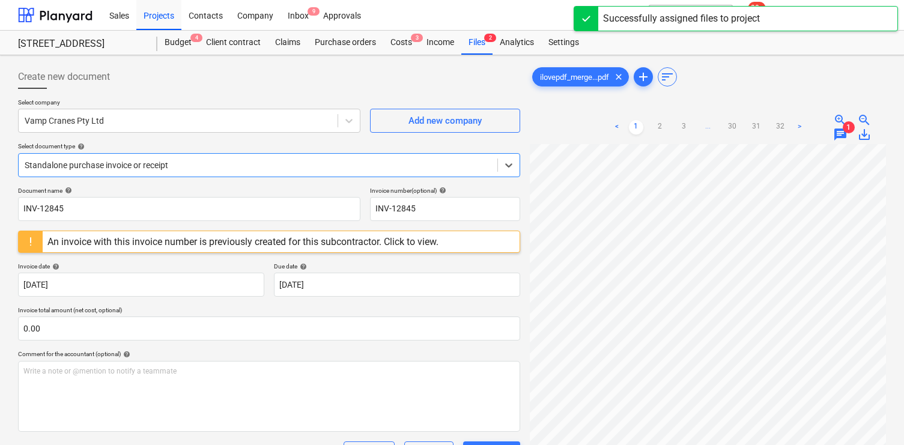
scroll to position [103, 0]
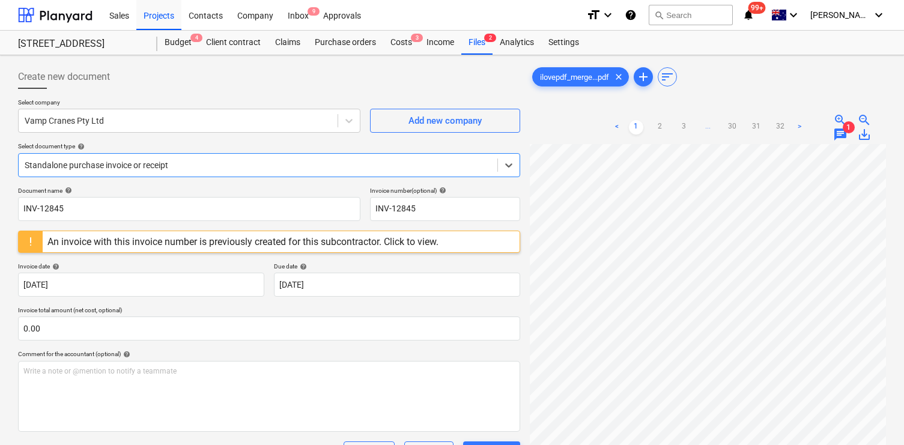
click at [838, 139] on span "chat" at bounding box center [840, 134] width 14 height 14
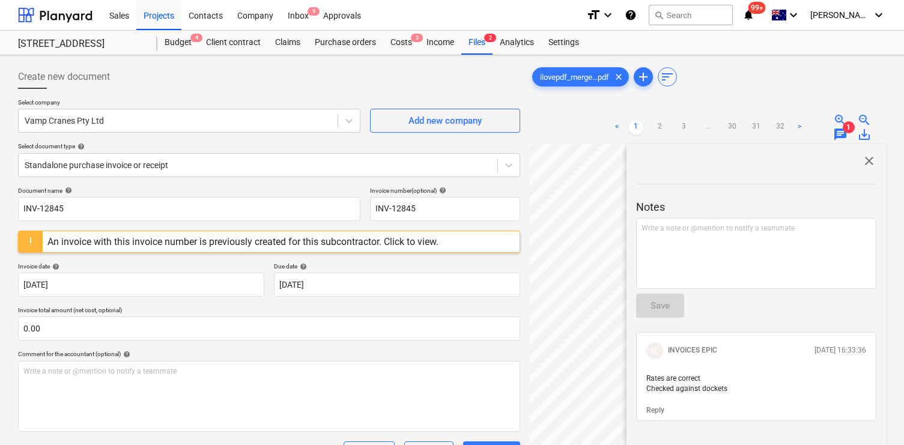
click at [862, 163] on span "close" at bounding box center [869, 161] width 14 height 14
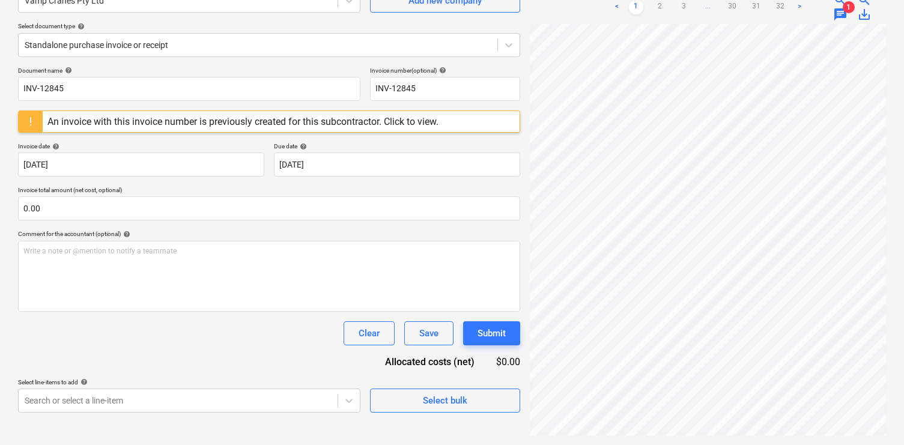
scroll to position [77, 0]
click at [799, 7] on link ">" at bounding box center [799, 7] width 14 height 14
click at [114, 50] on div "Standalone purchase invoice or receipt" at bounding box center [258, 45] width 479 height 17
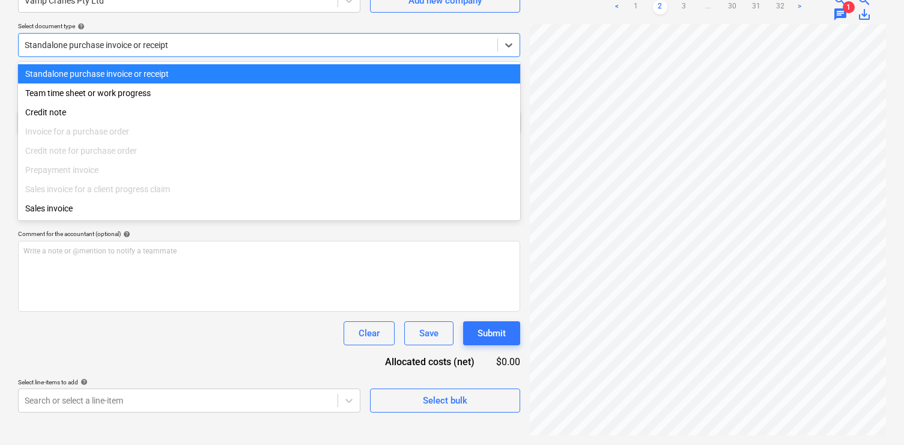
click at [114, 50] on div "Standalone purchase invoice or receipt" at bounding box center [258, 45] width 479 height 17
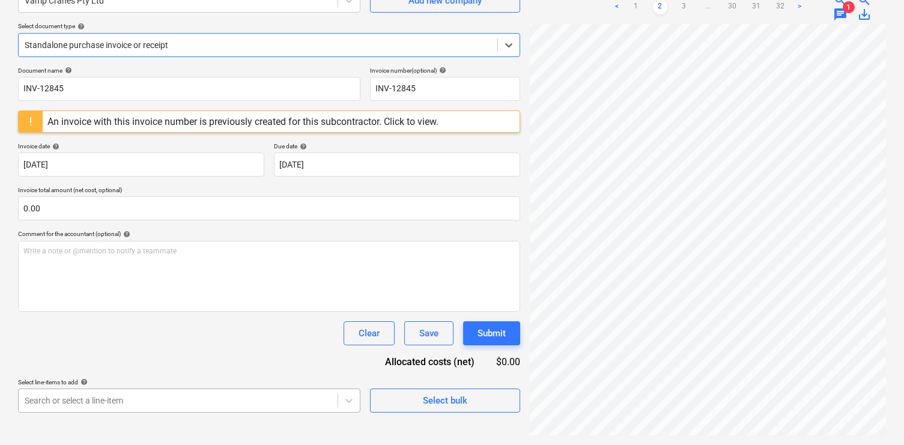
click at [153, 325] on body "Sales Projects Contacts Company Inbox 9 Approvals format_size keyboard_arrow_do…" at bounding box center [452, 102] width 904 height 445
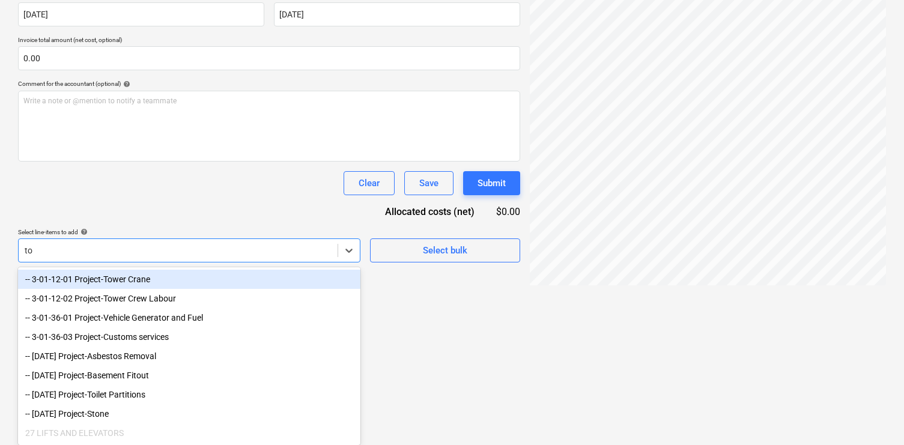
scroll to position [136, 0]
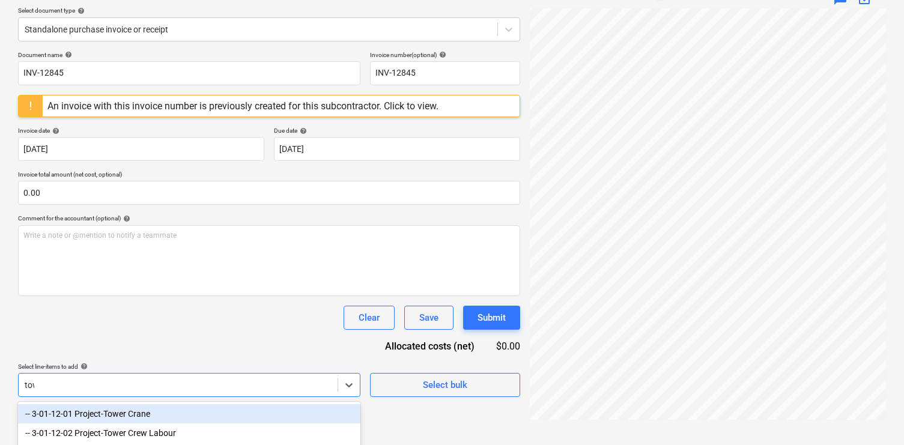
type input "towe"
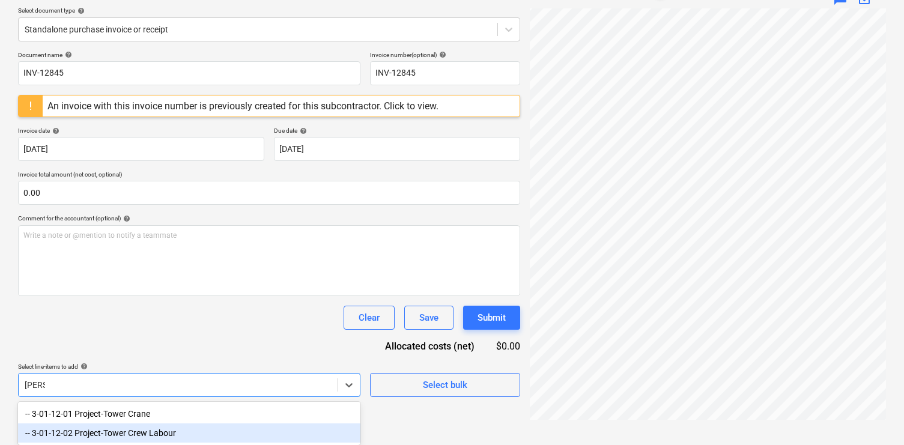
click at [130, 437] on div "-- 3-01-12-02 Project-Tower Crew Labour" at bounding box center [189, 432] width 342 height 19
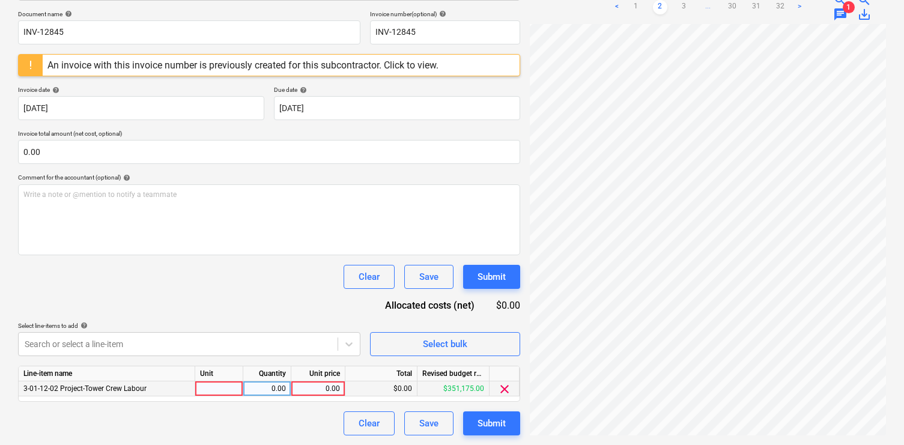
click at [301, 389] on div "0.00" at bounding box center [318, 388] width 44 height 15
type input "14025"
click at [195, 295] on div "Document name help INV-12845 Invoice number (optional) help INV-12845 An invoic…" at bounding box center [269, 222] width 502 height 425
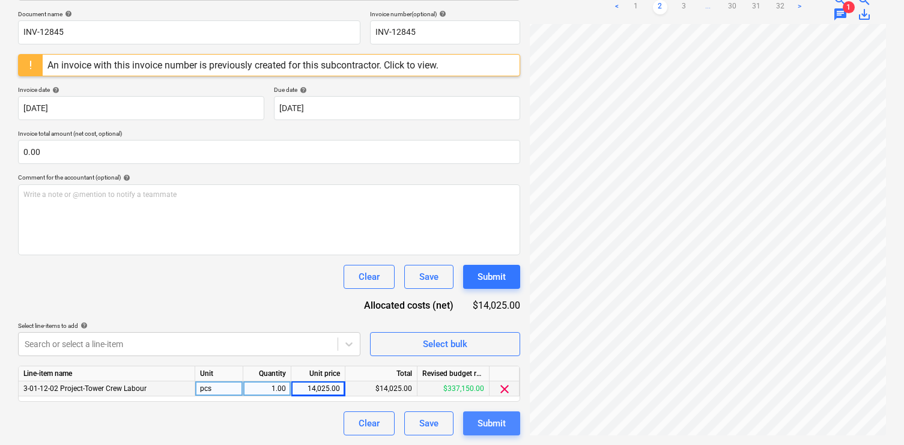
click at [498, 425] on div "Submit" at bounding box center [491, 424] width 28 height 16
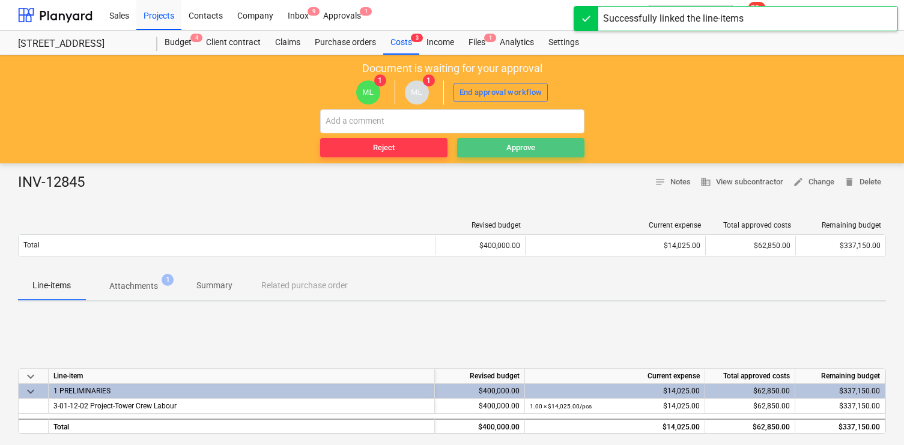
click at [497, 138] on button "Approve" at bounding box center [520, 147] width 127 height 19
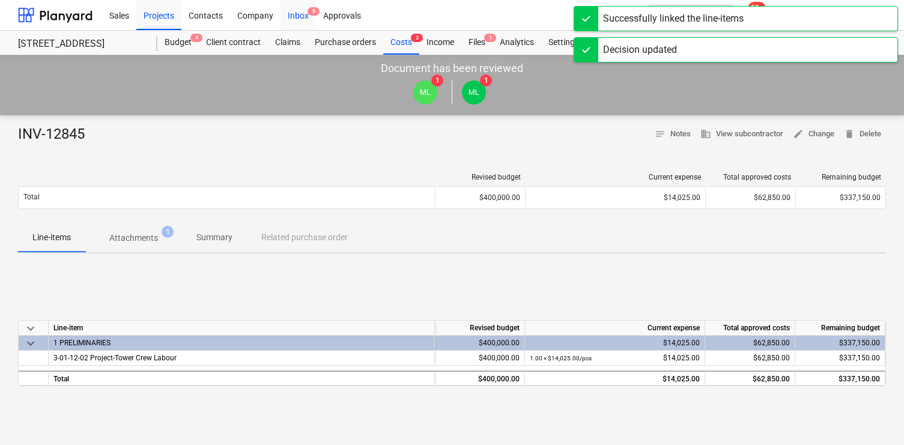
click at [290, 13] on div "Inbox 9" at bounding box center [297, 14] width 35 height 31
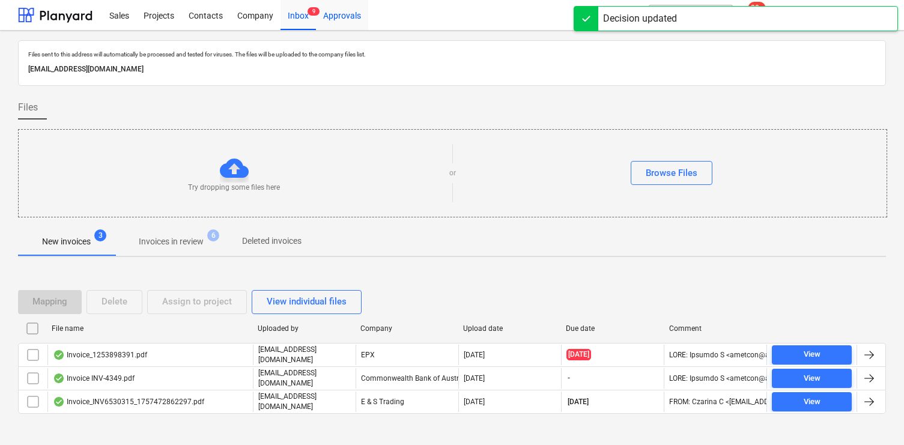
click at [339, 15] on div "Approvals" at bounding box center [342, 14] width 52 height 31
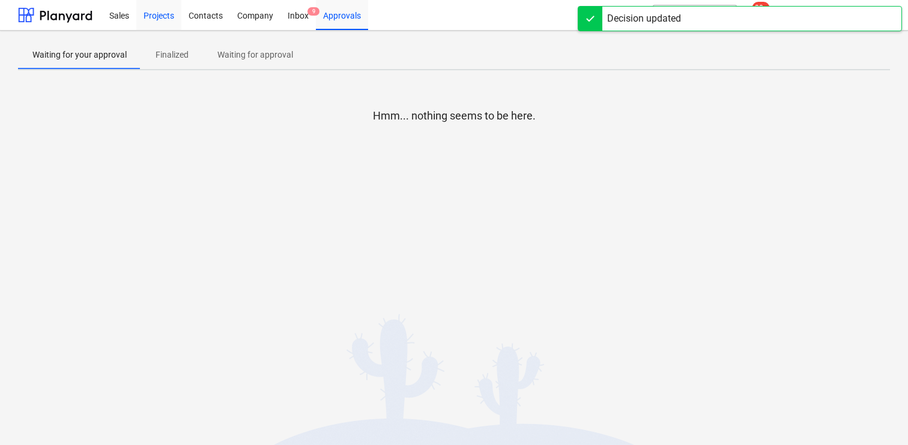
click at [168, 9] on div "Projects" at bounding box center [158, 14] width 45 height 31
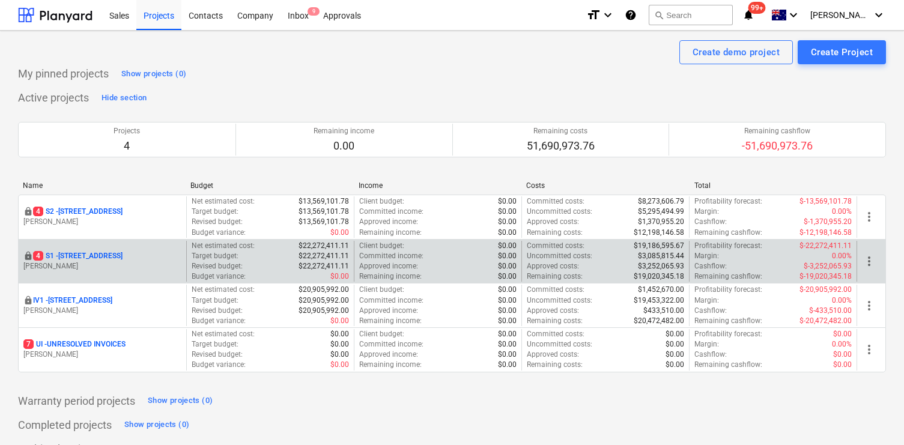
click at [94, 261] on p "[PERSON_NAME]" at bounding box center [102, 266] width 158 height 10
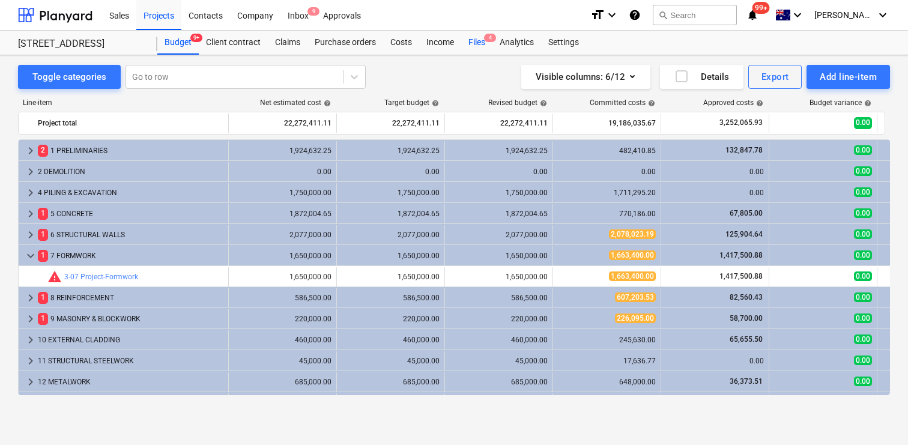
click at [479, 45] on div "Files 4" at bounding box center [476, 43] width 31 height 24
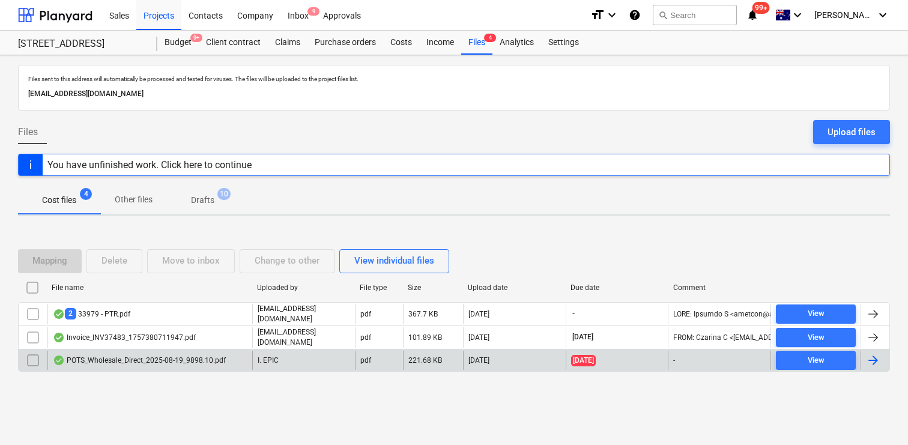
click at [216, 362] on div "POTS_Wholesale_Direct_2025-08-19_9898.10.pdf" at bounding box center [139, 361] width 173 height 10
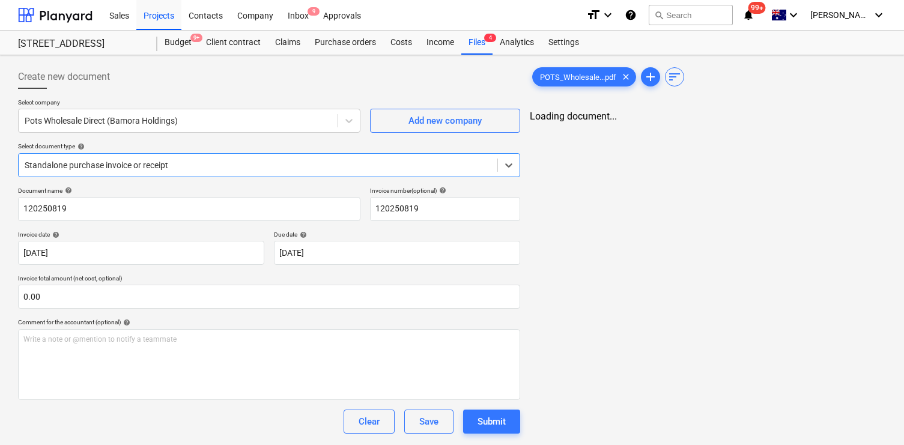
type input "120250819"
type input "19 Aug 2025"
click at [841, 118] on div "< 1 > zoom_in zoom_out chat 2 save_alt" at bounding box center [708, 128] width 356 height 34
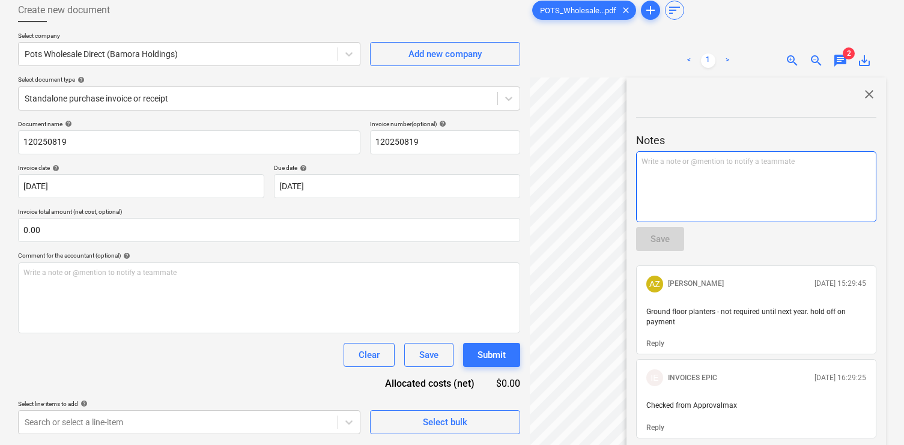
scroll to position [65, 0]
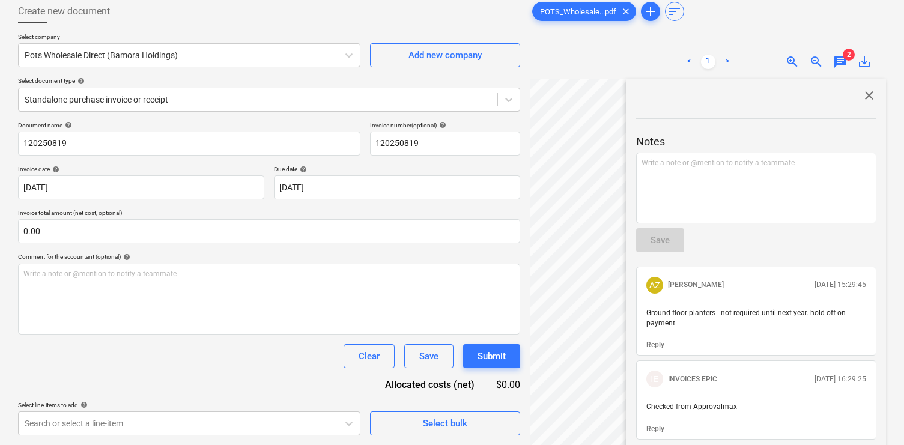
click at [864, 94] on span "close" at bounding box center [869, 95] width 14 height 14
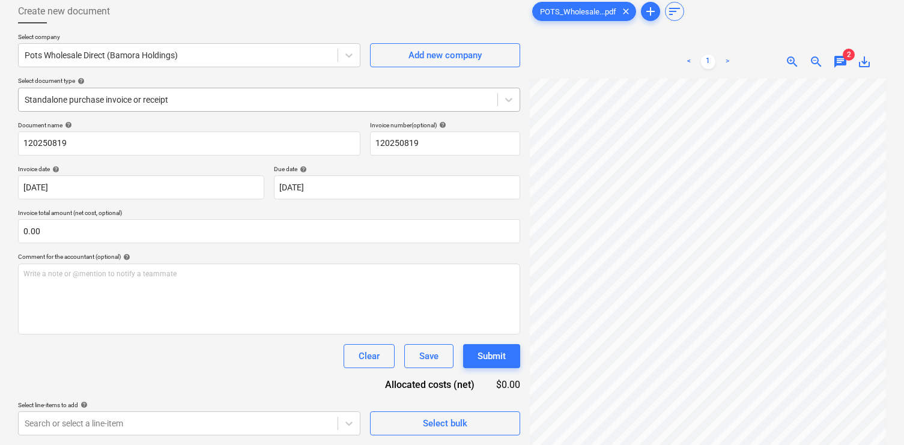
scroll to position [0, 0]
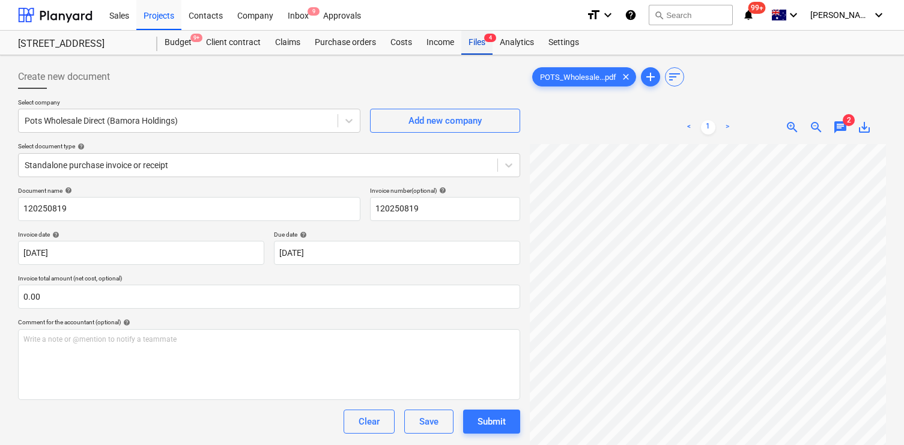
click at [492, 41] on span "4" at bounding box center [490, 38] width 12 height 8
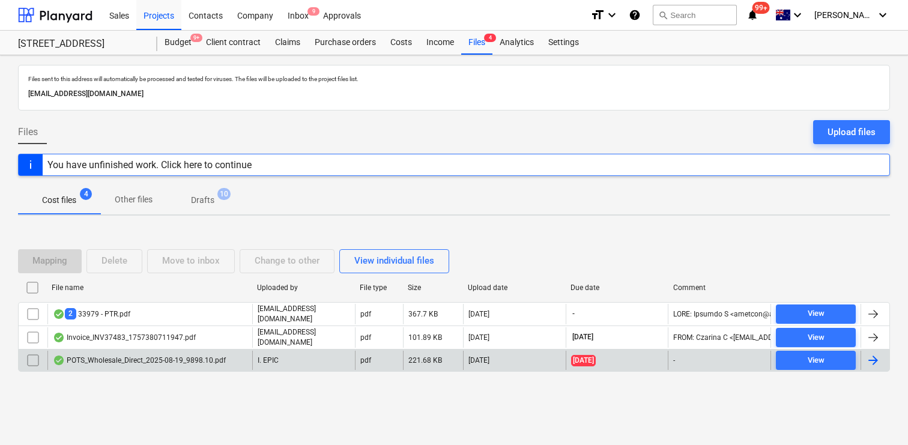
click at [31, 362] on input "checkbox" at bounding box center [32, 360] width 19 height 19
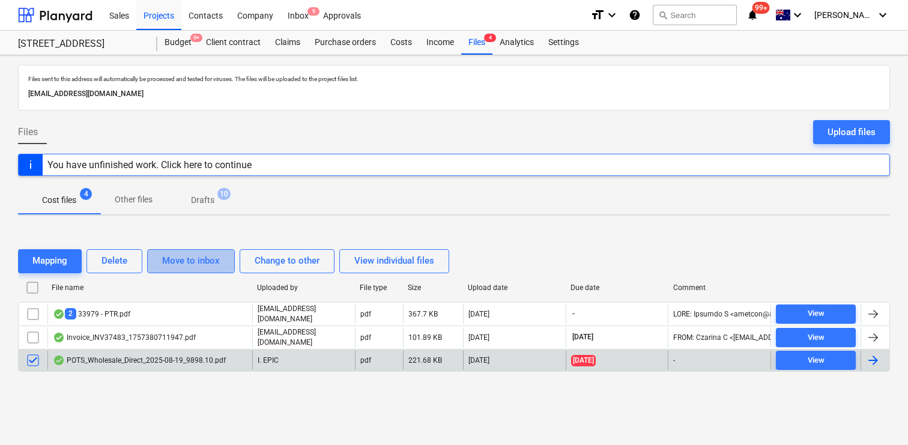
click at [186, 262] on div "Move to inbox" at bounding box center [191, 261] width 58 height 16
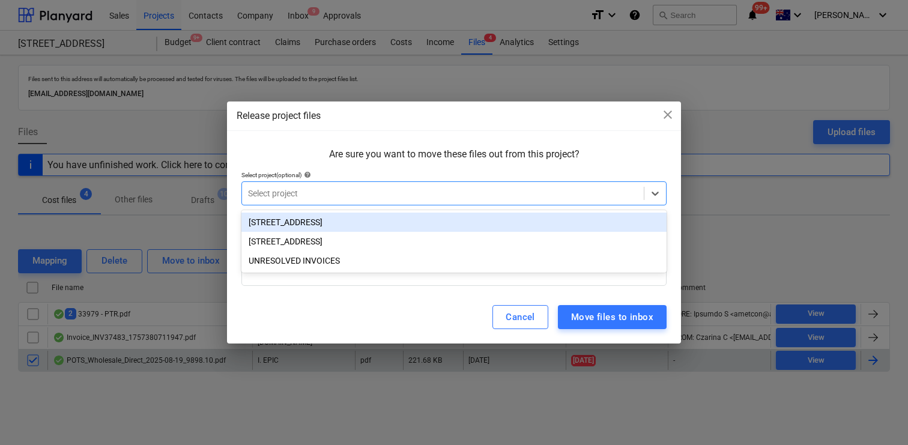
click at [333, 183] on div "Select project" at bounding box center [453, 193] width 425 height 24
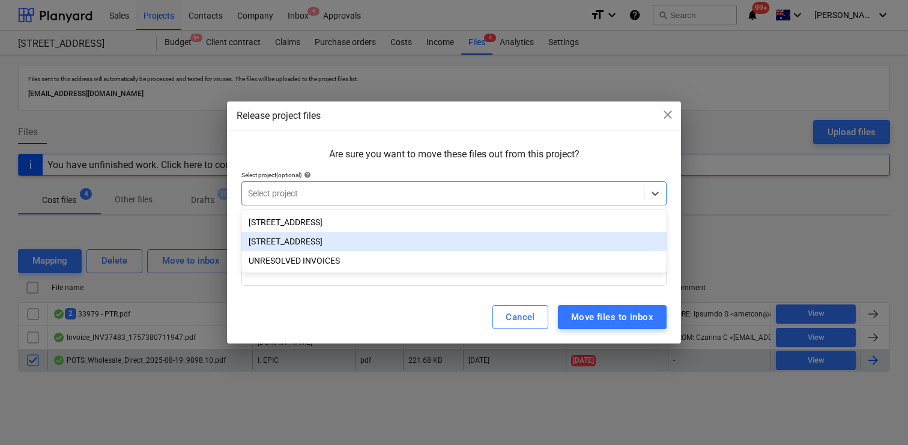
click at [335, 257] on div "UNRESOLVED INVOICES" at bounding box center [453, 260] width 425 height 19
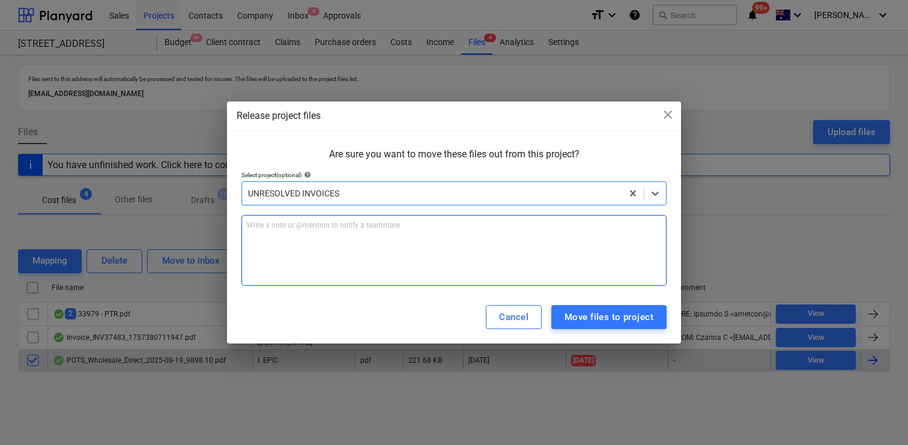
click at [335, 257] on div "Write a note or @mention to notify a teammate ﻿" at bounding box center [453, 250] width 425 height 71
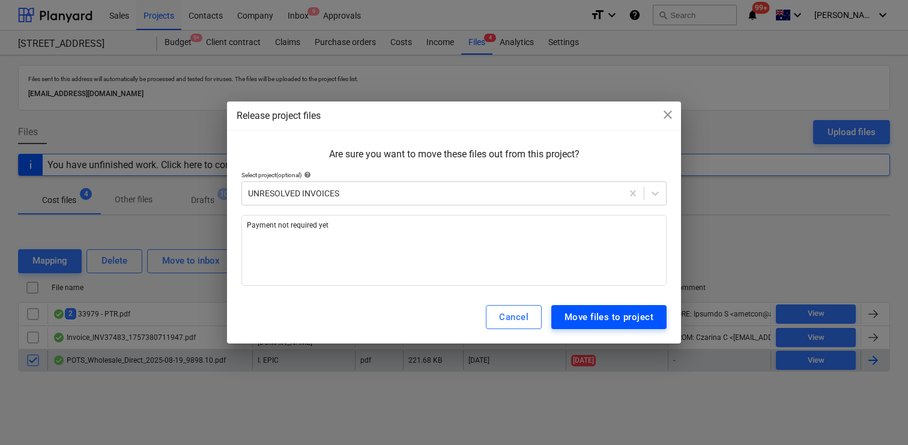
click at [613, 309] on div "Move files to project" at bounding box center [609, 317] width 89 height 16
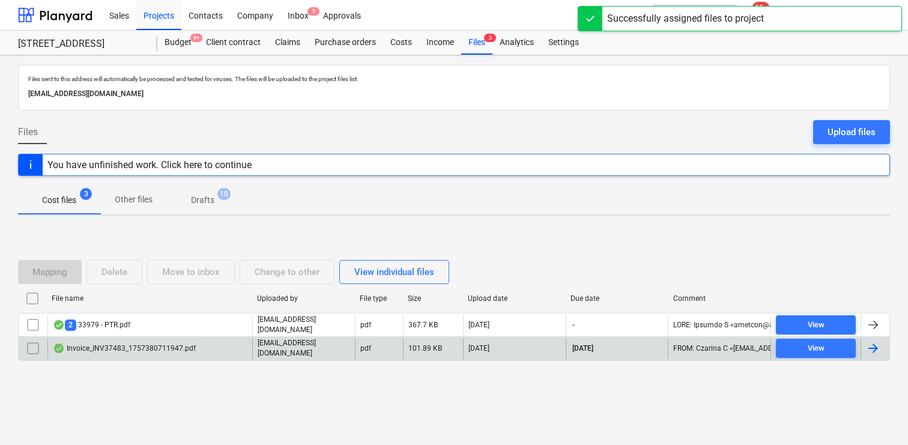
click at [150, 342] on div "Invoice_INV37483_1757380711947.pdf" at bounding box center [149, 348] width 205 height 20
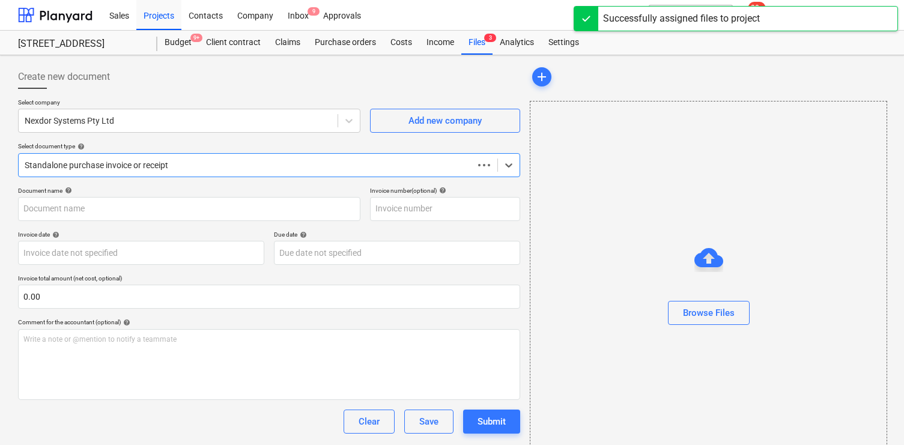
type input "INV37483"
type input "[DATE]"
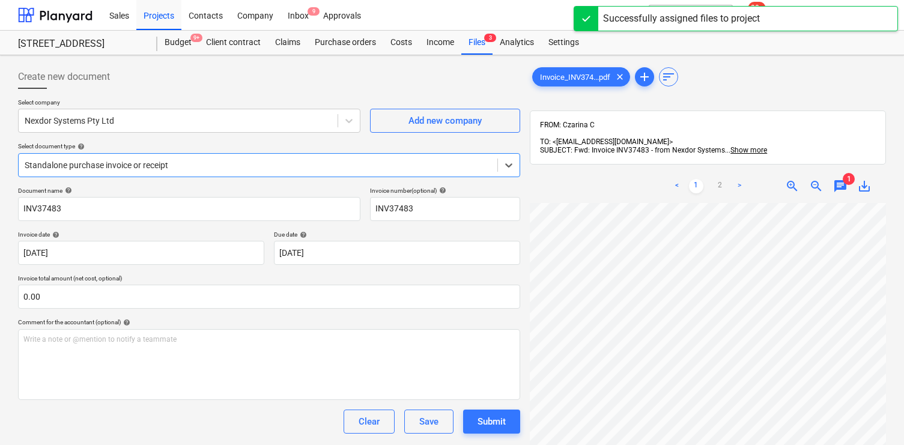
click at [841, 179] on span "chat" at bounding box center [840, 186] width 14 height 14
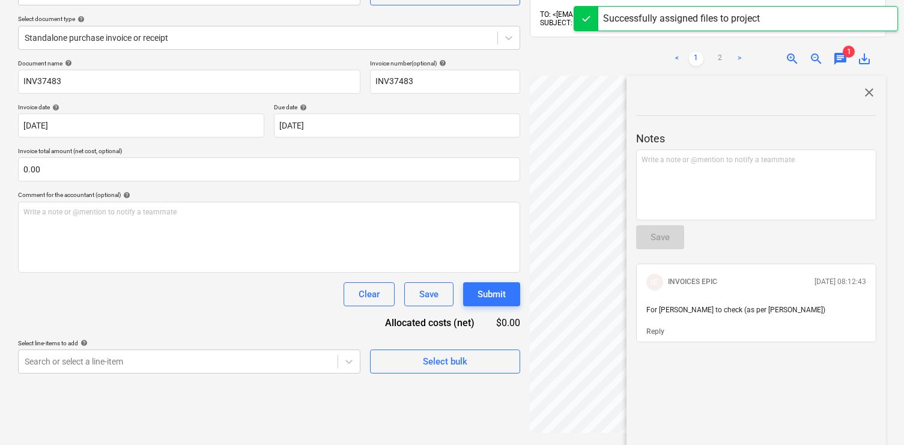
scroll to position [132, 0]
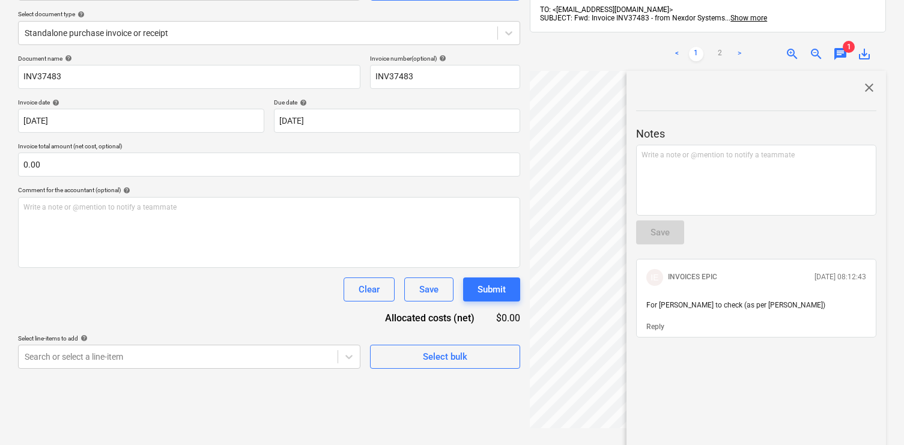
click at [863, 80] on span "close" at bounding box center [869, 87] width 14 height 14
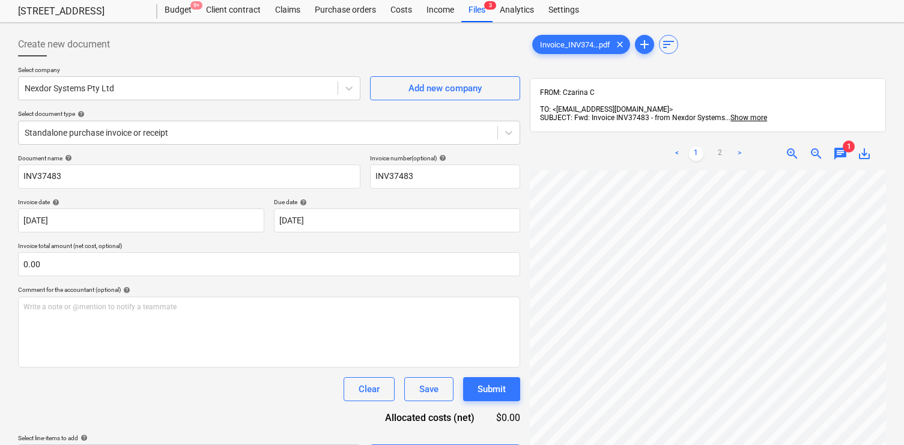
scroll to position [0, 0]
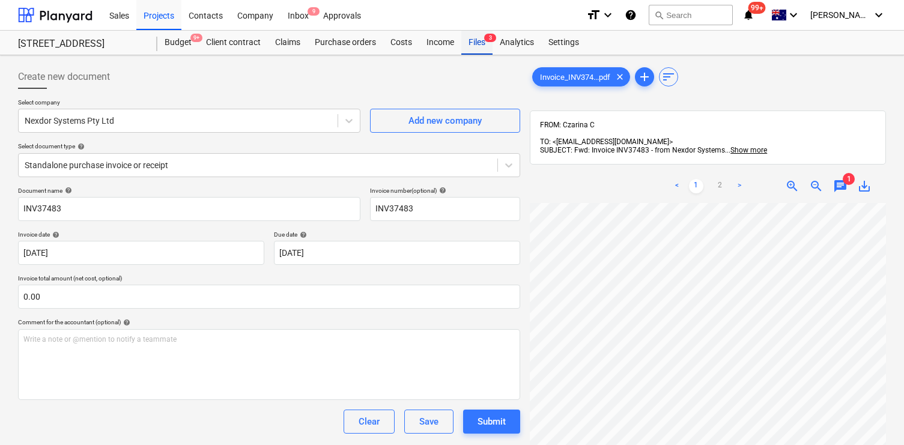
click at [483, 43] on div "Files 3" at bounding box center [476, 43] width 31 height 24
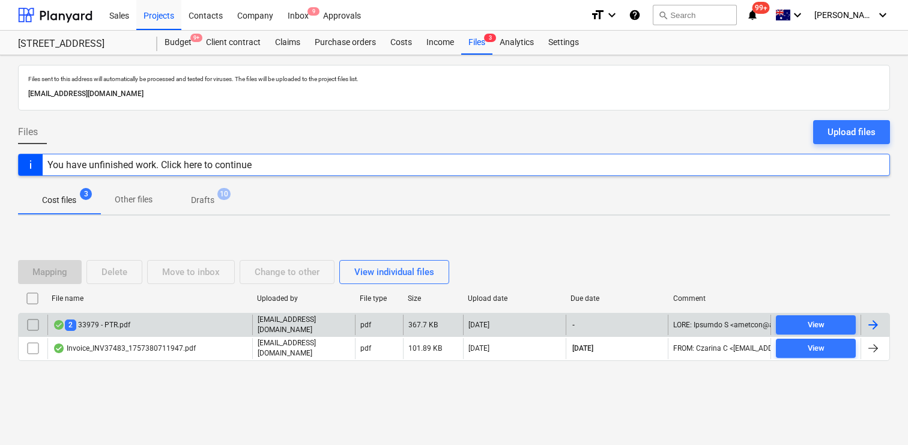
click at [113, 330] on div "2 33979 - PTR.pdf" at bounding box center [91, 325] width 77 height 11
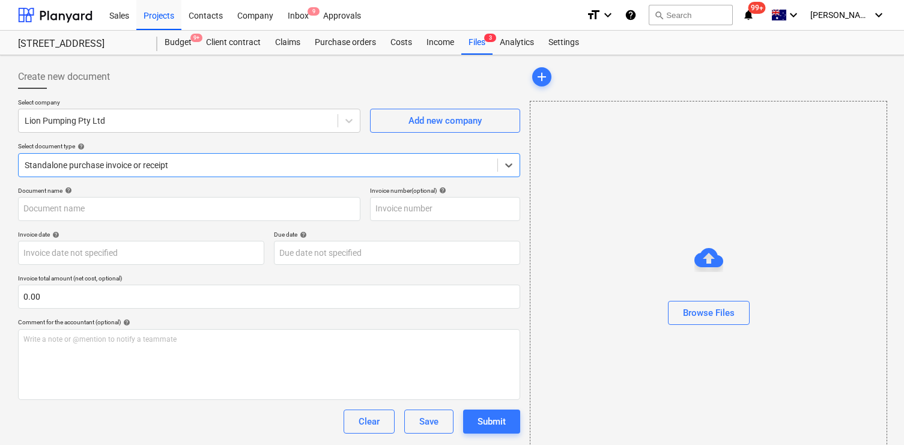
type input "33979"
type input "[DATE]"
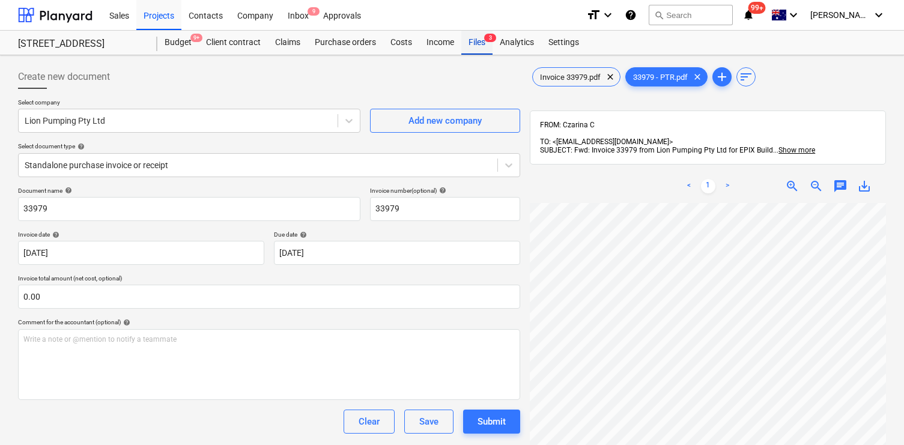
click at [471, 45] on div "Files 3" at bounding box center [476, 43] width 31 height 24
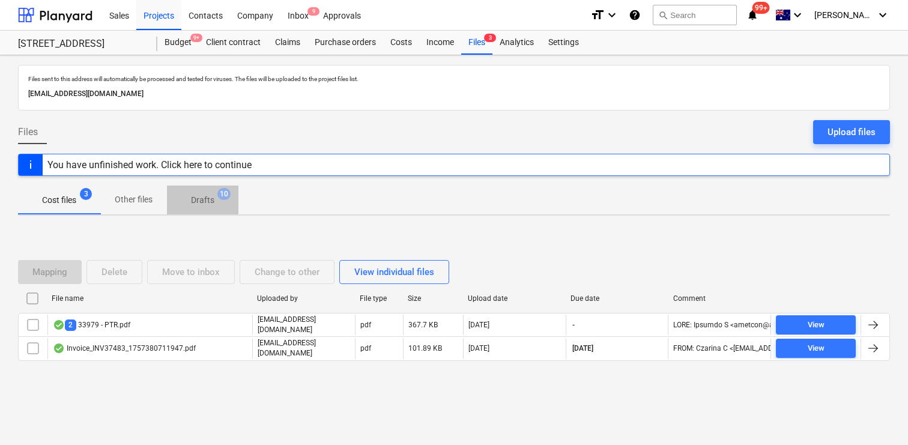
click at [198, 195] on p "Drafts" at bounding box center [202, 200] width 23 height 13
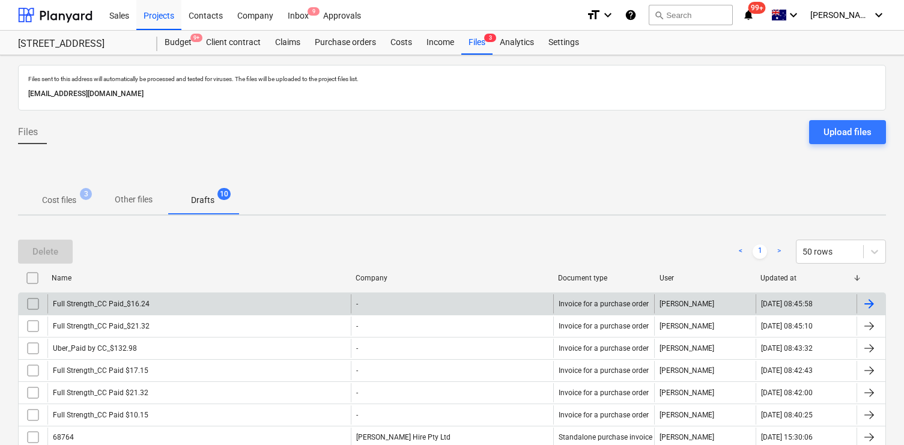
click at [30, 309] on input "checkbox" at bounding box center [32, 303] width 19 height 19
click at [35, 279] on input "checkbox" at bounding box center [32, 277] width 19 height 19
click at [41, 253] on div "Delete" at bounding box center [45, 252] width 26 height 16
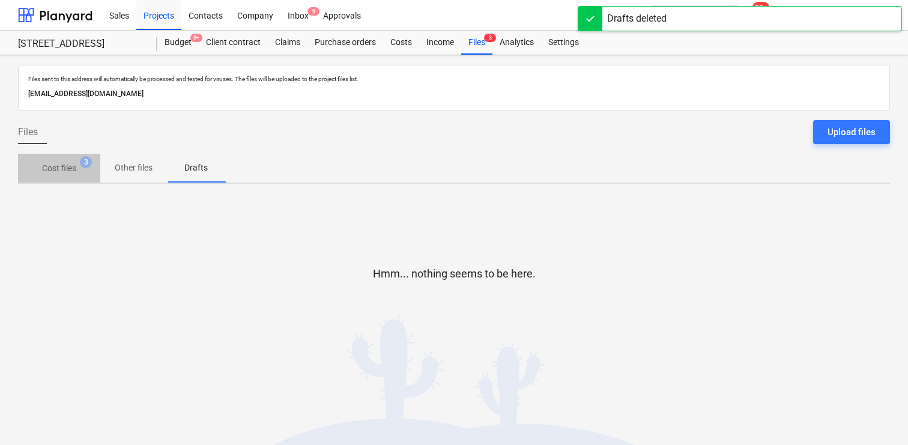
click at [73, 175] on span "Cost files 3" at bounding box center [59, 168] width 82 height 22
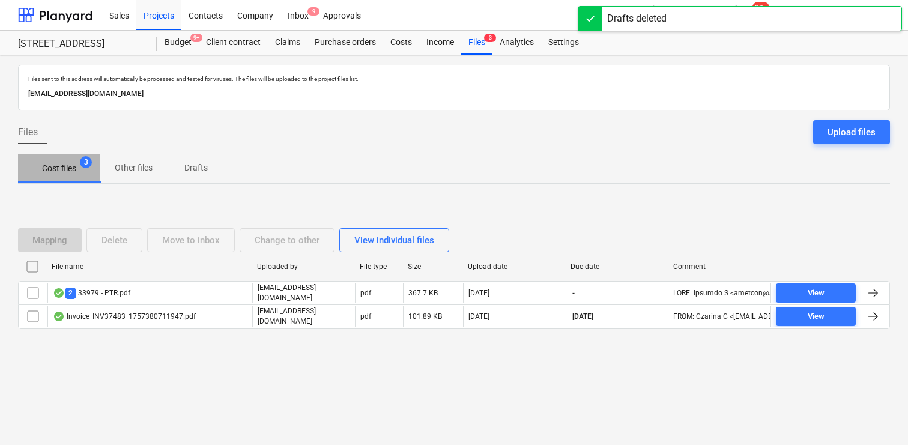
drag, startPoint x: 82, startPoint y: 165, endPoint x: 218, endPoint y: 65, distance: 169.3
click at [165, 107] on div "Files sent to this address will automatically be processed and tested for virus…" at bounding box center [454, 250] width 908 height 390
click at [181, 38] on div "Budget 9+" at bounding box center [177, 43] width 41 height 24
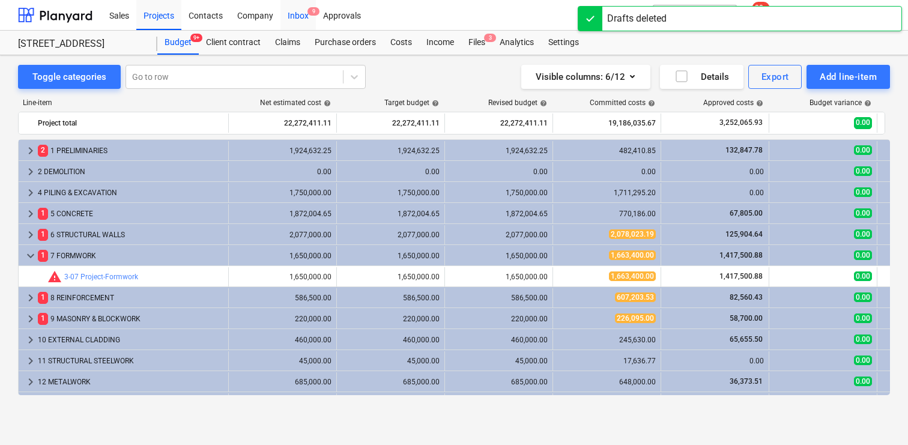
click at [304, 18] on div "Inbox 9" at bounding box center [297, 14] width 35 height 31
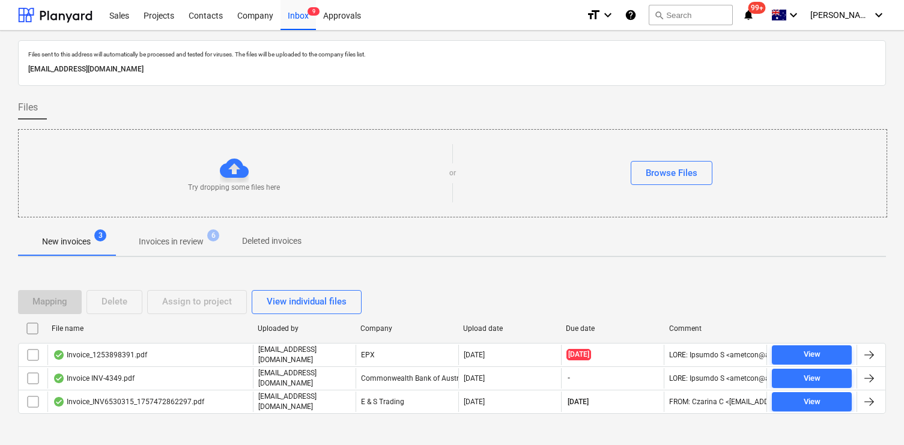
click at [180, 237] on p "Invoices in review" at bounding box center [171, 241] width 65 height 13
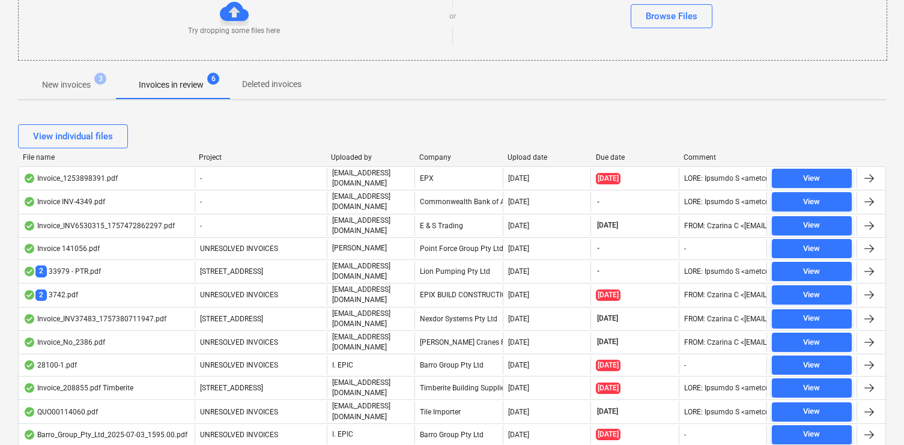
scroll to position [149, 0]
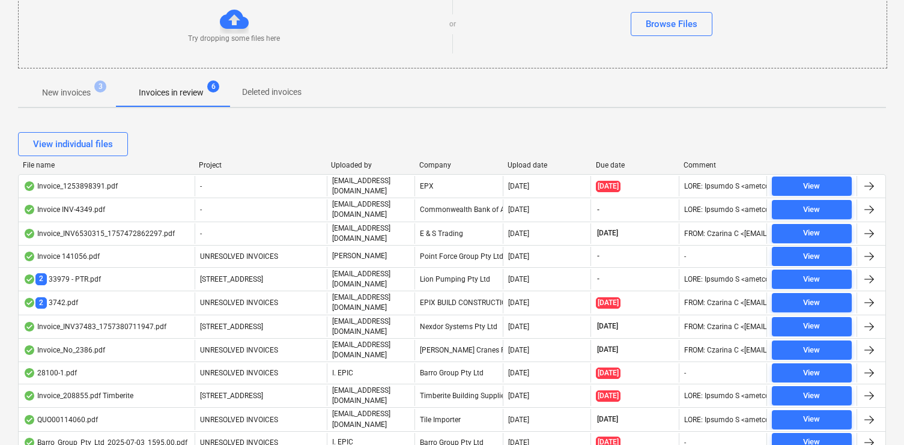
click at [61, 91] on p "New invoices" at bounding box center [66, 92] width 49 height 13
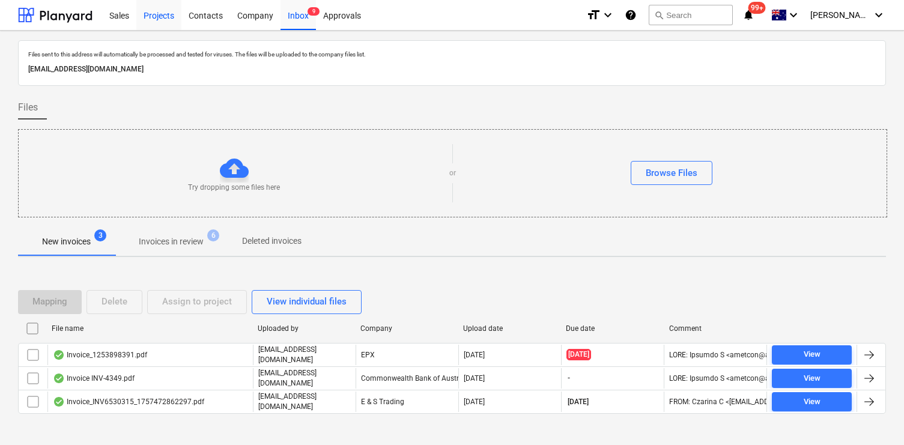
click at [163, 19] on div "Projects" at bounding box center [158, 14] width 45 height 31
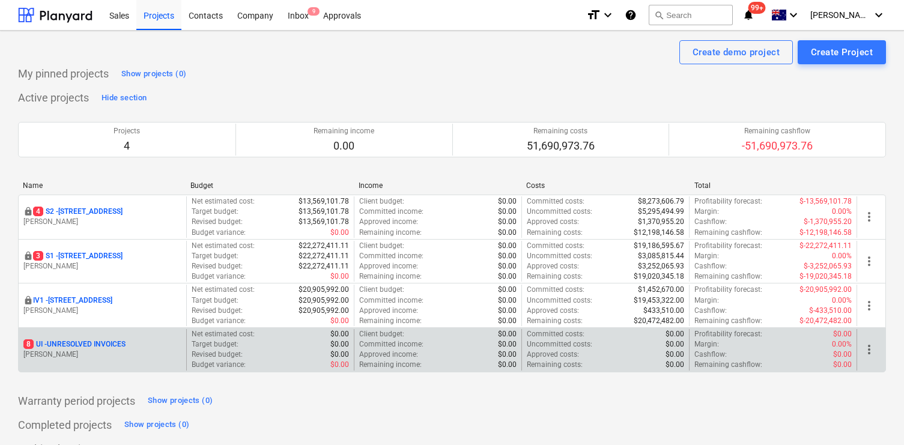
click at [94, 338] on div "8 UI - UNRESOLVED INVOICES M. Lebon" at bounding box center [103, 349] width 168 height 41
click at [91, 342] on p "8 UI - UNRESOLVED INVOICES" at bounding box center [74, 344] width 102 height 10
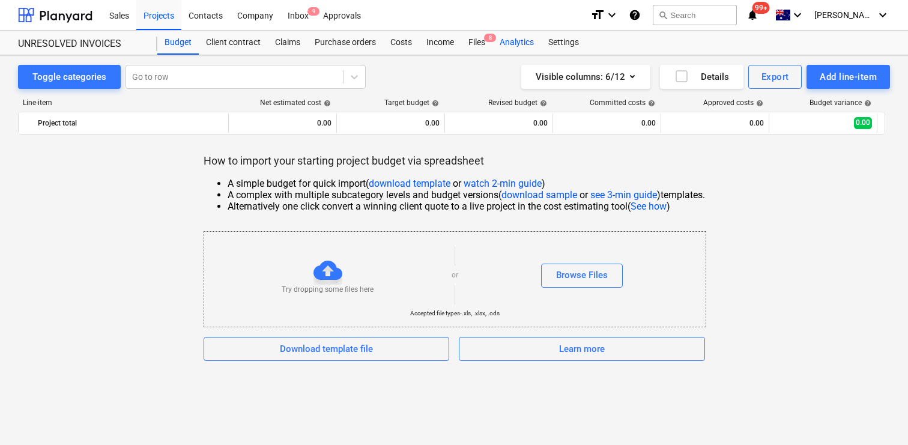
click at [494, 44] on div "Analytics" at bounding box center [516, 43] width 49 height 24
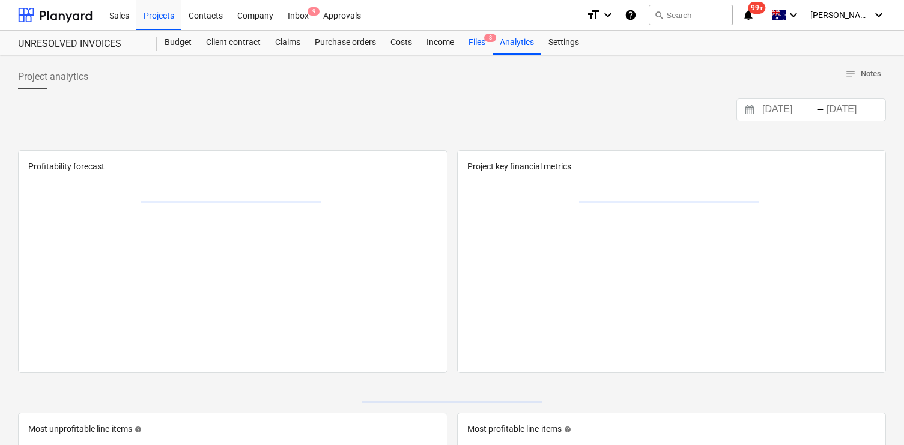
click at [480, 43] on div "Files 8" at bounding box center [476, 43] width 31 height 24
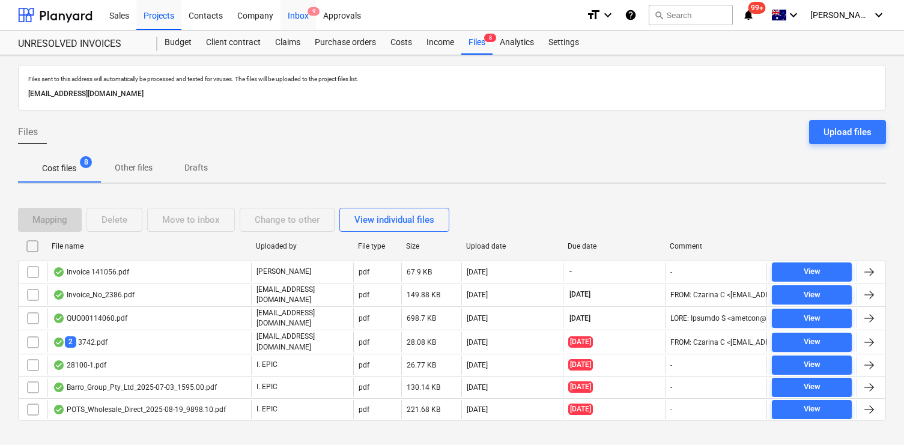
click at [290, 16] on div "Inbox 9" at bounding box center [297, 14] width 35 height 31
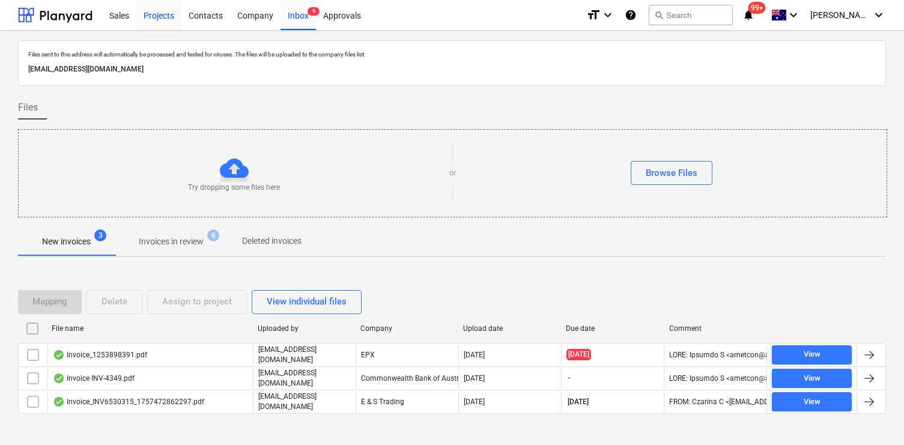
click at [163, 16] on div "Projects" at bounding box center [158, 14] width 45 height 31
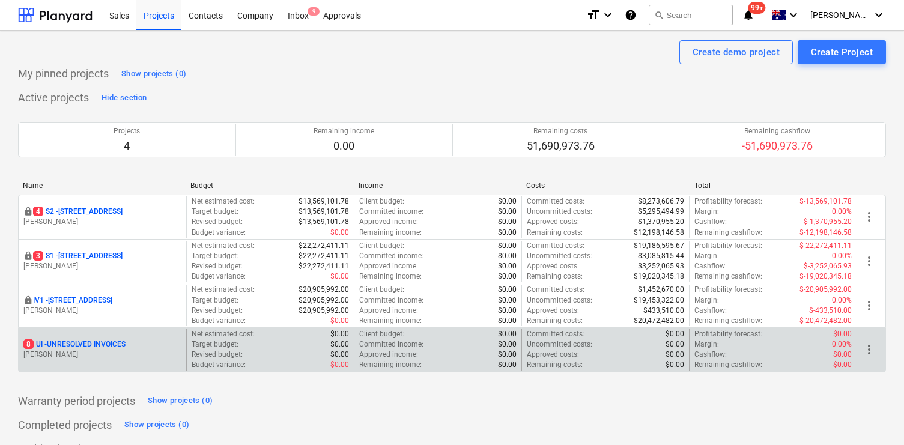
click at [83, 347] on p "8 UI - UNRESOLVED INVOICES" at bounding box center [74, 344] width 102 height 10
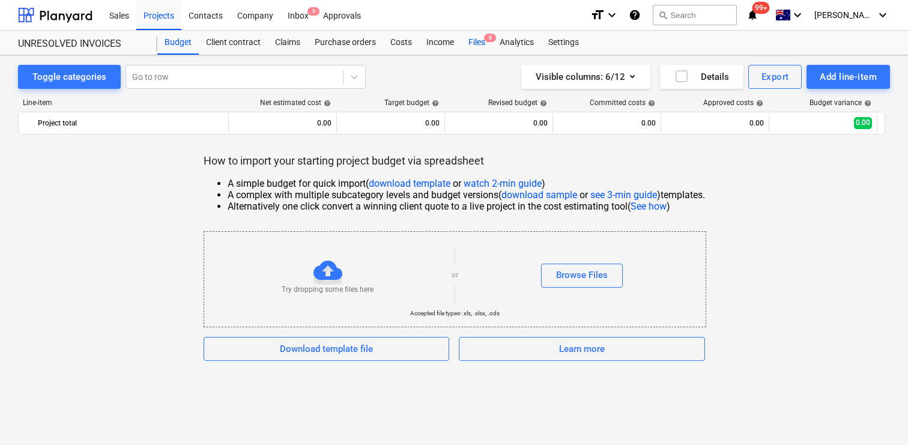
click at [476, 44] on div "Files 8" at bounding box center [476, 43] width 31 height 24
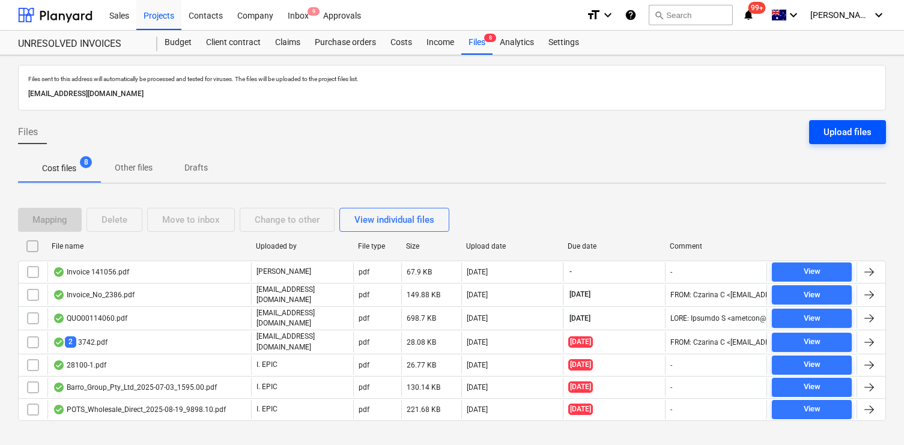
click at [846, 131] on div "Upload files" at bounding box center [847, 132] width 48 height 16
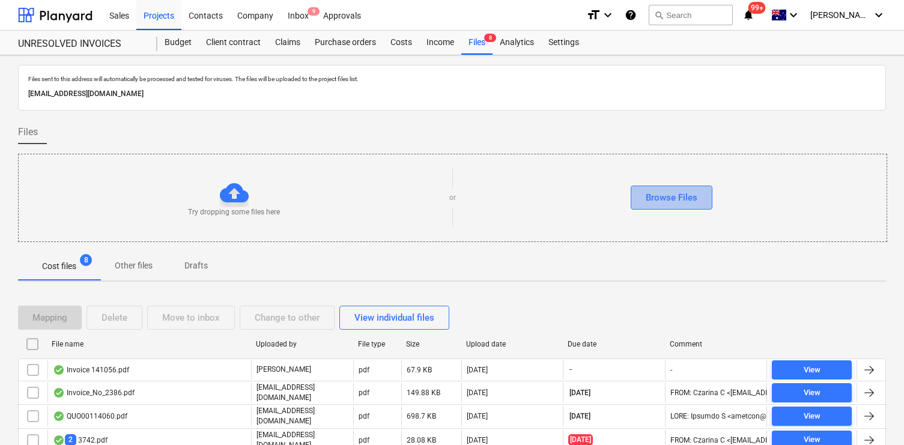
click at [683, 204] on div "Browse Files" at bounding box center [672, 198] width 52 height 16
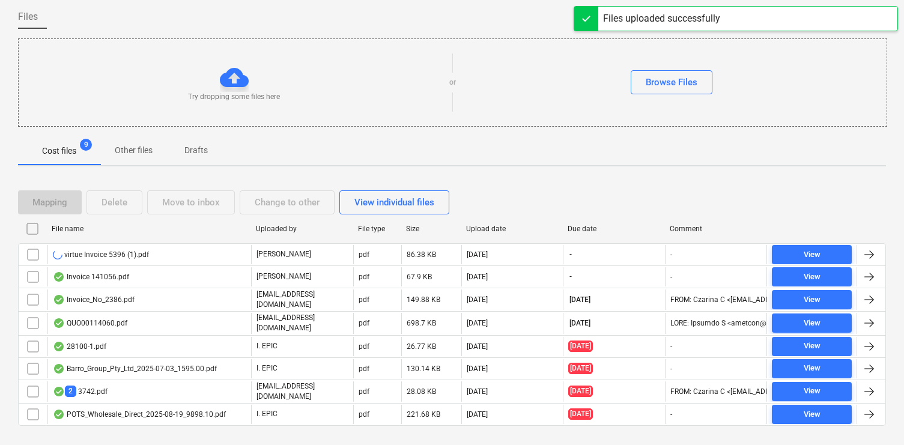
scroll to position [135, 0]
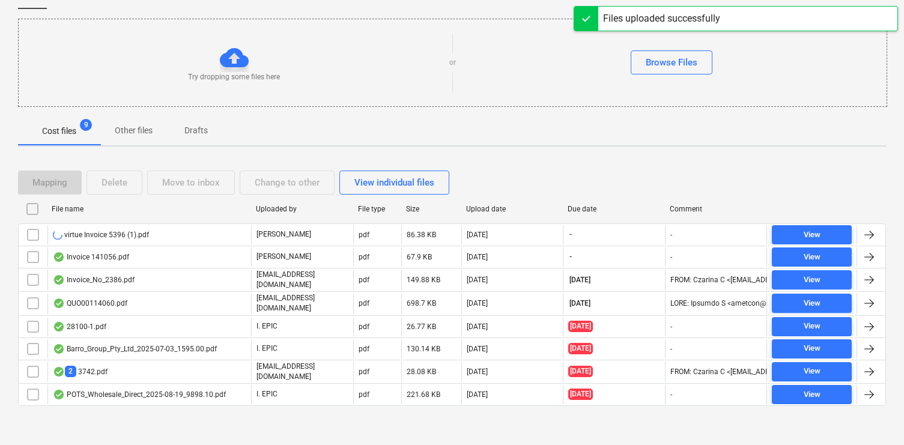
click at [110, 232] on div "virtue Invoice 5396 (1).pdf" at bounding box center [101, 235] width 96 height 10
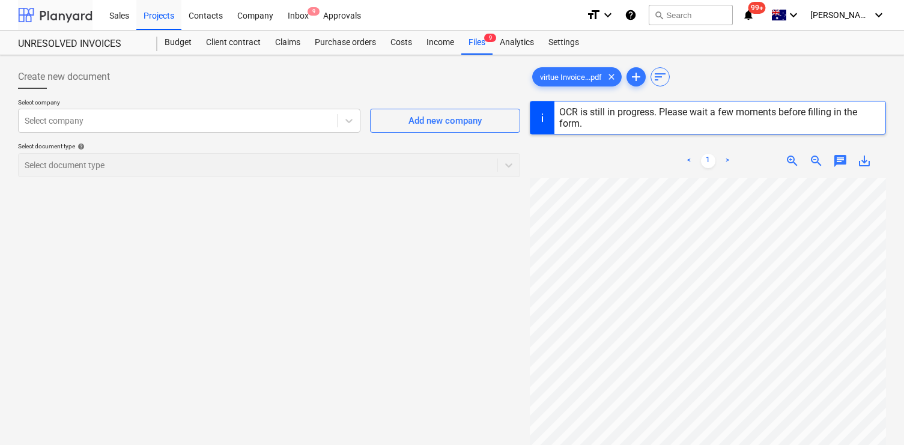
scroll to position [42, 0]
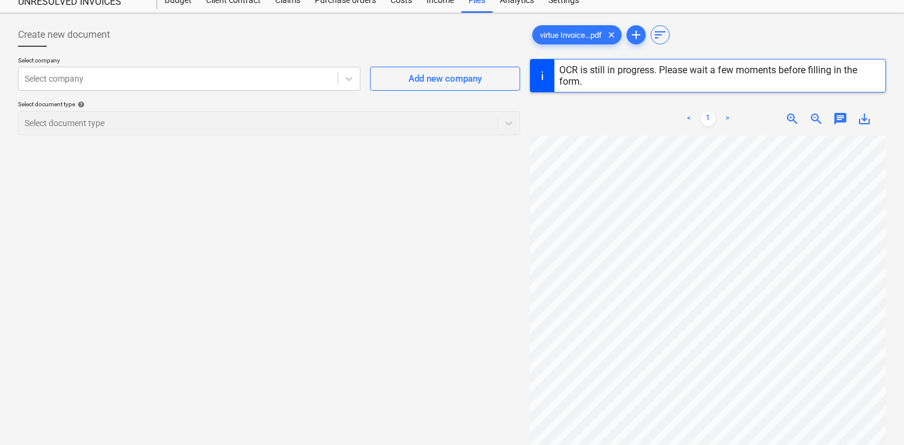
scroll to position [37, 0]
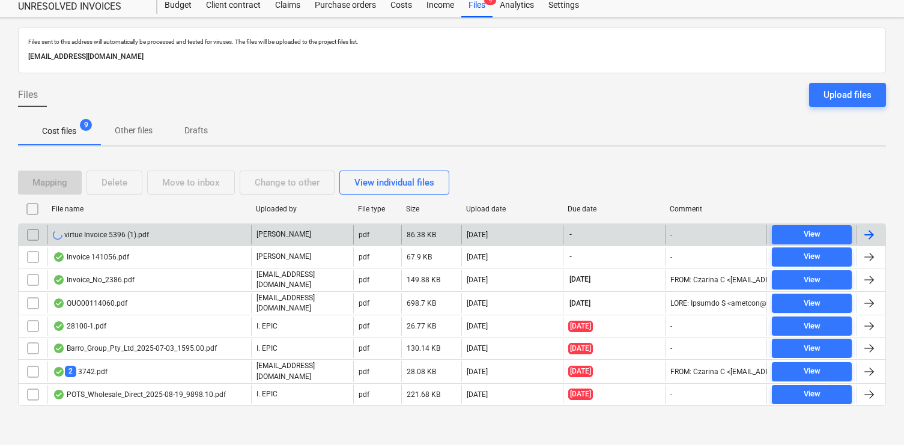
click at [35, 232] on input "checkbox" at bounding box center [32, 234] width 19 height 19
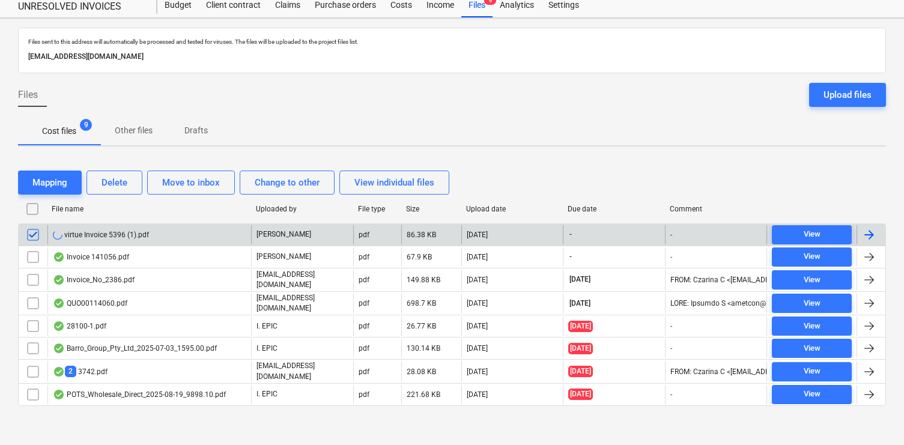
click at [35, 232] on input "checkbox" at bounding box center [32, 234] width 19 height 19
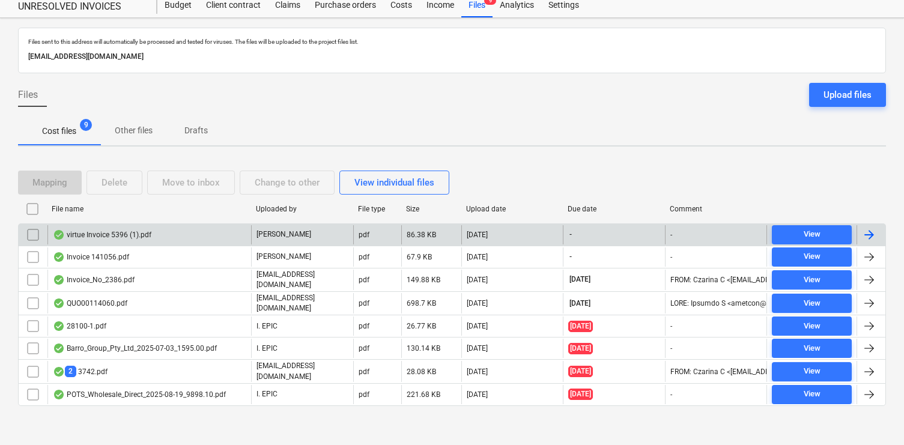
click at [181, 228] on div "virtue Invoice 5396 (1).pdf" at bounding box center [149, 234] width 204 height 19
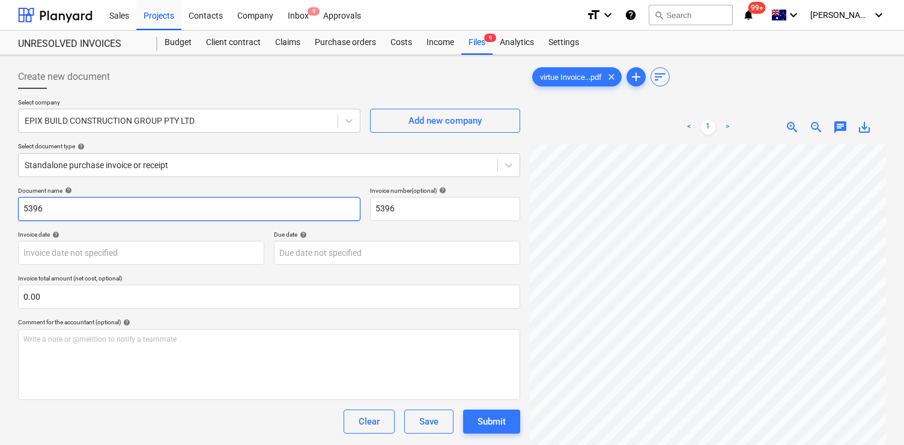
click at [24, 211] on input "5396" at bounding box center [189, 209] width 342 height 24
type input "TEST 5396"
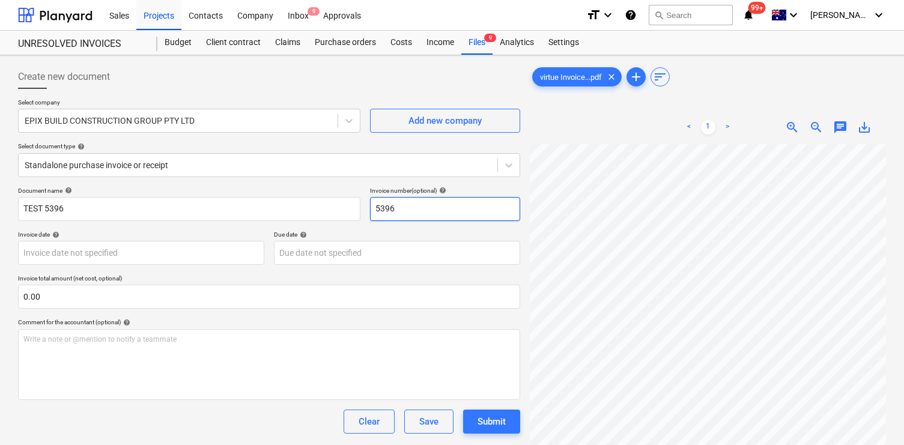
click at [372, 211] on input "5396" at bounding box center [445, 209] width 150 height 24
type input "TEST 5396"
click at [428, 423] on div "Save" at bounding box center [428, 422] width 19 height 16
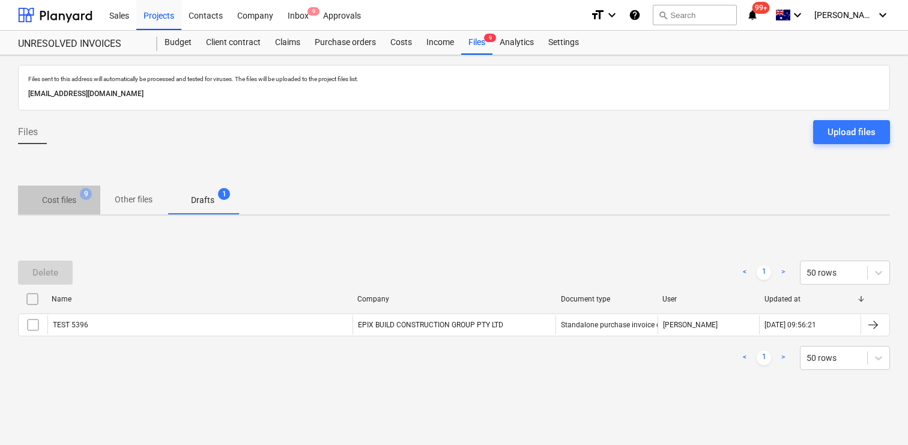
click at [63, 206] on p "Cost files" at bounding box center [59, 200] width 34 height 13
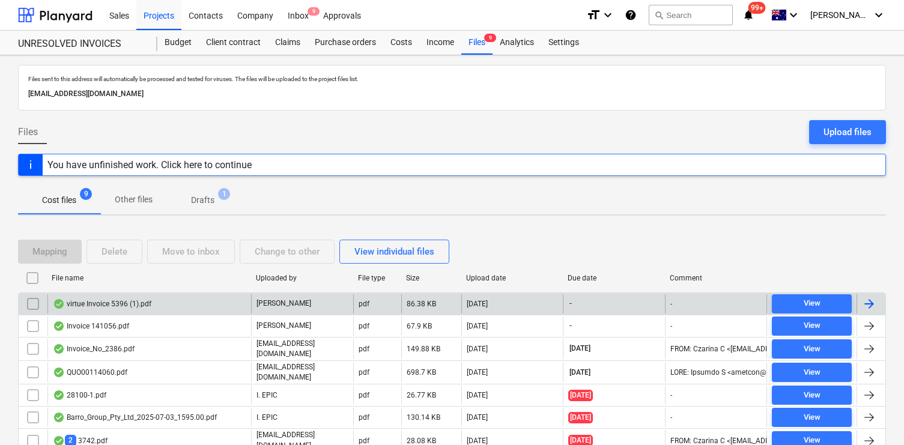
click at [222, 300] on div "virtue Invoice 5396 (1).pdf" at bounding box center [149, 303] width 204 height 19
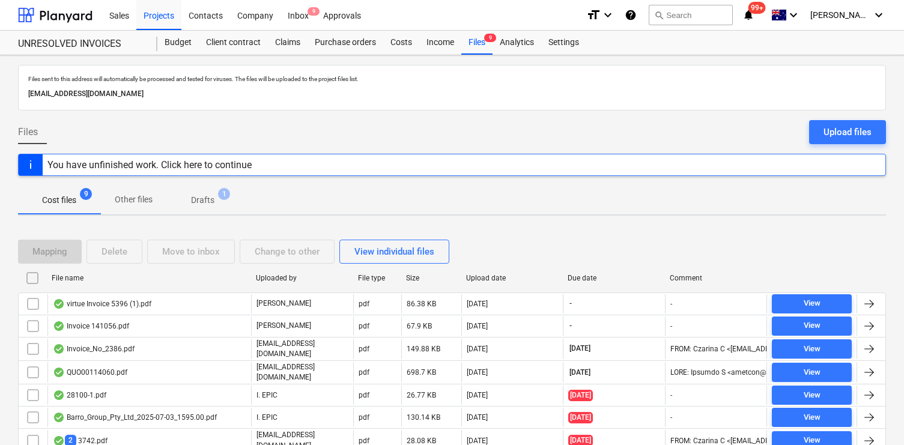
click at [196, 196] on p "Drafts" at bounding box center [202, 200] width 23 height 13
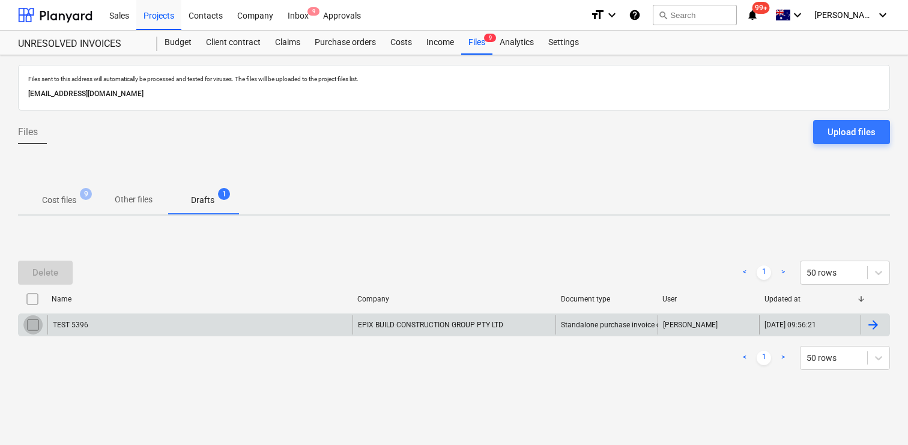
click at [38, 326] on input "checkbox" at bounding box center [32, 324] width 19 height 19
click at [50, 277] on div "Delete" at bounding box center [45, 273] width 26 height 16
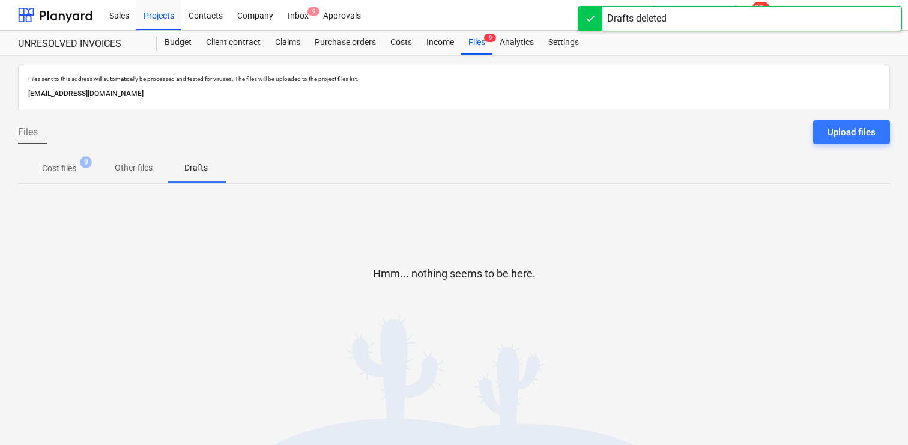
click at [60, 176] on span "Cost files 9" at bounding box center [59, 168] width 82 height 22
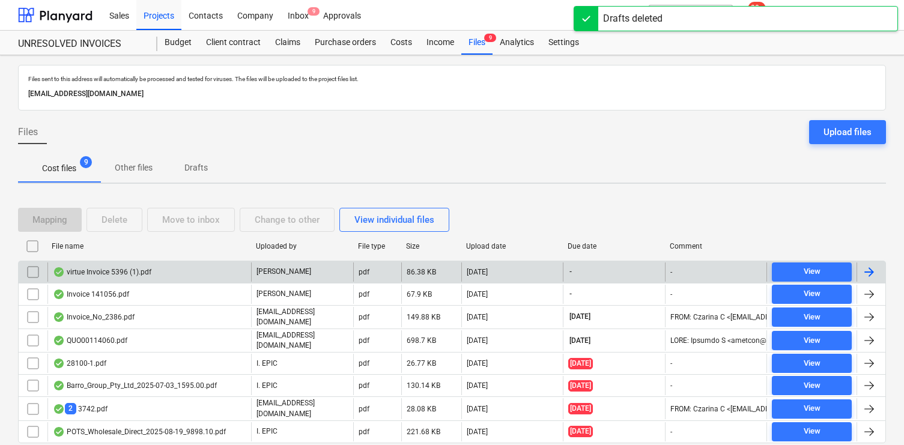
click at [160, 274] on div "virtue Invoice 5396 (1).pdf" at bounding box center [149, 271] width 204 height 19
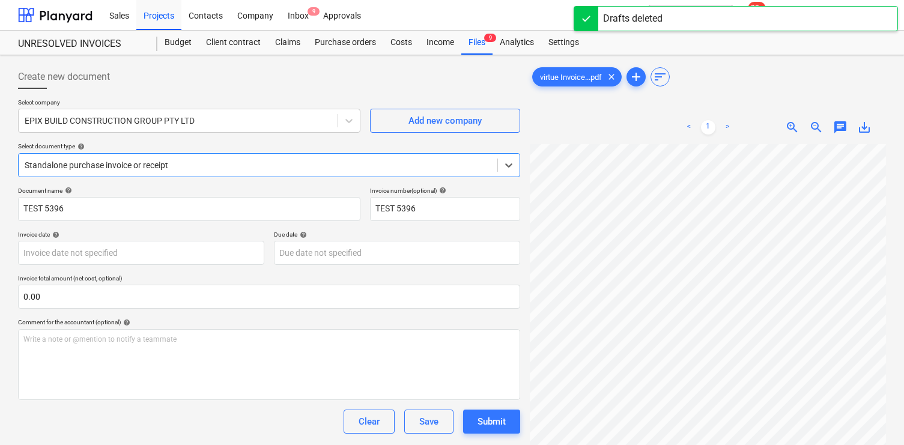
click at [838, 126] on span "chat" at bounding box center [840, 127] width 14 height 14
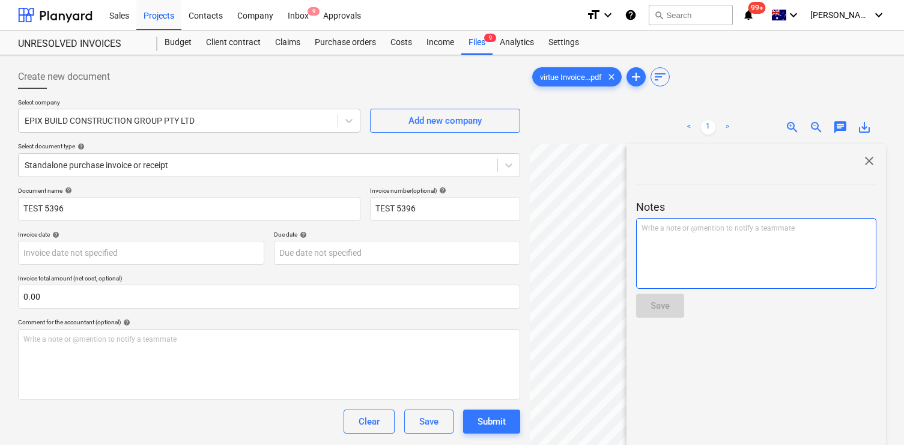
click at [736, 258] on div "Write a note or @mention to notify a teammate ﻿" at bounding box center [756, 253] width 240 height 71
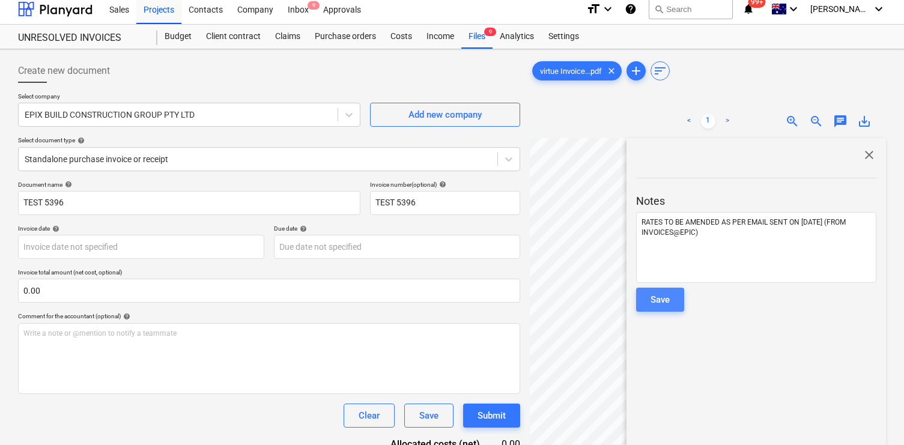
scroll to position [7, 0]
click at [658, 302] on div "Save" at bounding box center [659, 299] width 19 height 16
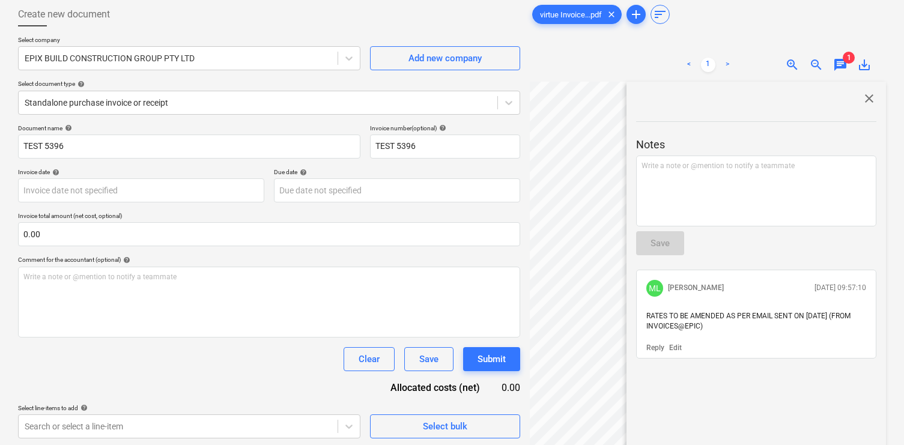
scroll to position [70, 0]
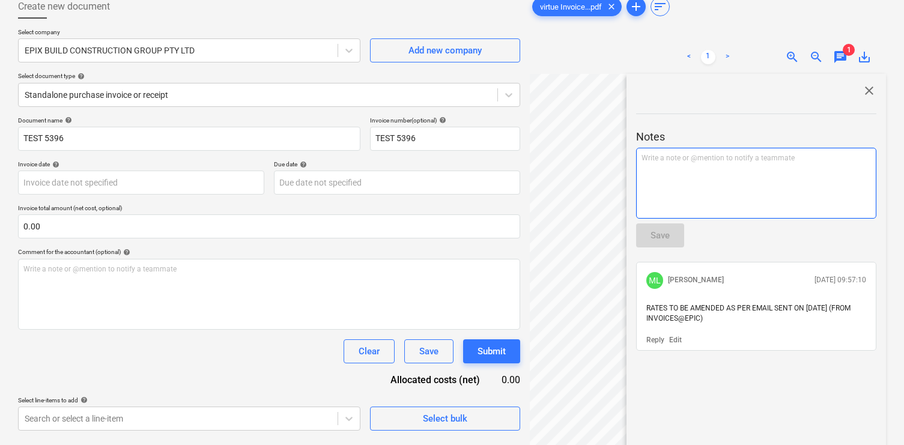
click at [690, 190] on div "Write a note or @mention to notify a teammate ﻿" at bounding box center [756, 183] width 240 height 71
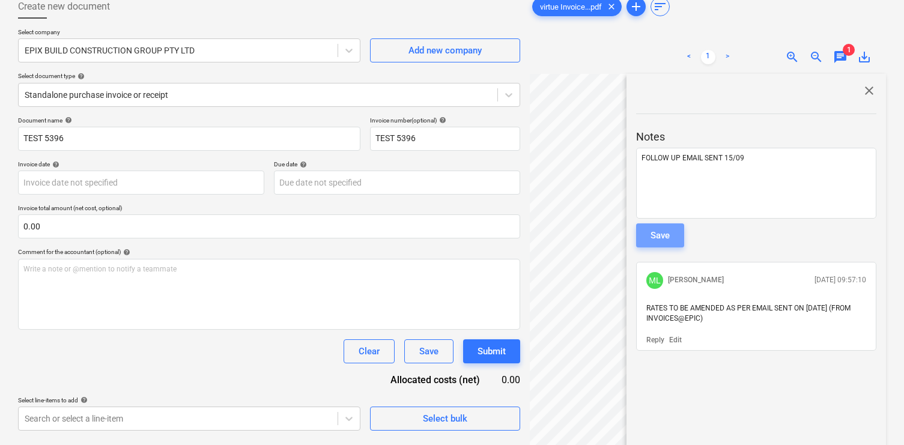
drag, startPoint x: 661, startPoint y: 234, endPoint x: 737, endPoint y: 283, distance: 90.3
click at [661, 234] on div "Save" at bounding box center [659, 236] width 19 height 16
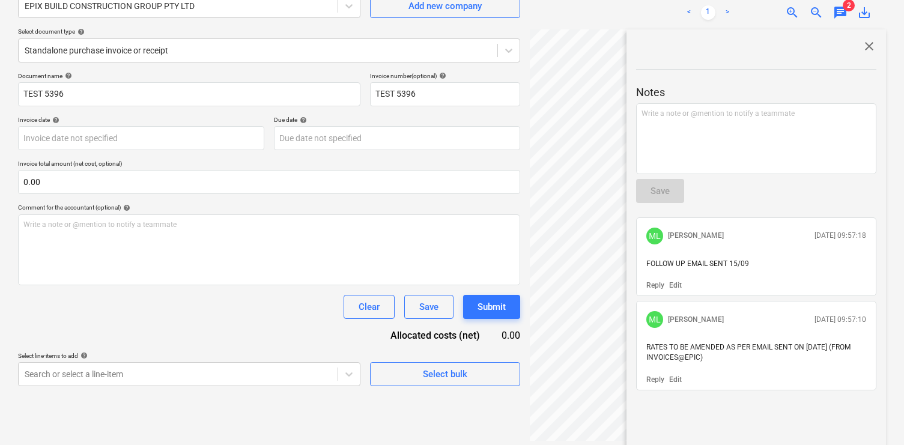
scroll to position [130, 0]
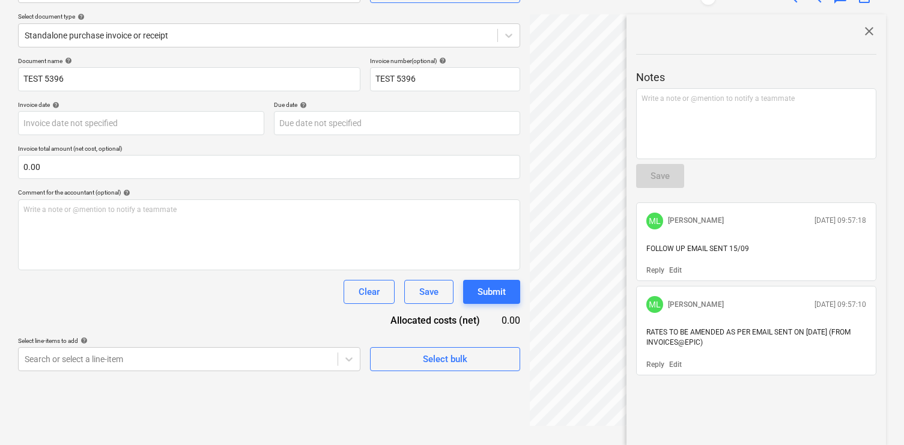
click at [679, 360] on p "Edit" at bounding box center [675, 365] width 13 height 10
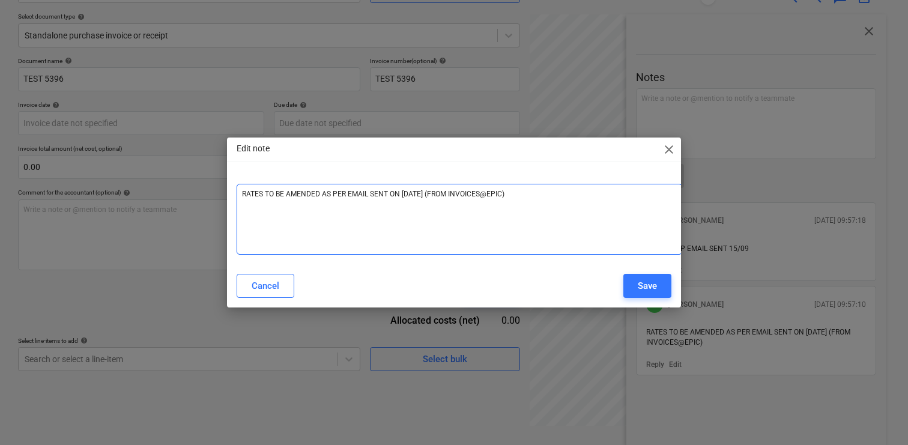
click at [405, 197] on span "RATES TO BE AMENDED AS PER EMAIL SENT ON 17/09/25 (FROM INVOICES@EPIC)" at bounding box center [373, 194] width 262 height 8
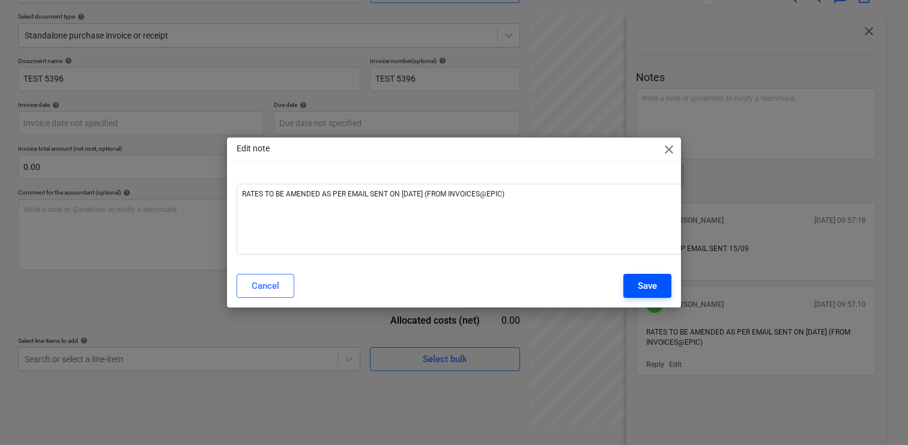
click at [635, 278] on button "Save" at bounding box center [647, 286] width 48 height 24
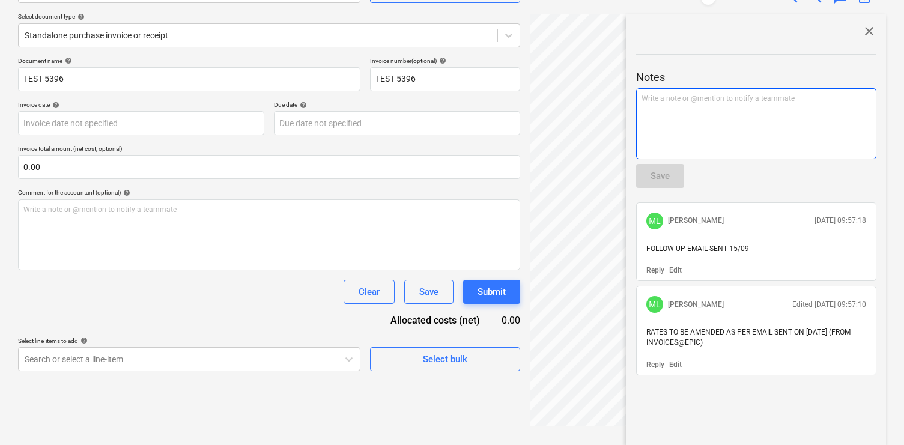
click at [719, 133] on div "Write a note or @mention to notify a teammate ﻿" at bounding box center [756, 123] width 240 height 71
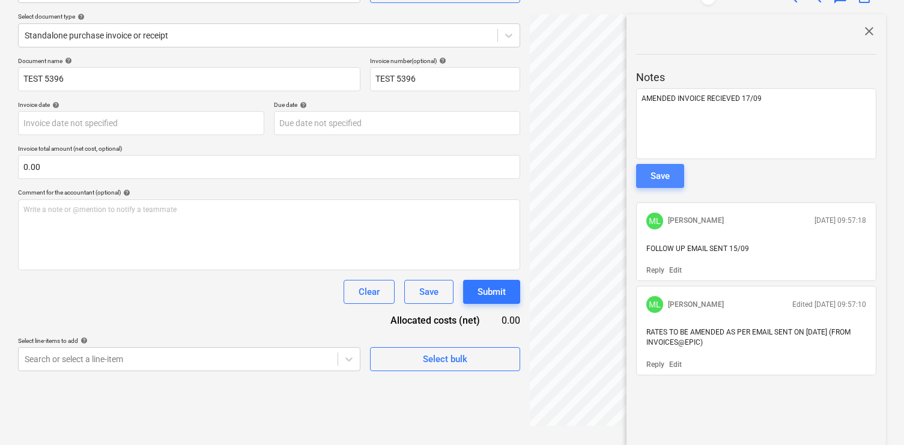
click at [659, 180] on div "Save" at bounding box center [659, 176] width 19 height 16
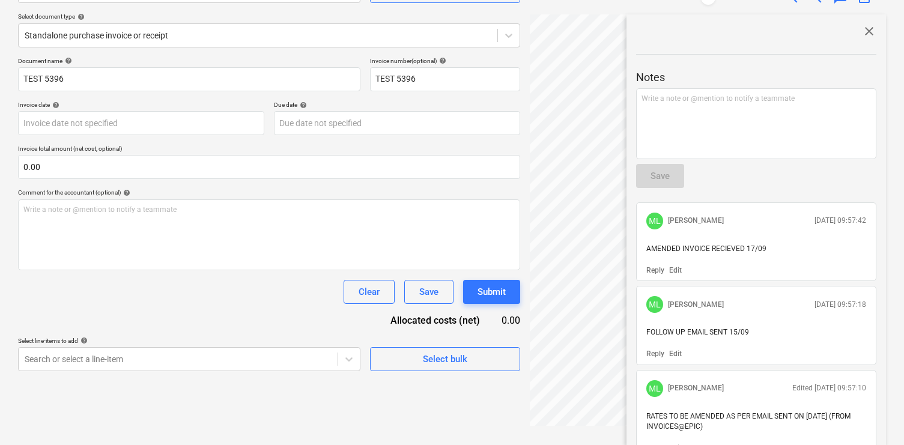
scroll to position [1, 0]
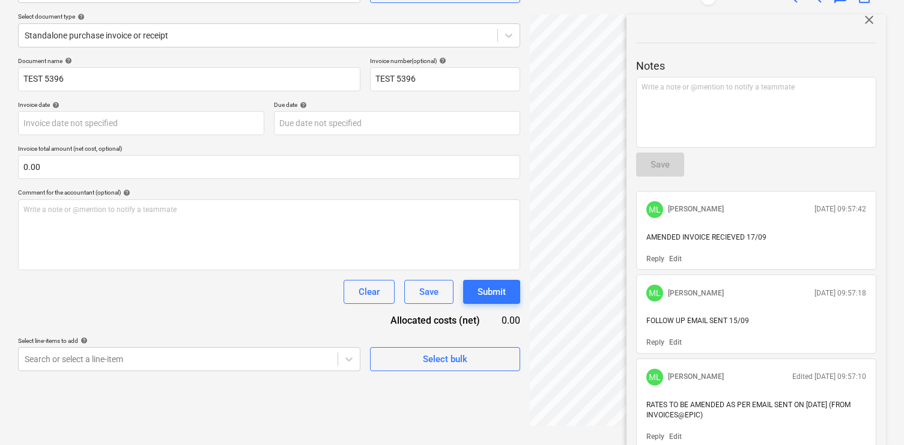
click at [706, 238] on span "AMENDED INVOICE RECIEVED 17/09" at bounding box center [706, 237] width 120 height 8
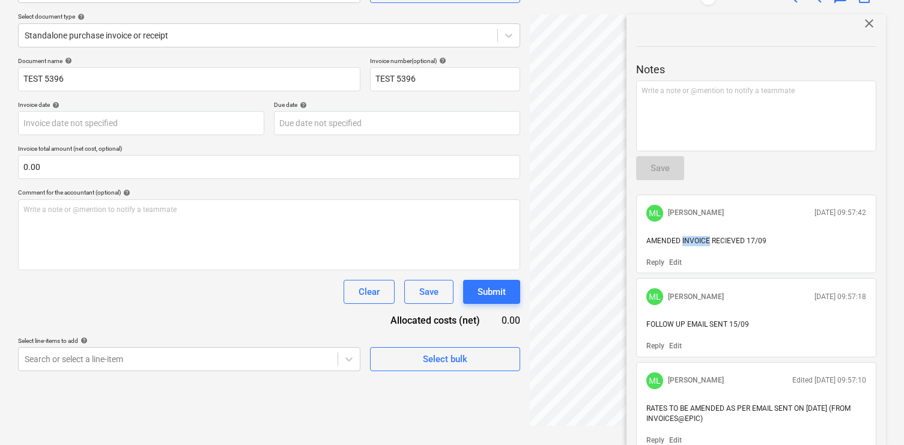
click at [706, 238] on span "AMENDED INVOICE RECIEVED 17/09" at bounding box center [706, 241] width 120 height 8
copy span "AMENDED INVOICE RECIEVED 17/09"
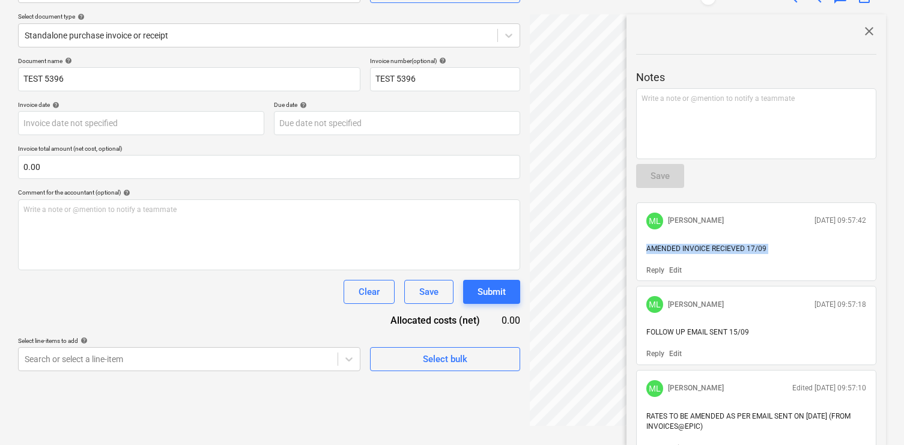
scroll to position [126, 0]
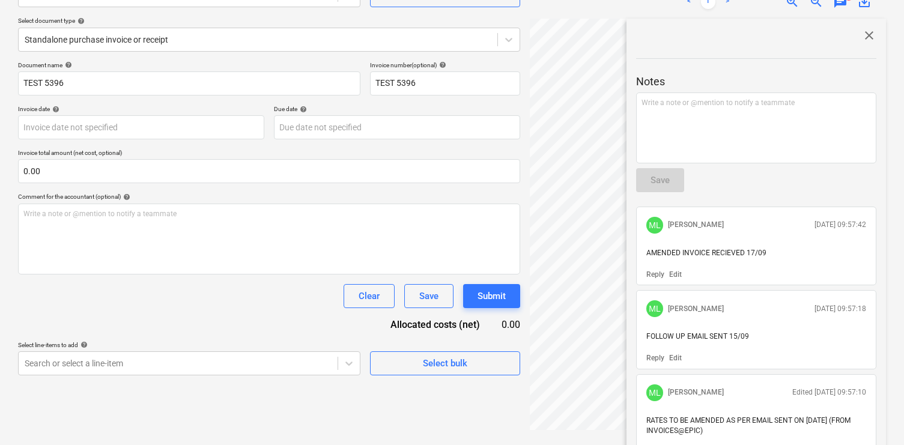
click at [747, 202] on div "Notes Write a note or @mention to notify a teammate ﻿ Save ML Matt Lebon 17.09.…" at bounding box center [756, 253] width 240 height 420
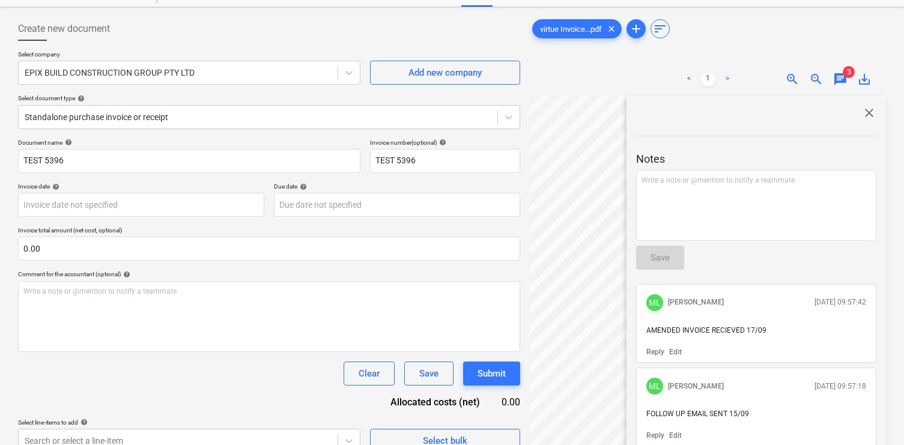
scroll to position [42, 0]
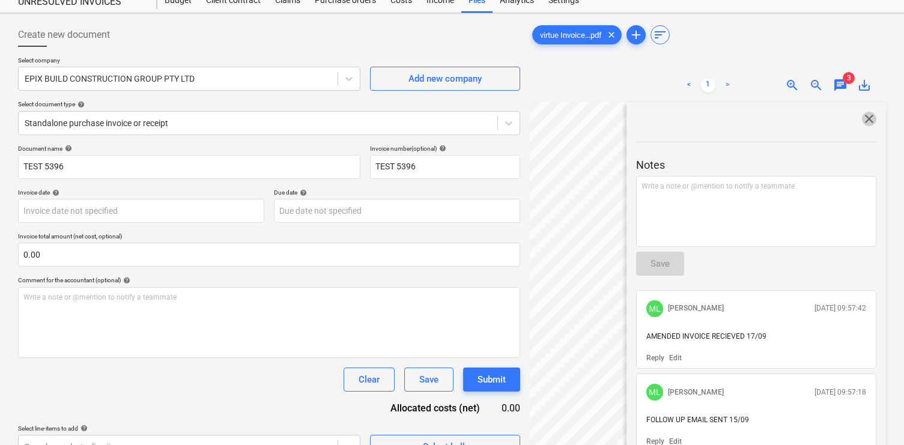
click at [867, 121] on span "close" at bounding box center [869, 119] width 14 height 14
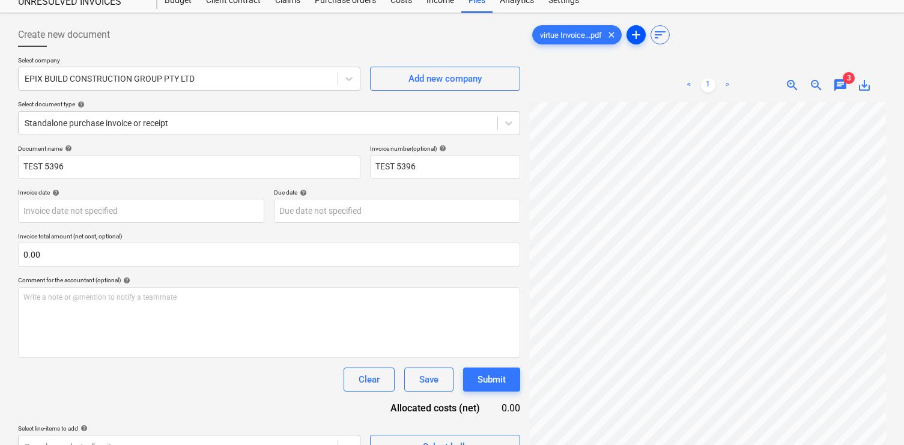
click at [640, 39] on span "add" at bounding box center [636, 35] width 14 height 14
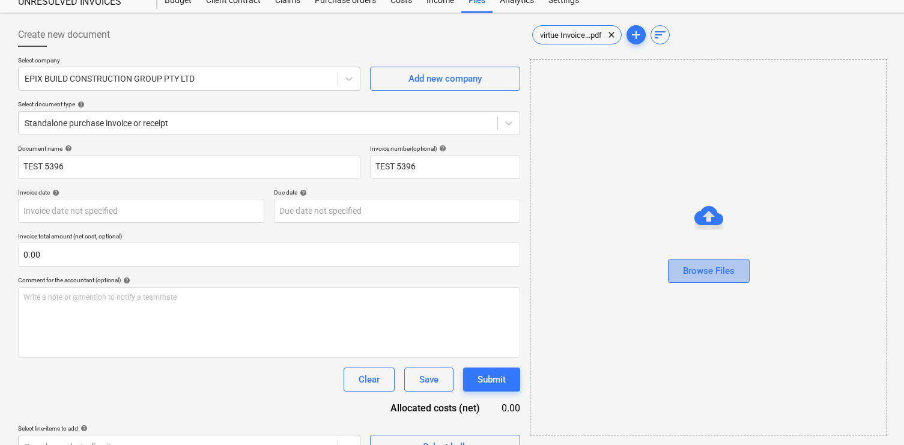
click at [726, 278] on div "Browse Files" at bounding box center [709, 271] width 52 height 16
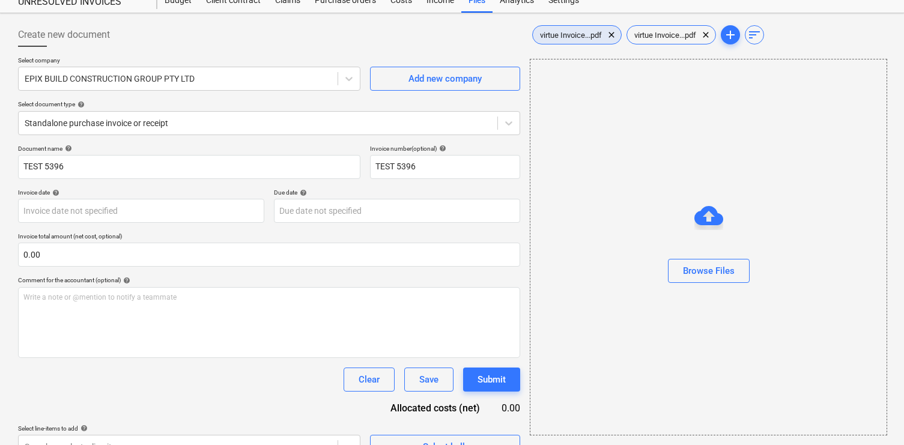
click at [571, 39] on span "virtue Invoice...pdf" at bounding box center [571, 35] width 76 height 9
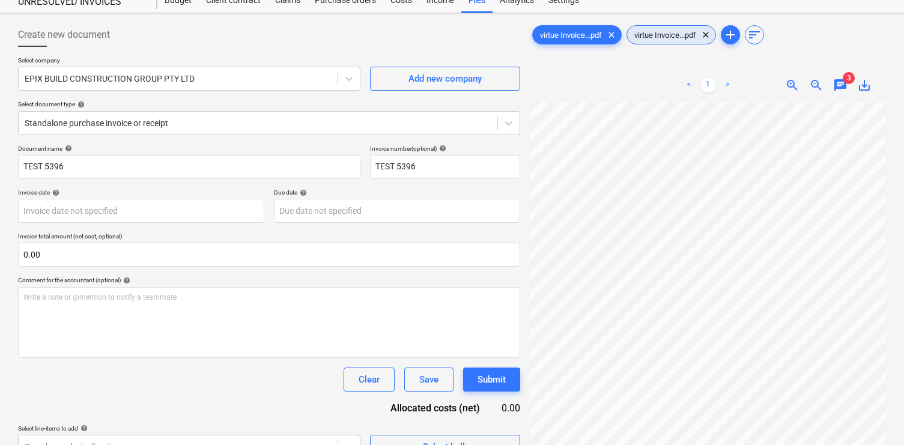
click at [668, 34] on span "virtue Invoice...pdf" at bounding box center [665, 35] width 76 height 9
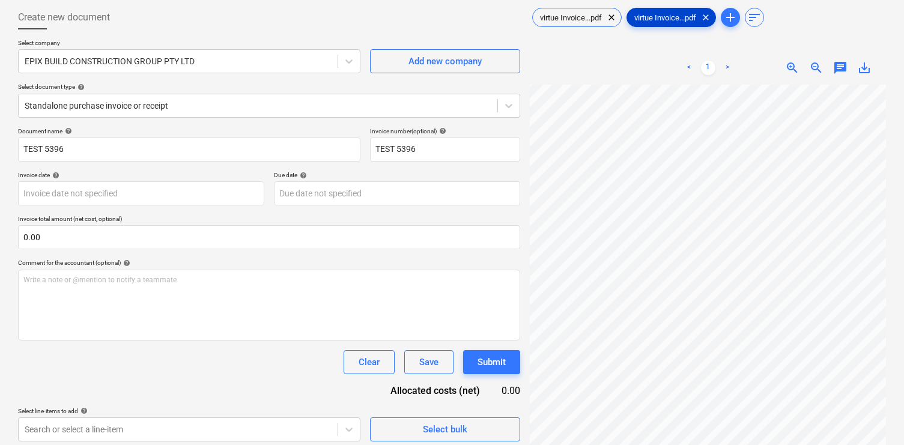
scroll to position [61, 0]
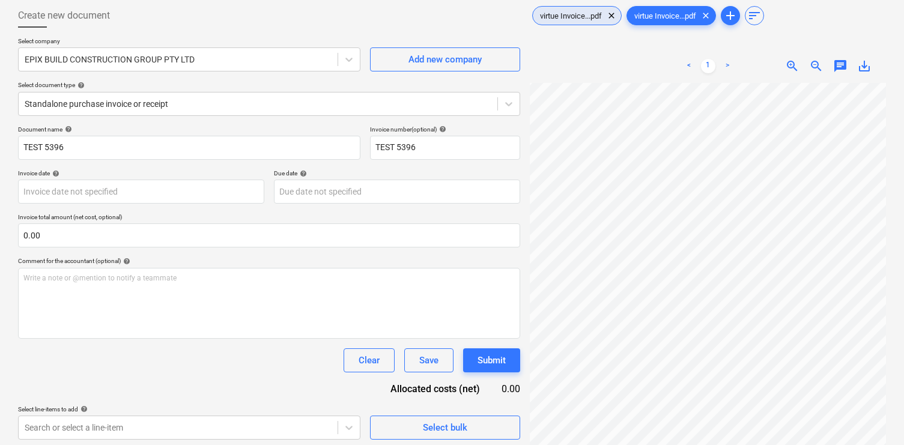
click at [572, 21] on div "virtue Invoice...pdf clear" at bounding box center [576, 15] width 89 height 19
click at [840, 69] on span "chat" at bounding box center [840, 66] width 14 height 14
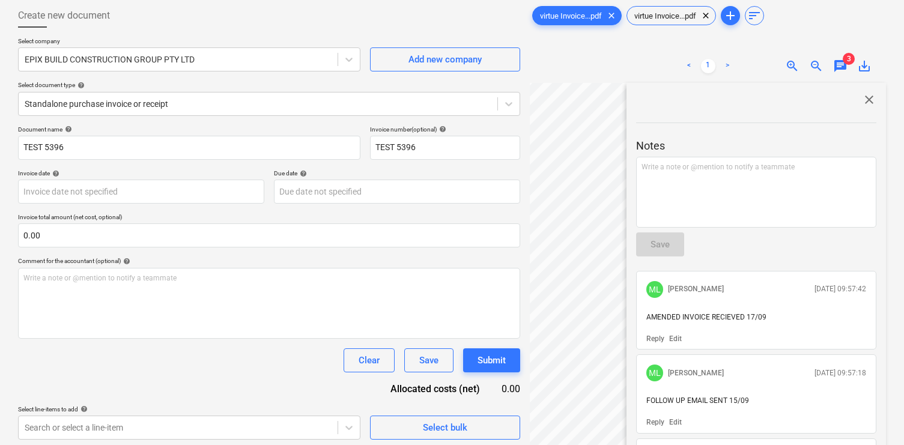
click at [725, 315] on span "AMENDED INVOICE RECIEVED 17/09" at bounding box center [706, 317] width 120 height 8
copy span "AMENDED INVOICE RECIEVED 17/09"
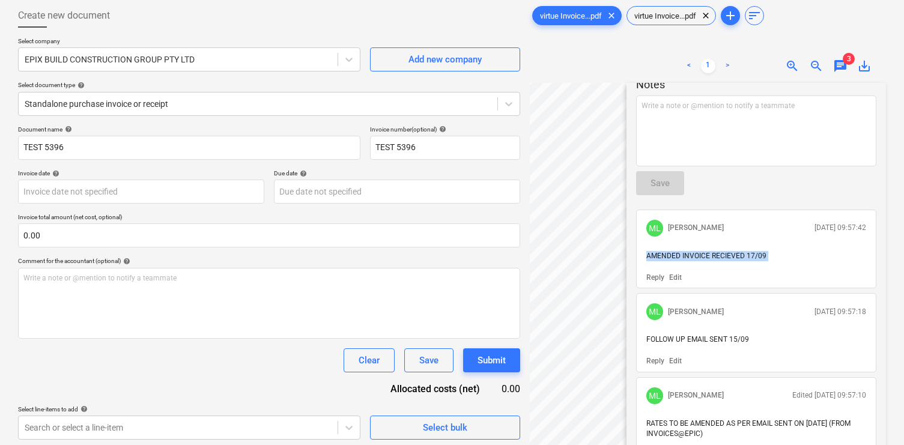
click at [773, 252] on p "AMENDED INVOICE RECIEVED 17/09" at bounding box center [756, 256] width 220 height 10
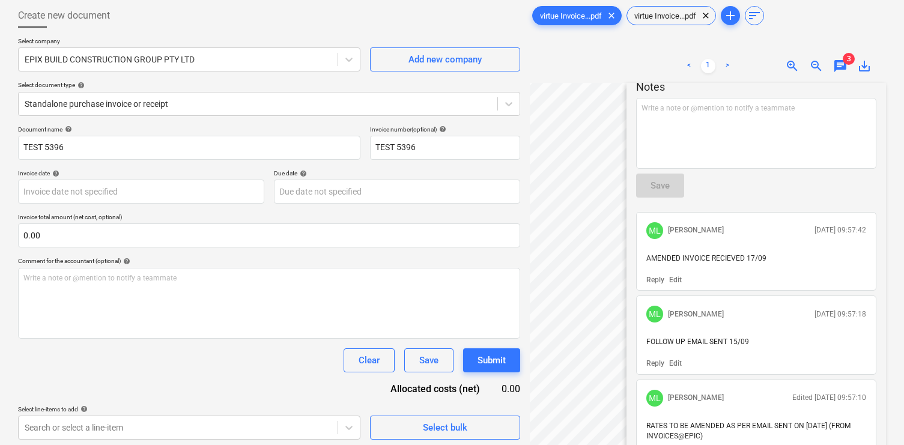
drag, startPoint x: 795, startPoint y: 228, endPoint x: 866, endPoint y: 233, distance: 71.0
click at [866, 233] on div "ML Matt Lebon 17.09.2025 09:57:42" at bounding box center [755, 230] width 229 height 26
copy p "17.09.2025 09:57:42"
drag, startPoint x: 694, startPoint y: 232, endPoint x: 664, endPoint y: 232, distance: 30.0
click at [664, 232] on div "ML Matt Lebon 17.09.2025 09:57:42" at bounding box center [755, 230] width 229 height 26
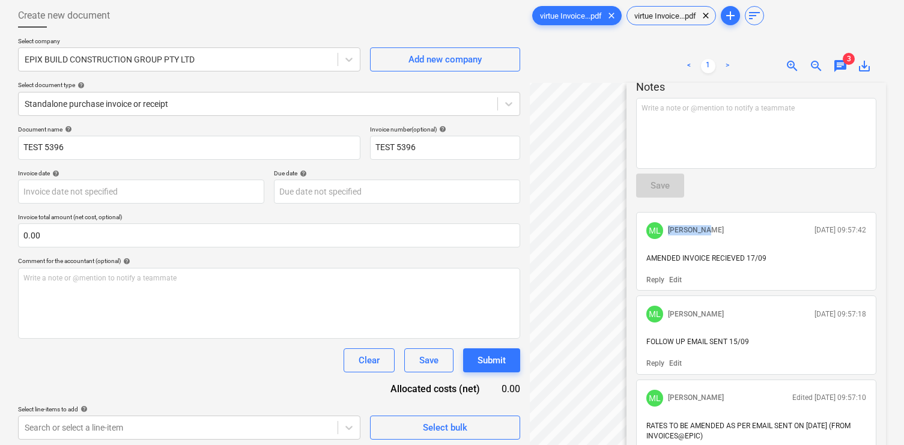
copy div "Matt Lebon"
click at [743, 259] on span "AMENDED INVOICE RECIEVED 17/09" at bounding box center [706, 258] width 120 height 8
copy span "AMENDED INVOICE RECIEVED 17/09"
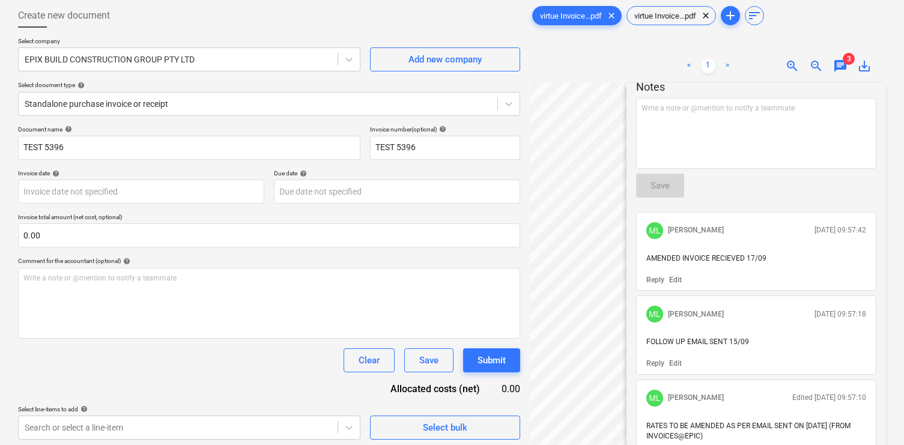
click at [814, 316] on p "17.09.2025 09:57:18" at bounding box center [840, 314] width 52 height 10
copy p "17.09.2025 09:57:18"
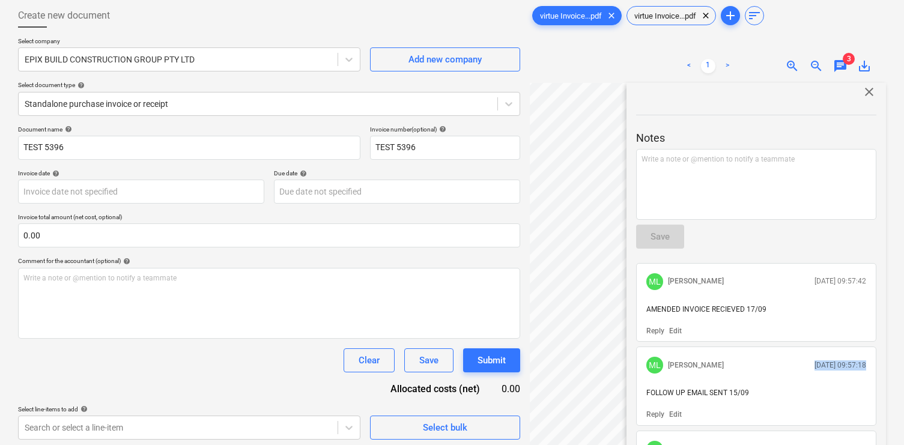
scroll to position [0, 0]
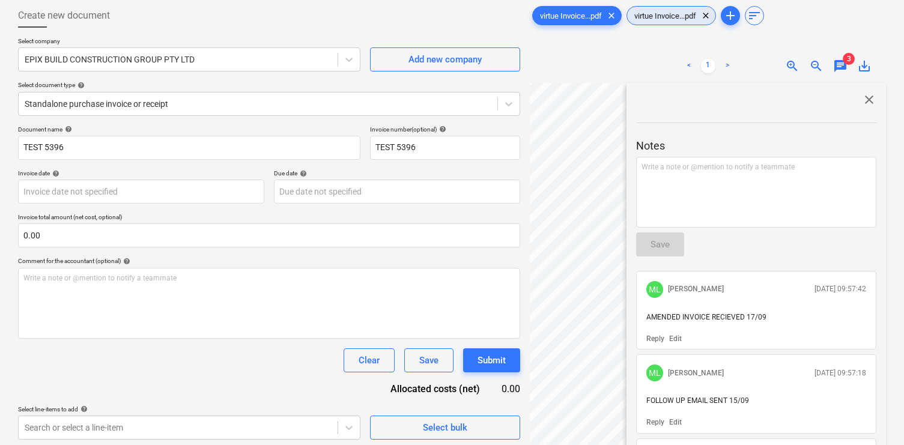
click at [662, 14] on span "virtue Invoice...pdf" at bounding box center [665, 15] width 76 height 9
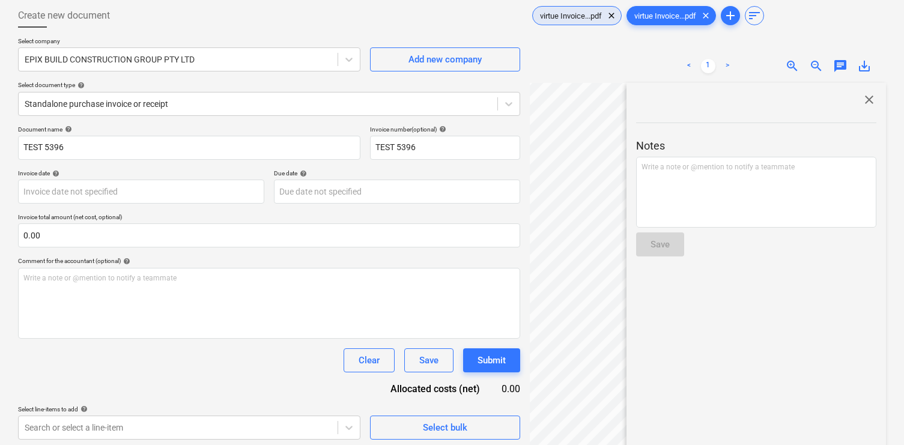
click at [583, 17] on span "virtue Invoice...pdf" at bounding box center [571, 15] width 76 height 9
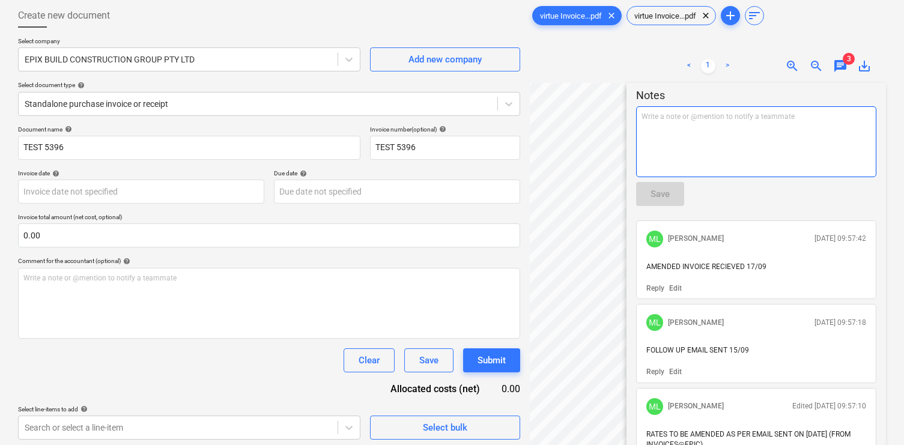
scroll to position [62, 0]
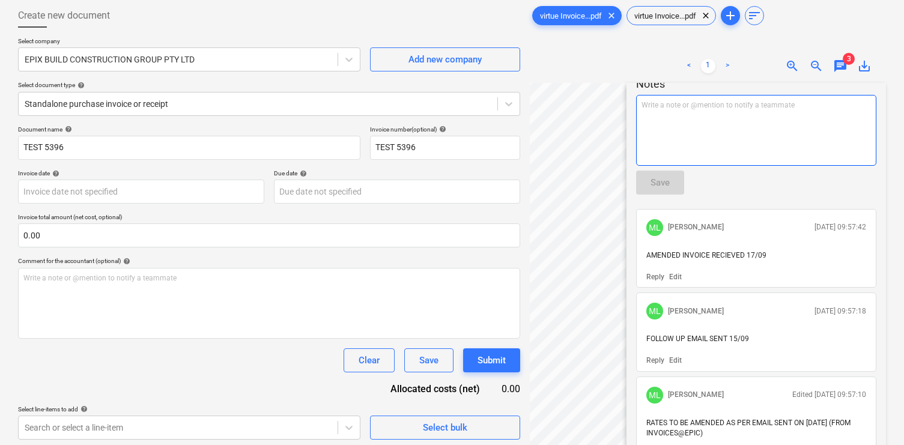
click at [806, 214] on div "Notes Write a note or @mention to notify a teammate ﻿ Save ML Matt Lebon 17.09.…" at bounding box center [756, 255] width 240 height 420
click at [797, 240] on div "ML Matt Lebon 17.09.2025 09:57:42" at bounding box center [755, 227] width 229 height 26
click at [672, 274] on p "Edit" at bounding box center [675, 277] width 13 height 10
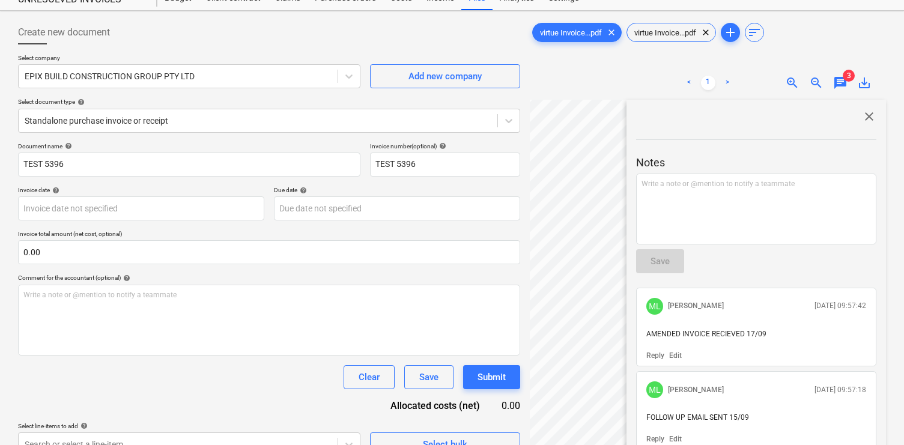
scroll to position [0, 0]
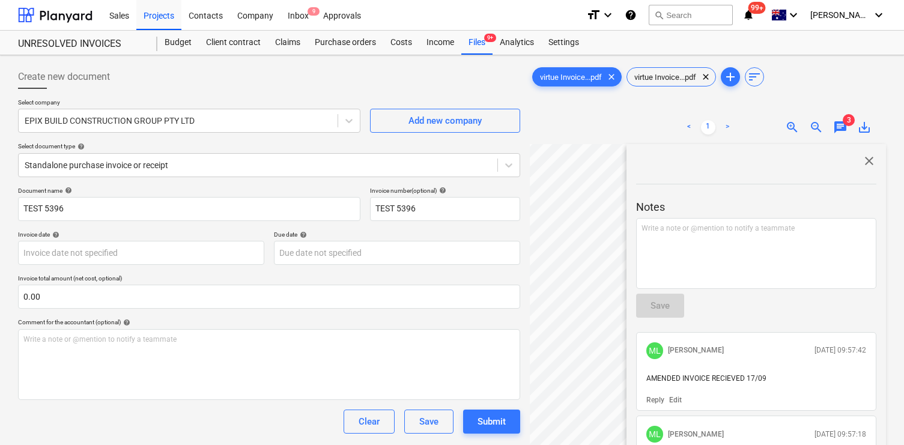
click at [862, 163] on span "close" at bounding box center [869, 161] width 14 height 14
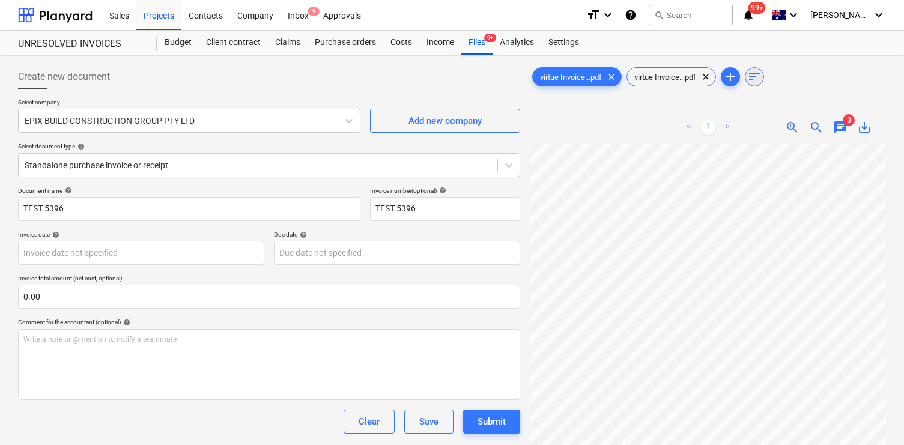
click at [756, 77] on span "sort" at bounding box center [754, 77] width 14 height 14
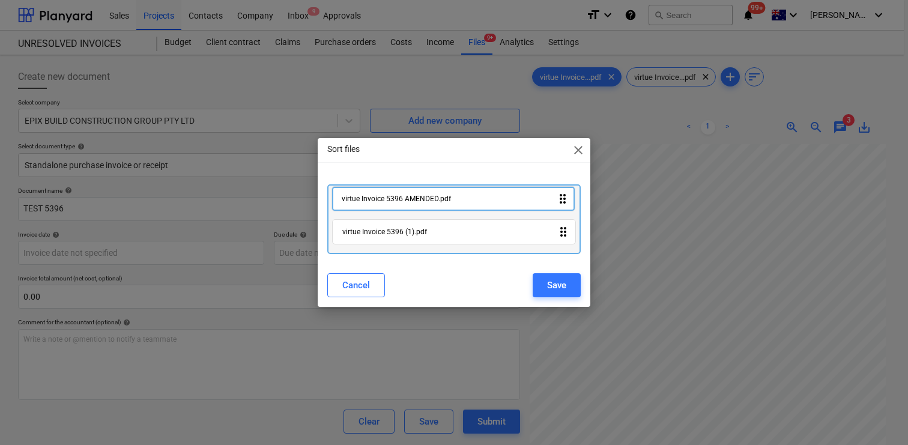
drag, startPoint x: 563, startPoint y: 233, endPoint x: 562, endPoint y: 197, distance: 36.0
click at [562, 197] on div "virtue Invoice 5396 (1).pdf drag_indicator virtue Invoice 5396 AMENDED.pdf drag…" at bounding box center [453, 219] width 253 height 70
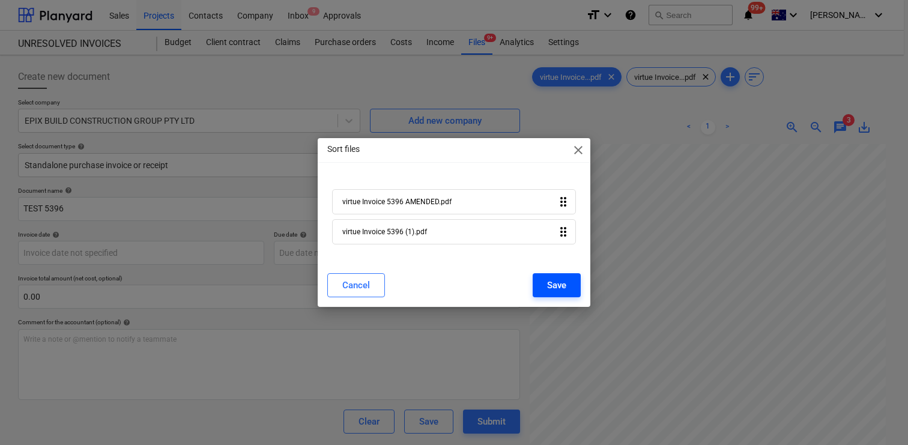
click at [555, 286] on div "Save" at bounding box center [556, 285] width 19 height 16
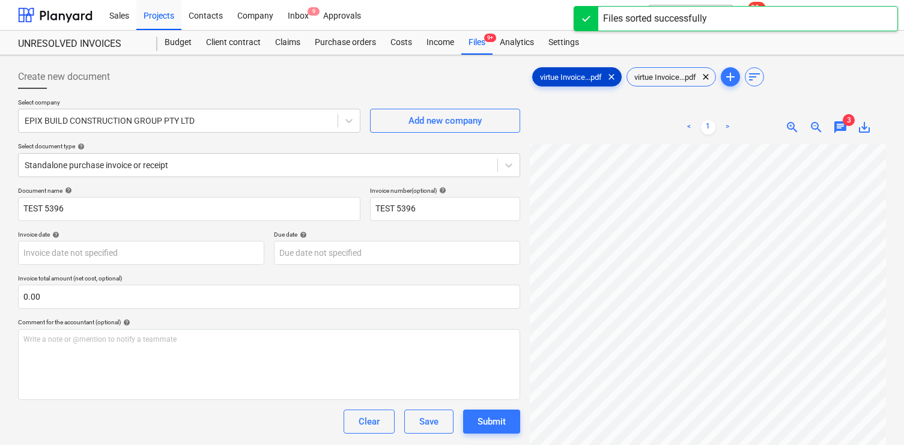
type input "5396"
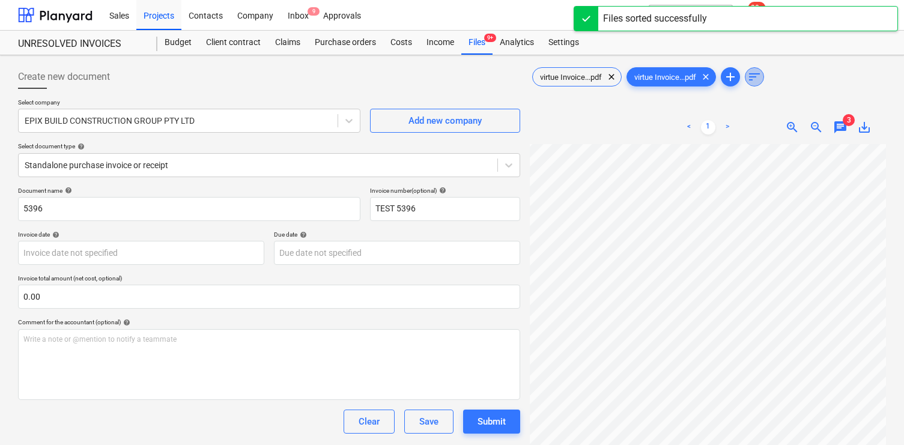
click at [759, 79] on span "sort" at bounding box center [754, 77] width 14 height 14
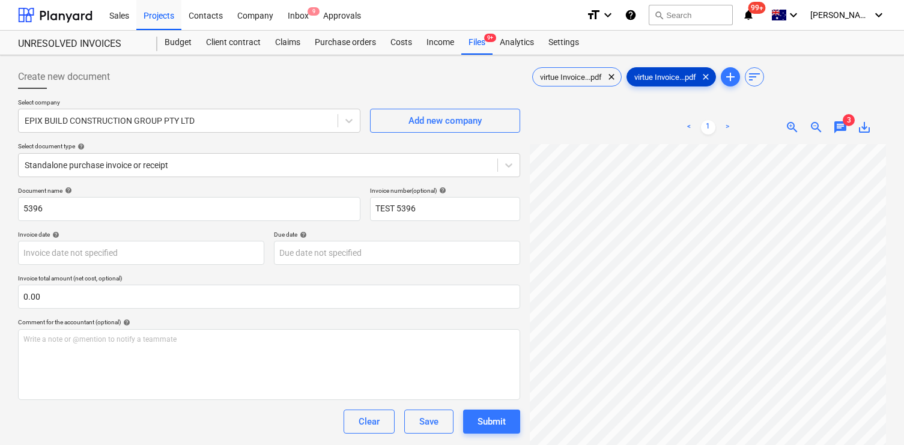
click at [661, 76] on span "virtue Invoice...pdf" at bounding box center [665, 77] width 76 height 9
click at [611, 76] on span "clear" at bounding box center [611, 77] width 14 height 14
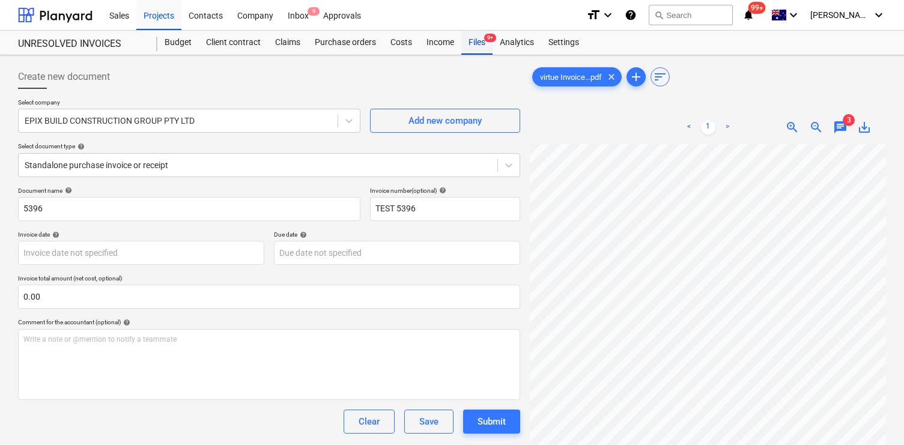
click at [476, 45] on div "Files 9+" at bounding box center [476, 43] width 31 height 24
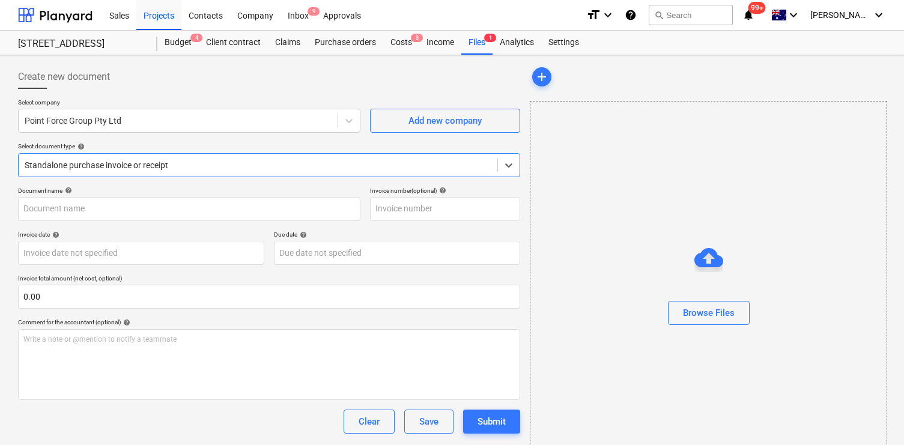
scroll to position [65, 0]
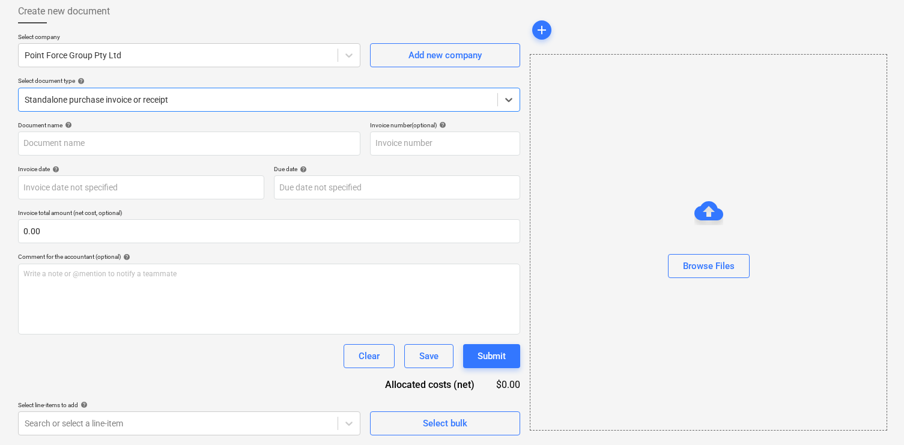
click at [607, 131] on div "Browse Files" at bounding box center [708, 242] width 357 height 377
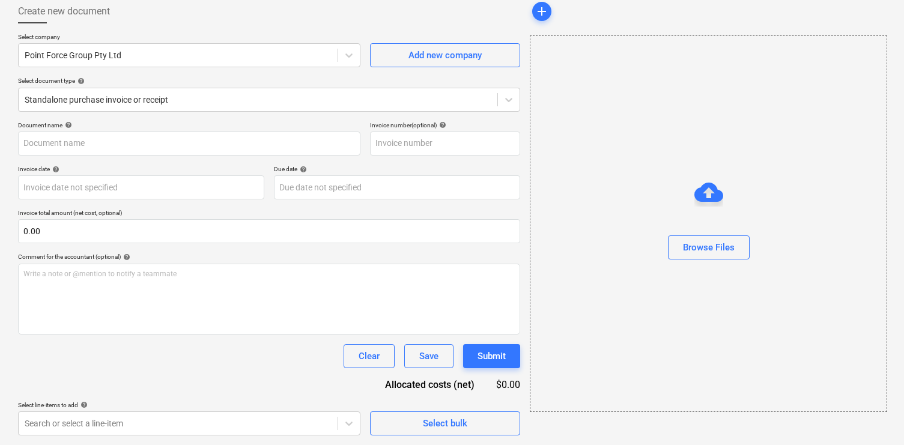
scroll to position [0, 0]
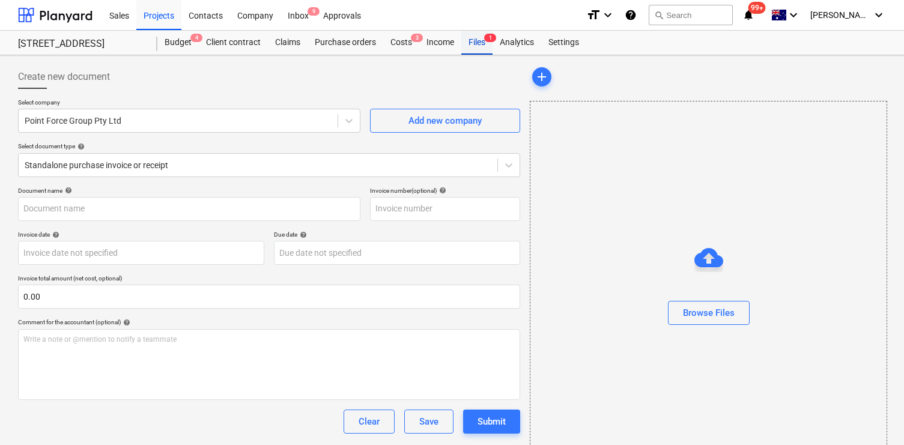
click at [470, 44] on div "Files 1" at bounding box center [476, 43] width 31 height 24
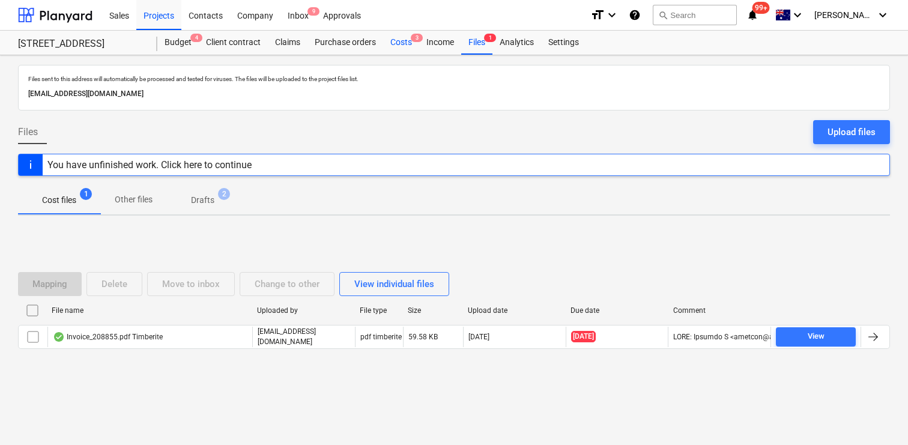
click at [397, 41] on div "Costs 3" at bounding box center [401, 43] width 36 height 24
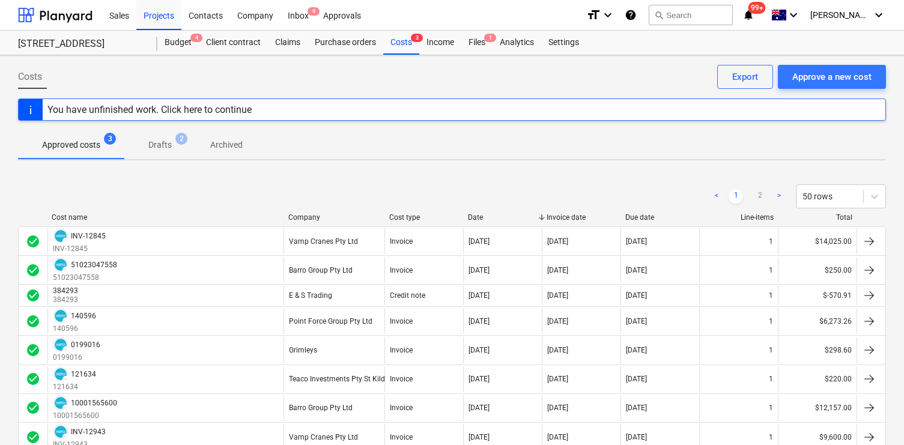
click at [171, 136] on span "Drafts 2" at bounding box center [159, 145] width 71 height 22
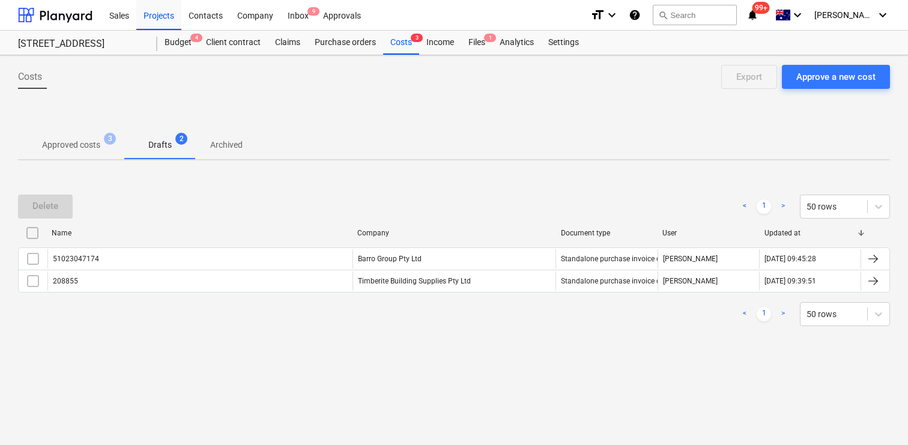
click at [30, 231] on input "checkbox" at bounding box center [32, 232] width 19 height 19
click at [41, 204] on div "Delete" at bounding box center [45, 206] width 26 height 16
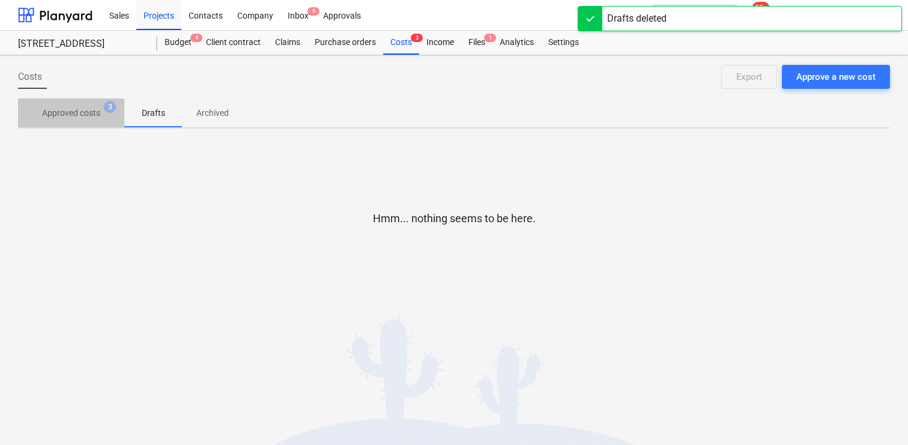
click at [80, 118] on p "Approved costs" at bounding box center [71, 113] width 58 height 13
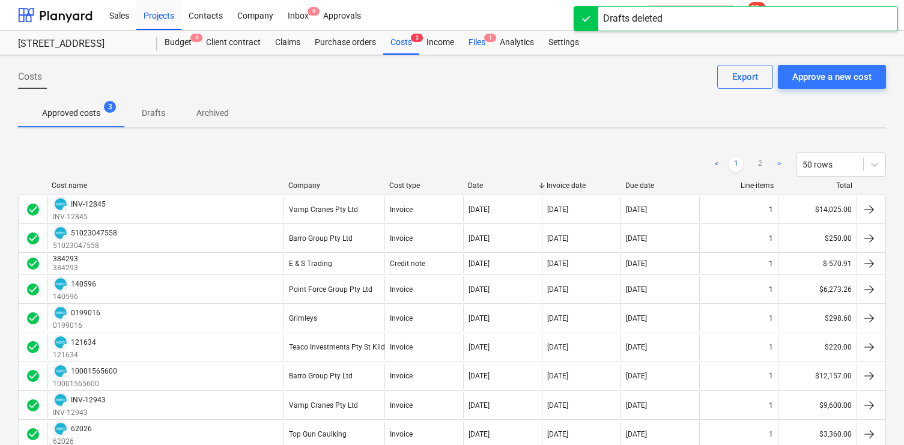
click at [474, 40] on div "Files 1" at bounding box center [476, 43] width 31 height 24
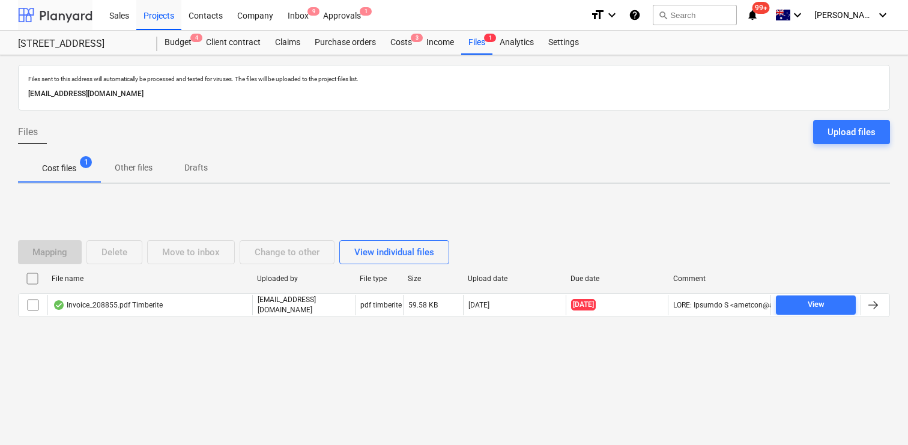
click at [76, 12] on div at bounding box center [55, 15] width 74 height 30
